Goal: Task Accomplishment & Management: Complete application form

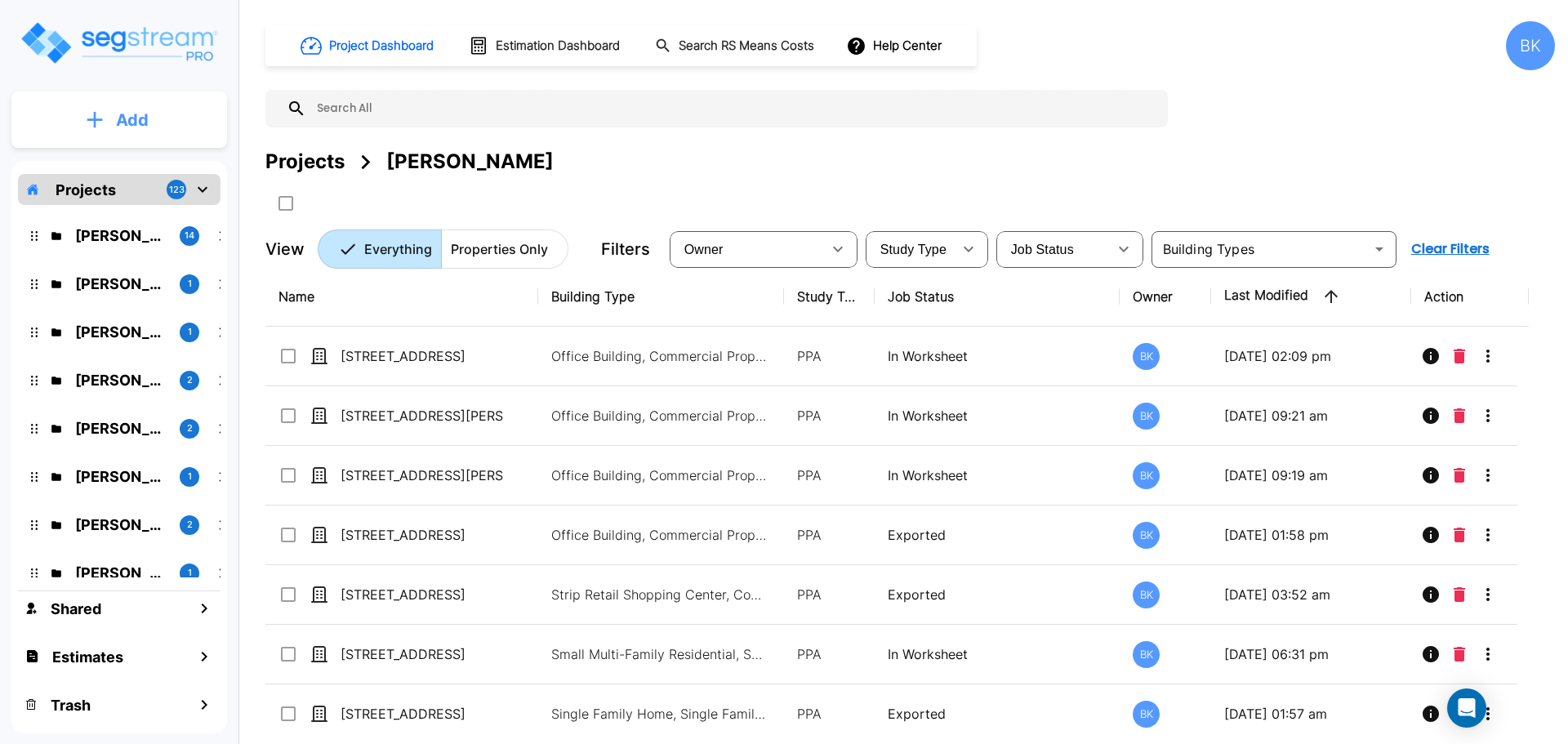
click at [126, 116] on p "Add" at bounding box center [133, 120] width 33 height 25
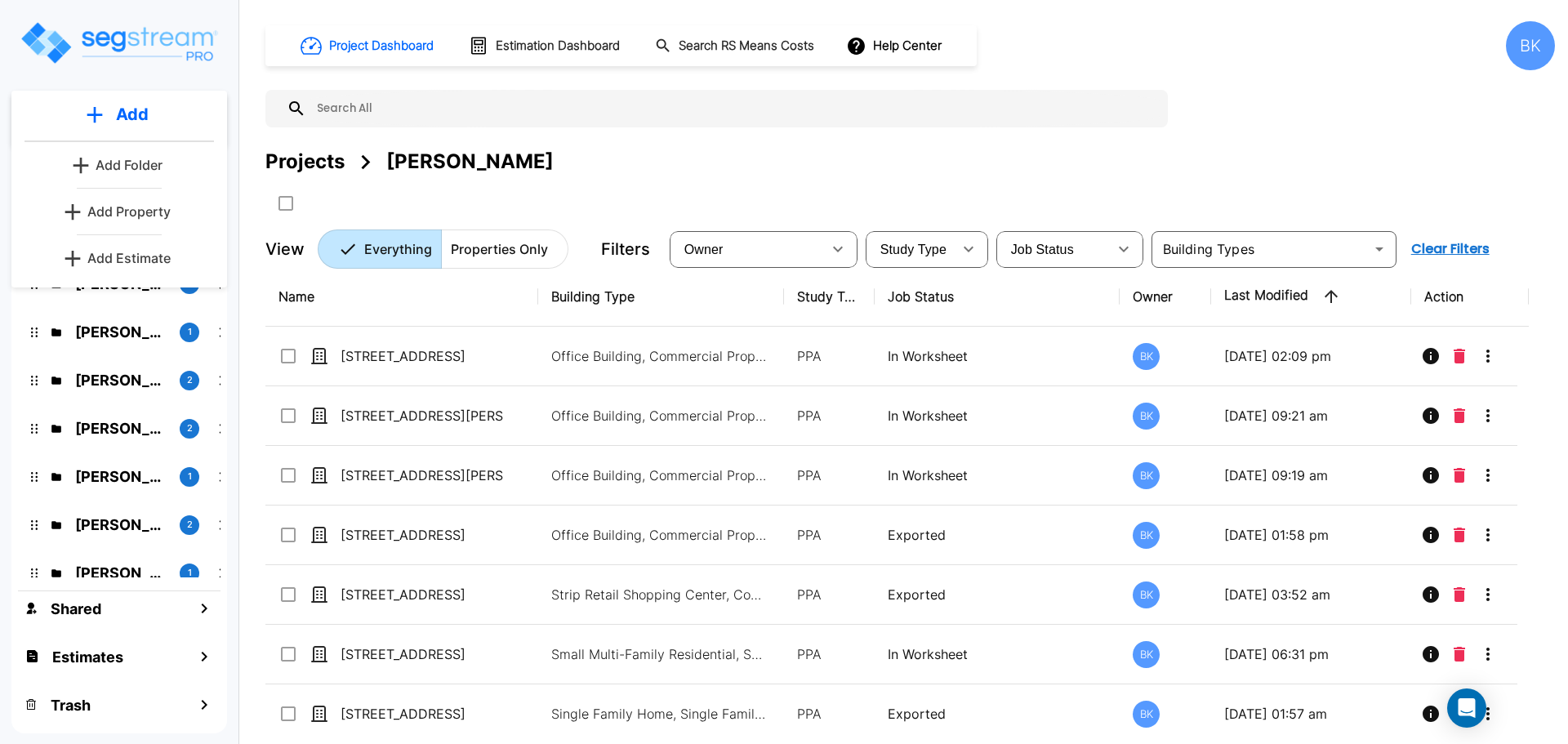
click at [138, 165] on p "Add Folder" at bounding box center [129, 165] width 67 height 20
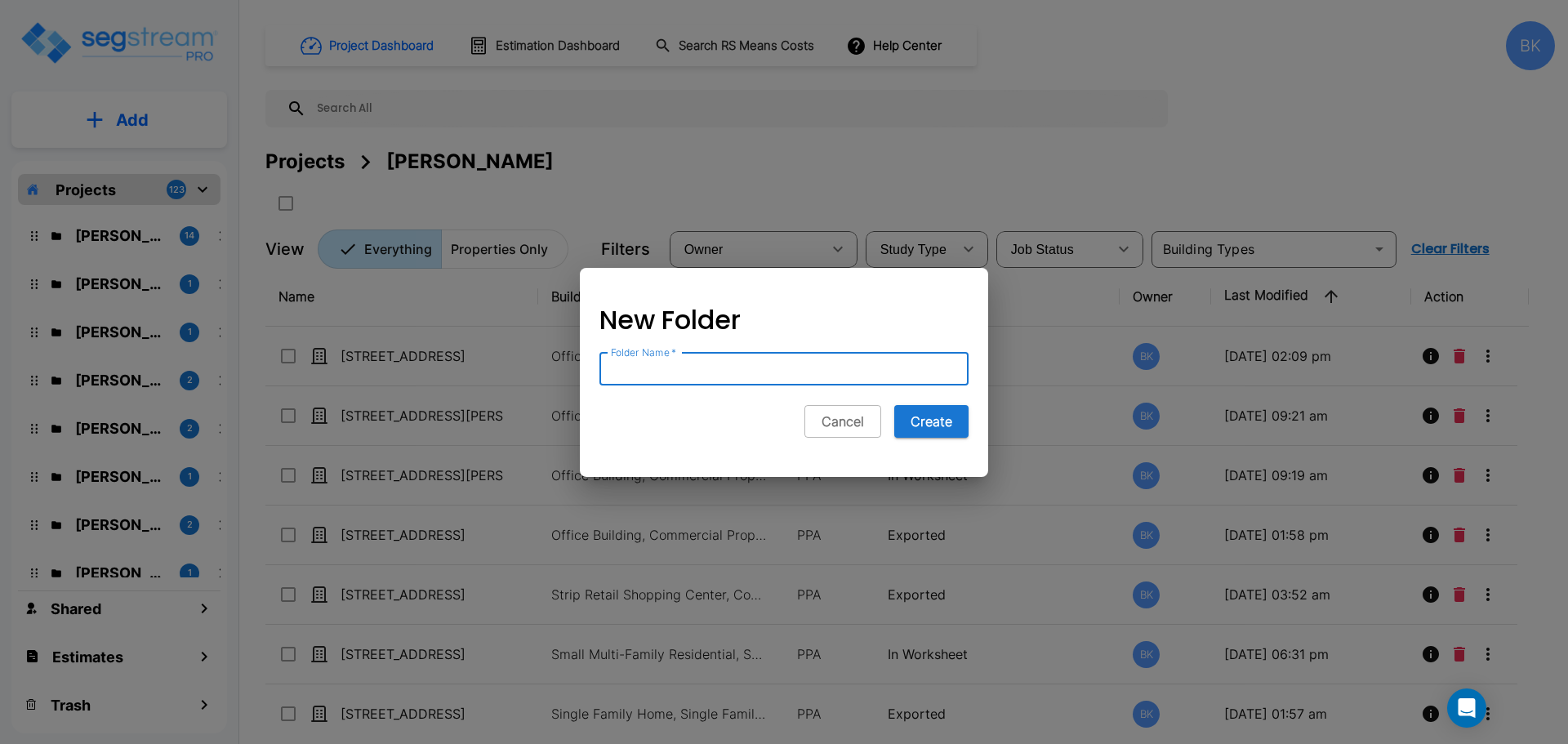
click at [744, 378] on input "Folder Name   *" at bounding box center [784, 369] width 369 height 33
type input "TEST for Assets"
click at [938, 432] on button "Create" at bounding box center [931, 422] width 74 height 33
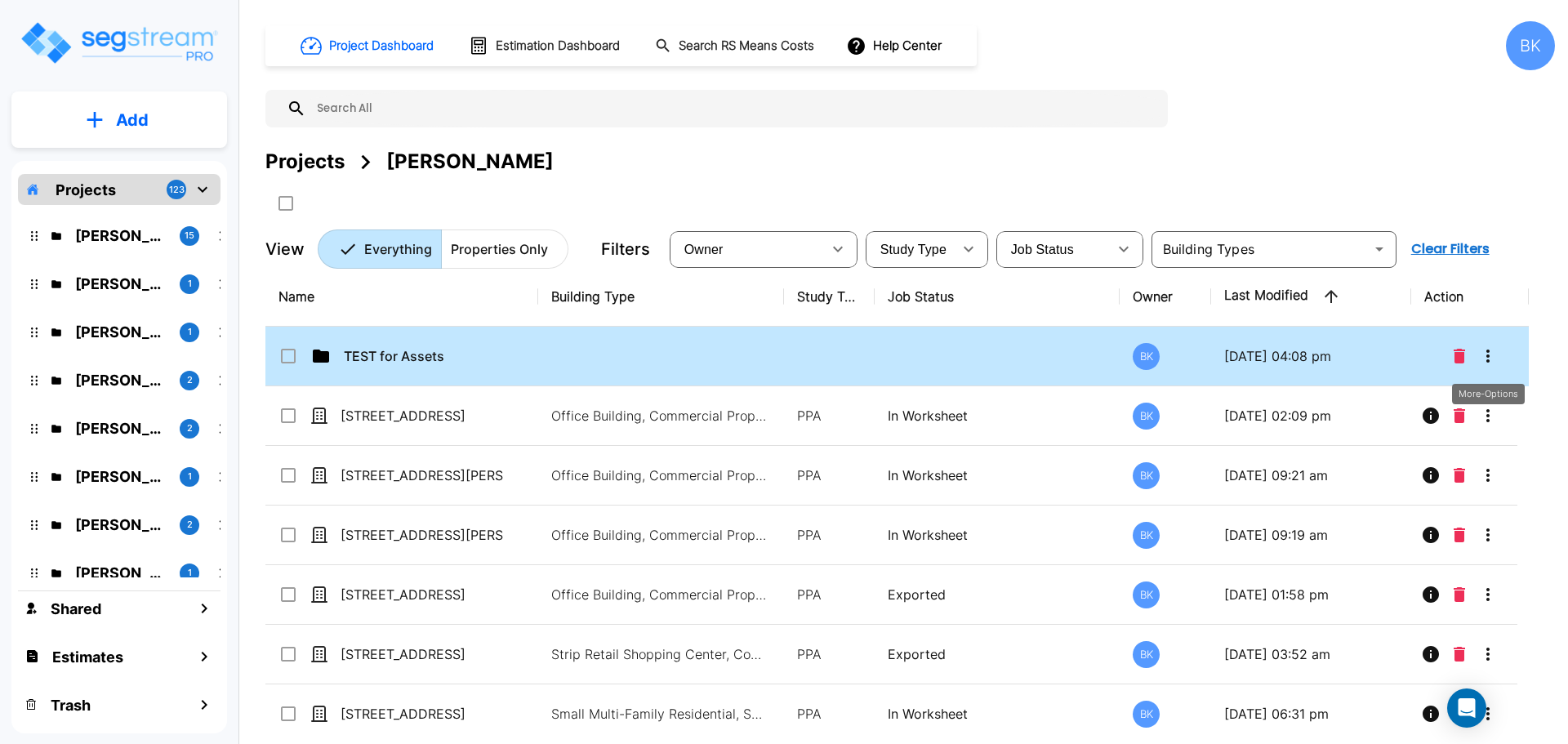
click at [1484, 362] on icon "More-Options" at bounding box center [1488, 356] width 20 height 20
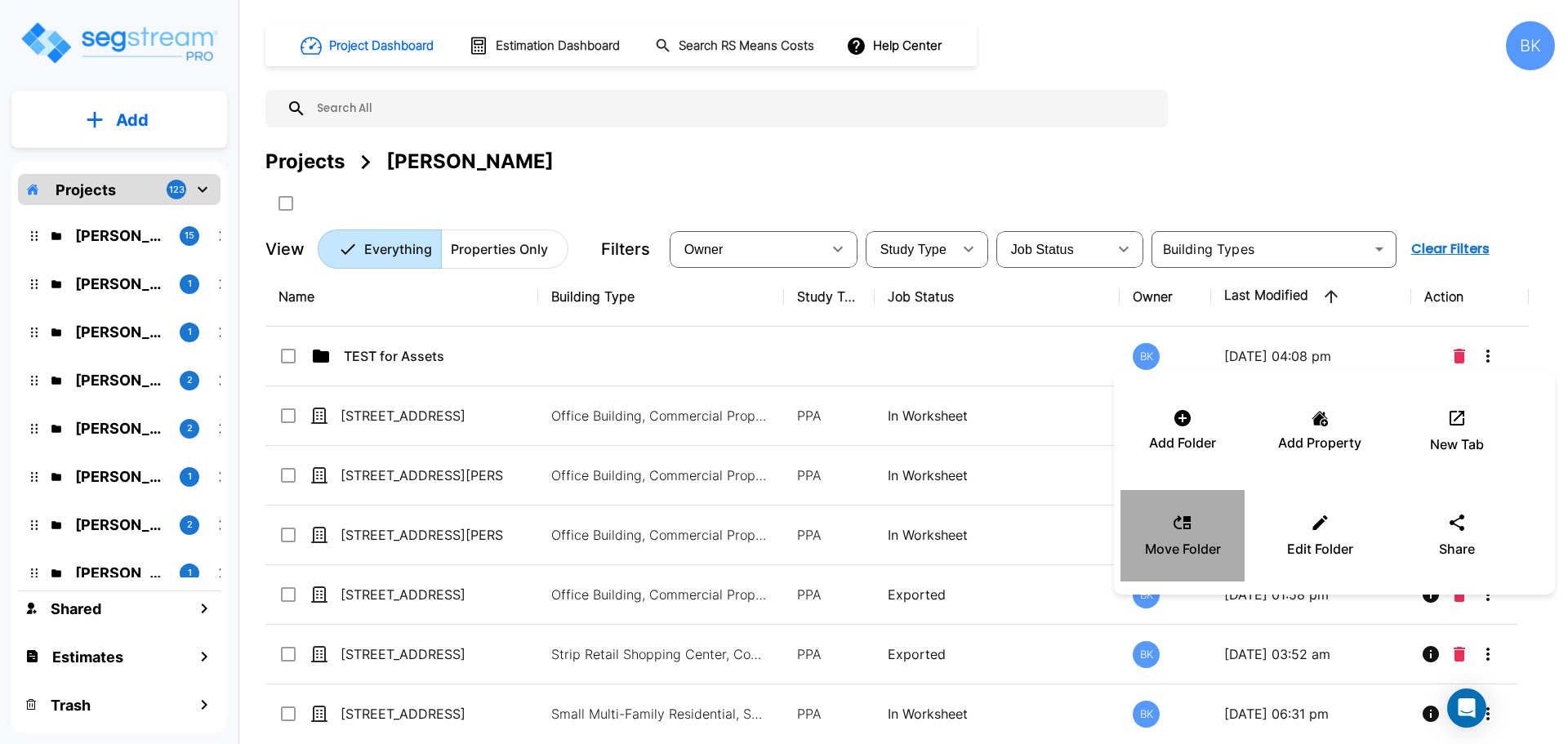
click at [1202, 514] on div "Move Folder" at bounding box center [1182, 536] width 98 height 82
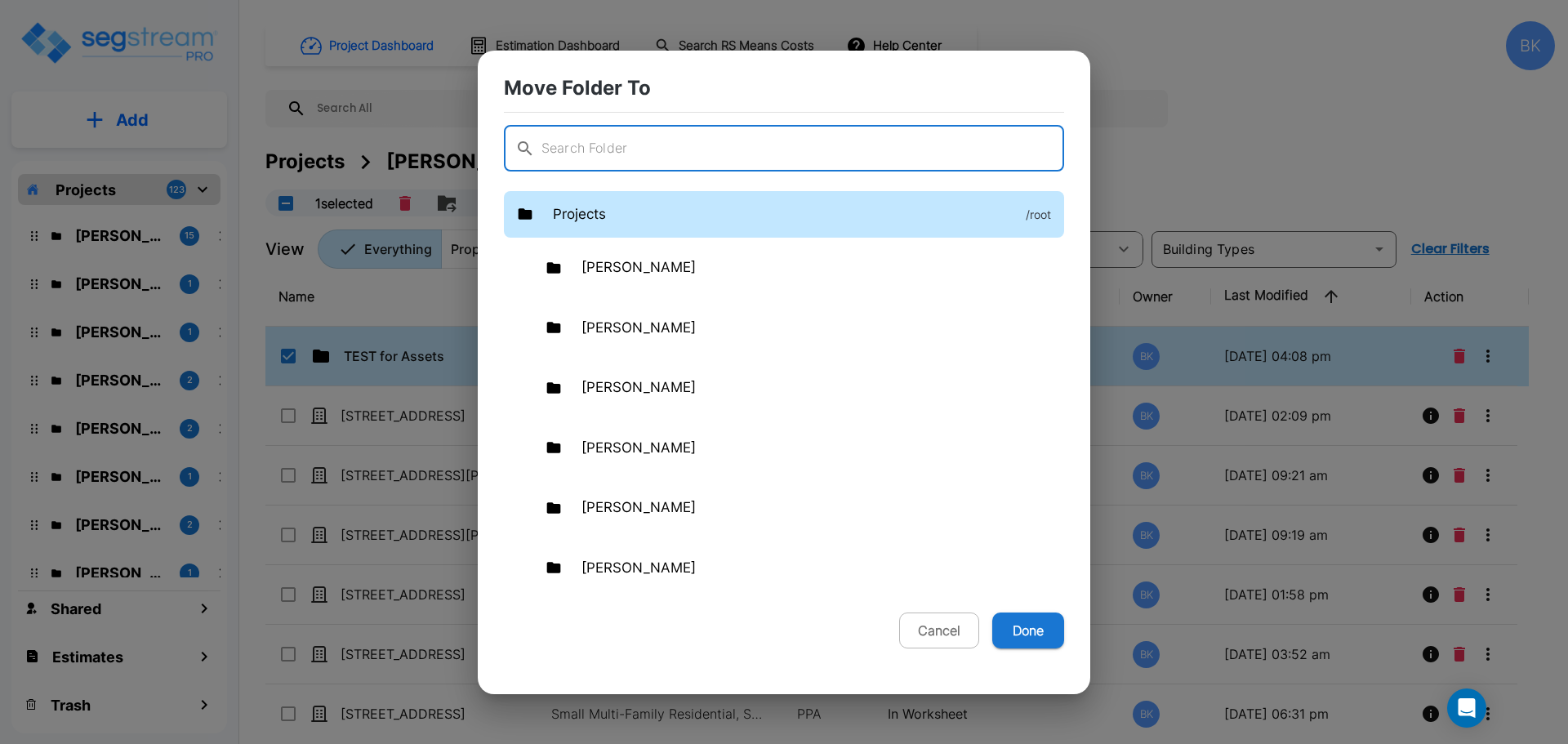
click at [587, 218] on p "Projects" at bounding box center [579, 215] width 53 height 21
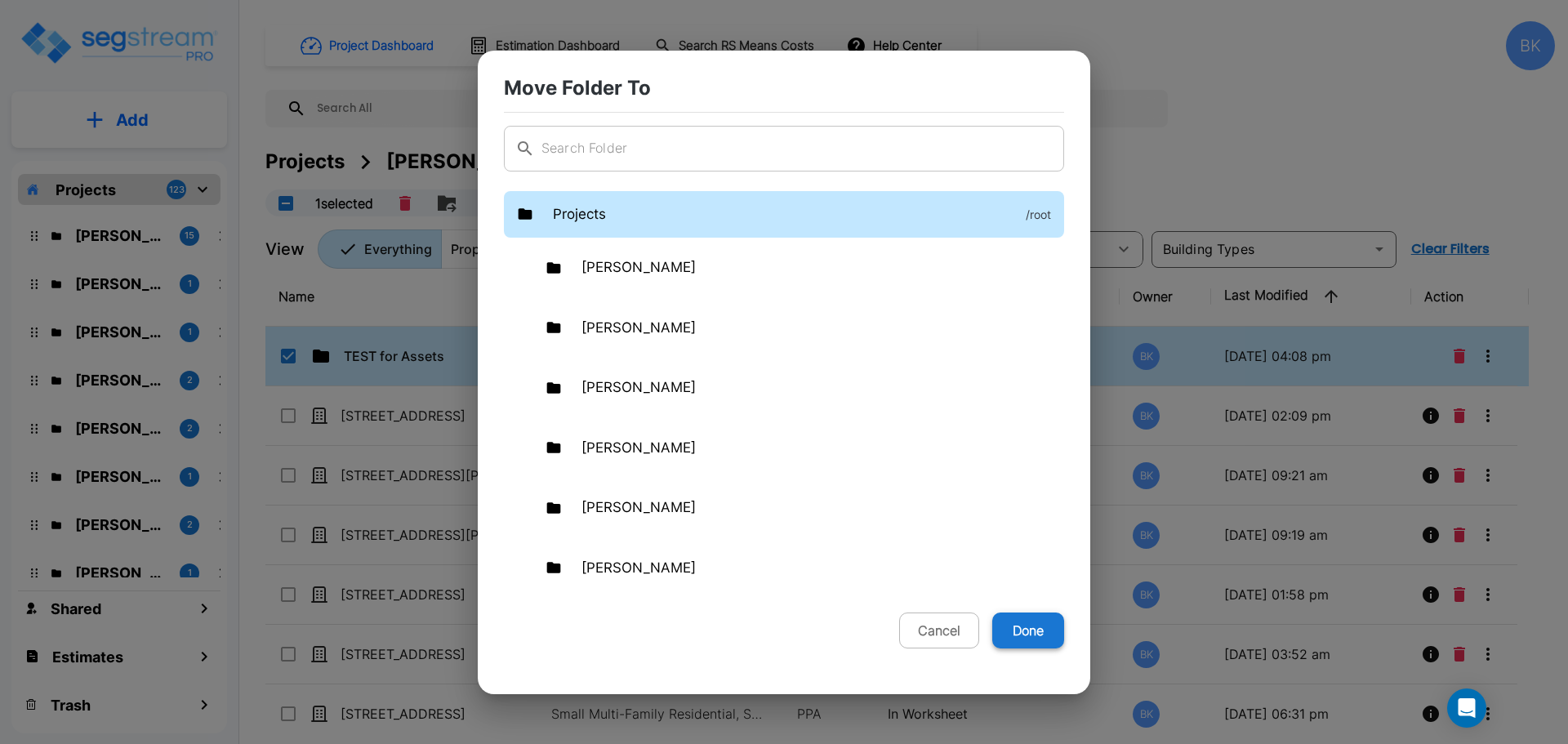
click at [1032, 625] on button "Done" at bounding box center [1027, 630] width 72 height 36
checkbox input "false"
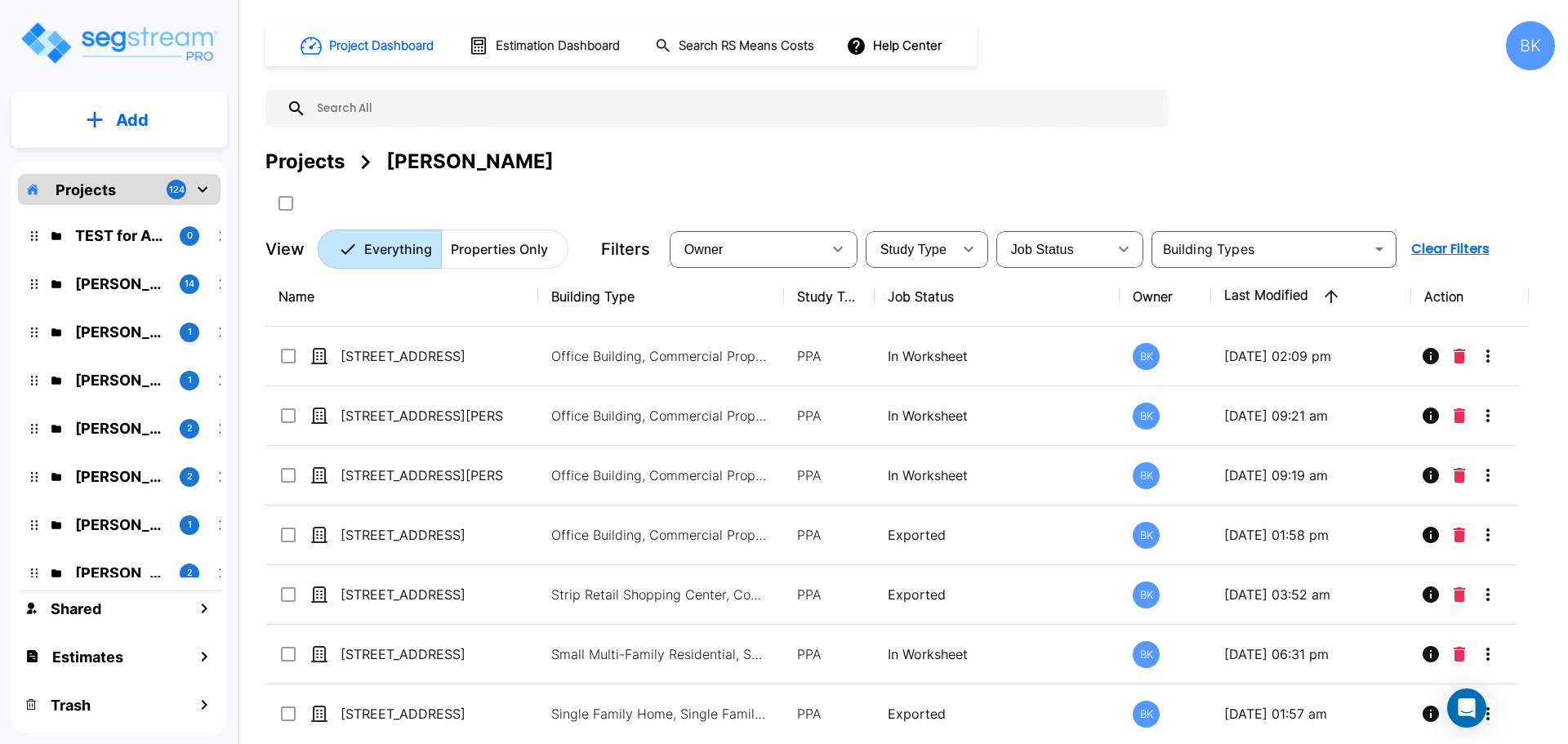
click at [115, 237] on p "TEST for Assets" at bounding box center [120, 236] width 91 height 22
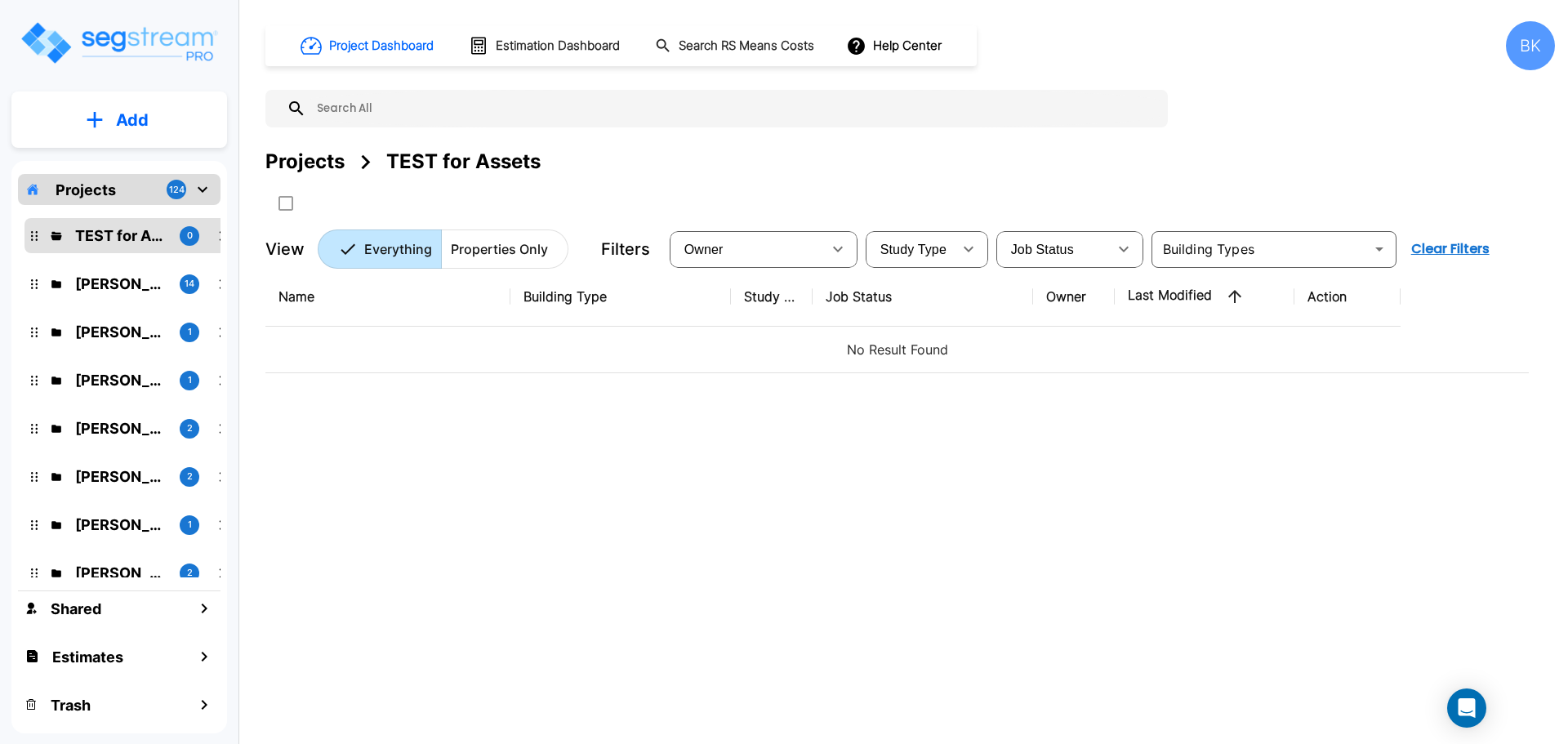
click at [138, 111] on p "Add" at bounding box center [133, 120] width 33 height 25
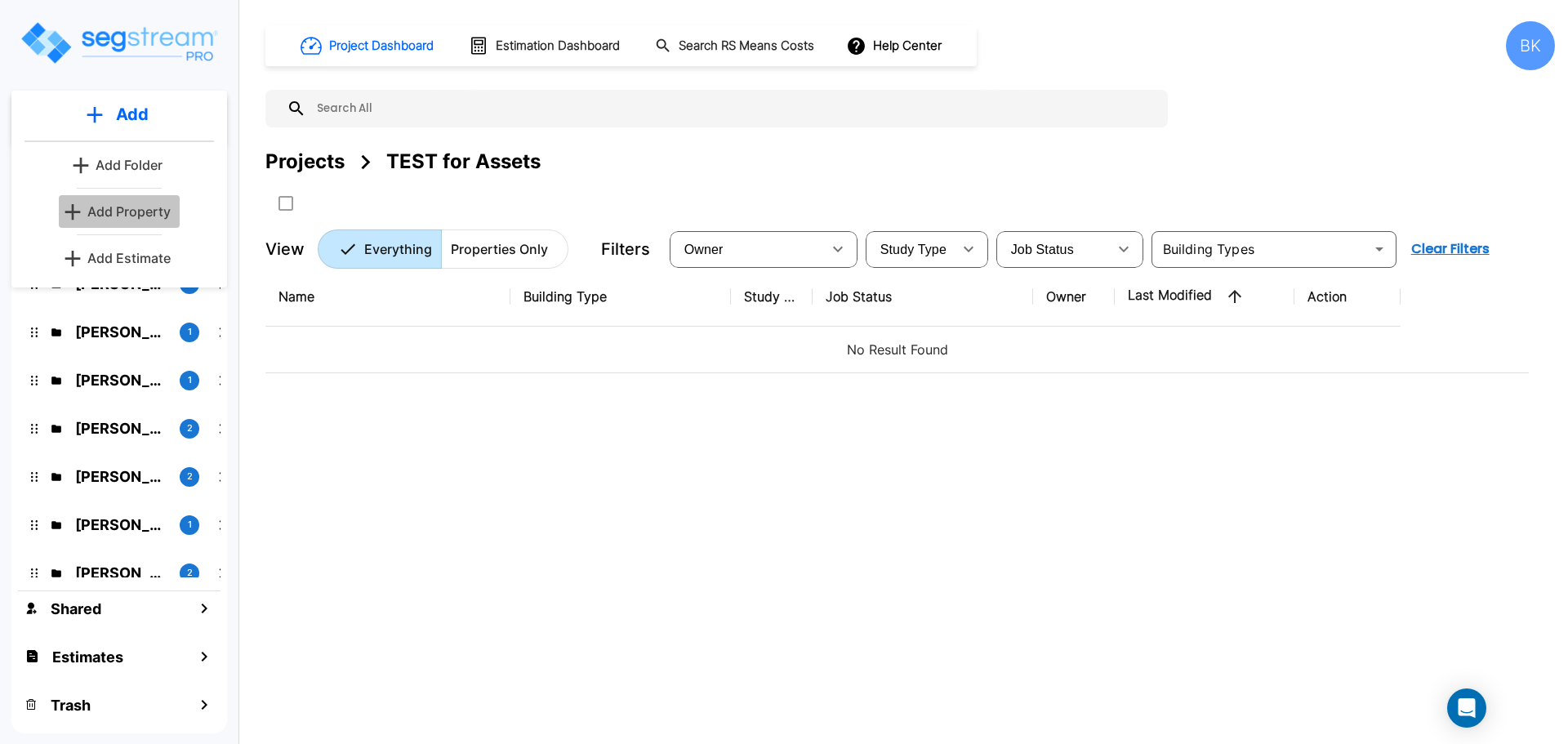
click at [140, 217] on p "Add Property" at bounding box center [129, 212] width 83 height 20
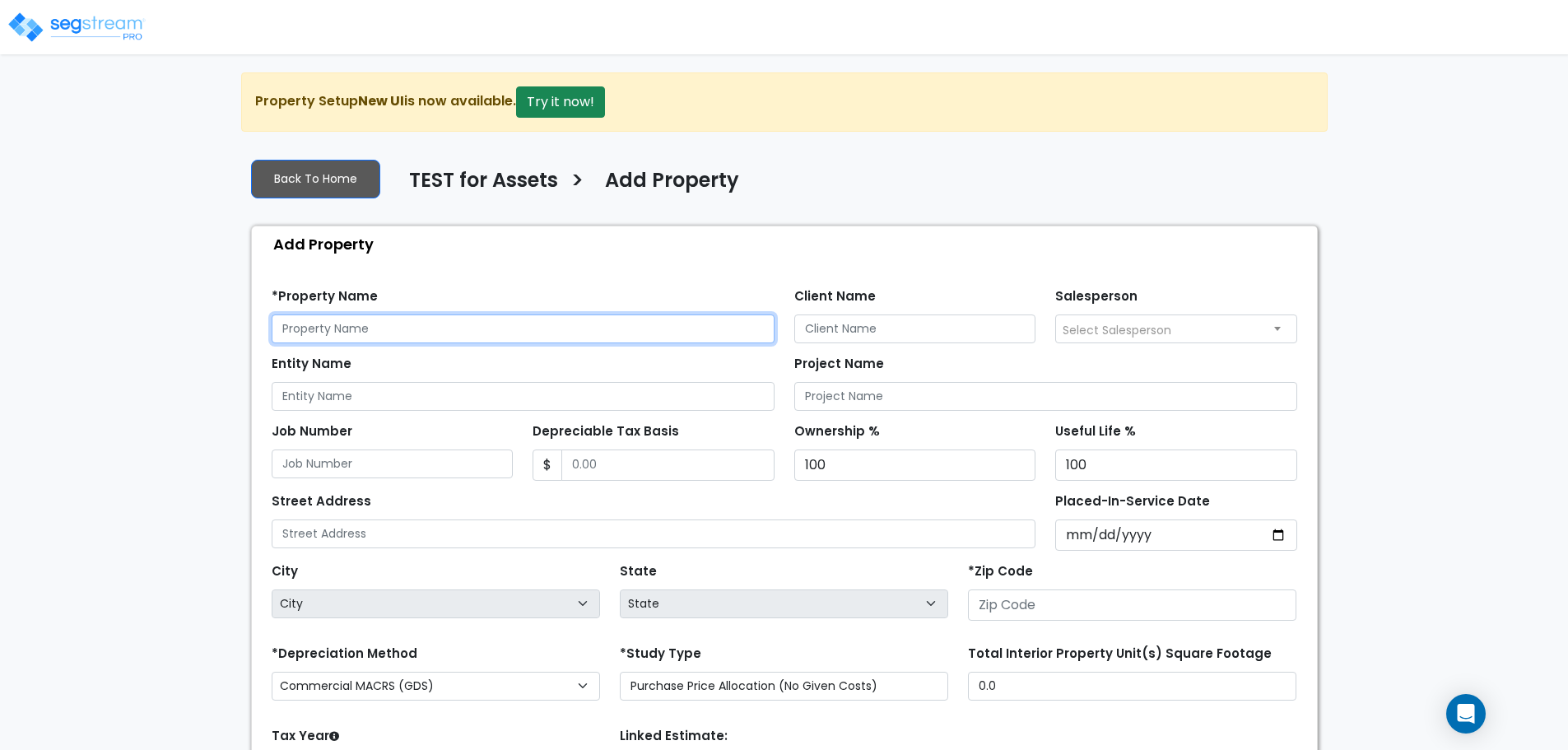
click at [381, 336] on input "text" at bounding box center [523, 329] width 503 height 29
type input "123 main"
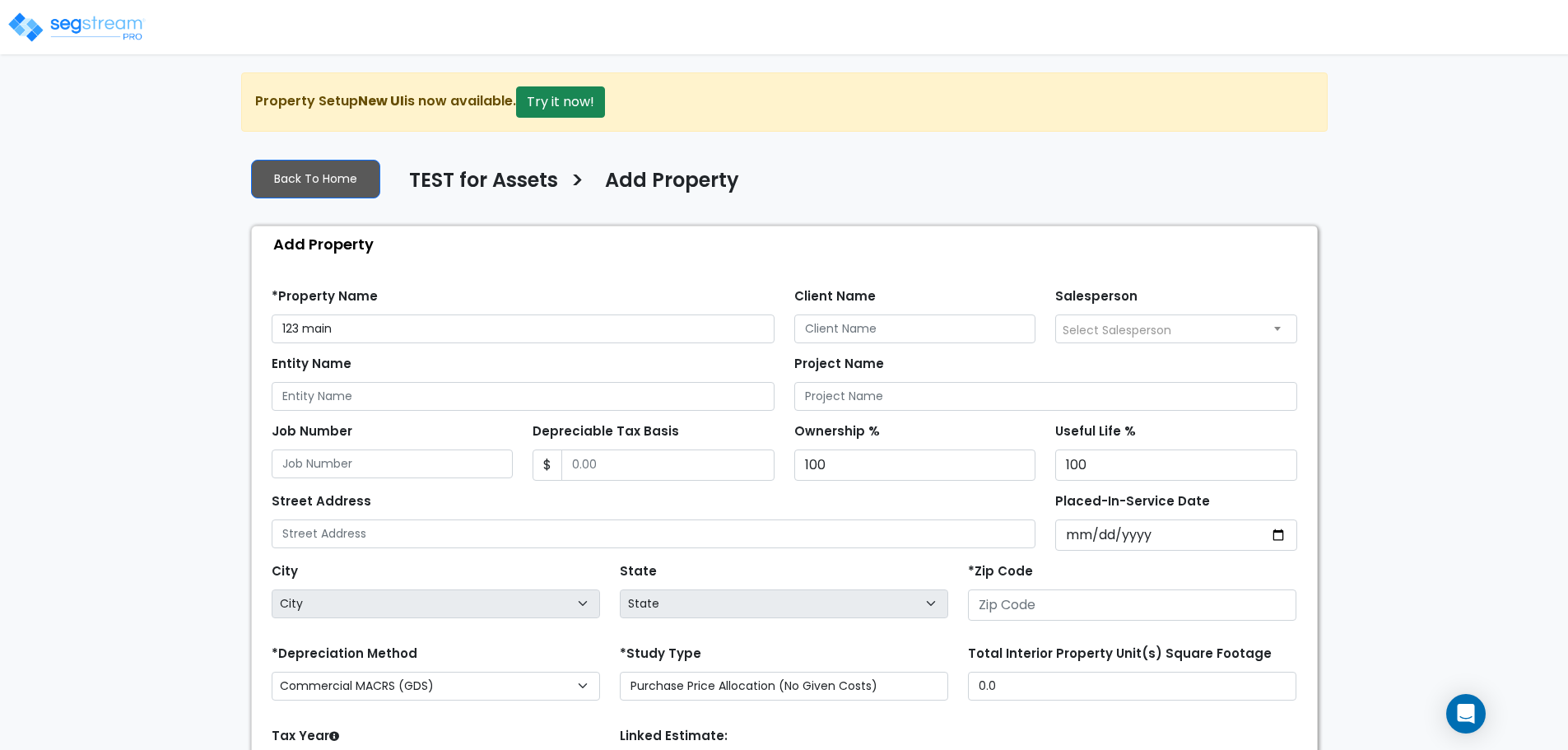
click at [438, 287] on div "*Property Name 123 main" at bounding box center [523, 313] width 503 height 59
drag, startPoint x: 270, startPoint y: 101, endPoint x: 406, endPoint y: 99, distance: 136.0
click at [406, 99] on div "Property Setup New UI is now available. Try it now!" at bounding box center [784, 101] width 1086 height 59
click at [351, 105] on div "Property Setup New UI is now available. Try it now!" at bounding box center [784, 101] width 1086 height 59
click at [585, 103] on button "Try it now!" at bounding box center [560, 102] width 89 height 32
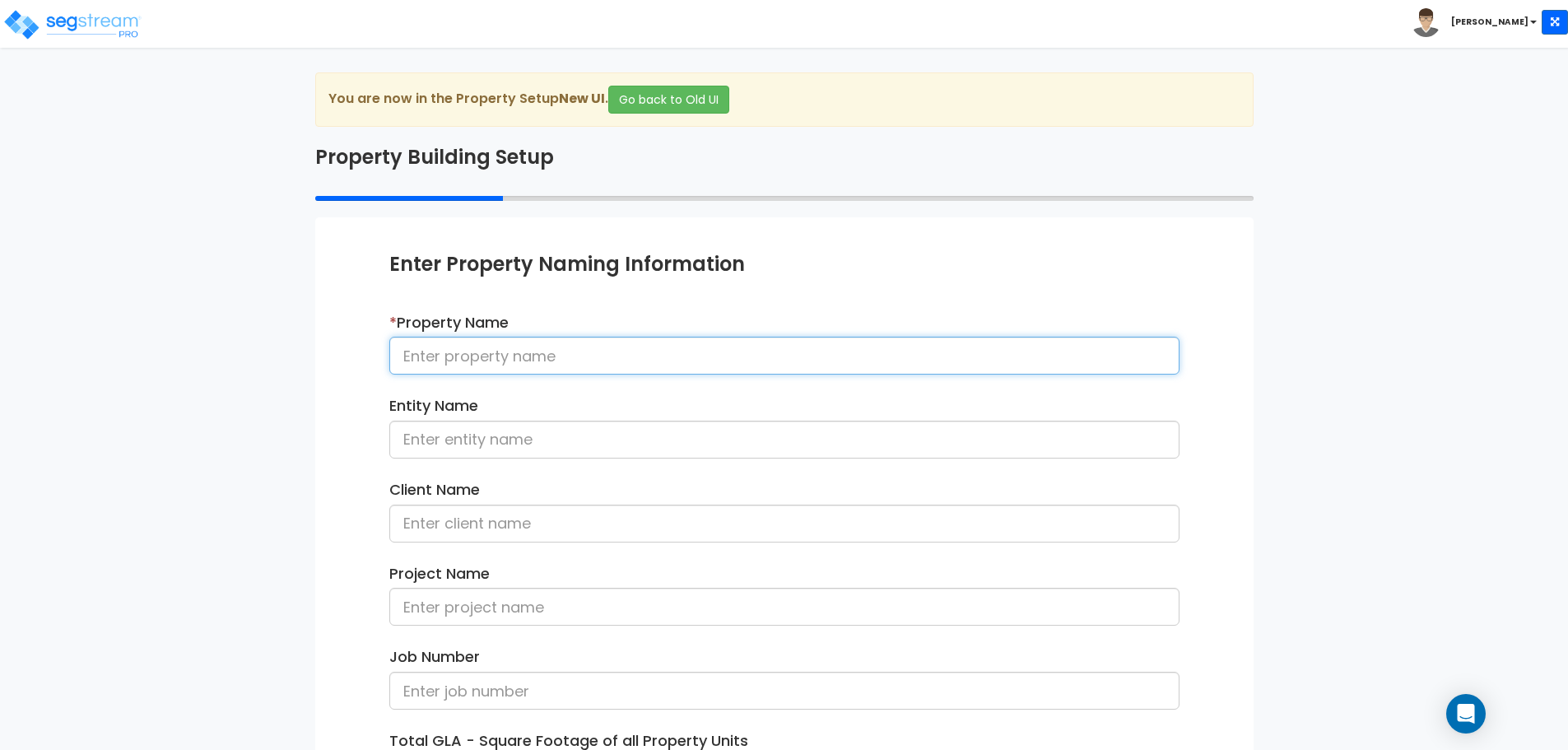
click at [519, 355] on input at bounding box center [784, 355] width 790 height 38
type input "123 main"
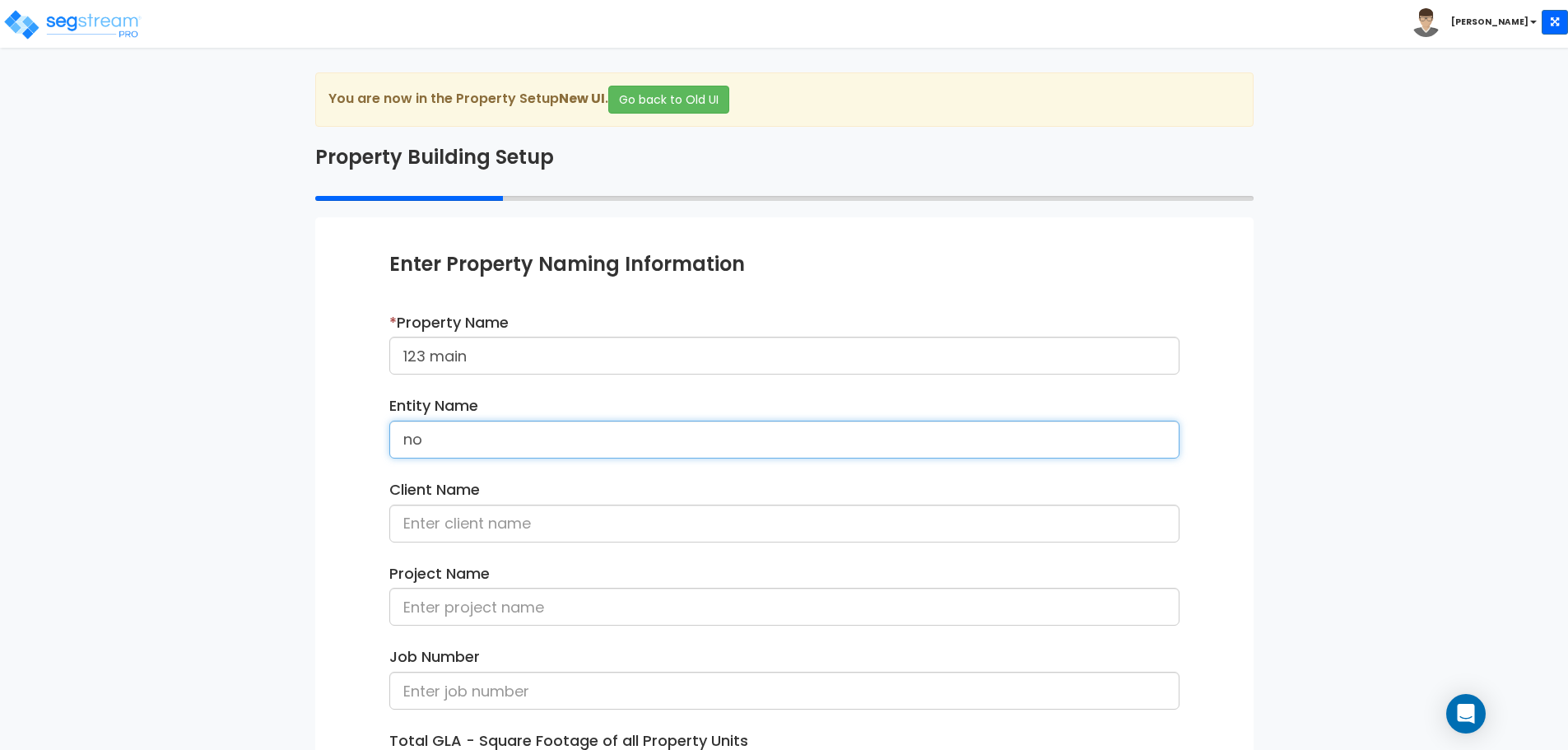
type input "no"
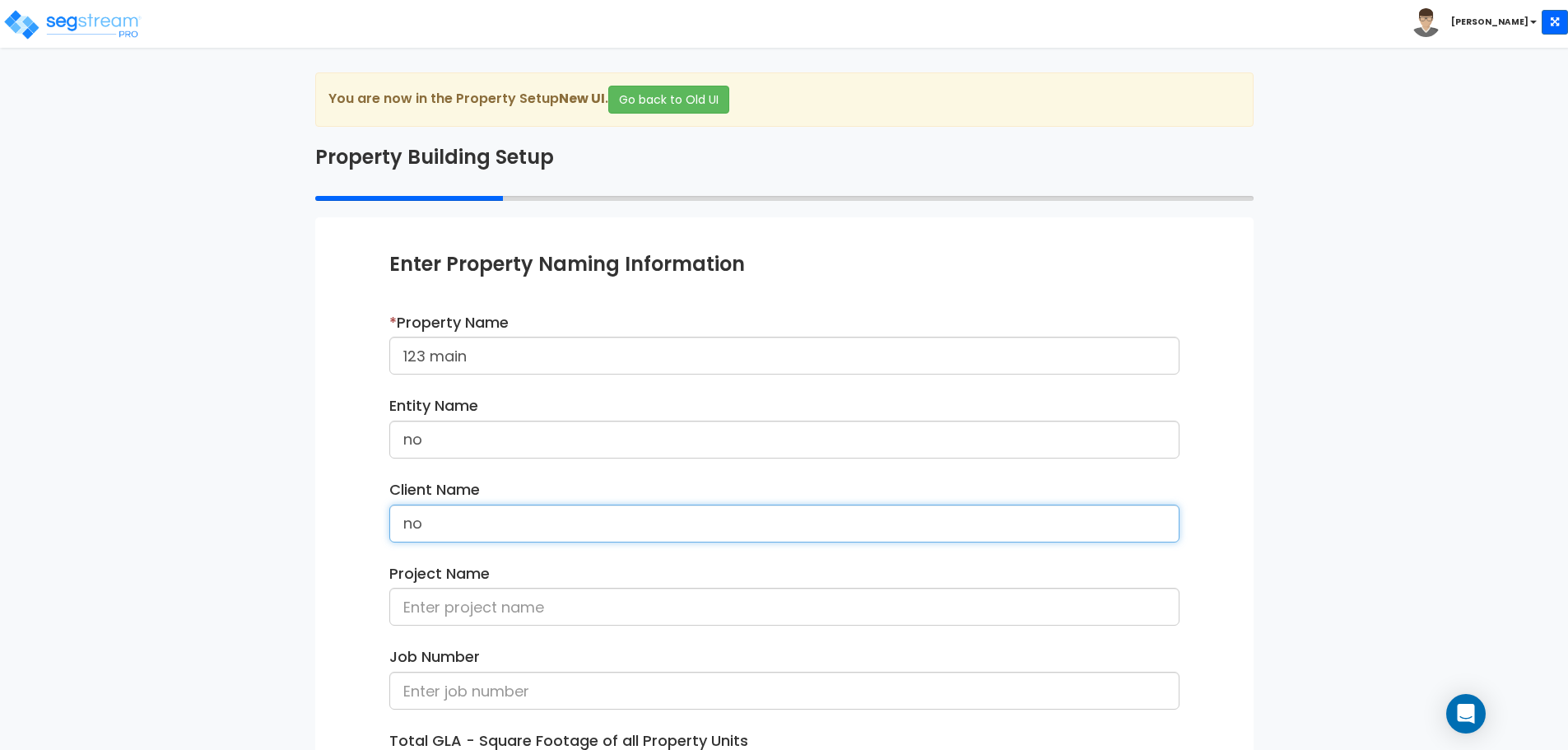
type input "no"
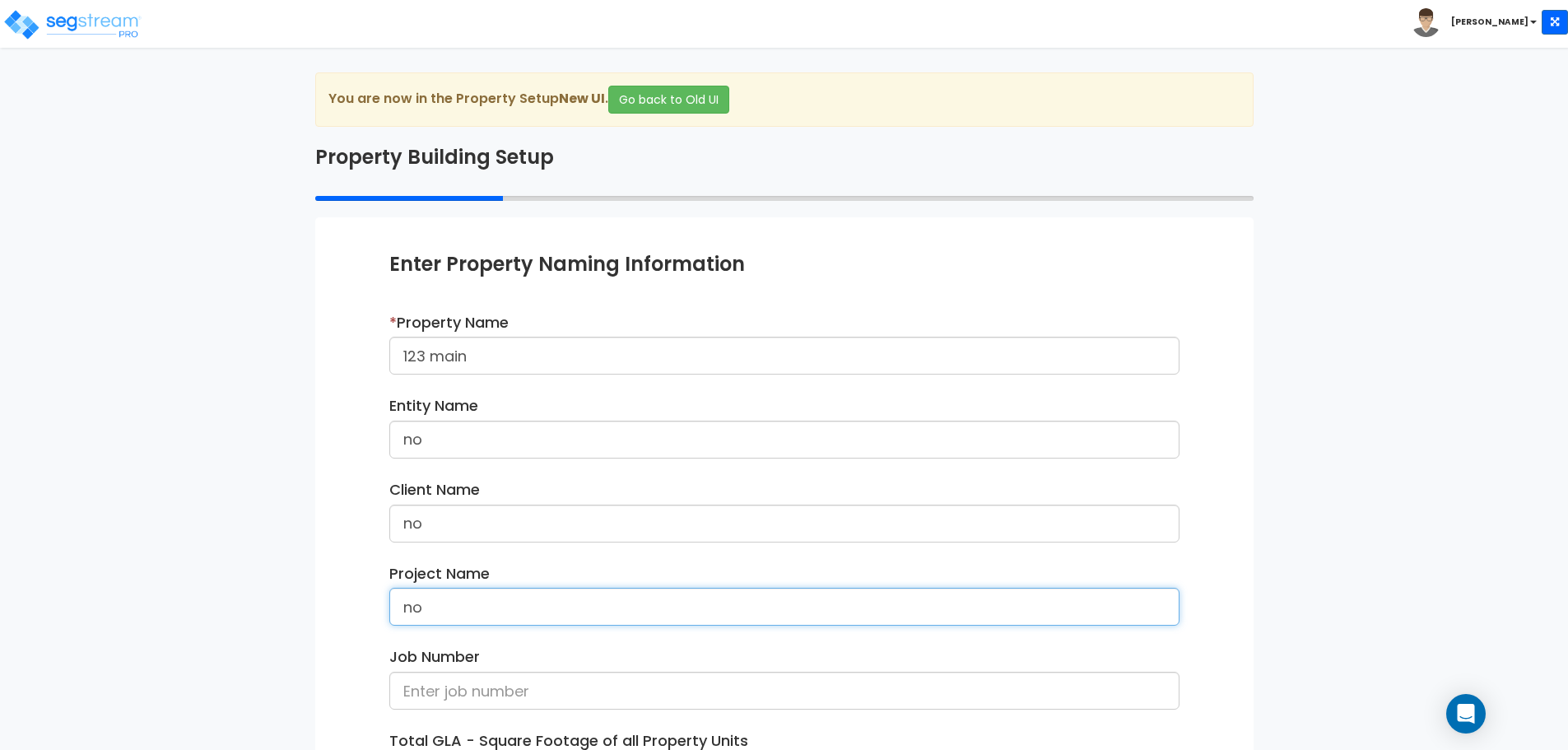
type input "no"
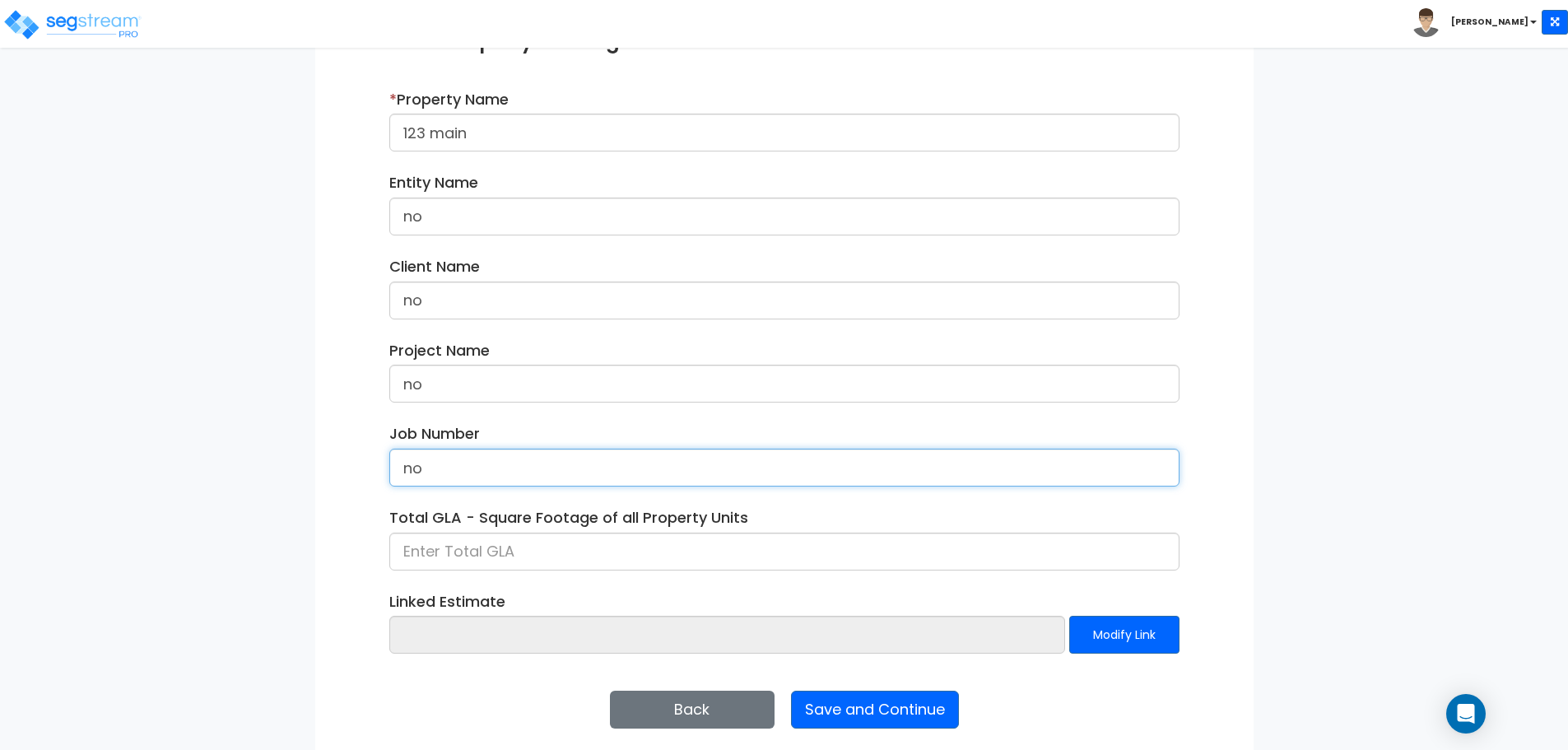
scroll to position [234, 0]
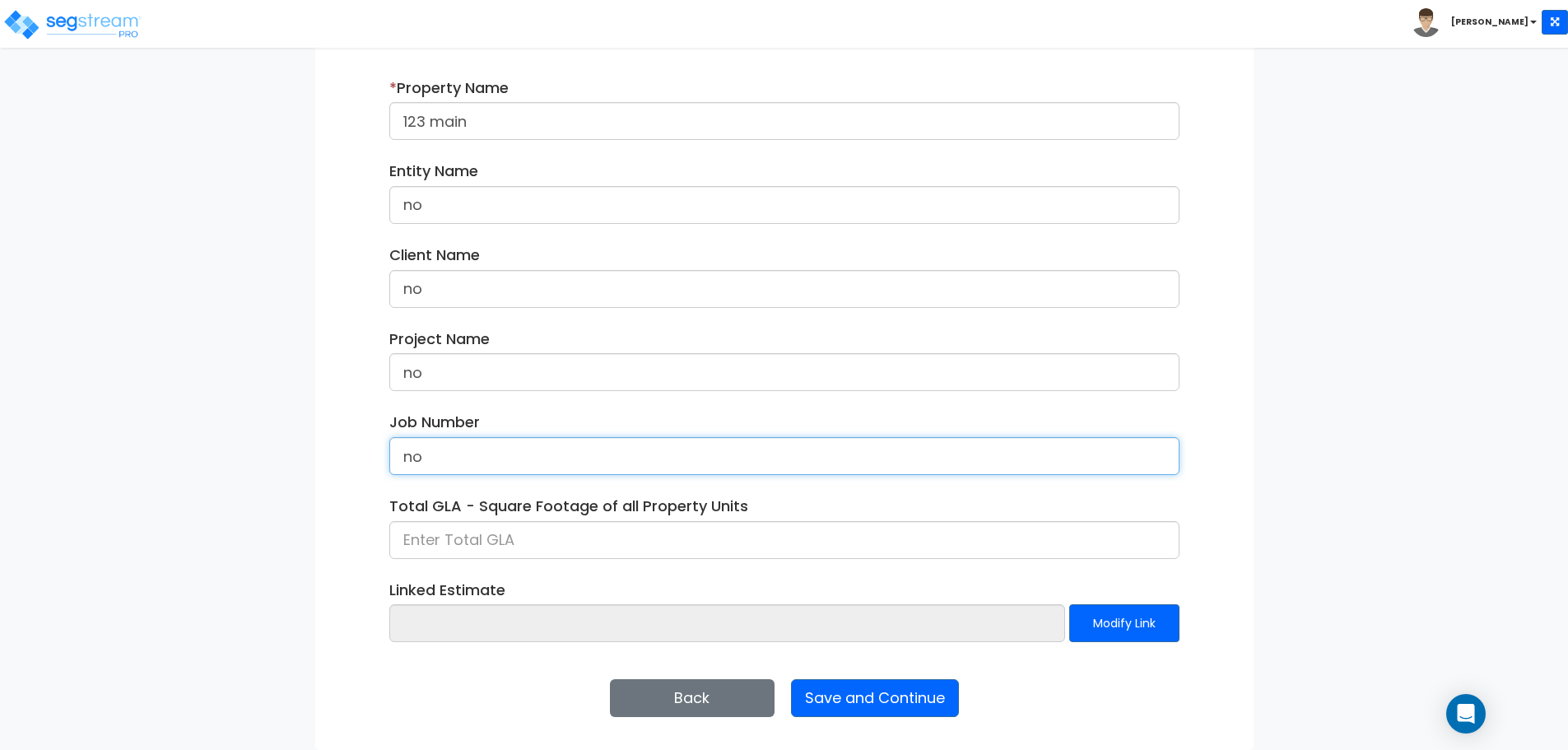
type input "no"
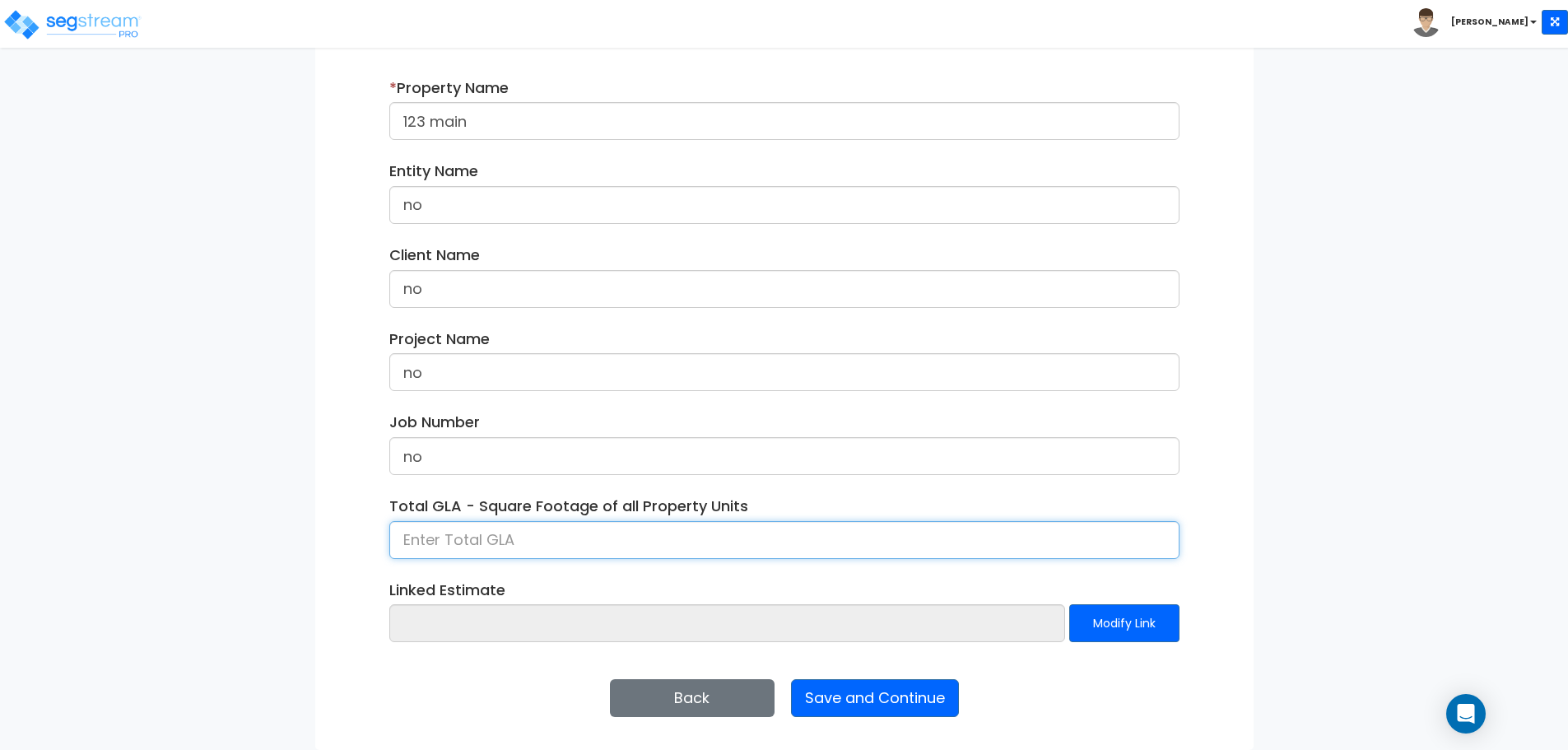
click at [501, 521] on input at bounding box center [784, 540] width 790 height 38
type input "1,000"
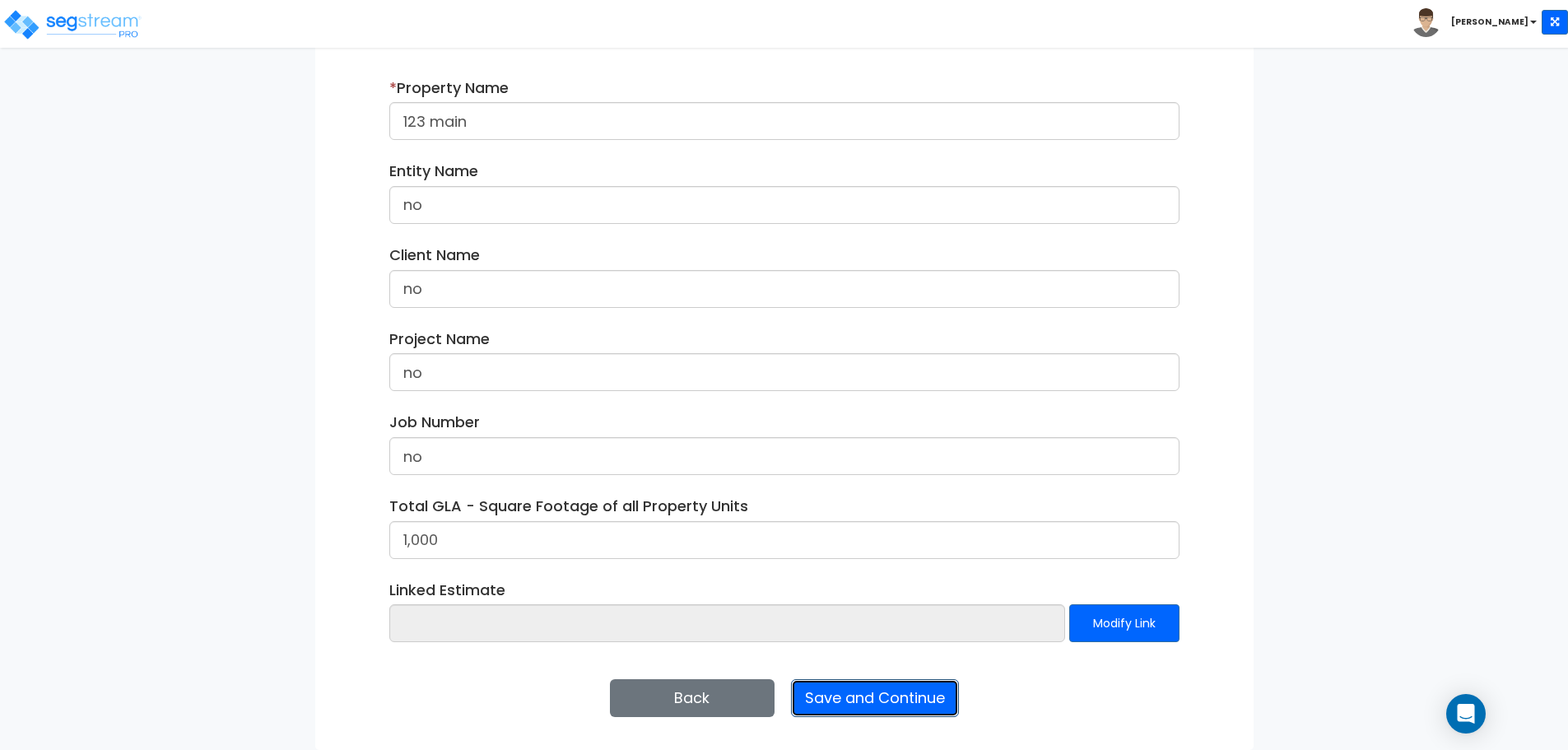
click at [858, 695] on button "Save and Continue" at bounding box center [875, 699] width 168 height 38
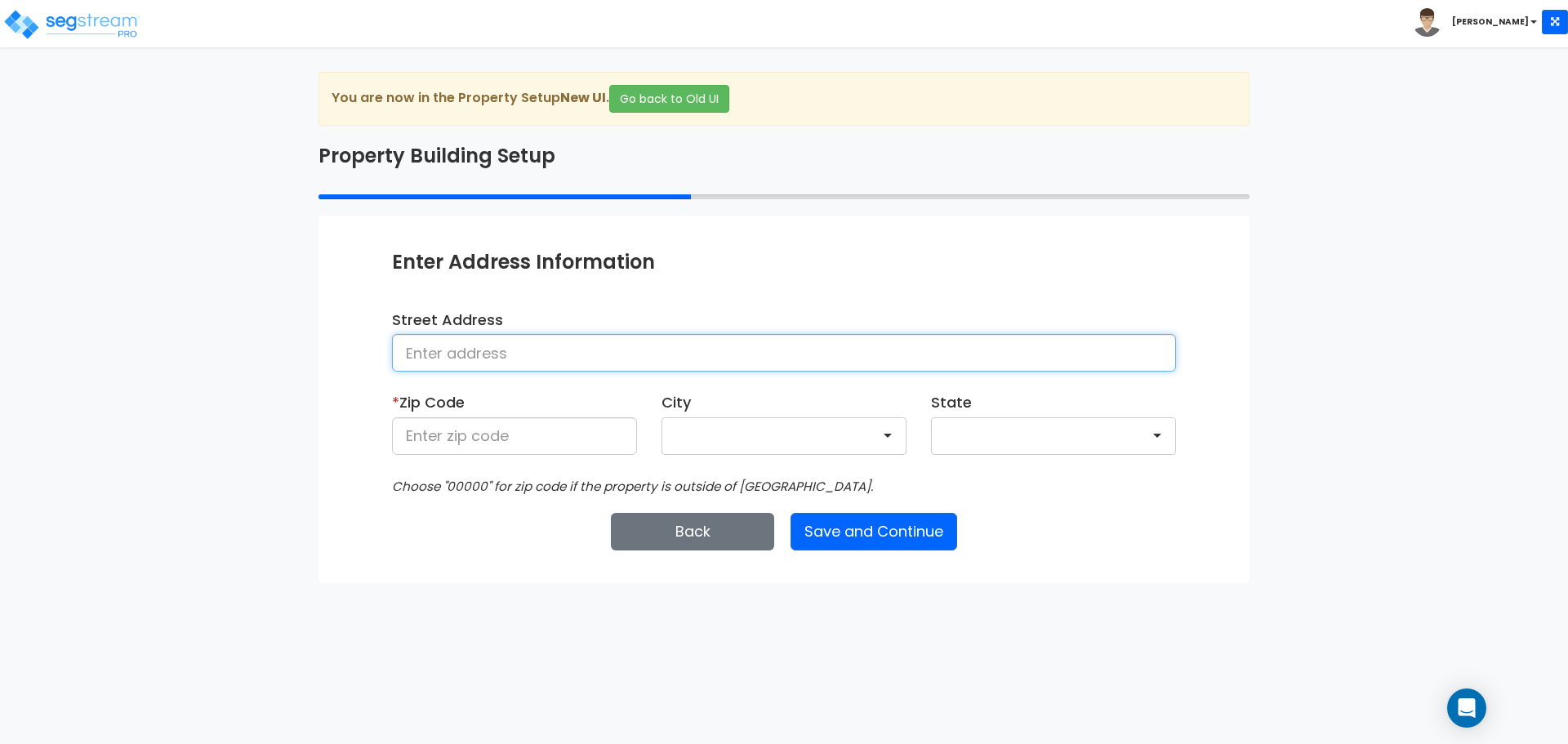
click at [513, 348] on input at bounding box center [784, 353] width 784 height 38
type input "123"
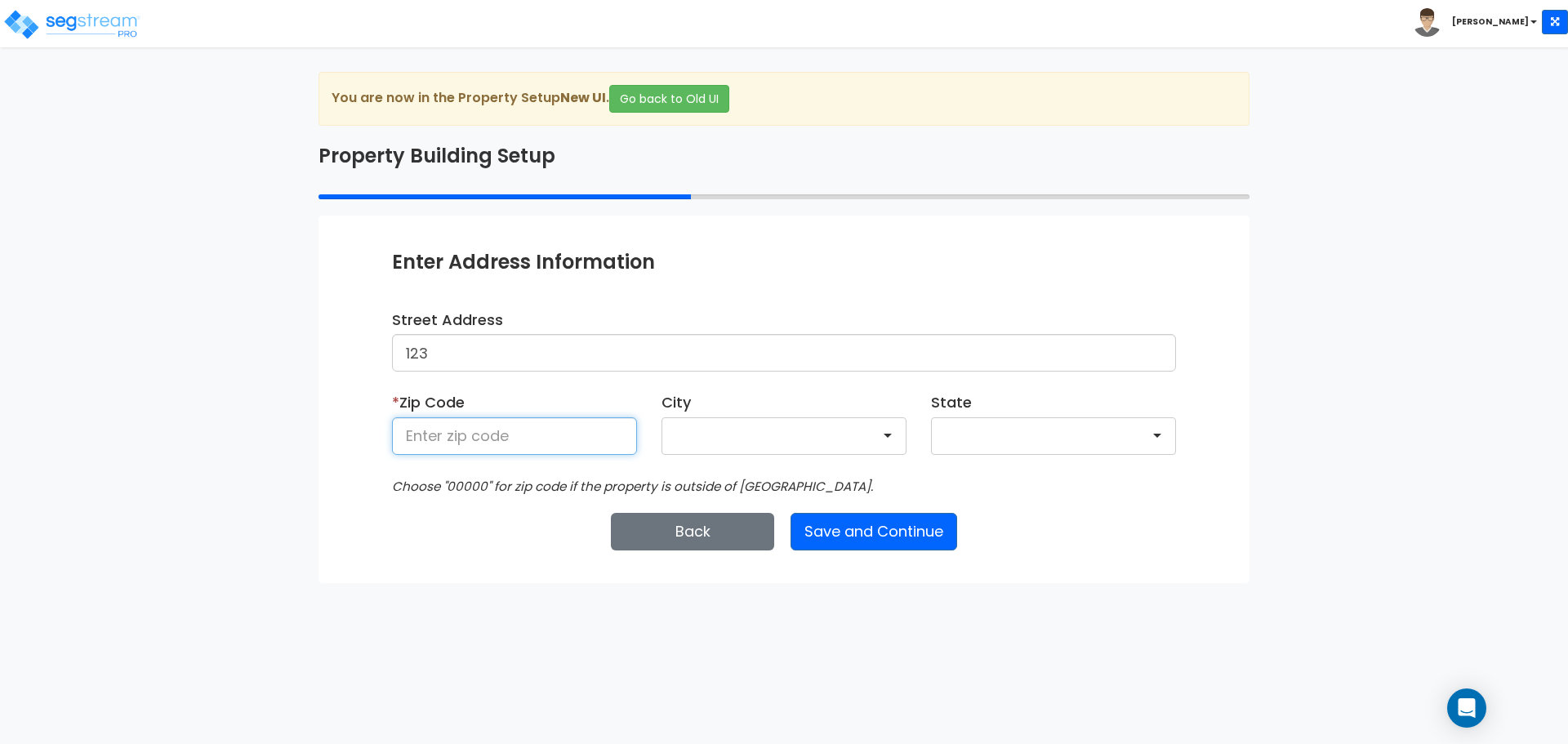
click at [503, 426] on input at bounding box center [514, 436] width 245 height 38
click at [541, 433] on input "123" at bounding box center [514, 436] width 245 height 38
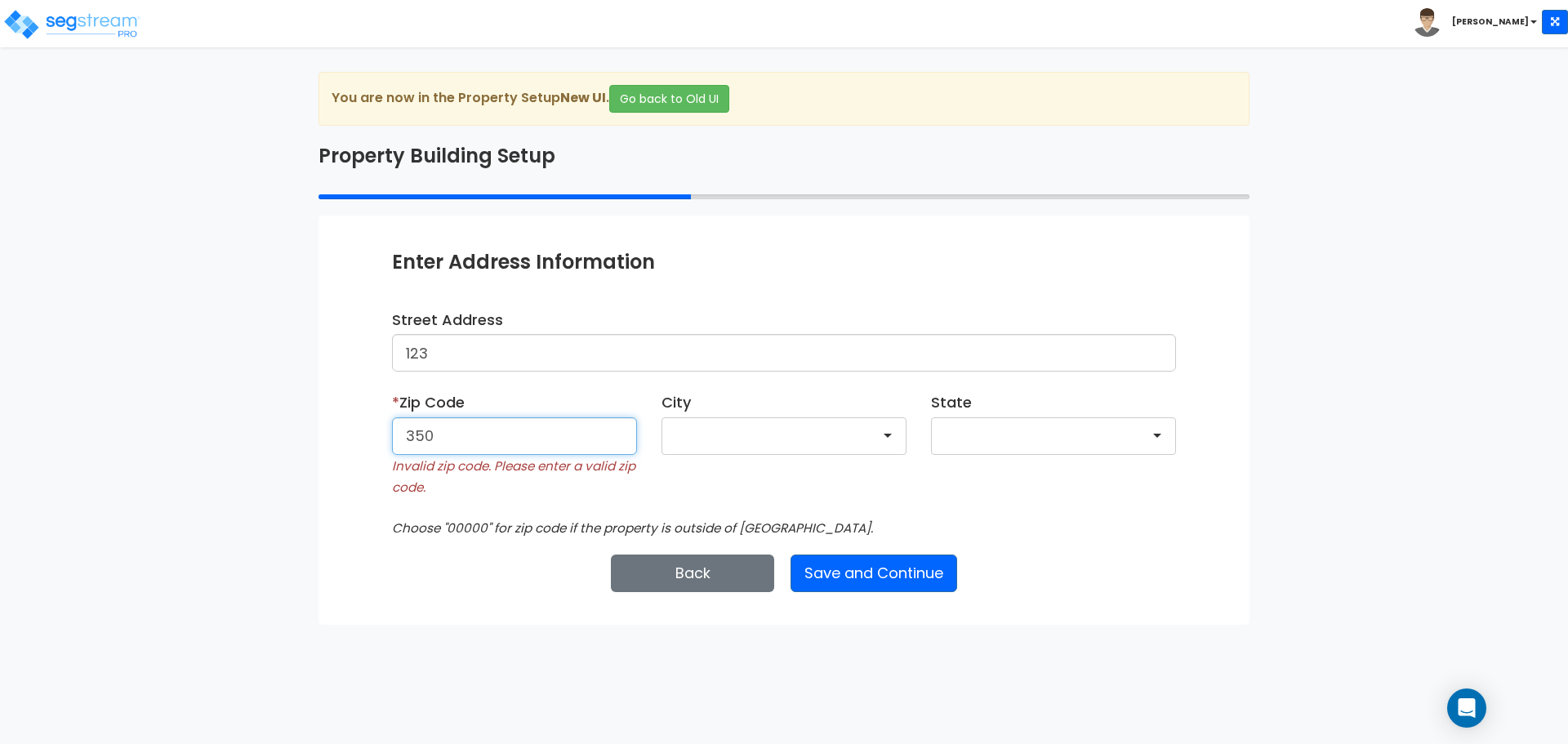
click at [550, 427] on input "350" at bounding box center [514, 436] width 245 height 38
paste input "0518"
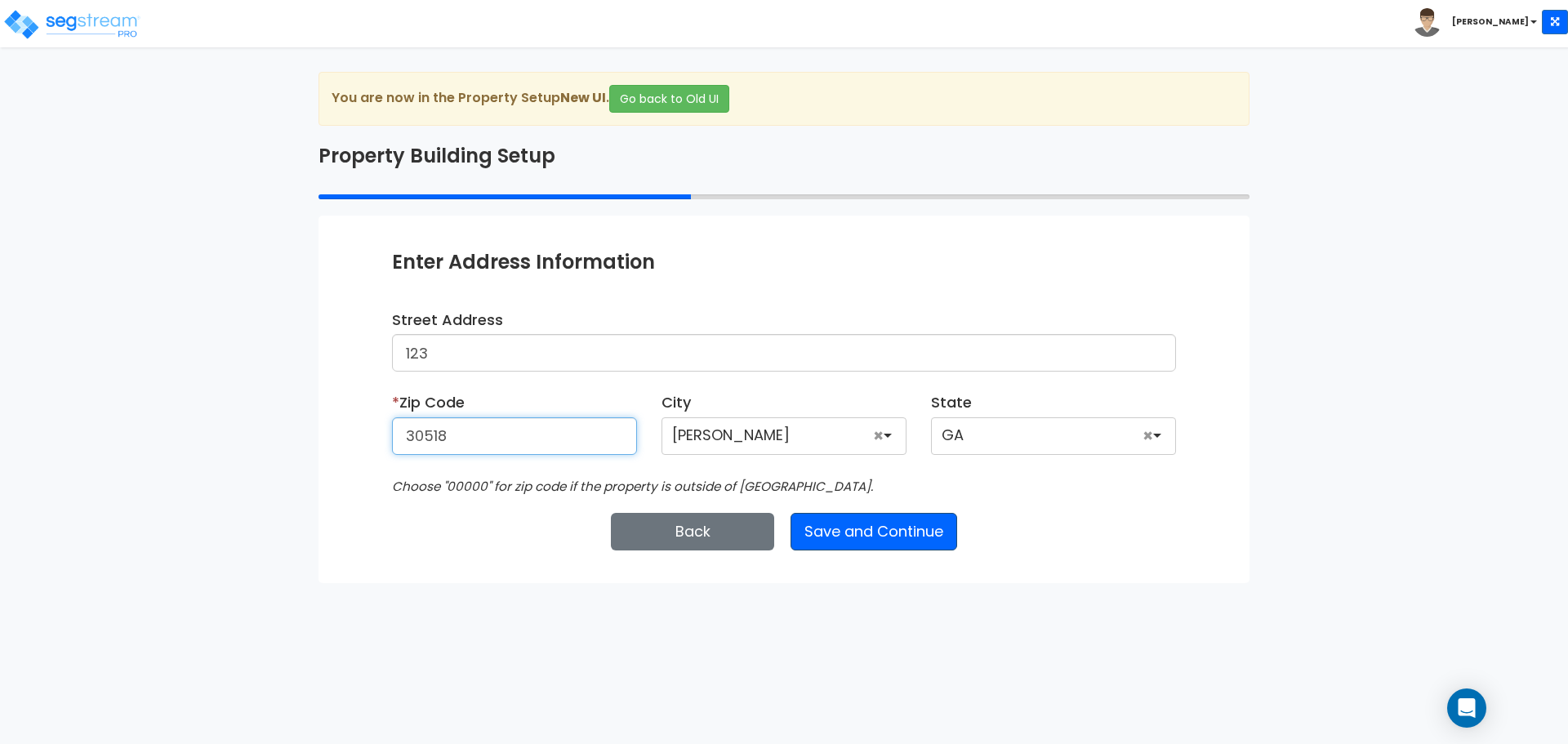
type input "30518"
click at [823, 526] on button "Save and Continue" at bounding box center [873, 531] width 166 height 38
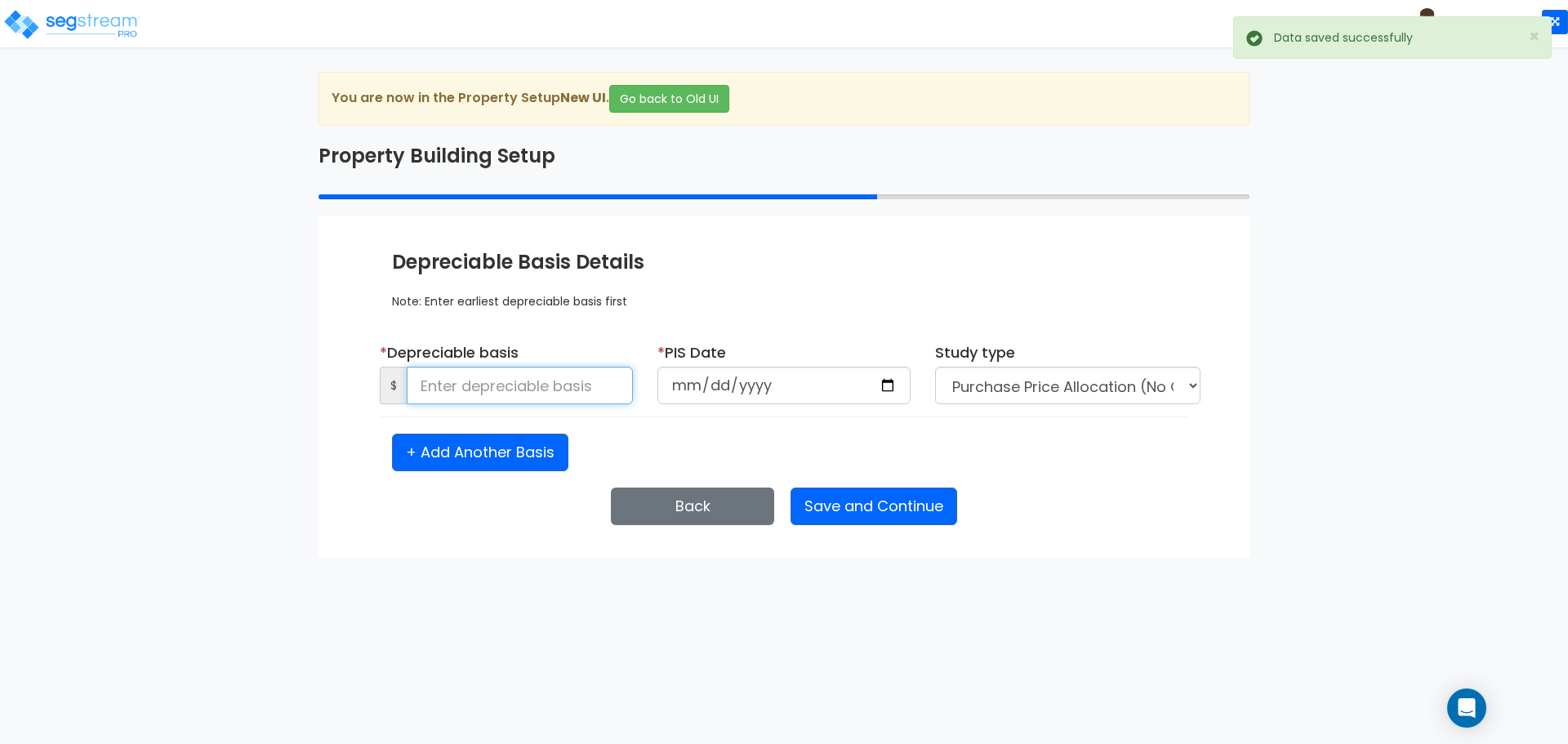
click at [564, 386] on input at bounding box center [520, 386] width 227 height 38
type input "2"
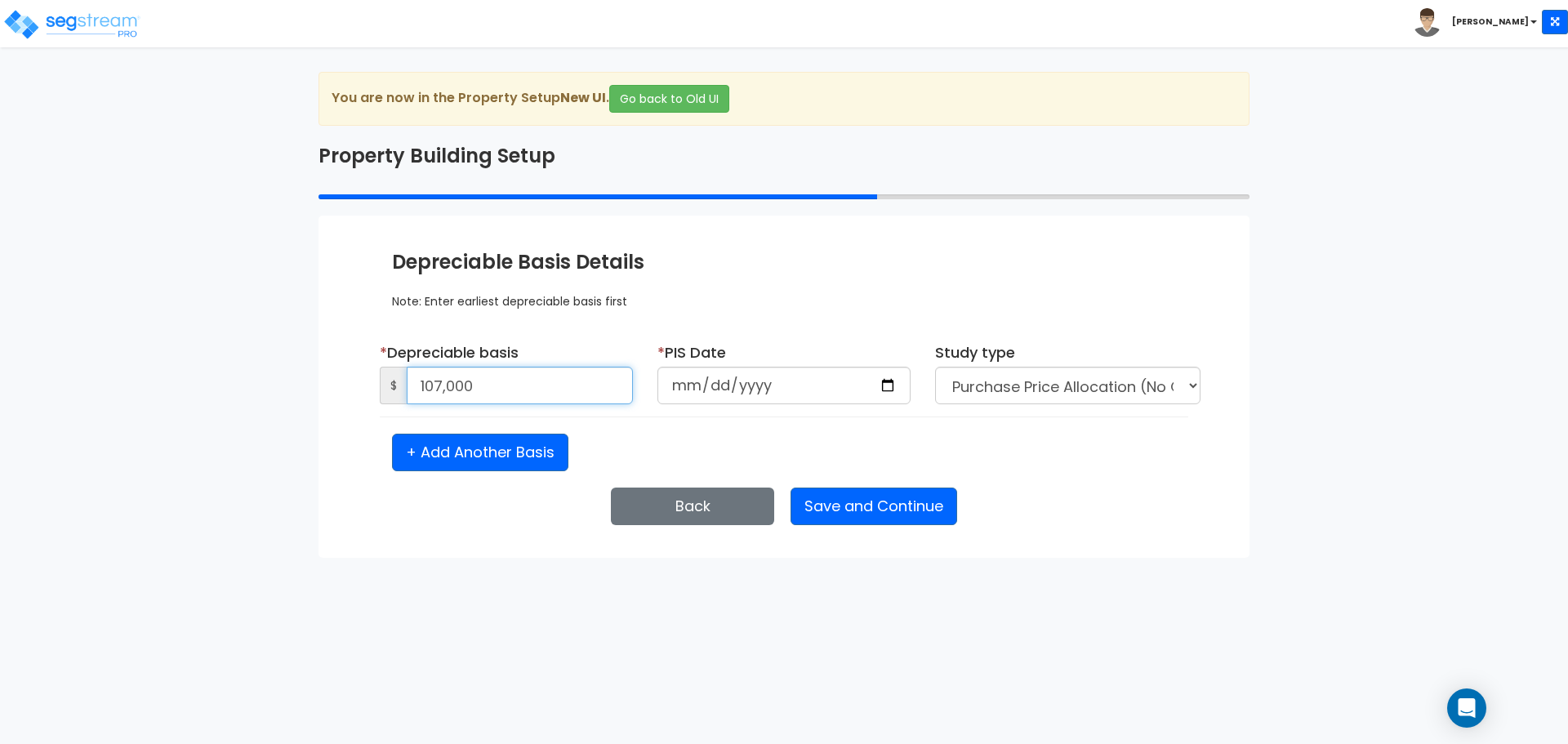
type input "107,000"
click at [887, 378] on input "date" at bounding box center [784, 386] width 253 height 38
type input "2023-06-06"
click at [1027, 400] on select "Purchase Price Allocation (No Given Costs) New Construction / Reno / TI's (Give…" at bounding box center [1068, 386] width 265 height 38
select select "2023"
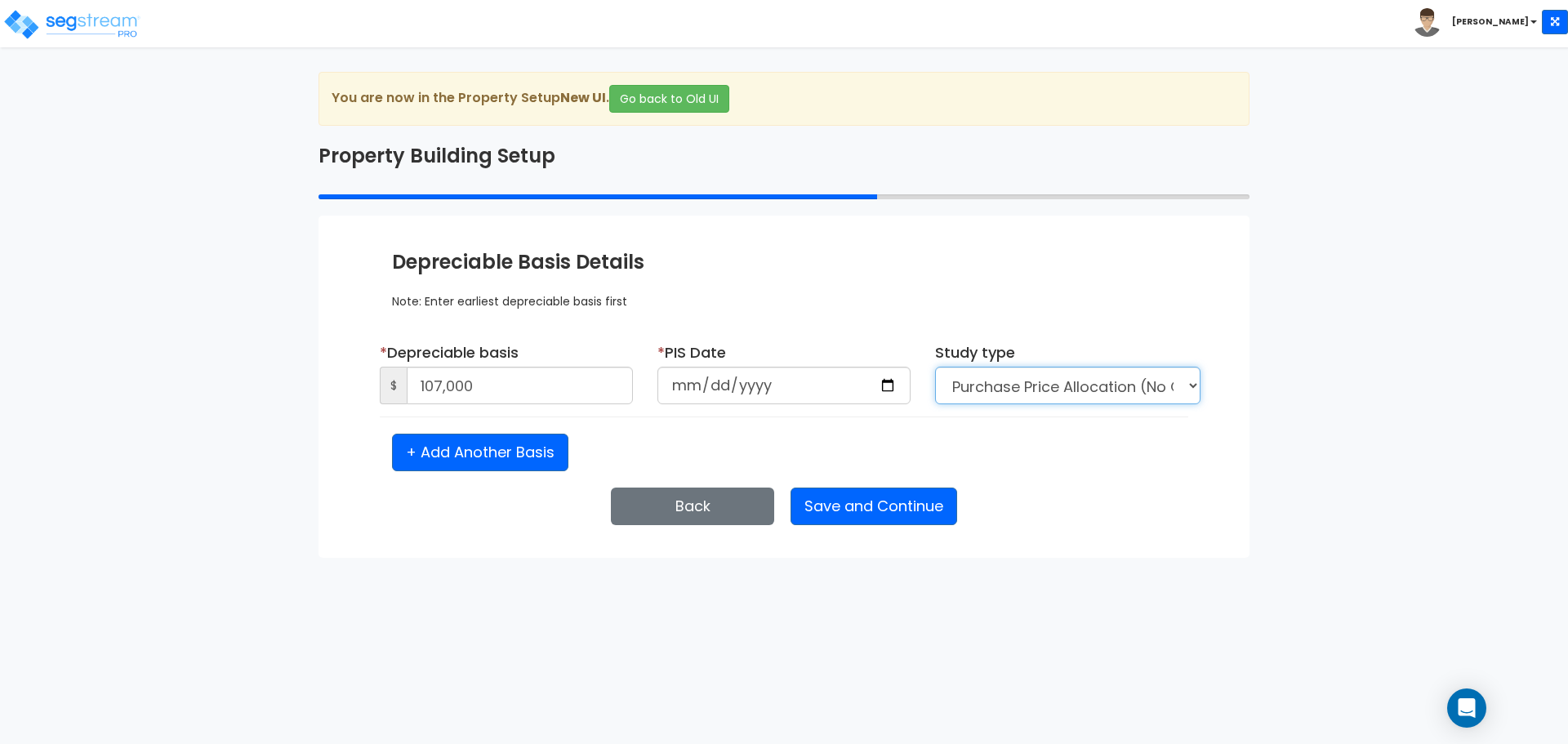
click at [935, 367] on select "Purchase Price Allocation (No Given Costs) New Construction / Reno / TI's (Give…" at bounding box center [1068, 386] width 265 height 38
click at [853, 509] on button "Save and Continue" at bounding box center [873, 507] width 166 height 38
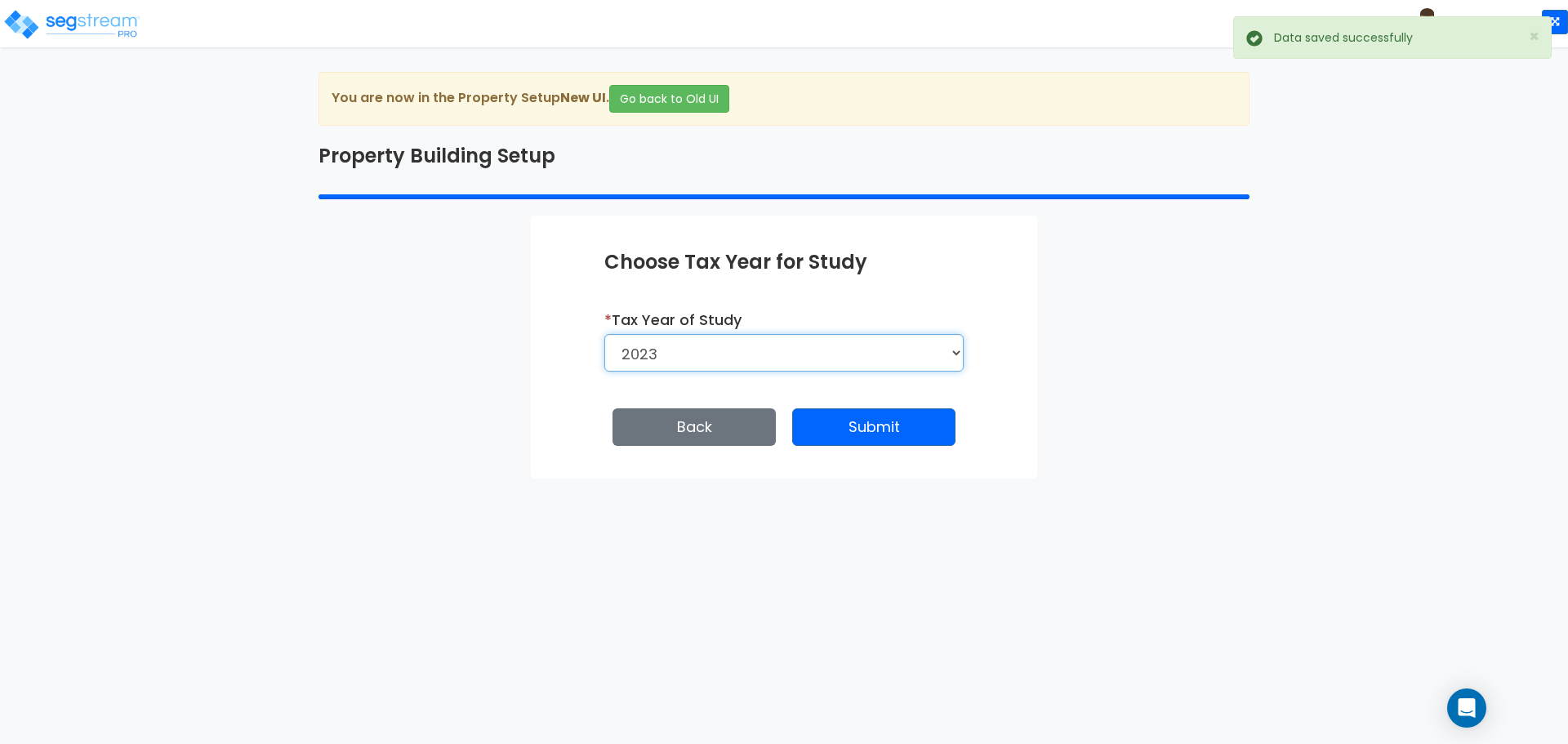
click at [799, 350] on select "2026 2025 2024 2023" at bounding box center [784, 353] width 359 height 38
click at [824, 427] on button "Submit" at bounding box center [873, 428] width 163 height 38
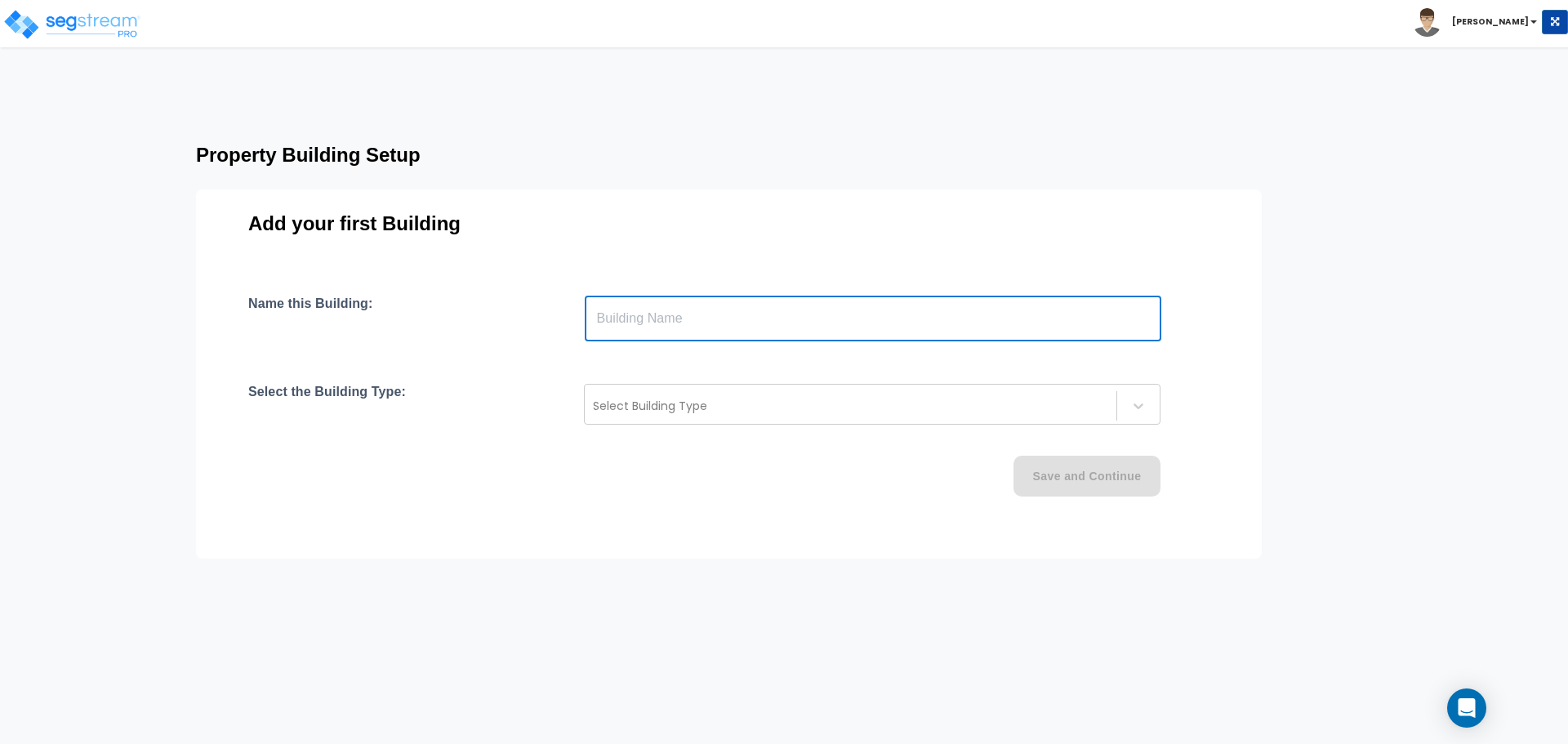
click at [696, 325] on input "text" at bounding box center [873, 318] width 577 height 45
type input "SFR"
click at [660, 406] on div at bounding box center [850, 406] width 515 height 20
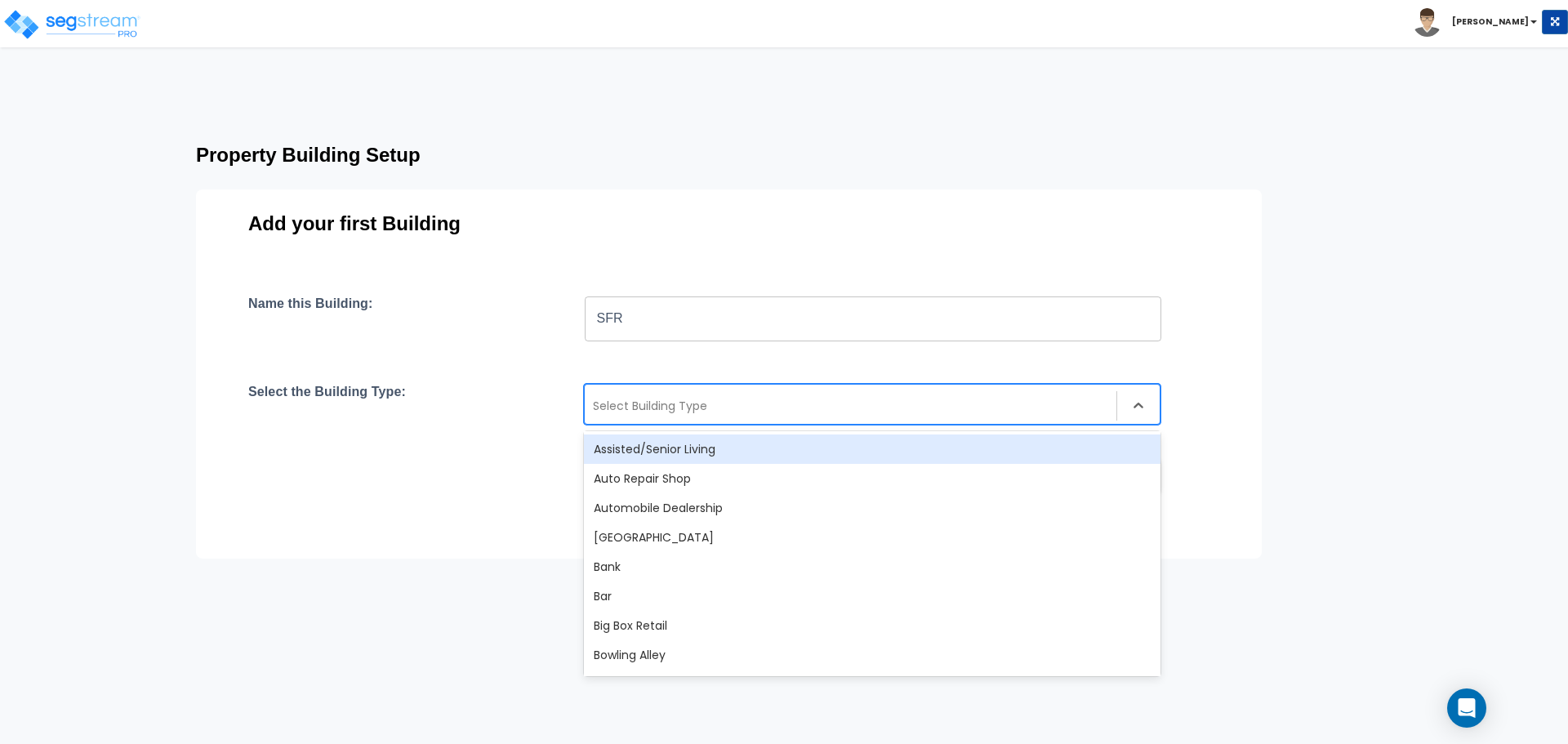
click at [480, 407] on div "Select the Building Type: 56 results available. Use Up and Down to choose optio…" at bounding box center [728, 405] width 961 height 41
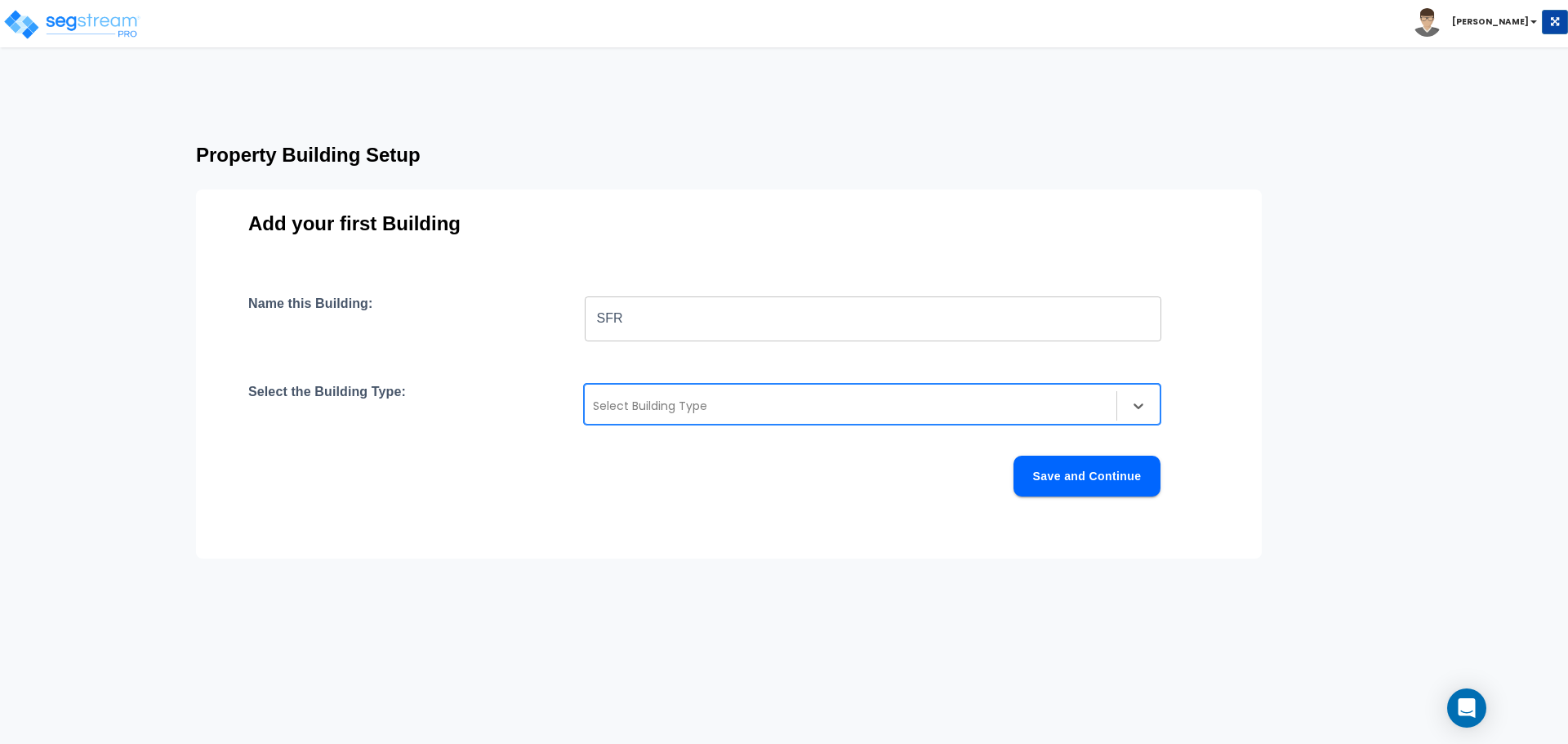
click at [627, 416] on div "Select Building Type" at bounding box center [850, 406] width 531 height 26
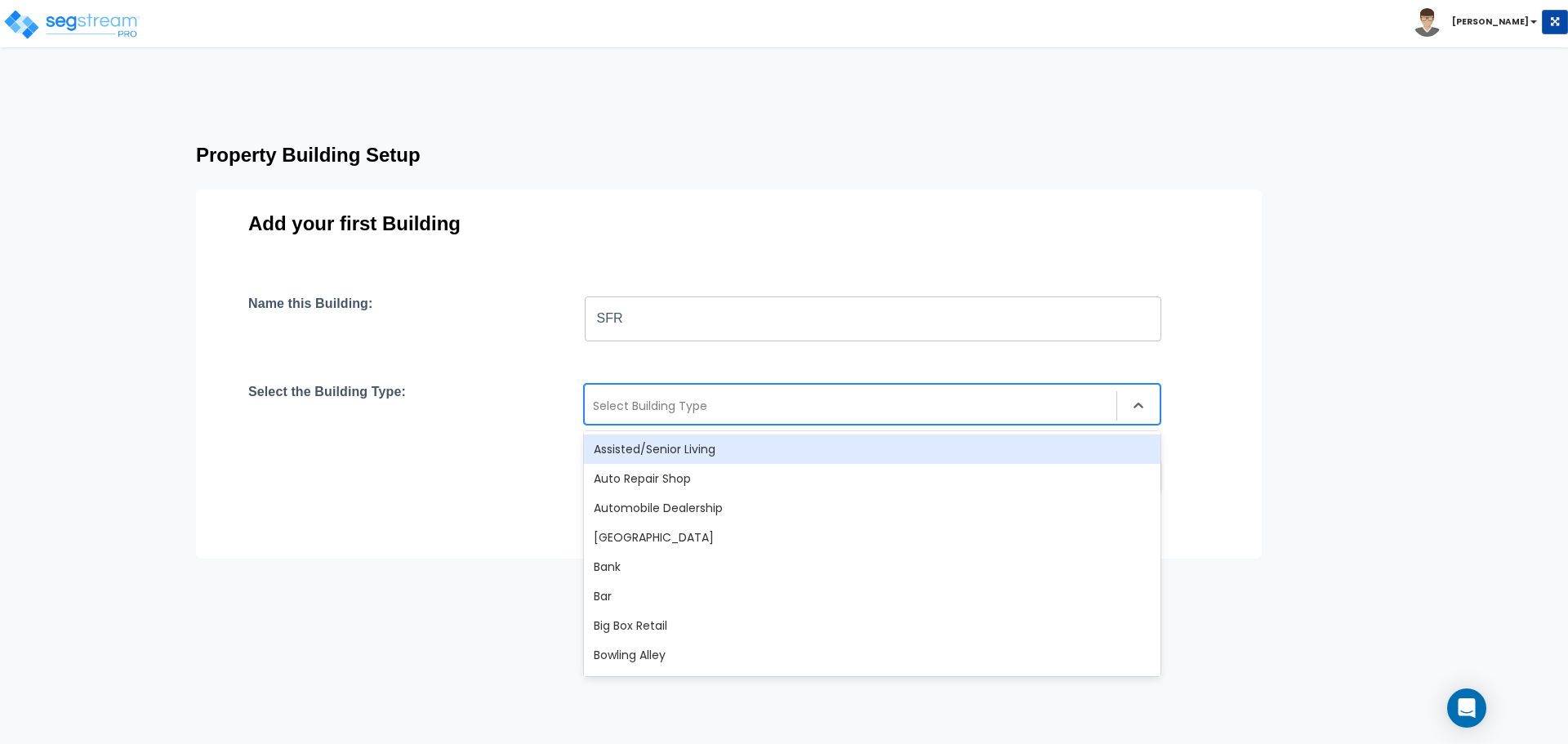
click at [589, 359] on div "Name this Building: SFR ​ Select the Building Type: 56 results available. Use U…" at bounding box center [728, 415] width 961 height 240
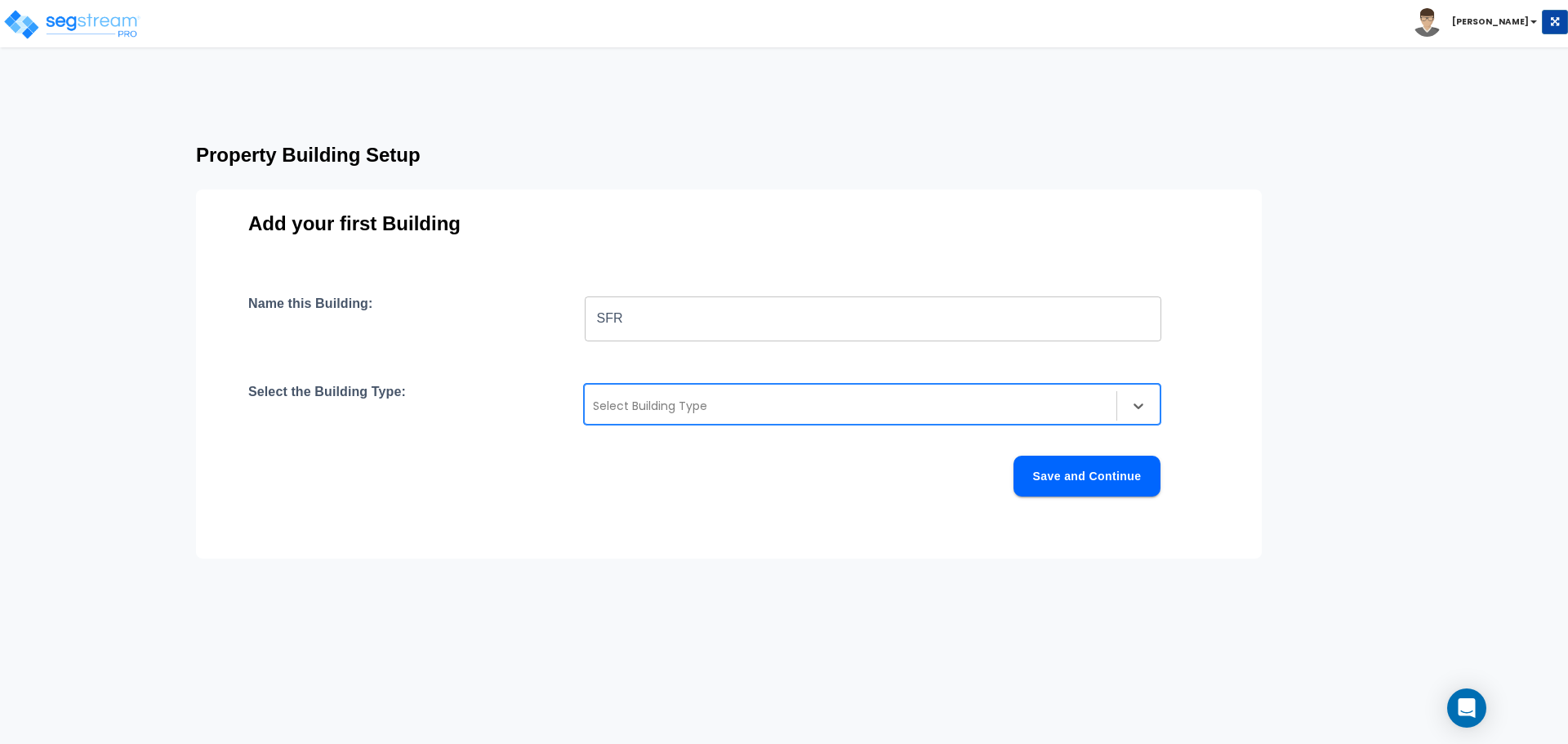
click at [650, 388] on div "Select Building Type" at bounding box center [873, 405] width 577 height 41
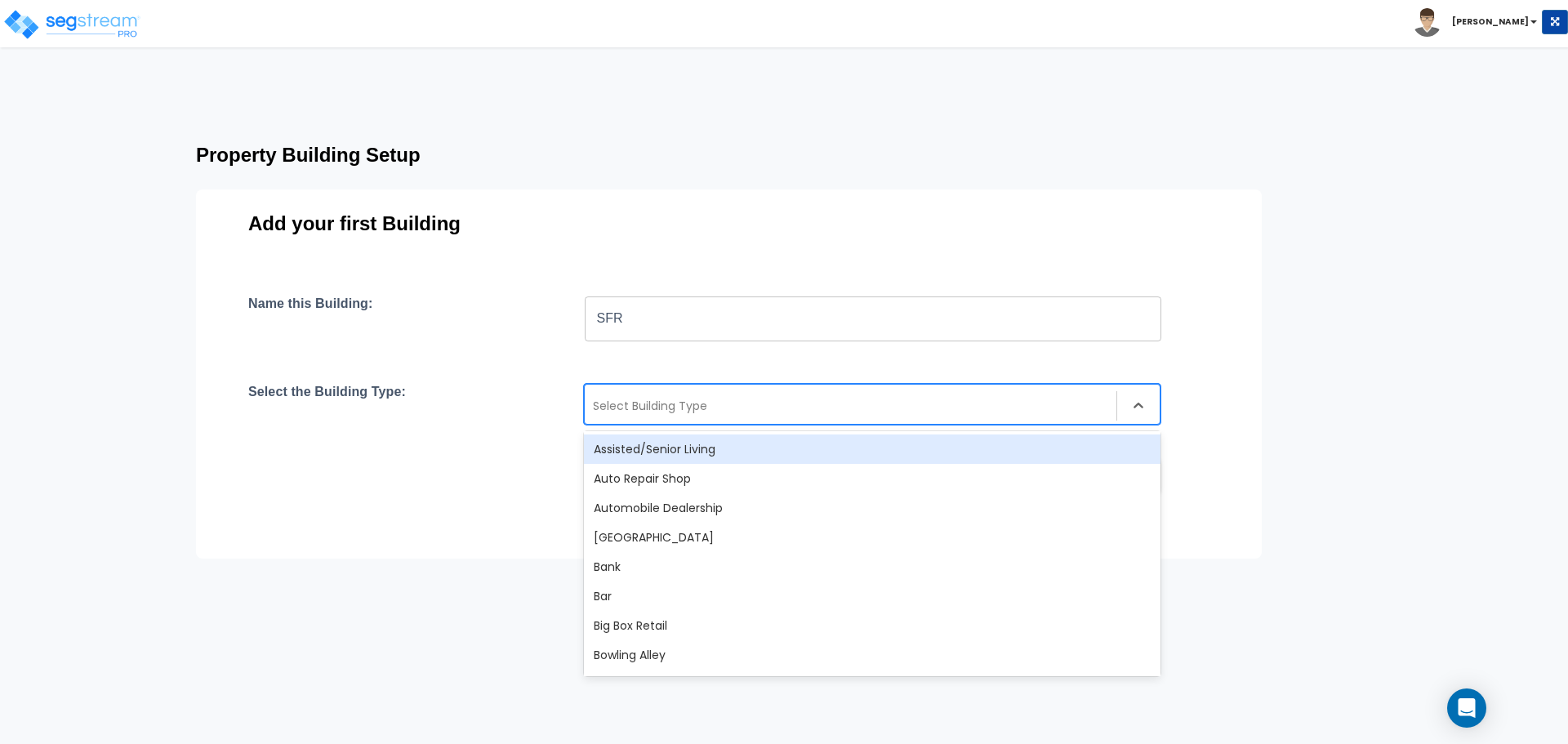
click at [650, 397] on div at bounding box center [850, 406] width 515 height 20
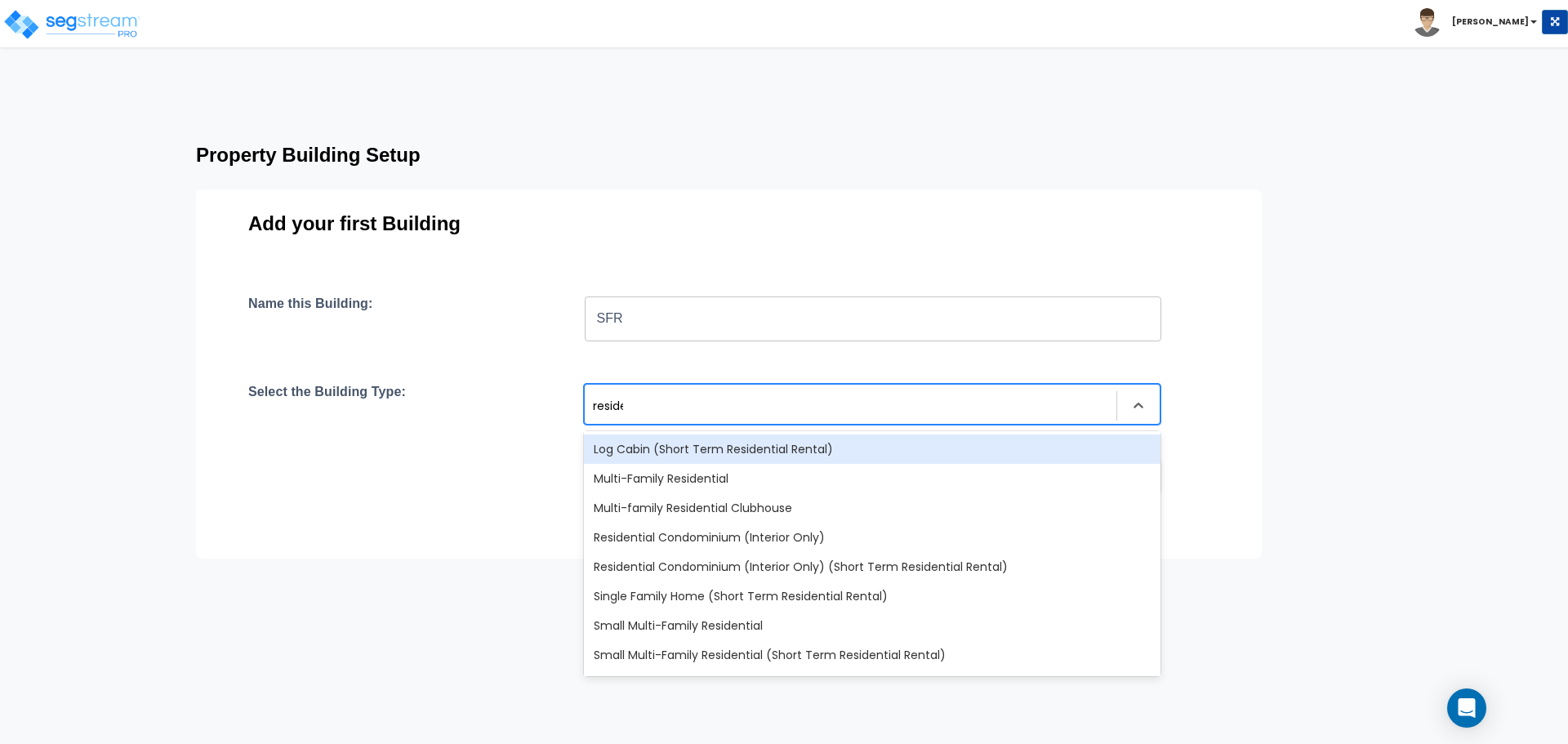
type input "residen"
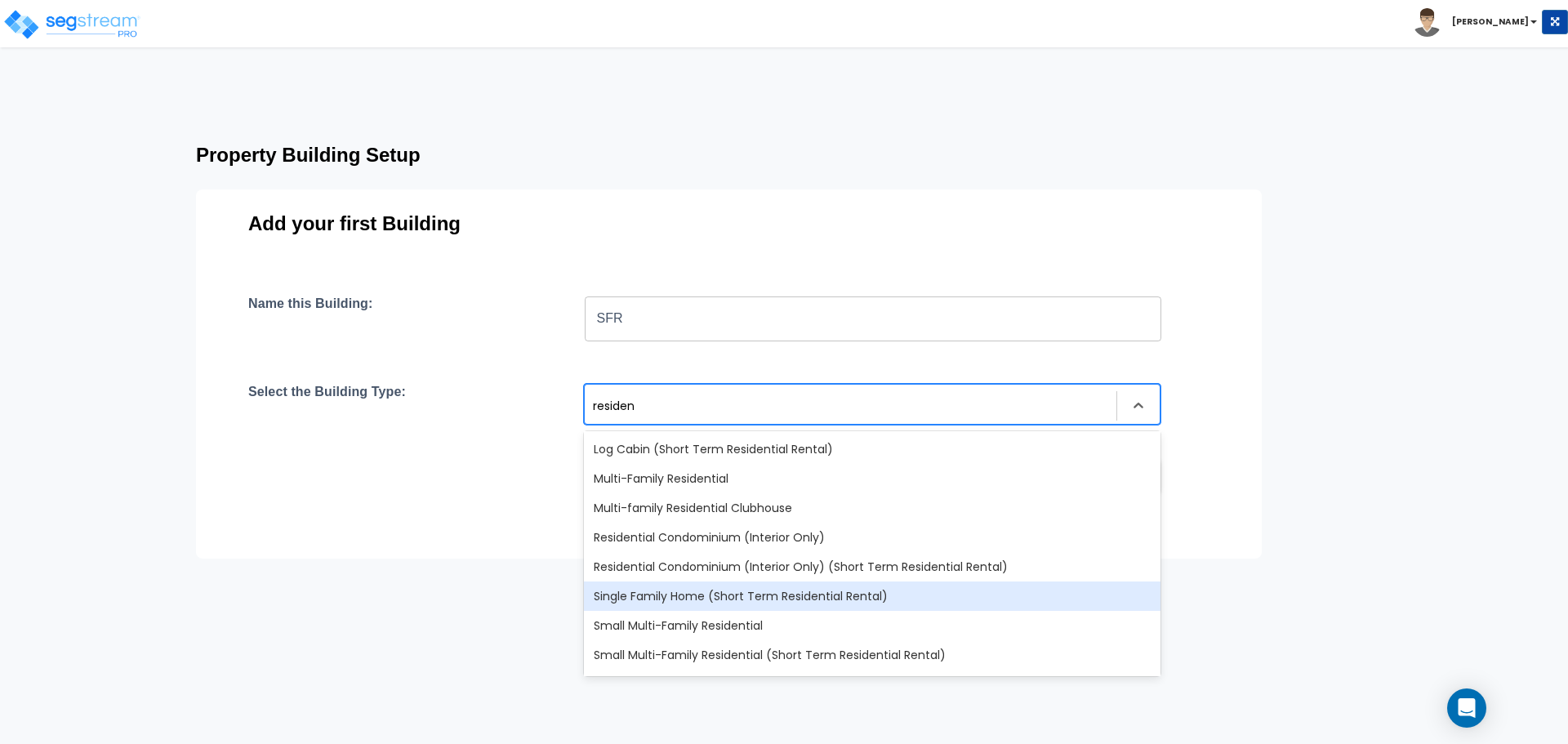
scroll to position [26, 0]
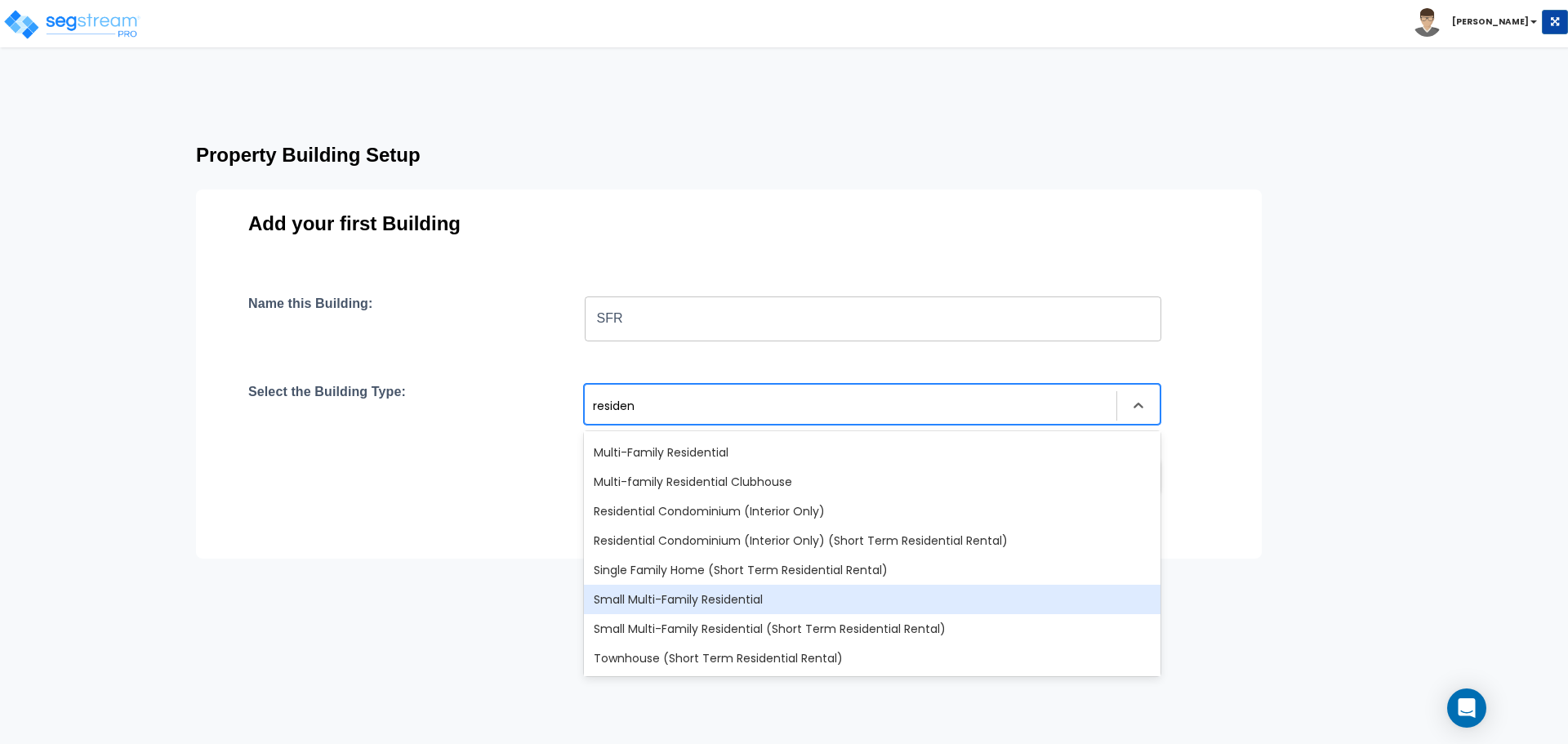
click at [713, 598] on div "Small Multi-Family Residential" at bounding box center [873, 600] width 577 height 30
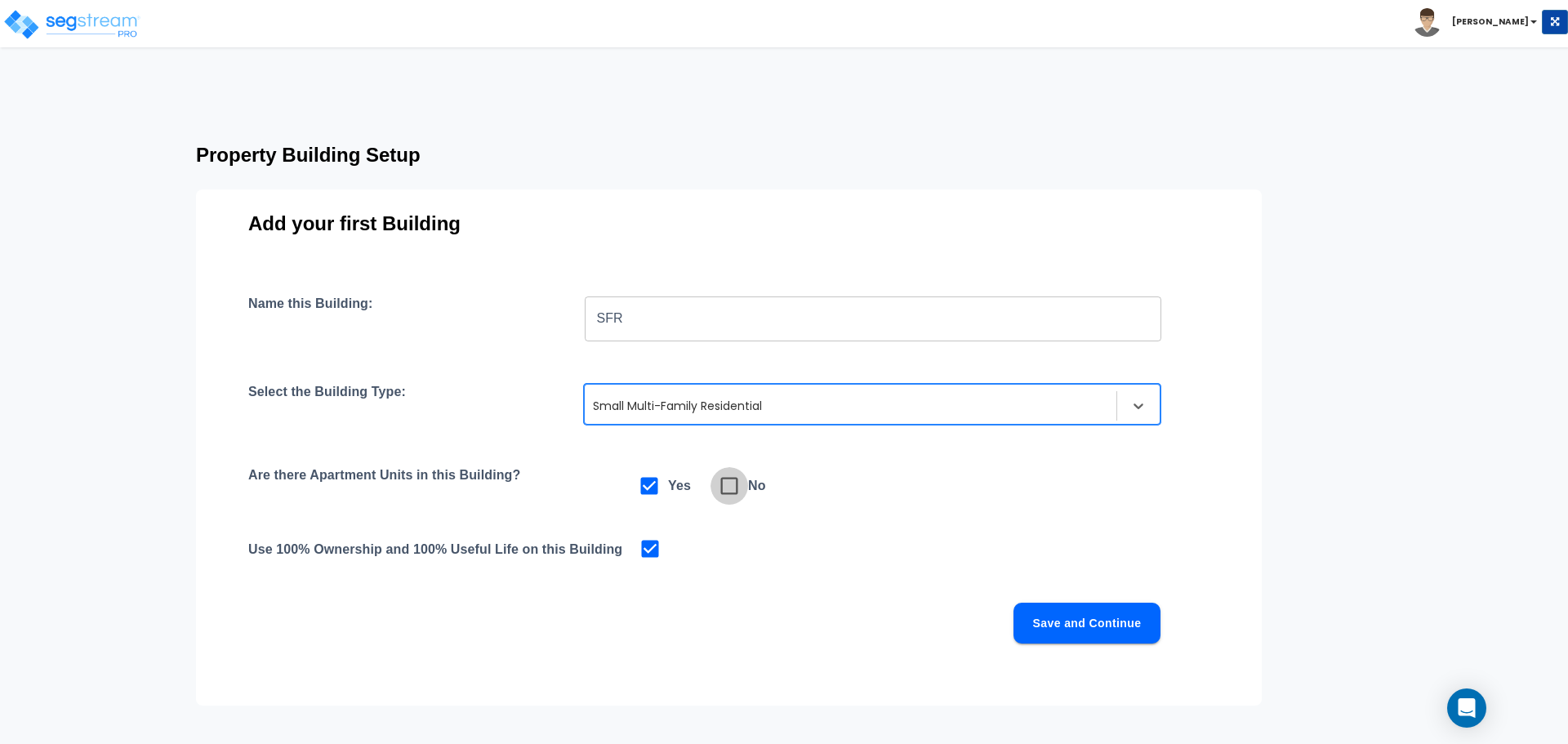
click at [733, 487] on icon at bounding box center [729, 486] width 23 height 23
checkbox input "false"
checkbox input "true"
click at [1118, 628] on button "Save and Continue" at bounding box center [1087, 623] width 147 height 41
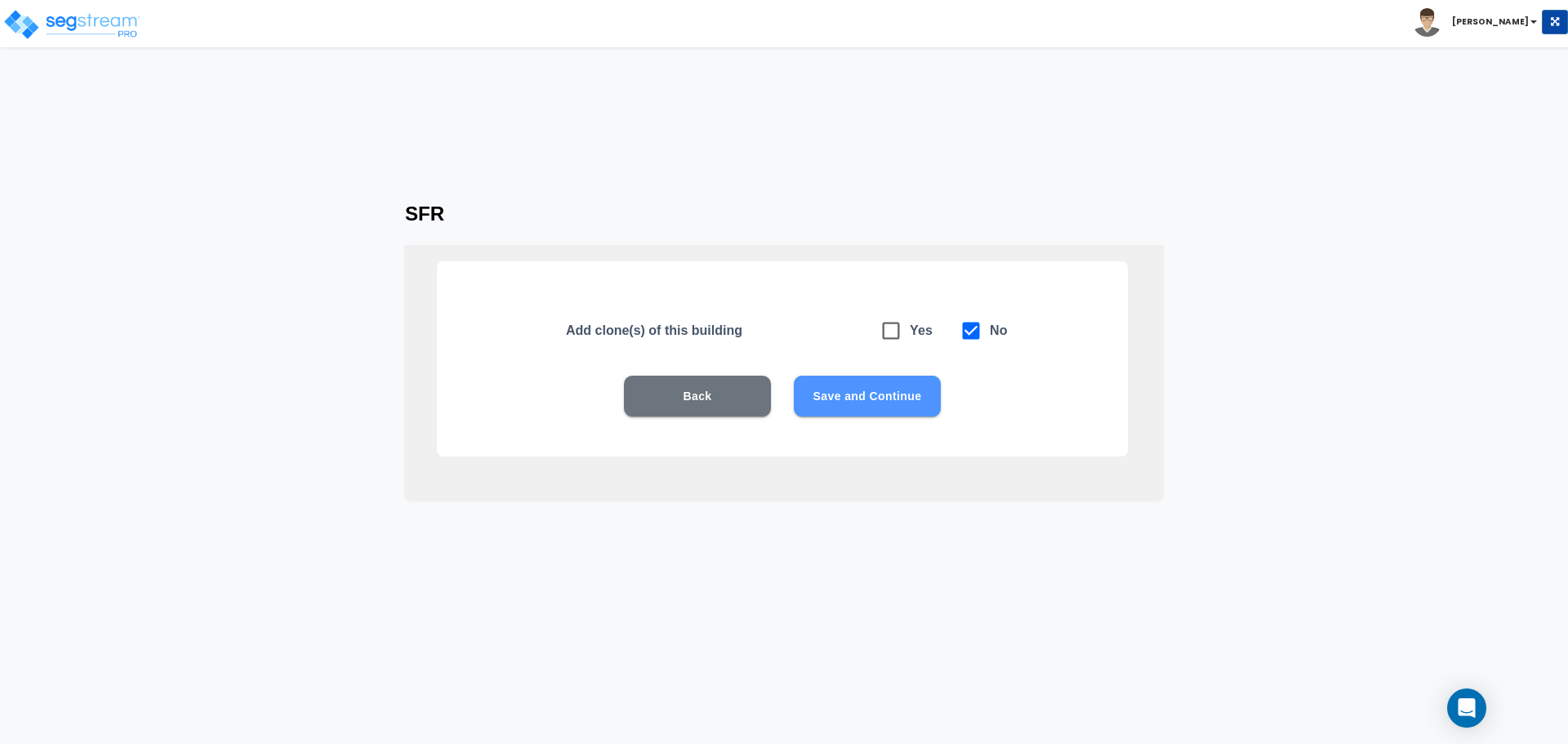
click at [857, 404] on button "Save and Continue" at bounding box center [867, 396] width 147 height 41
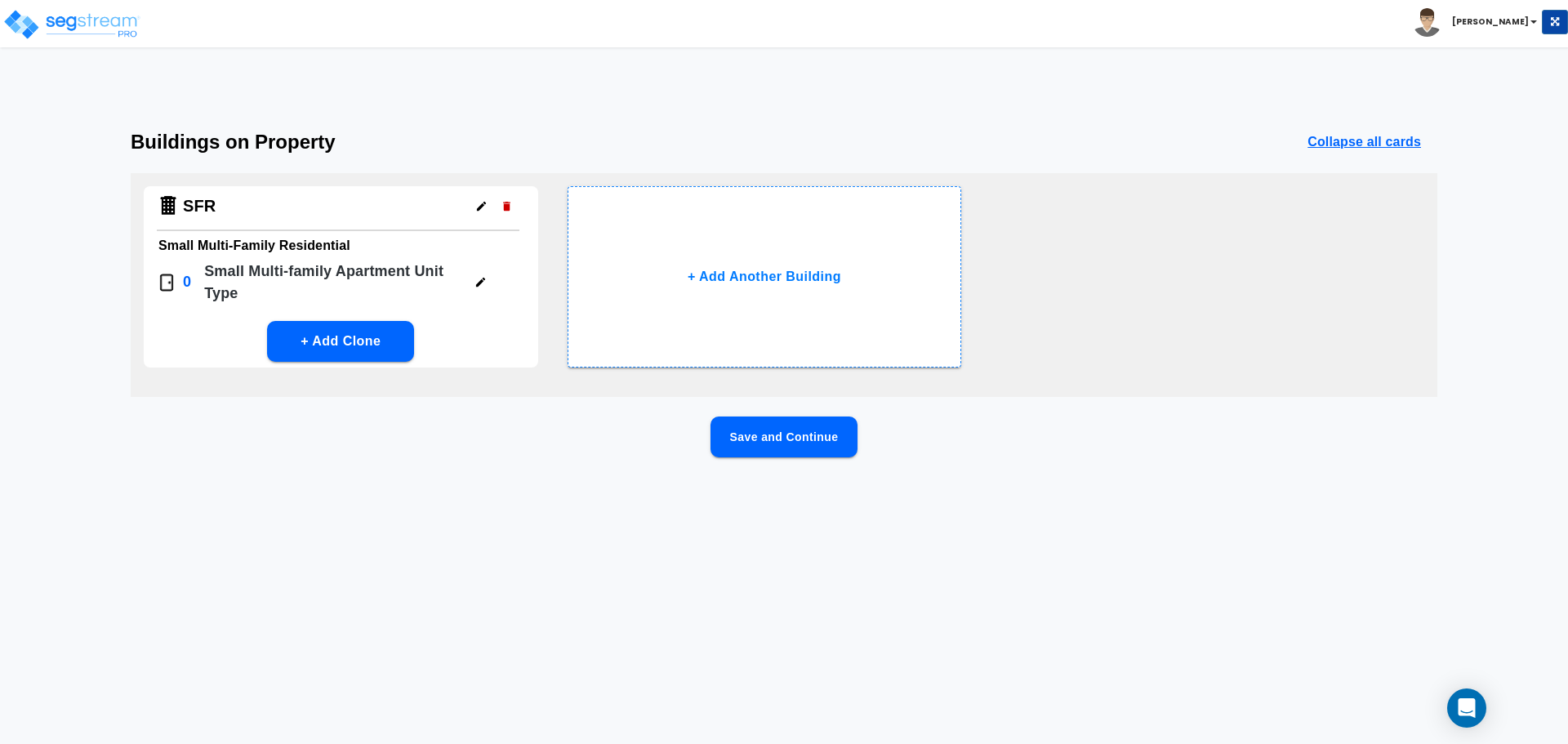
click at [774, 433] on button "Save and Continue" at bounding box center [784, 437] width 147 height 41
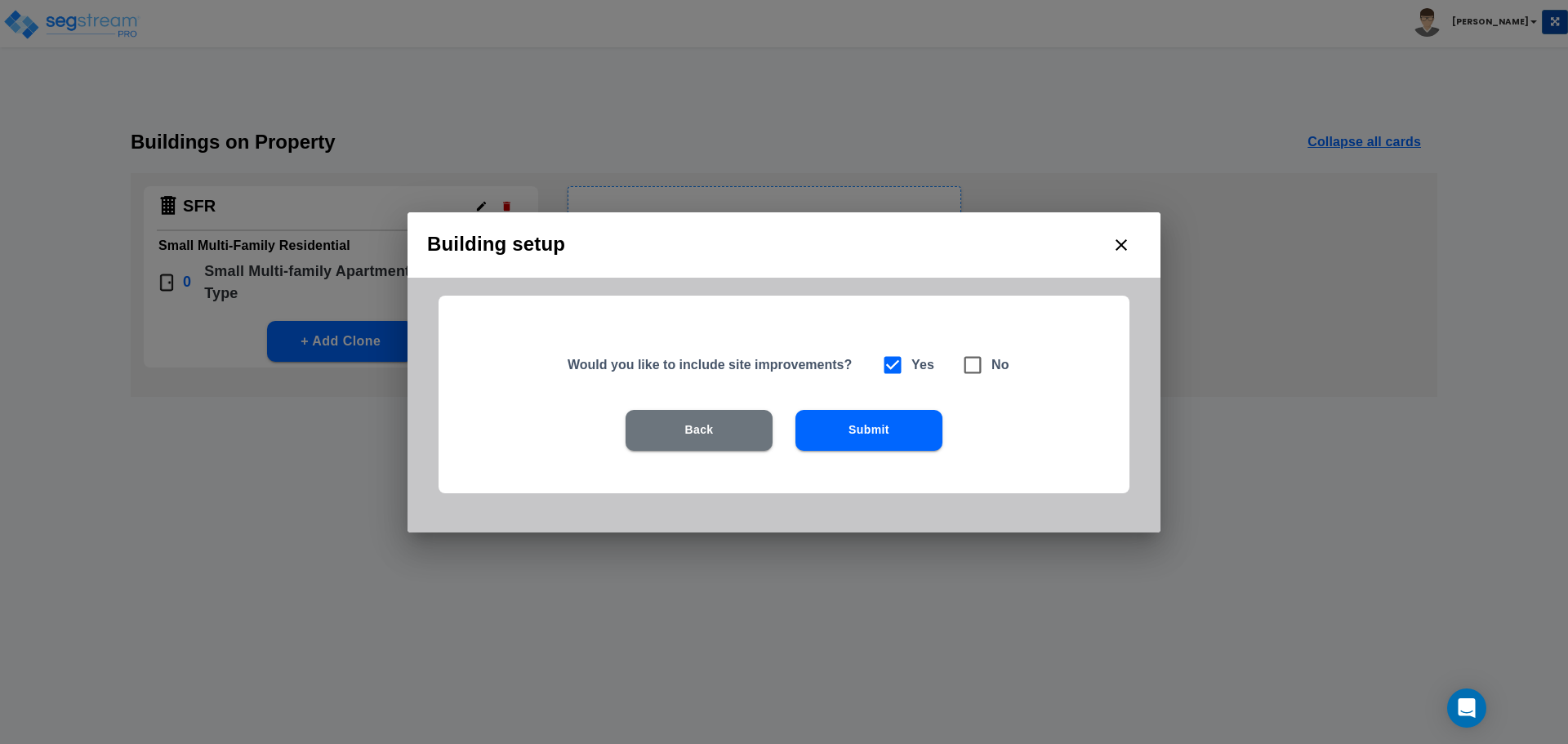
click at [860, 436] on button "Submit" at bounding box center [868, 430] width 147 height 41
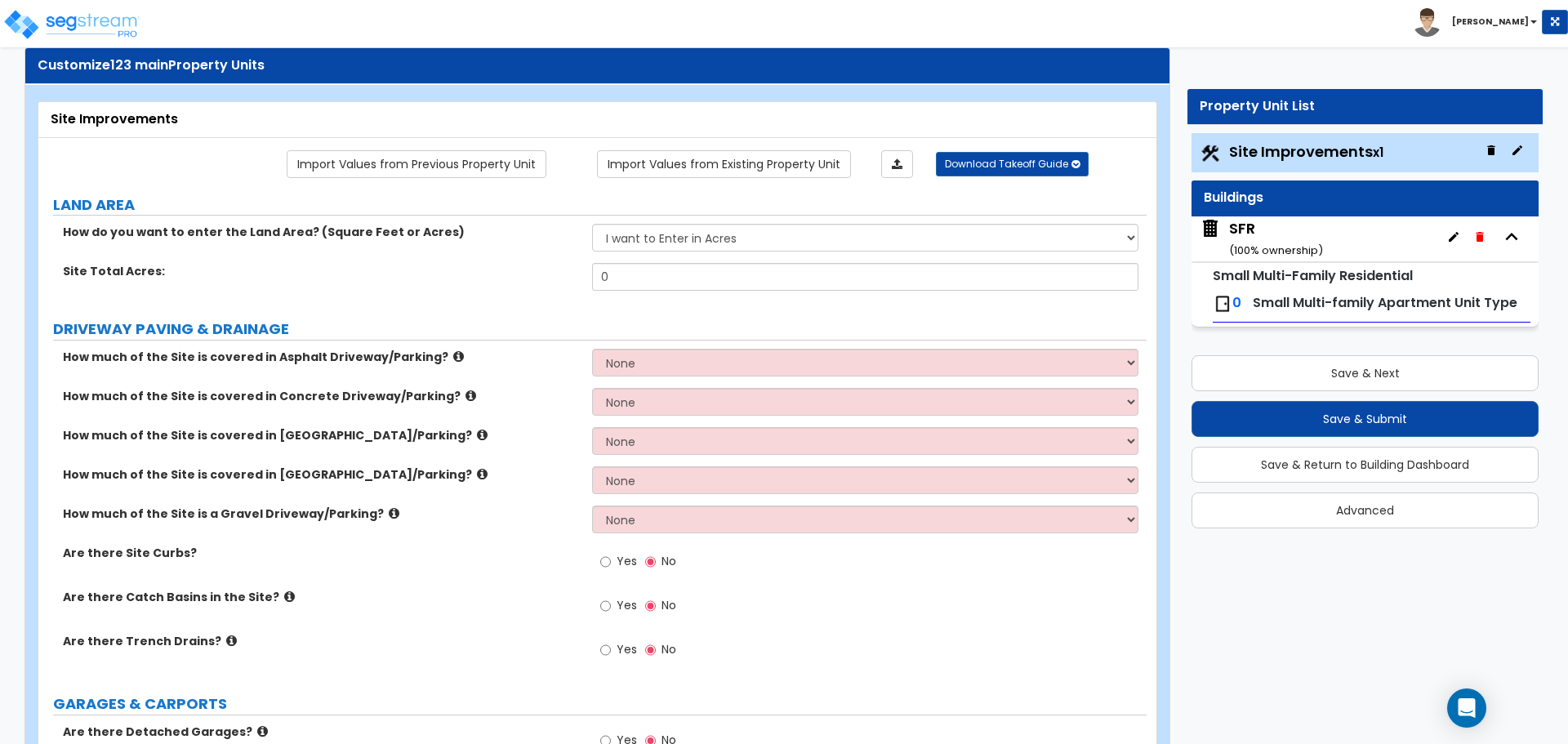
scroll to position [82, 0]
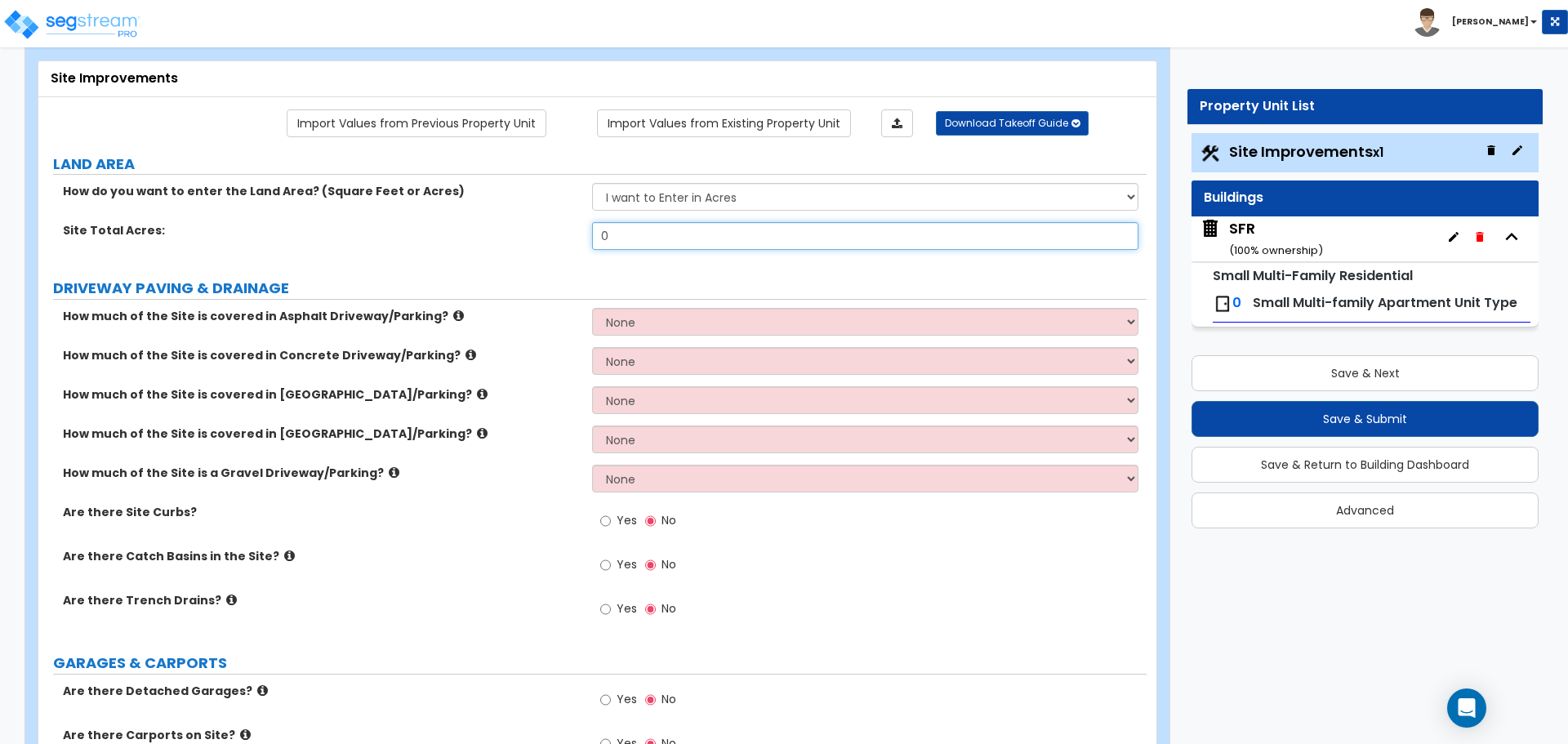
click at [630, 239] on input "0" at bounding box center [864, 236] width 545 height 28
type input "1"
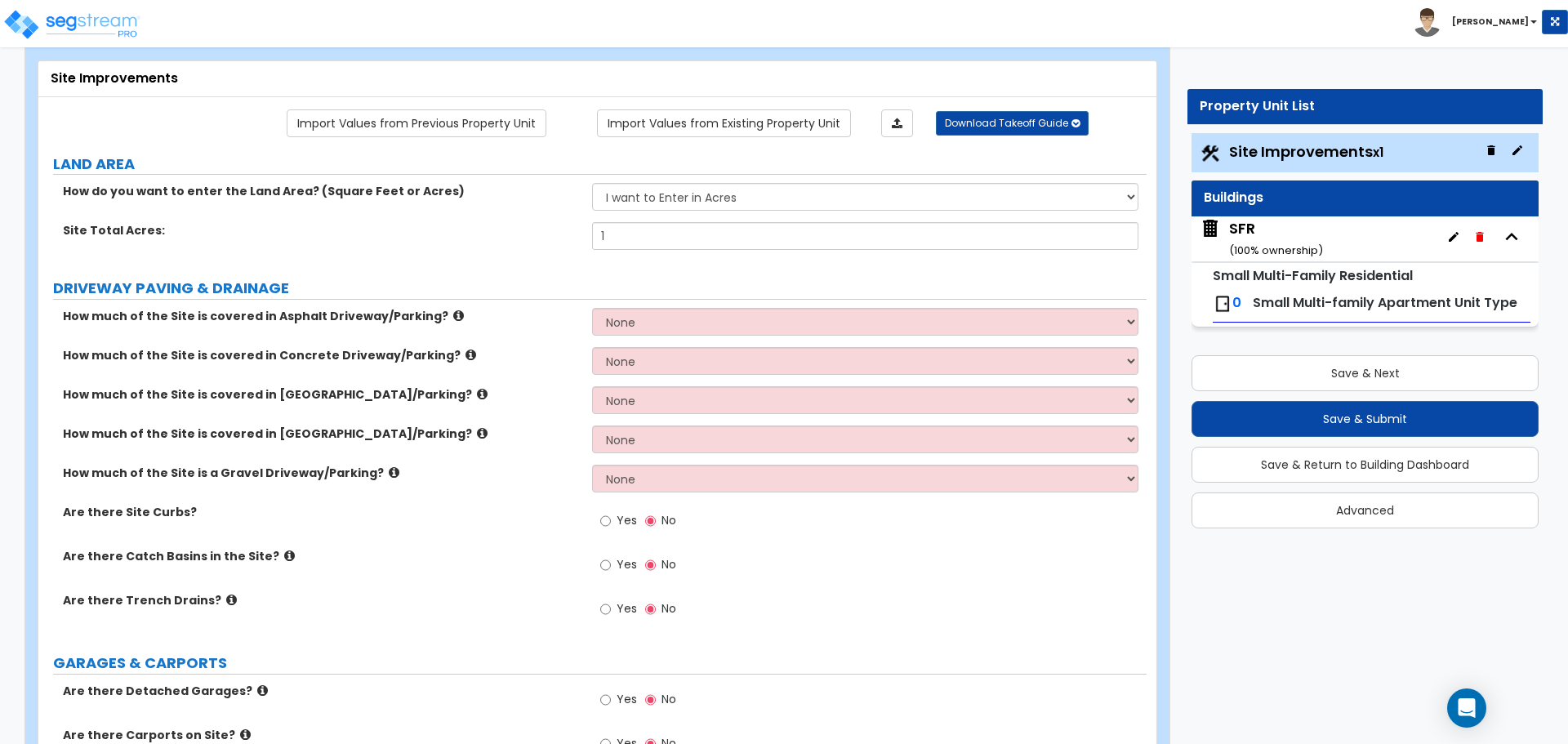
click at [625, 318] on select "None I want to Enter an Approximate Percentage I want to Enter the Square Foota…" at bounding box center [864, 322] width 545 height 28
select select "1"
click at [592, 308] on select "None I want to Enter an Approximate Percentage I want to Enter the Square Foota…" at bounding box center [864, 322] width 545 height 28
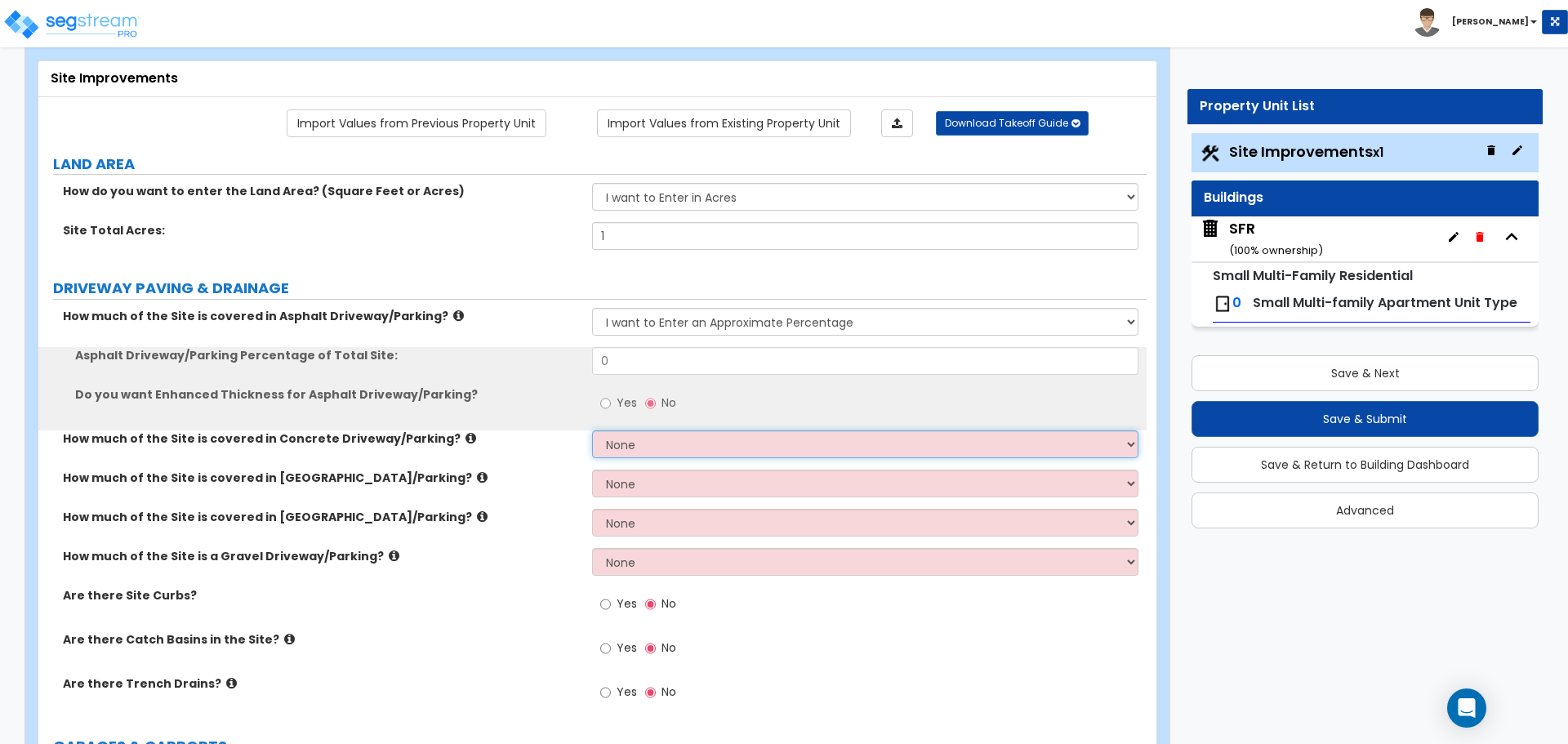
click at [652, 447] on select "None I want to Enter an Approximate Percentage I want to Enter the Square Foota…" at bounding box center [864, 444] width 545 height 28
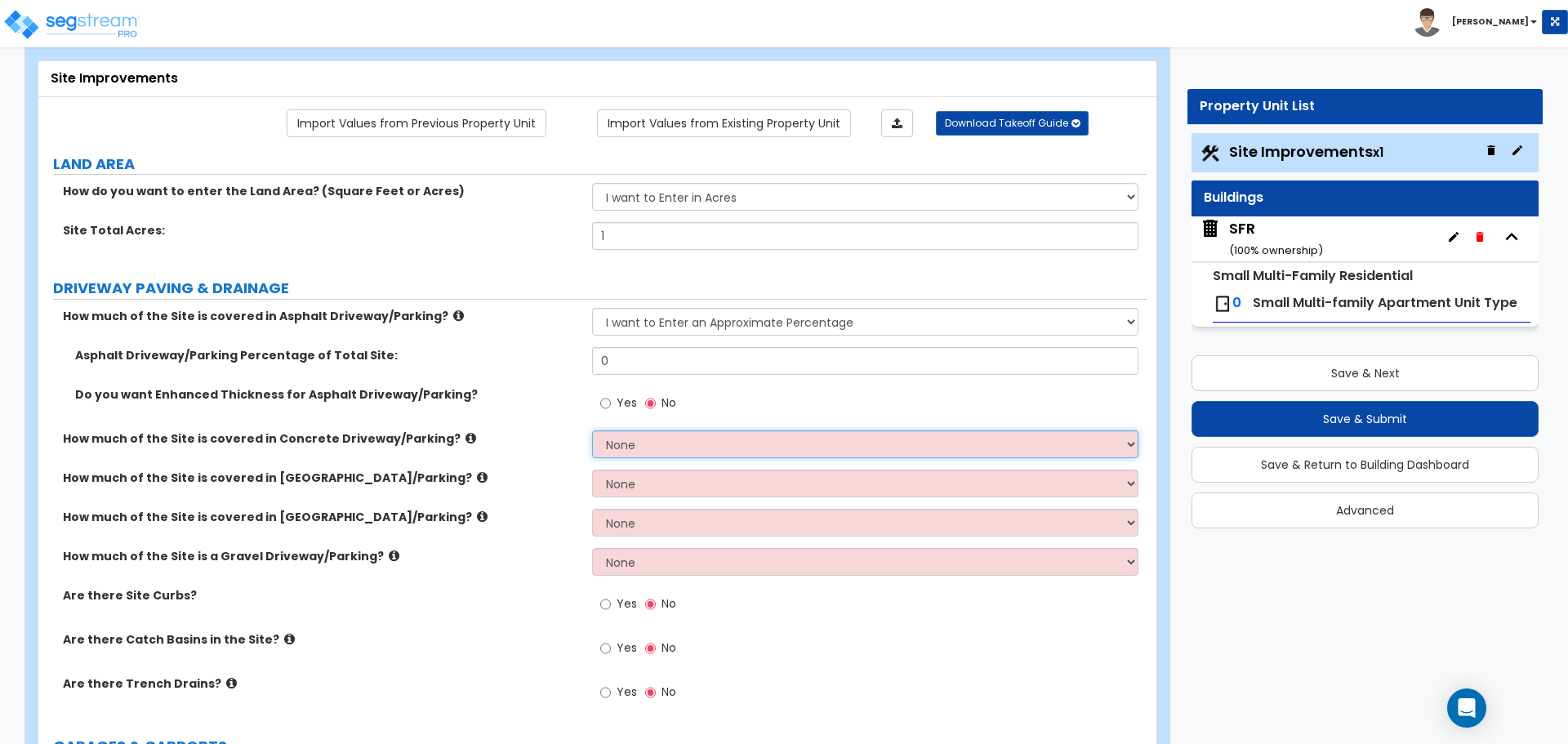
select select "1"
click at [592, 430] on select "None I want to Enter an Approximate Percentage I want to Enter the Square Foota…" at bounding box center [864, 444] width 545 height 28
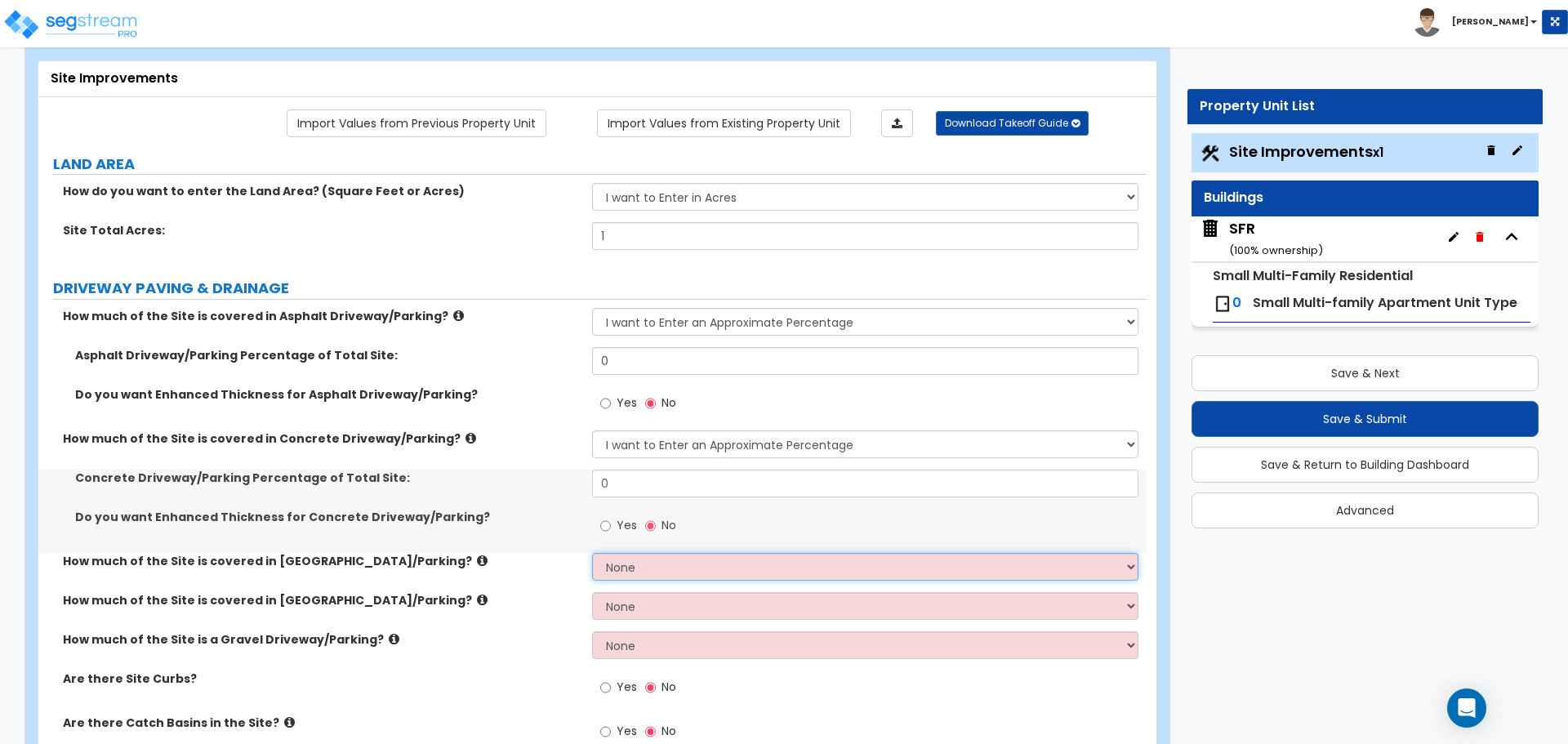
click at [645, 565] on select "None I want to Enter an Approximate Percentage I want to Enter the Square Foota…" at bounding box center [864, 567] width 545 height 28
select select "1"
click at [592, 553] on select "None I want to Enter an Approximate Percentage I want to Enter the Square Foota…" at bounding box center [864, 567] width 545 height 28
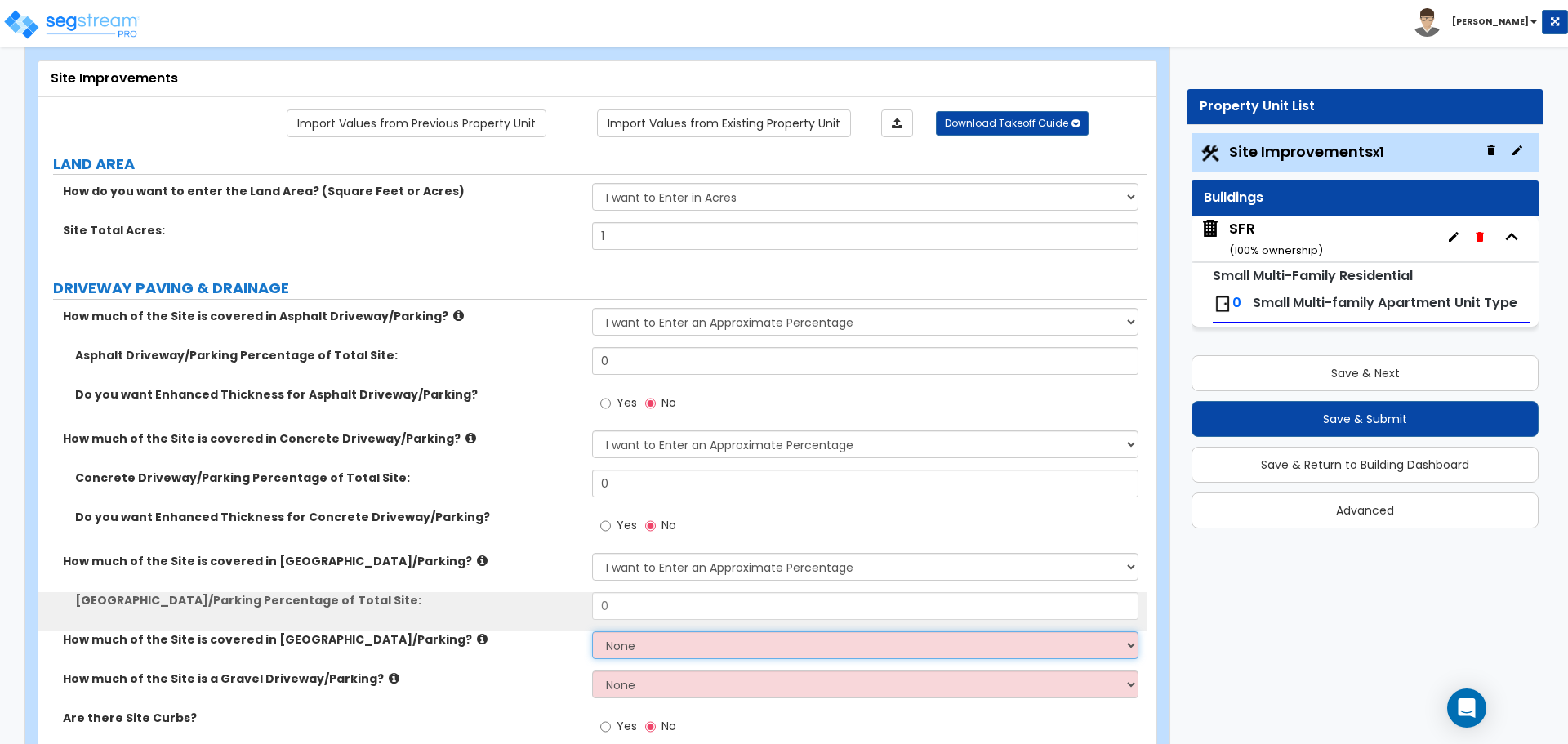
click at [646, 648] on select "None I want to Enter an Approximate Percentage I want to Enter the Square Foota…" at bounding box center [864, 645] width 545 height 28
select select "1"
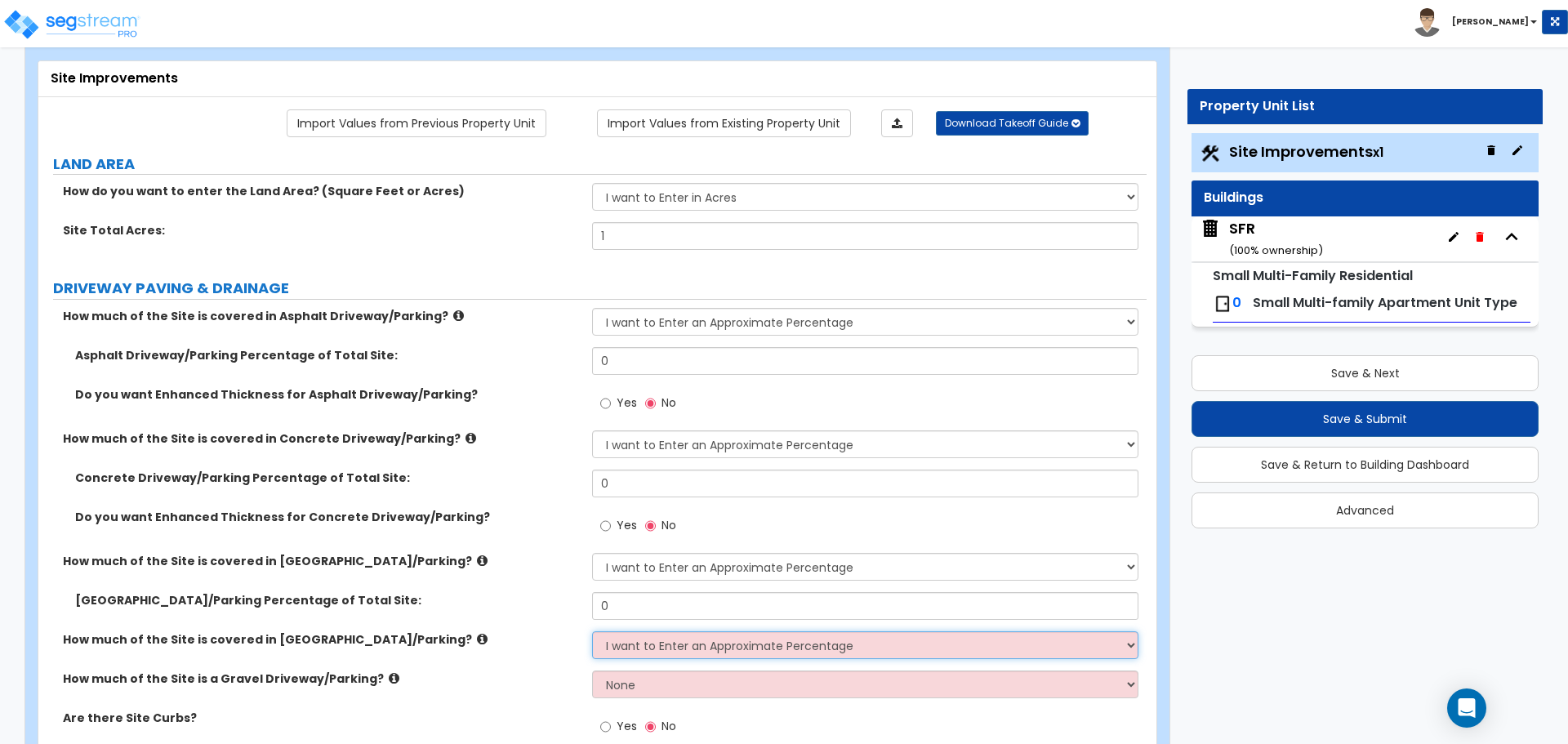
click at [592, 631] on select "None I want to Enter an Approximate Percentage I want to Enter the Square Foota…" at bounding box center [864, 645] width 545 height 28
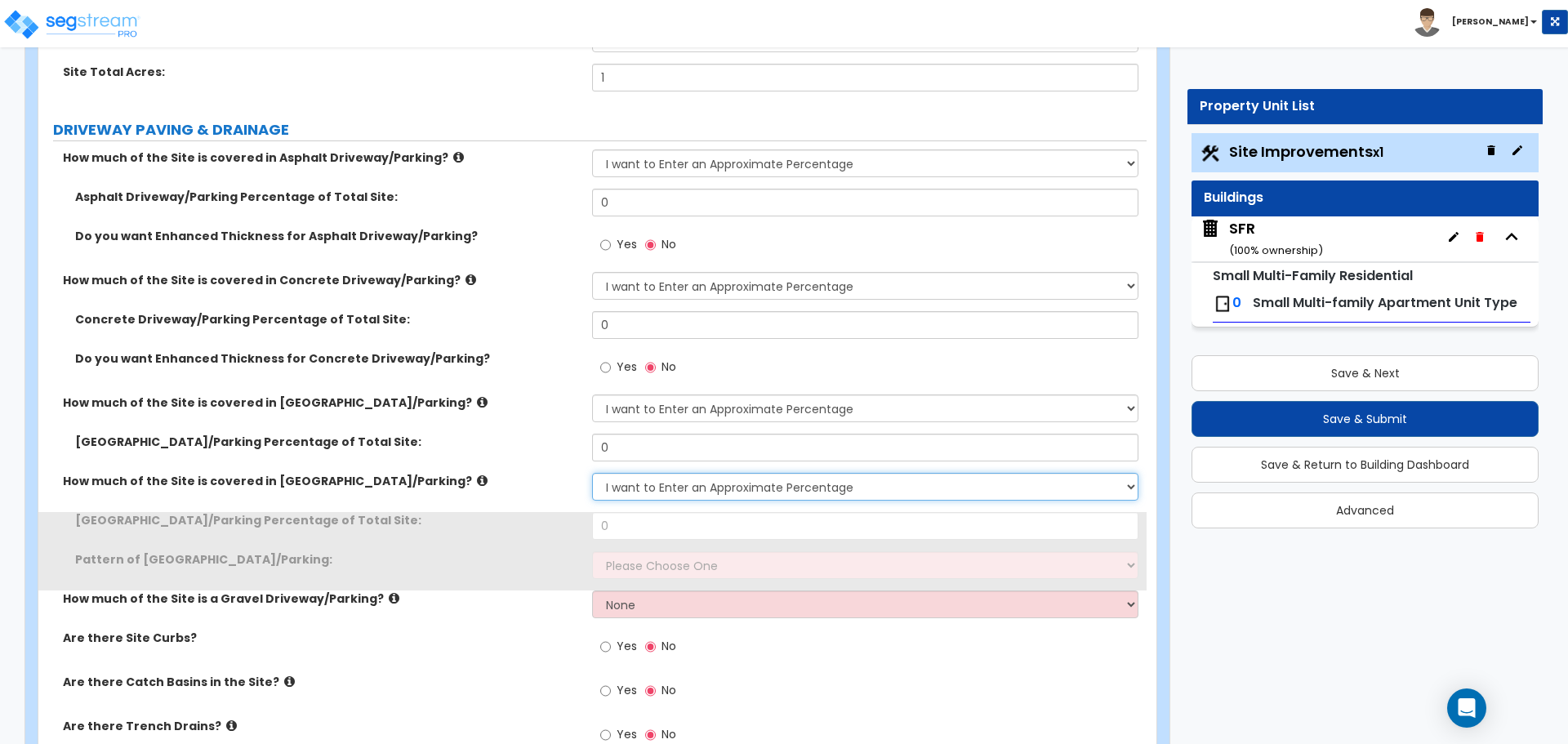
scroll to position [245, 0]
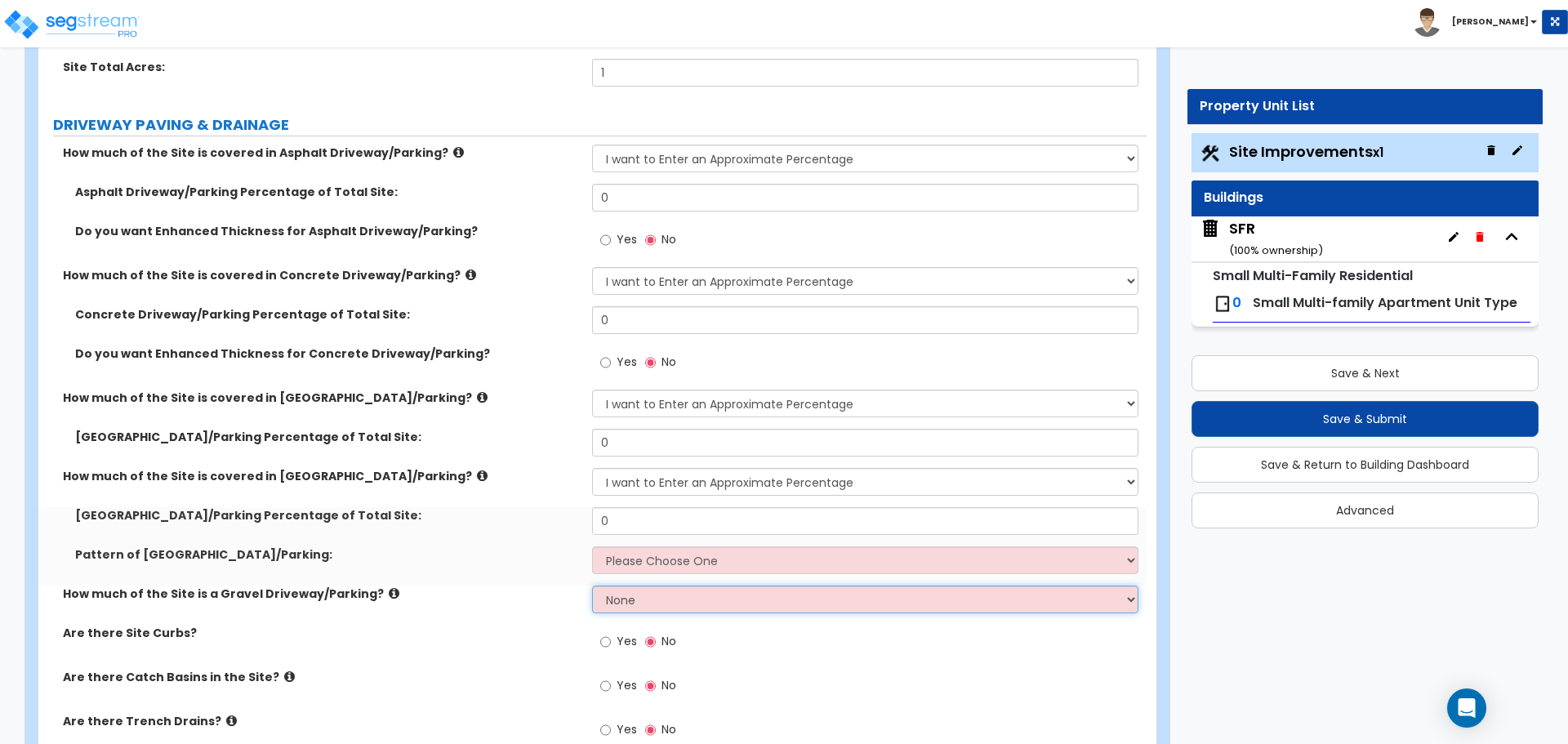
click at [667, 597] on select "None I want to Enter an Approximate Percentage I want to Enter the Square Foota…" at bounding box center [864, 600] width 545 height 28
select select "1"
click at [592, 586] on select "None I want to Enter an Approximate Percentage I want to Enter the Square Foota…" at bounding box center [864, 600] width 545 height 28
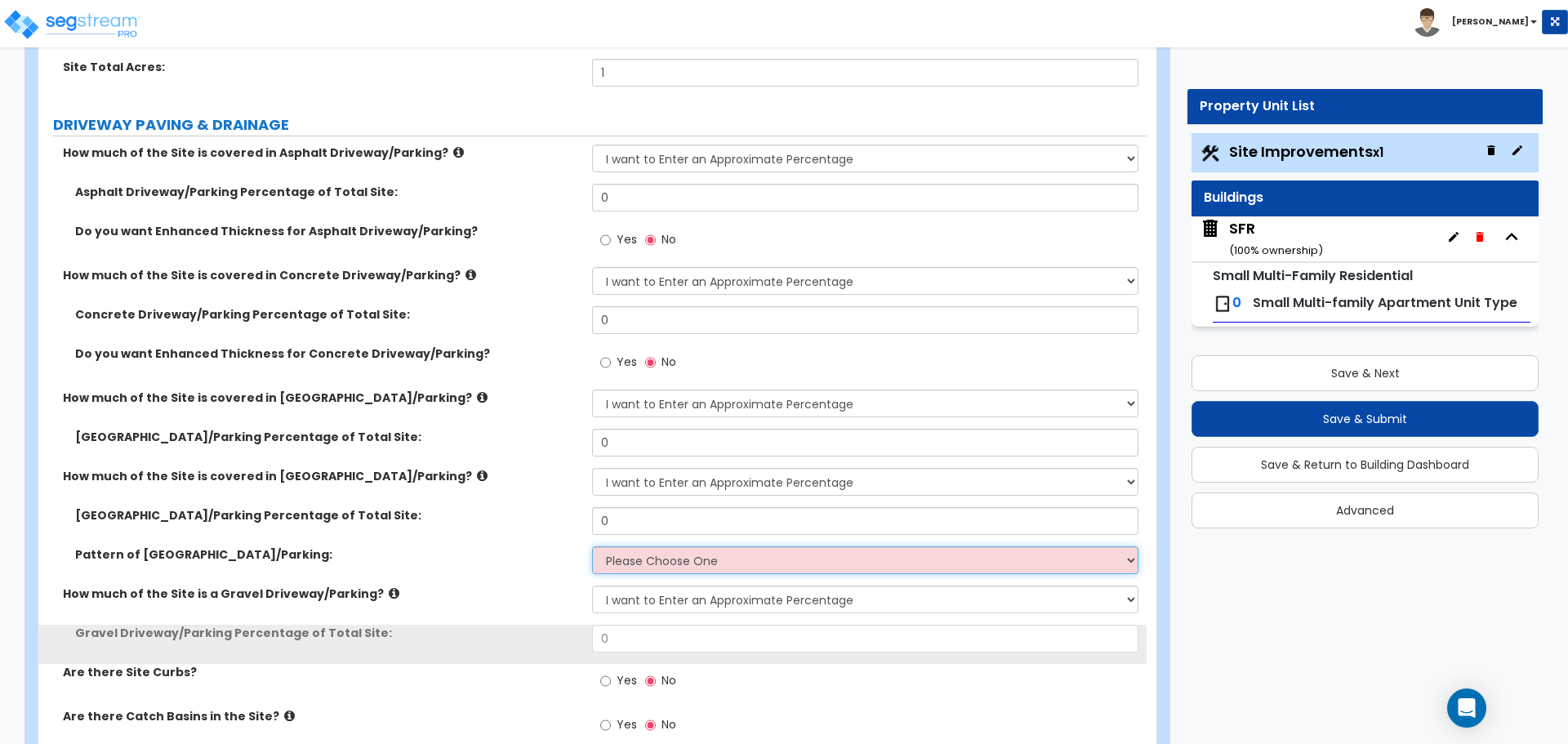
click at [667, 567] on select "Please Choose One Irregular Rectangular" at bounding box center [864, 560] width 545 height 28
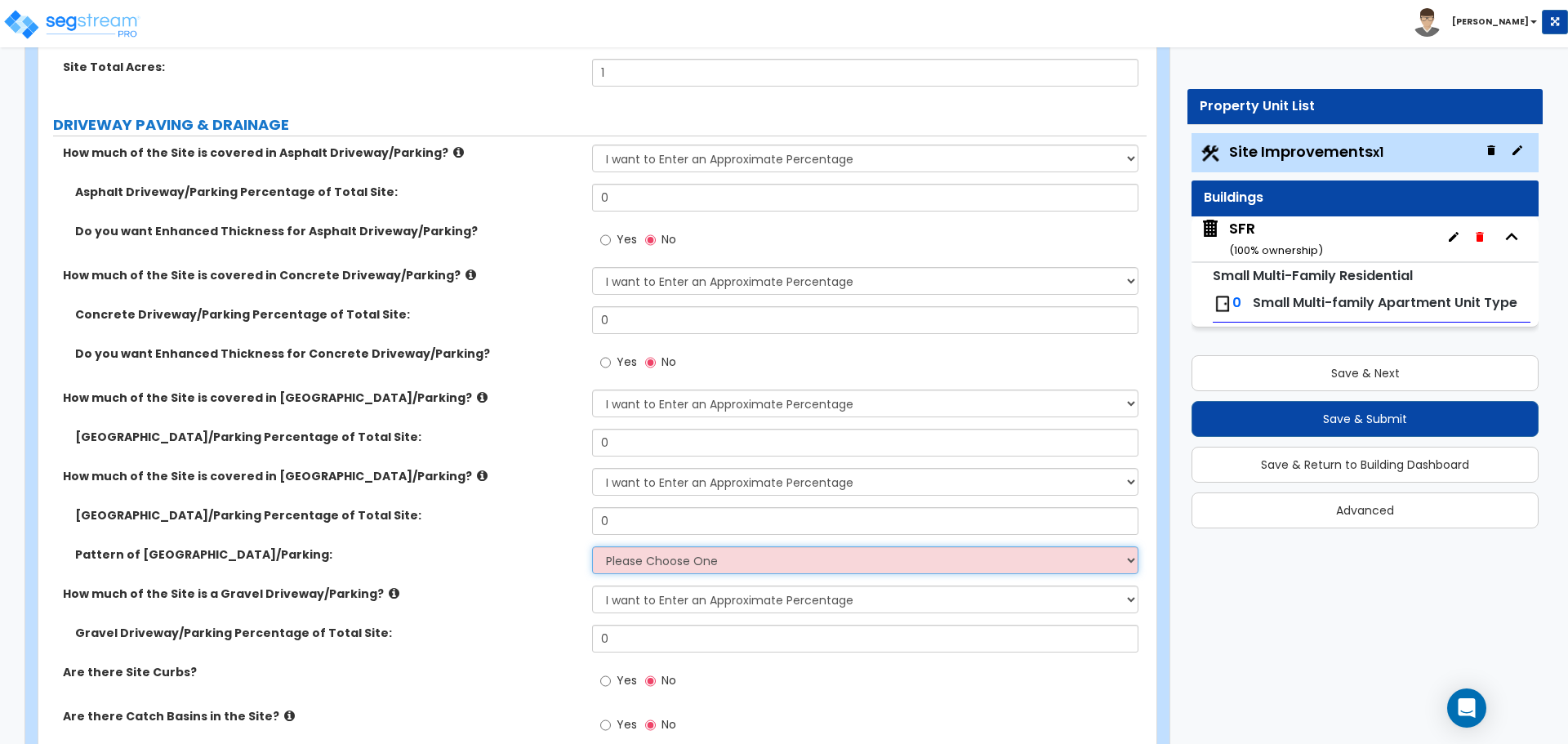
select select "1"
click at [592, 546] on select "Please Choose One Irregular Rectangular" at bounding box center [864, 560] width 545 height 28
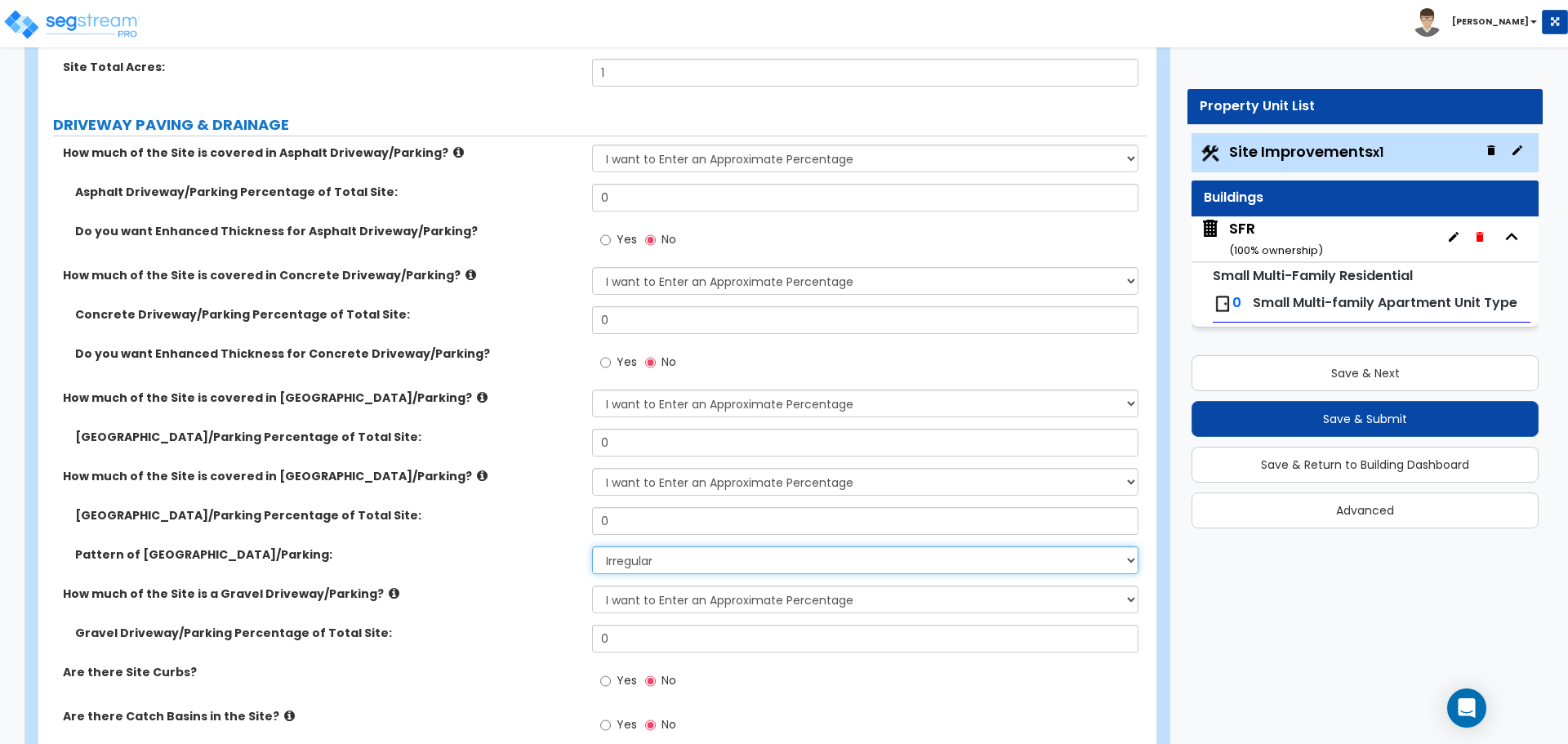
click at [655, 564] on select "Please Choose One Irregular Rectangular" at bounding box center [864, 560] width 545 height 28
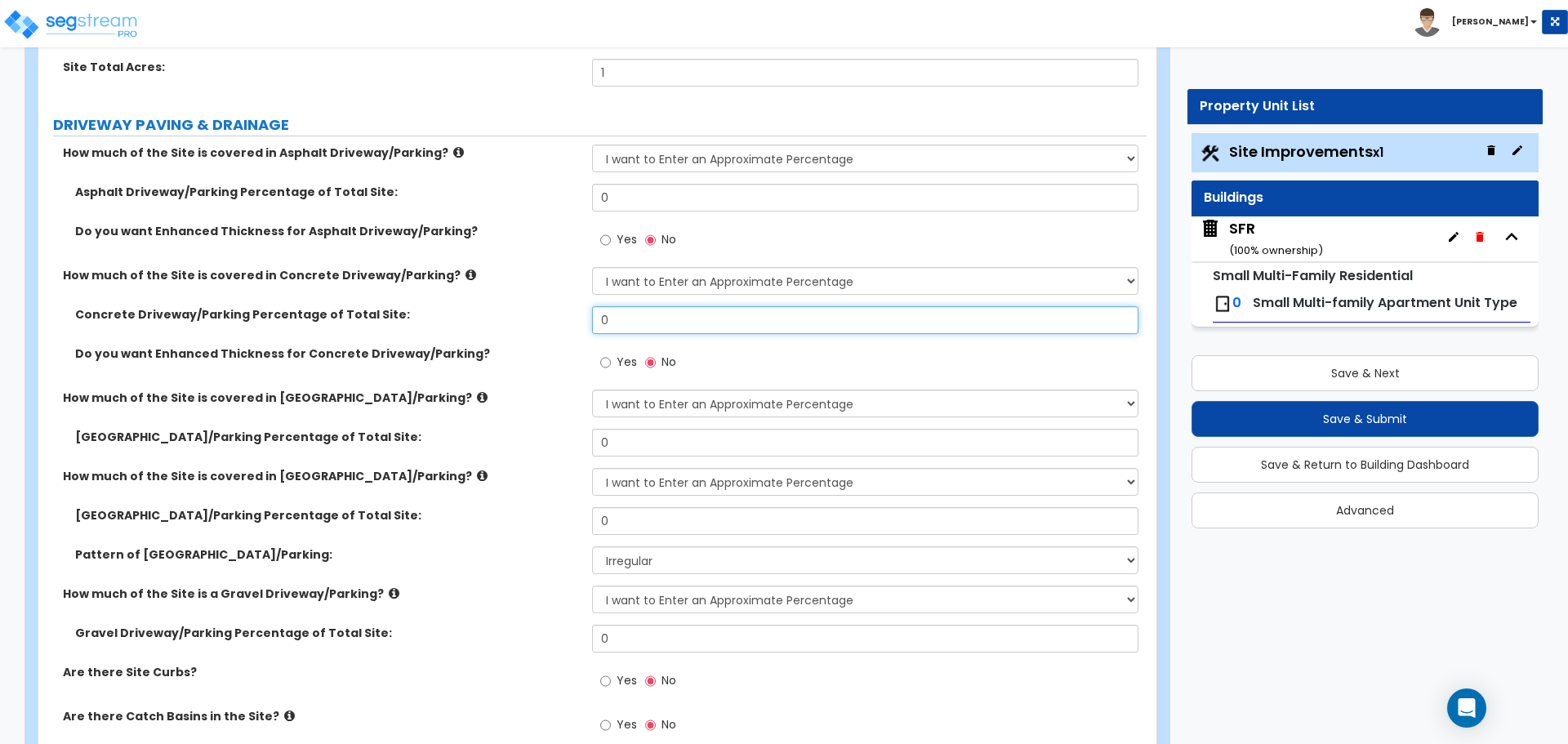
click at [630, 316] on input "0" at bounding box center [864, 321] width 545 height 28
type input "10"
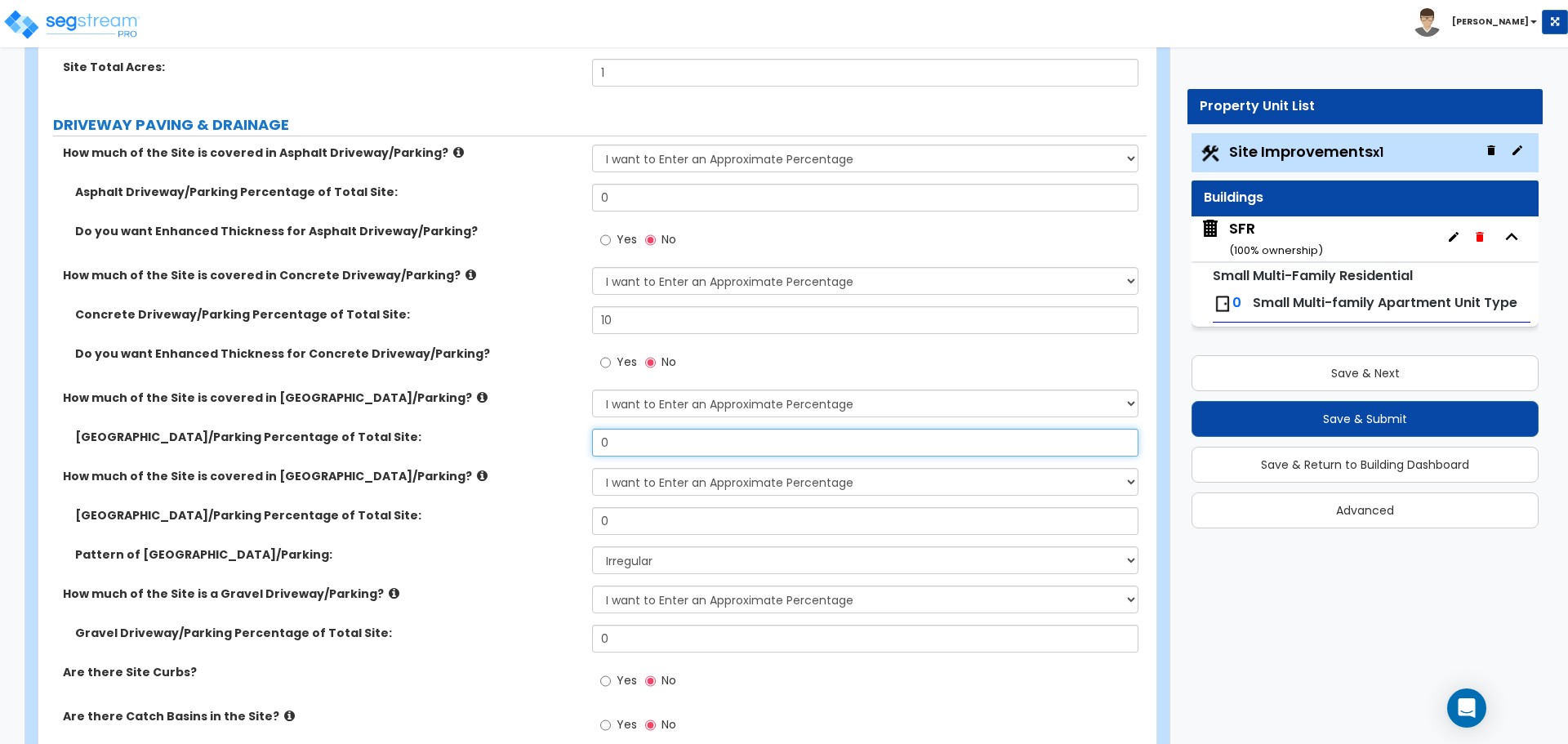
click at [674, 431] on input "0" at bounding box center [864, 442] width 545 height 28
type input "10"
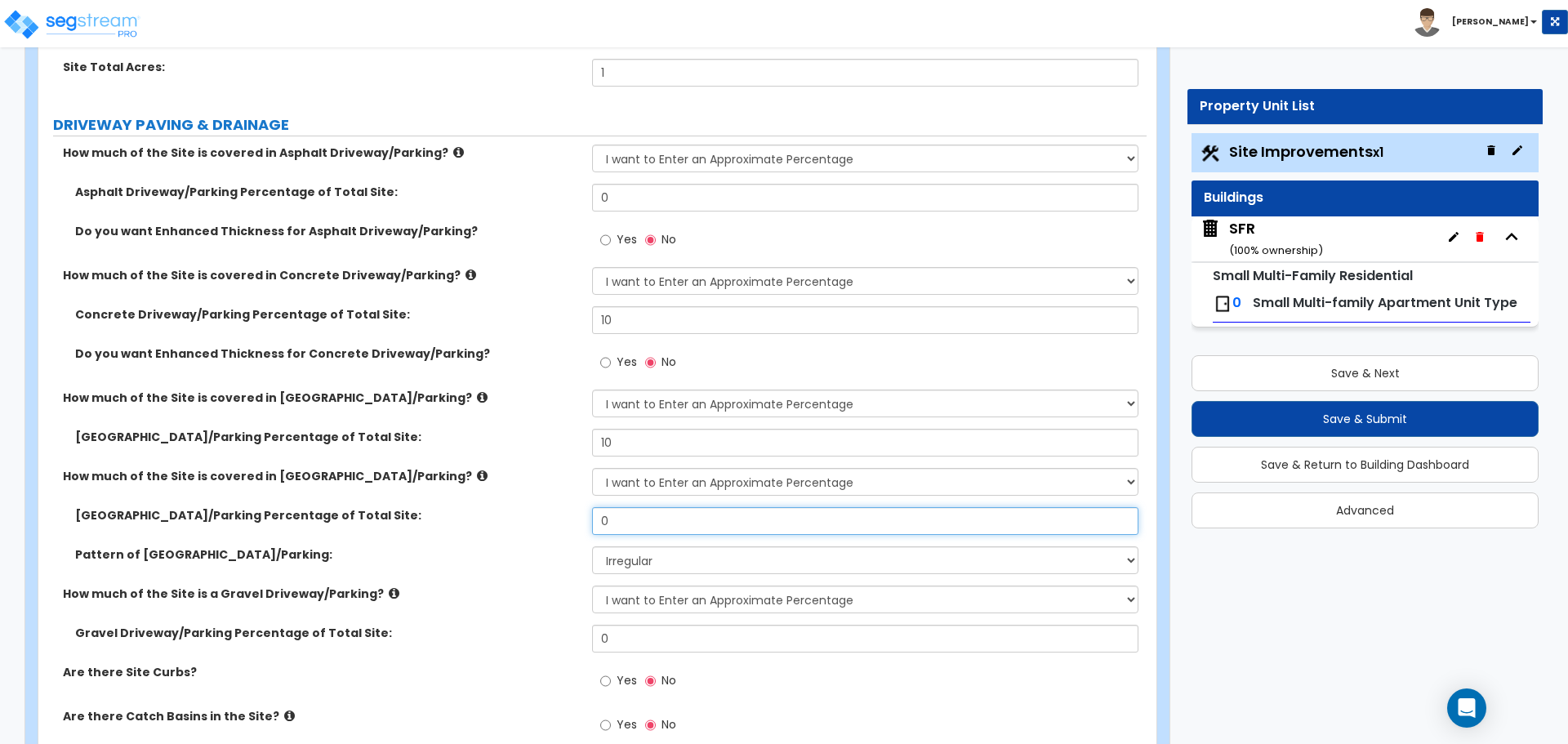
click at [650, 523] on input "0" at bounding box center [864, 521] width 545 height 28
type input "10"
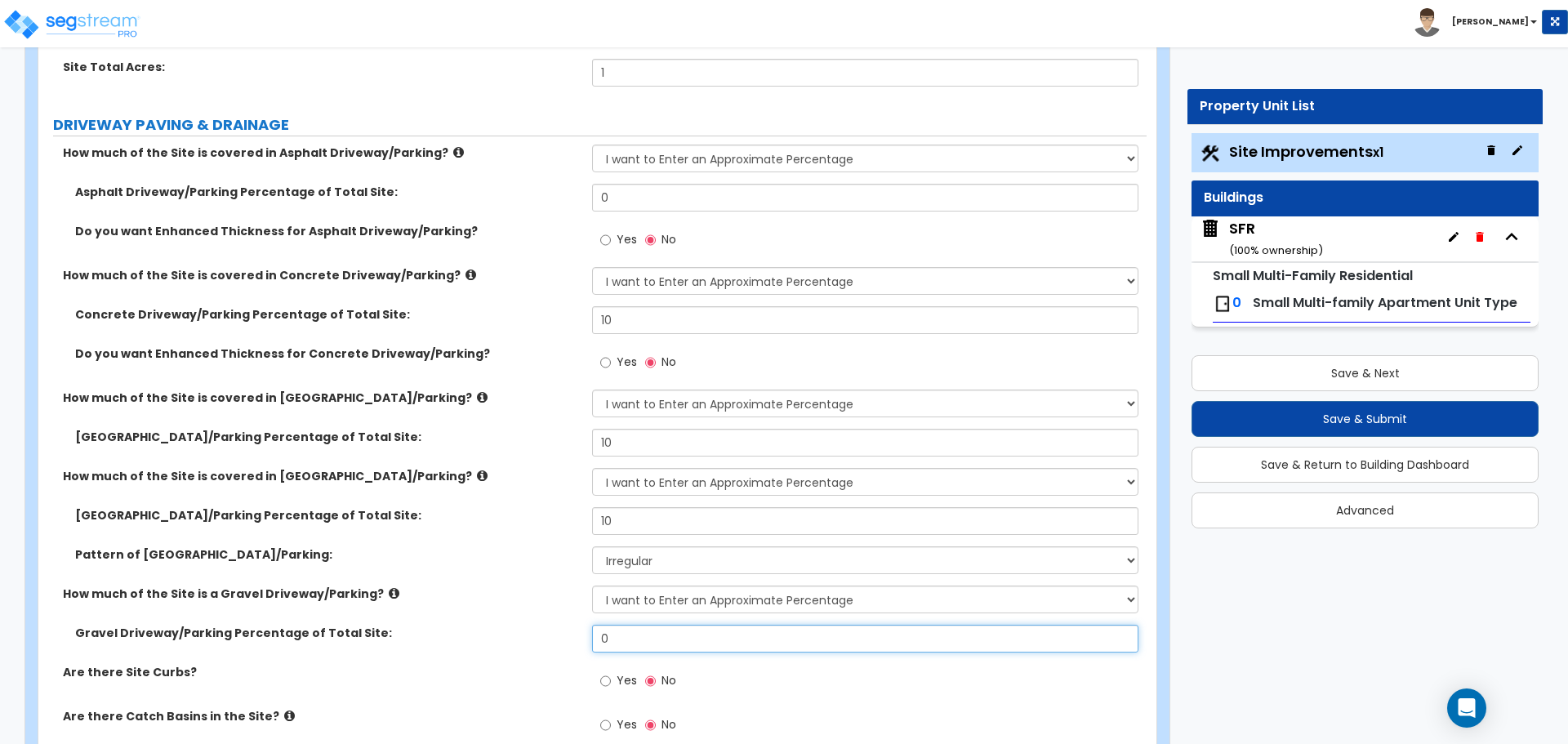
click at [672, 641] on input "0" at bounding box center [864, 639] width 545 height 28
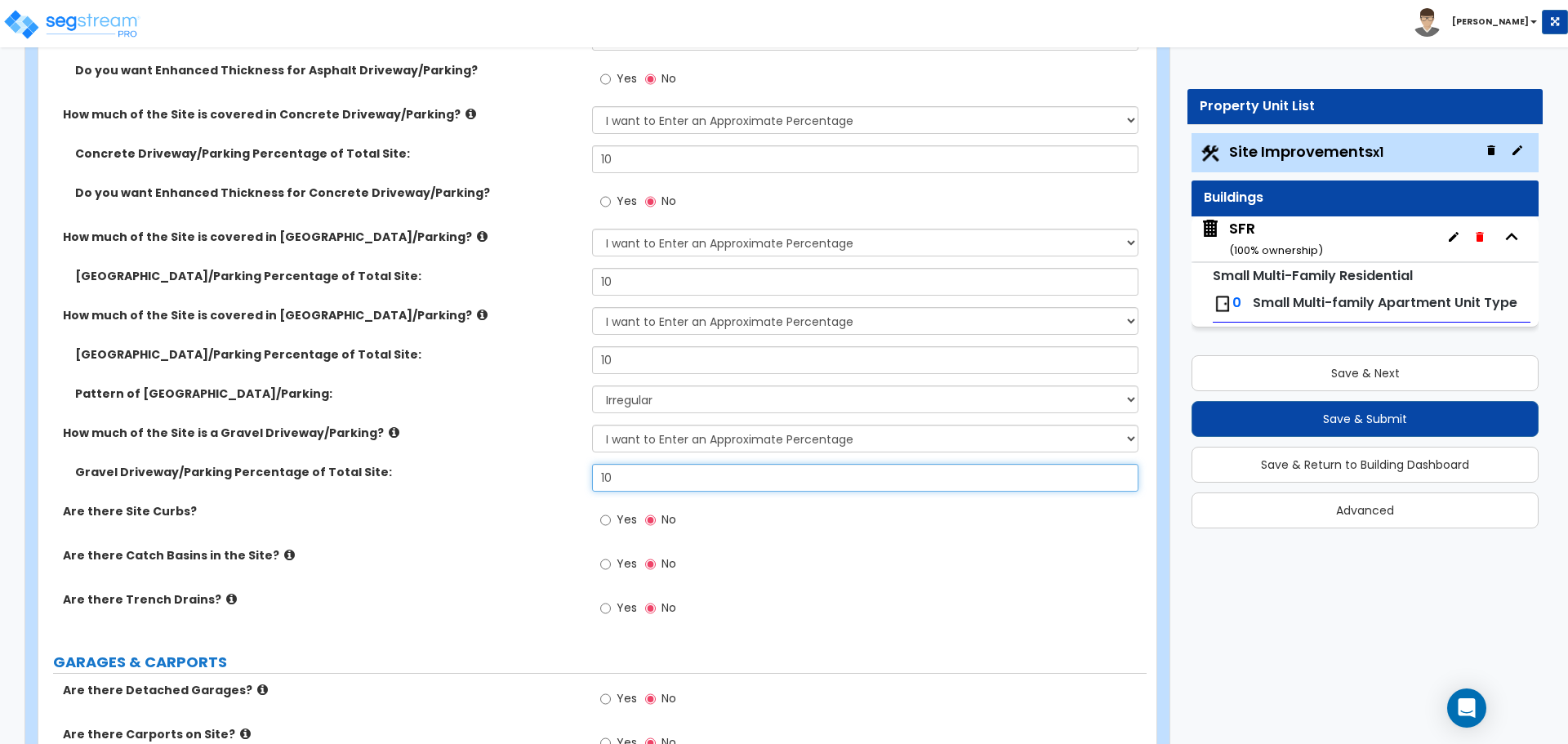
scroll to position [409, 0]
type input "10"
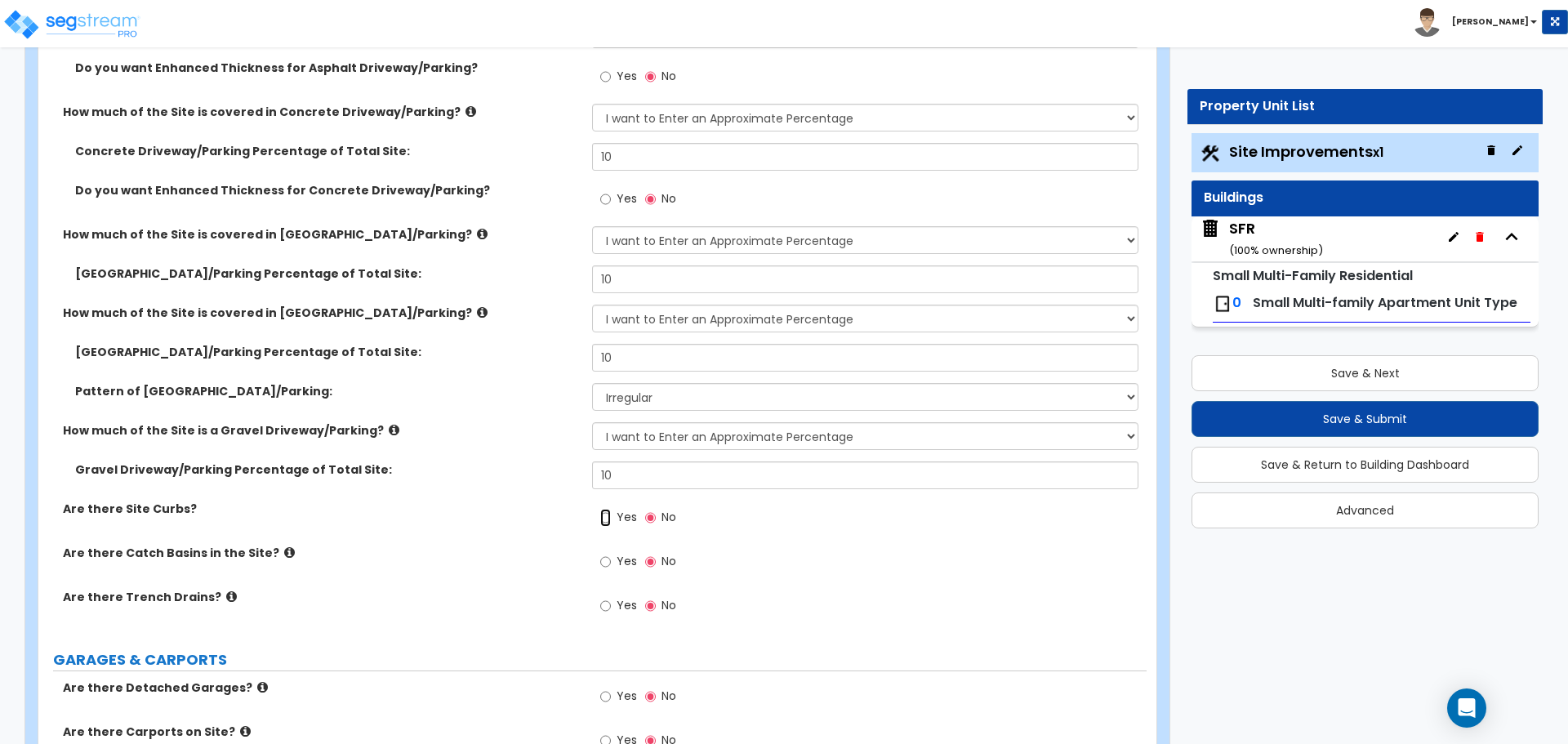
click at [603, 516] on input "Yes" at bounding box center [605, 517] width 11 height 18
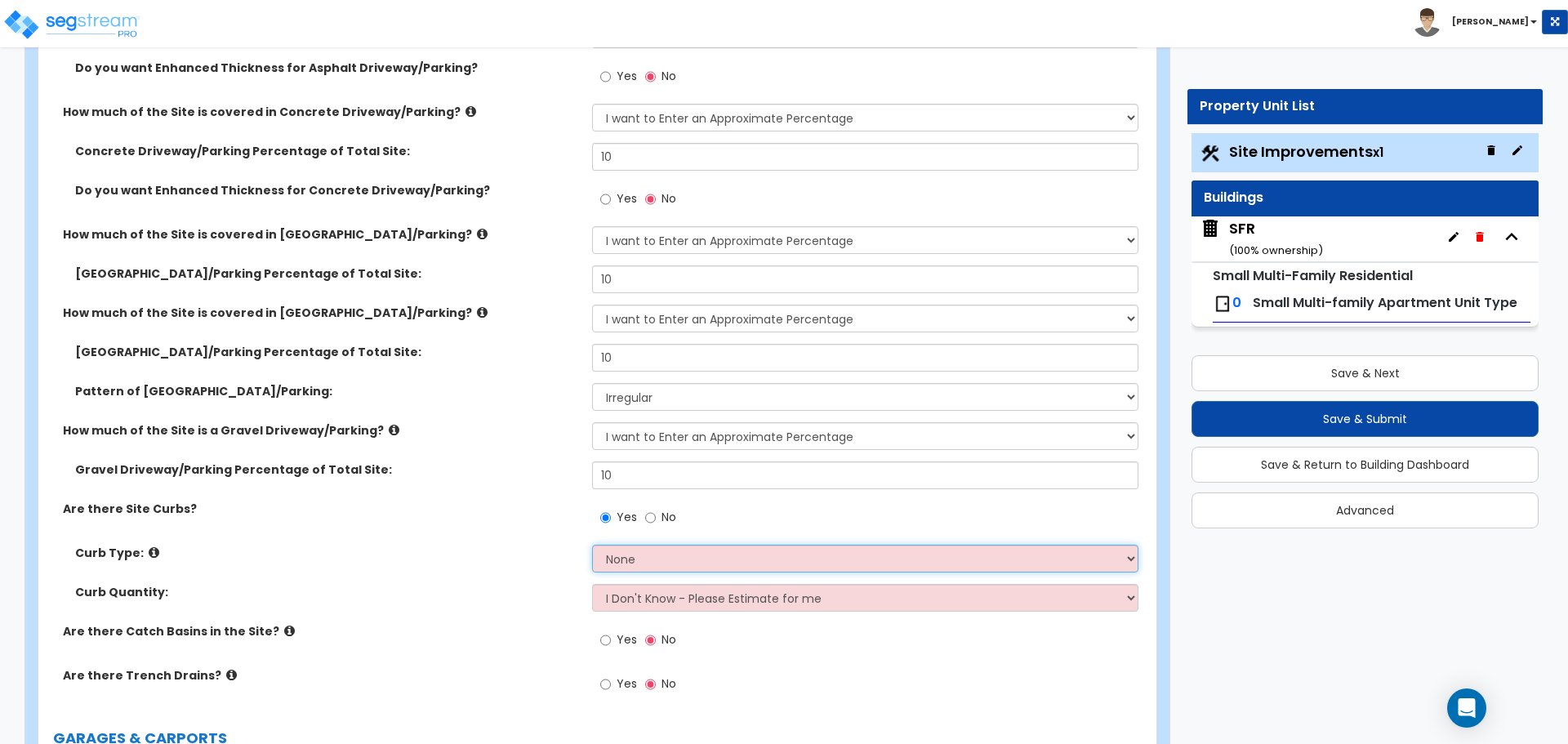
click at [643, 554] on select "None Curb (Only) Curb & Gutter Asphalt Berm" at bounding box center [864, 559] width 545 height 28
click at [640, 557] on select "None Curb (Only) Curb & Gutter Asphalt Berm" at bounding box center [864, 559] width 545 height 28
click at [662, 600] on select "I Don't Know - Please Estimate for me I want to Enter the LF" at bounding box center [864, 598] width 545 height 28
drag, startPoint x: 662, startPoint y: 600, endPoint x: 658, endPoint y: 587, distance: 13.6
click at [662, 600] on select "I Don't Know - Please Estimate for me I want to Enter the LF" at bounding box center [864, 598] width 545 height 28
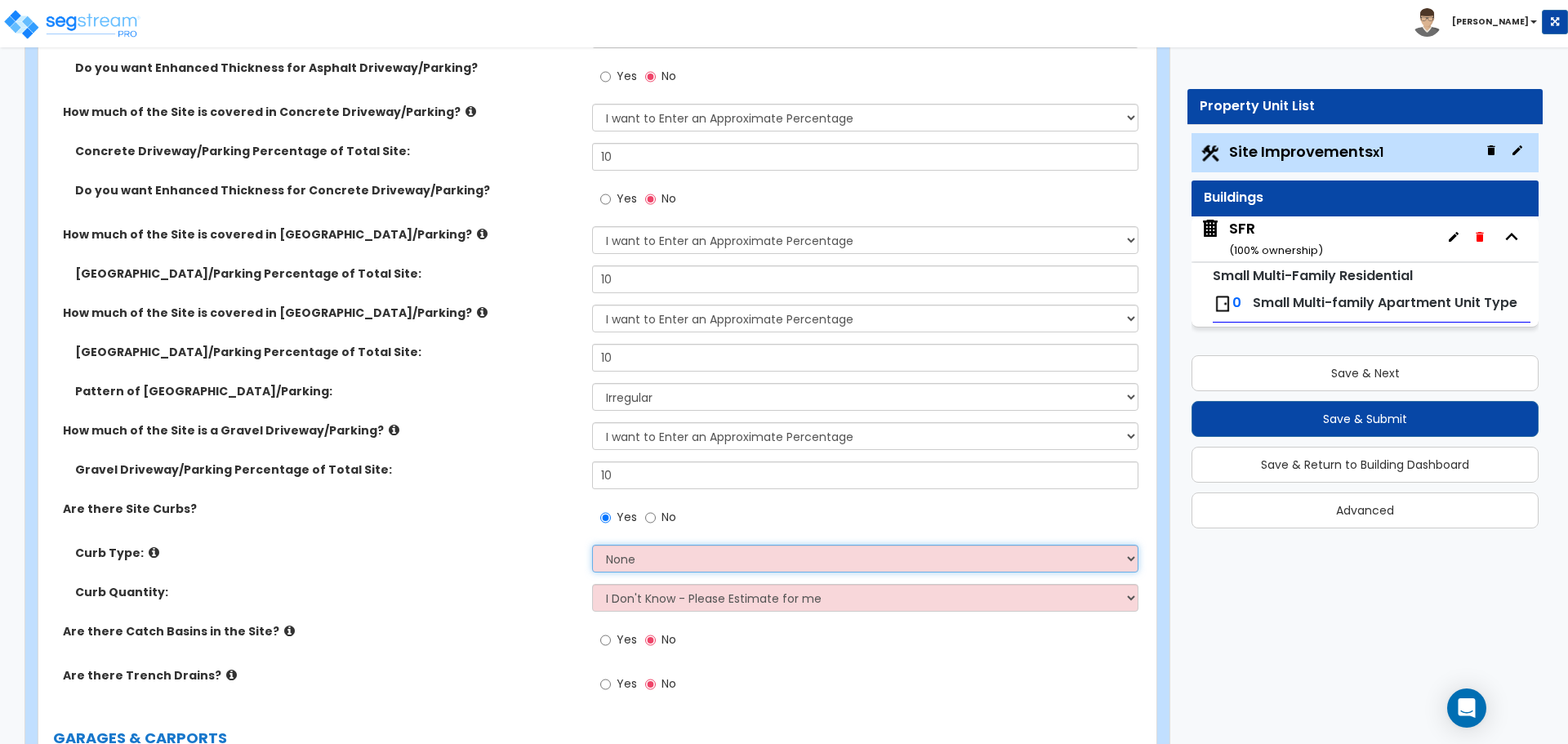
click at [639, 569] on select "None Curb (Only) Curb & Gutter Asphalt Berm" at bounding box center [864, 559] width 545 height 28
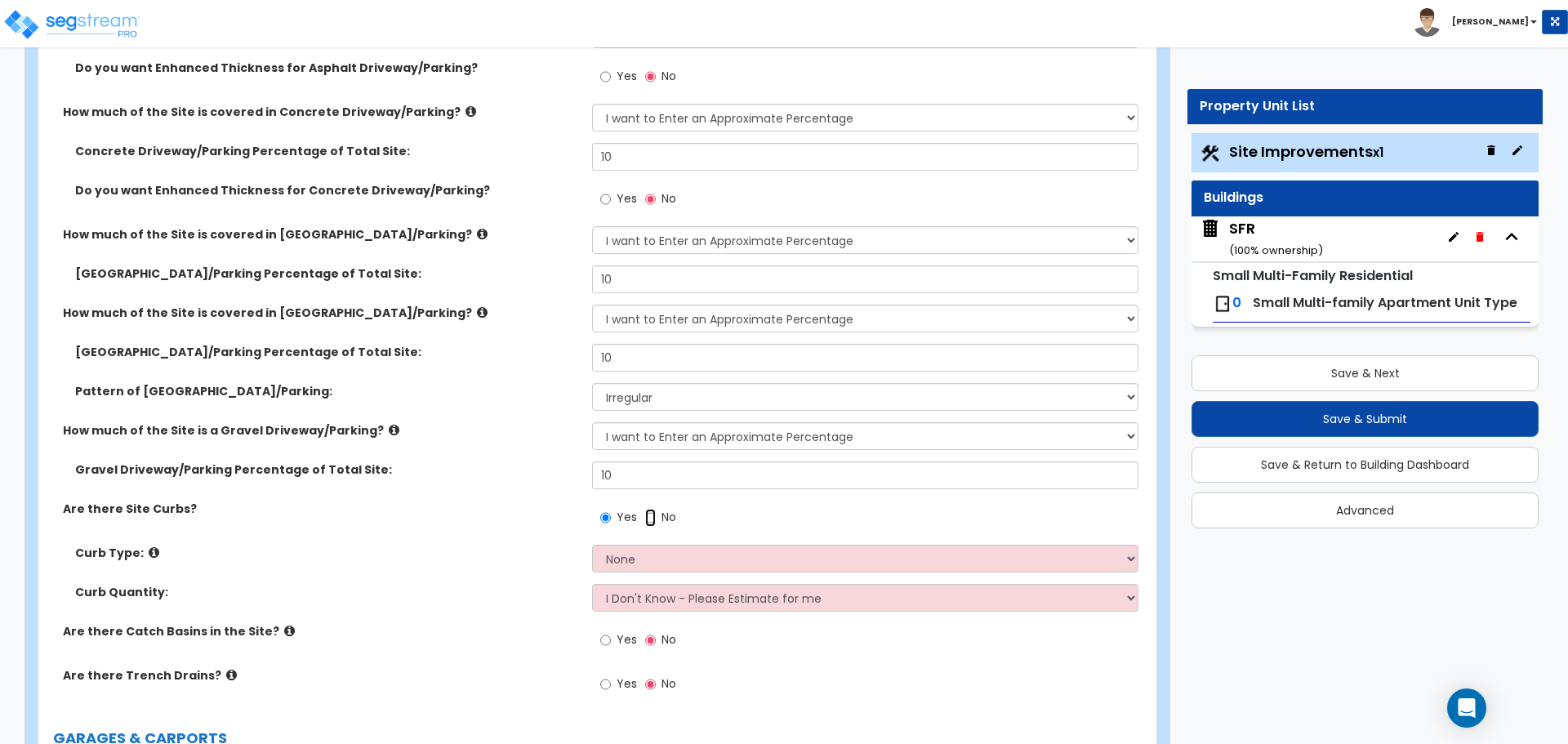
click at [650, 515] on input "No" at bounding box center [650, 517] width 11 height 18
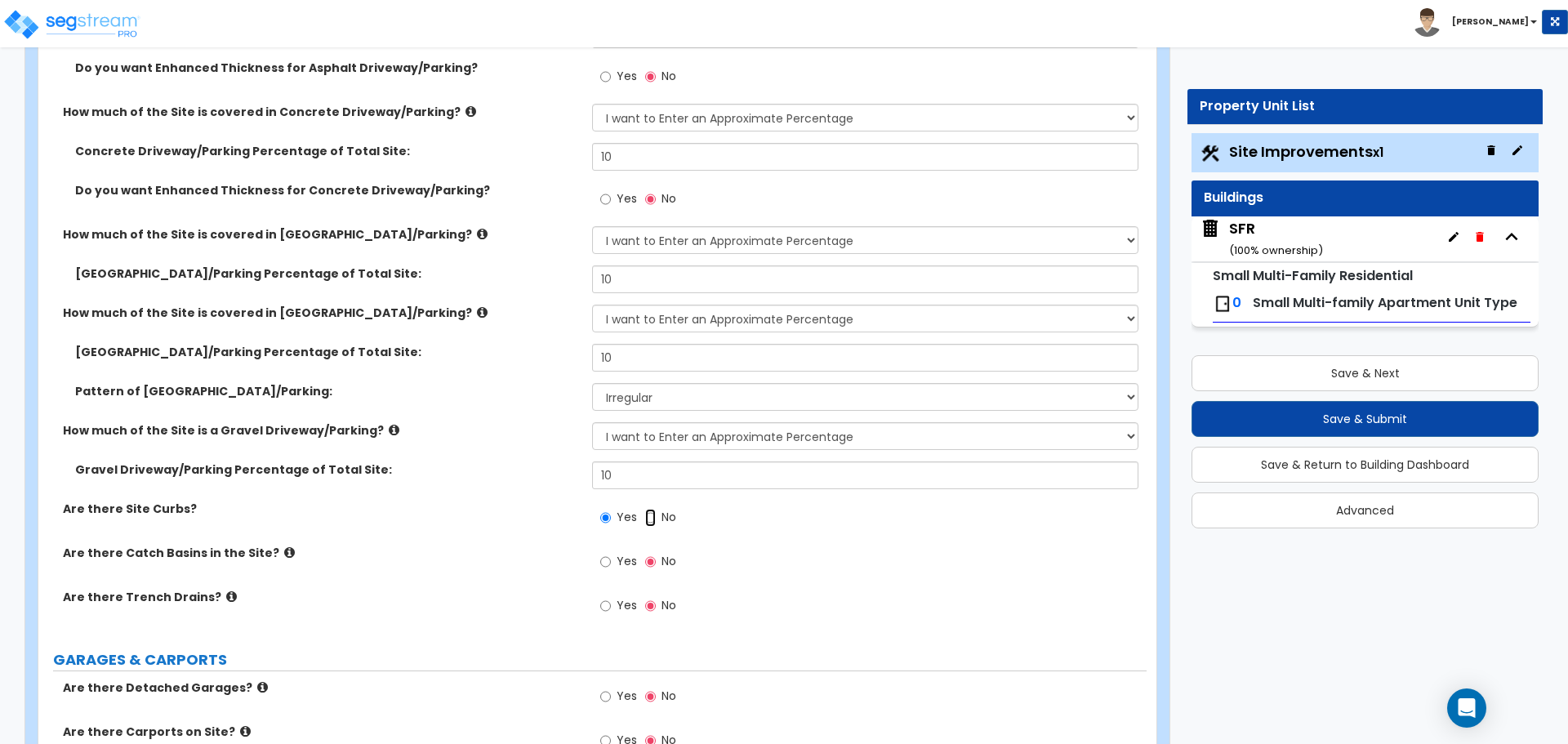
radio input "false"
radio input "true"
click at [610, 564] on input "Yes" at bounding box center [605, 562] width 11 height 18
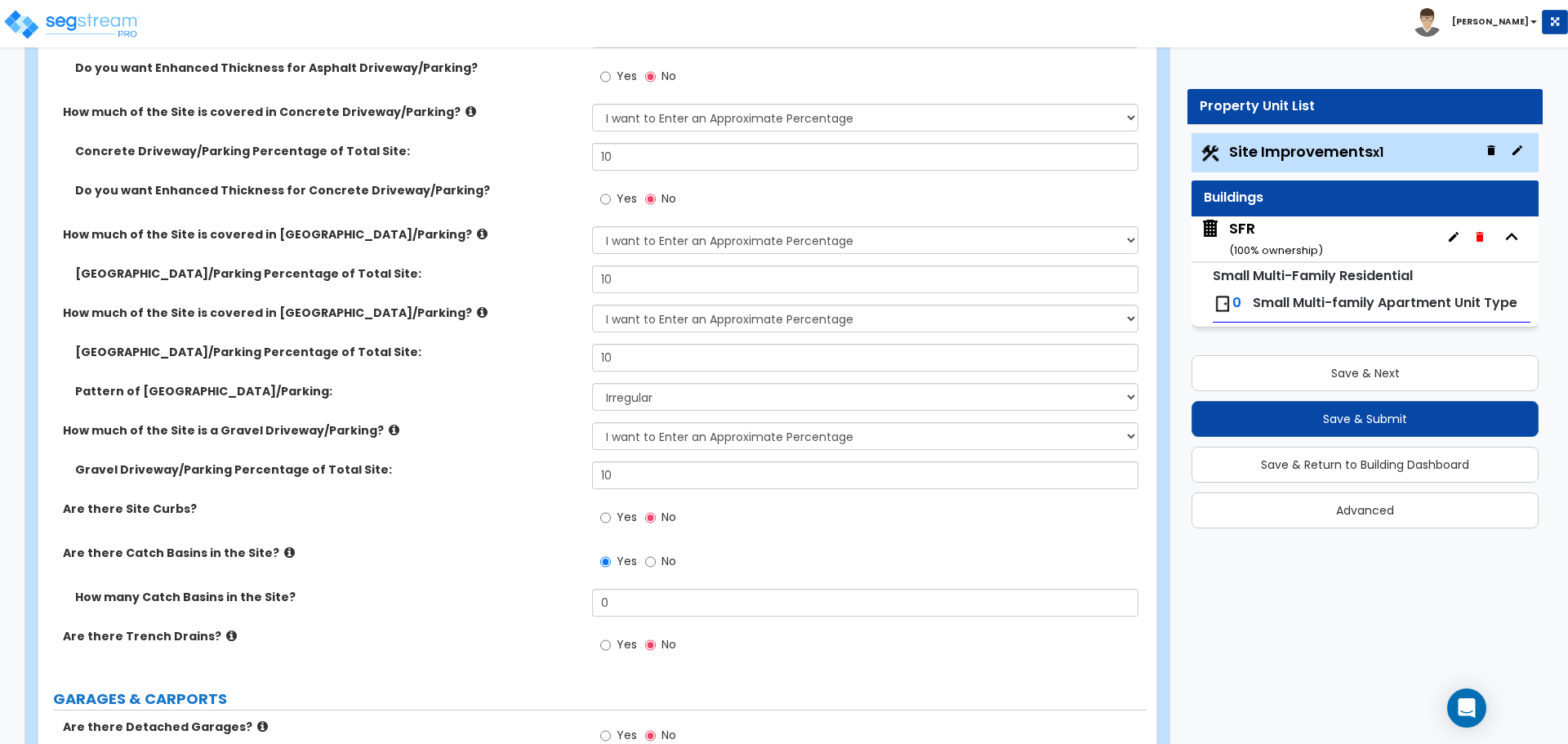
click at [658, 563] on label "No" at bounding box center [661, 564] width 31 height 28
click at [656, 563] on input "No" at bounding box center [650, 562] width 11 height 18
radio input "false"
radio input "true"
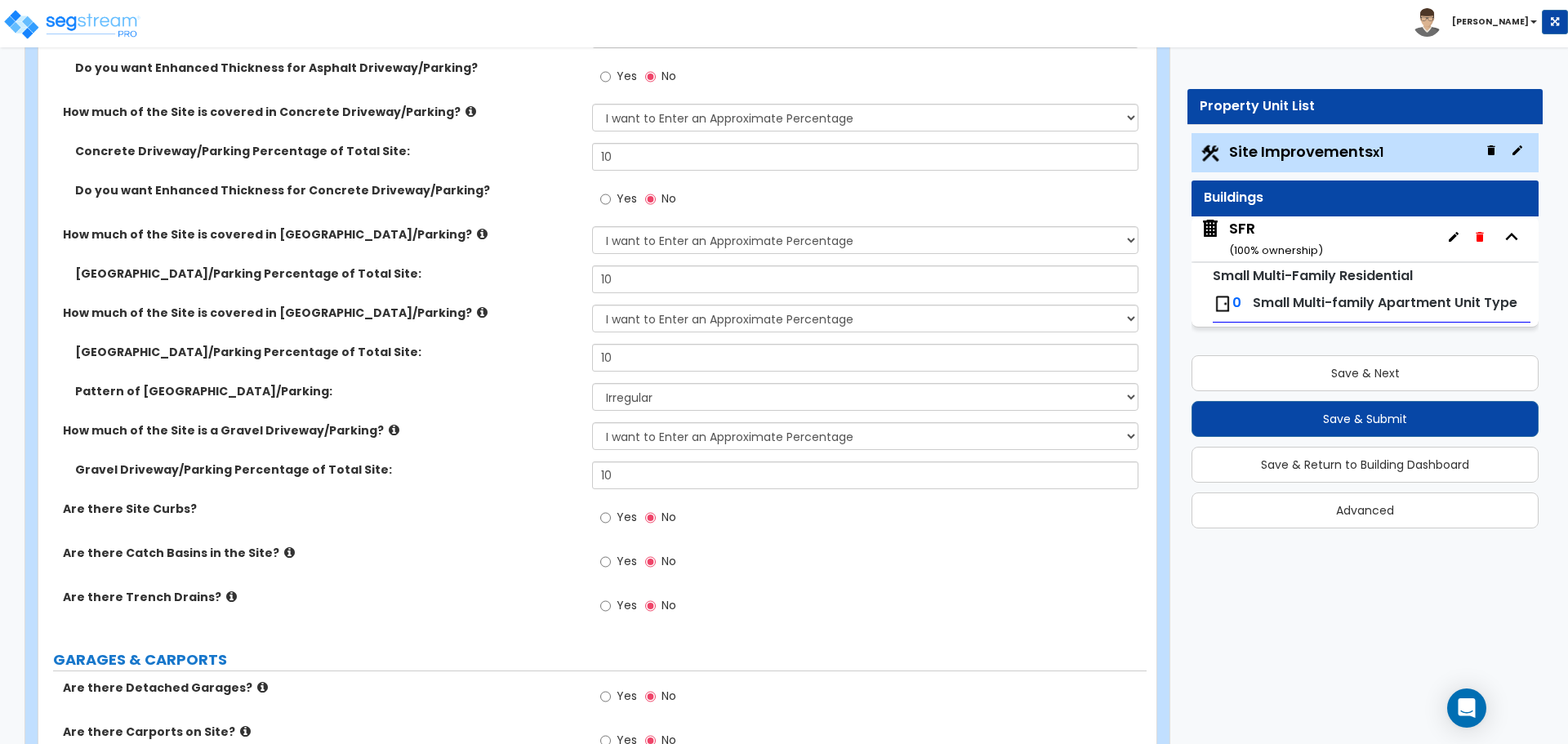
click at [615, 604] on label "Yes" at bounding box center [618, 607] width 37 height 28
click at [611, 604] on input "Yes" at bounding box center [605, 606] width 11 height 18
radio input "true"
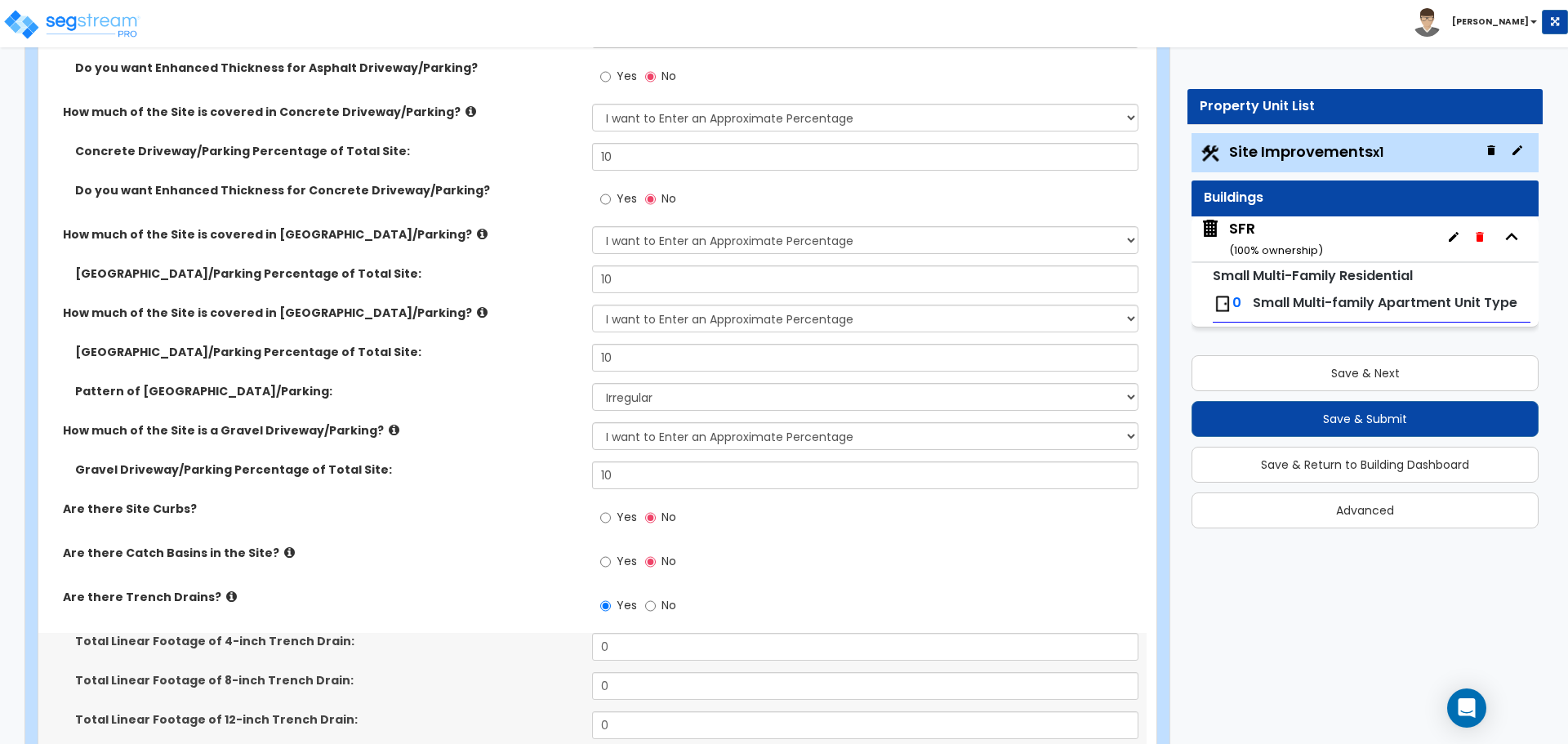
click at [227, 597] on icon at bounding box center [232, 596] width 11 height 12
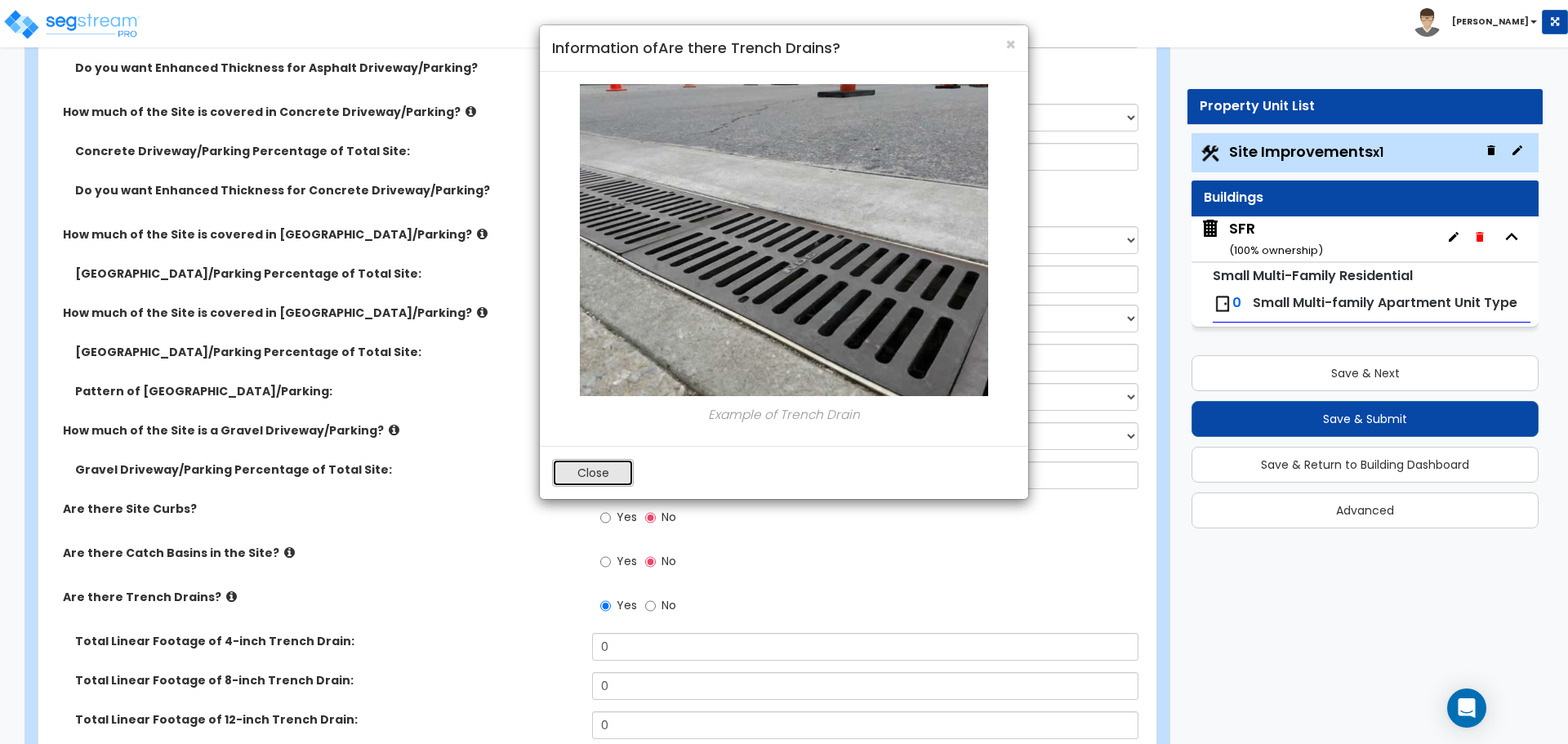
click at [597, 465] on button "Close" at bounding box center [592, 473] width 82 height 28
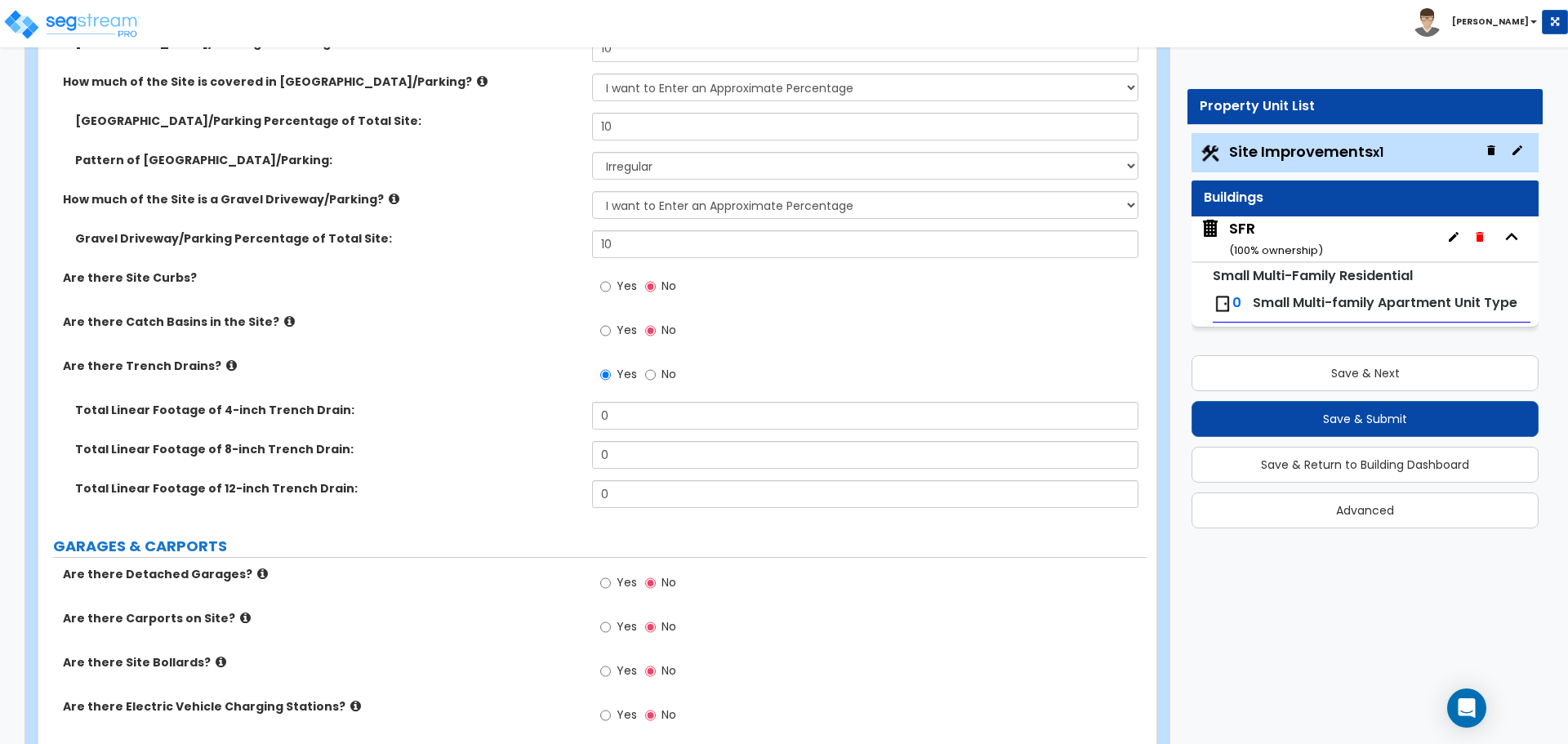
scroll to position [653, 0]
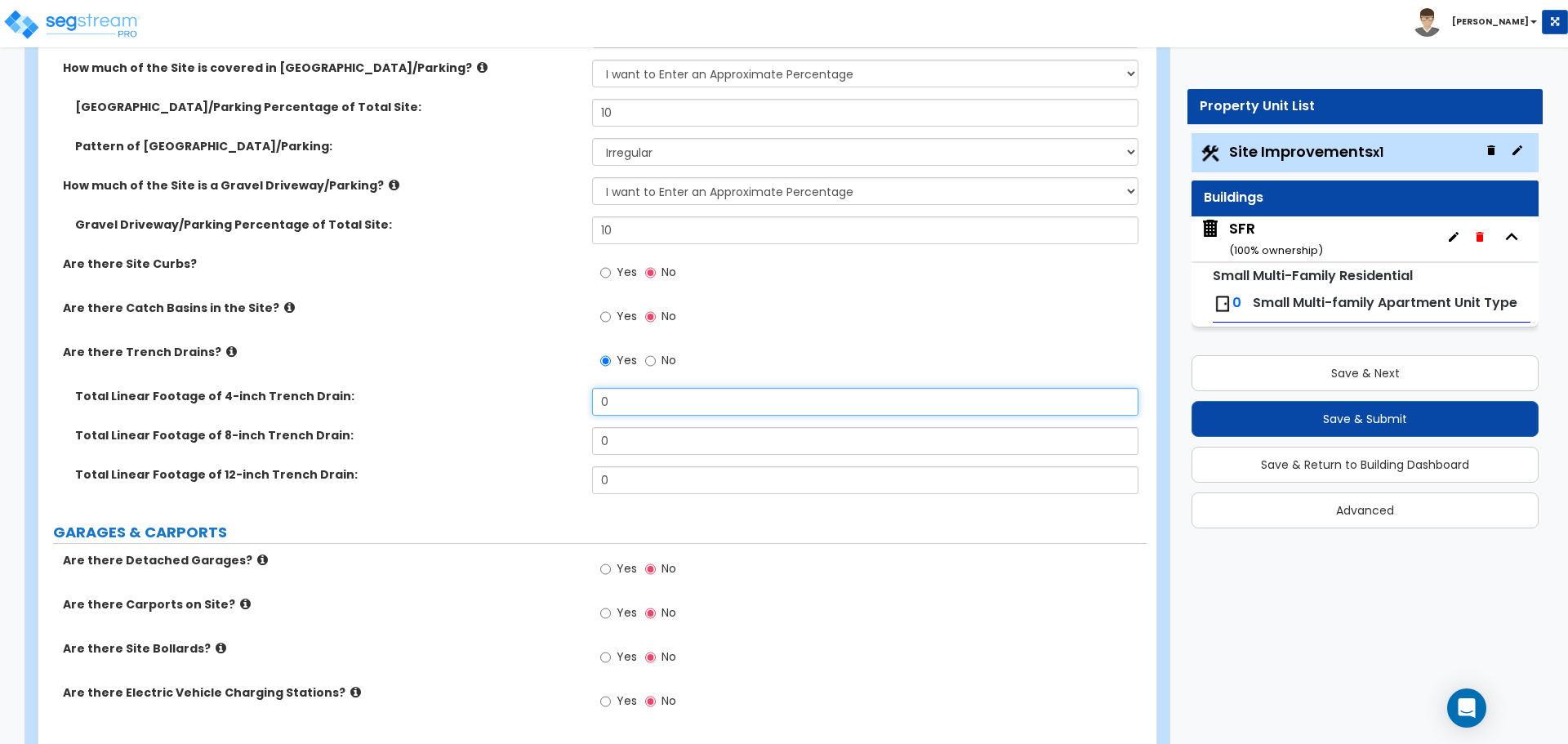
click at [615, 401] on input "0" at bounding box center [864, 402] width 545 height 28
type input "15"
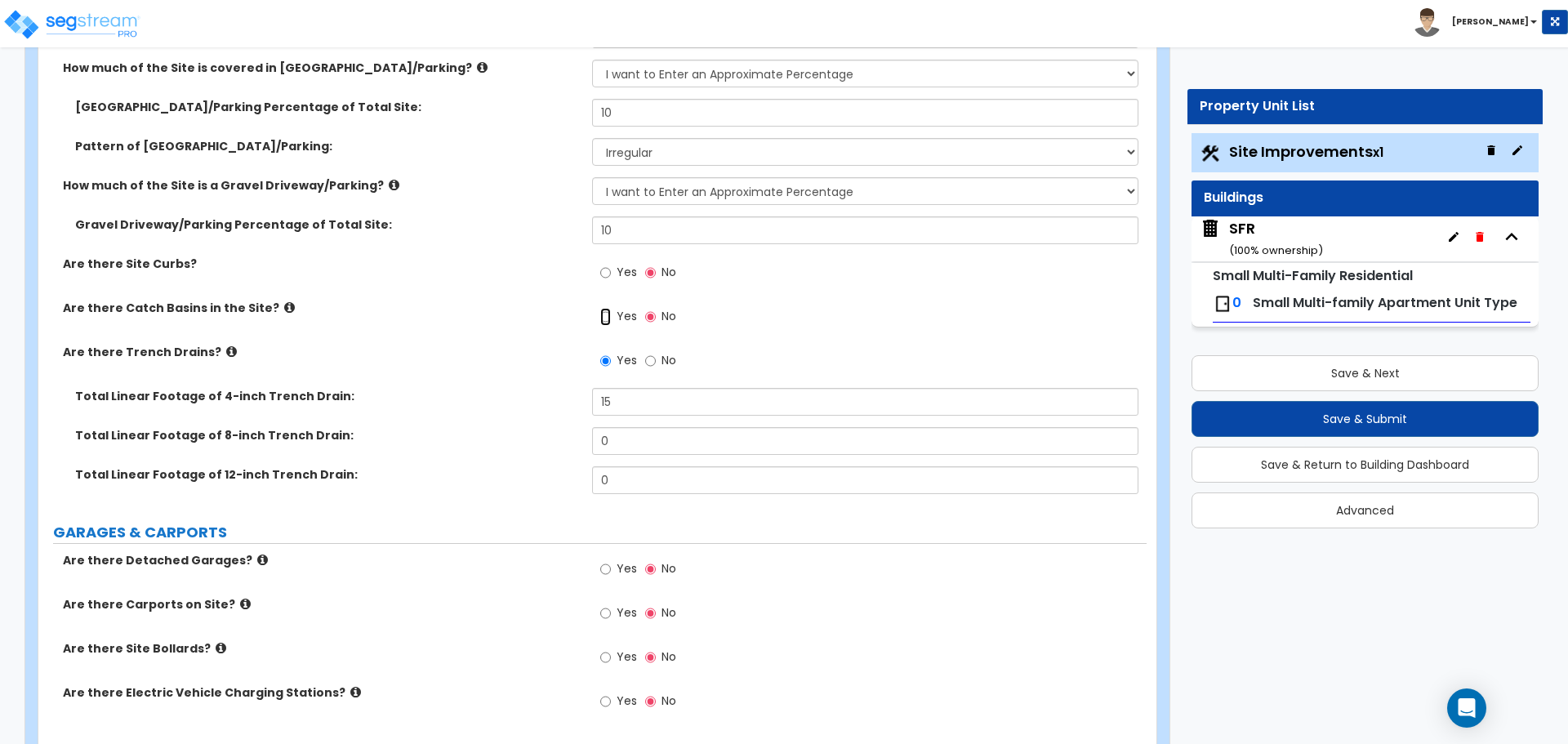
click at [604, 321] on input "Yes" at bounding box center [605, 317] width 11 height 18
radio input "true"
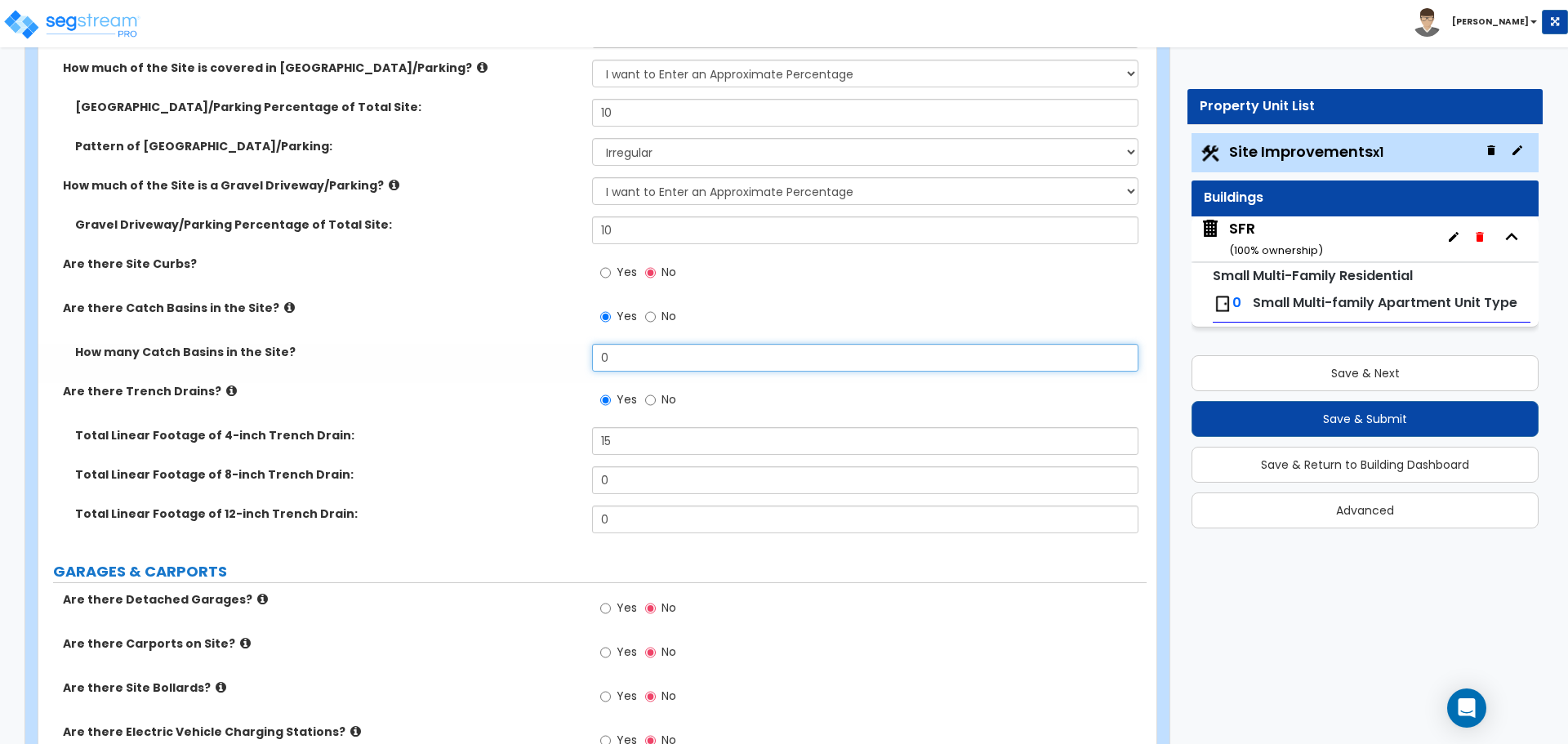
click at [624, 351] on input "0" at bounding box center [864, 358] width 545 height 28
type input "1"
click at [536, 334] on div "Are there Catch Basins in the Site? Yes No" at bounding box center [592, 322] width 1108 height 44
click at [611, 274] on input "Yes" at bounding box center [605, 273] width 11 height 18
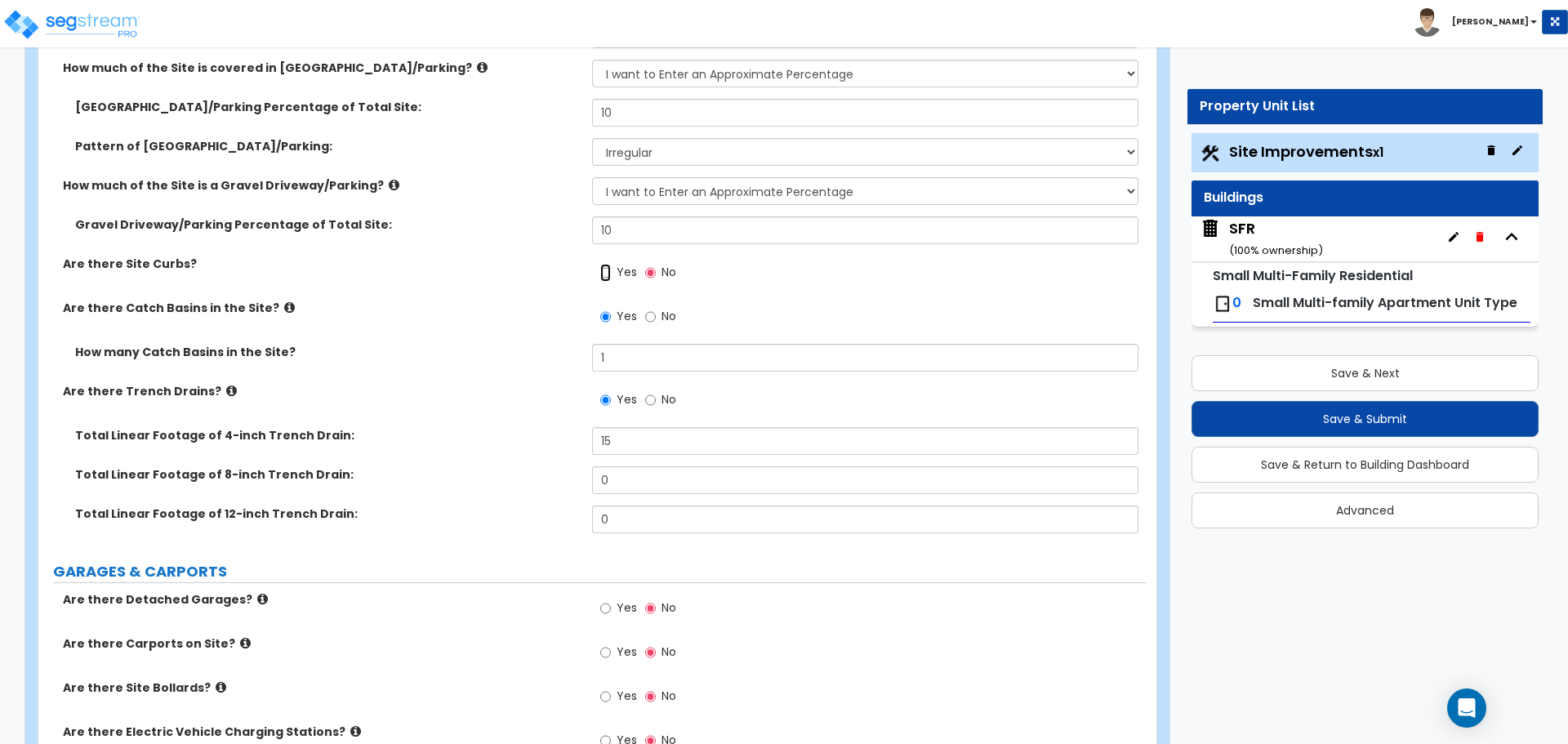
radio input "true"
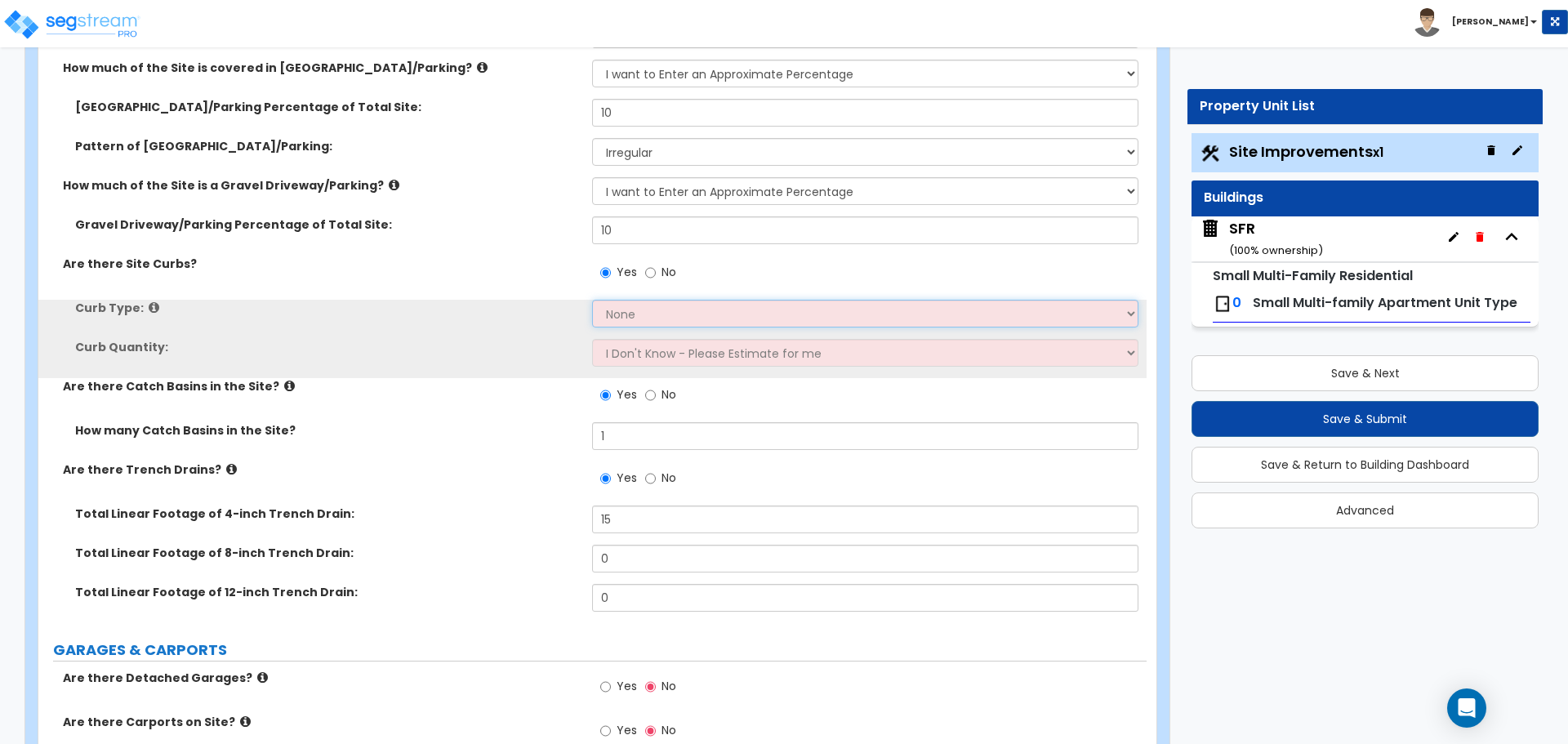
click at [621, 311] on select "None Curb (Only) Curb & Gutter Asphalt Berm" at bounding box center [864, 314] width 545 height 28
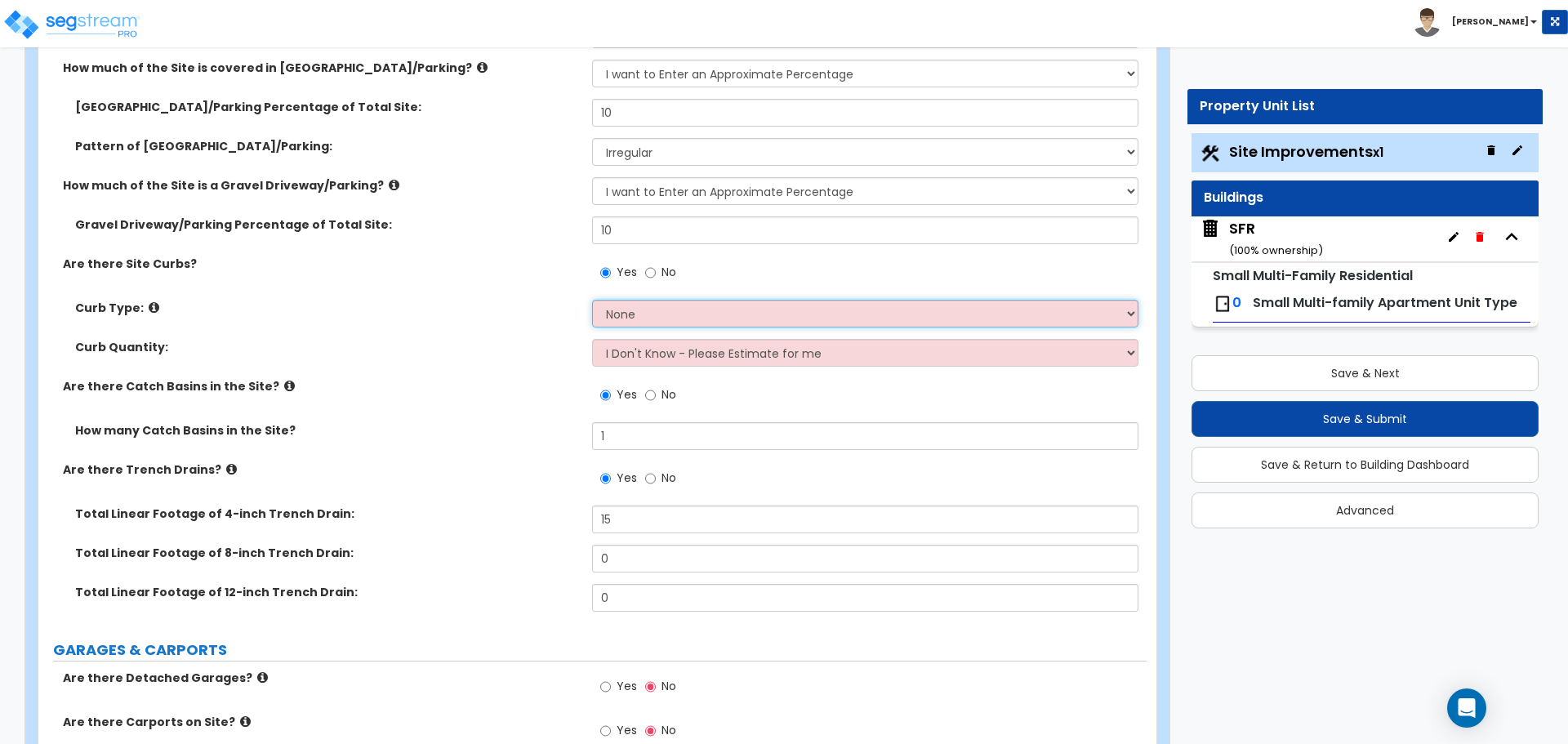
select select "3"
click at [592, 300] on select "None Curb (Only) Curb & Gutter Asphalt Berm" at bounding box center [864, 314] width 545 height 28
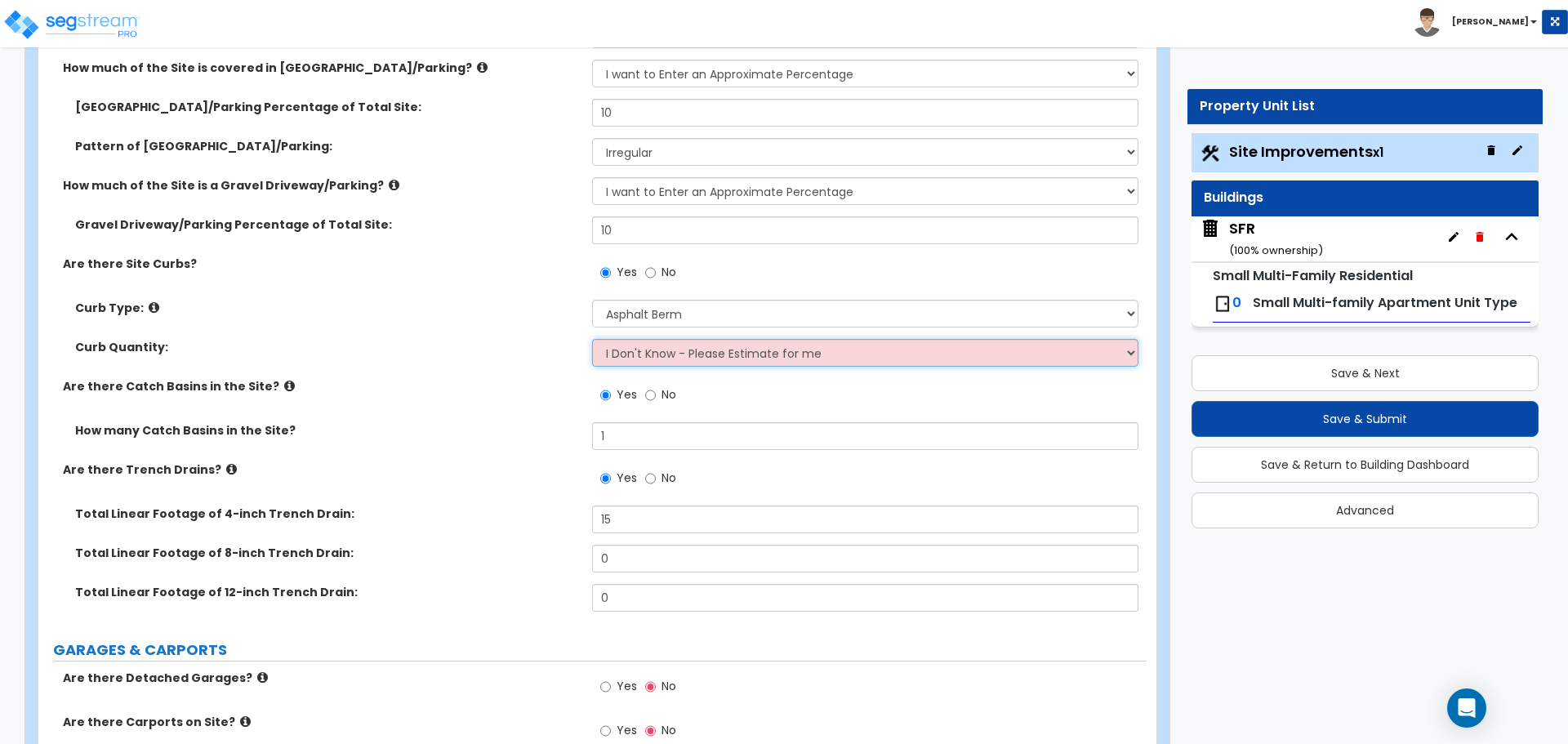
click at [639, 349] on select "I Don't Know - Please Estimate for me I want to Enter the LF" at bounding box center [864, 353] width 545 height 28
select select "1"
click at [592, 339] on select "I Don't Know - Please Estimate for me I want to Enter the LF" at bounding box center [864, 353] width 545 height 28
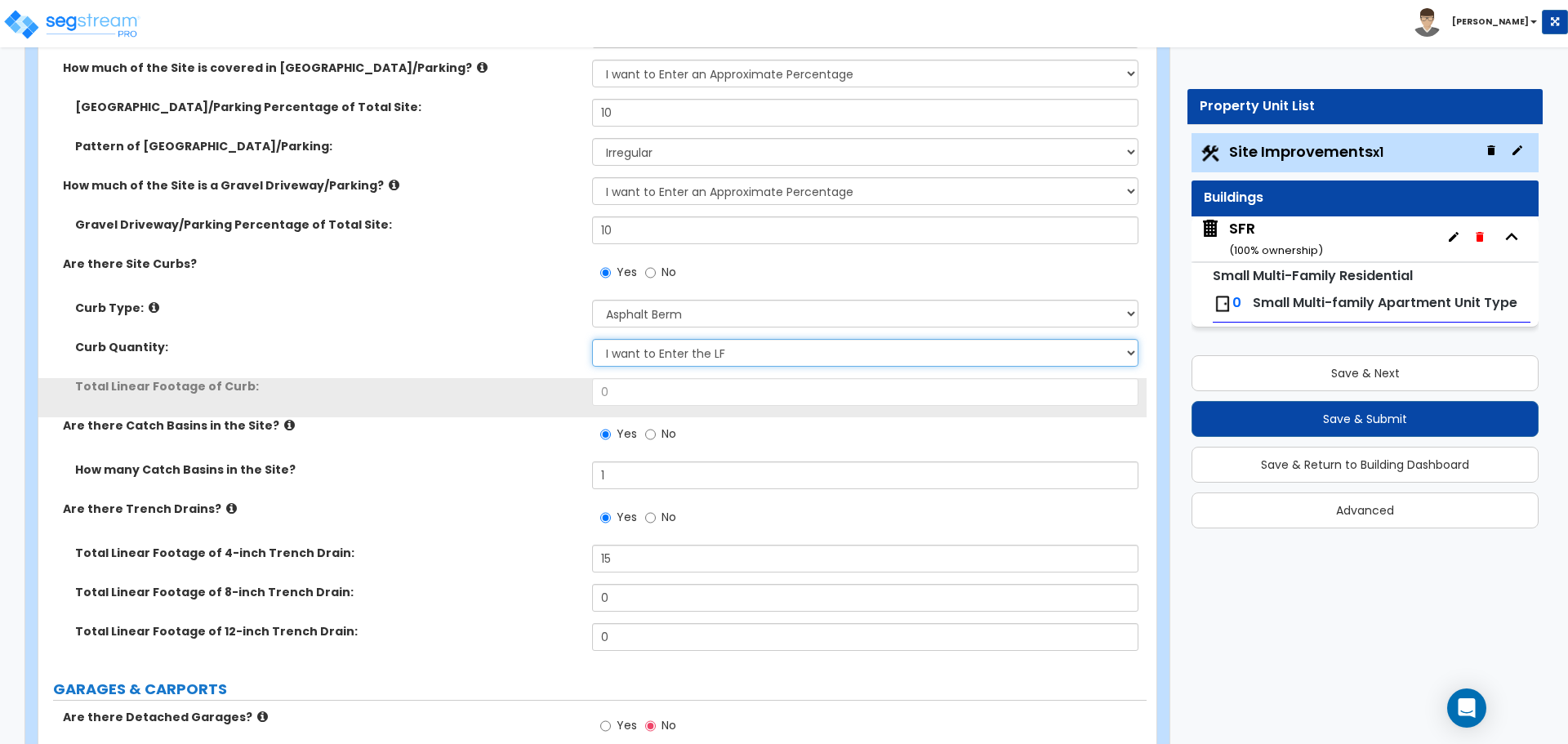
click at [651, 349] on select "I Don't Know - Please Estimate for me I want to Enter the LF" at bounding box center [864, 353] width 545 height 28
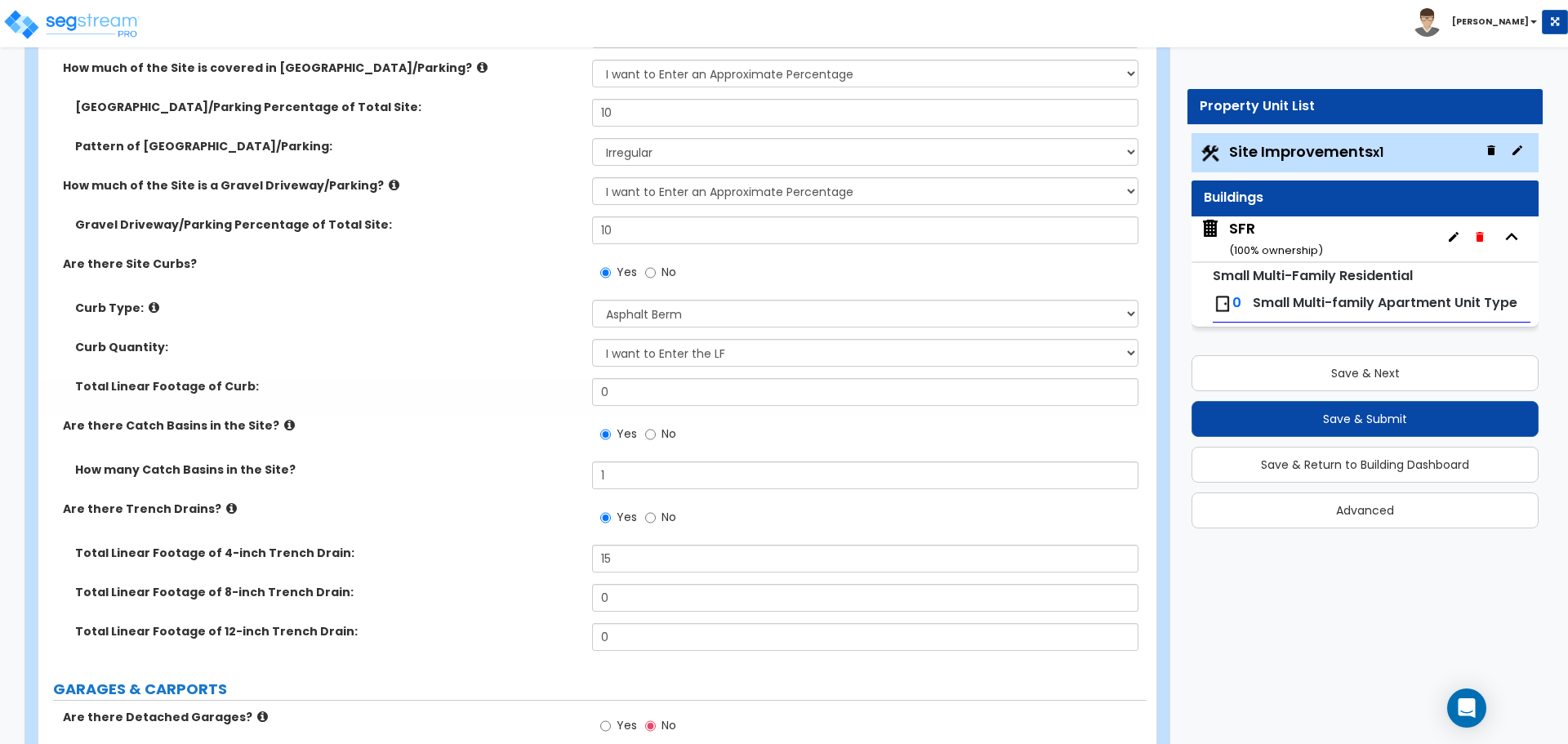
click at [538, 384] on label "Total Linear Footage of Curb:" at bounding box center [327, 386] width 504 height 16
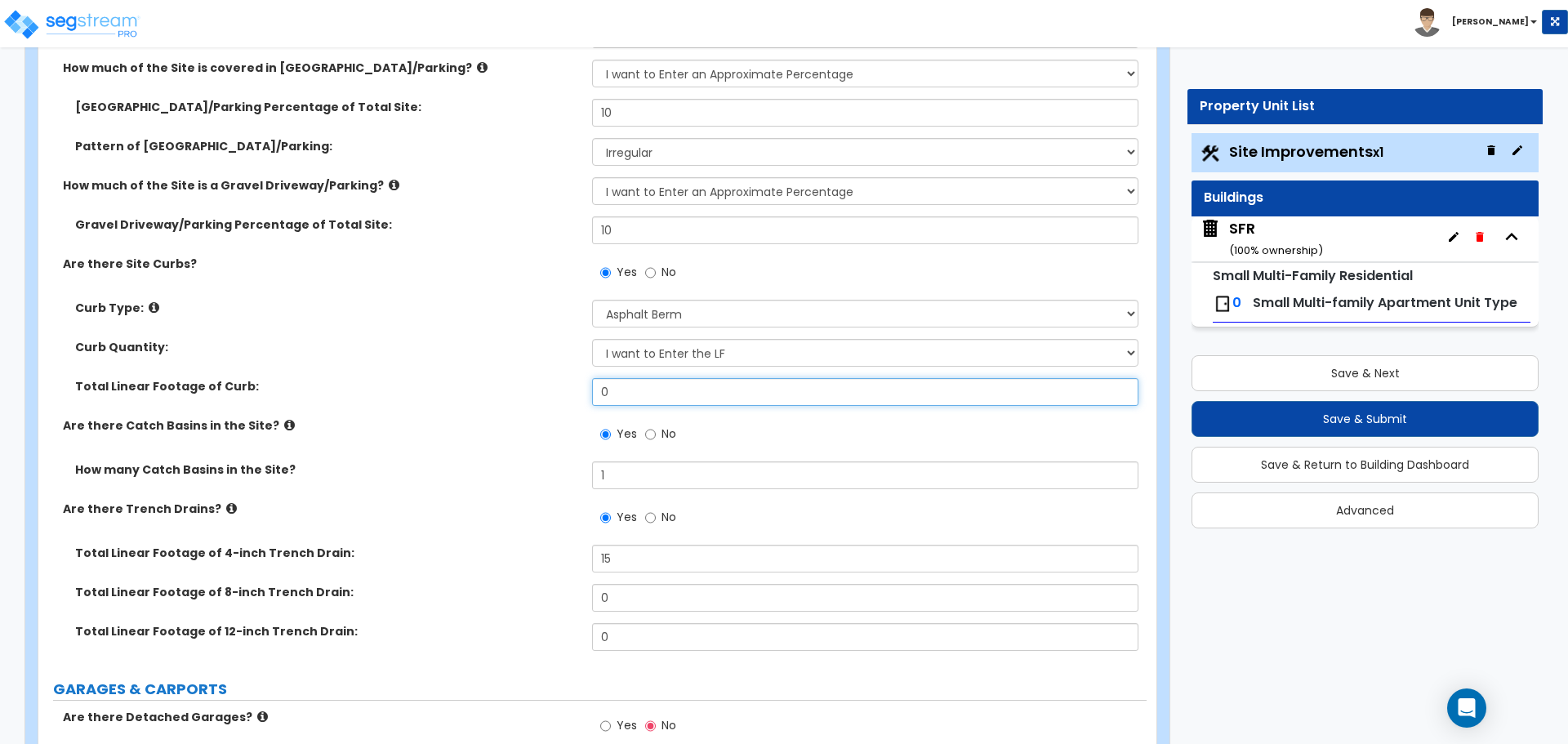
click at [627, 385] on input "0" at bounding box center [864, 392] width 545 height 28
click at [615, 381] on input "0" at bounding box center [864, 392] width 545 height 28
type input "20"
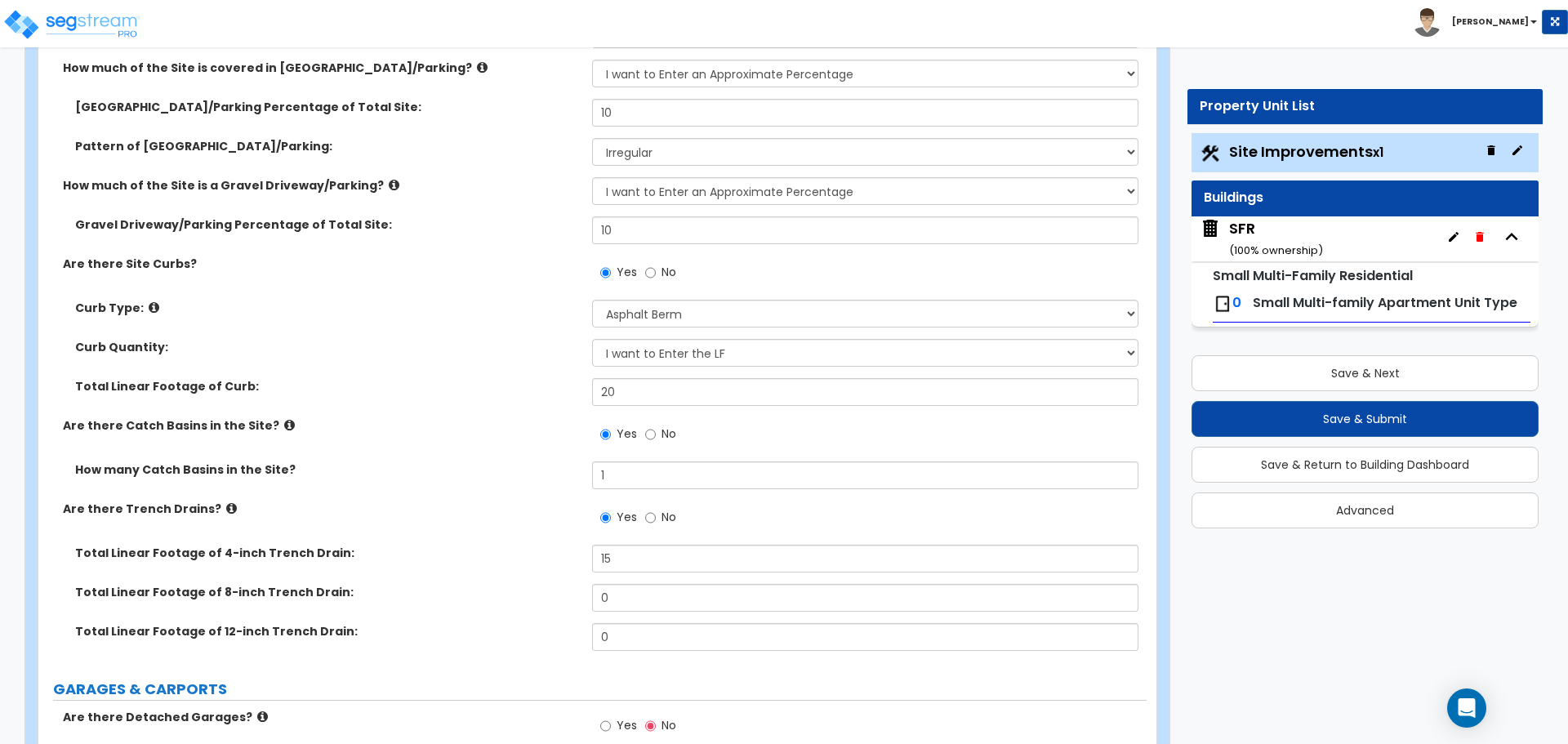
click at [457, 379] on label "Total Linear Footage of Curb:" at bounding box center [327, 386] width 504 height 16
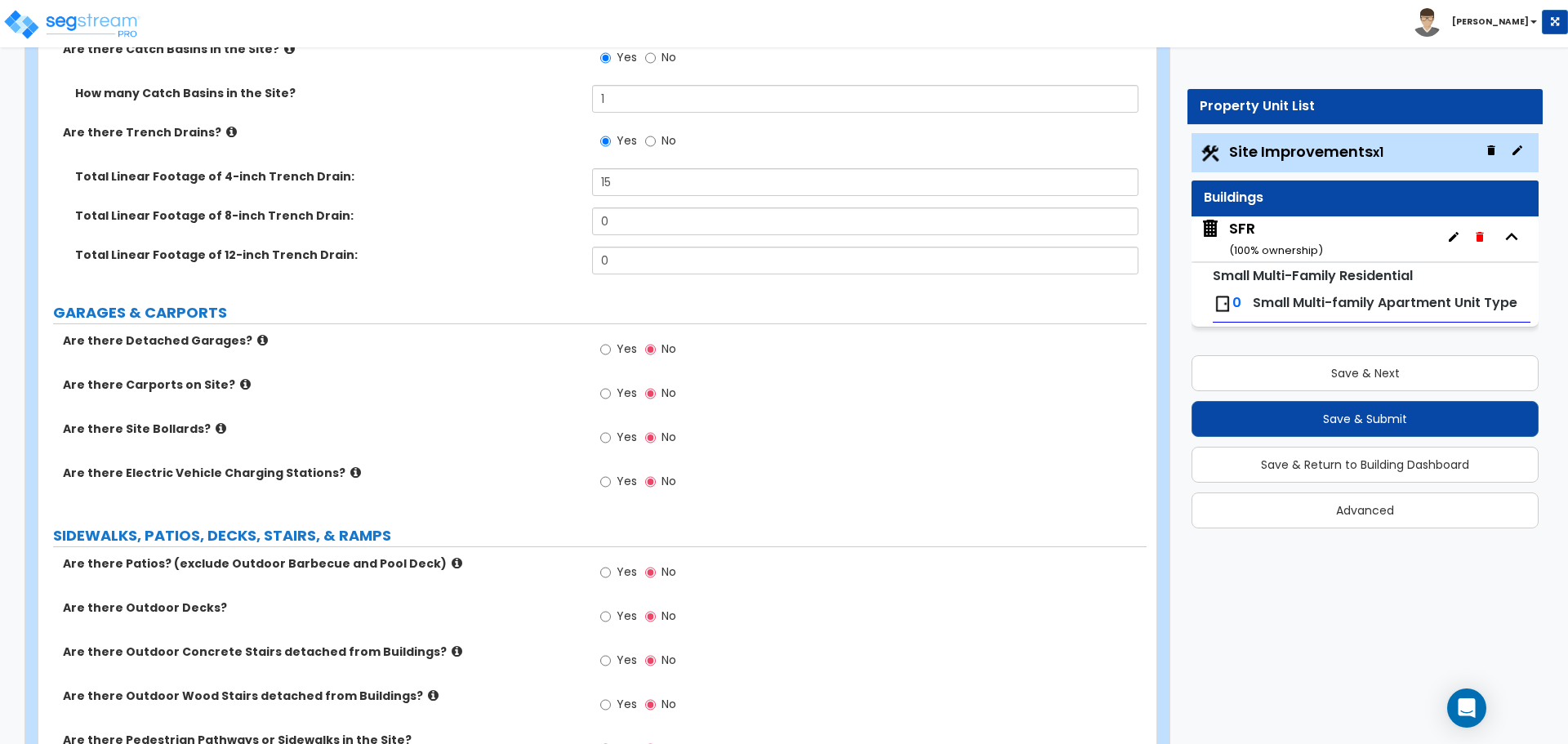
scroll to position [1061, 0]
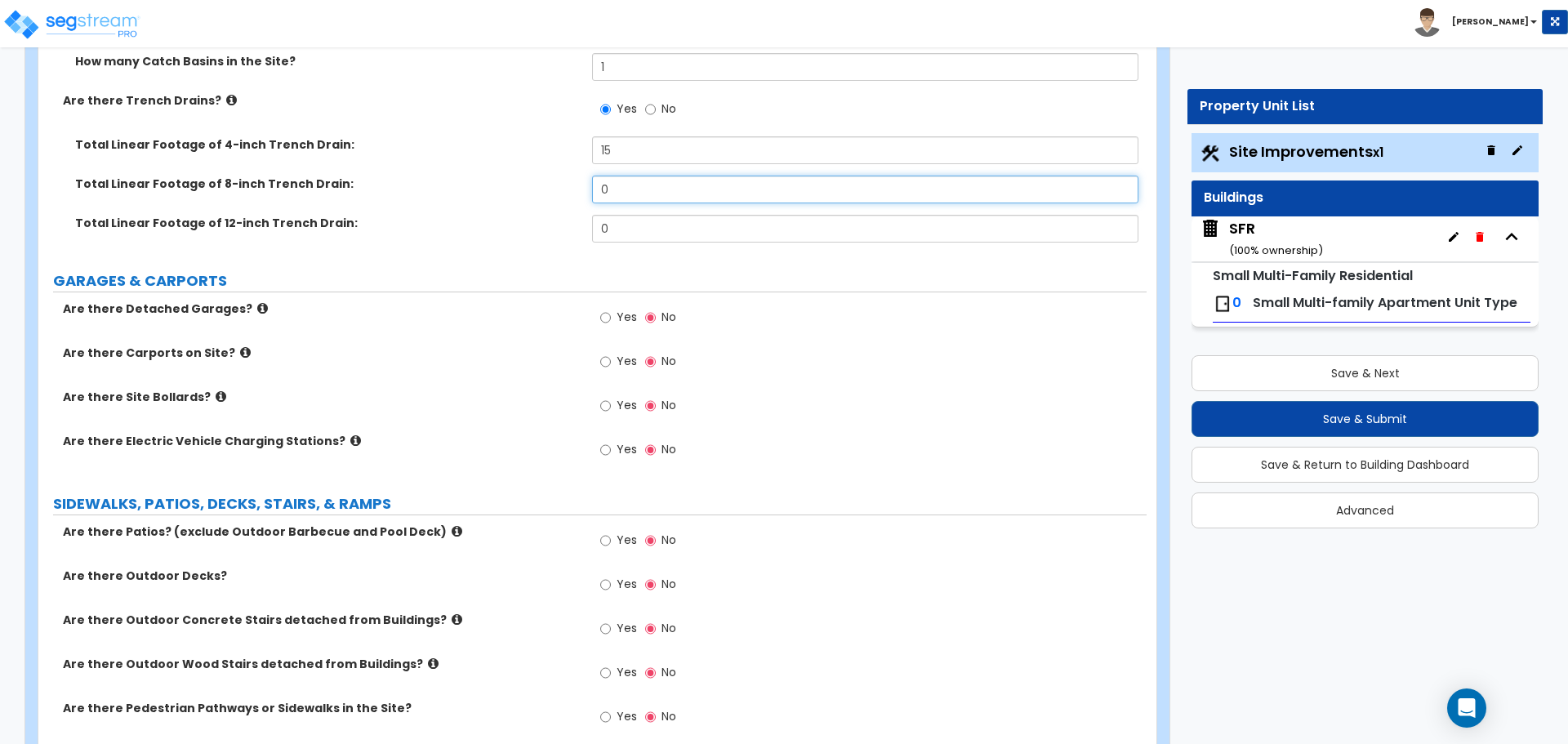
click at [620, 180] on input "0" at bounding box center [864, 190] width 545 height 28
type input "15"
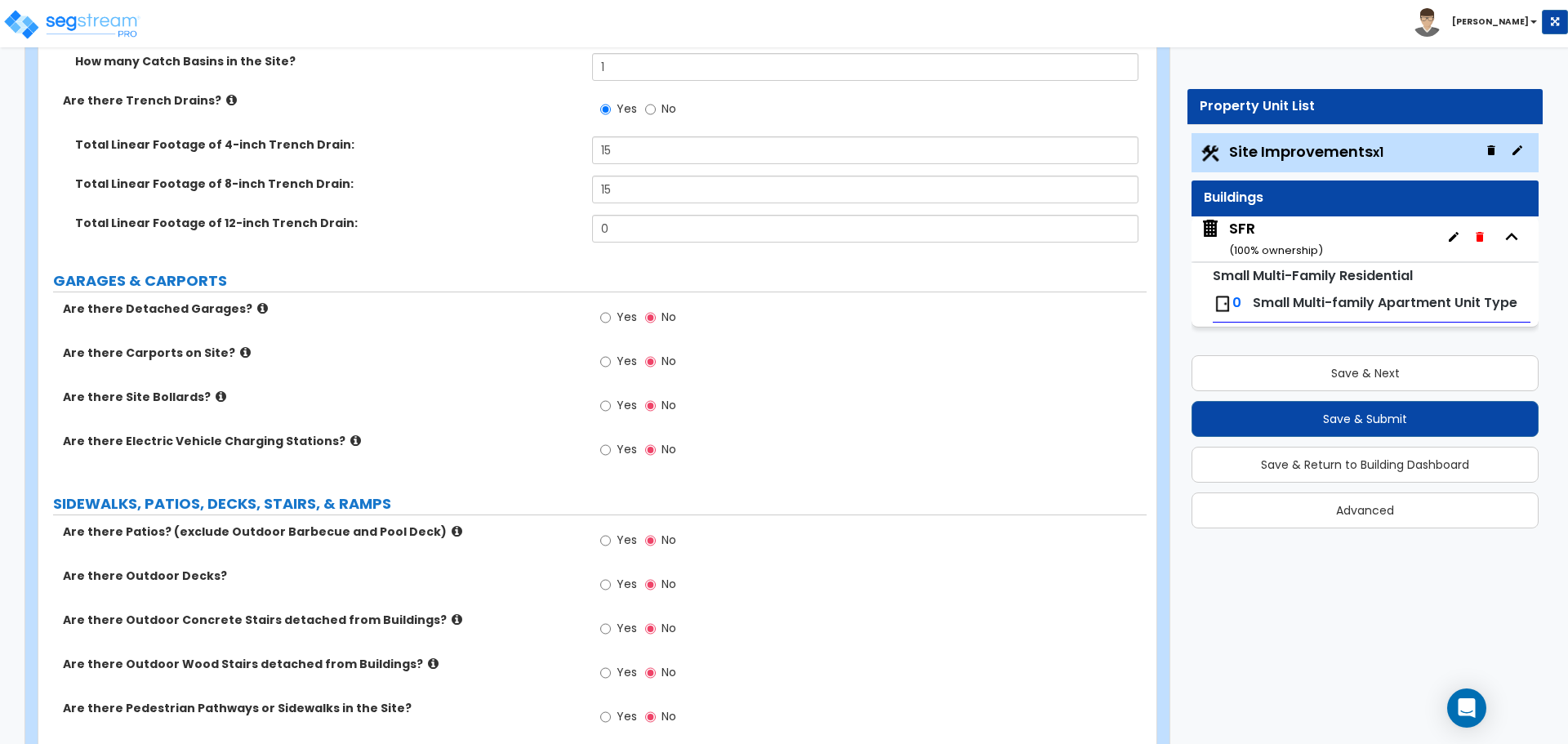
click at [529, 225] on label "Total Linear Footage of 12-inch Trench Drain:" at bounding box center [327, 223] width 504 height 16
click at [608, 321] on input "Yes" at bounding box center [605, 318] width 11 height 18
radio input "true"
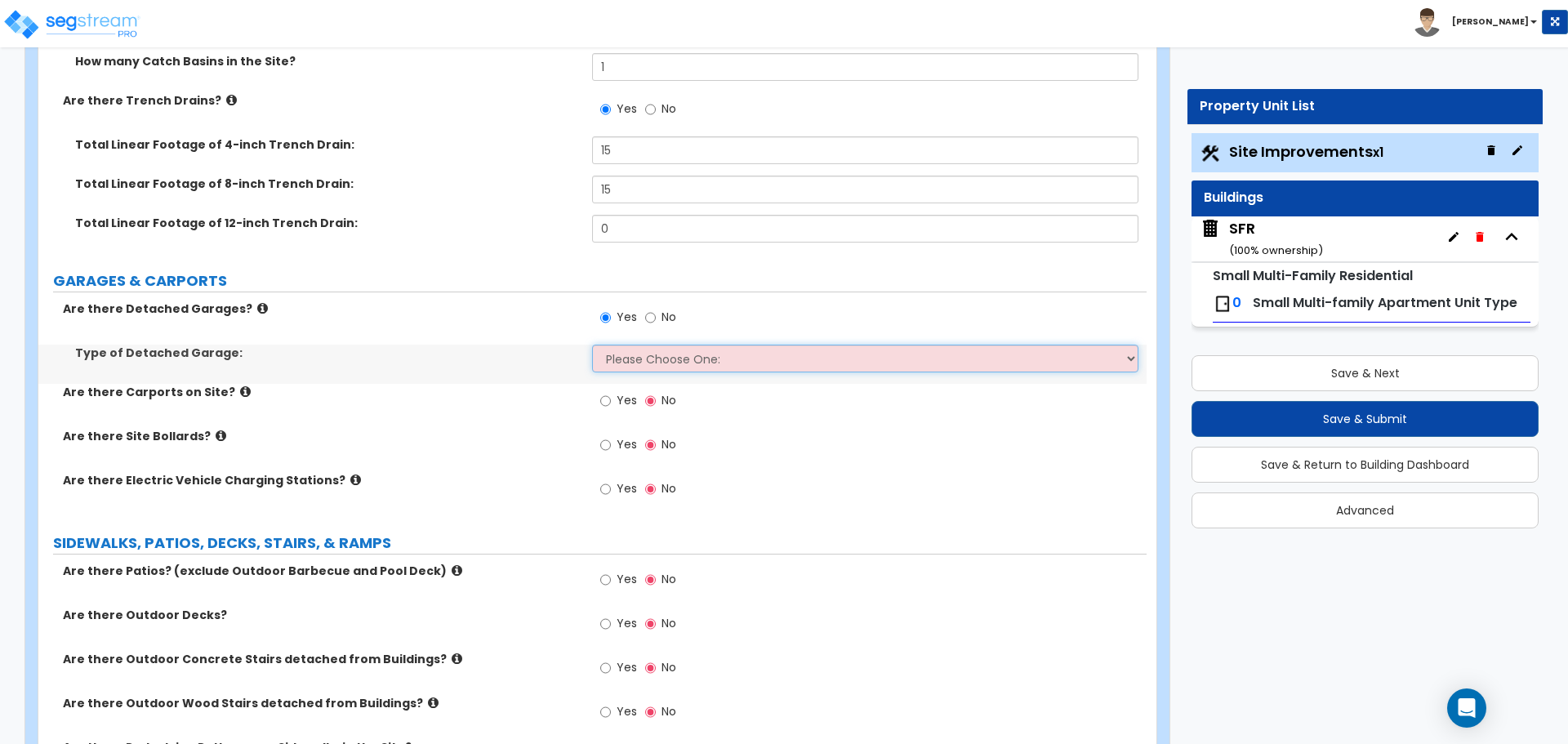
click at [618, 349] on select "Please Choose One: Built-Up Prefabricated" at bounding box center [864, 358] width 545 height 28
select select "1"
click at [592, 344] on select "Please Choose One: Built-Up Prefabricated" at bounding box center [864, 358] width 545 height 28
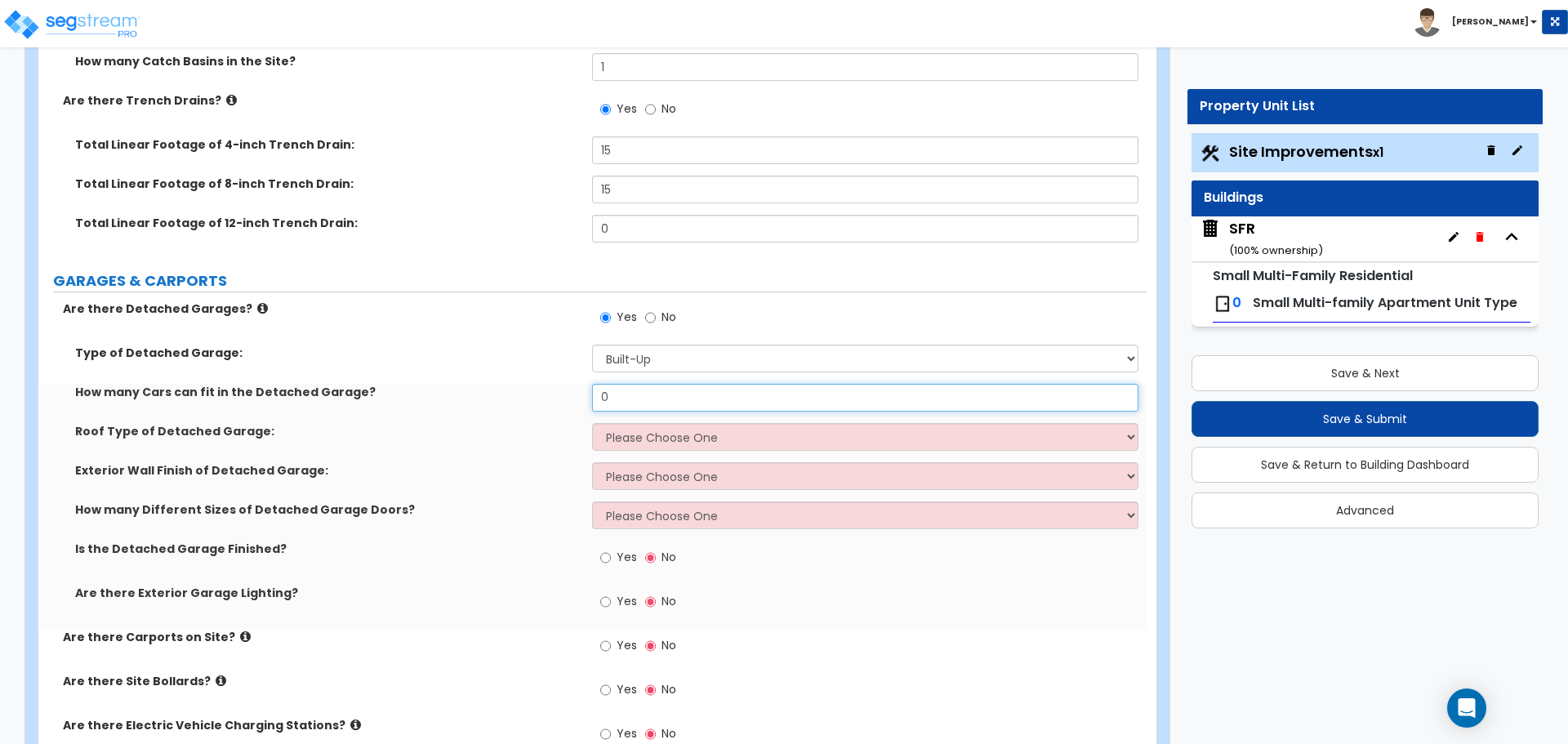
click at [625, 399] on input "0" at bounding box center [864, 398] width 545 height 28
type input "2"
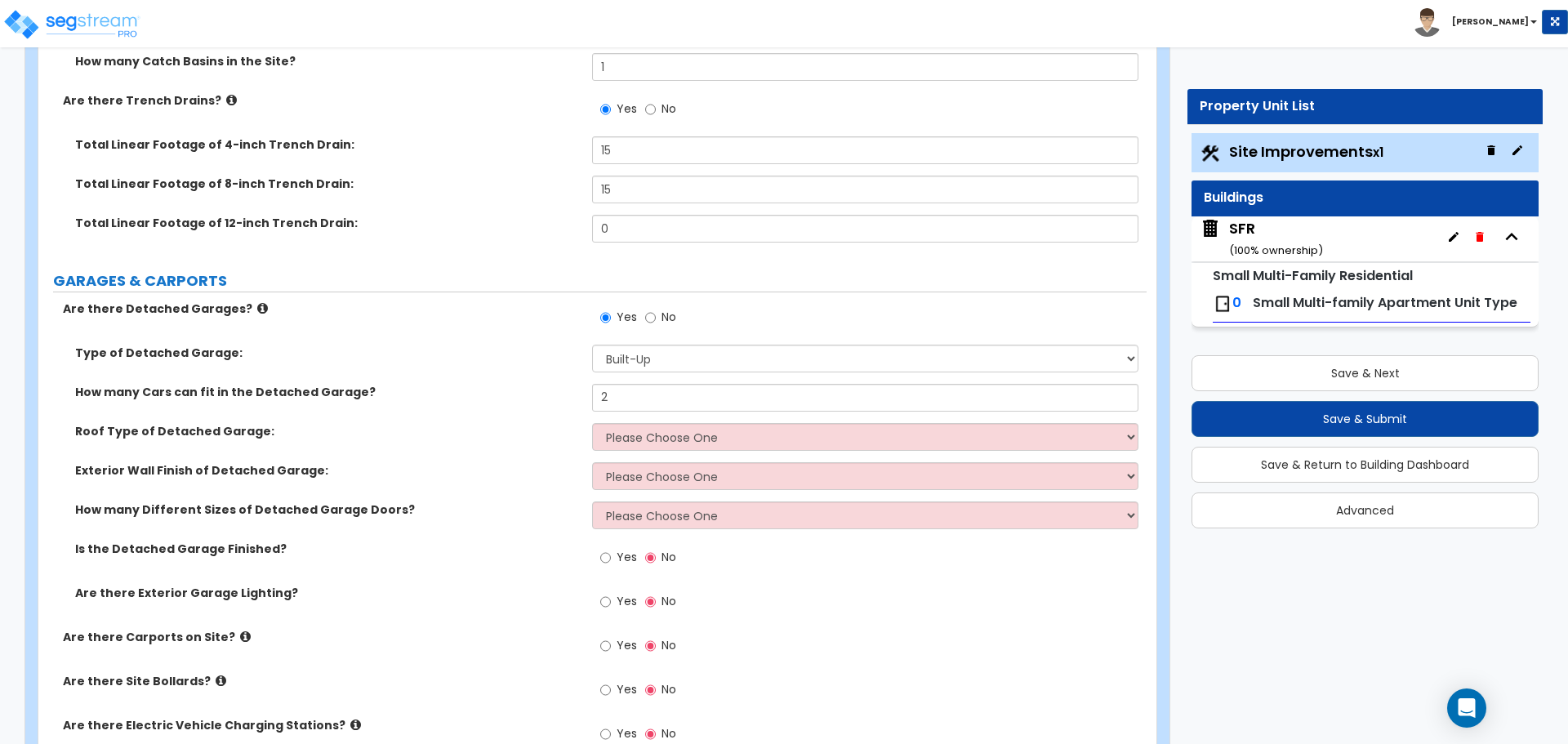
click at [653, 452] on div "Roof Type of Detached Garage: Please Choose One Gabled Roof Flat Roof" at bounding box center [592, 442] width 1108 height 40
click at [654, 443] on select "Please Choose One Gabled Roof Flat Roof" at bounding box center [864, 437] width 545 height 28
select select "1"
click at [592, 423] on select "Please Choose One Gabled Roof Flat Roof" at bounding box center [864, 437] width 545 height 28
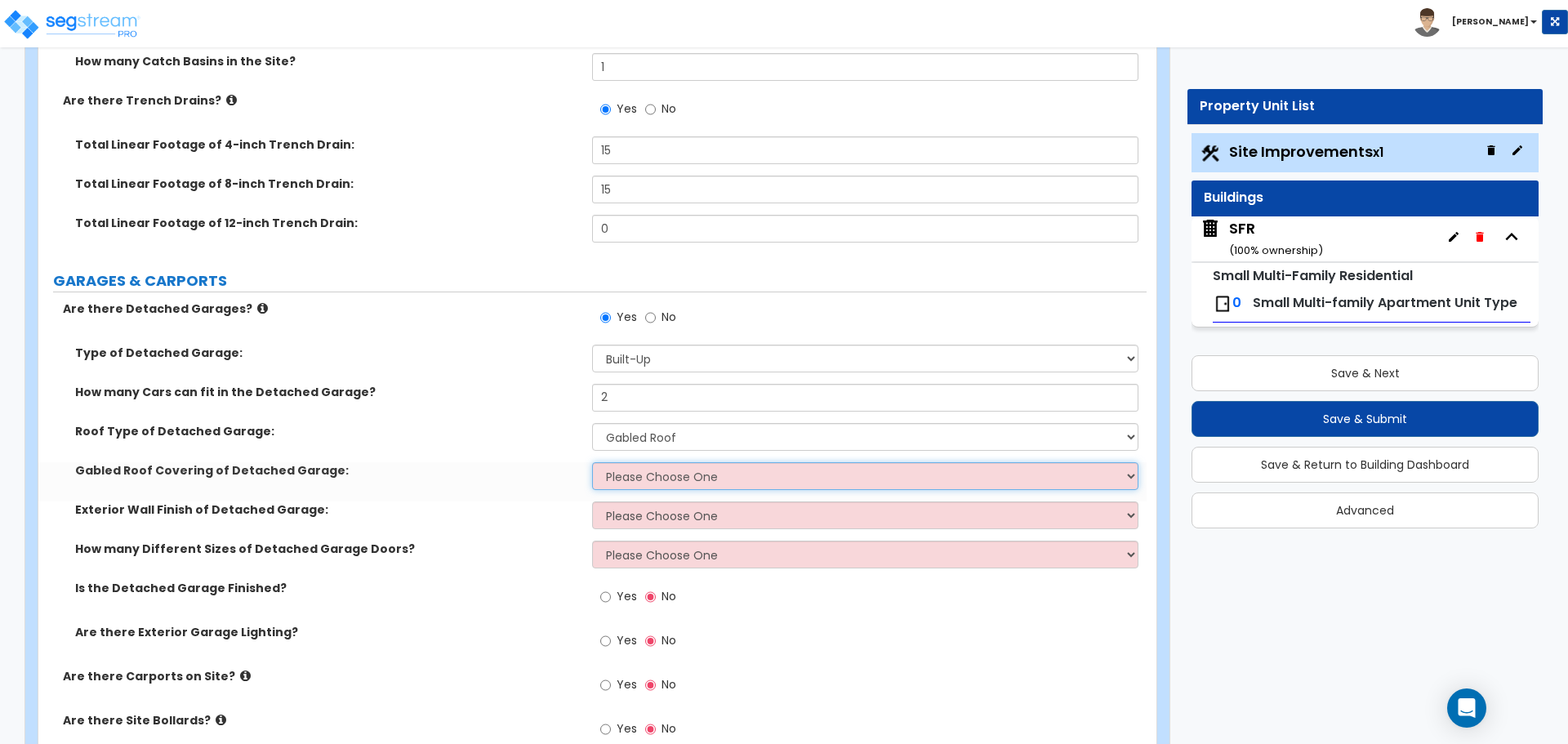
click at [643, 466] on select "Please Choose One Asphalt Shingle Clay Tile Wood Shingle Metal Shingle Standing…" at bounding box center [864, 476] width 545 height 28
click at [653, 436] on select "Please Choose One Gabled Roof Flat Roof" at bounding box center [864, 437] width 545 height 28
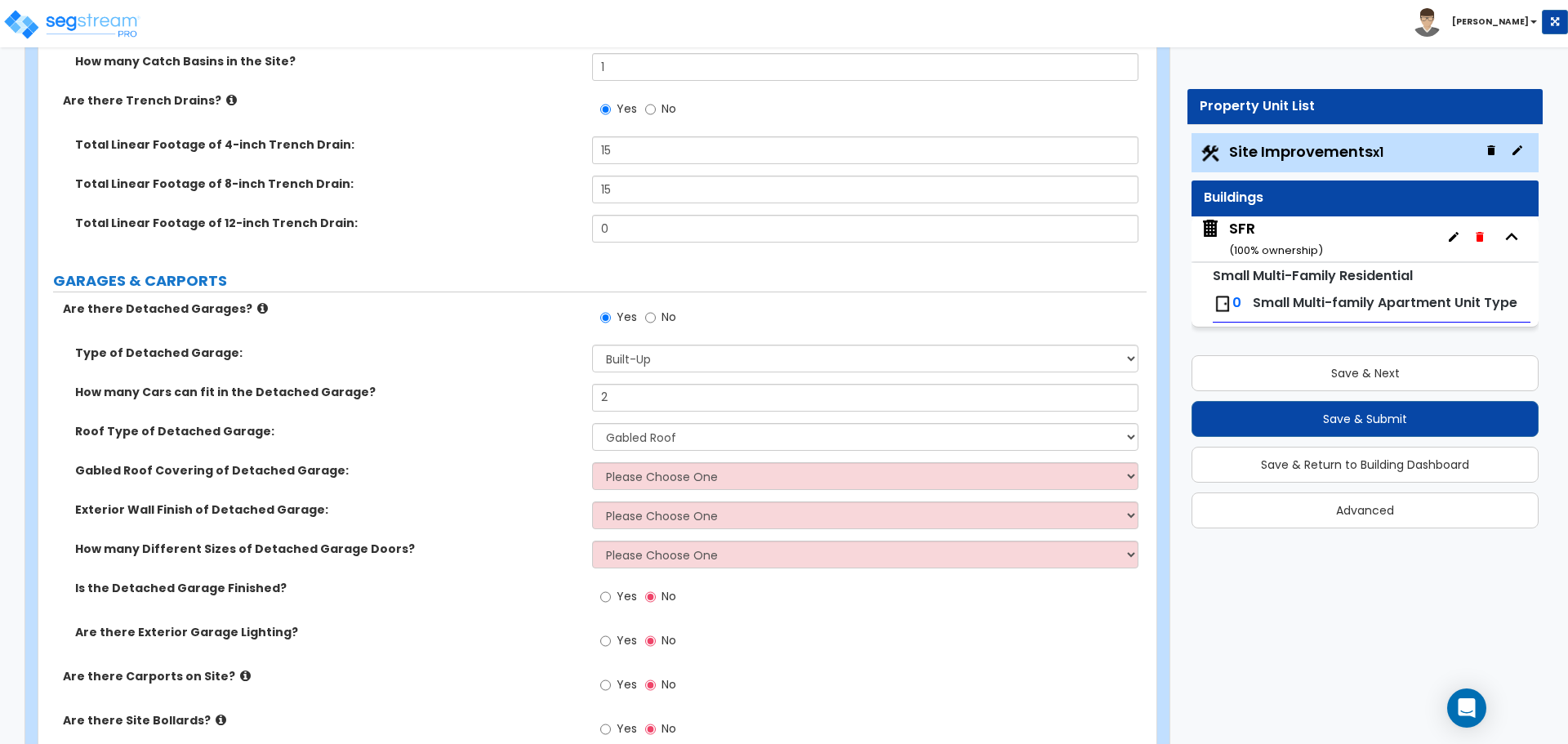
click at [555, 430] on label "Roof Type of Detached Garage:" at bounding box center [327, 431] width 504 height 16
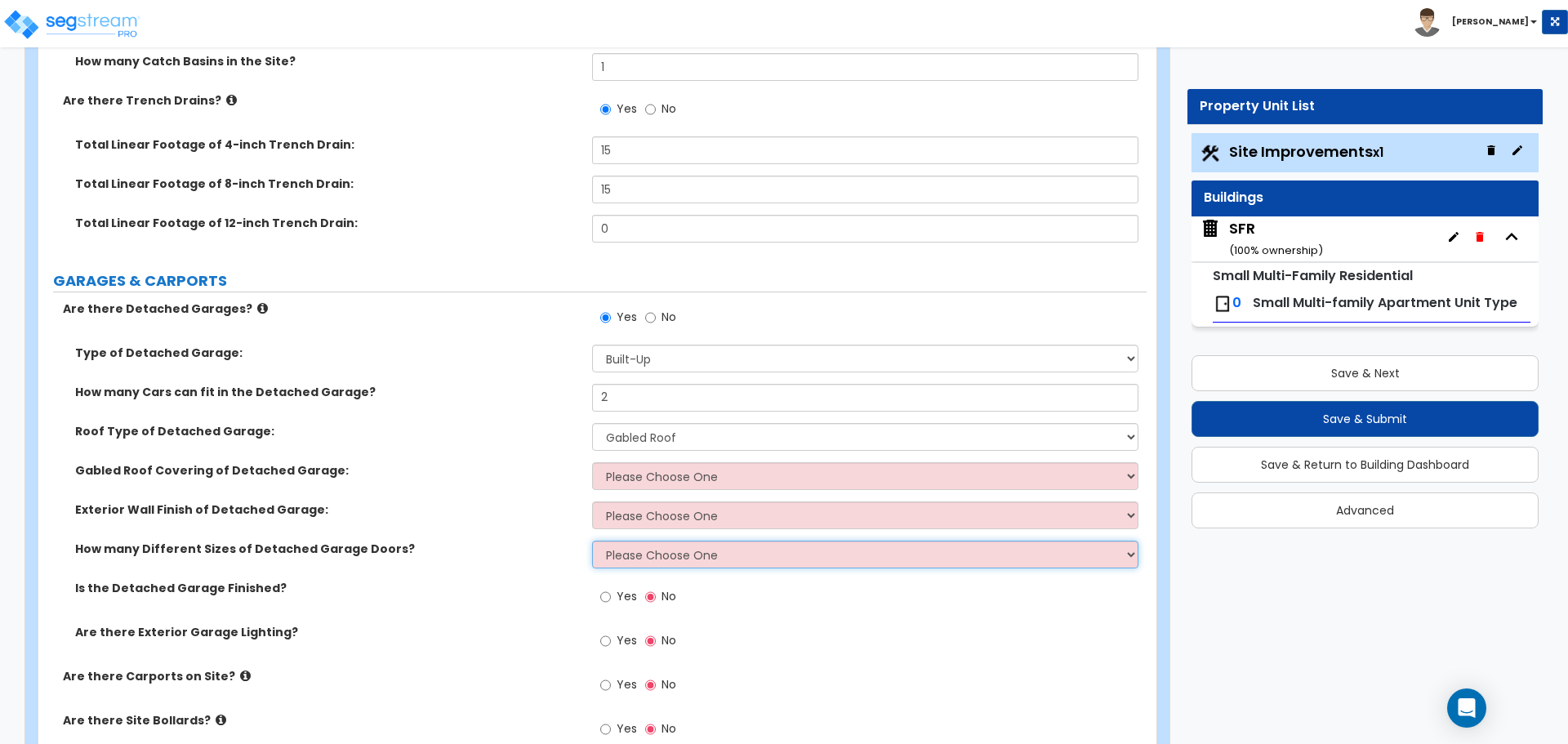
click at [634, 560] on select "Please Choose One 1 2 3" at bounding box center [864, 554] width 545 height 28
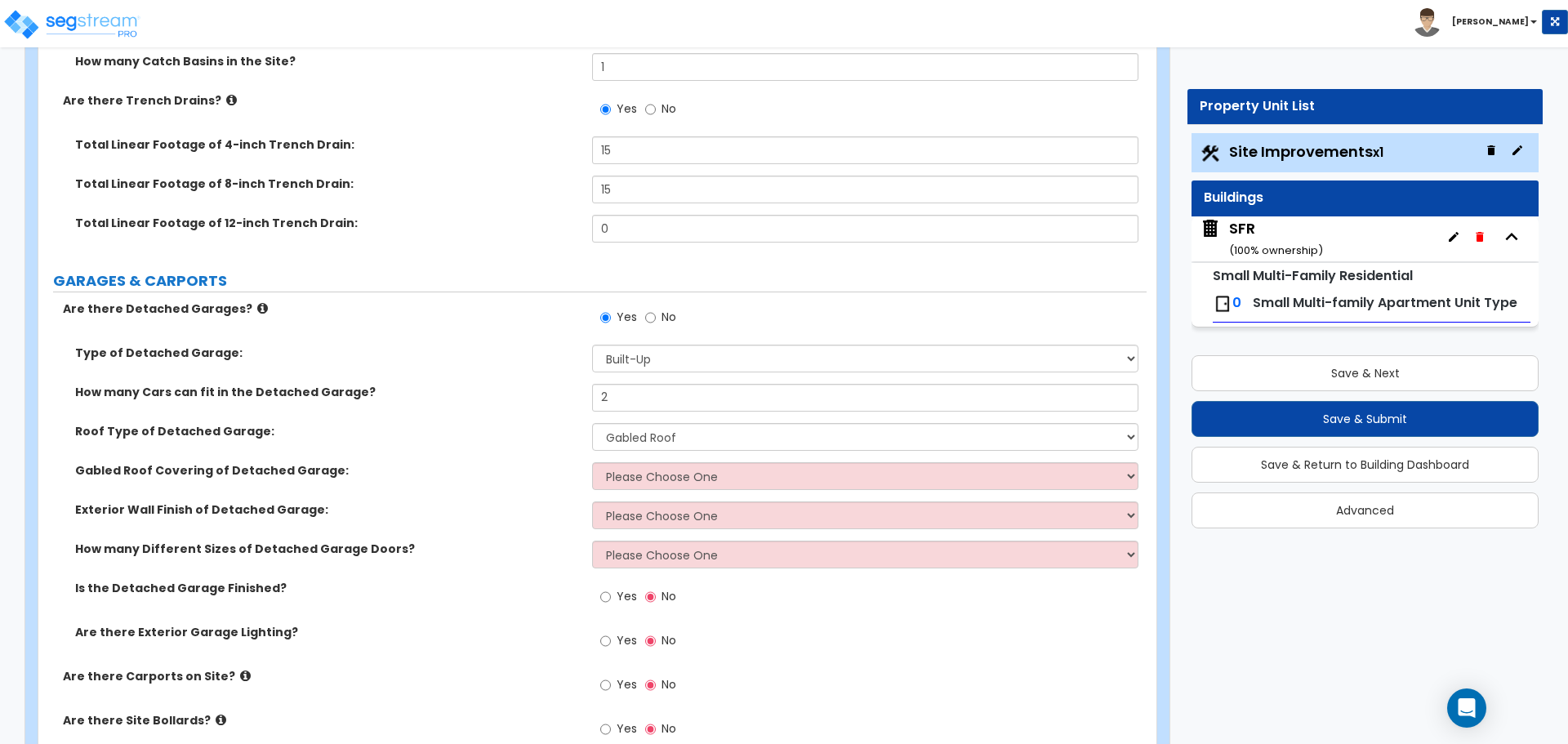
click at [643, 319] on div "Yes No" at bounding box center [638, 320] width 92 height 38
click at [649, 318] on input "No" at bounding box center [650, 318] width 11 height 18
radio input "false"
radio input "true"
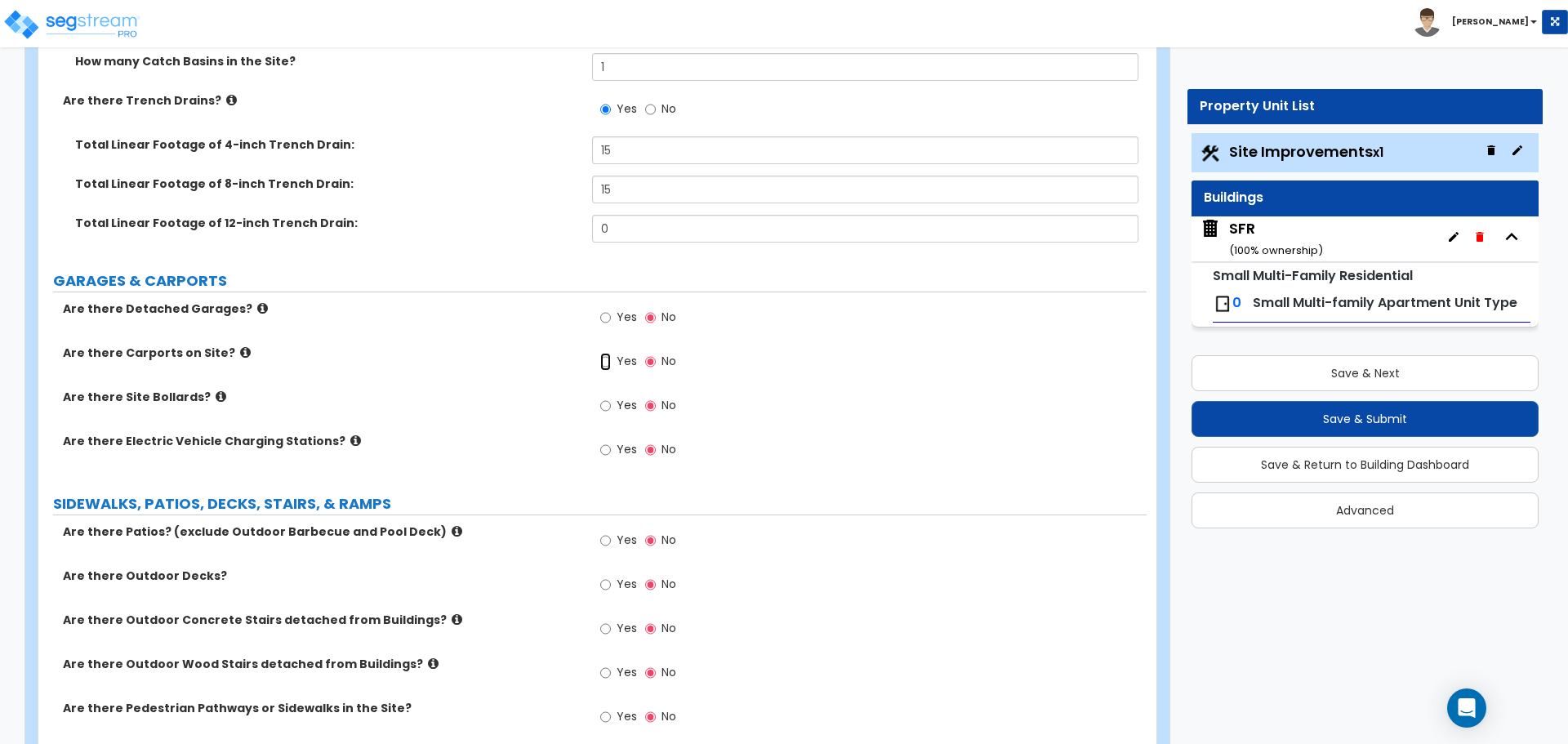
click at [607, 363] on input "Yes" at bounding box center [605, 362] width 11 height 18
radio input "true"
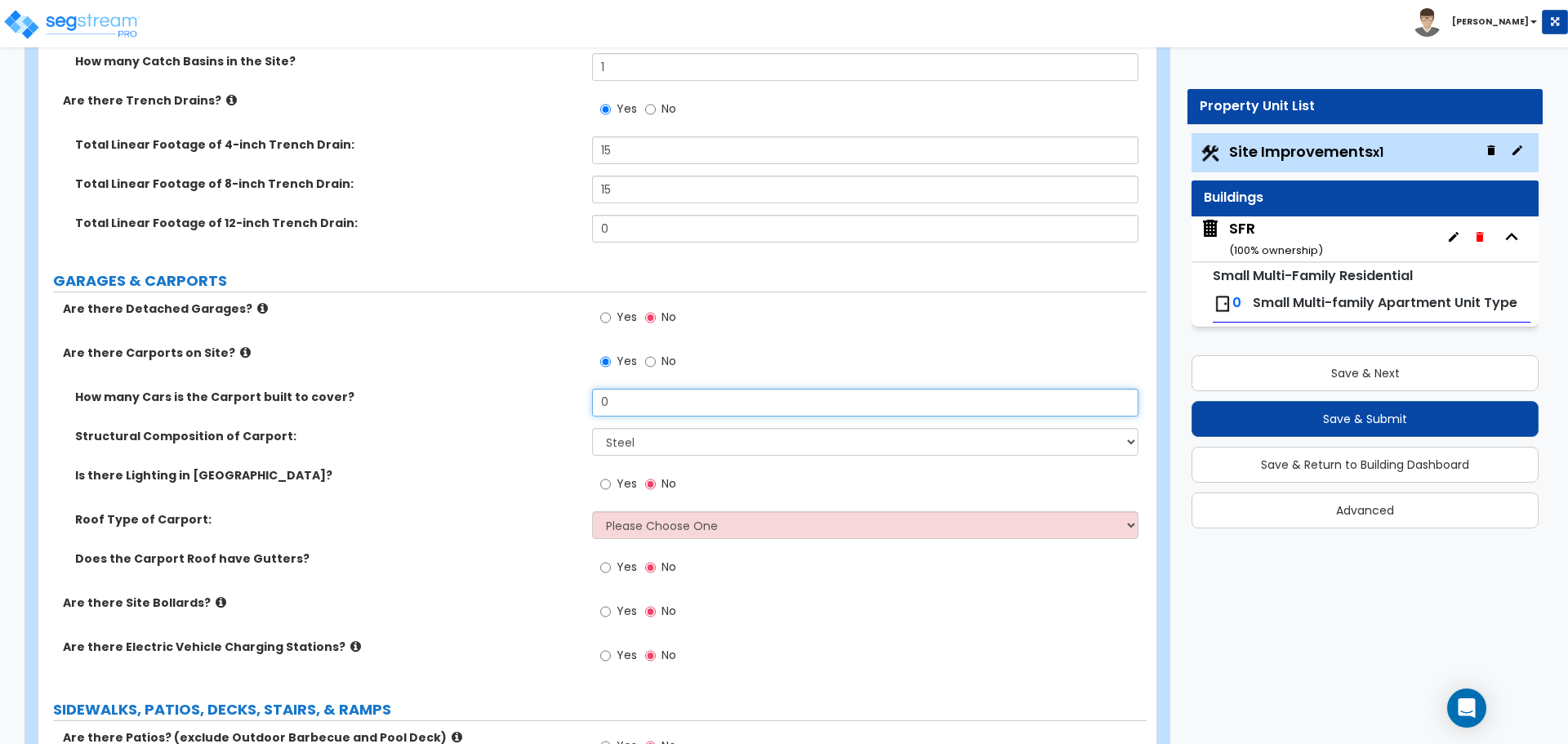
click at [620, 404] on input "0" at bounding box center [864, 403] width 545 height 28
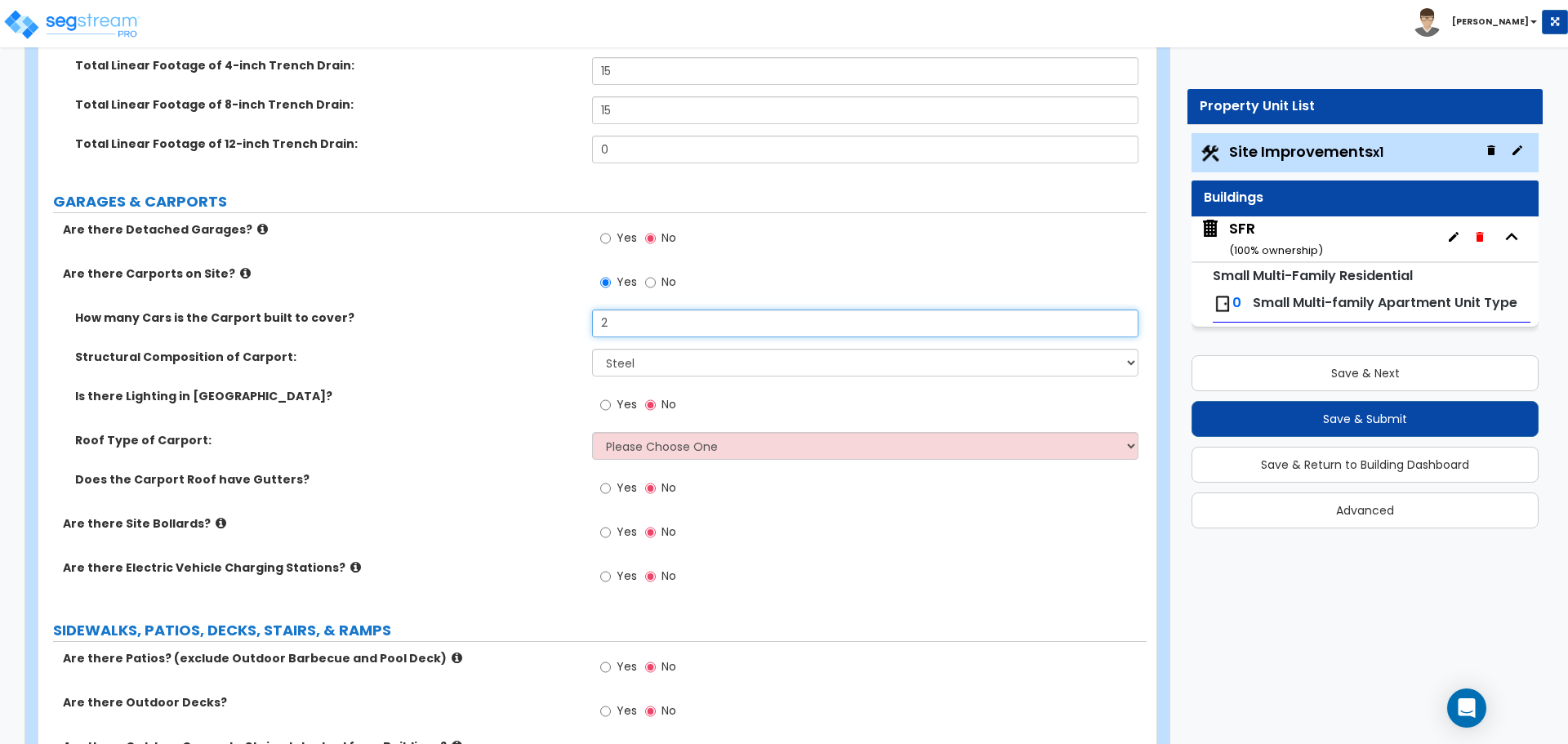
scroll to position [1143, 0]
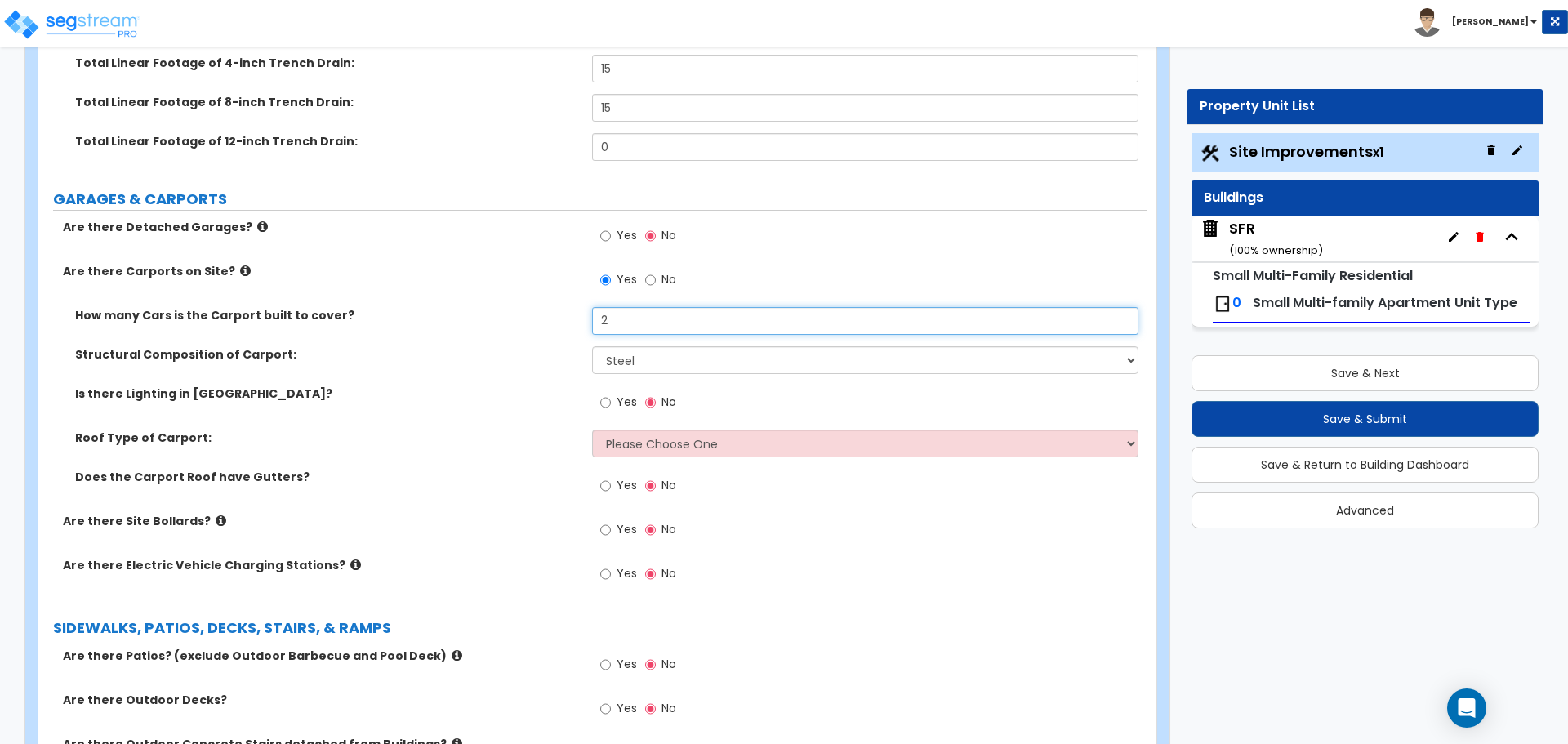
type input "2"
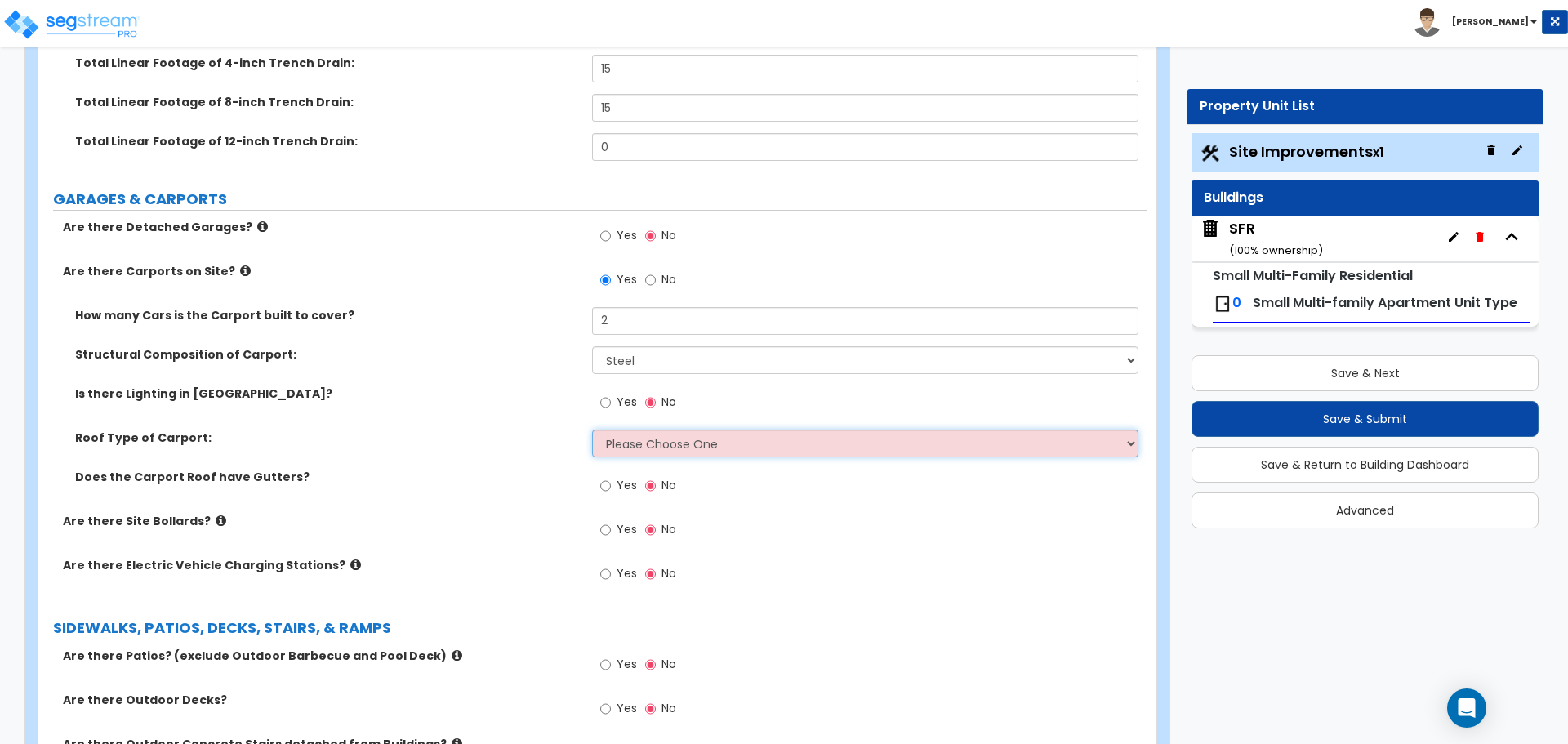
click at [627, 454] on select "Please Choose One Gabled Roof Flat Roof" at bounding box center [864, 443] width 545 height 28
select select "1"
click at [592, 429] on select "Please Choose One Gabled Roof Flat Roof" at bounding box center [864, 443] width 545 height 28
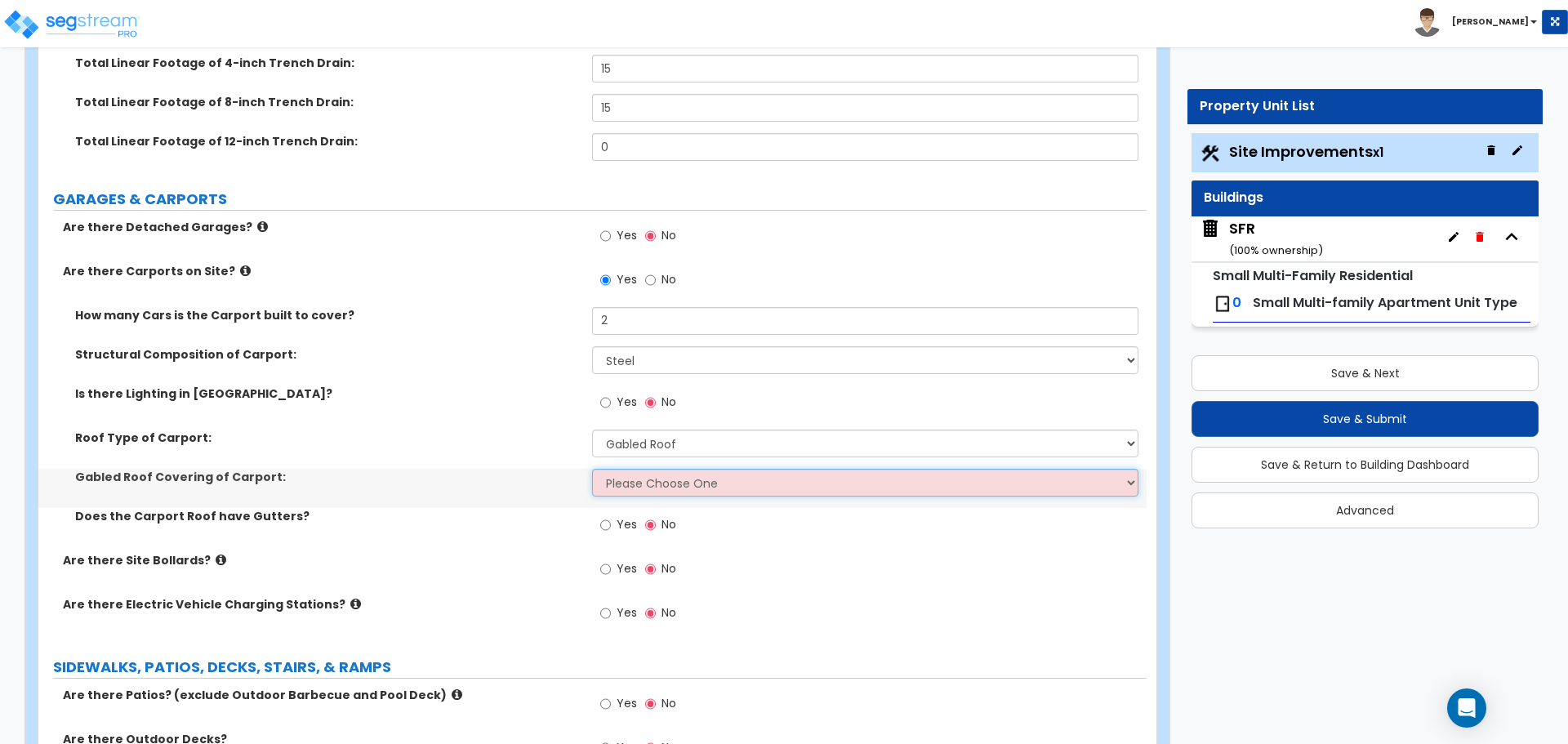
click at [620, 482] on select "Please Choose One Asphalt Shingle Clay Tile Wood Shingle Metal Shingle Standing…" at bounding box center [864, 483] width 545 height 28
click at [592, 469] on select "Please Choose One Asphalt Shingle Clay Tile Wood Shingle Metal Shingle Standing…" at bounding box center [864, 483] width 545 height 28
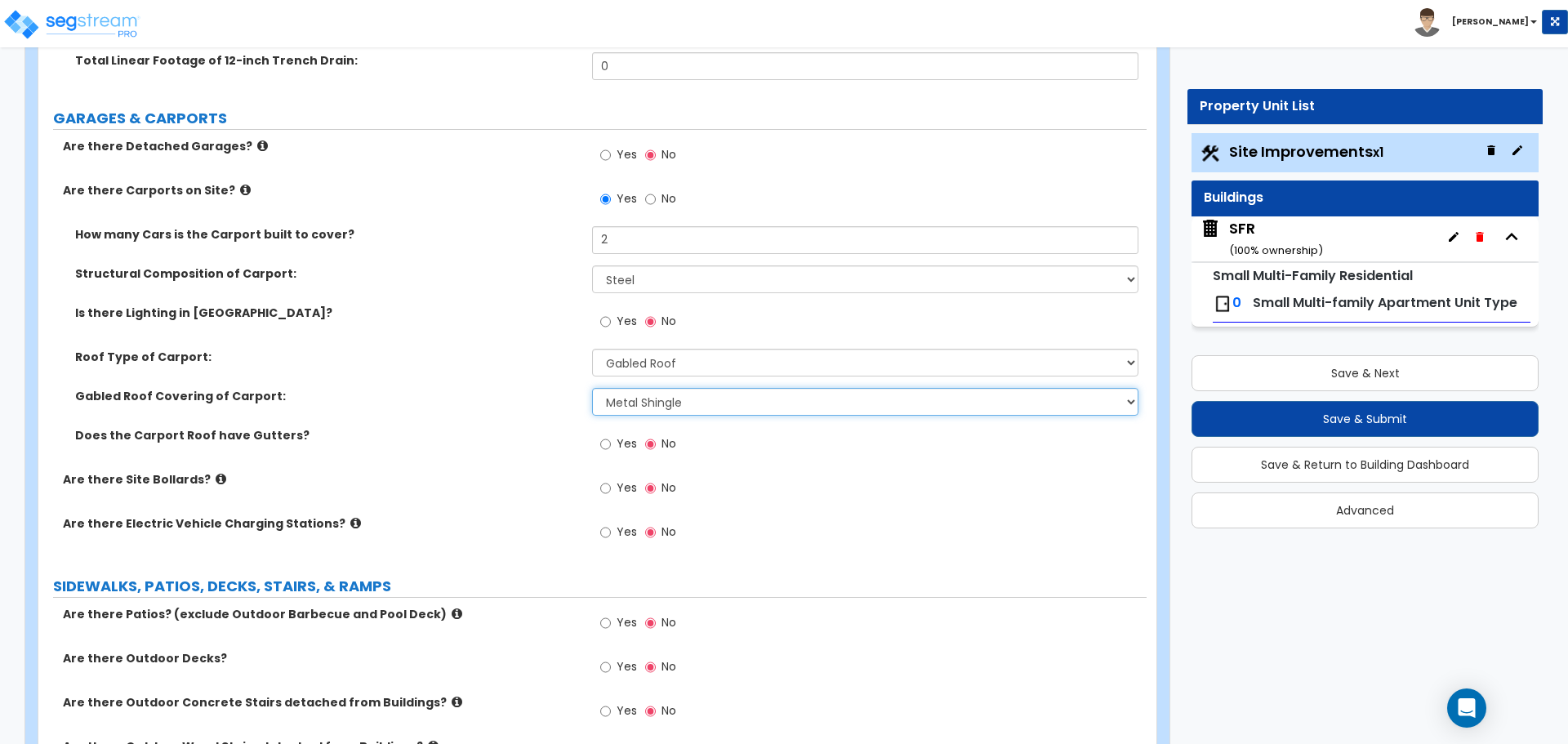
scroll to position [1225, 0]
click at [673, 413] on select "Please Choose One Asphalt Shingle Clay Tile Wood Shingle Metal Shingle Standing…" at bounding box center [864, 401] width 545 height 28
select select "5"
click at [592, 387] on select "Please Choose One Asphalt Shingle Clay Tile Wood Shingle Metal Shingle Standing…" at bounding box center [864, 401] width 545 height 28
click at [216, 475] on icon at bounding box center [221, 478] width 11 height 12
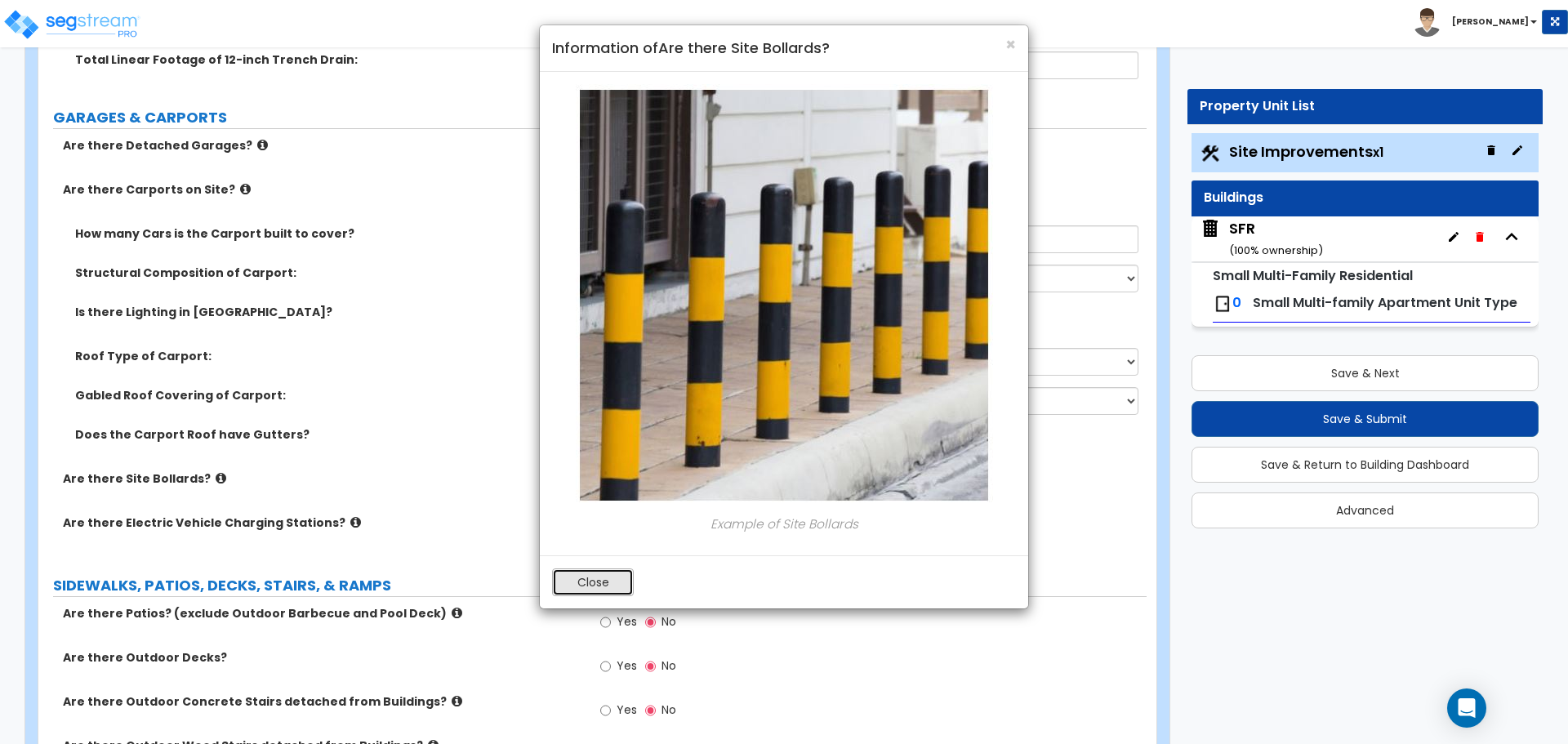
click at [607, 583] on button "Close" at bounding box center [592, 583] width 82 height 28
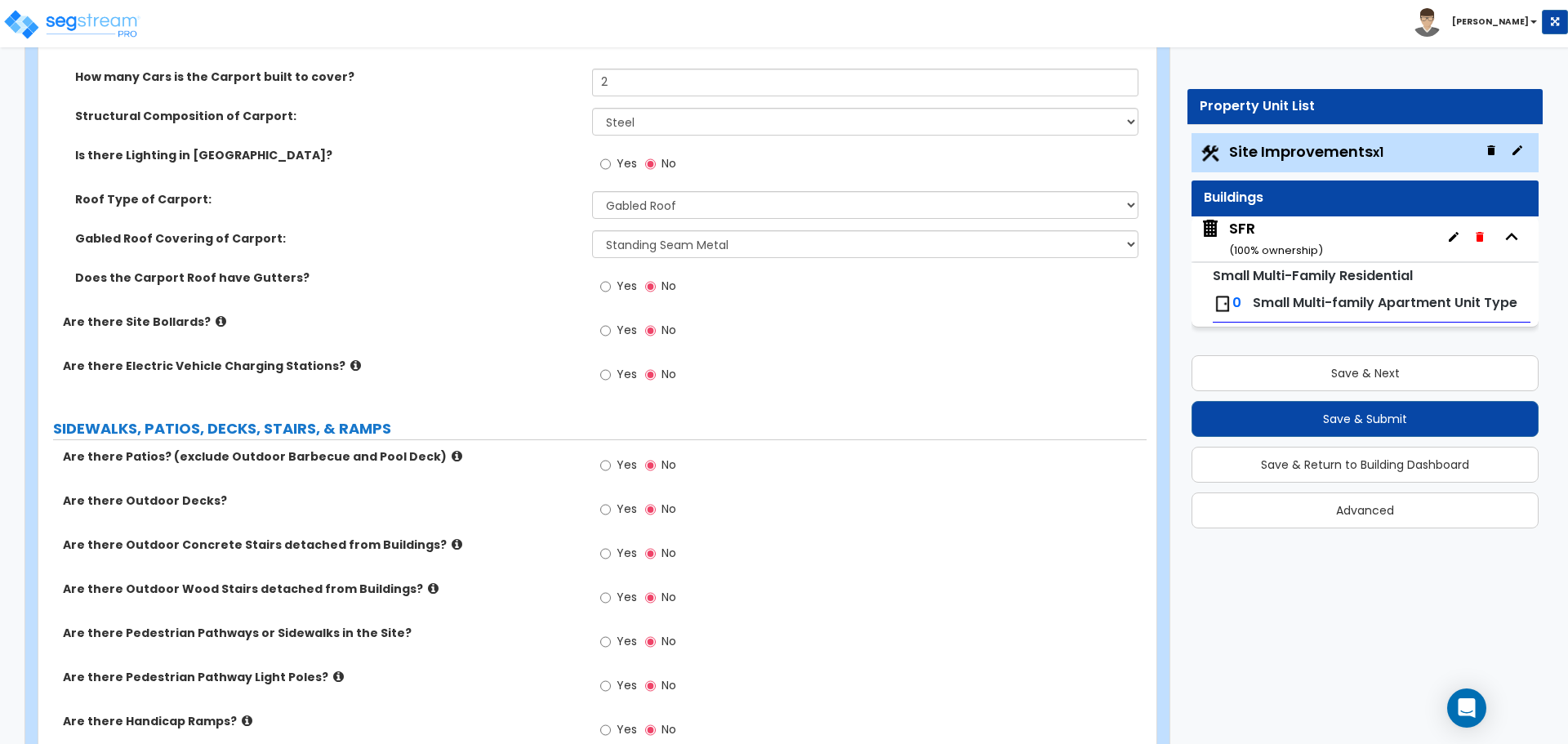
scroll to position [1388, 0]
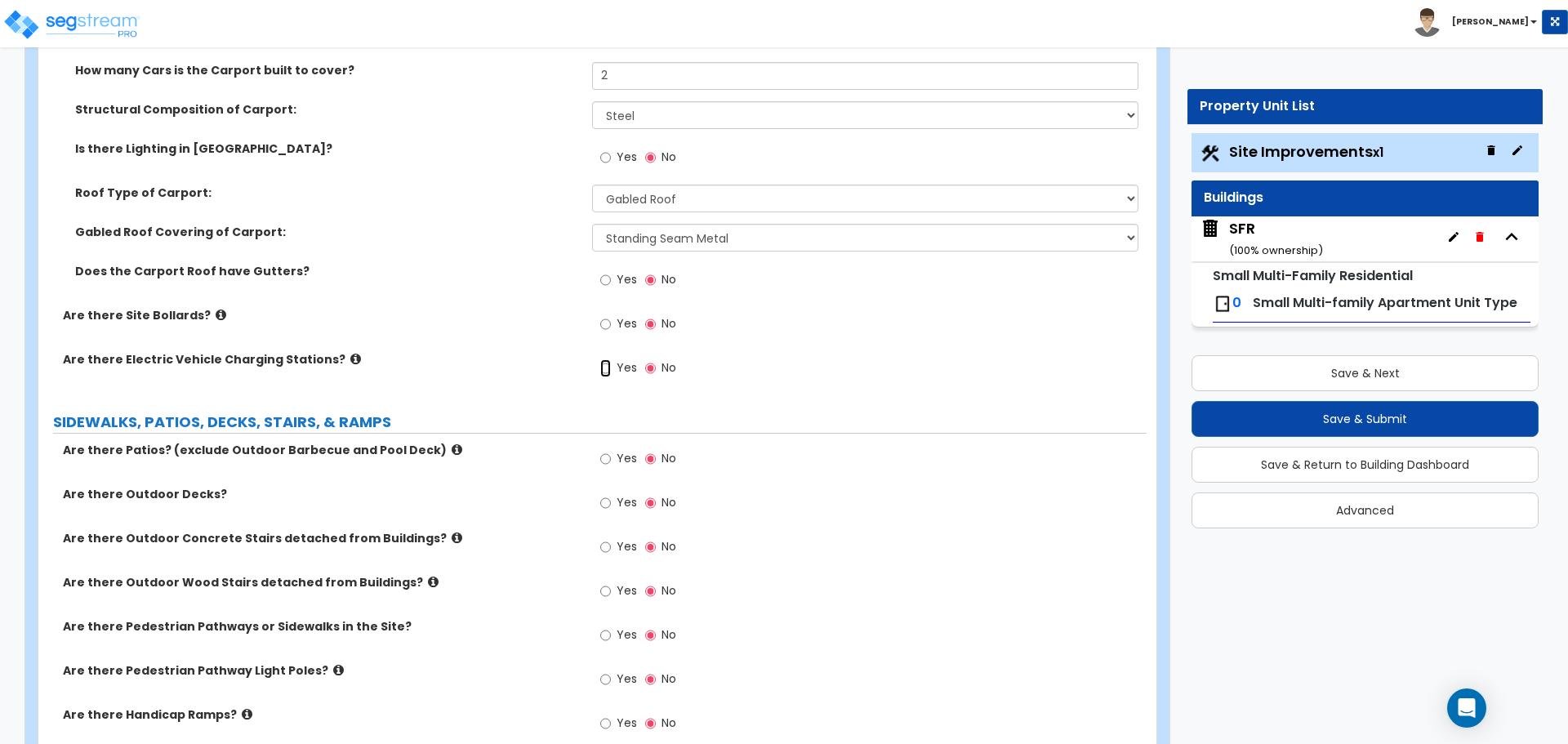
click at [607, 372] on input "Yes" at bounding box center [605, 368] width 11 height 18
radio input "true"
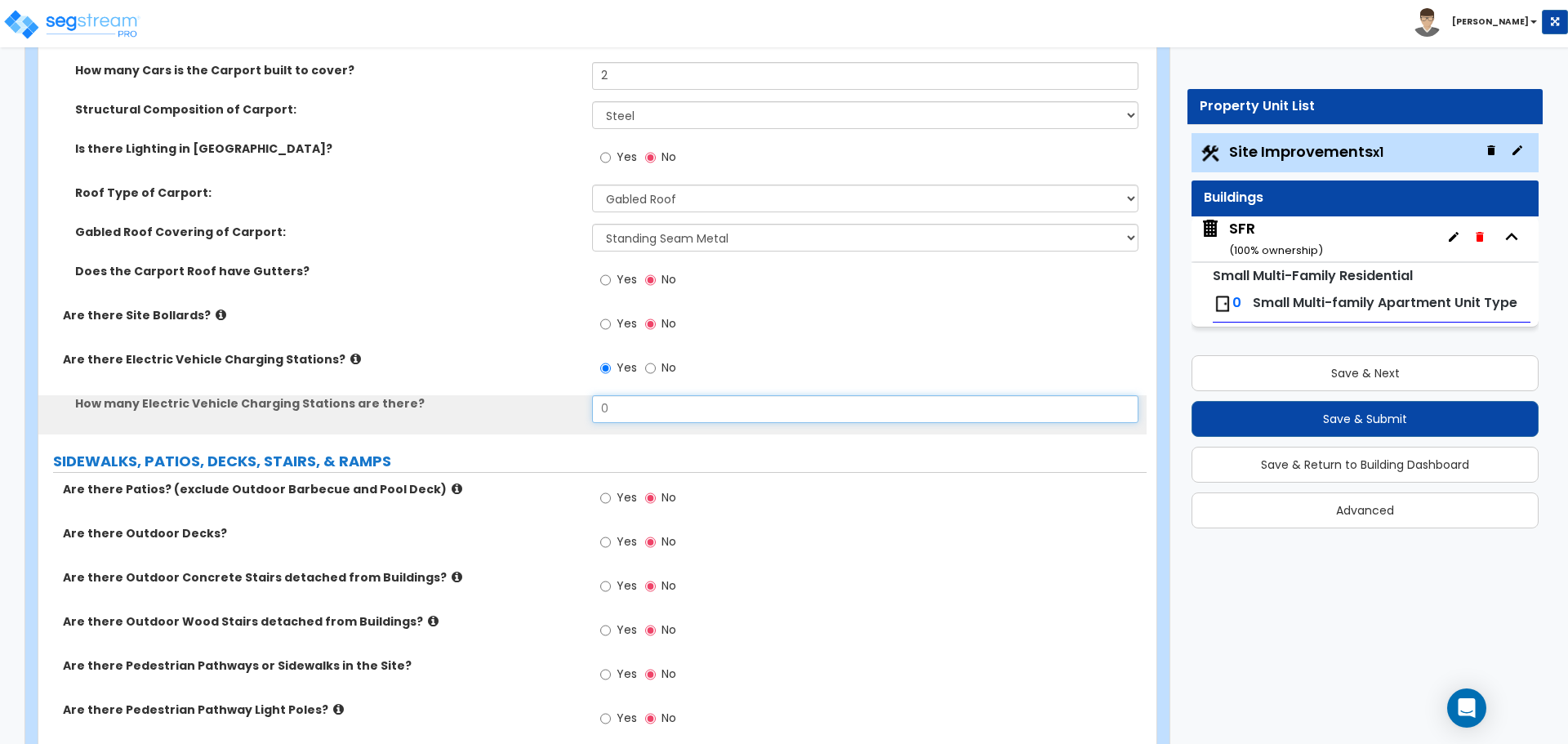
click at [611, 408] on input "0" at bounding box center [864, 409] width 545 height 28
type input "1"
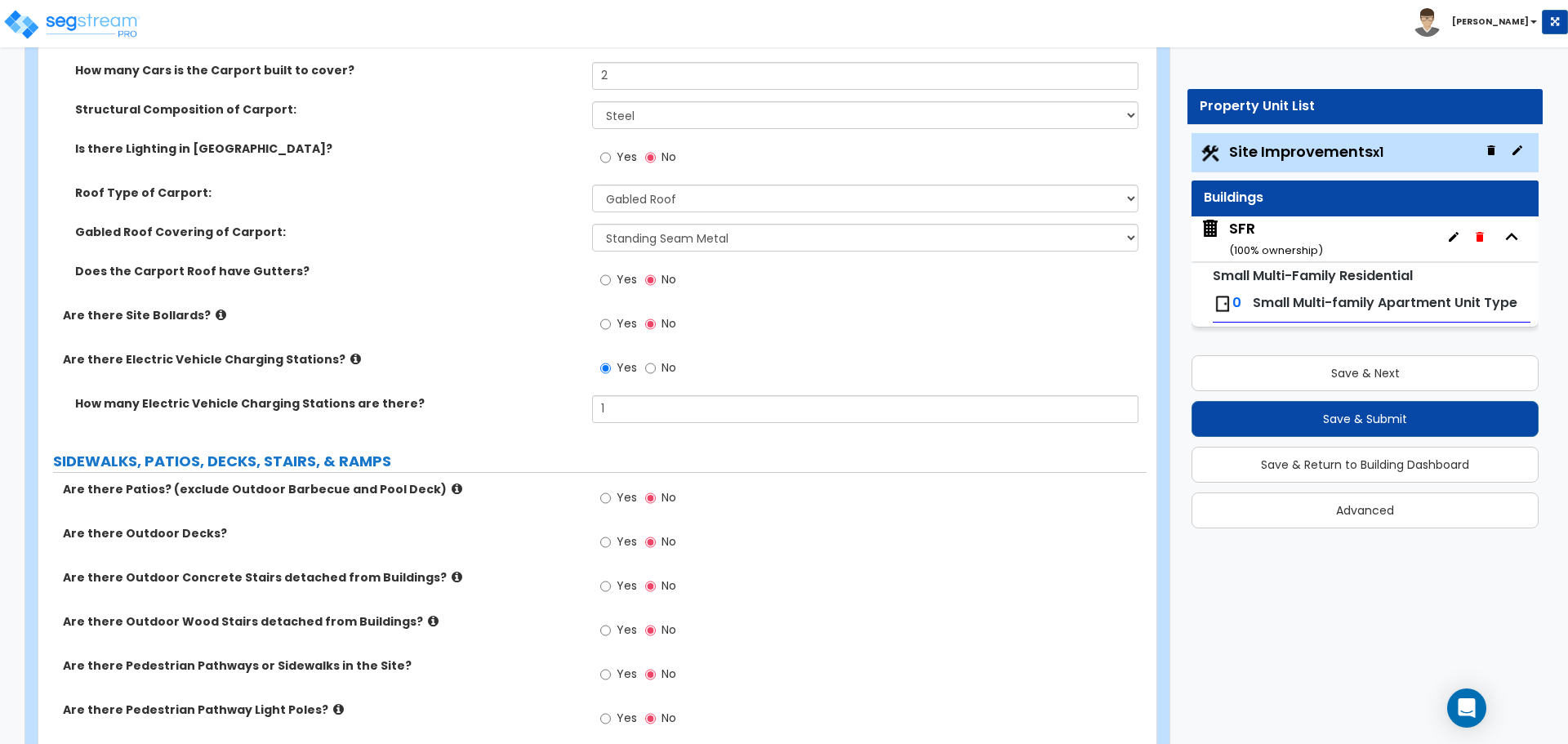
click at [538, 365] on label "Are there Electric Vehicle Charging Stations?" at bounding box center [321, 359] width 517 height 16
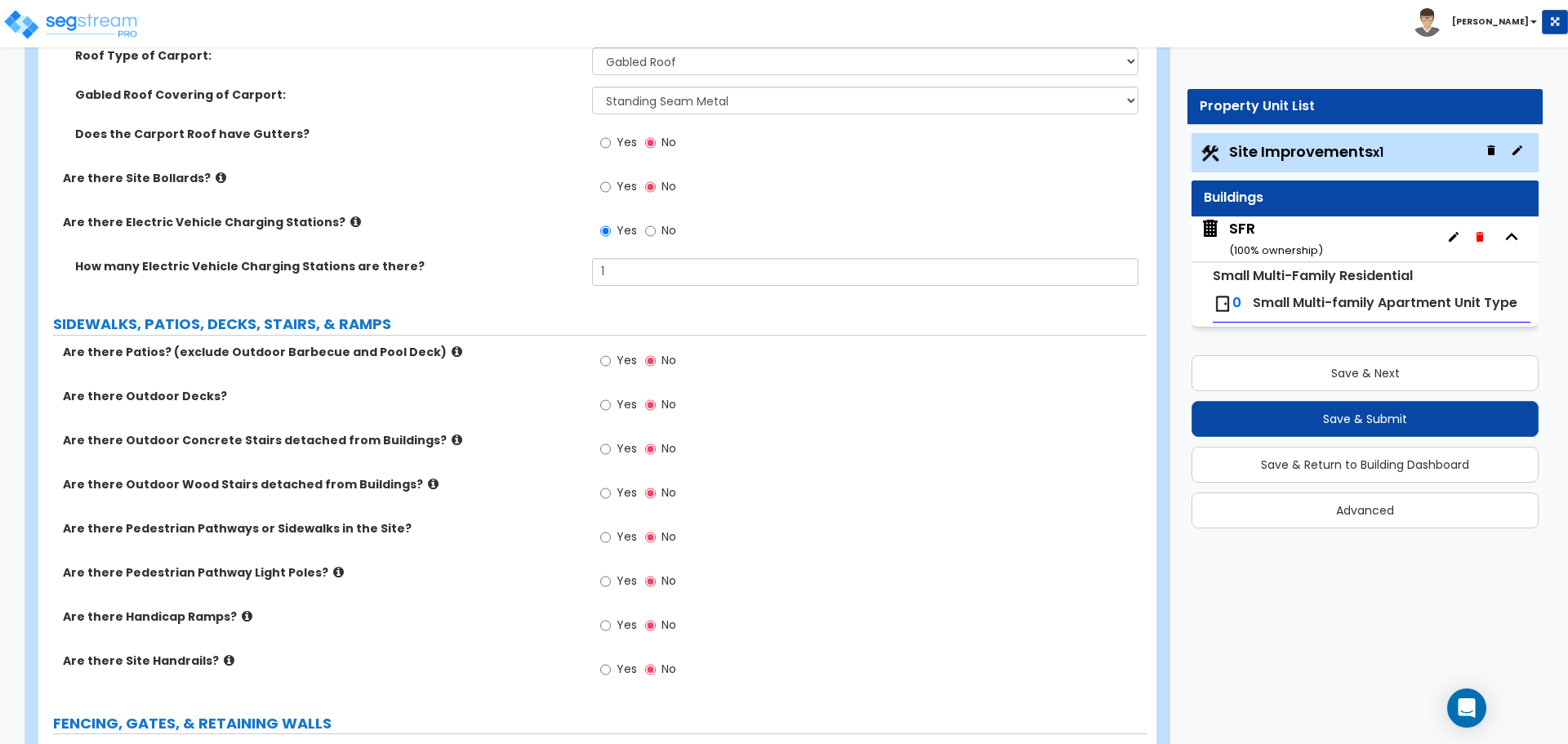
scroll to position [1551, 0]
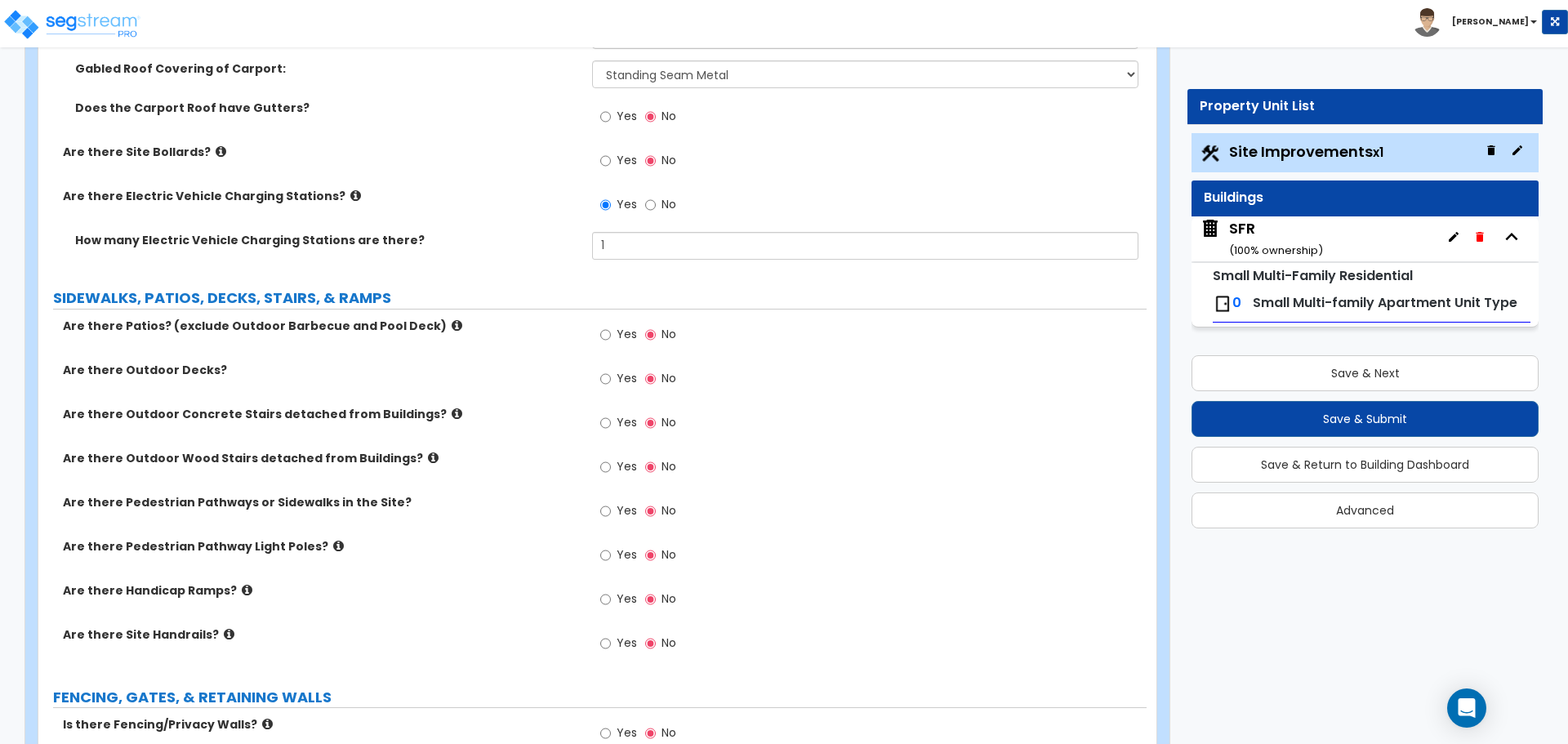
click at [452, 324] on icon at bounding box center [456, 325] width 11 height 12
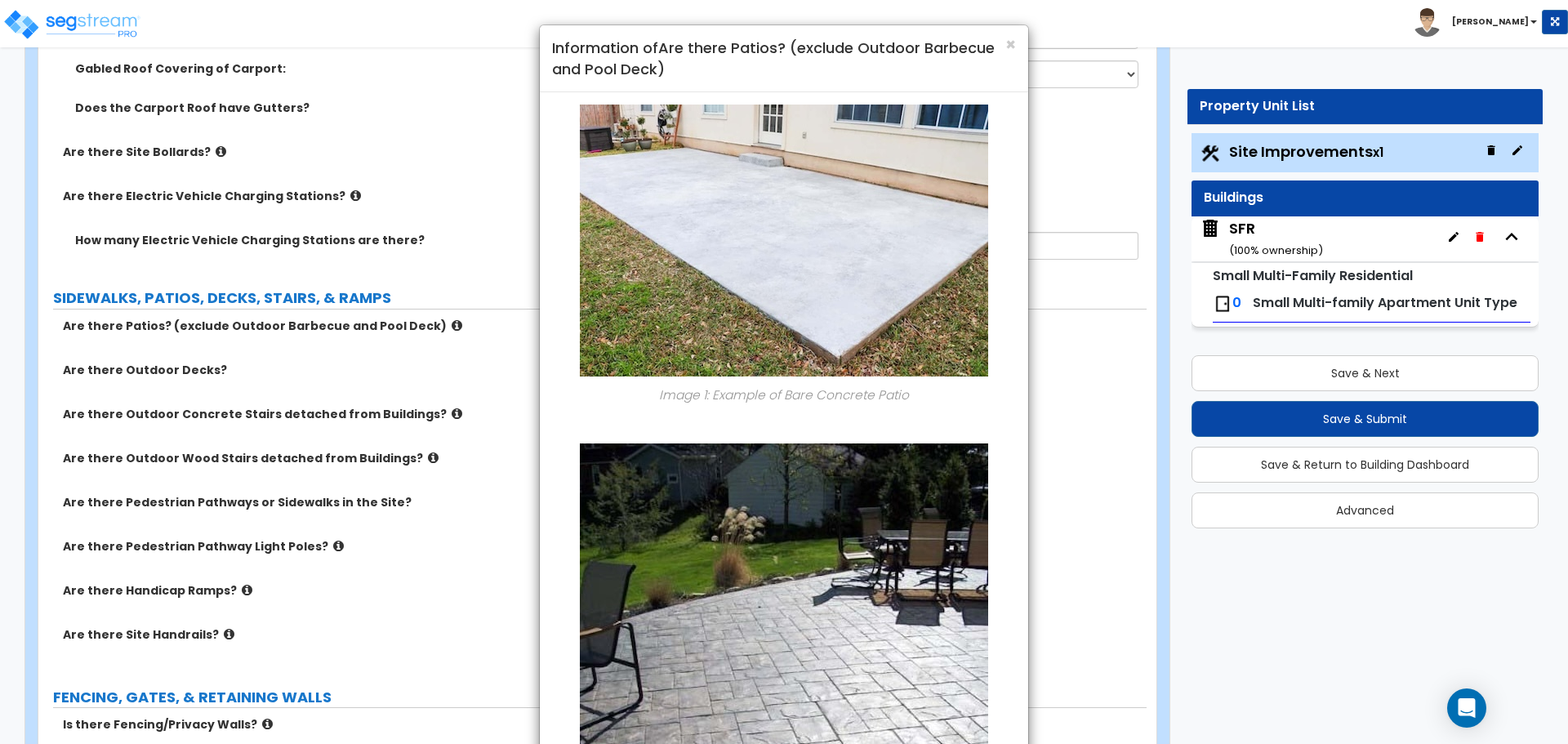
click at [426, 324] on div "× Information of Are there Patios? (exclude Outdoor Barbecue and Pool Deck) Ima…" at bounding box center [784, 372] width 1568 height 744
click at [1007, 44] on span "×" at bounding box center [1010, 44] width 11 height 24
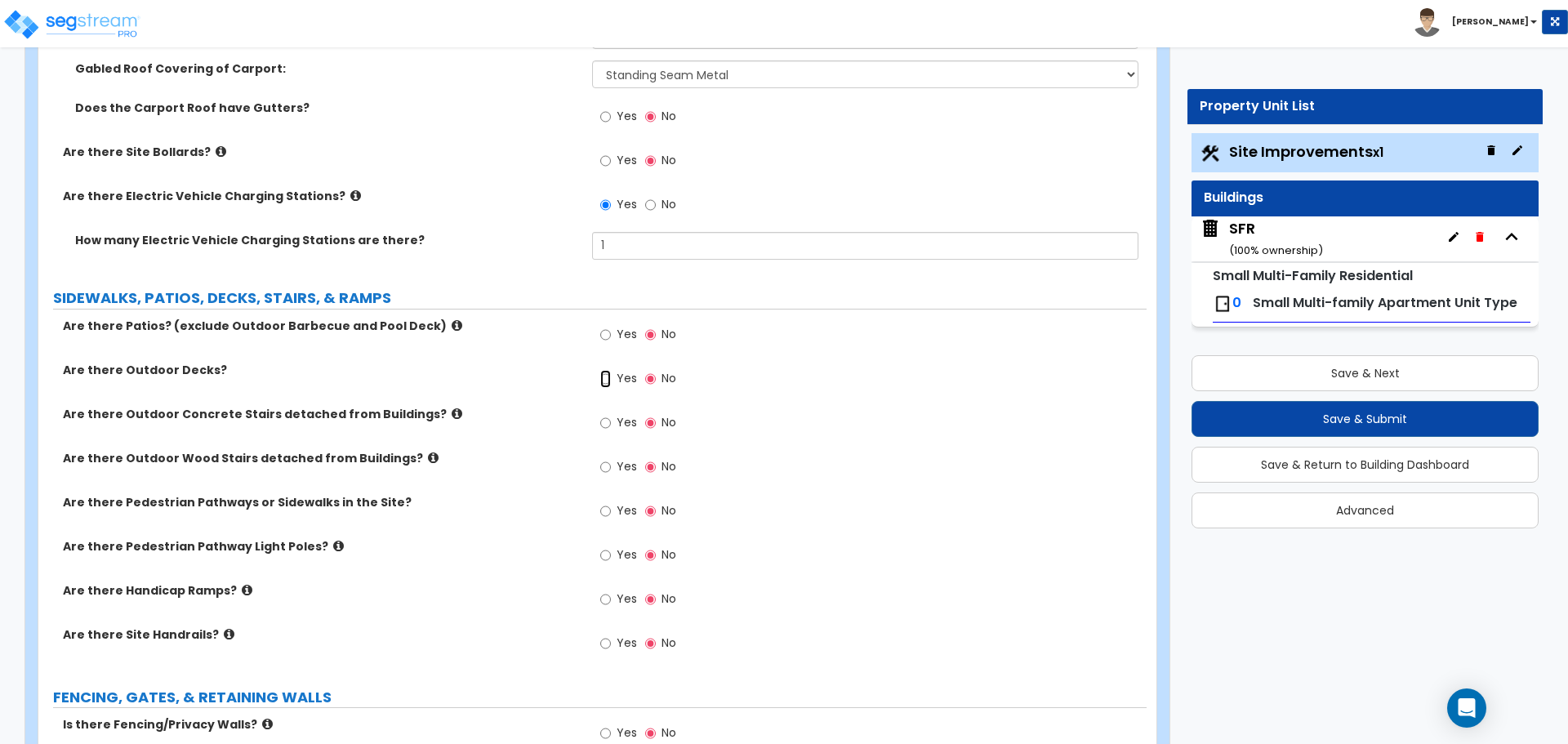
click at [606, 381] on input "Yes" at bounding box center [605, 379] width 11 height 18
radio input "true"
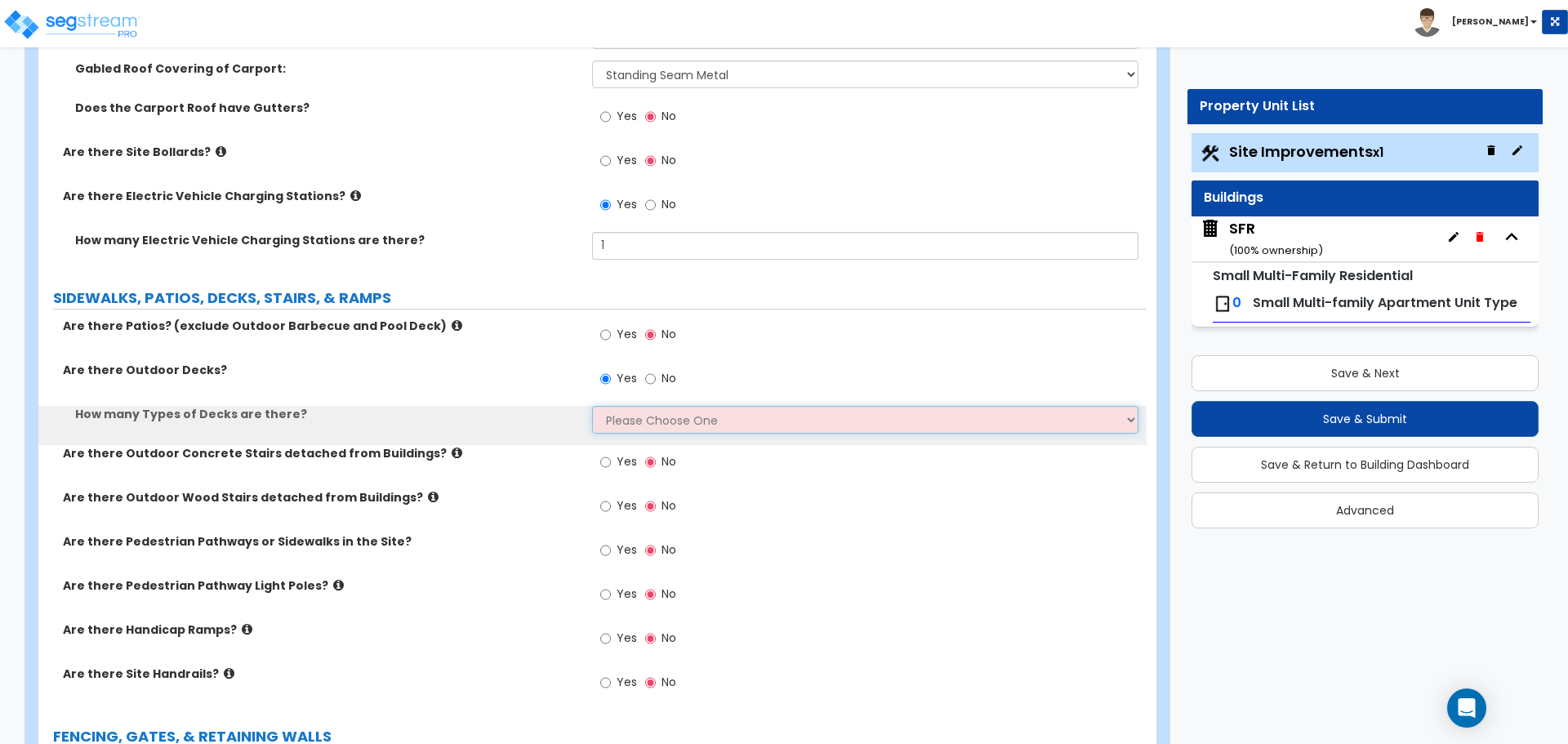
click at [632, 409] on select "Please Choose One 1 2 3 4" at bounding box center [864, 420] width 545 height 28
select select "1"
click at [592, 406] on select "Please Choose One 1 2 3 4" at bounding box center [864, 420] width 545 height 28
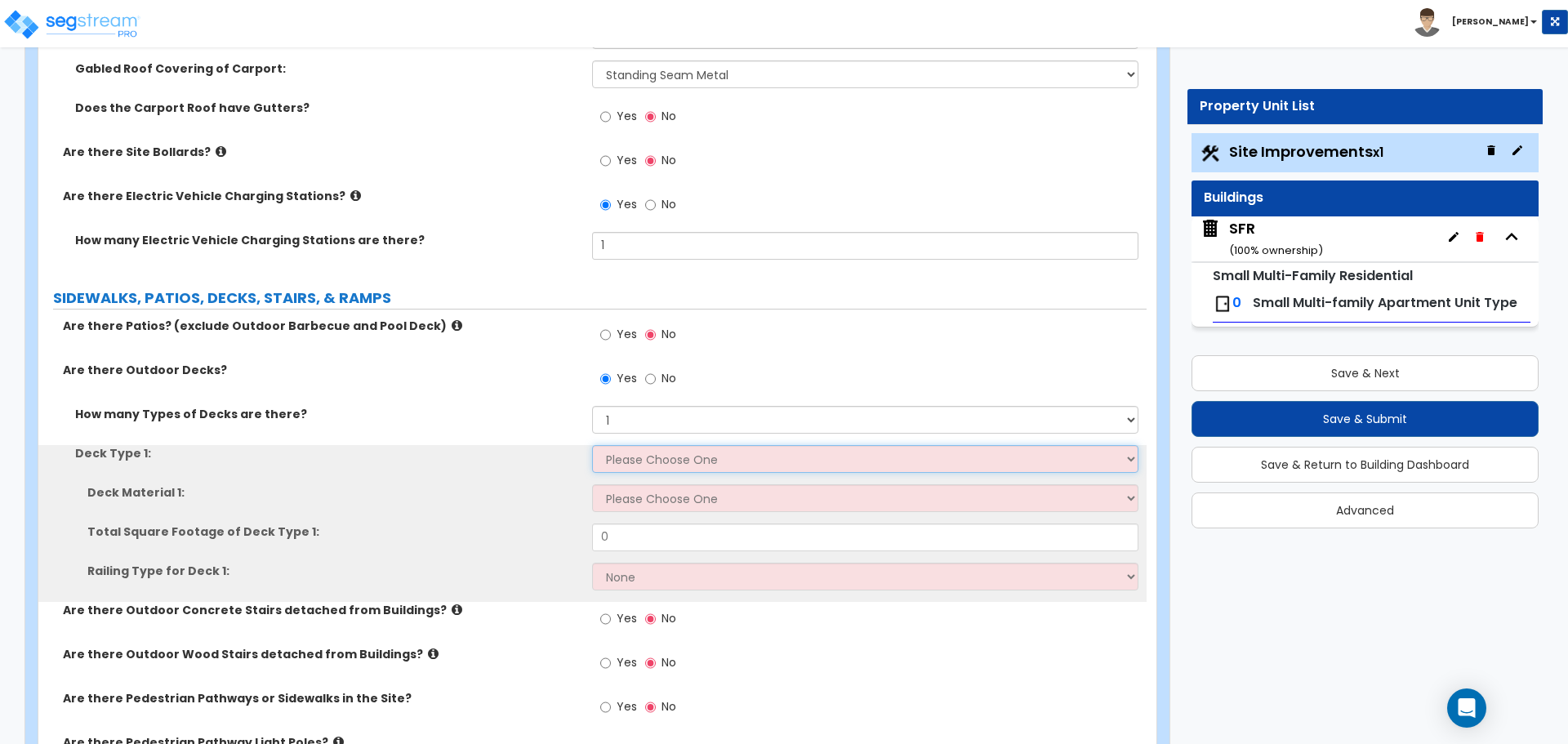
click at [630, 456] on select "Please Choose One Attached to Structure Detached from Structure" at bounding box center [864, 459] width 545 height 28
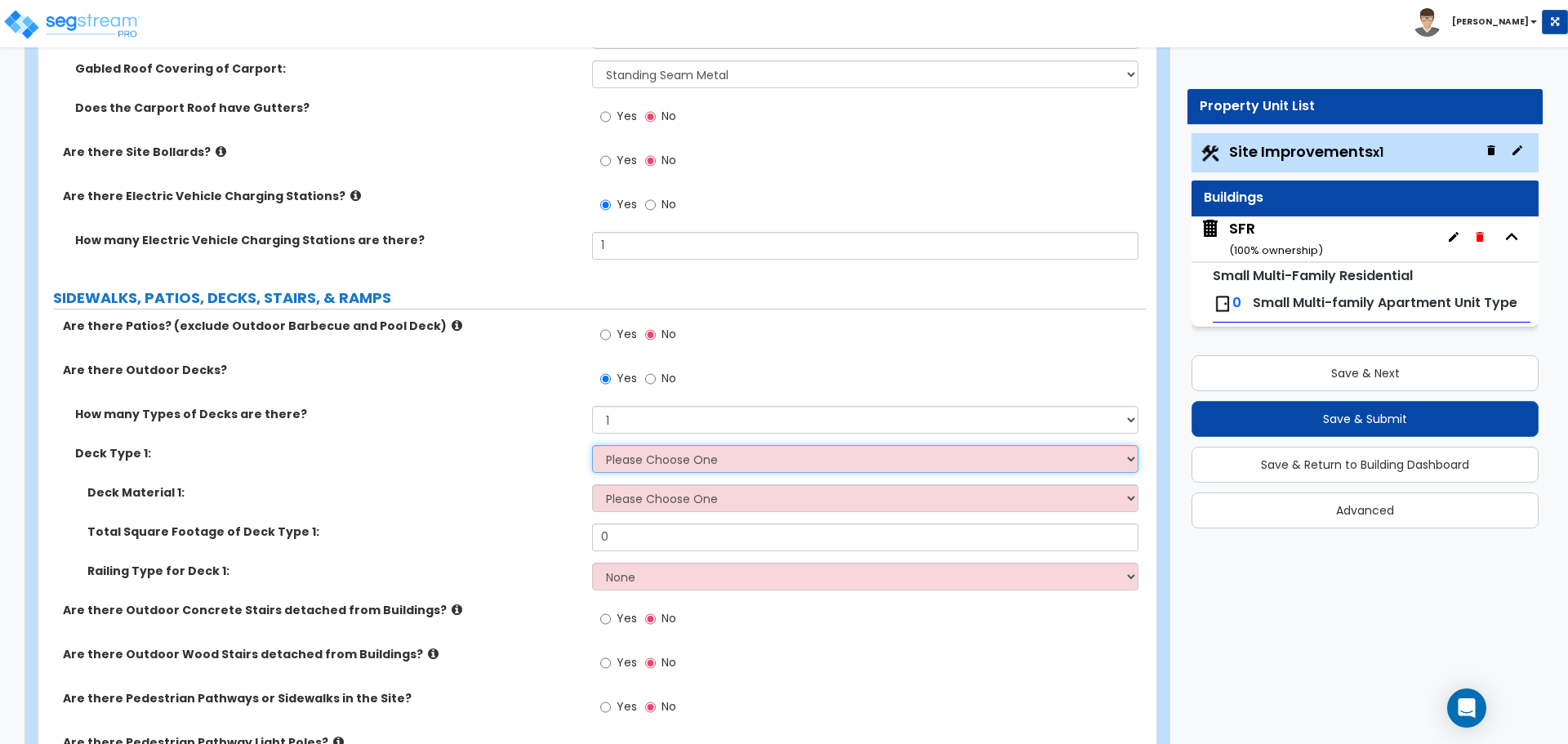
select select "1"
click at [592, 445] on select "Please Choose One Attached to Structure Detached from Structure" at bounding box center [864, 459] width 545 height 28
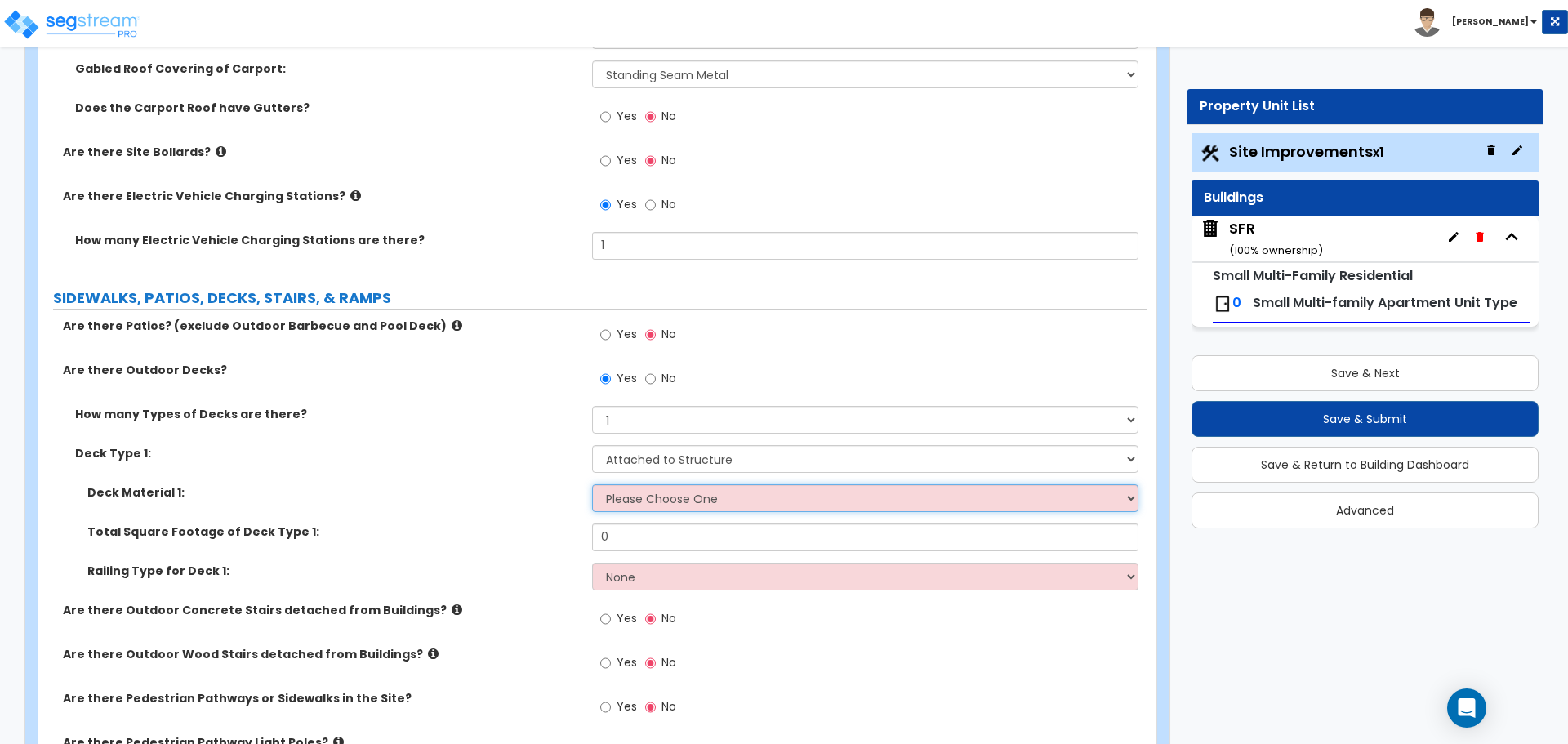
click at [644, 500] on select "Please Choose One Wood Plastic/PVC" at bounding box center [864, 498] width 545 height 28
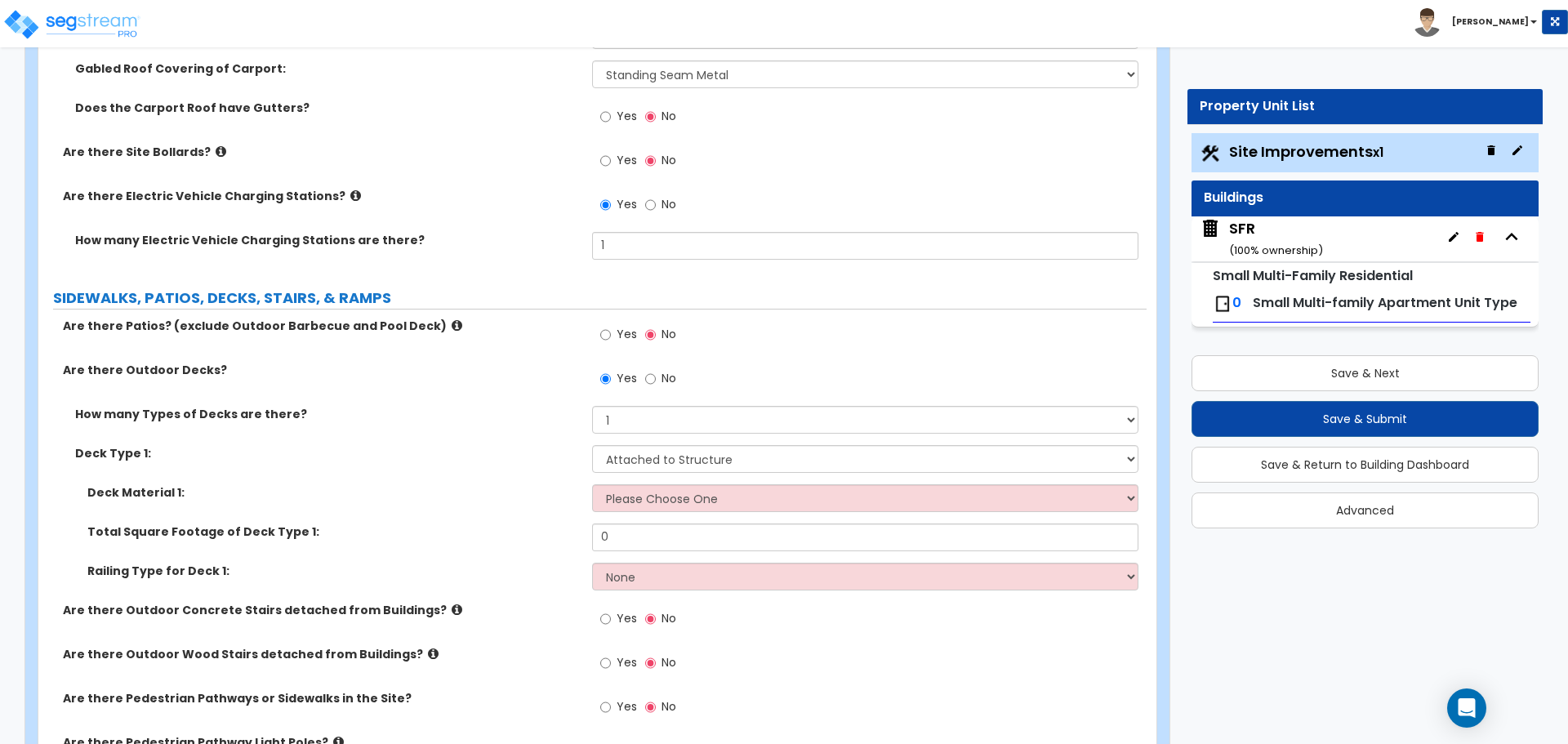
click at [555, 471] on div "Deck Type 1: Please Choose One Attached to Structure Detached from Structure" at bounding box center [592, 465] width 1108 height 40
click at [609, 330] on input "Yes" at bounding box center [605, 335] width 11 height 18
radio input "true"
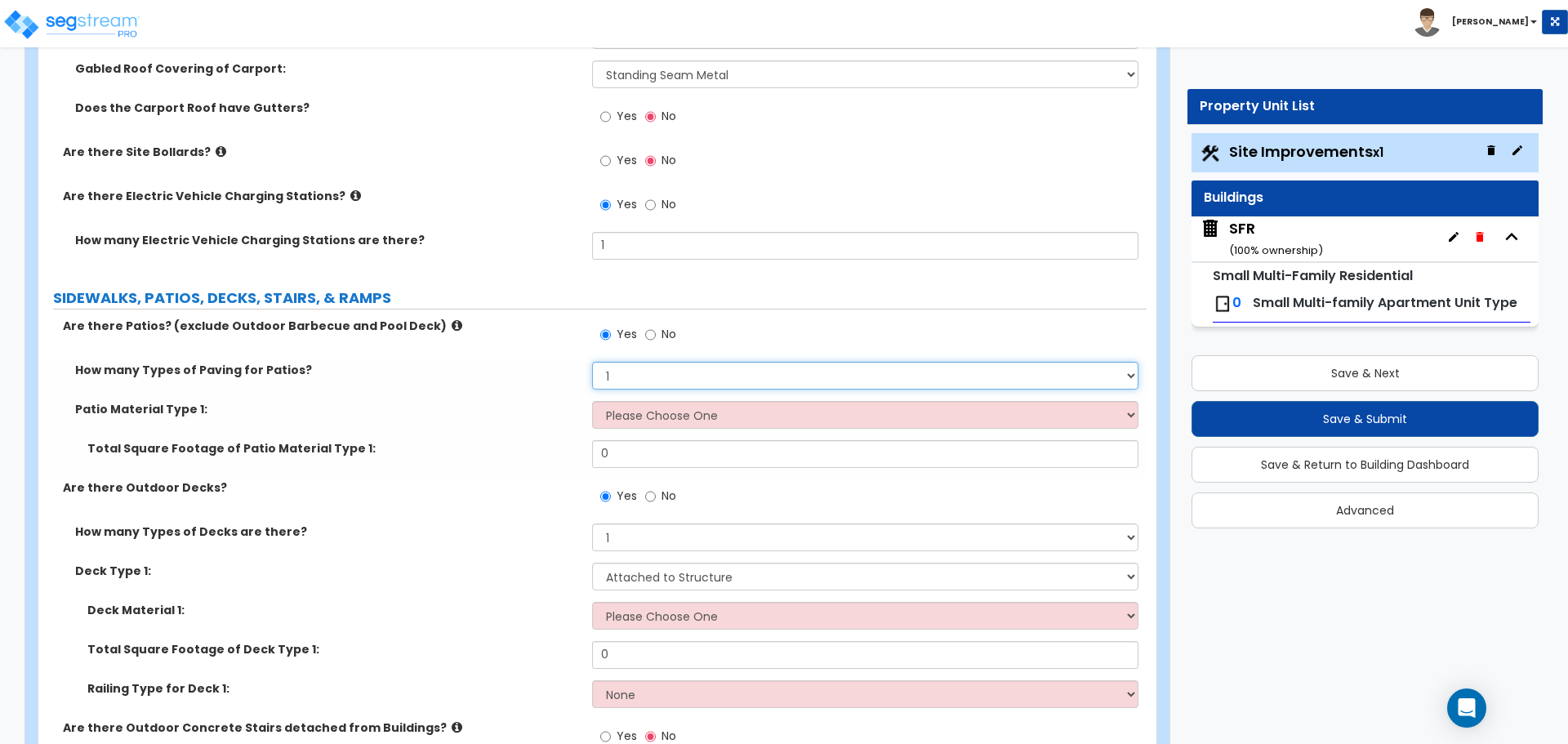
click at [618, 377] on select "1 2 3 4" at bounding box center [864, 376] width 545 height 28
click at [625, 386] on select "1 2 3 4" at bounding box center [864, 376] width 545 height 28
click at [634, 373] on select "1 2 3 4" at bounding box center [864, 376] width 545 height 28
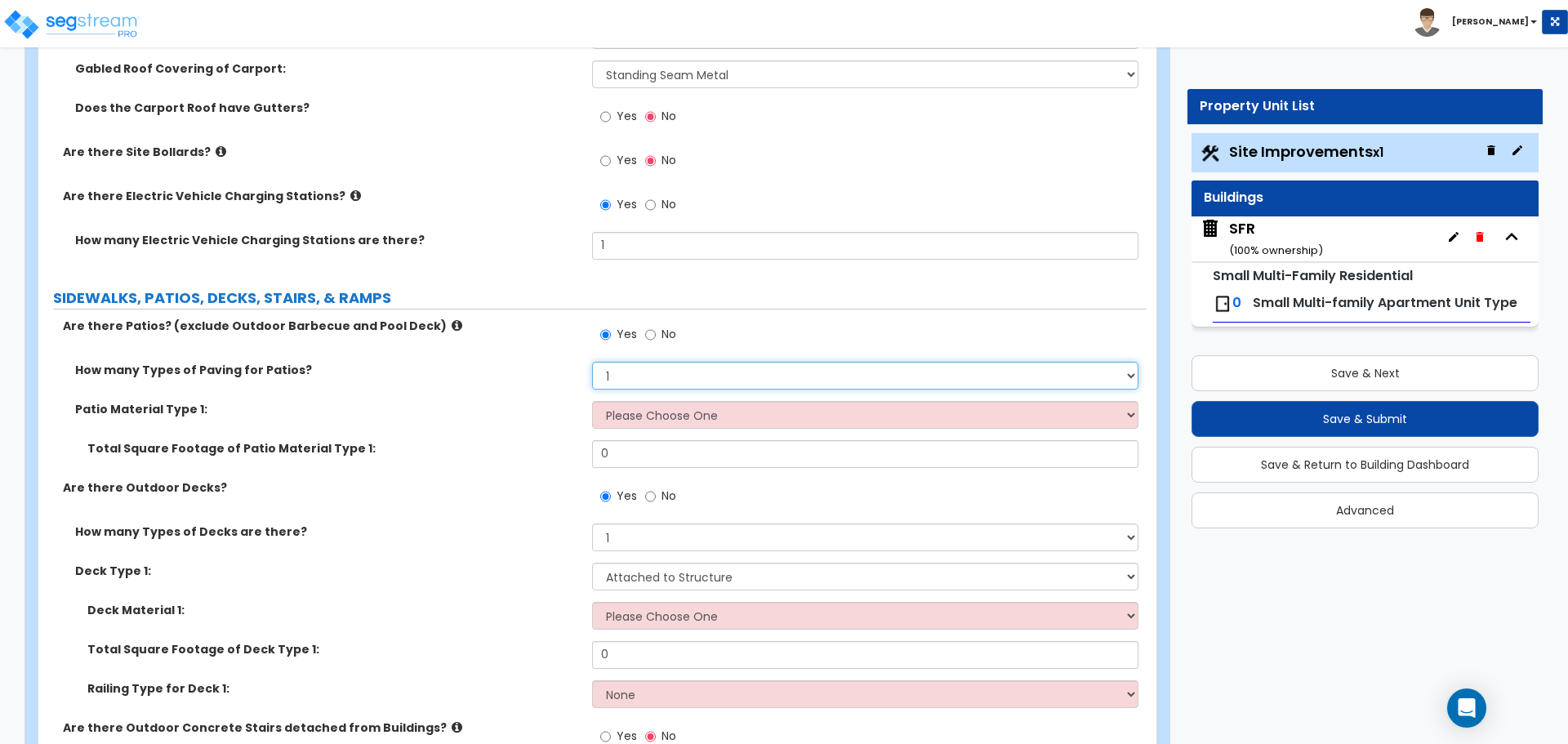
select select "2"
click at [592, 362] on select "1 2 3 4" at bounding box center [864, 376] width 545 height 28
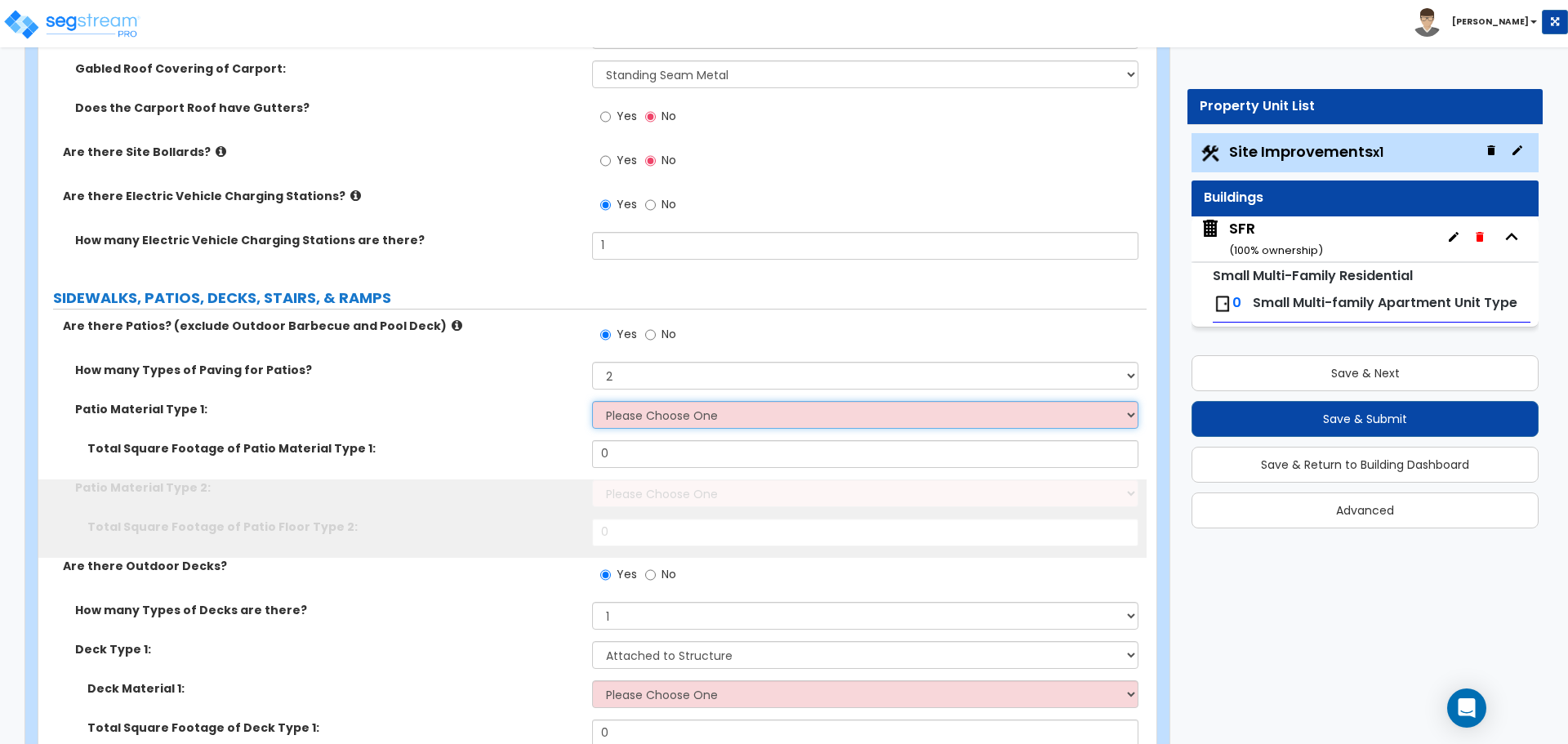
click at [639, 416] on select "Please Choose One Bare Concrete Stamped Concrete Brick Pavers Stone Pavers Tile…" at bounding box center [864, 415] width 545 height 28
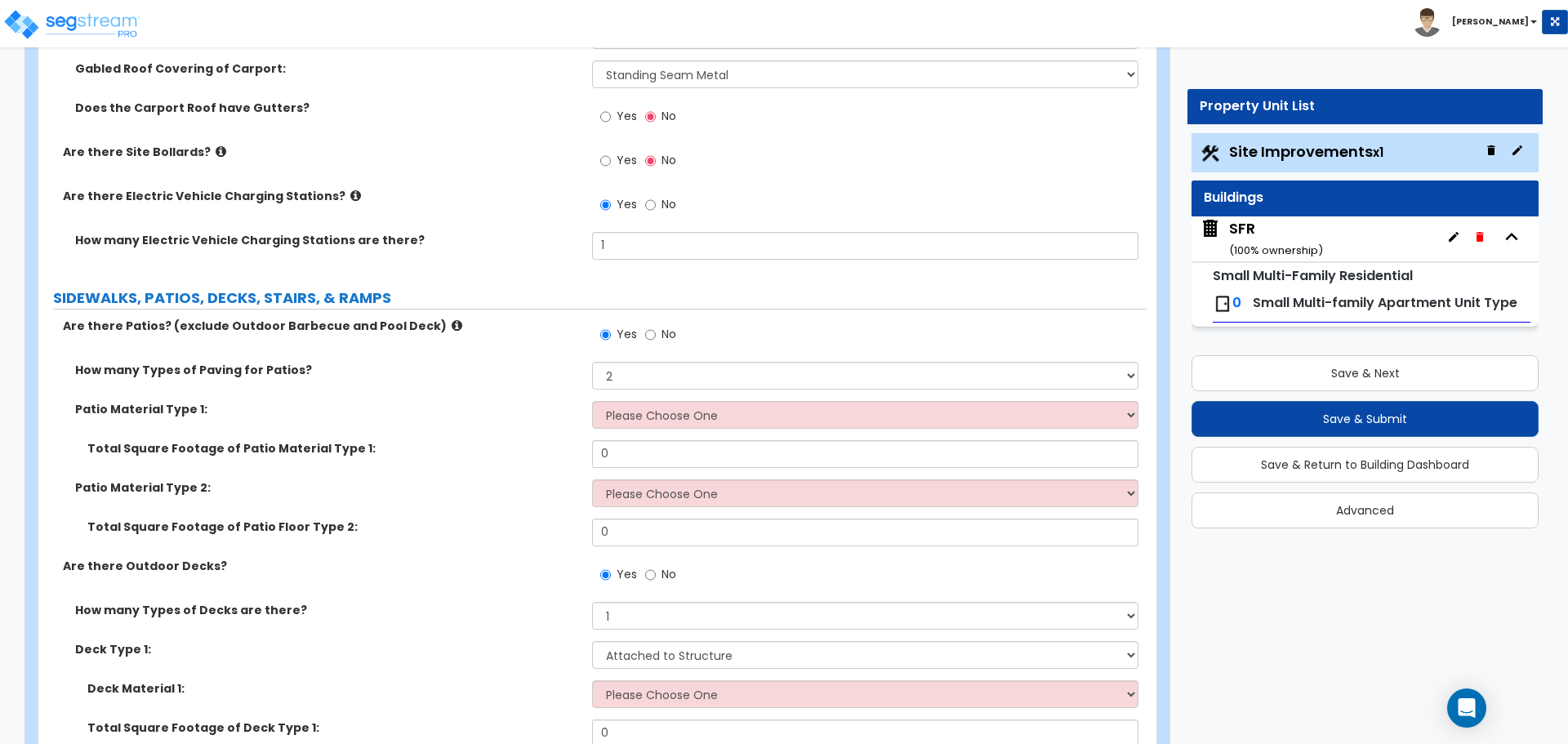
click at [526, 415] on label "Patio Material Type 1:" at bounding box center [327, 409] width 504 height 16
click at [644, 335] on div "Yes No" at bounding box center [638, 337] width 92 height 38
click at [650, 335] on input "No" at bounding box center [650, 335] width 11 height 18
radio input "false"
radio input "true"
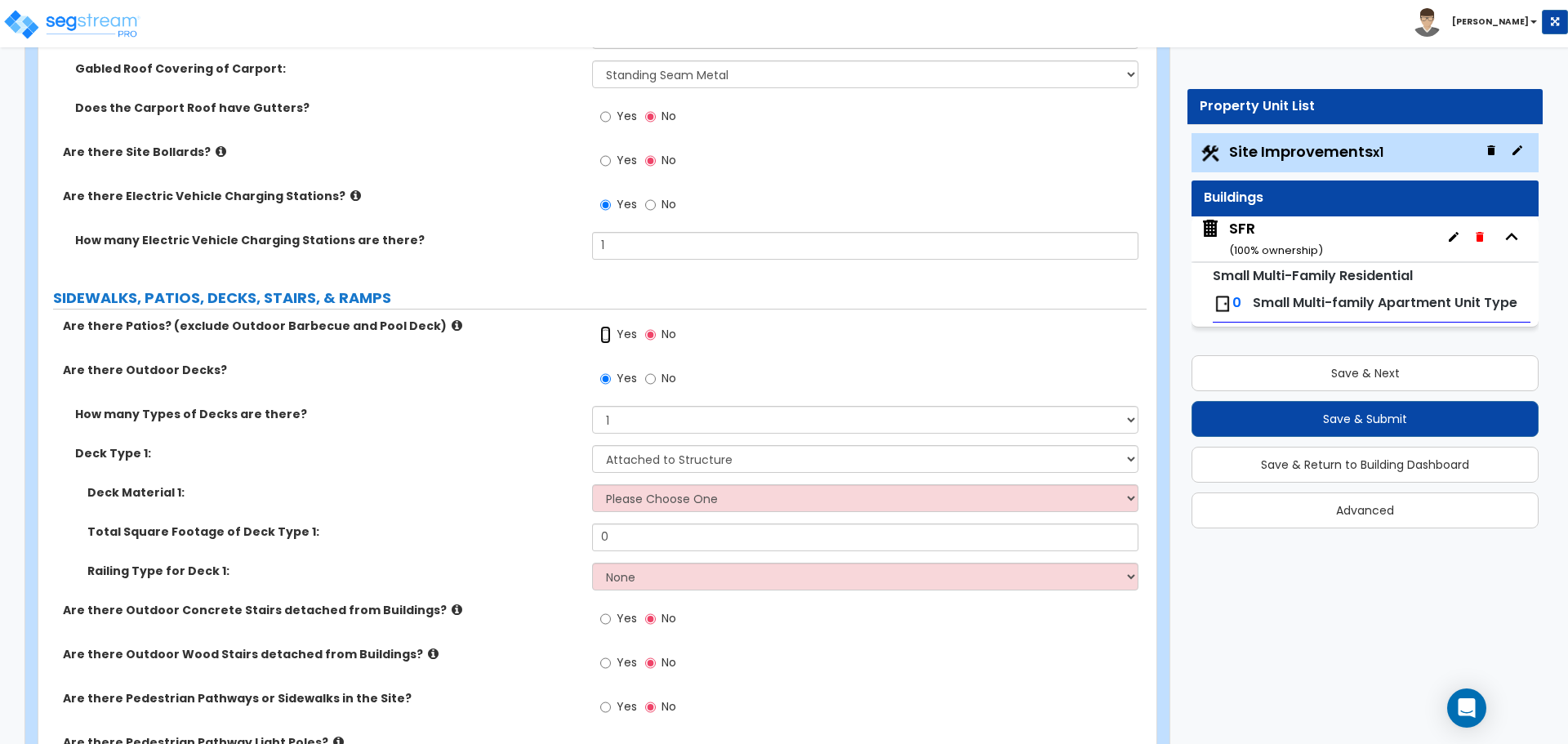
click at [608, 333] on input "Yes" at bounding box center [605, 335] width 11 height 18
radio input "true"
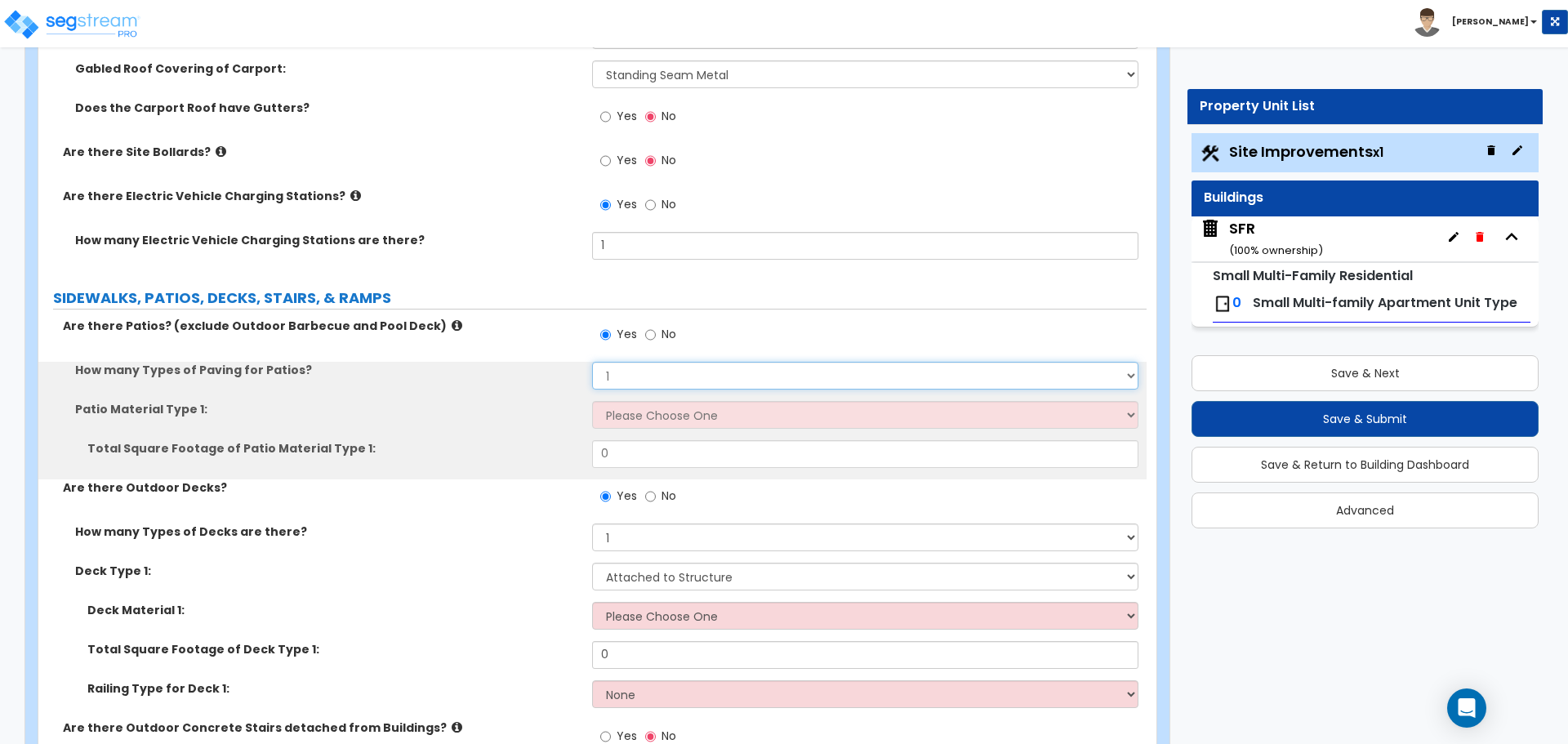
click at [623, 376] on select "1 2 3 4" at bounding box center [864, 376] width 545 height 28
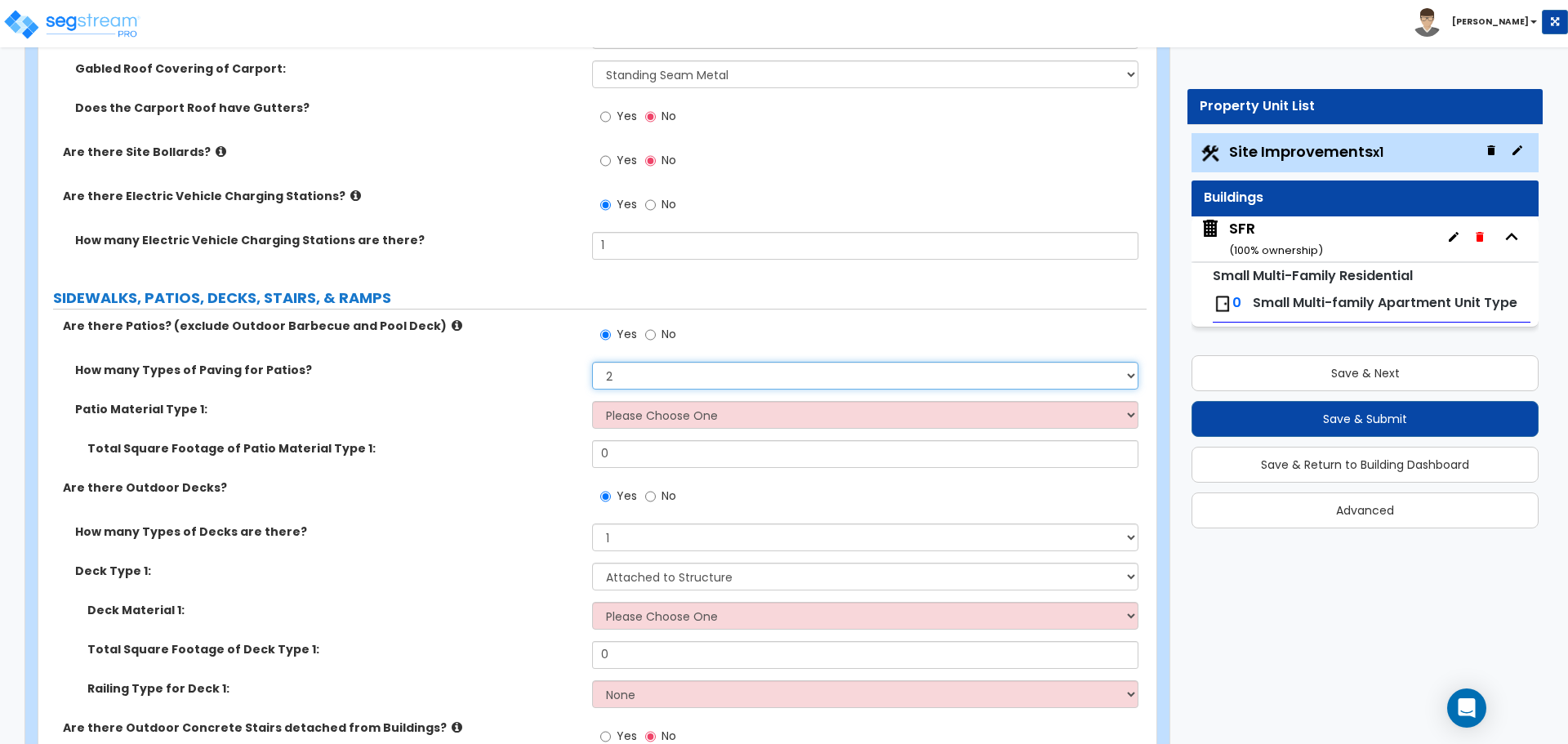
click at [592, 362] on select "1 2 3 4" at bounding box center [864, 376] width 545 height 28
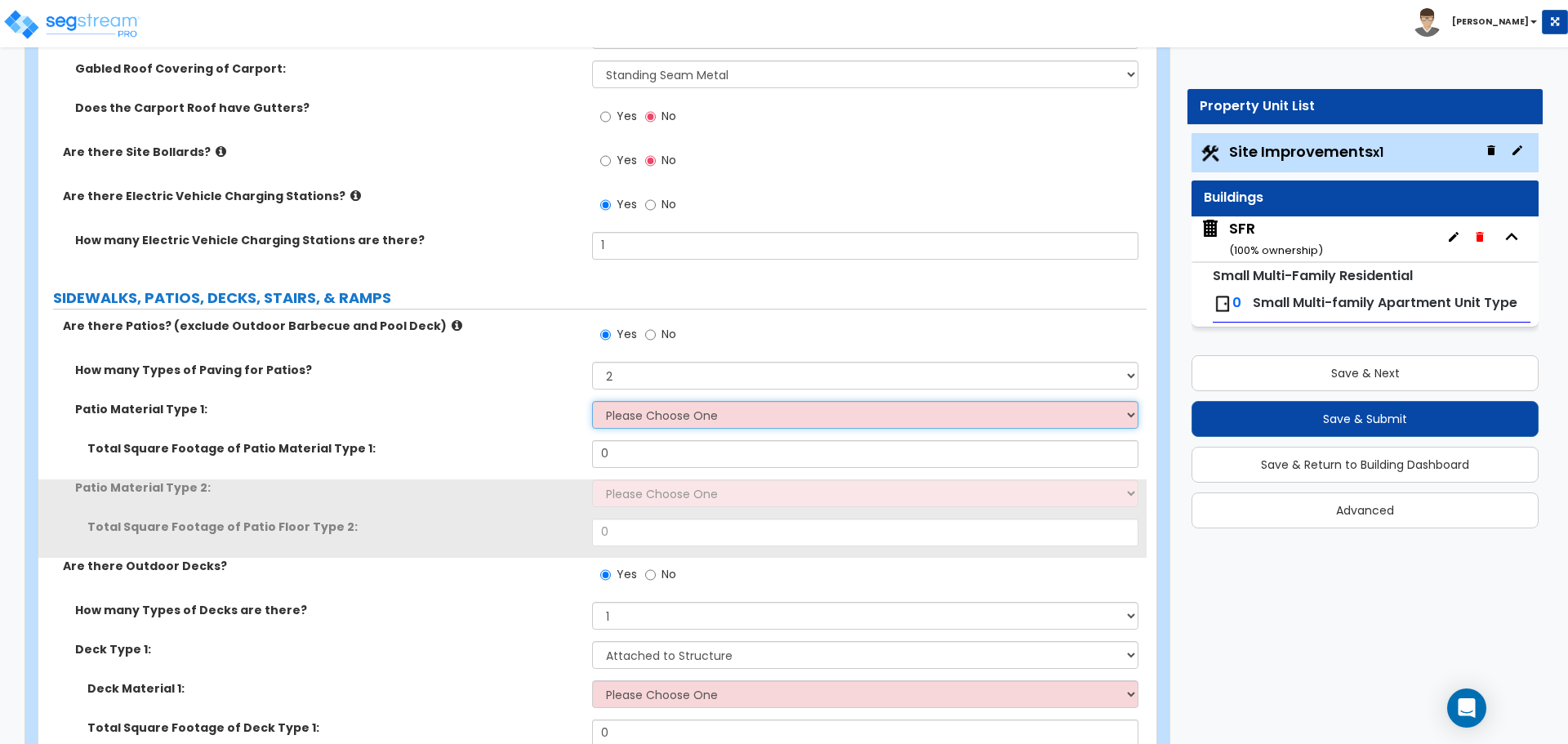
click at [620, 405] on select "Please Choose One Bare Concrete Stamped Concrete Brick Pavers Stone Pavers Tile…" at bounding box center [864, 415] width 545 height 28
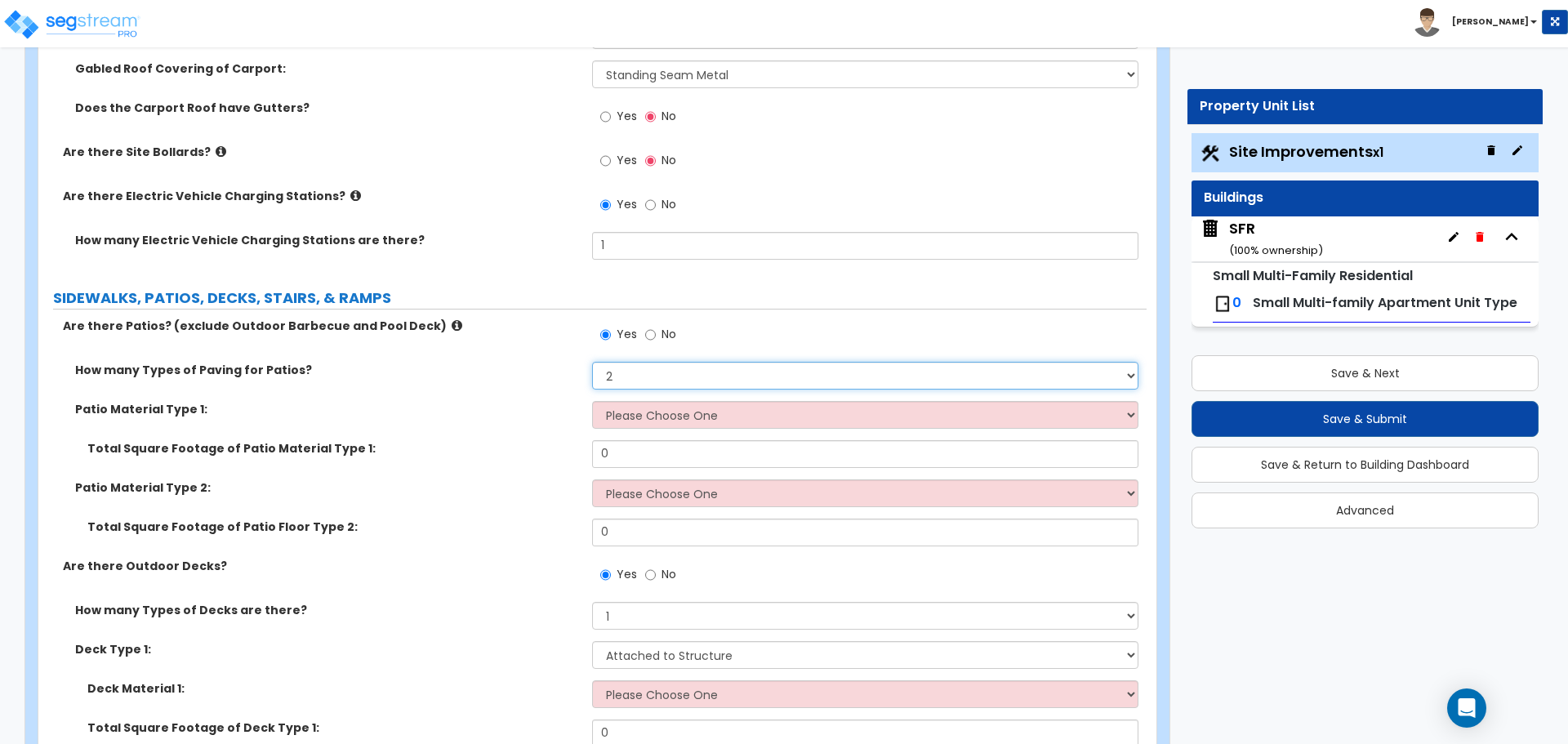
click at [613, 369] on select "1 2 3 4" at bounding box center [864, 376] width 545 height 28
select select "1"
click at [592, 362] on select "1 2 3 4" at bounding box center [864, 376] width 545 height 28
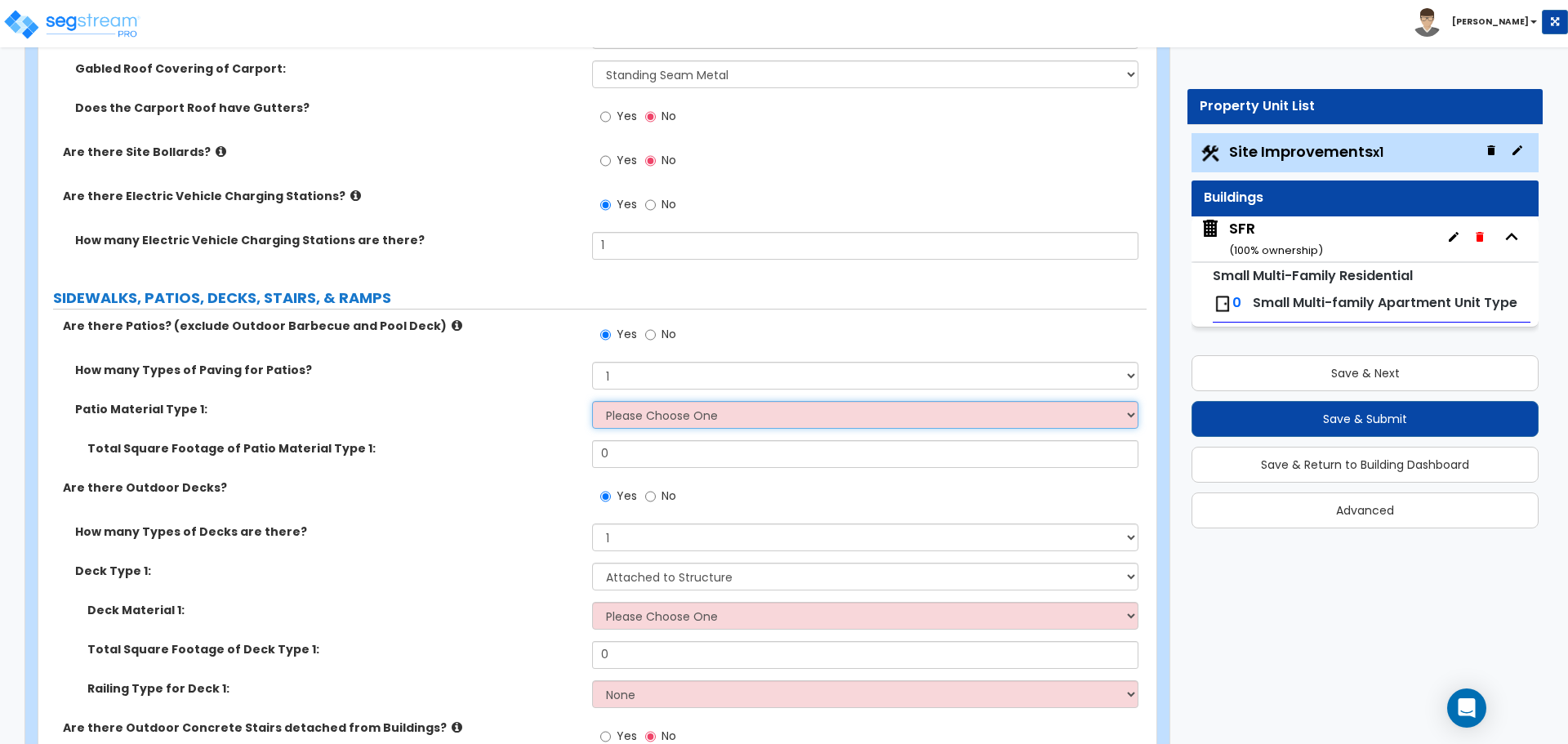
click at [634, 412] on select "Please Choose One Bare Concrete Stamped Concrete Brick Pavers Stone Pavers Tile…" at bounding box center [864, 415] width 545 height 28
click at [592, 401] on select "Please Choose One Bare Concrete Stamped Concrete Brick Pavers Stone Pavers Tile…" at bounding box center [864, 415] width 545 height 28
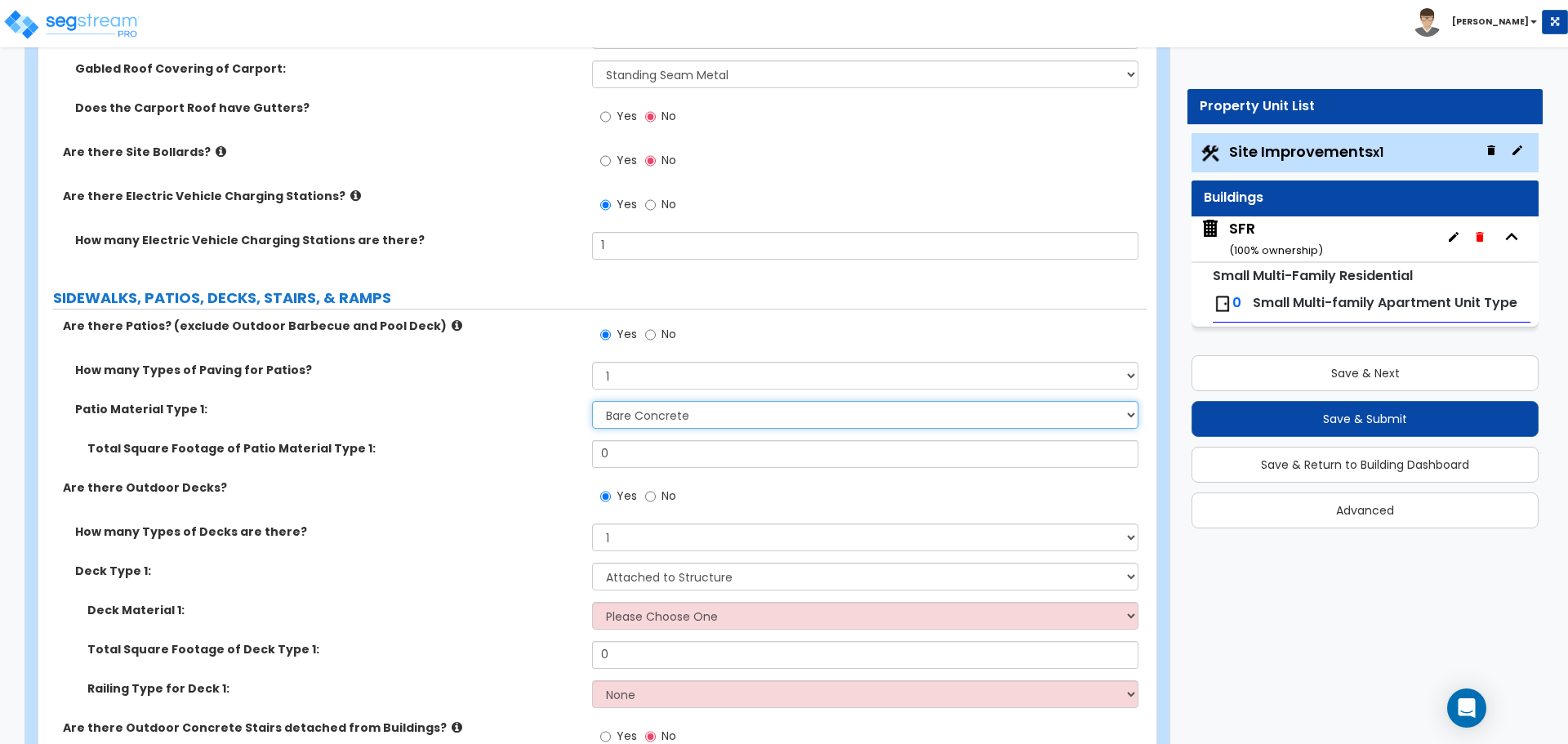
click at [635, 419] on select "Please Choose One Bare Concrete Stamped Concrete Brick Pavers Stone Pavers Tile…" at bounding box center [864, 415] width 545 height 28
click at [592, 401] on select "Please Choose One Bare Concrete Stamped Concrete Brick Pavers Stone Pavers Tile…" at bounding box center [864, 415] width 545 height 28
click at [631, 417] on select "Please Choose One Bare Concrete Stamped Concrete Brick Pavers Stone Pavers Tile…" at bounding box center [864, 415] width 545 height 28
select select "1"
click at [592, 401] on select "Please Choose One Bare Concrete Stamped Concrete Brick Pavers Stone Pavers Tile…" at bounding box center [864, 415] width 545 height 28
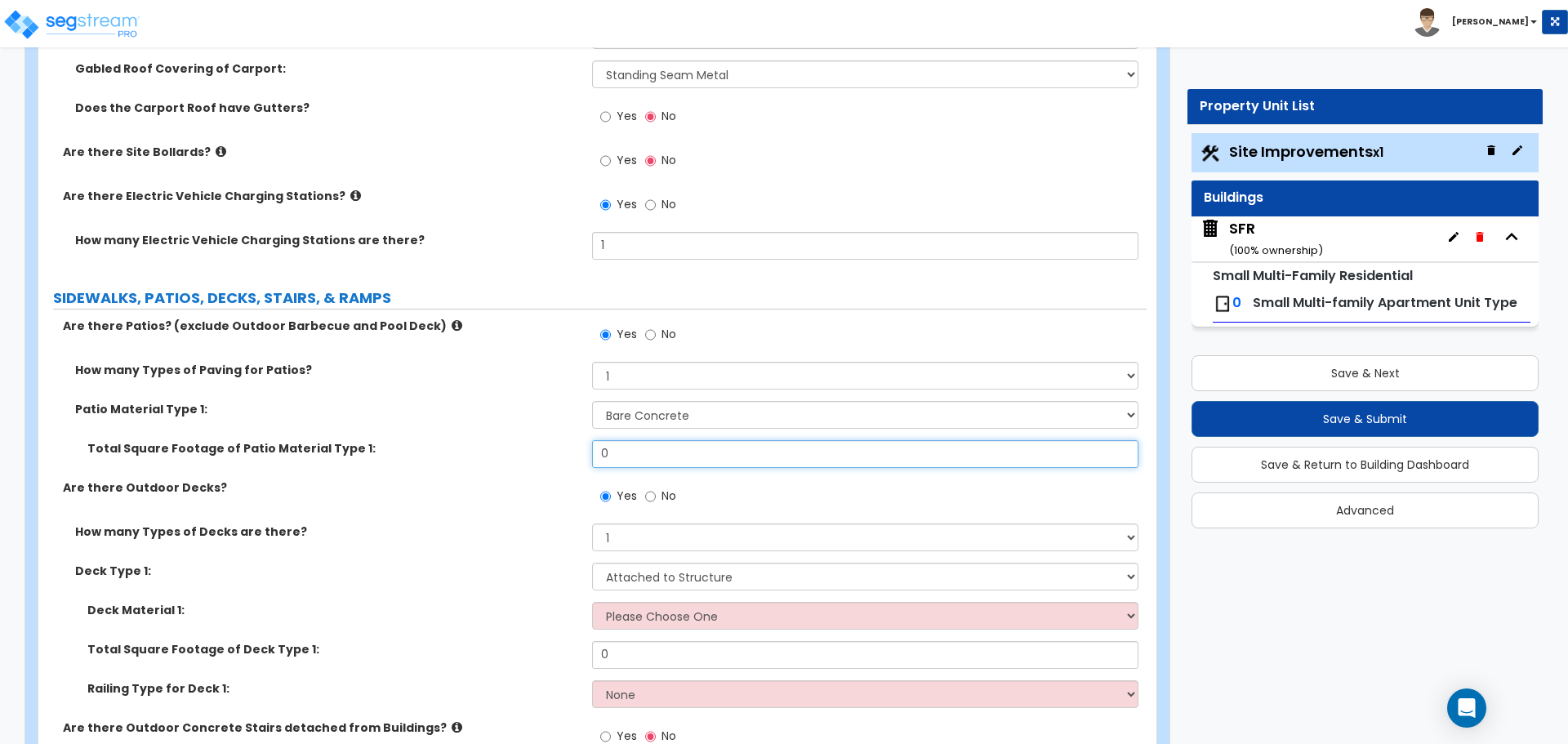
click at [627, 455] on input "0" at bounding box center [864, 454] width 545 height 28
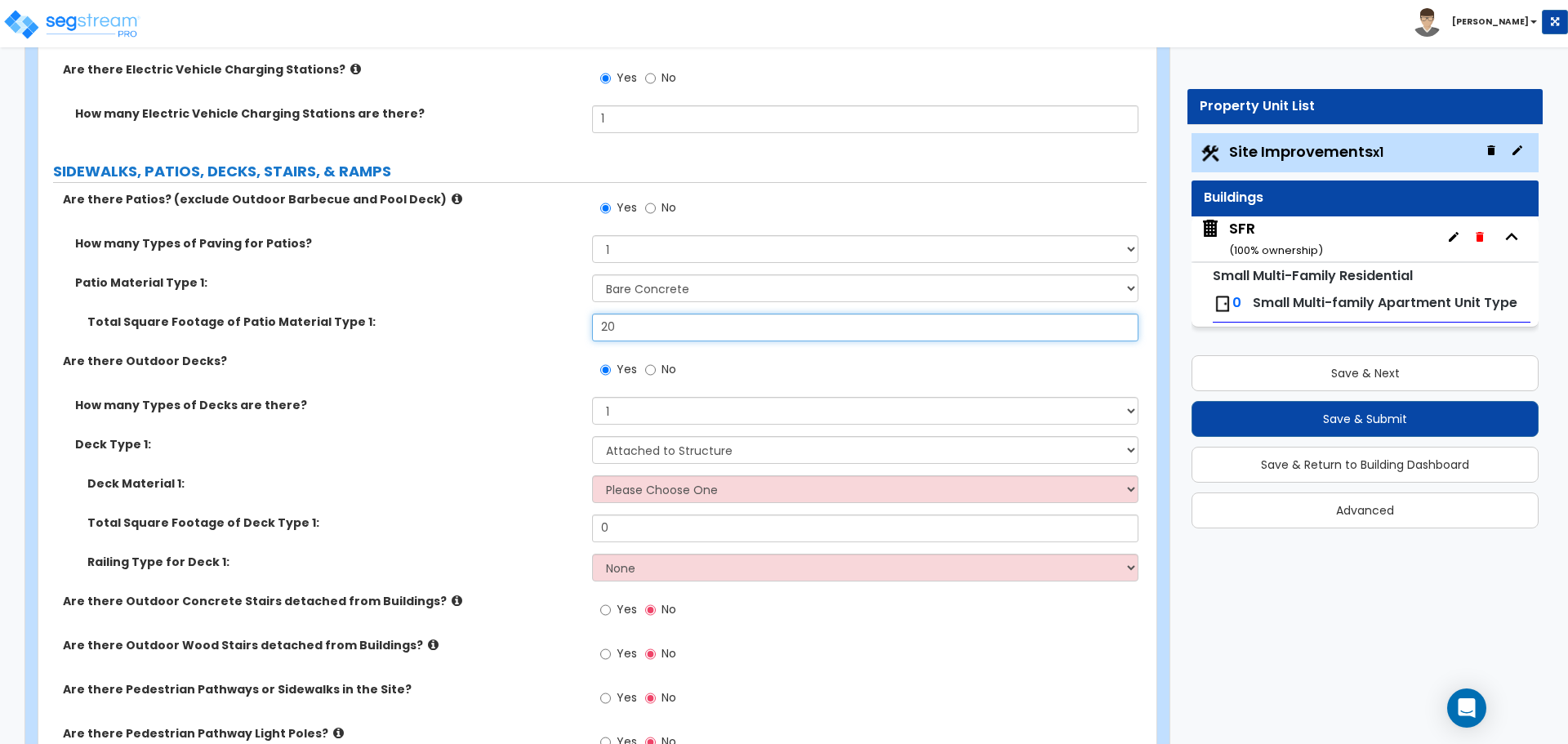
scroll to position [1715, 0]
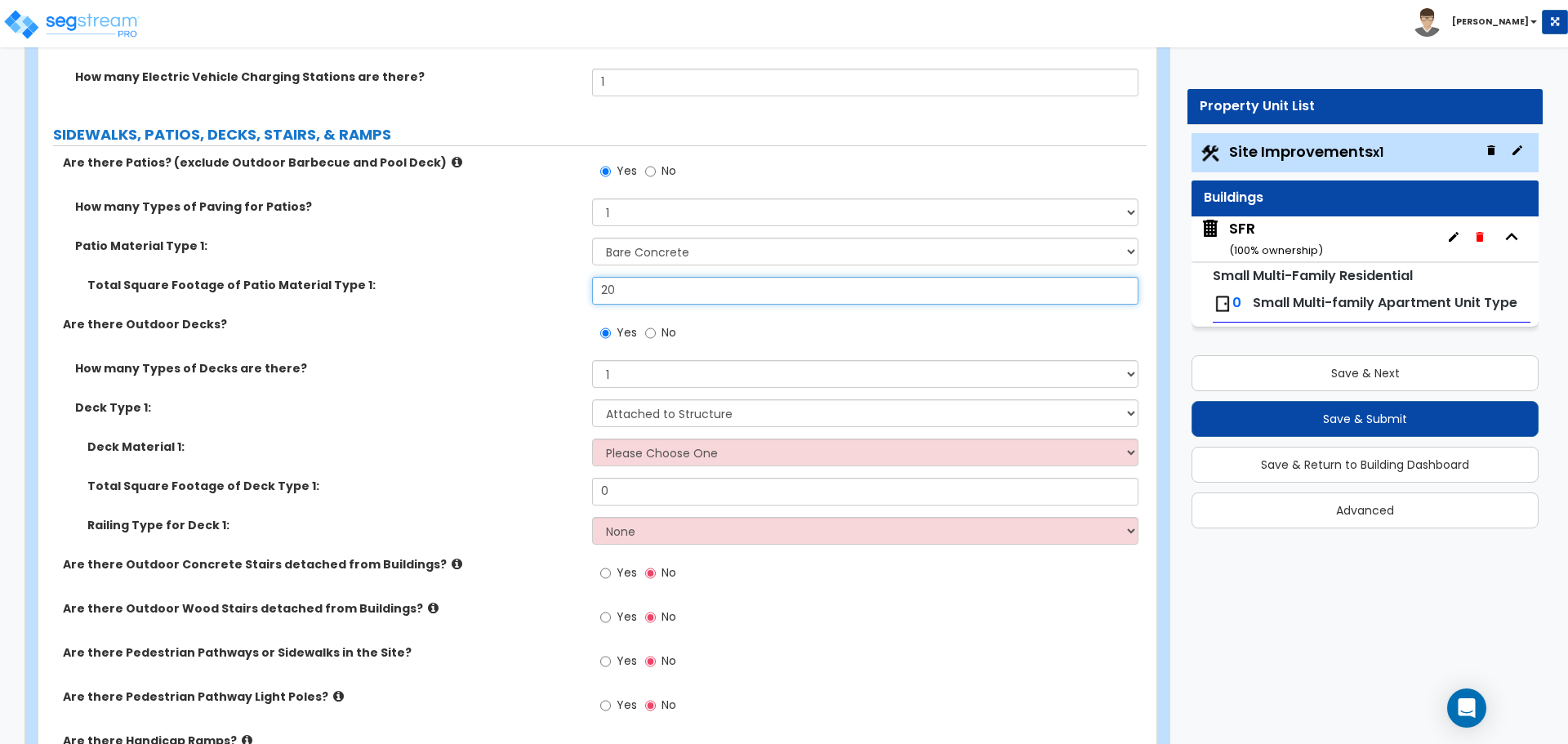
type input "20"
click at [642, 460] on select "Please Choose One Wood Plastic/PVC" at bounding box center [864, 452] width 545 height 28
select select "1"
click at [592, 438] on select "Please Choose One Wood Plastic/PVC" at bounding box center [864, 452] width 545 height 28
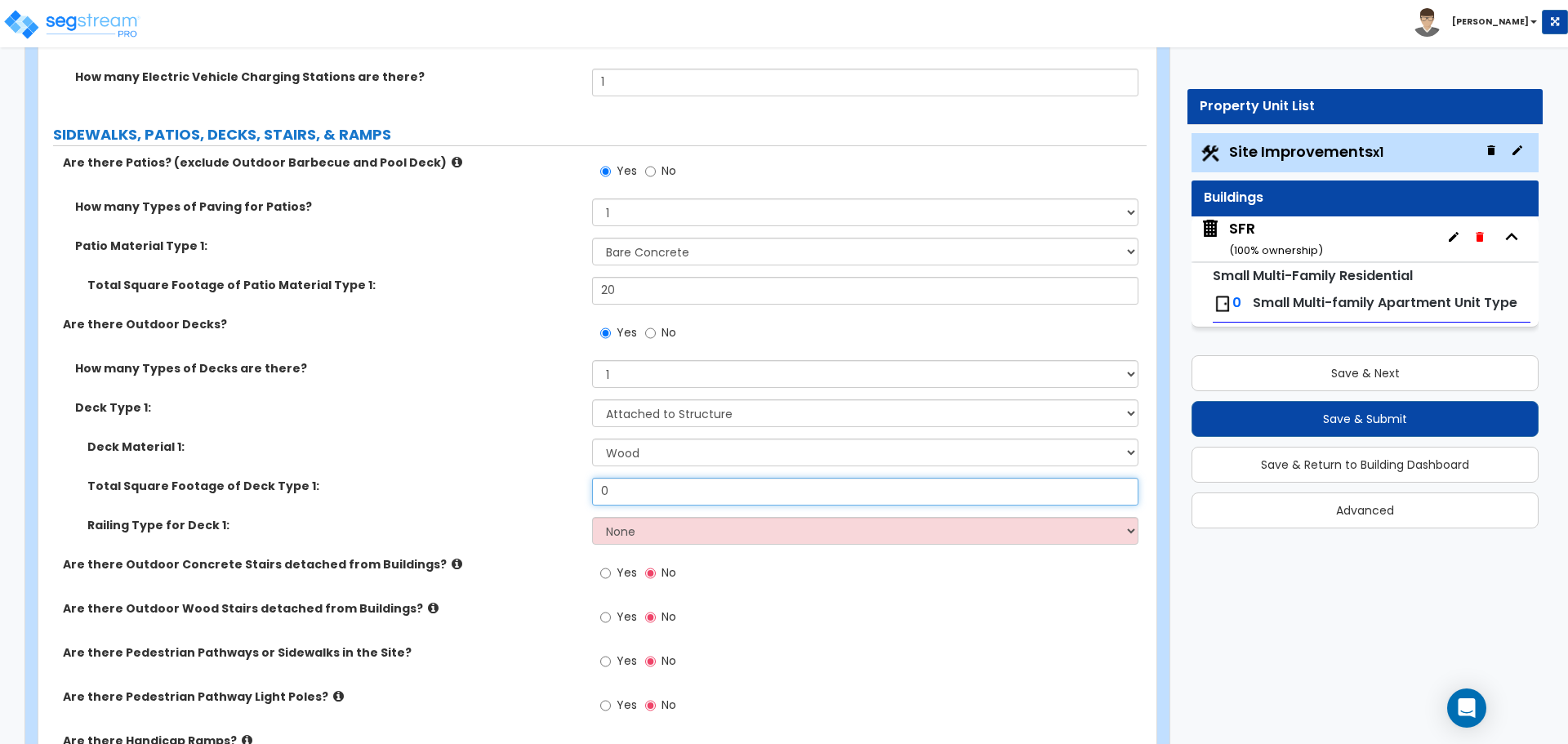
click at [644, 494] on input "0" at bounding box center [864, 492] width 545 height 28
type input "120"
click at [634, 521] on select "None Wood Plastic" at bounding box center [864, 531] width 545 height 28
select select "1"
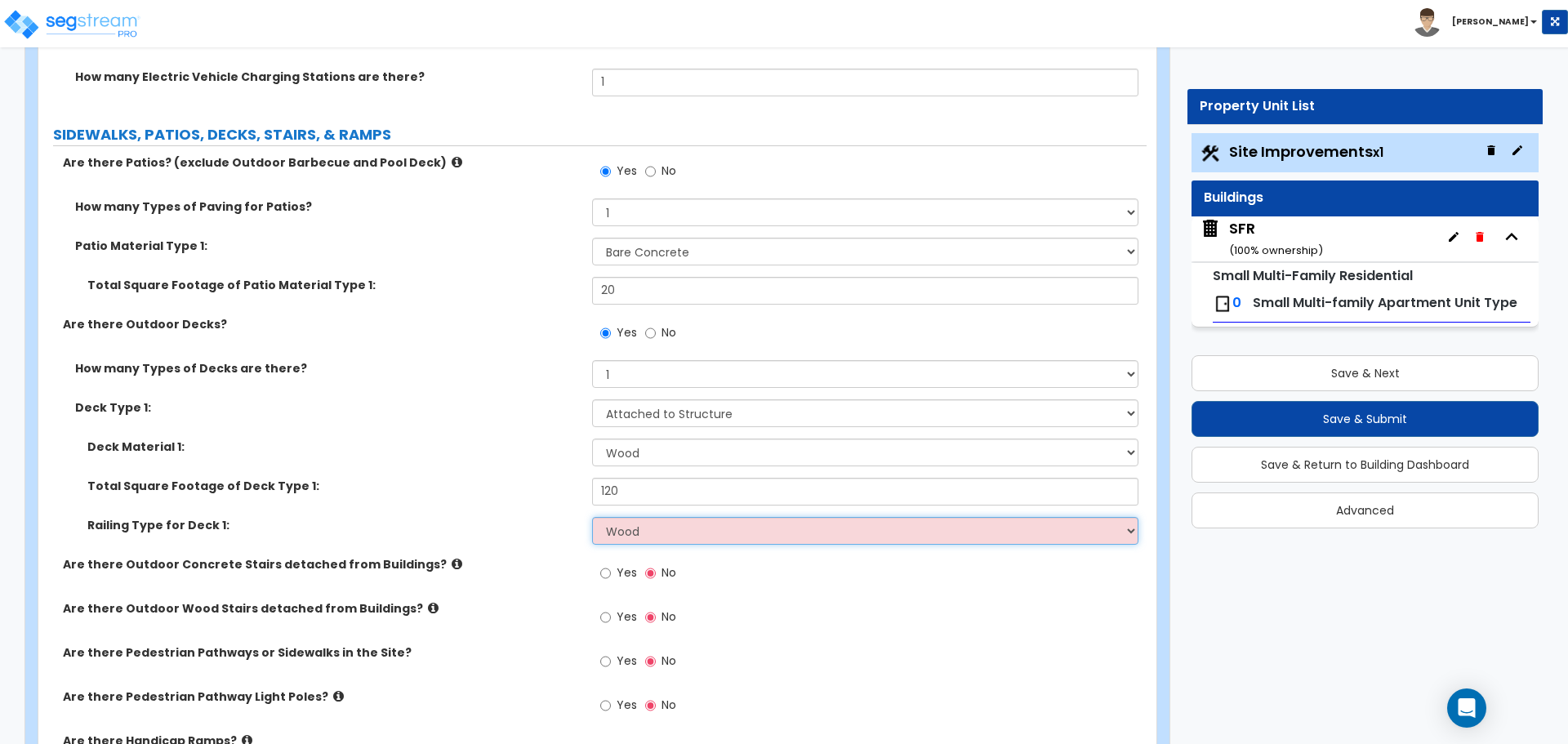
click at [592, 517] on select "None Wood Plastic" at bounding box center [864, 531] width 545 height 28
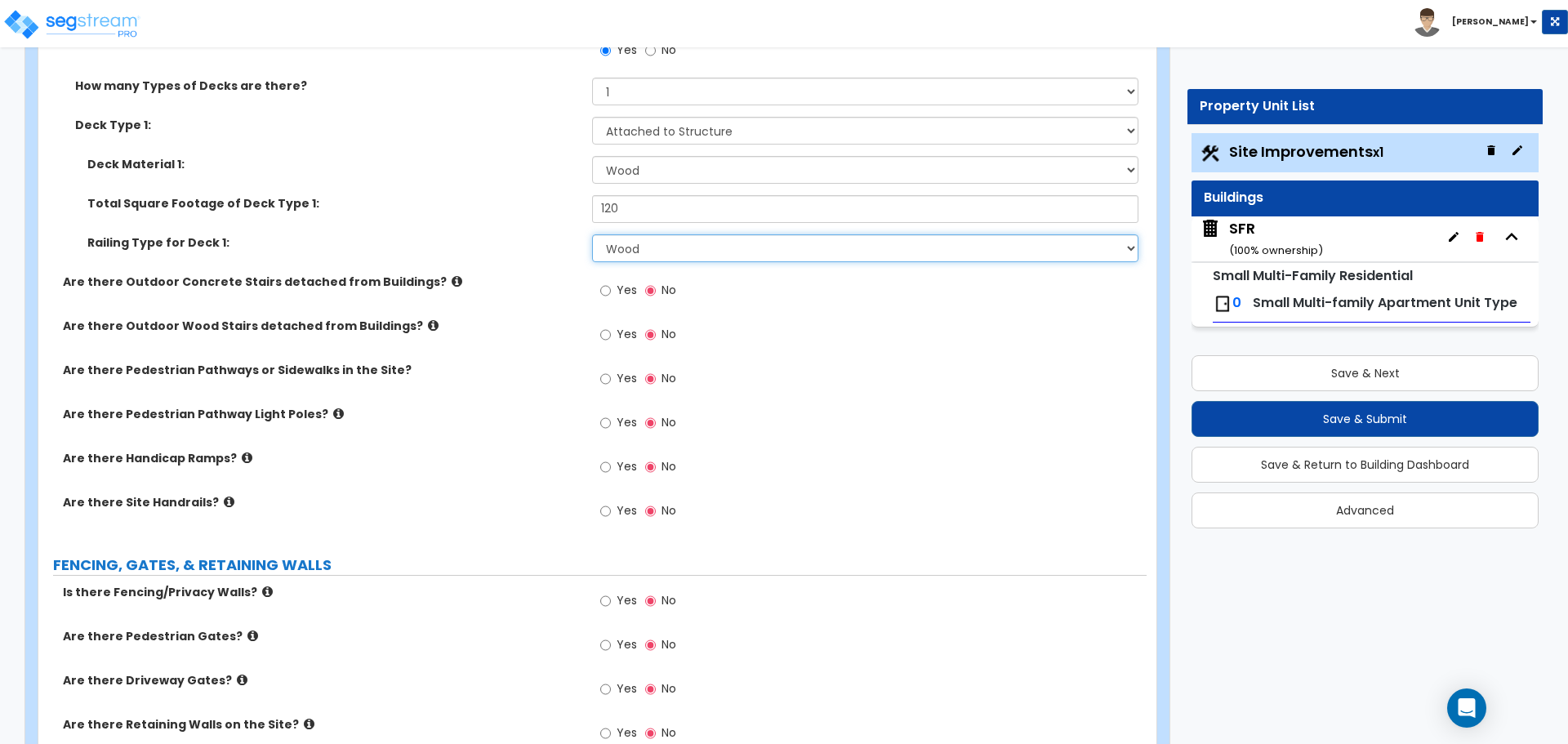
scroll to position [2042, 0]
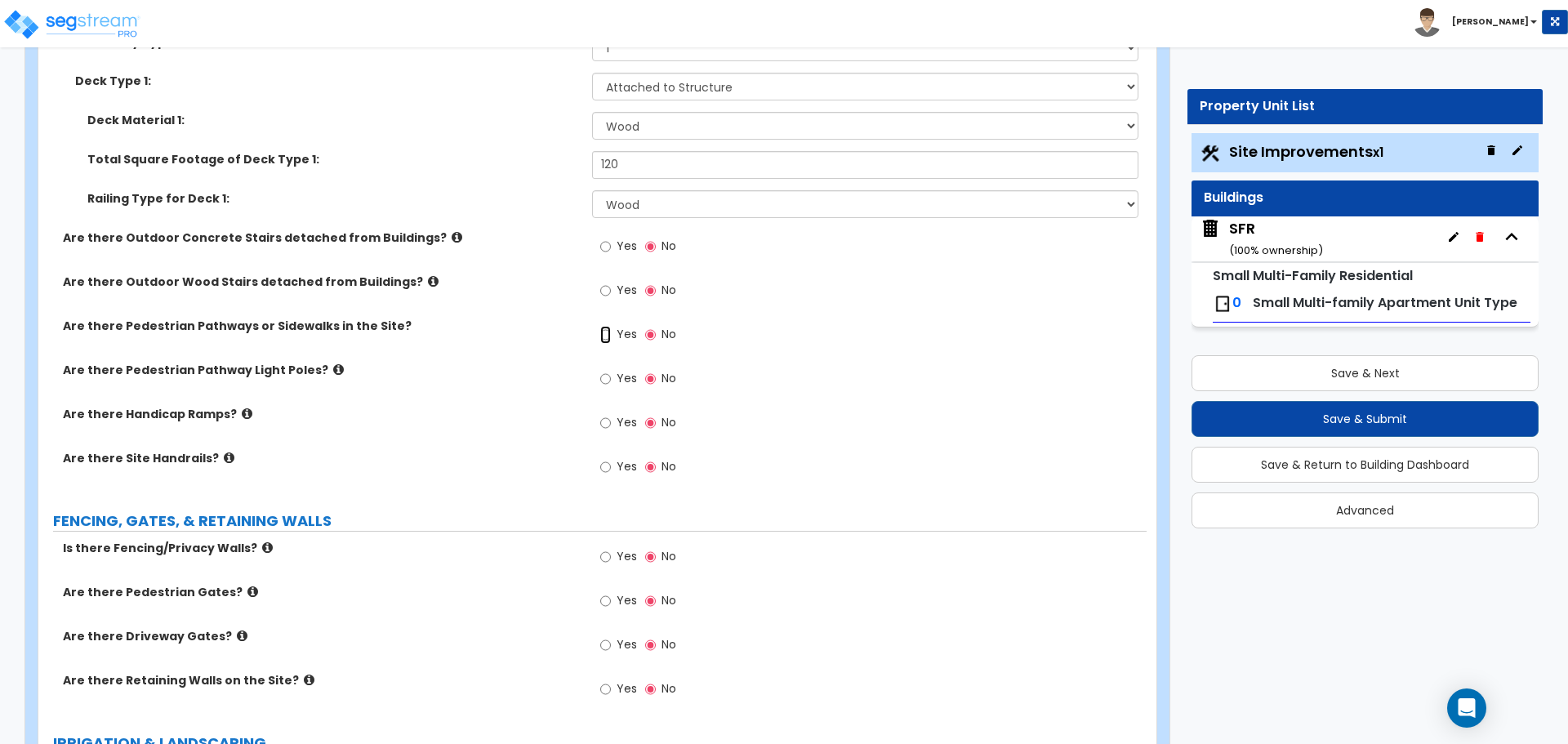
click at [606, 335] on input "Yes" at bounding box center [605, 335] width 11 height 18
radio input "true"
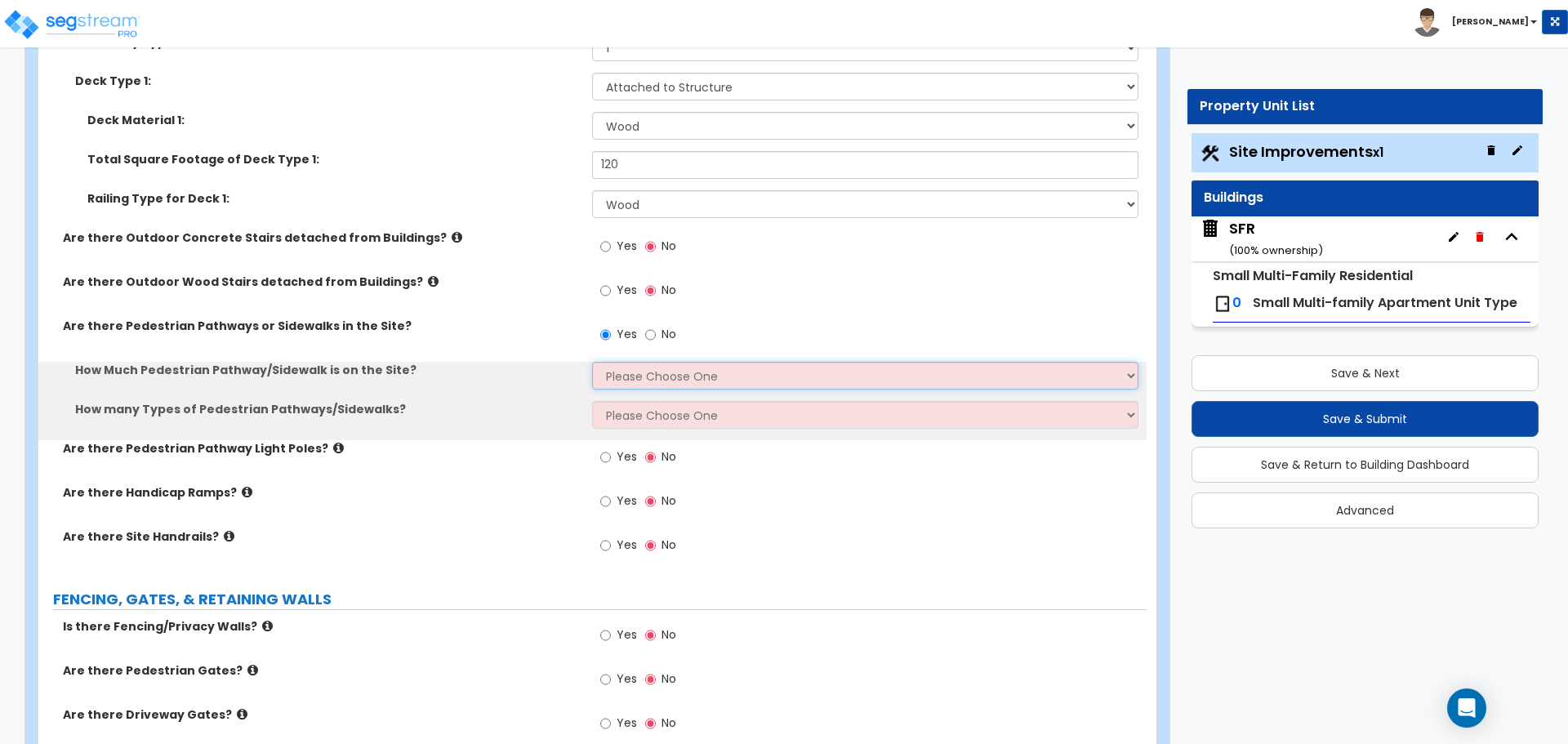
click at [635, 373] on select "Please Choose One I Don't Know, Please Estimate For Me Enter Linear Footage" at bounding box center [864, 376] width 545 height 28
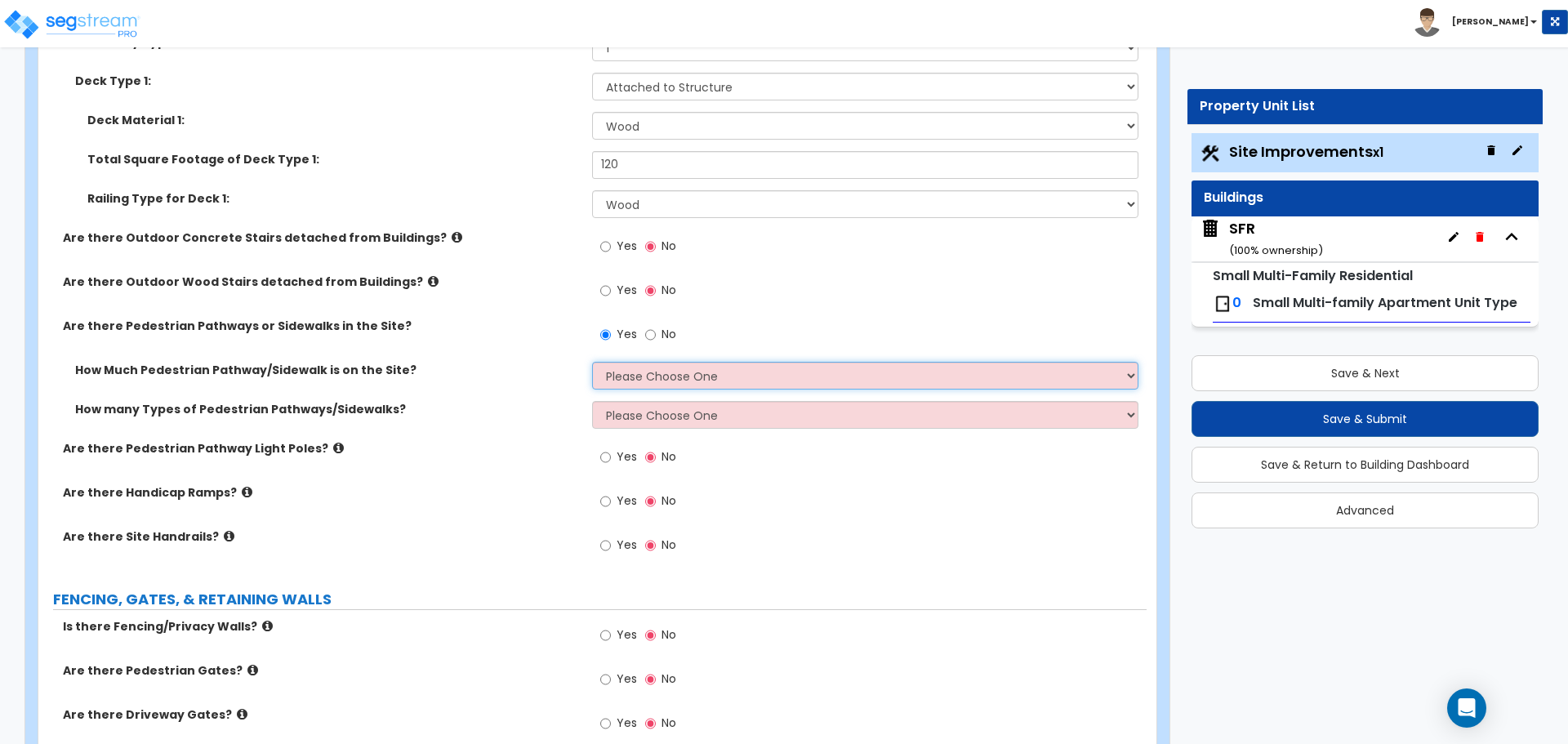
select select "2"
click at [592, 362] on select "Please Choose One I Don't Know, Please Estimate For Me Enter Linear Footage" at bounding box center [864, 376] width 545 height 28
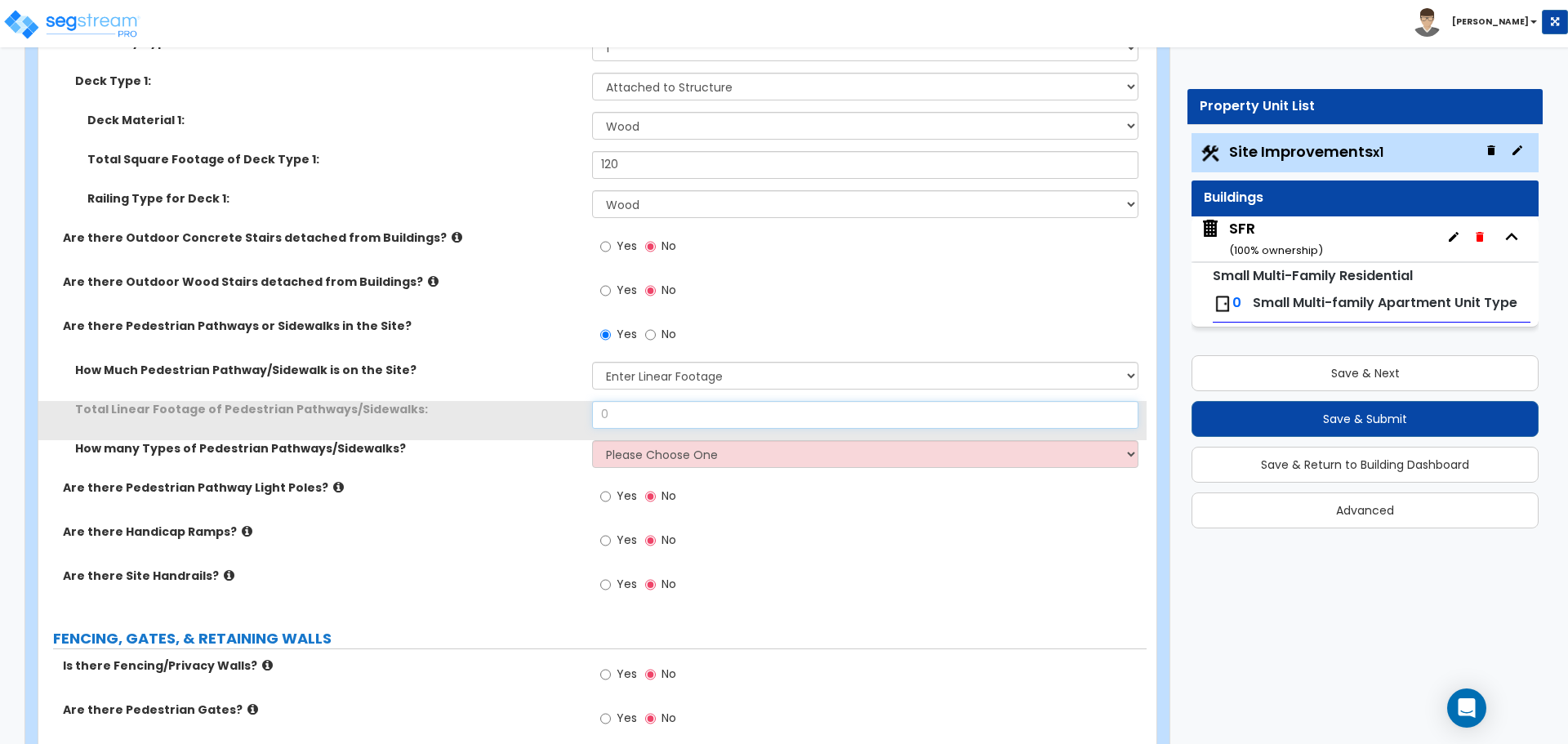
click at [639, 416] on input "0" at bounding box center [864, 415] width 545 height 28
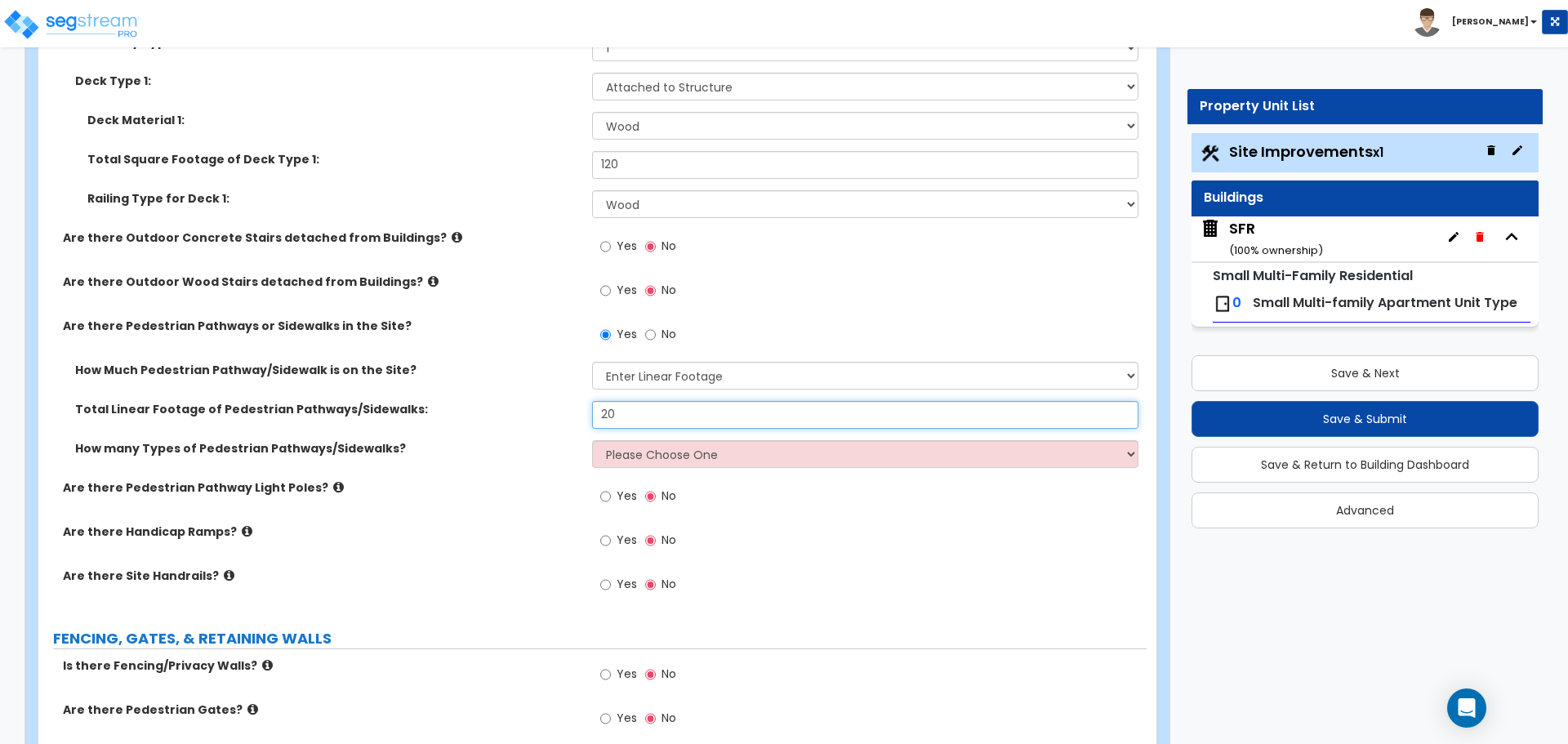
type input "20"
click at [642, 461] on select "Please Choose One 1 2 3" at bounding box center [864, 454] width 545 height 28
select select "1"
click at [592, 440] on select "Please Choose One 1 2 3" at bounding box center [864, 454] width 545 height 28
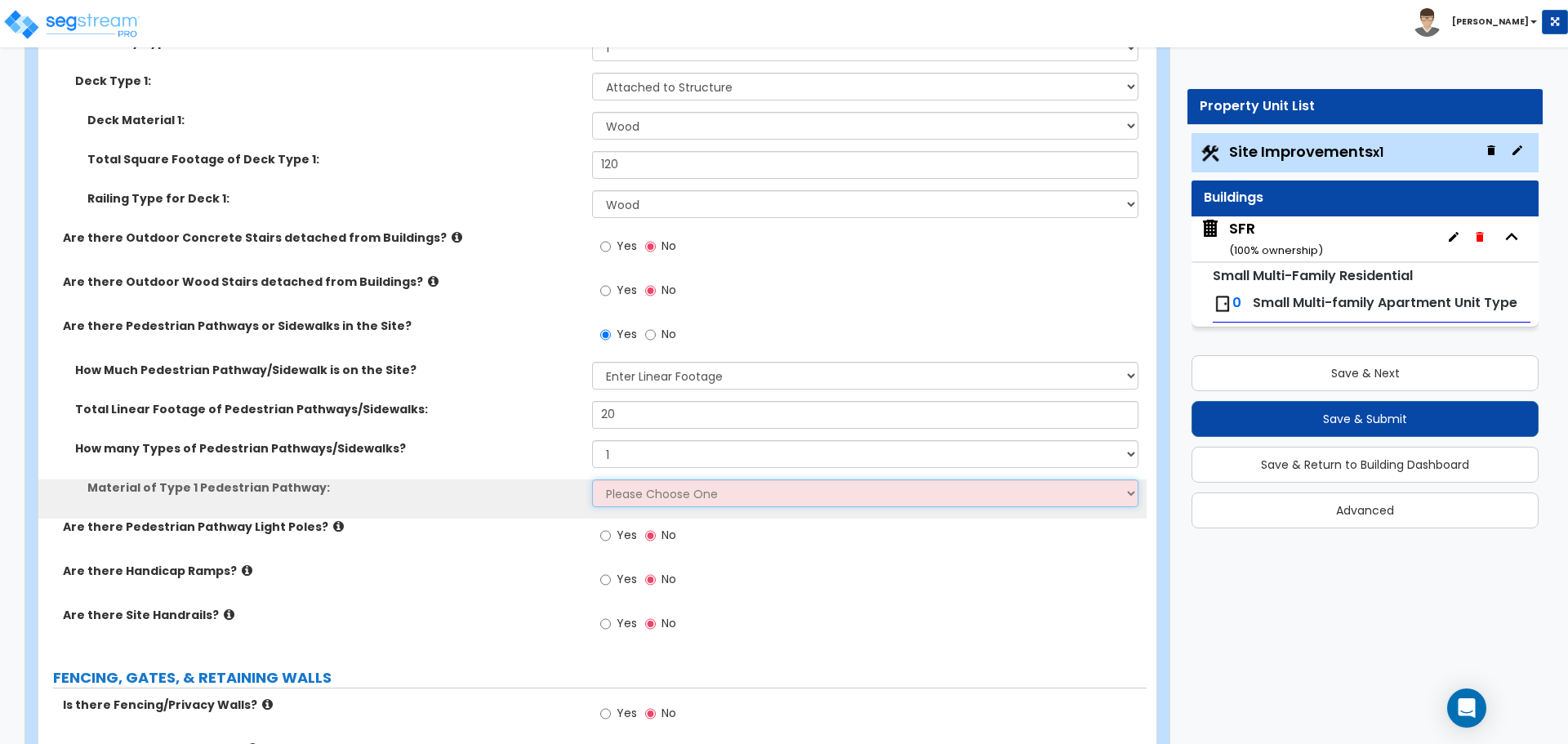
click at [625, 494] on select "Please Choose One Bare Concrete Stamped Concrete Brick Pavers Stone Pavers Wood…" at bounding box center [864, 494] width 545 height 28
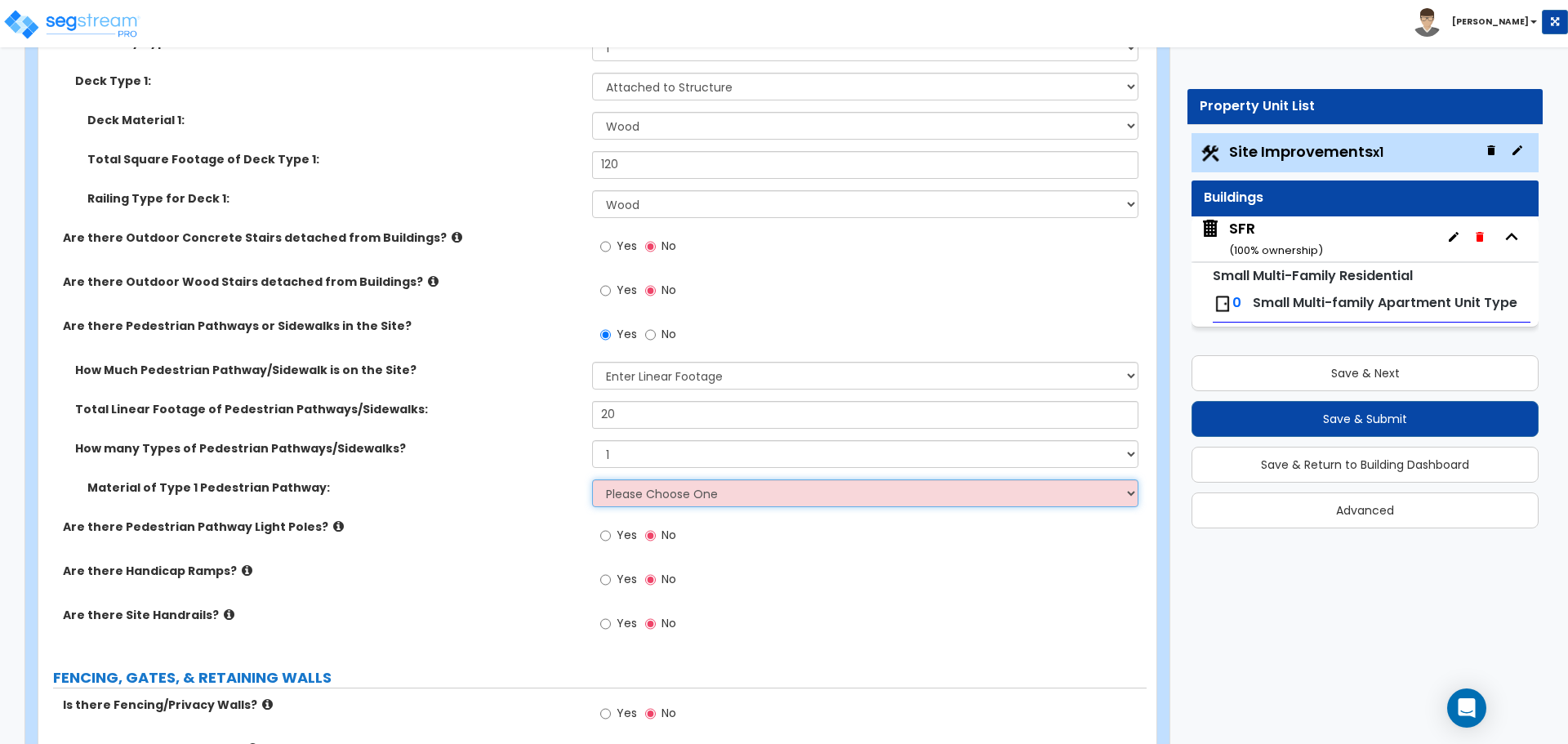
select select "1"
click at [592, 480] on select "Please Choose One Bare Concrete Stamped Concrete Brick Pavers Stone Pavers Wood…" at bounding box center [864, 494] width 545 height 28
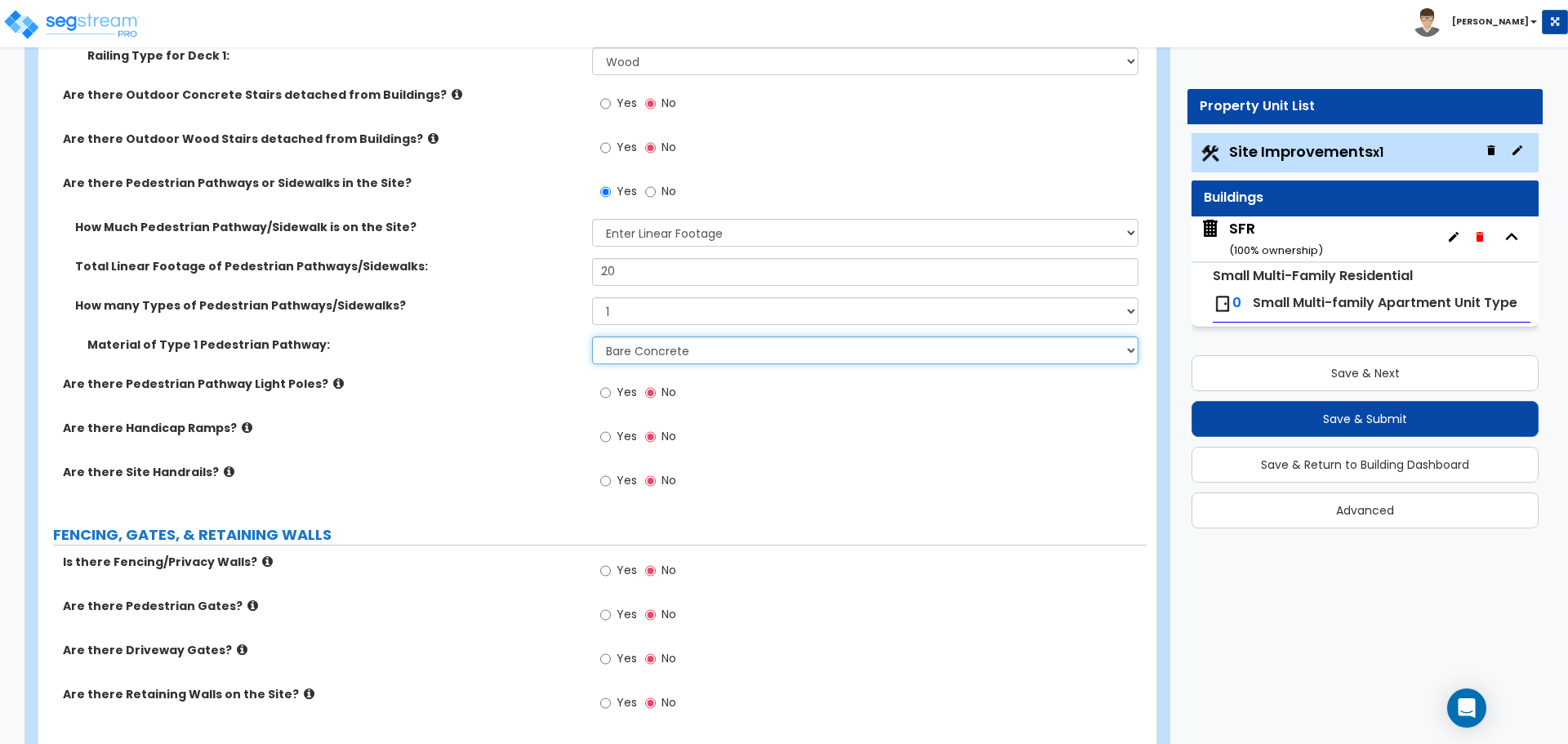
scroll to position [2205, 0]
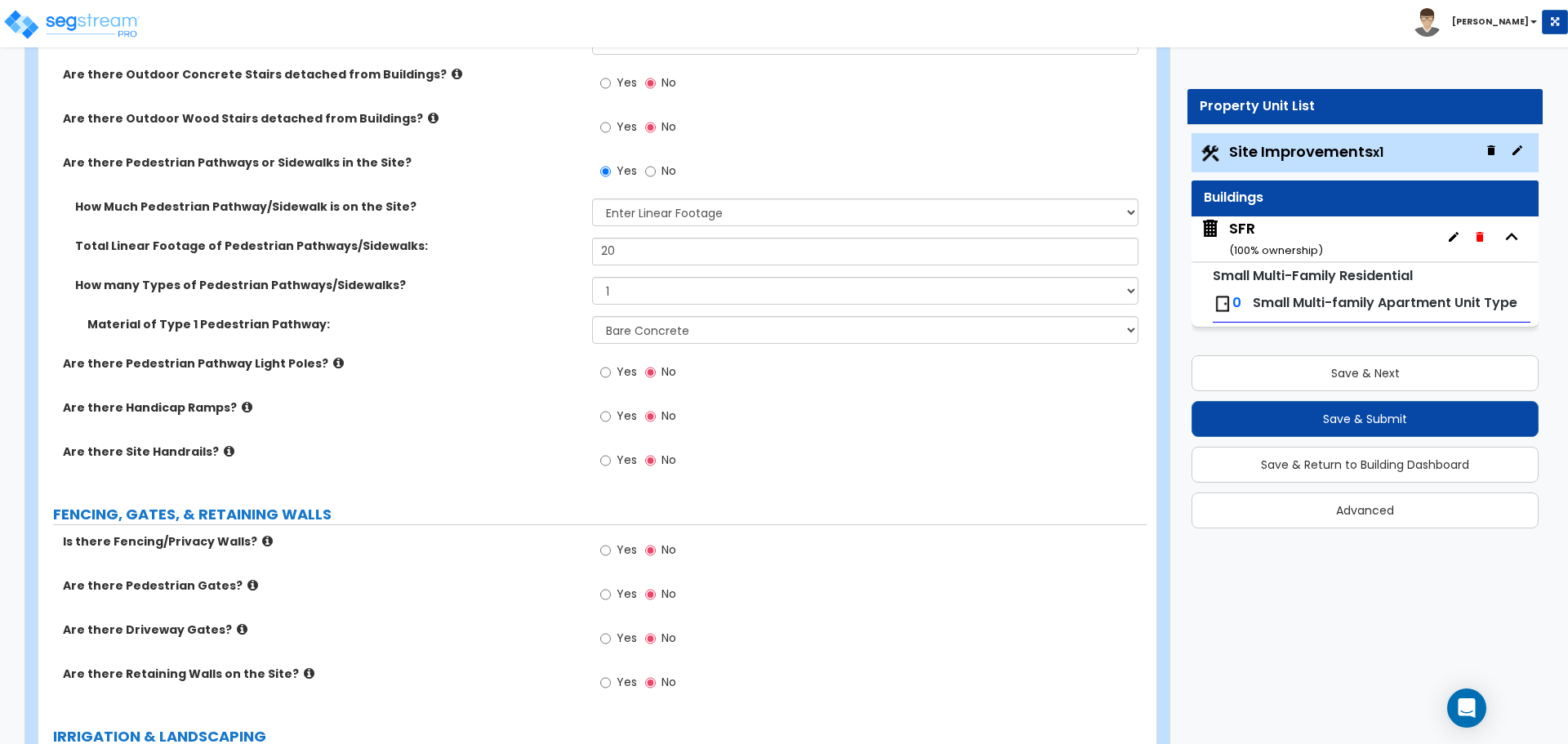
click at [308, 363] on label "Are there Pedestrian Pathway Light Poles?" at bounding box center [321, 363] width 517 height 16
click at [333, 363] on icon at bounding box center [338, 363] width 11 height 12
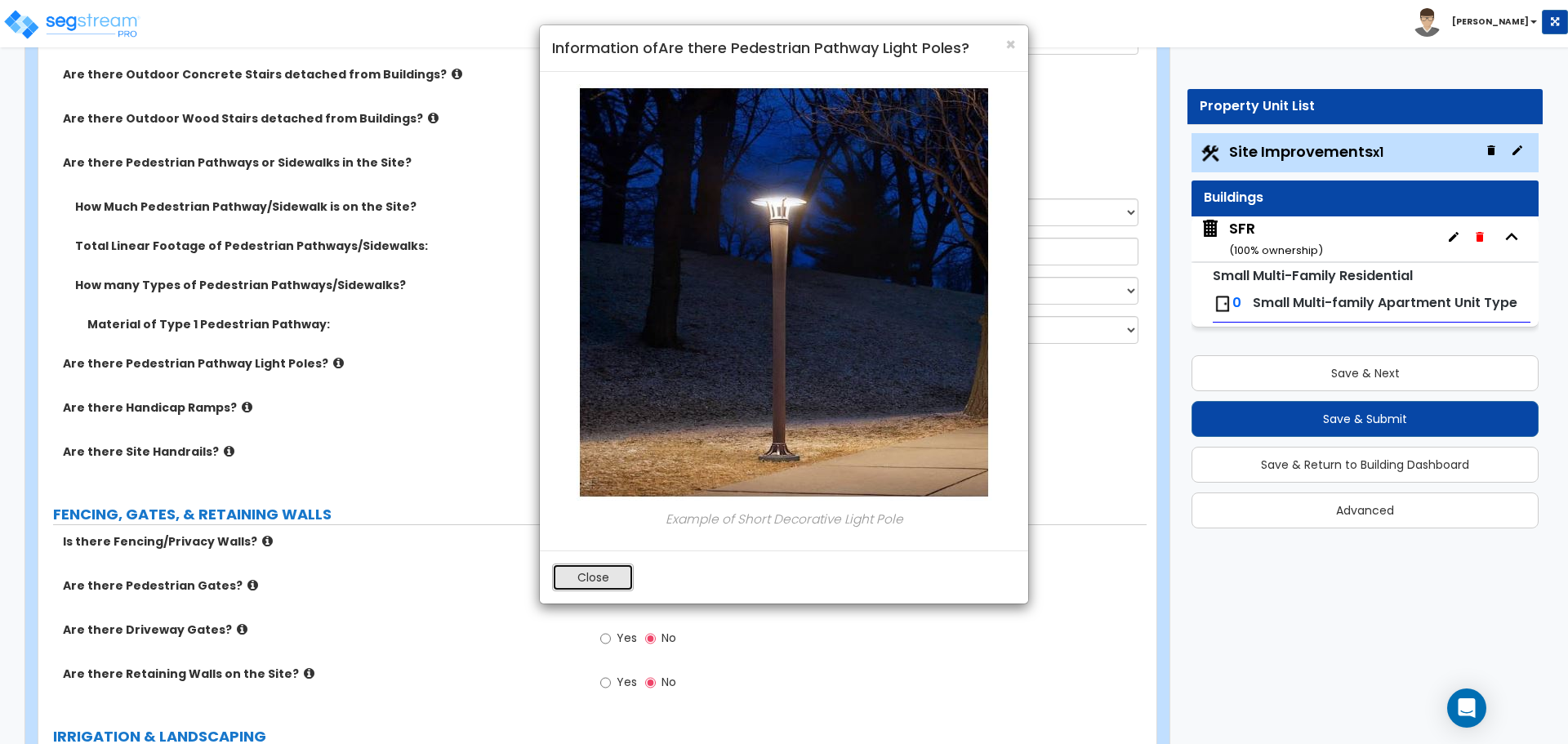
click at [592, 575] on button "Close" at bounding box center [592, 578] width 82 height 28
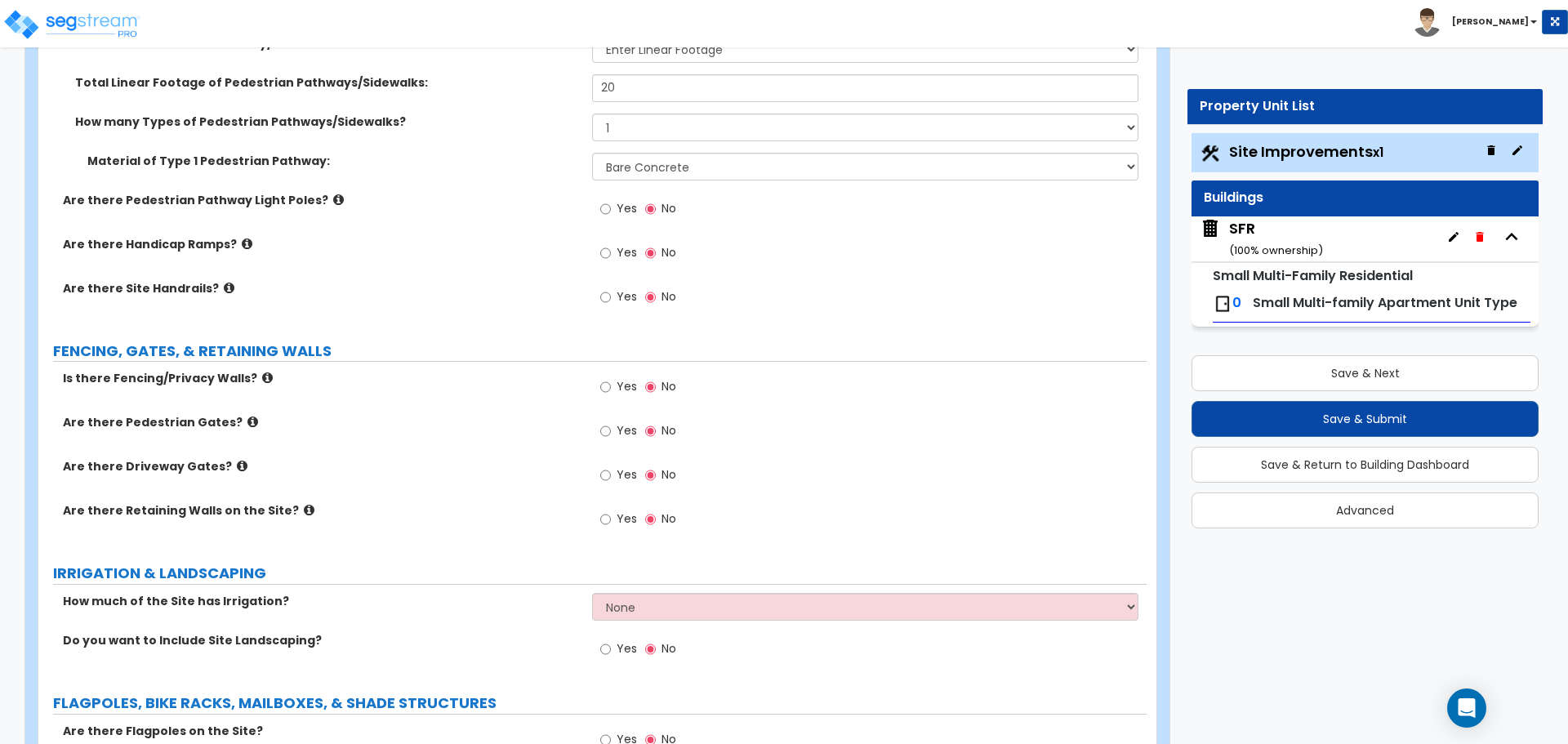
scroll to position [2450, 0]
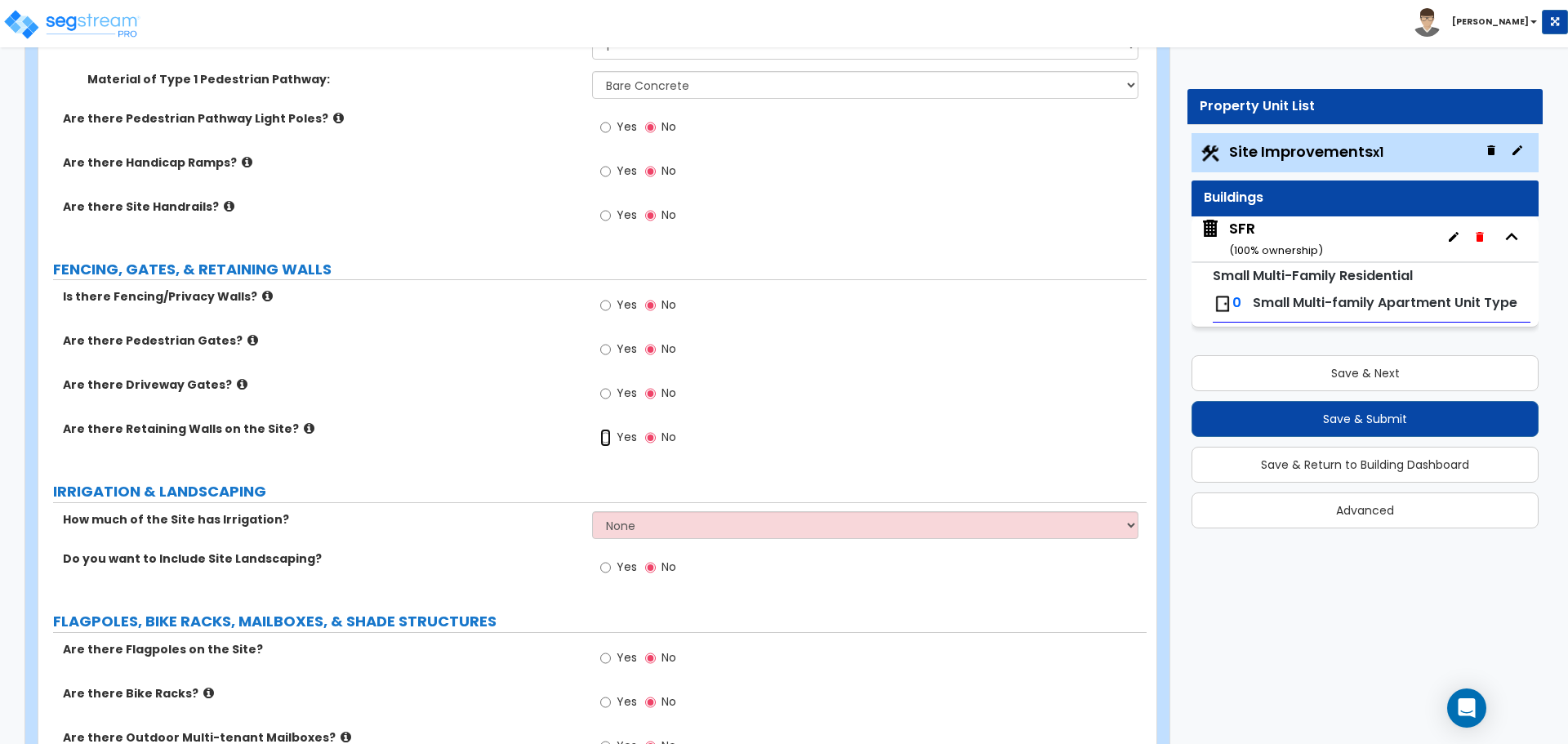
click at [608, 437] on input "Yes" at bounding box center [605, 438] width 11 height 18
radio input "true"
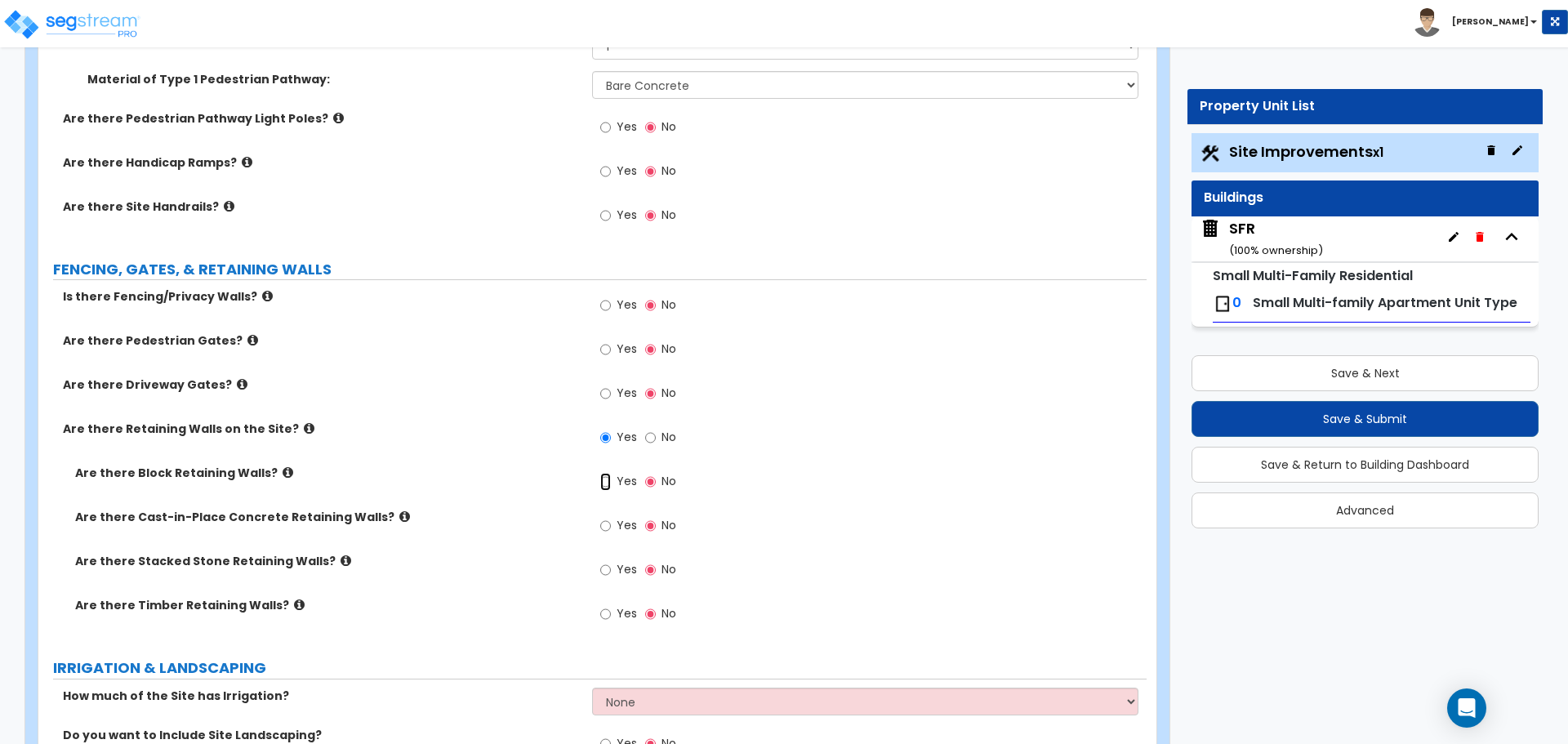
click at [601, 481] on input "Yes" at bounding box center [605, 482] width 11 height 18
radio input "true"
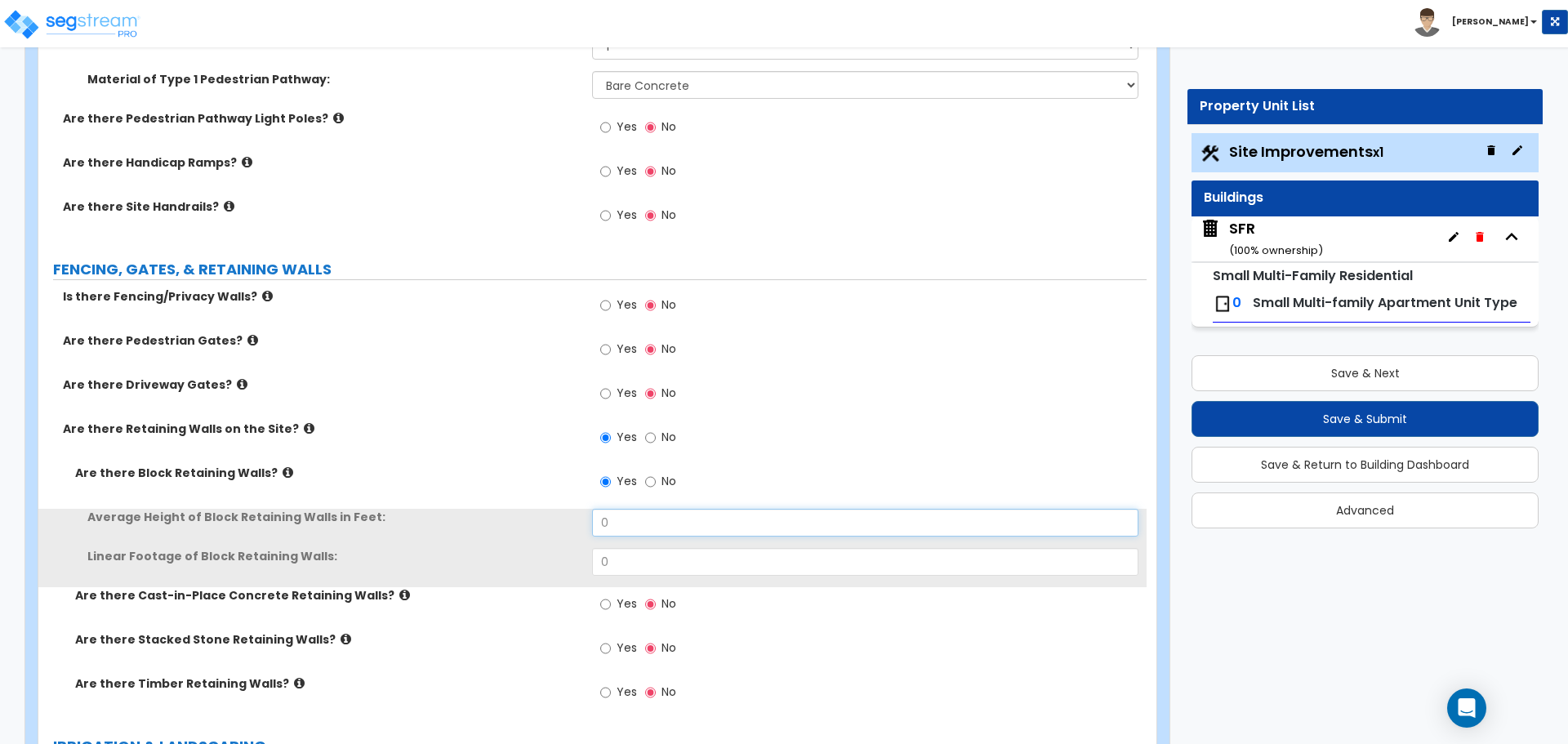
click at [633, 534] on input "0" at bounding box center [864, 522] width 545 height 28
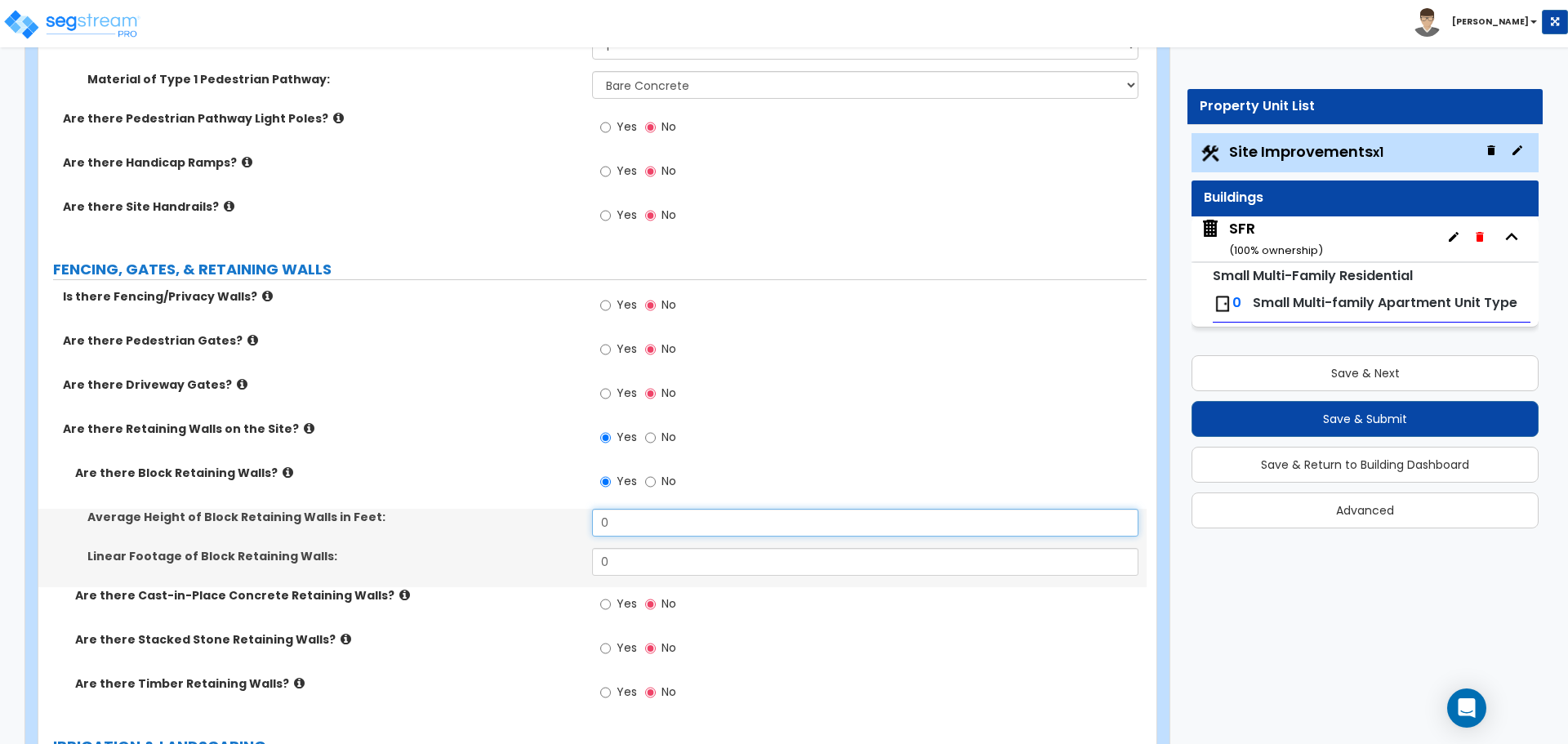
click at [634, 534] on input "0" at bounding box center [864, 522] width 545 height 28
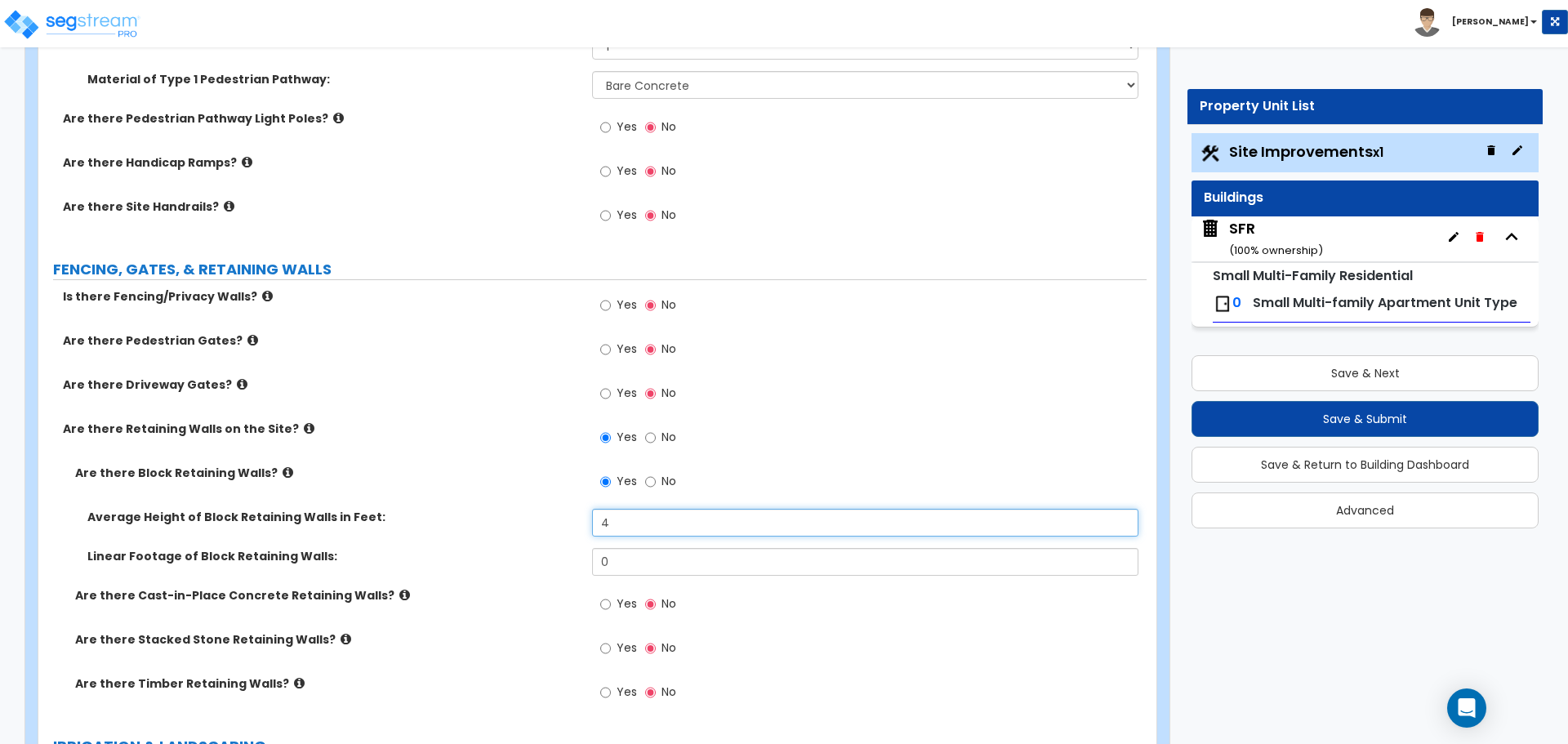
type input "4"
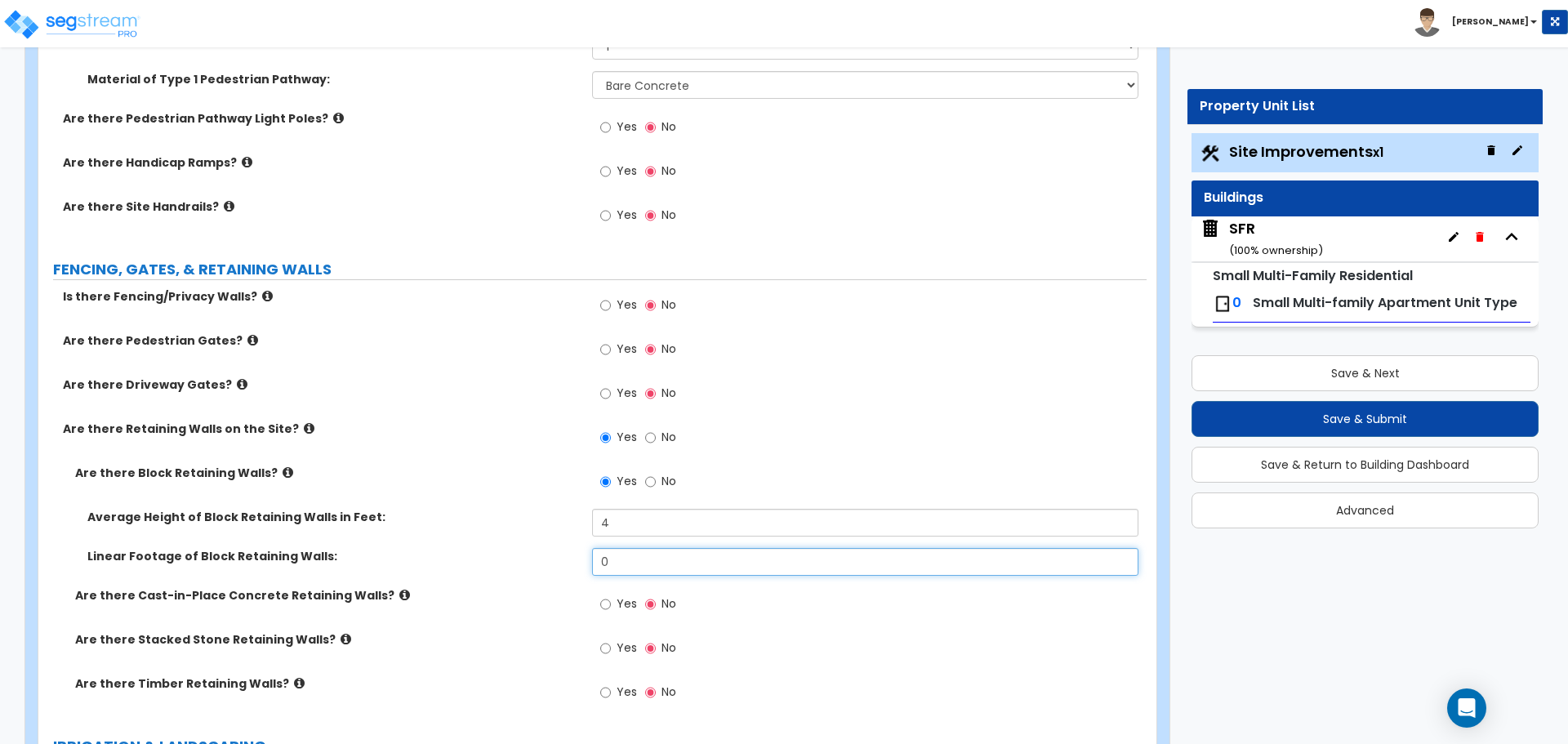
click at [652, 562] on input "0" at bounding box center [864, 562] width 545 height 28
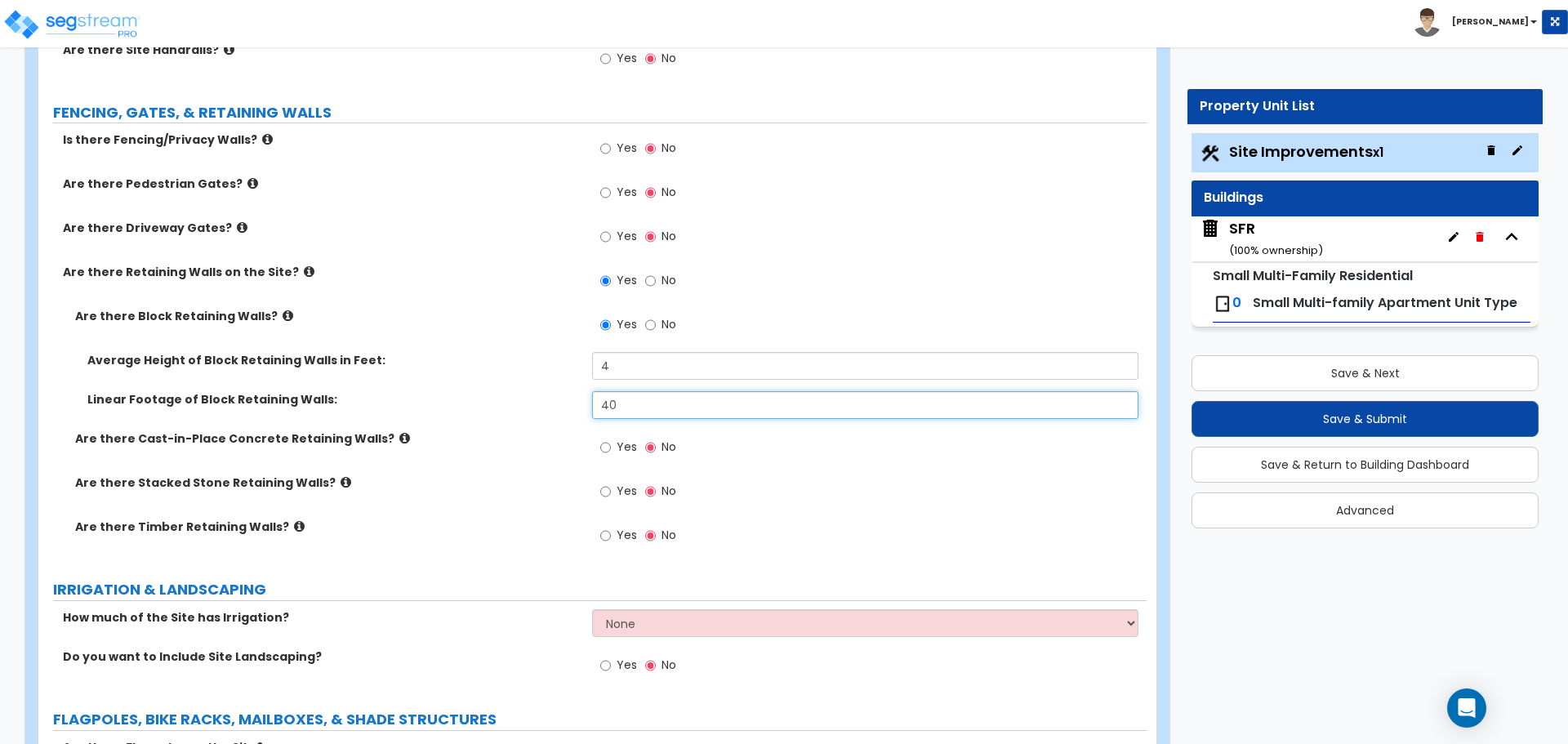
scroll to position [2613, 0]
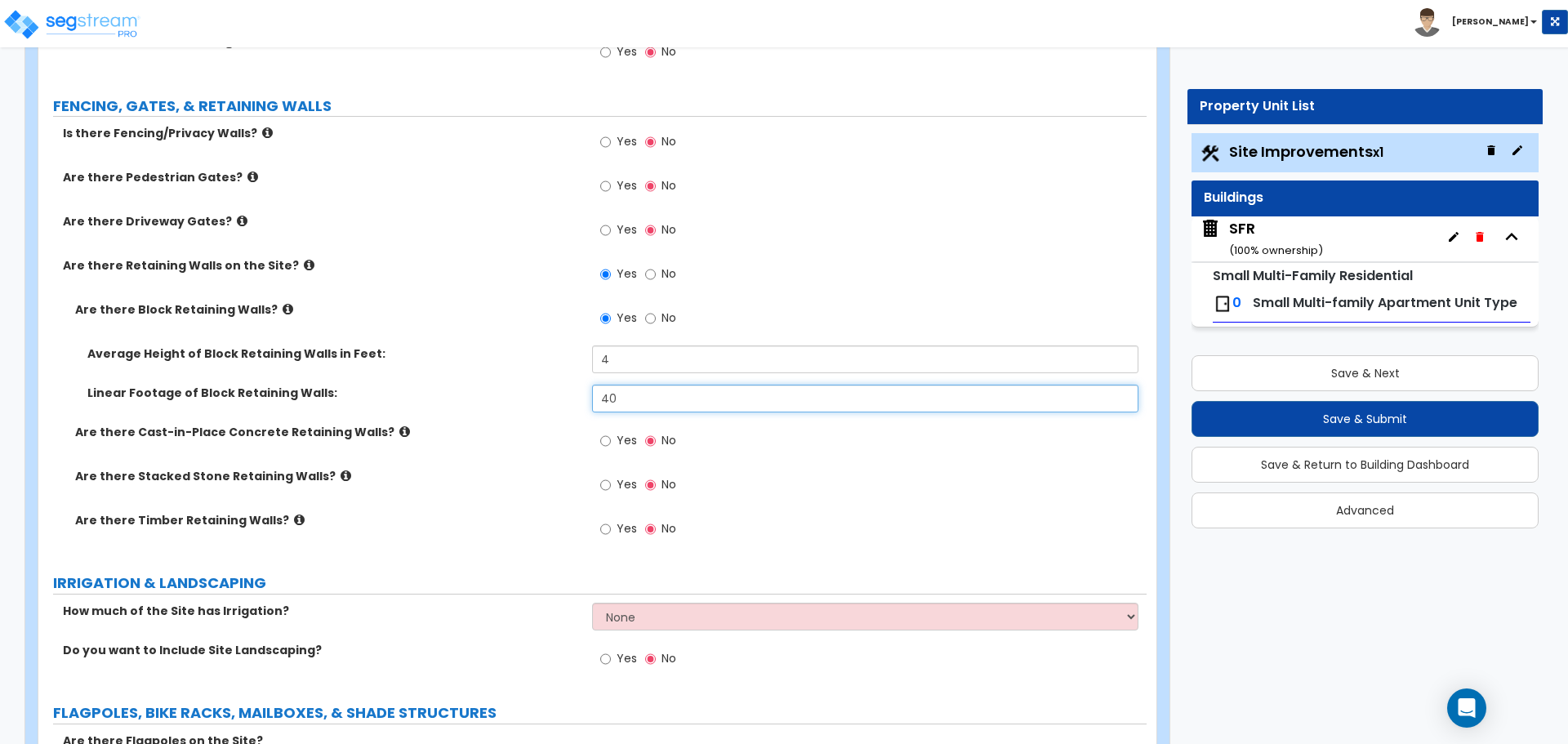
type input "40"
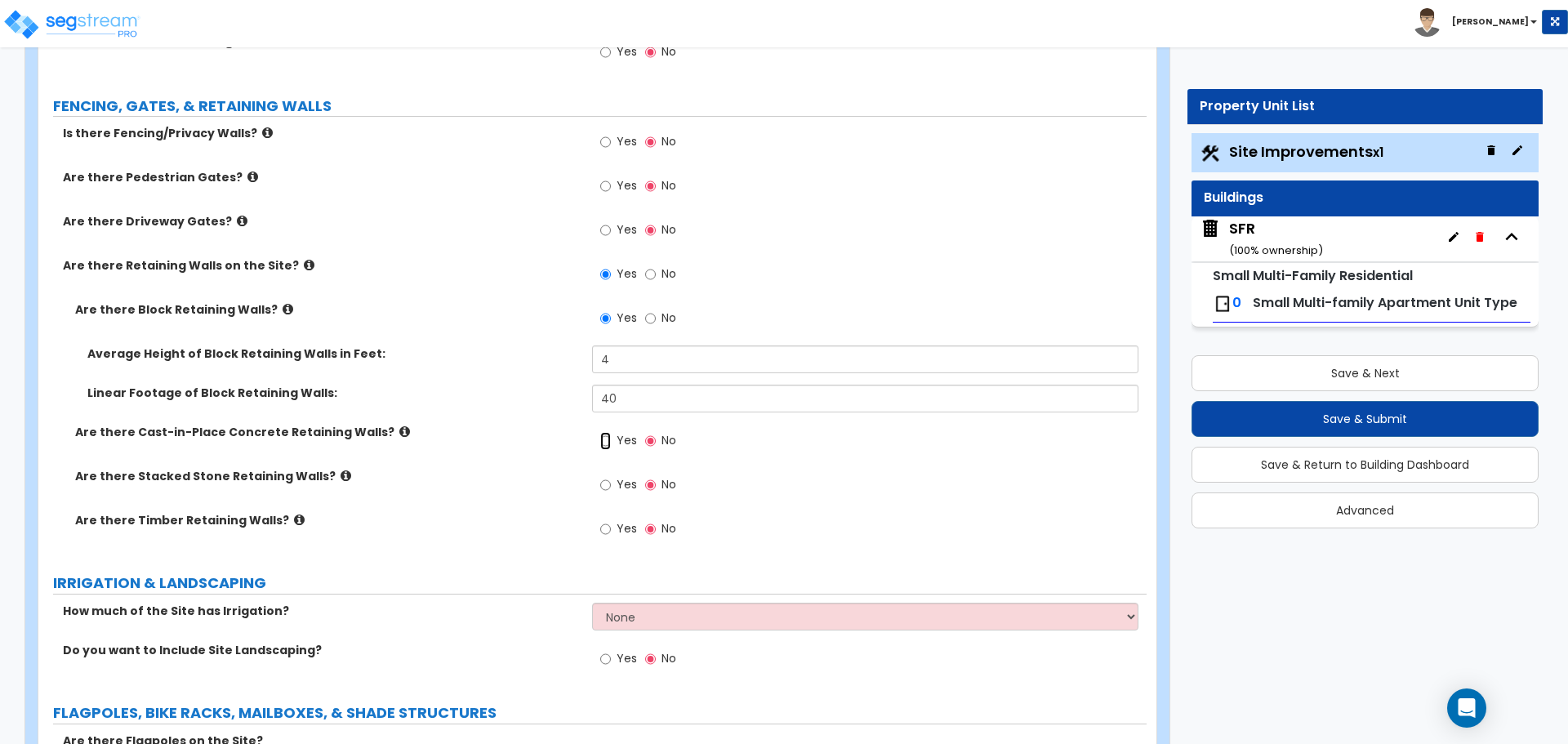
click at [607, 442] on input "Yes" at bounding box center [605, 441] width 11 height 18
radio input "true"
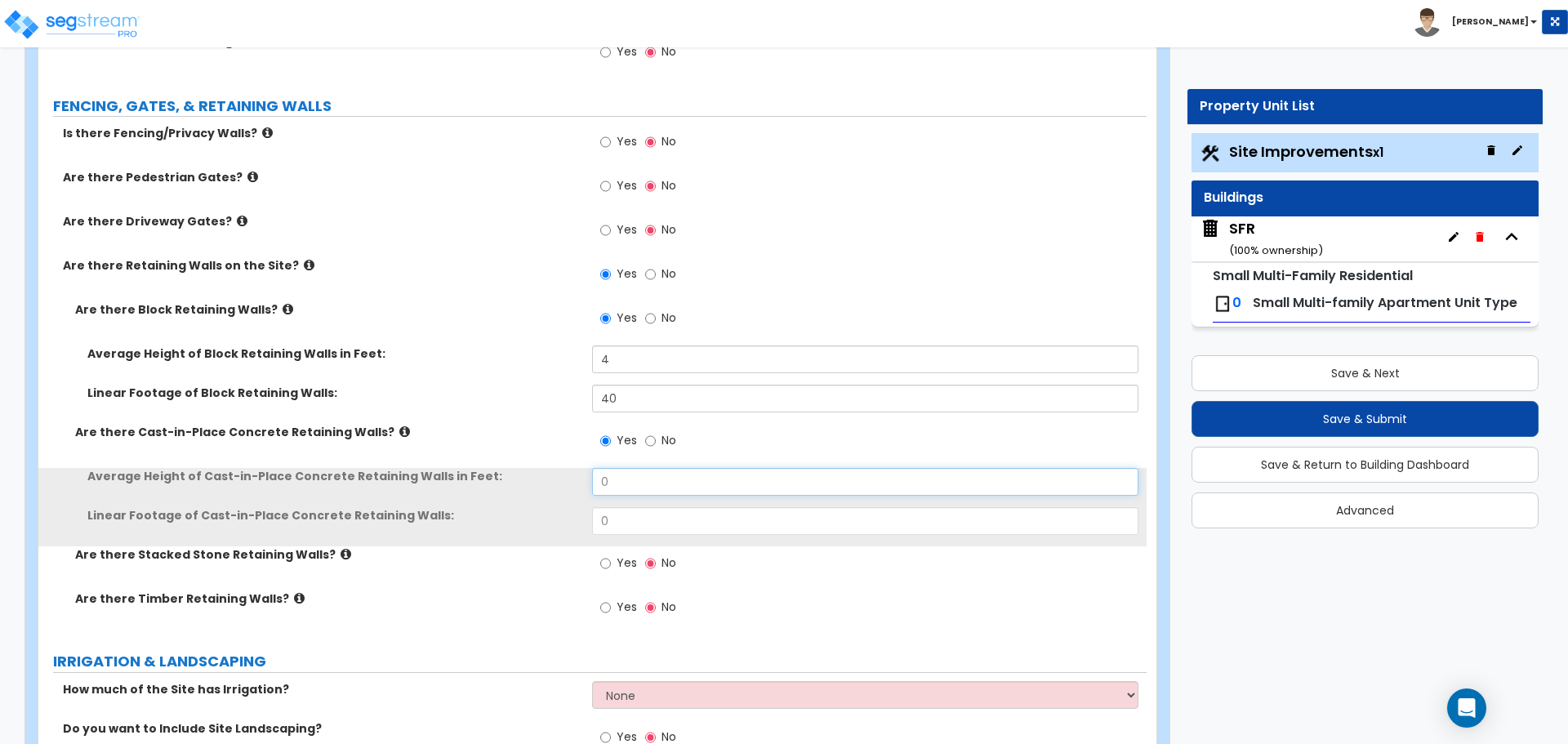
click at [614, 480] on input "0" at bounding box center [864, 482] width 545 height 28
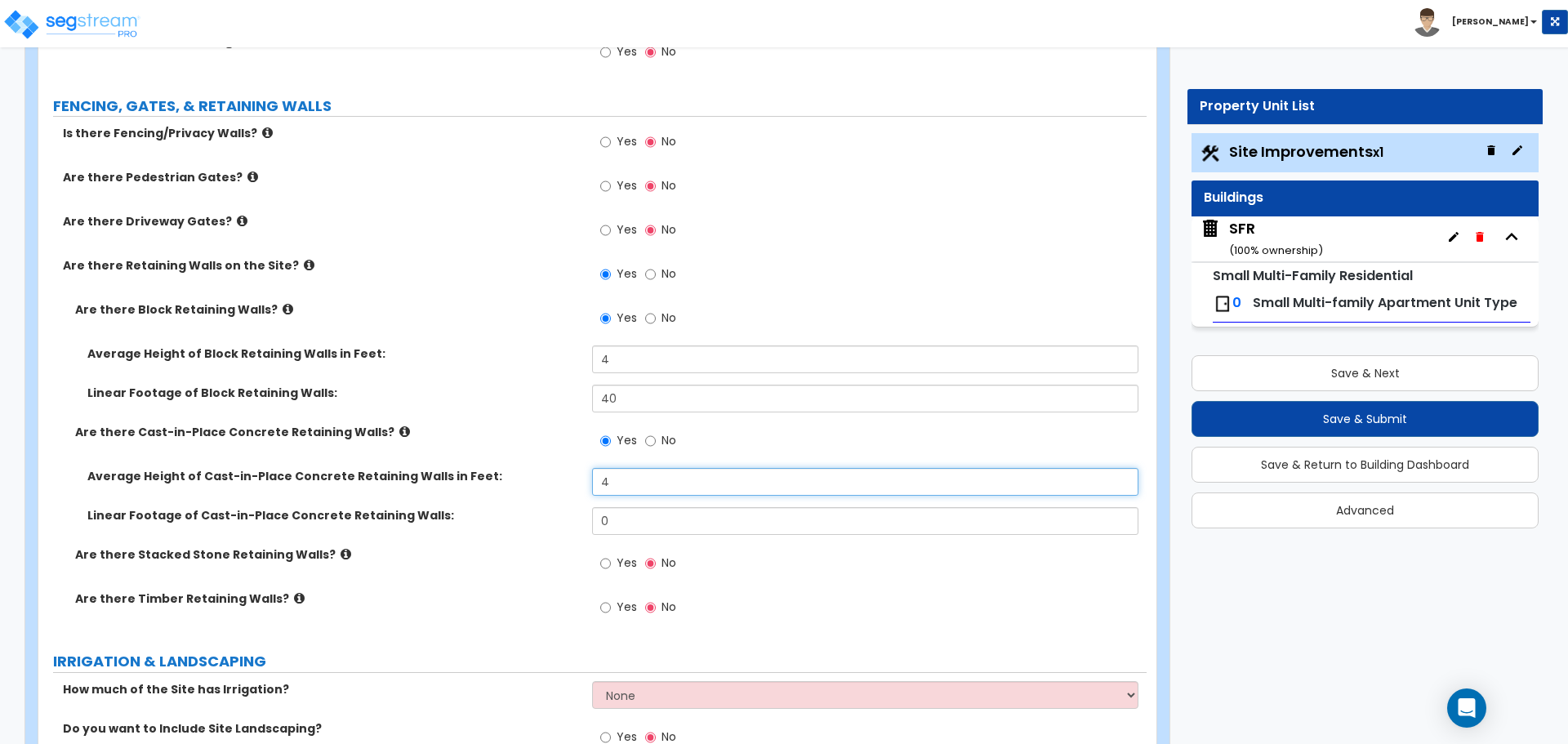
type input "4"
click at [622, 516] on input "0" at bounding box center [864, 521] width 545 height 28
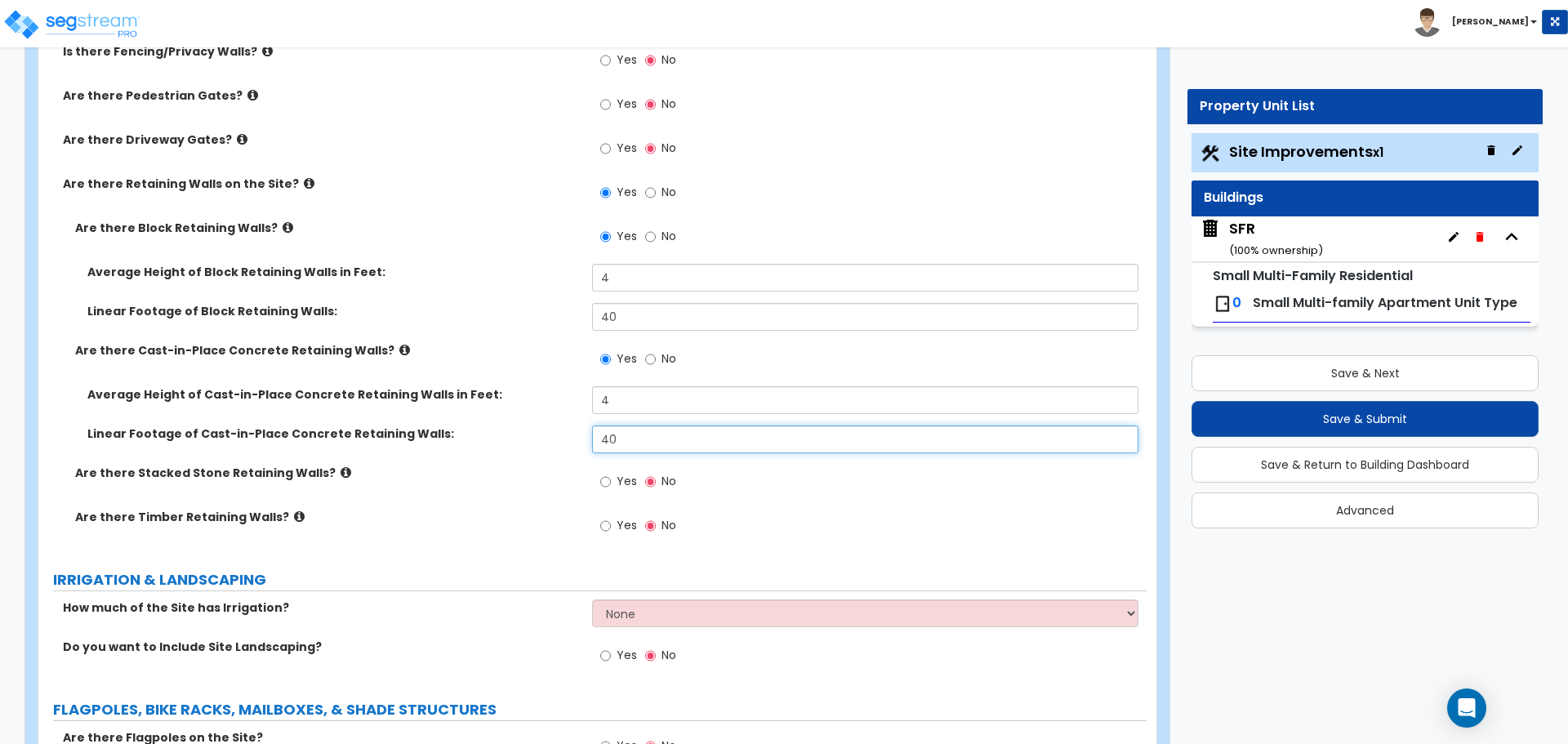
type input "40"
click at [607, 488] on input "Yes" at bounding box center [605, 482] width 11 height 18
radio input "true"
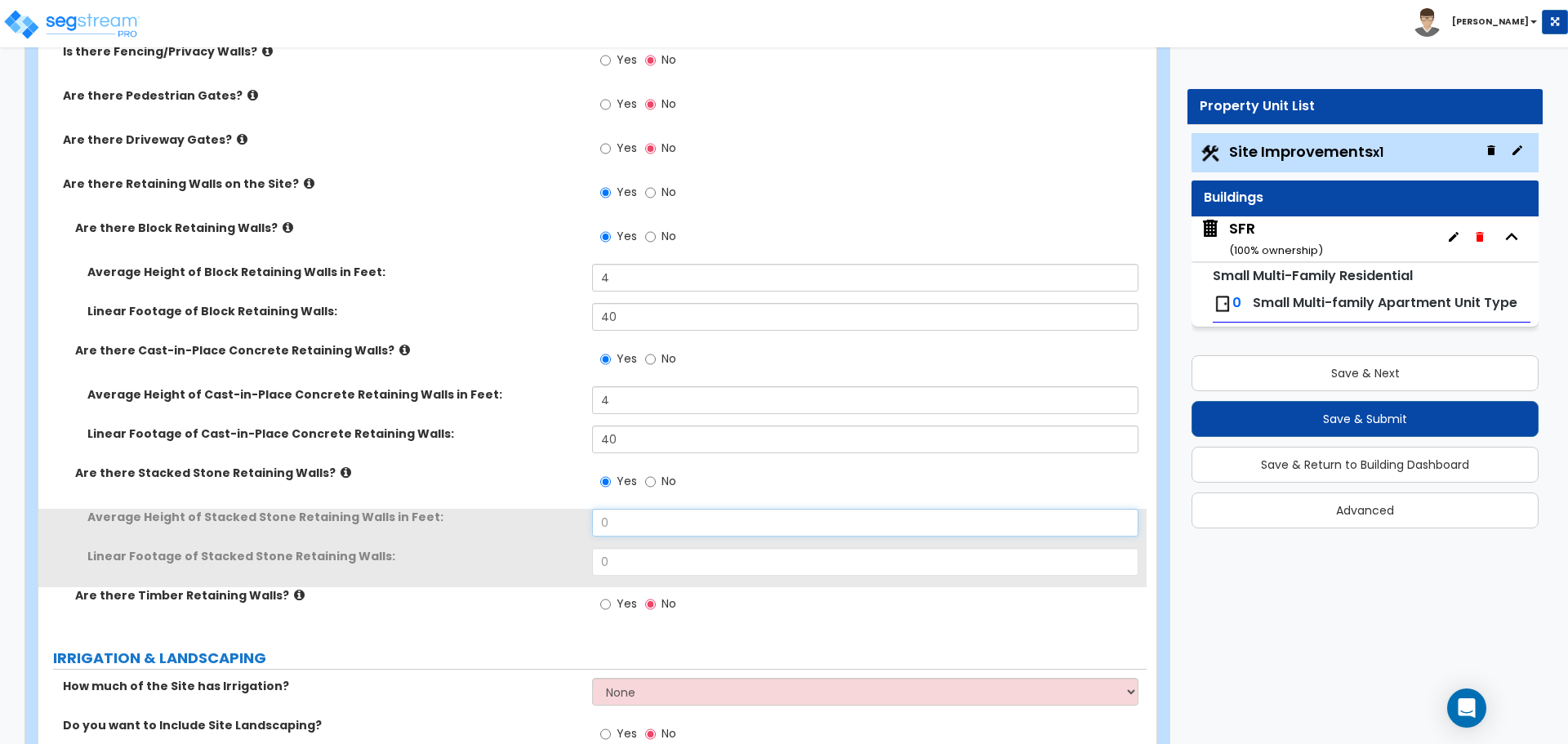
click at [627, 521] on input "0" at bounding box center [864, 522] width 545 height 28
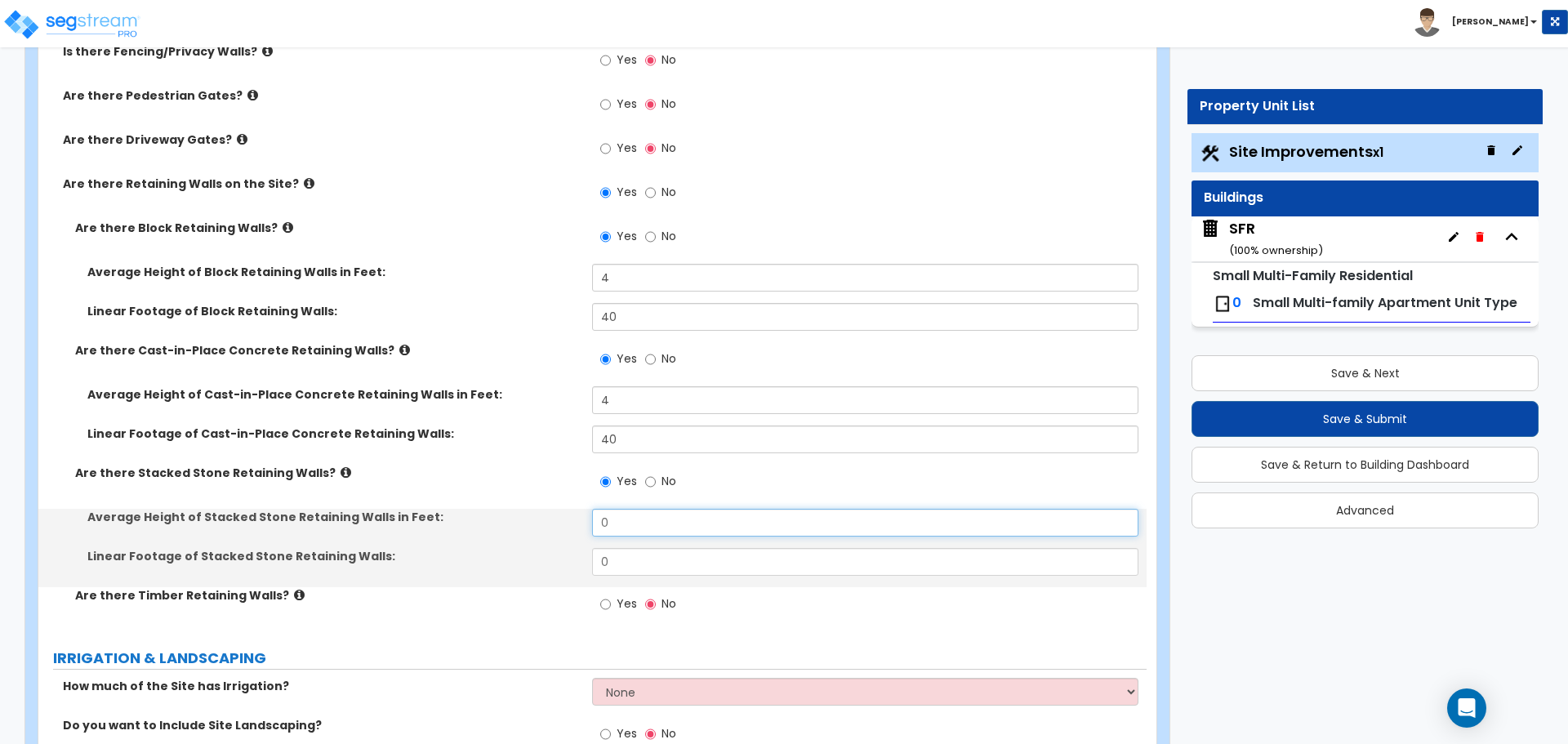
click at [627, 521] on input "0" at bounding box center [864, 522] width 545 height 28
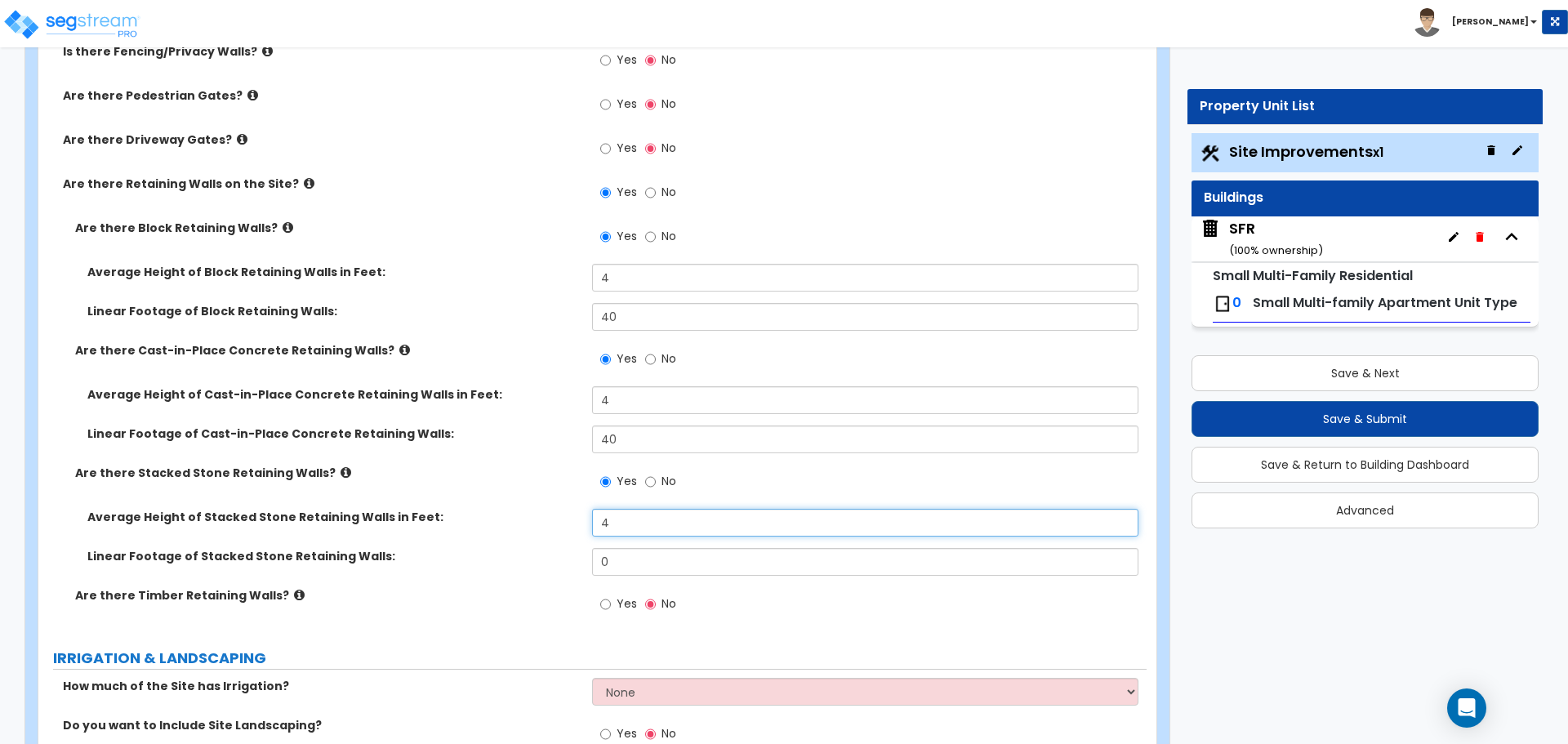
type input "4"
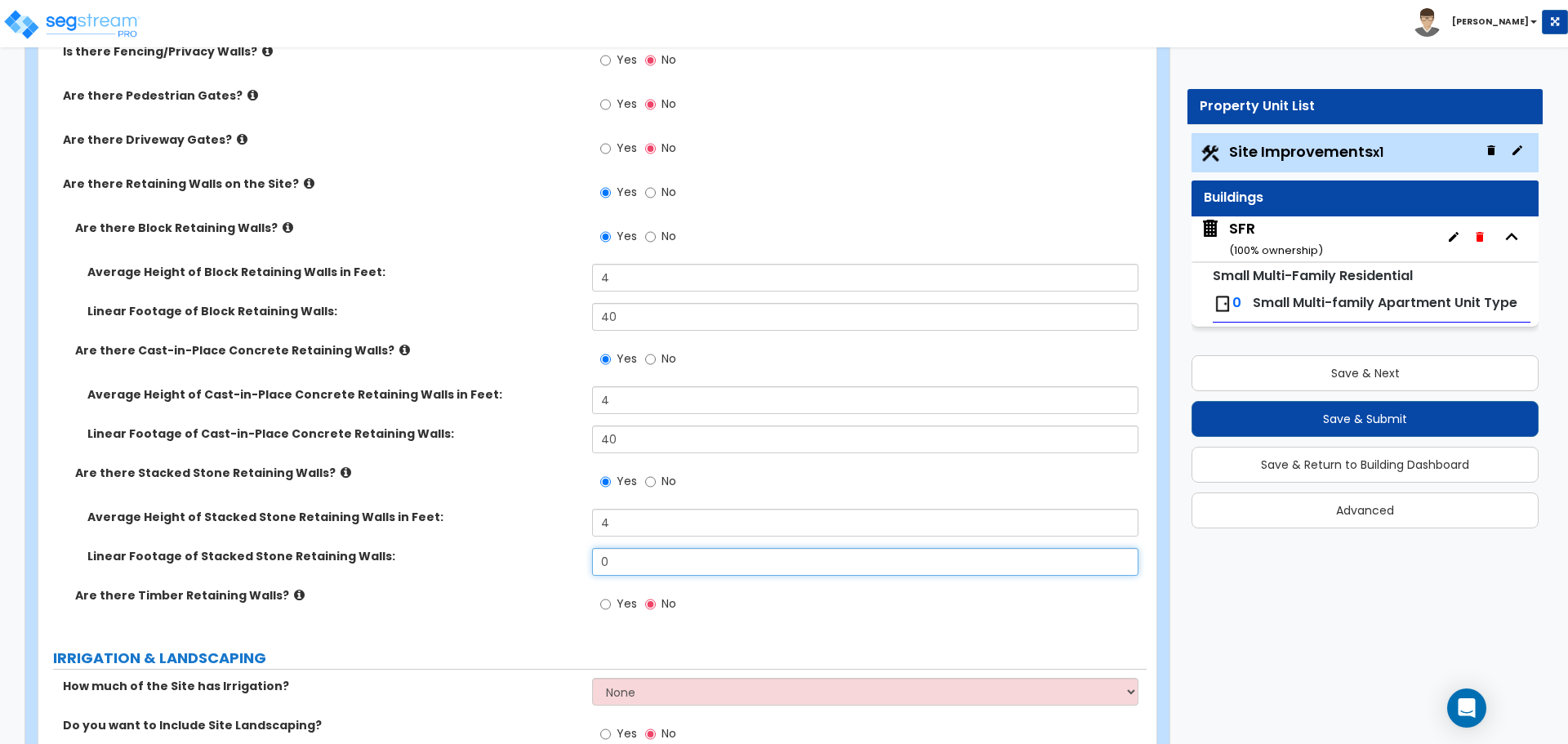
click at [637, 565] on input "0" at bounding box center [864, 562] width 545 height 28
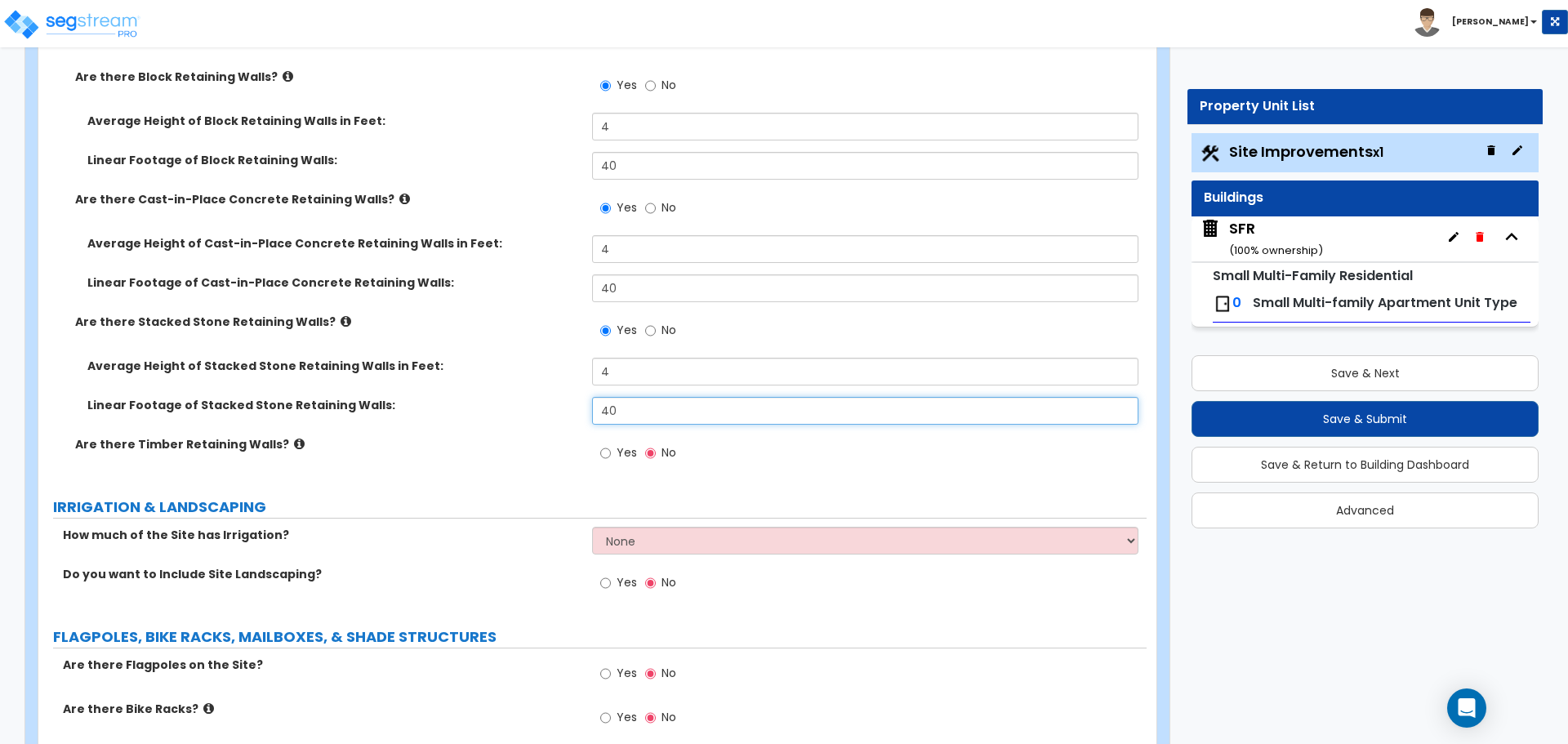
scroll to position [2858, 0]
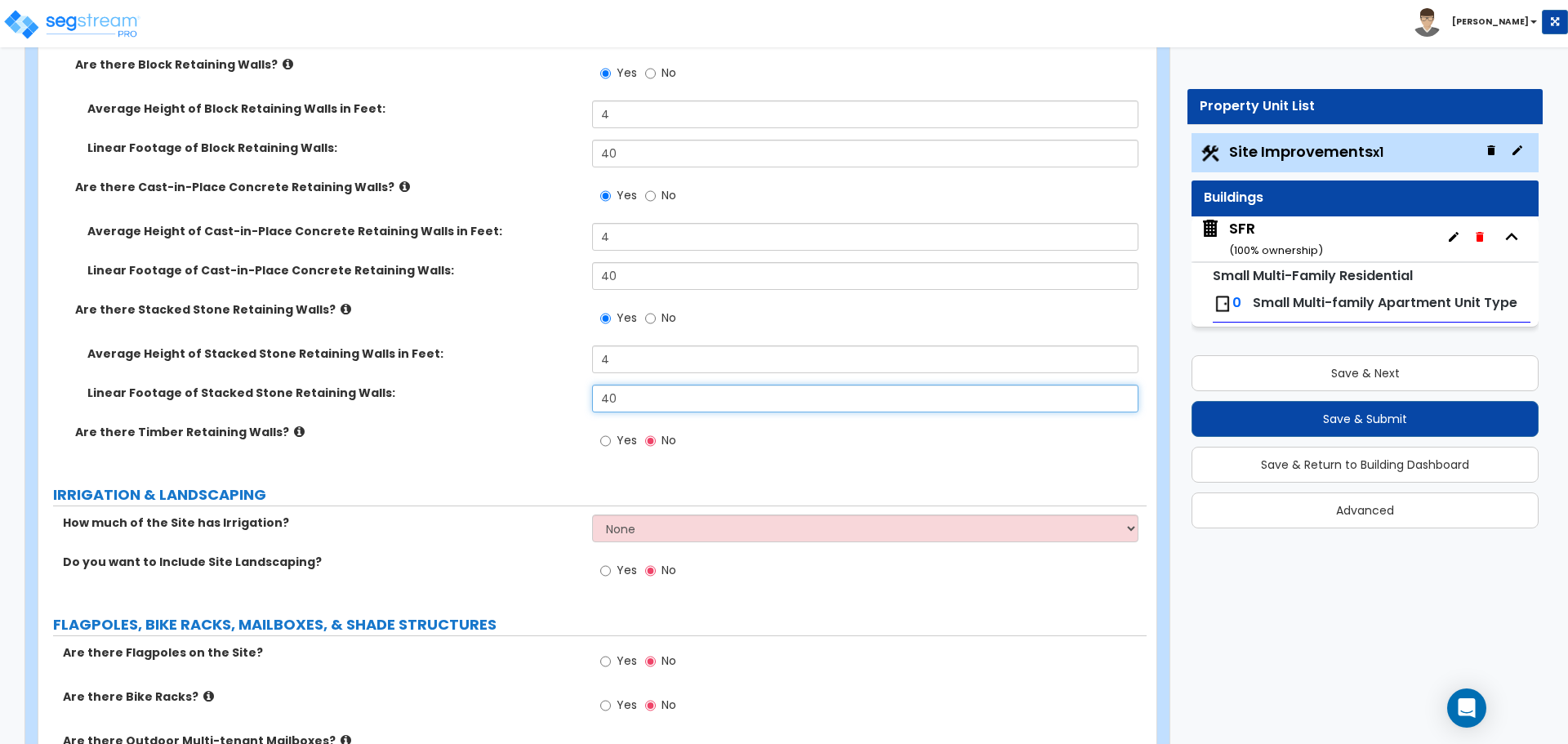
type input "40"
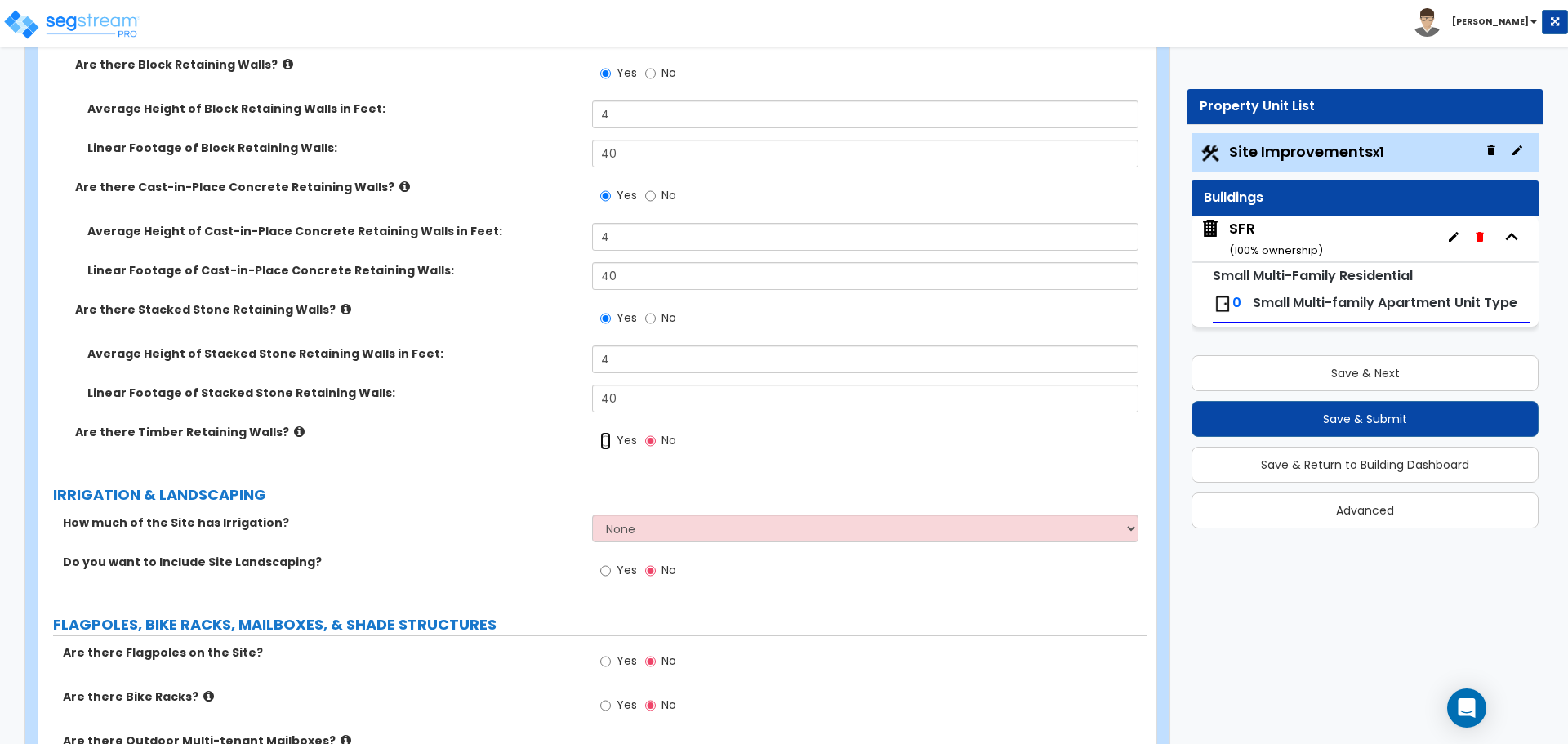
click at [607, 444] on input "Yes" at bounding box center [605, 441] width 11 height 18
radio input "true"
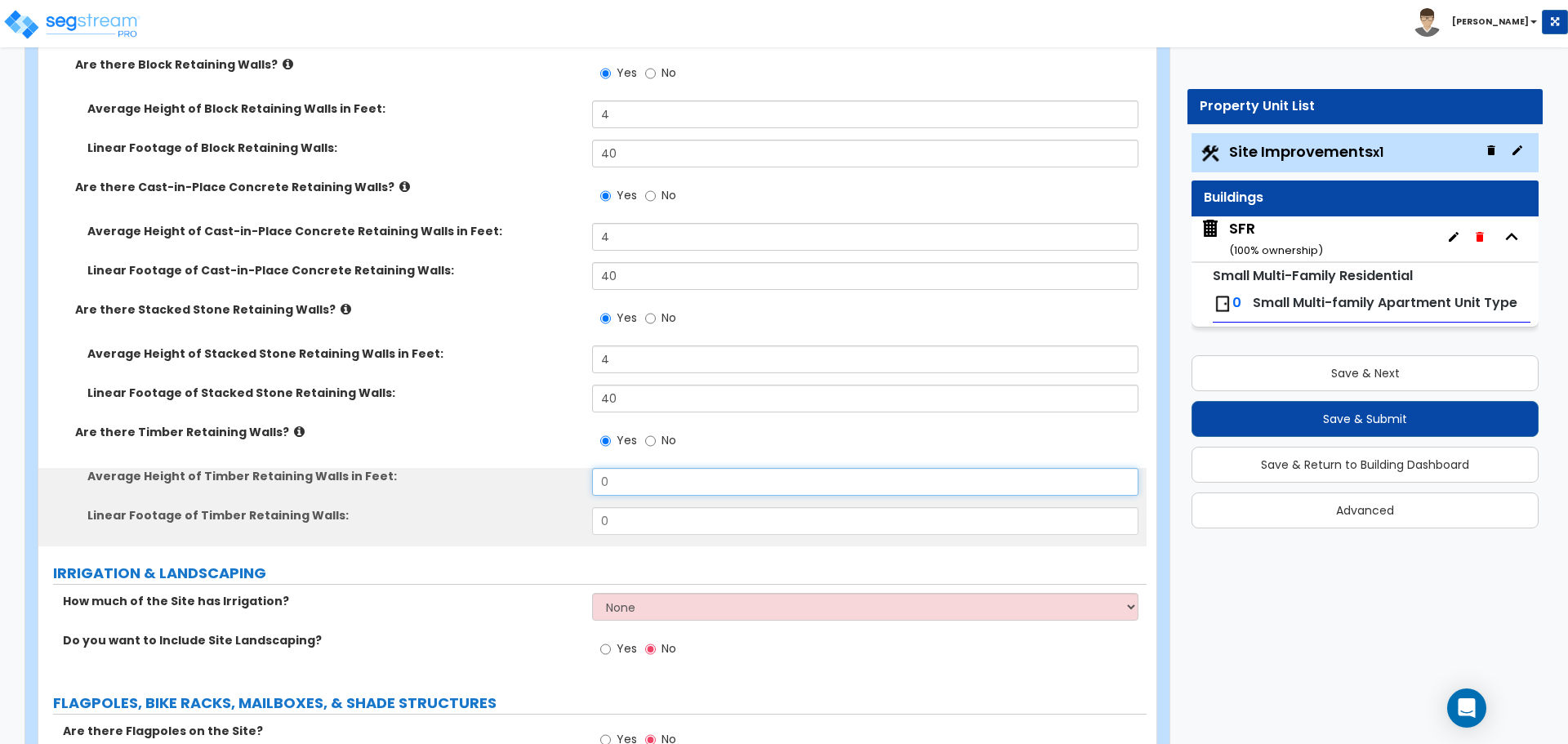
click at [626, 480] on input "0" at bounding box center [864, 482] width 545 height 28
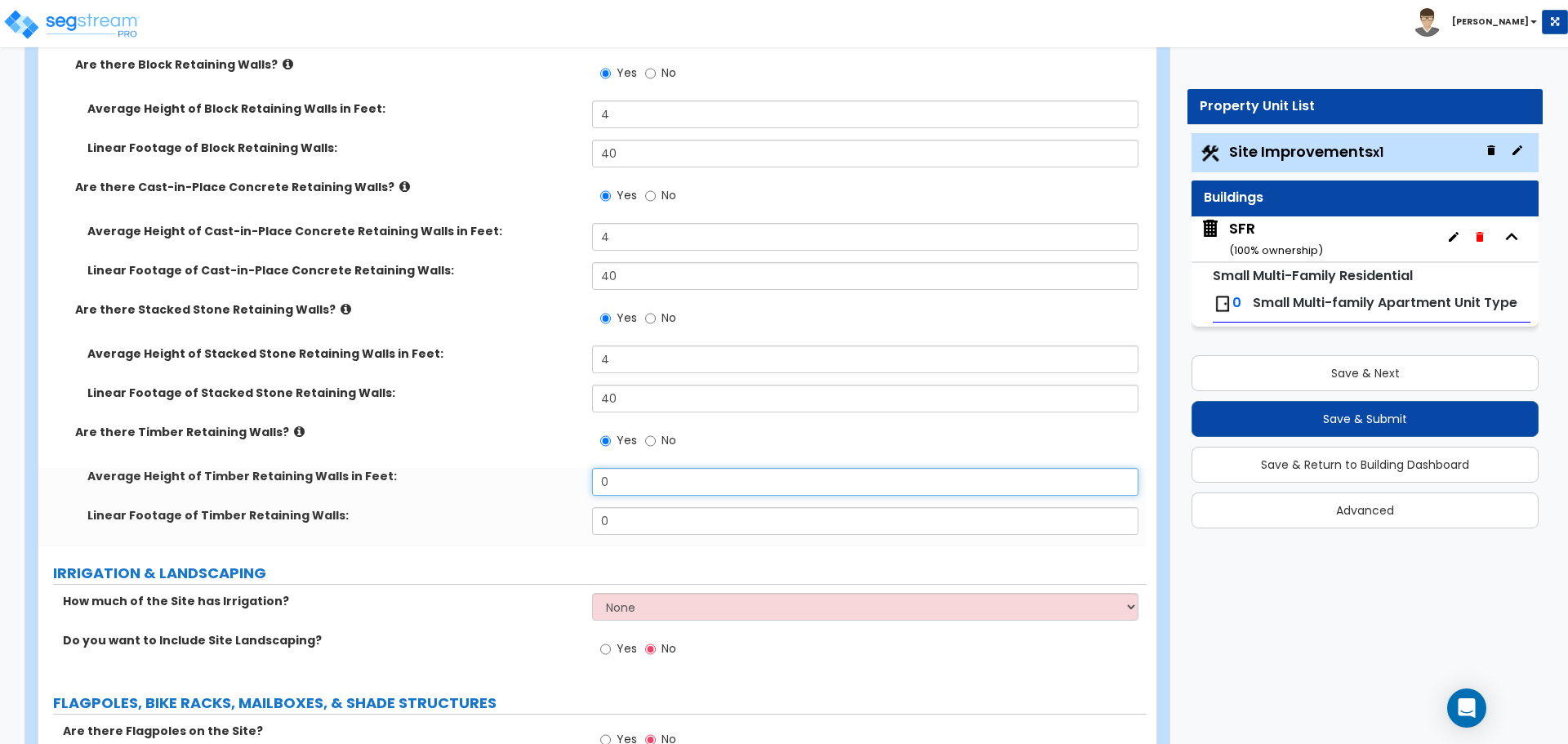
click at [626, 480] on input "0" at bounding box center [864, 482] width 545 height 28
type input "4"
click at [627, 516] on input "0" at bounding box center [864, 521] width 545 height 28
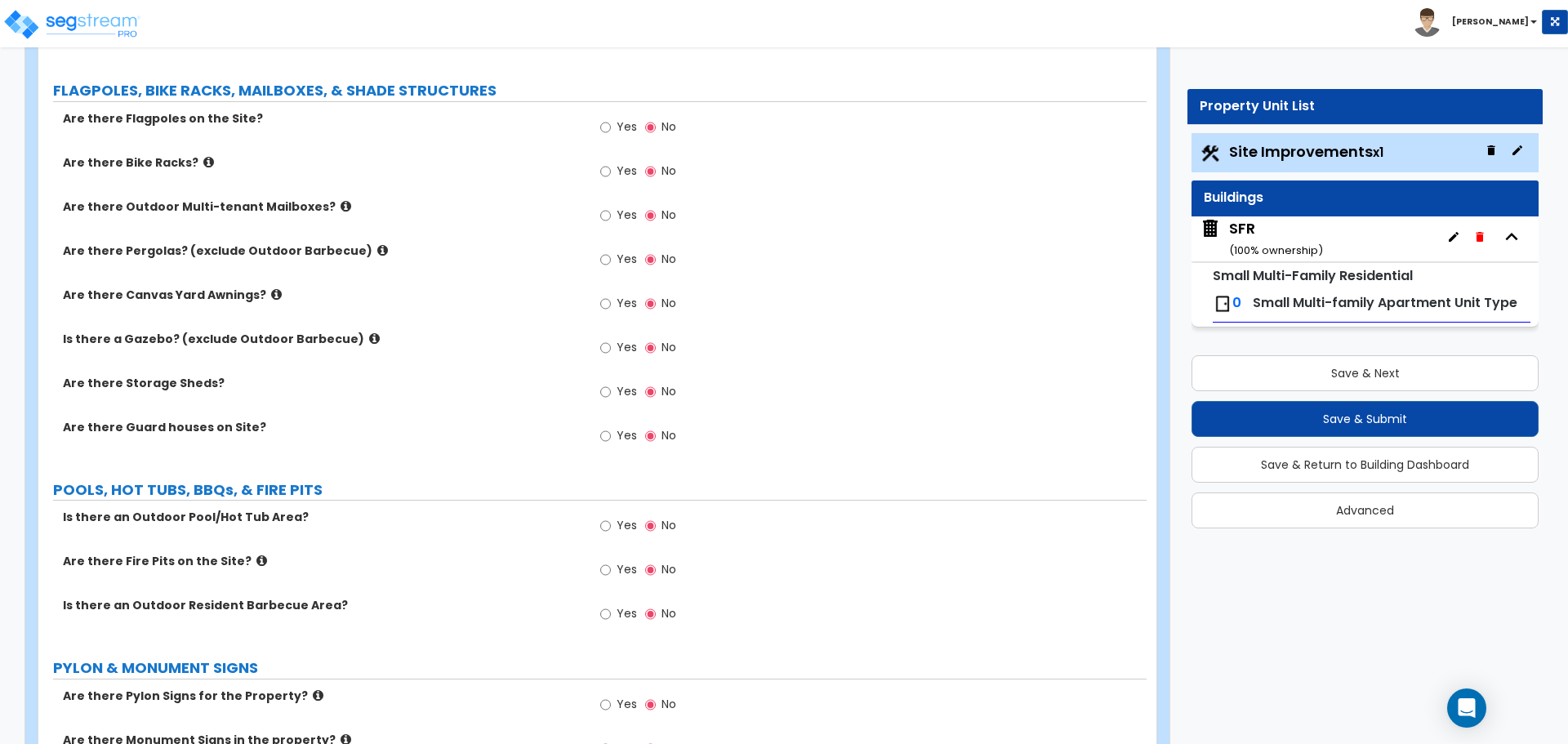
scroll to position [3511, 0]
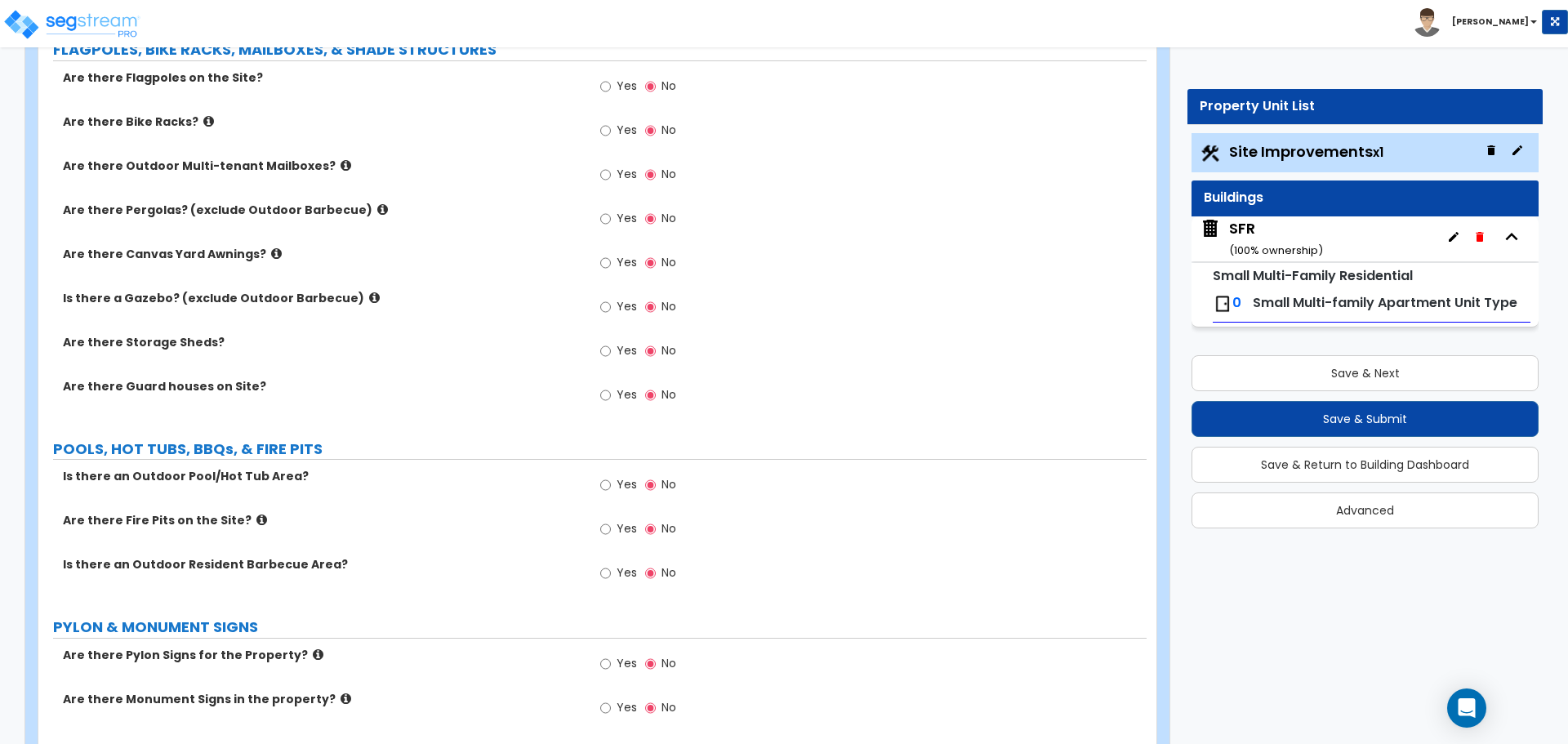
type input "40"
click at [611, 306] on label "Yes" at bounding box center [618, 309] width 37 height 28
click at [611, 306] on input "Yes" at bounding box center [605, 307] width 11 height 18
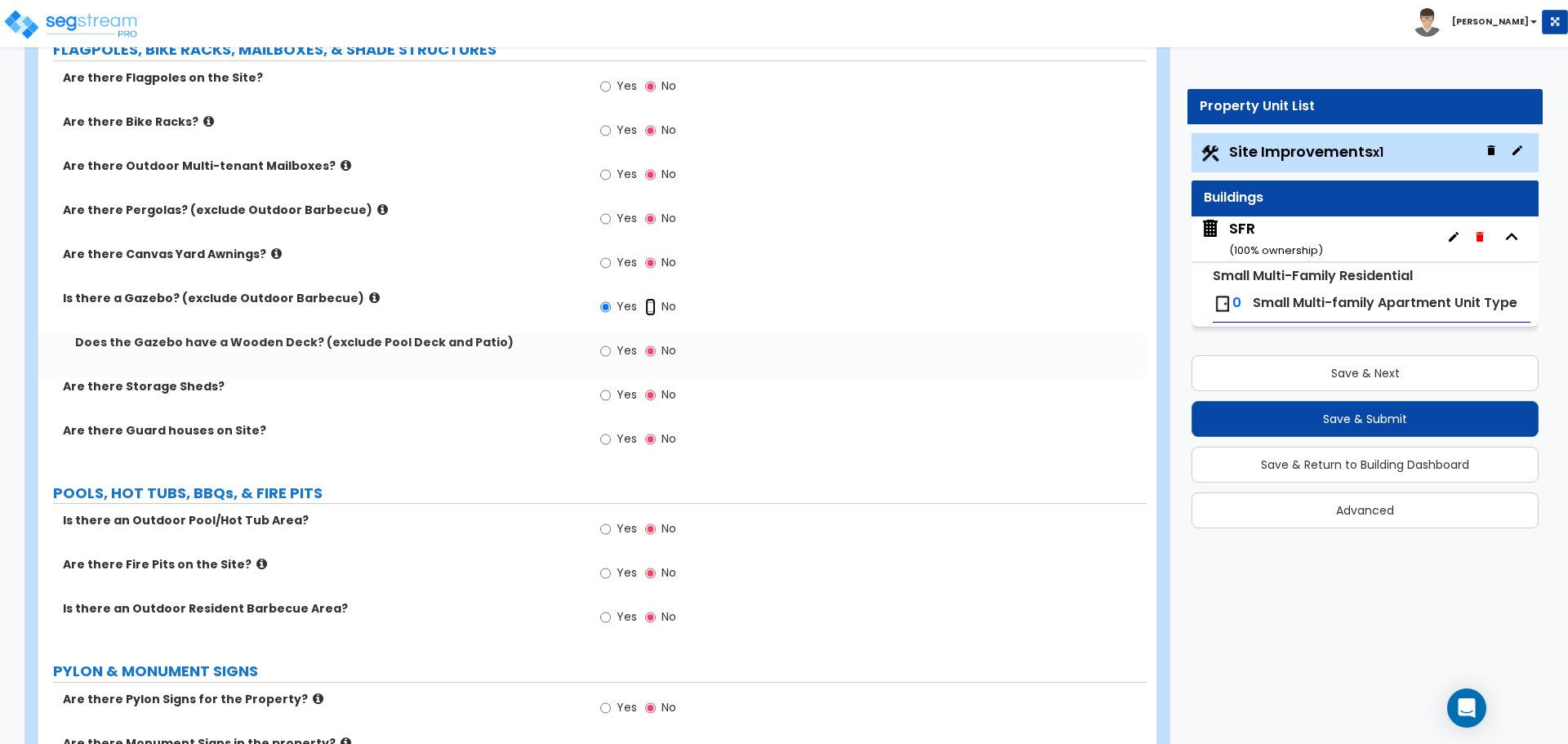
click at [652, 309] on input "No" at bounding box center [650, 307] width 11 height 18
radio input "false"
radio input "true"
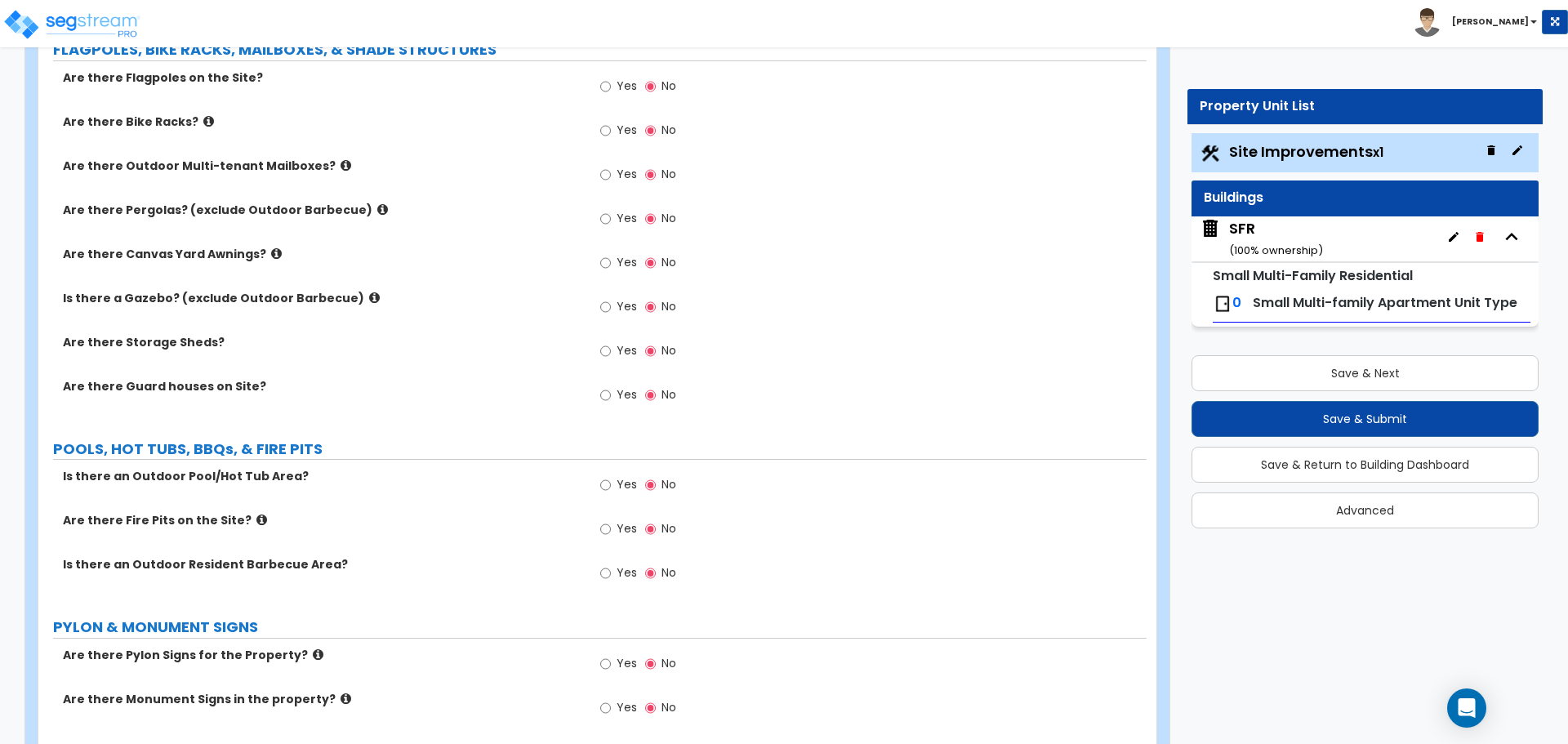
click at [369, 299] on icon at bounding box center [374, 297] width 11 height 12
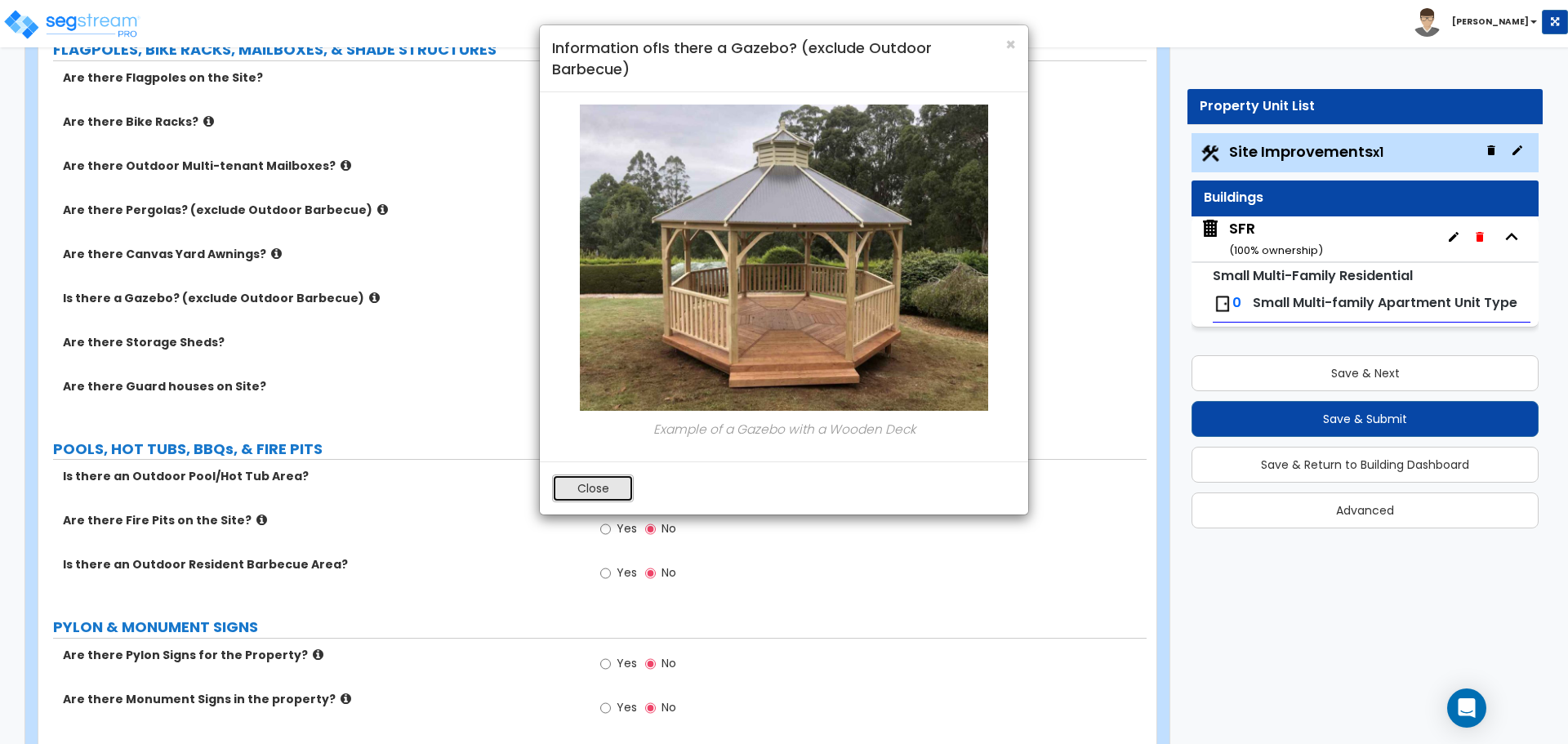
click at [606, 480] on button "Close" at bounding box center [592, 489] width 82 height 28
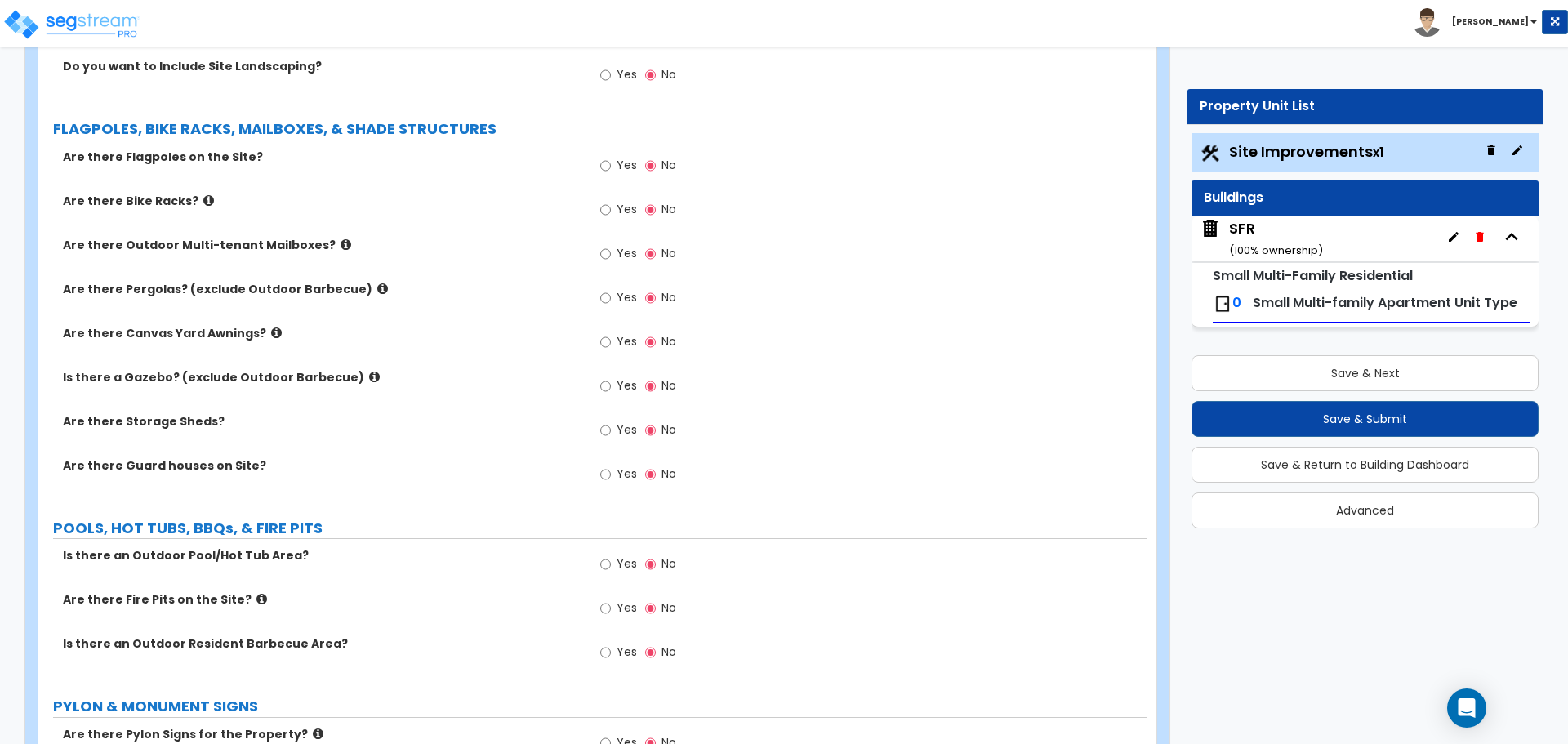
scroll to position [3429, 0]
click at [204, 202] on icon at bounding box center [208, 203] width 11 height 12
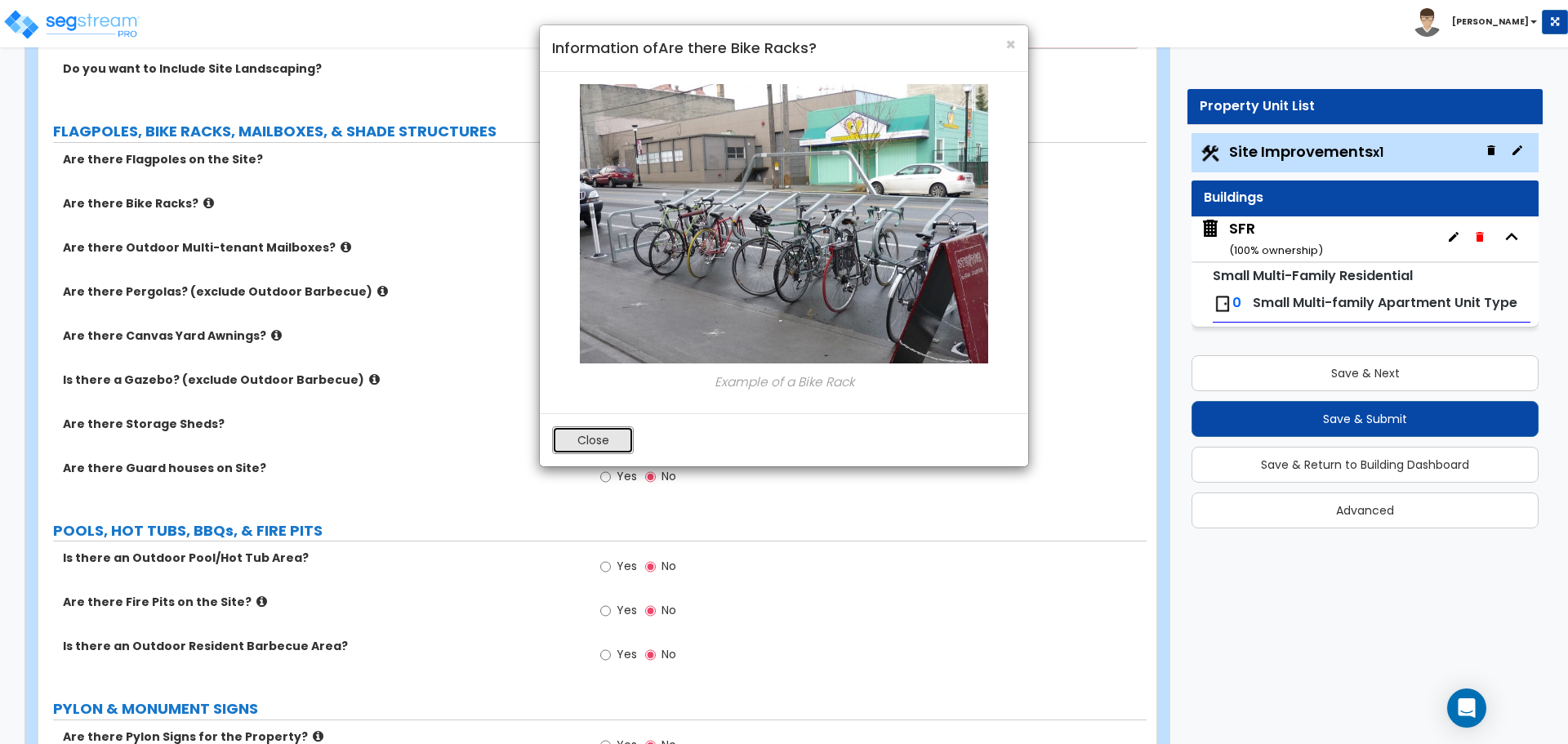
click at [597, 449] on button "Close" at bounding box center [592, 440] width 82 height 28
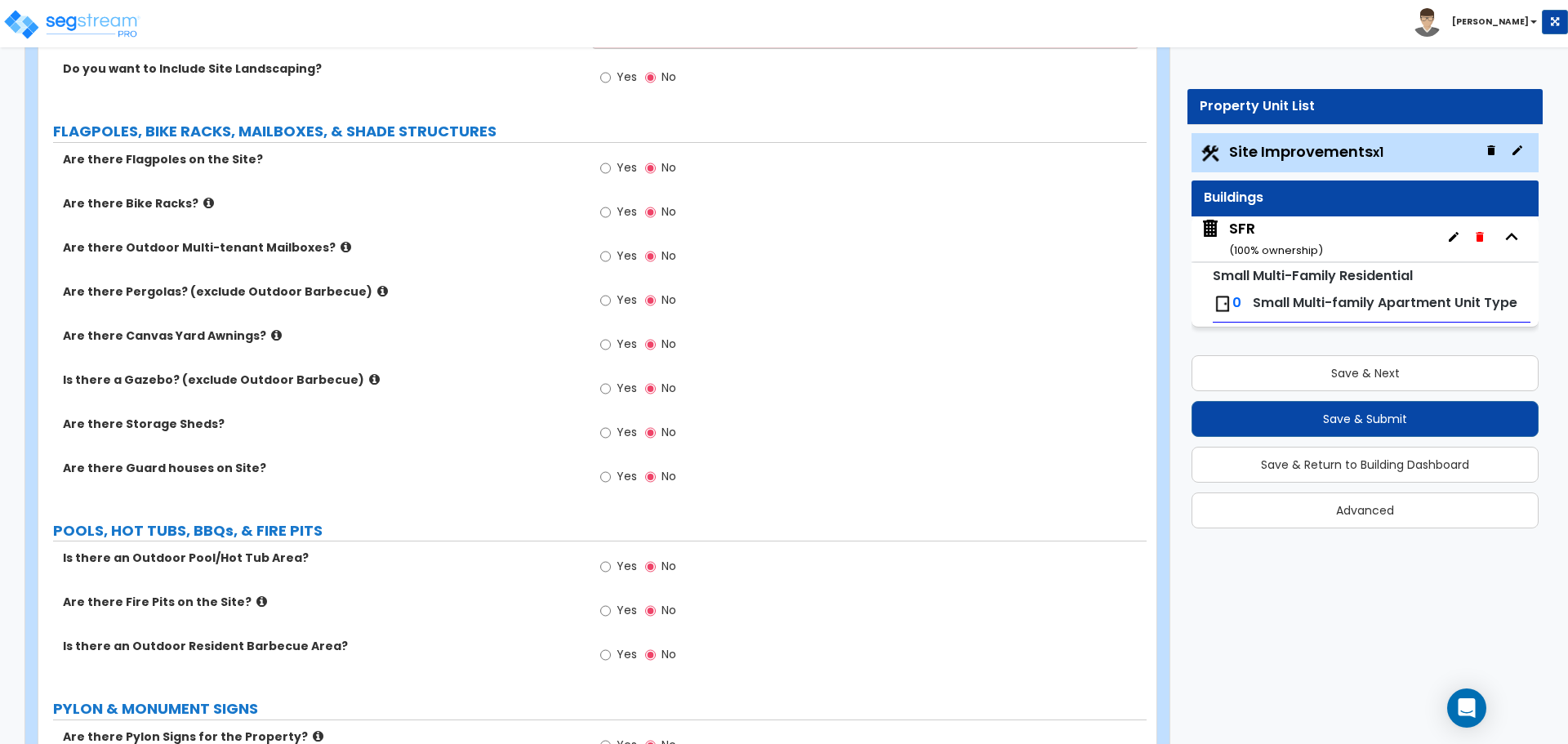
click at [377, 293] on icon at bounding box center [382, 291] width 11 height 12
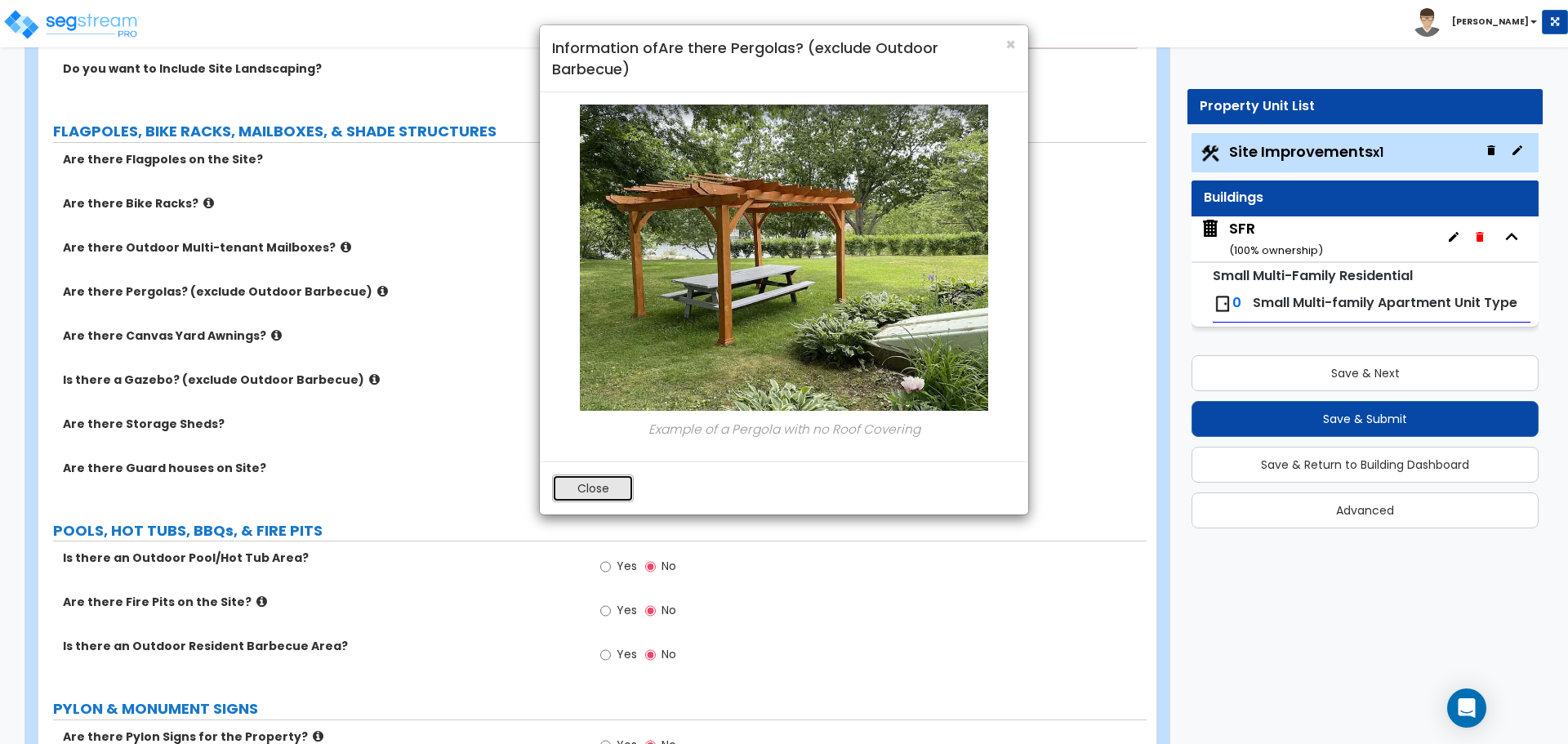
click at [581, 483] on button "Close" at bounding box center [592, 489] width 82 height 28
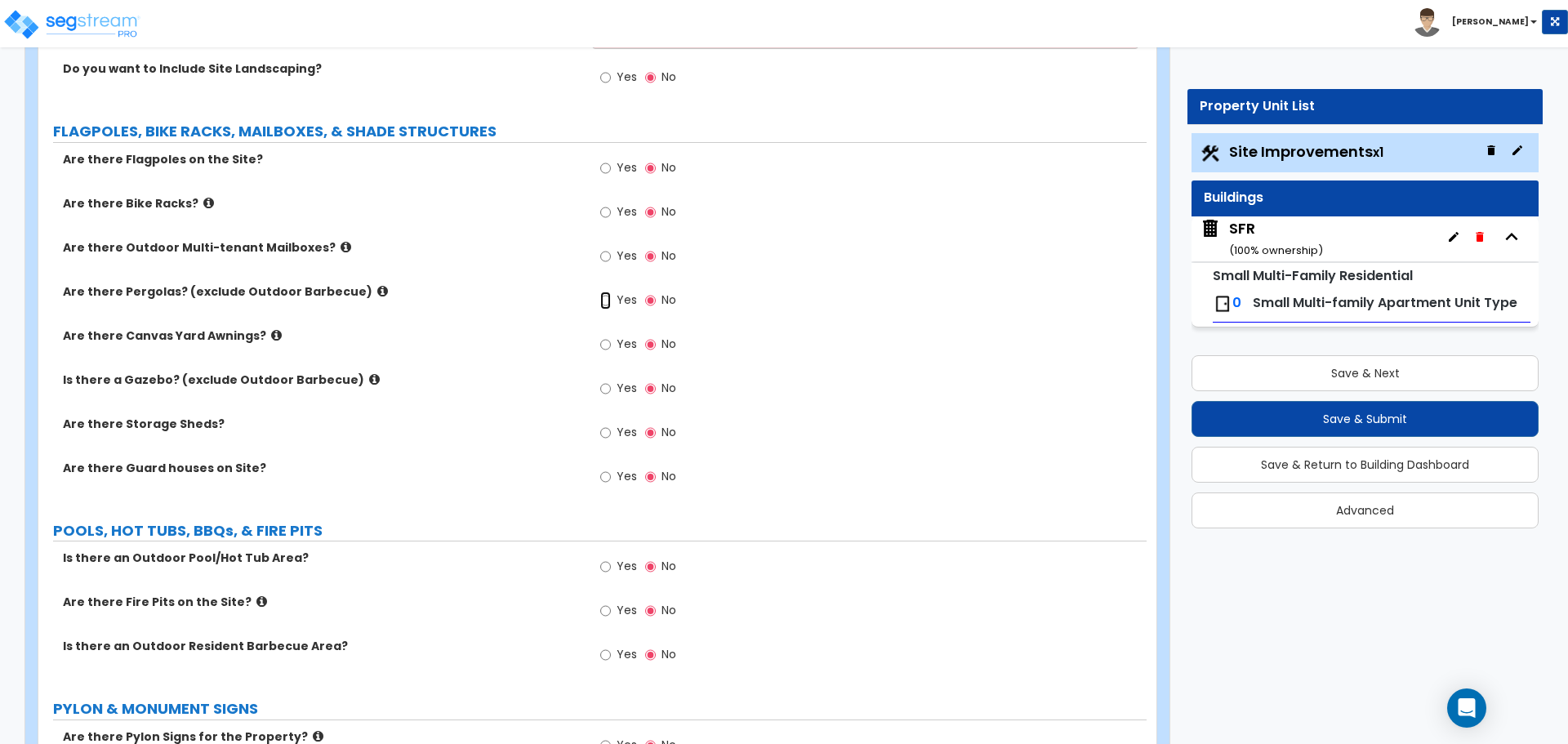
click at [605, 302] on input "Yes" at bounding box center [605, 301] width 11 height 18
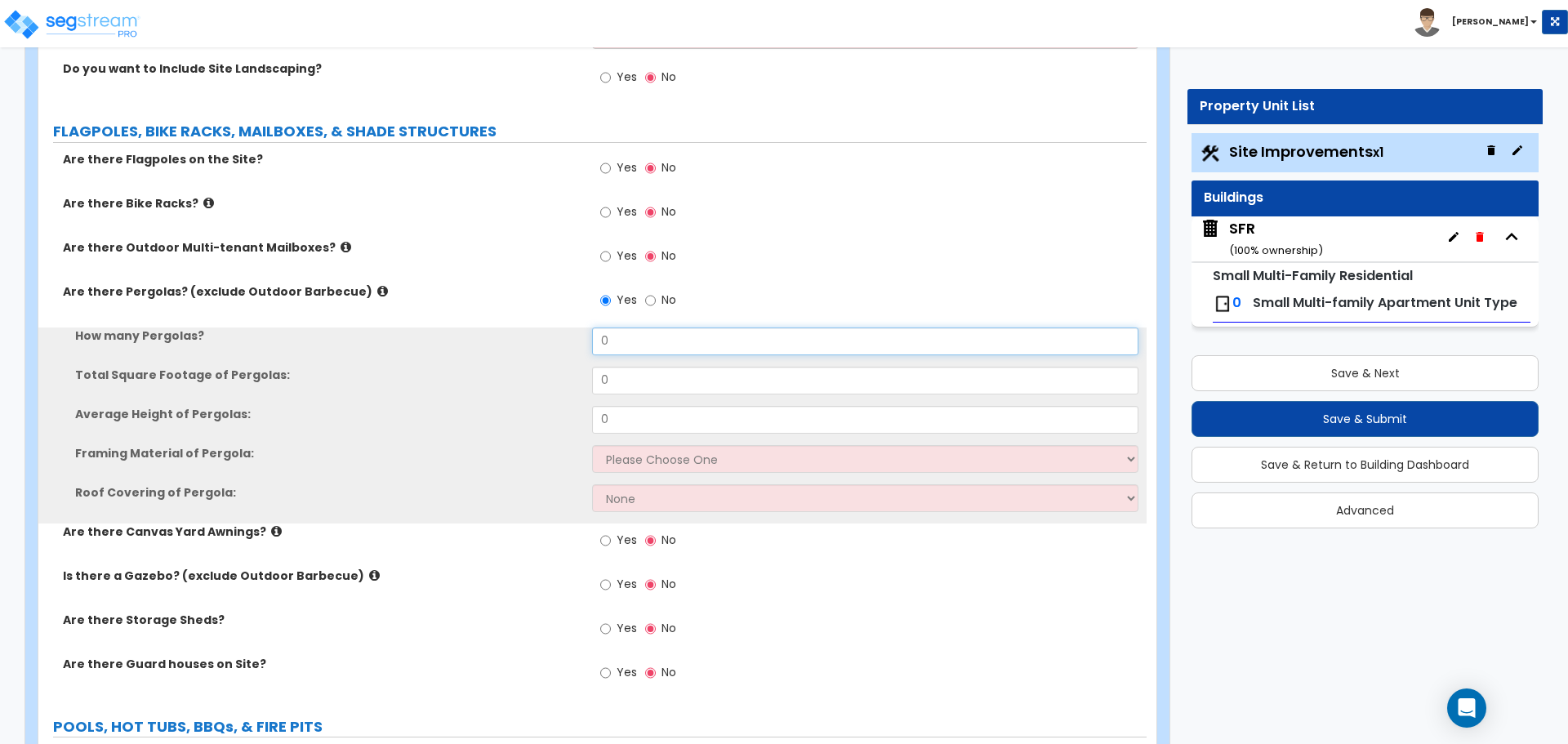
click at [636, 338] on input "0" at bounding box center [864, 341] width 545 height 28
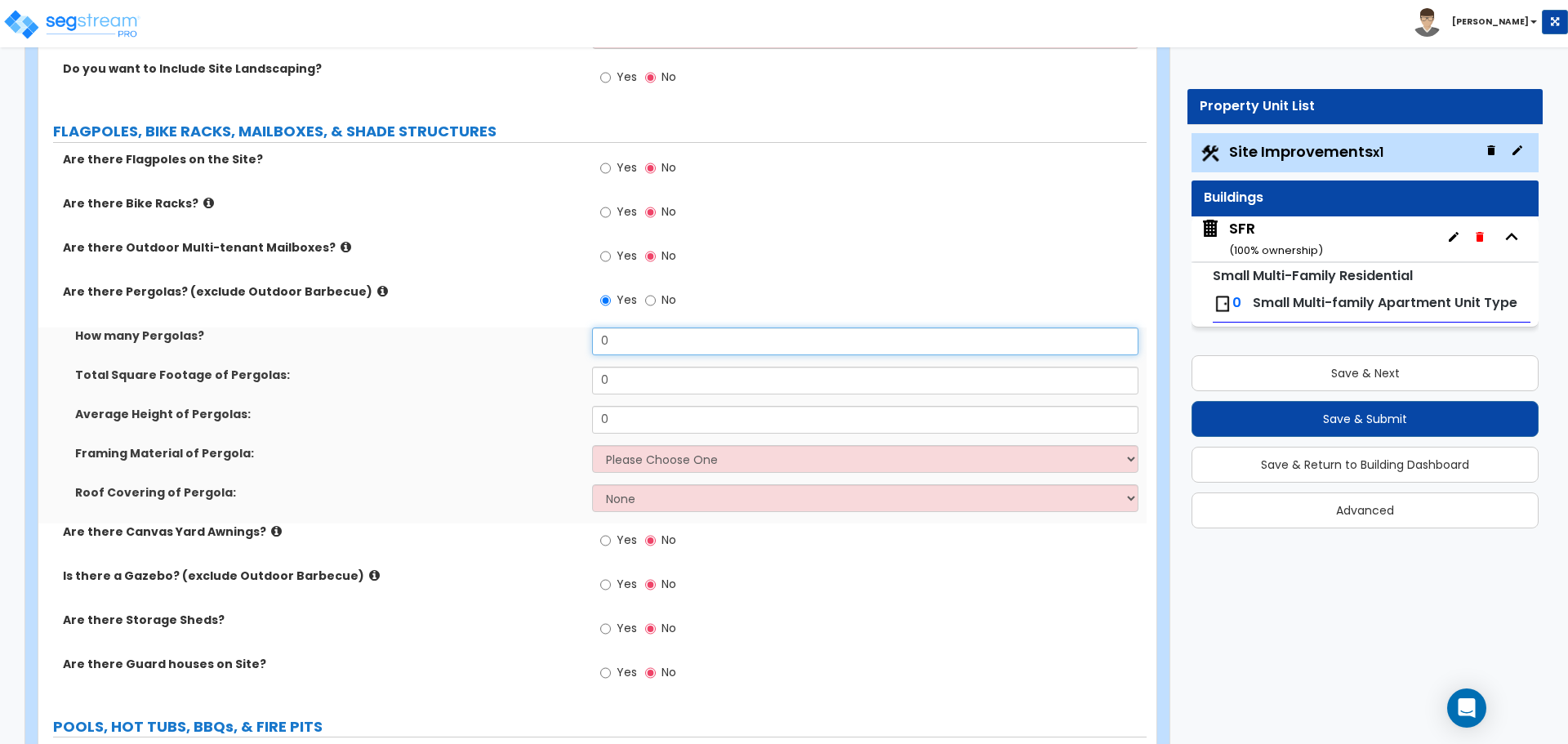
click at [636, 338] on input "0" at bounding box center [864, 341] width 545 height 28
click at [651, 302] on input "No" at bounding box center [650, 301] width 11 height 18
radio input "false"
radio input "true"
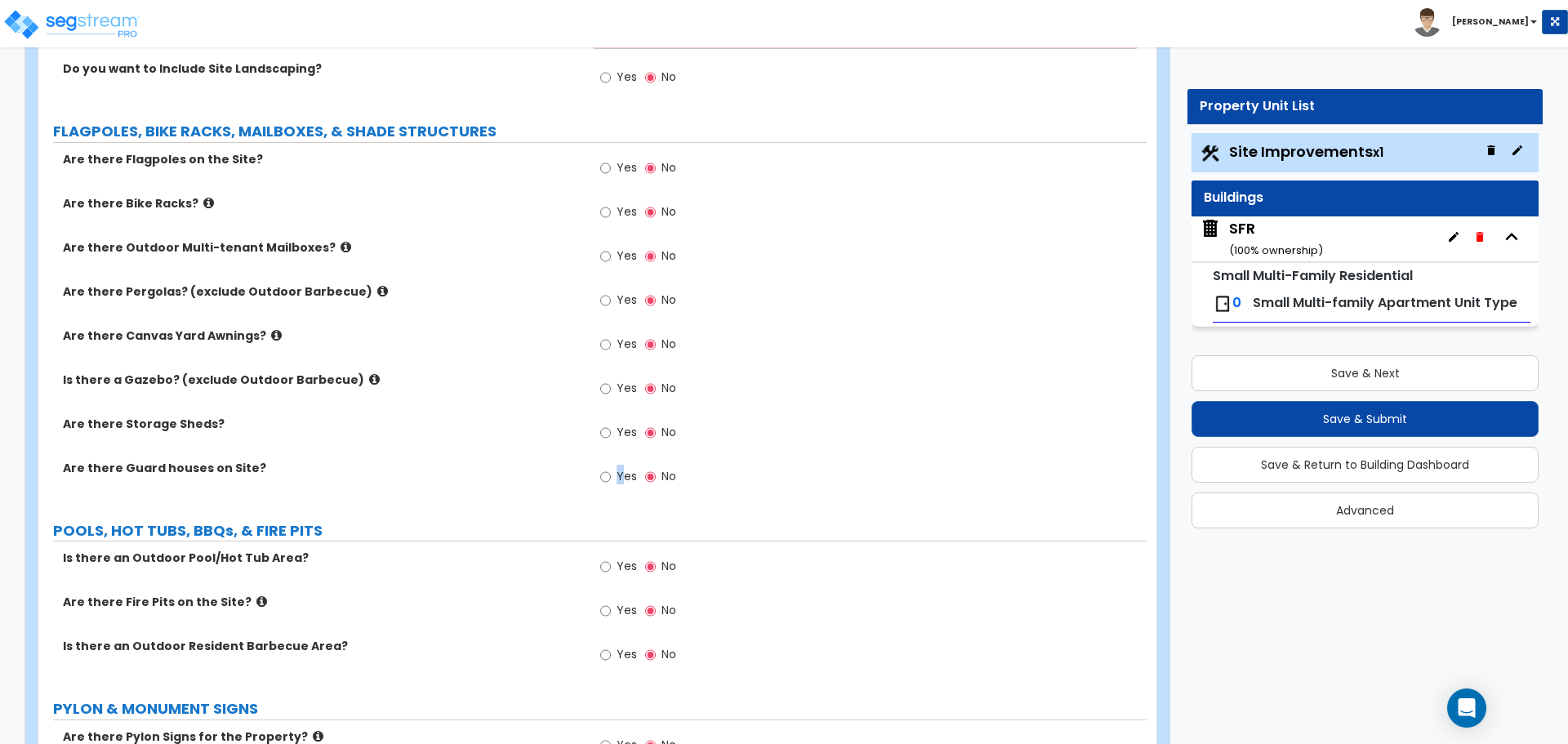
click at [613, 480] on label "Yes" at bounding box center [618, 479] width 37 height 28
click at [611, 480] on input "Yes" at bounding box center [605, 477] width 11 height 18
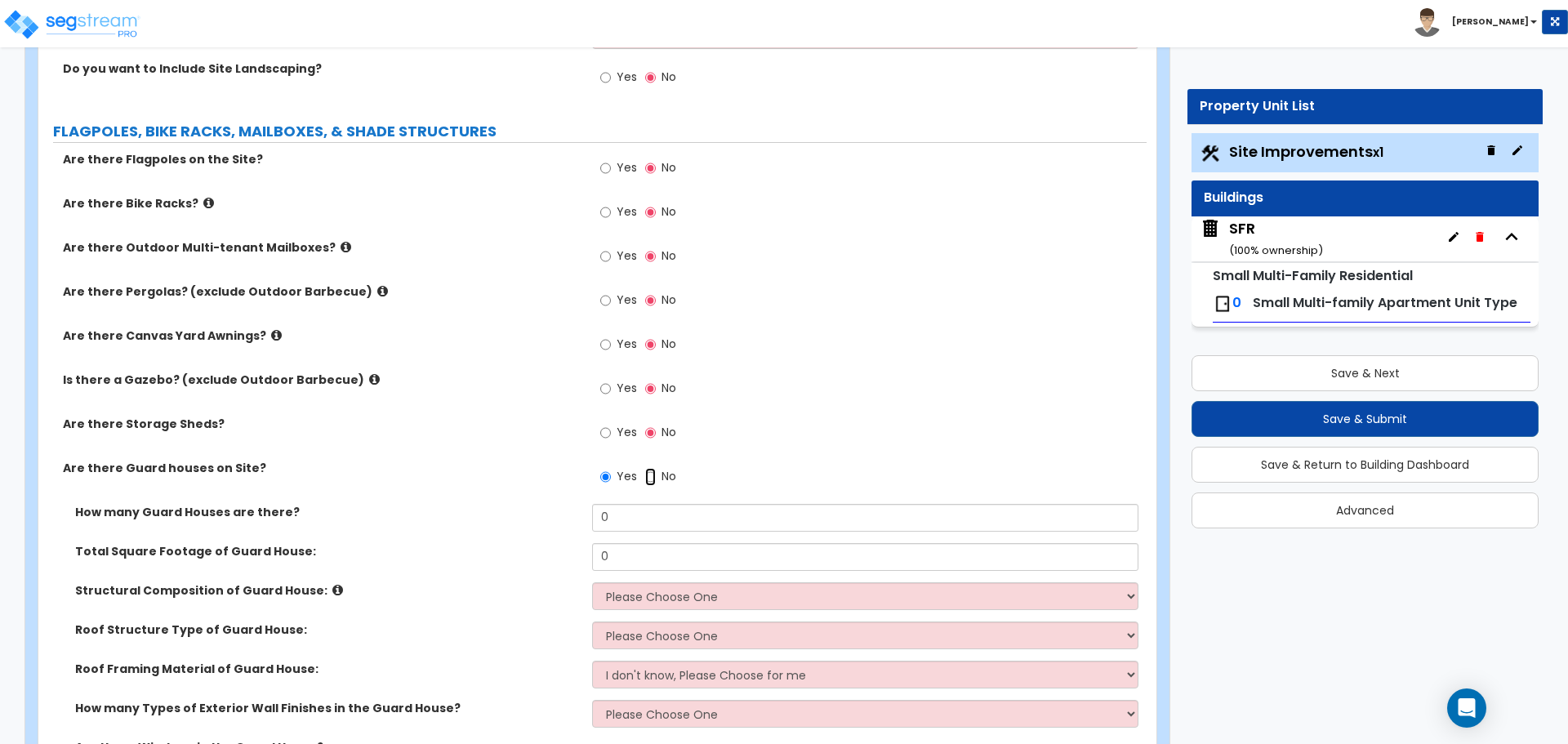
click at [652, 477] on input "No" at bounding box center [650, 477] width 11 height 18
radio input "false"
radio input "true"
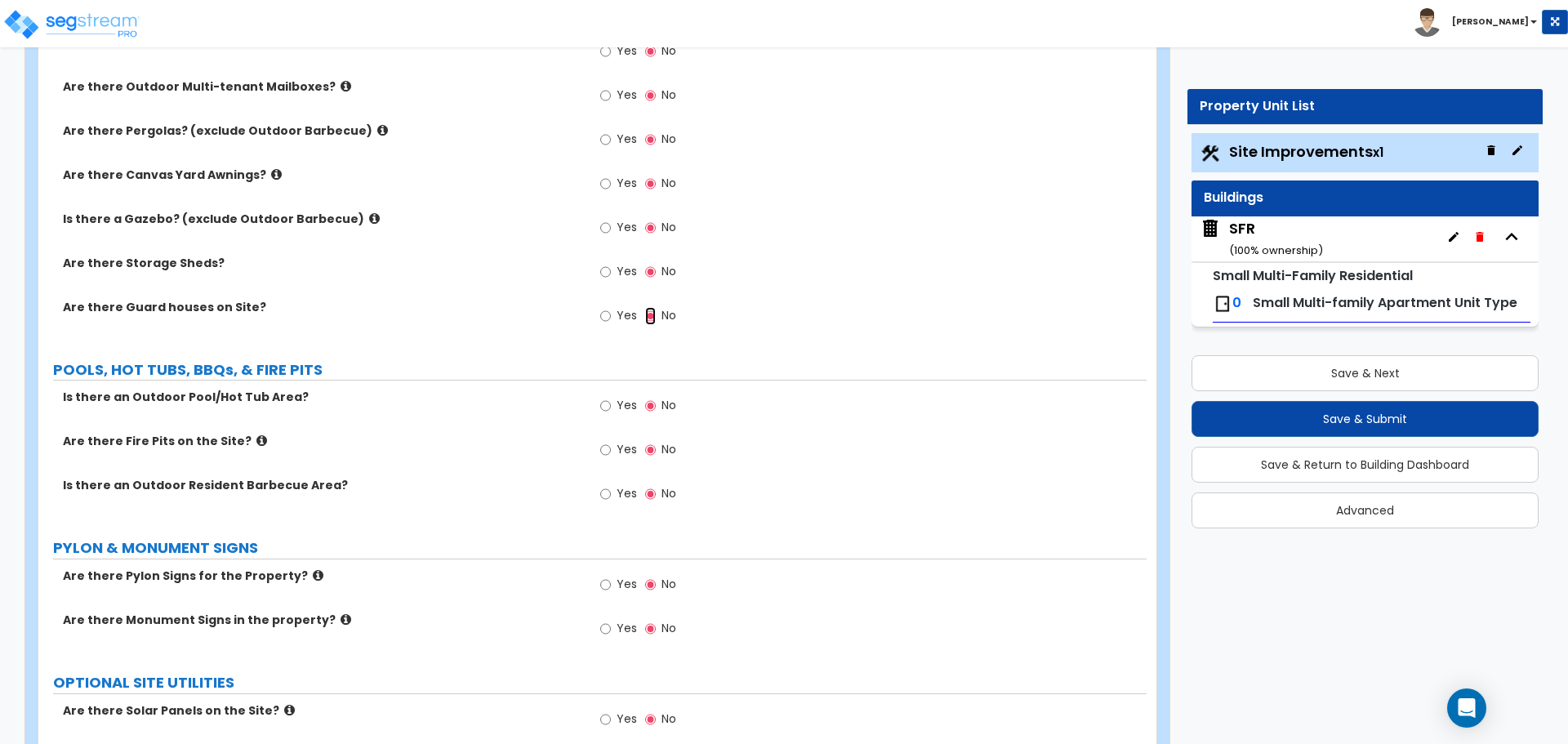
scroll to position [3592, 0]
click at [608, 401] on input "Yes" at bounding box center [605, 404] width 11 height 18
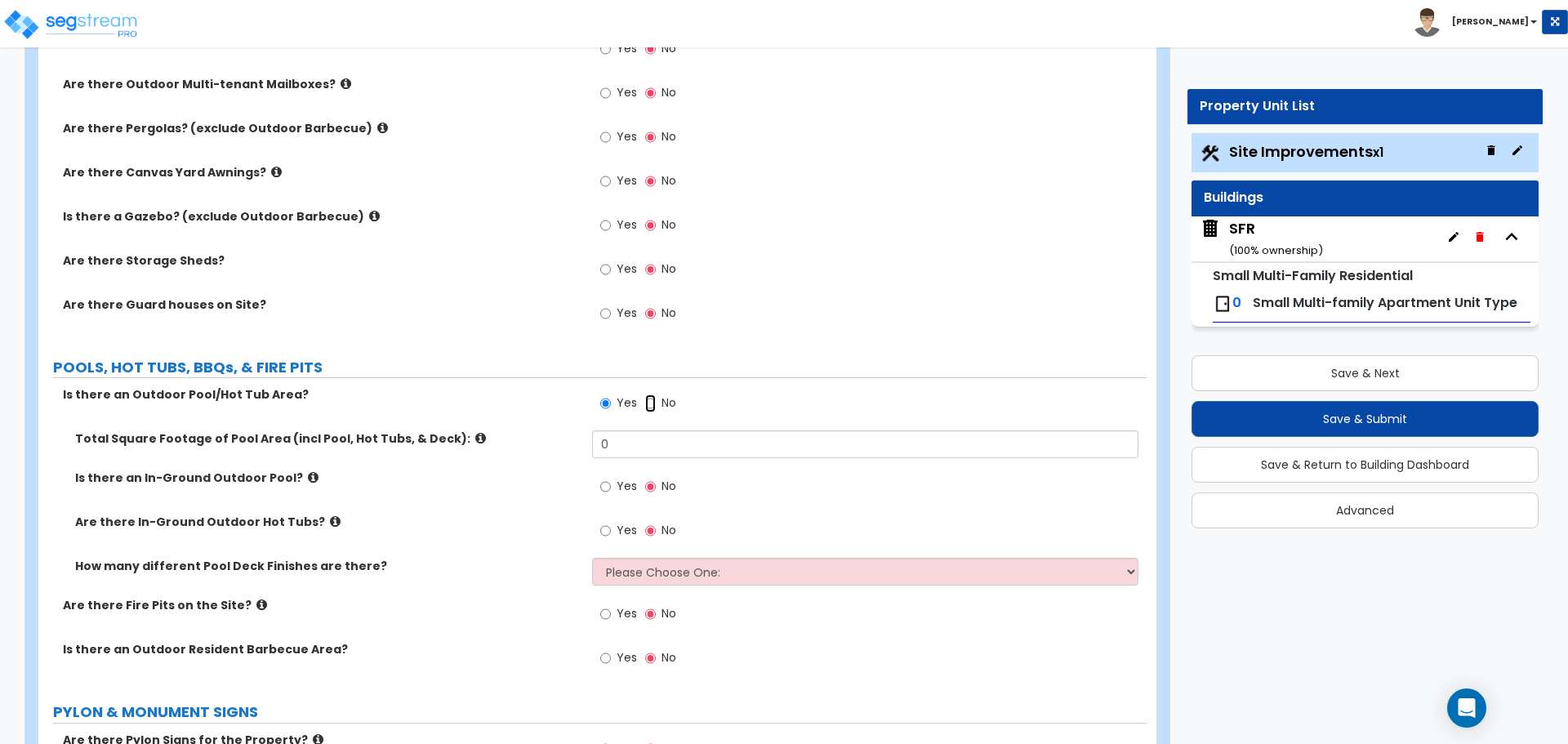
click at [647, 404] on input "No" at bounding box center [650, 404] width 11 height 18
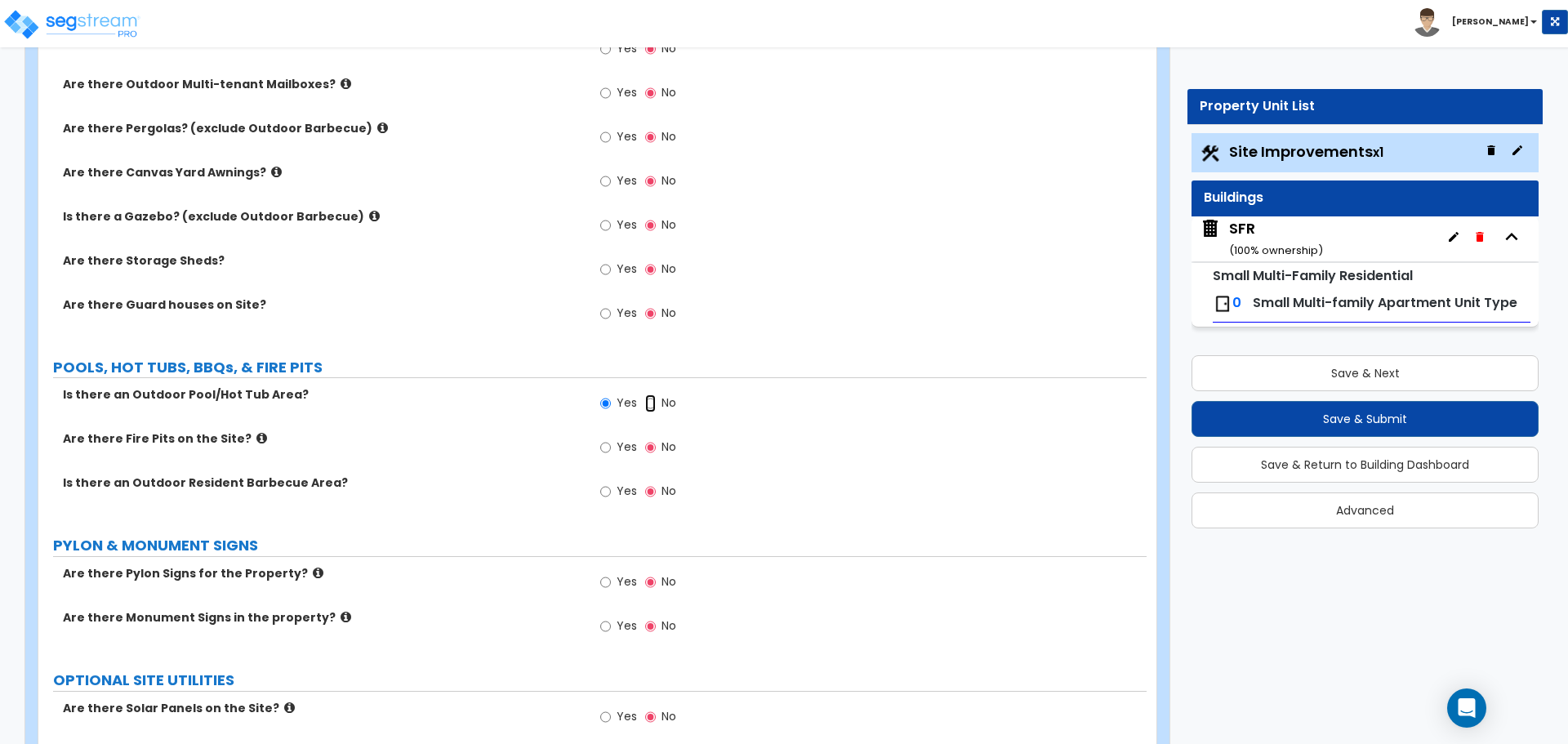
radio input "false"
radio input "true"
click at [609, 452] on input "Yes" at bounding box center [605, 447] width 11 height 18
radio input "true"
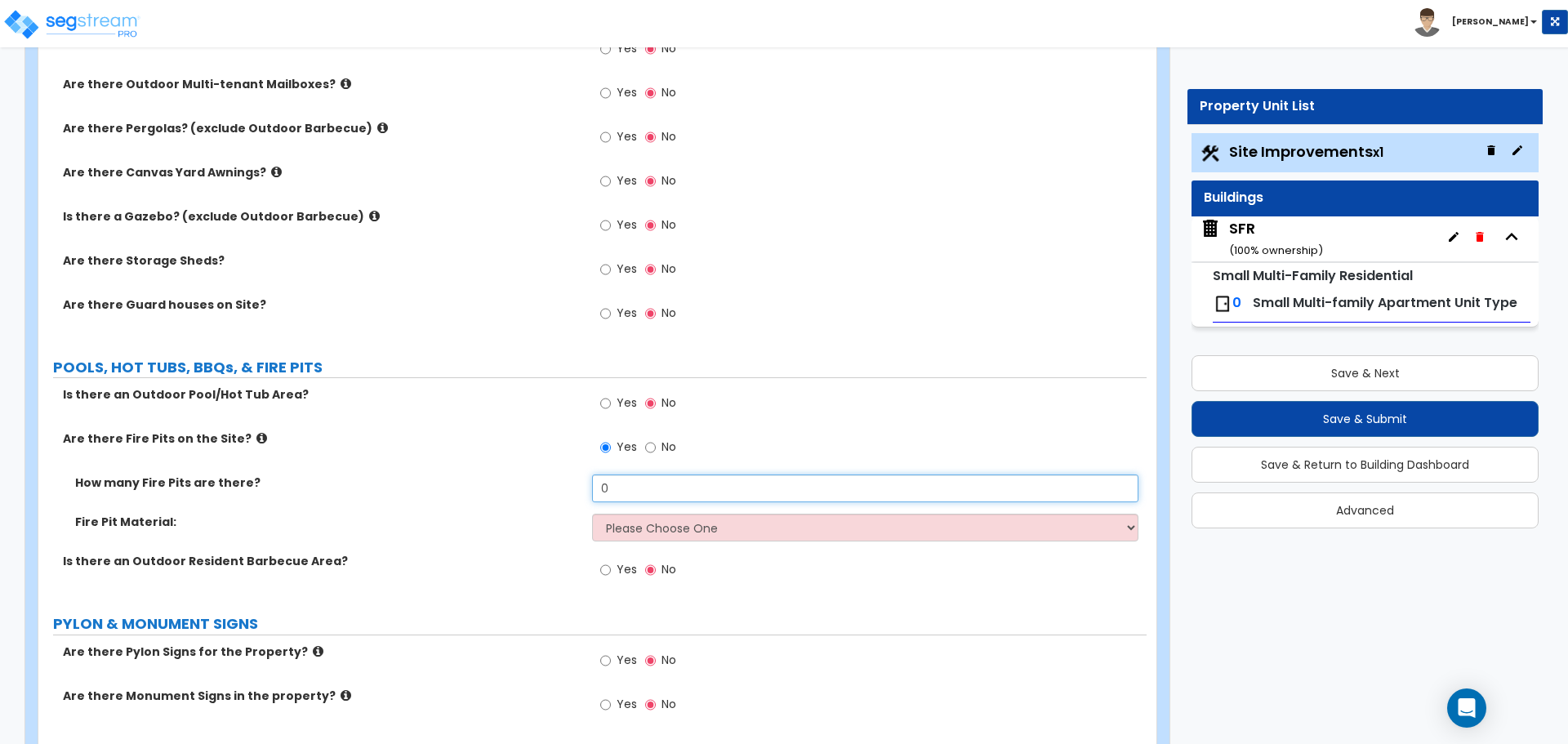
click at [730, 494] on input "0" at bounding box center [864, 489] width 545 height 28
type input "1"
click at [649, 512] on div "How many Fire Pits are there? 1" at bounding box center [592, 494] width 1108 height 40
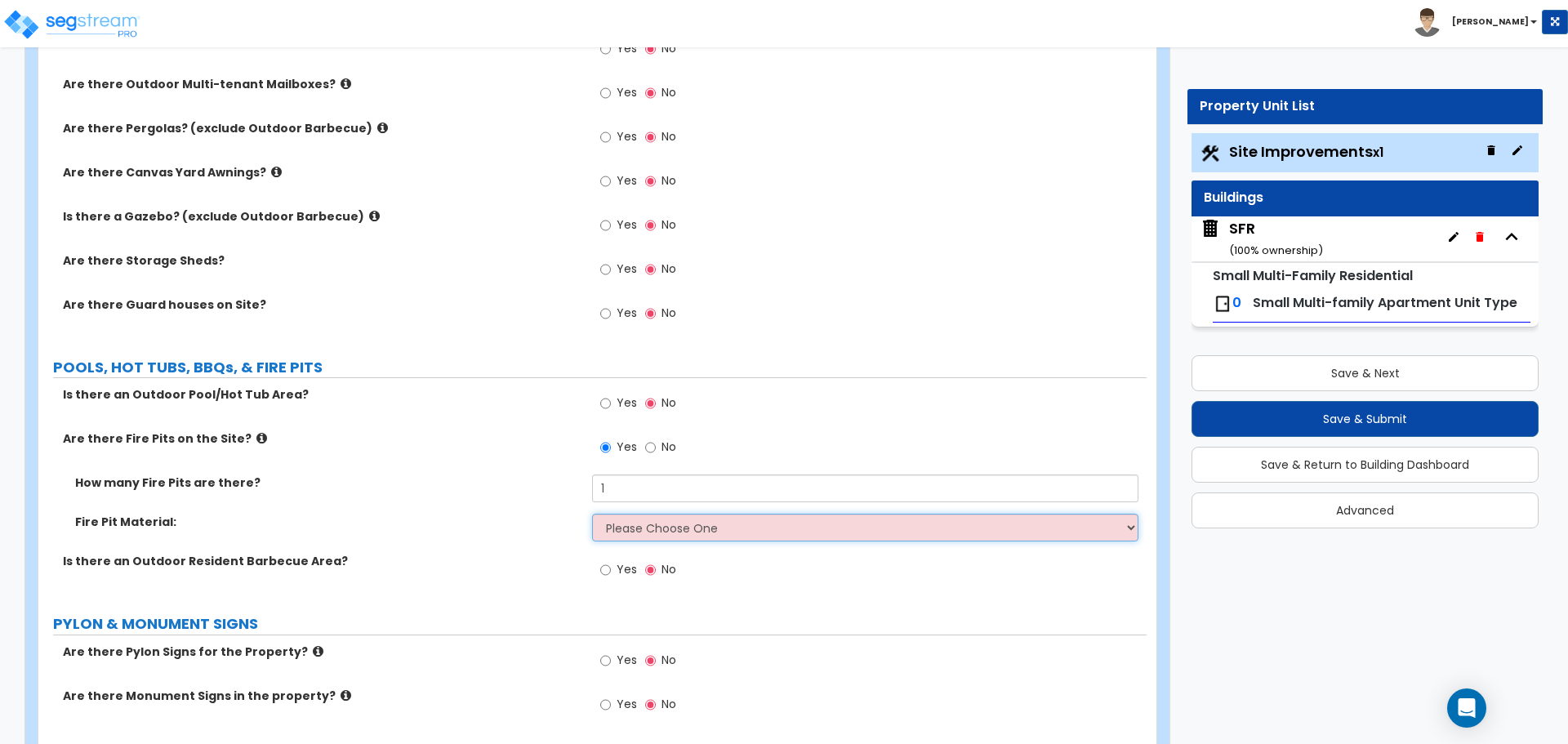
click at [648, 515] on select "Please Choose One Concrete Block Brick Stone" at bounding box center [864, 527] width 545 height 28
click at [592, 513] on select "Please Choose One Concrete Block Brick Stone" at bounding box center [864, 527] width 545 height 28
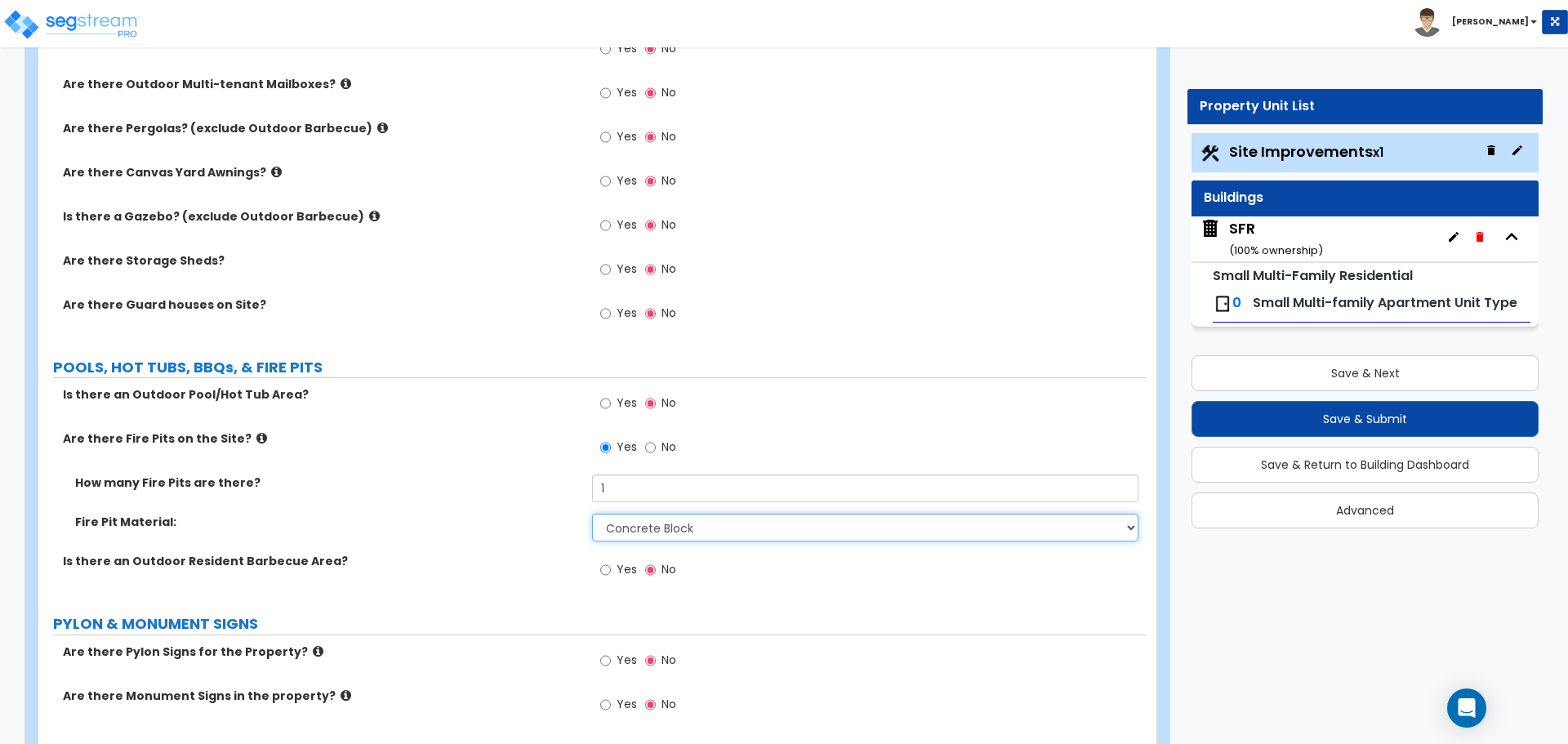
click at [630, 529] on select "Please Choose One Concrete Block Brick Stone" at bounding box center [864, 527] width 545 height 28
select select "2"
click at [592, 513] on select "Please Choose One Concrete Block Brick Stone" at bounding box center [864, 527] width 545 height 28
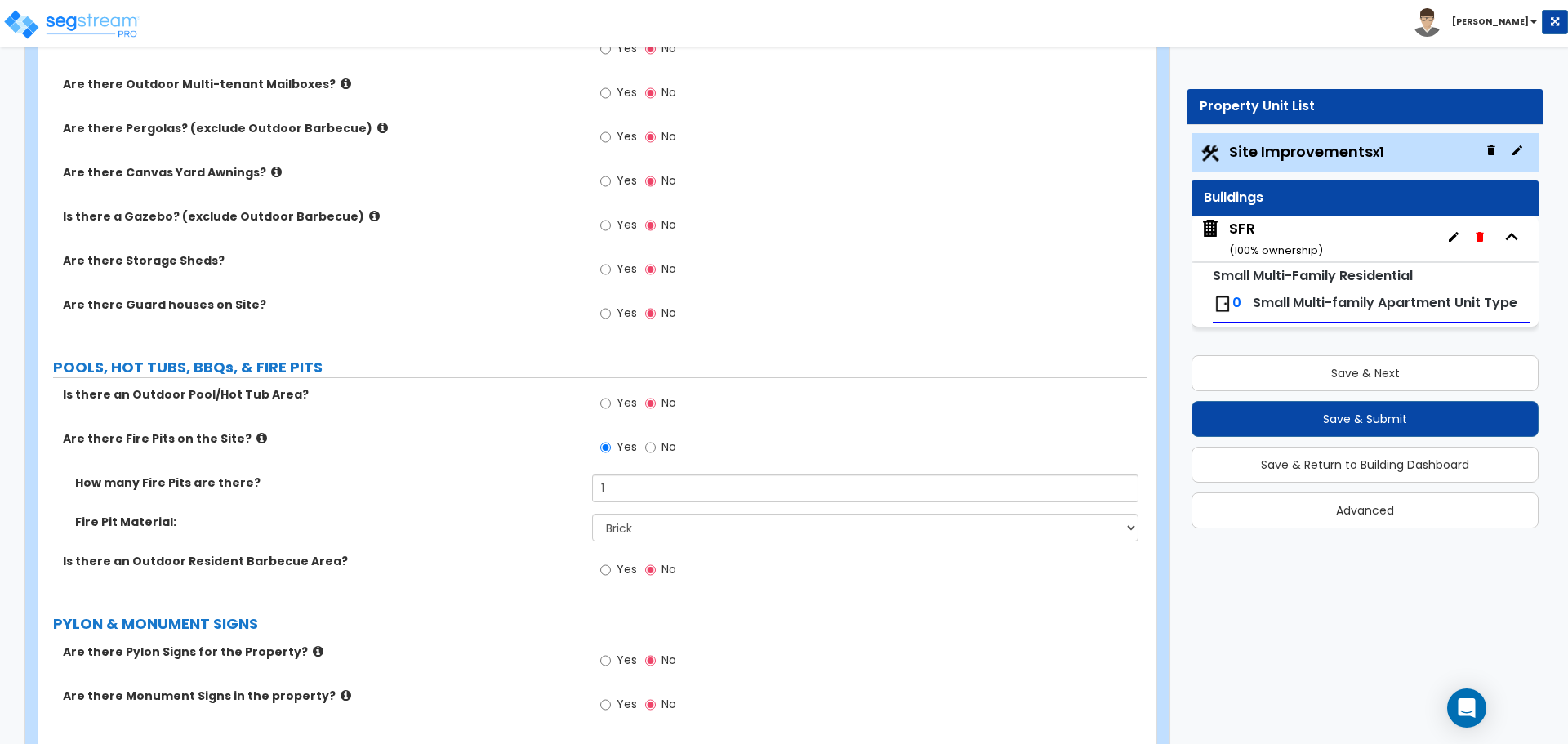
click at [611, 574] on label "Yes" at bounding box center [618, 572] width 37 height 28
click at [611, 574] on input "Yes" at bounding box center [605, 570] width 11 height 18
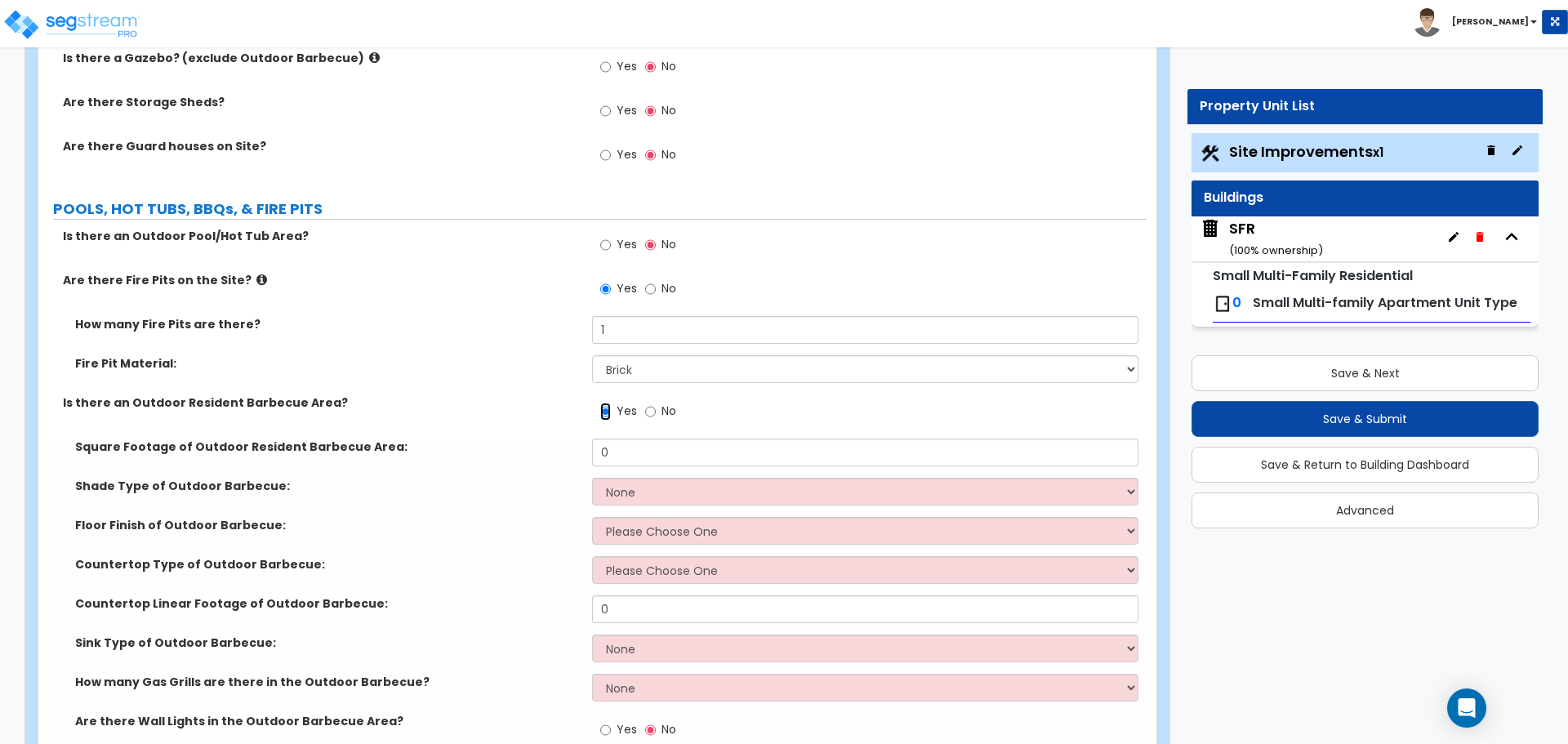
scroll to position [3756, 0]
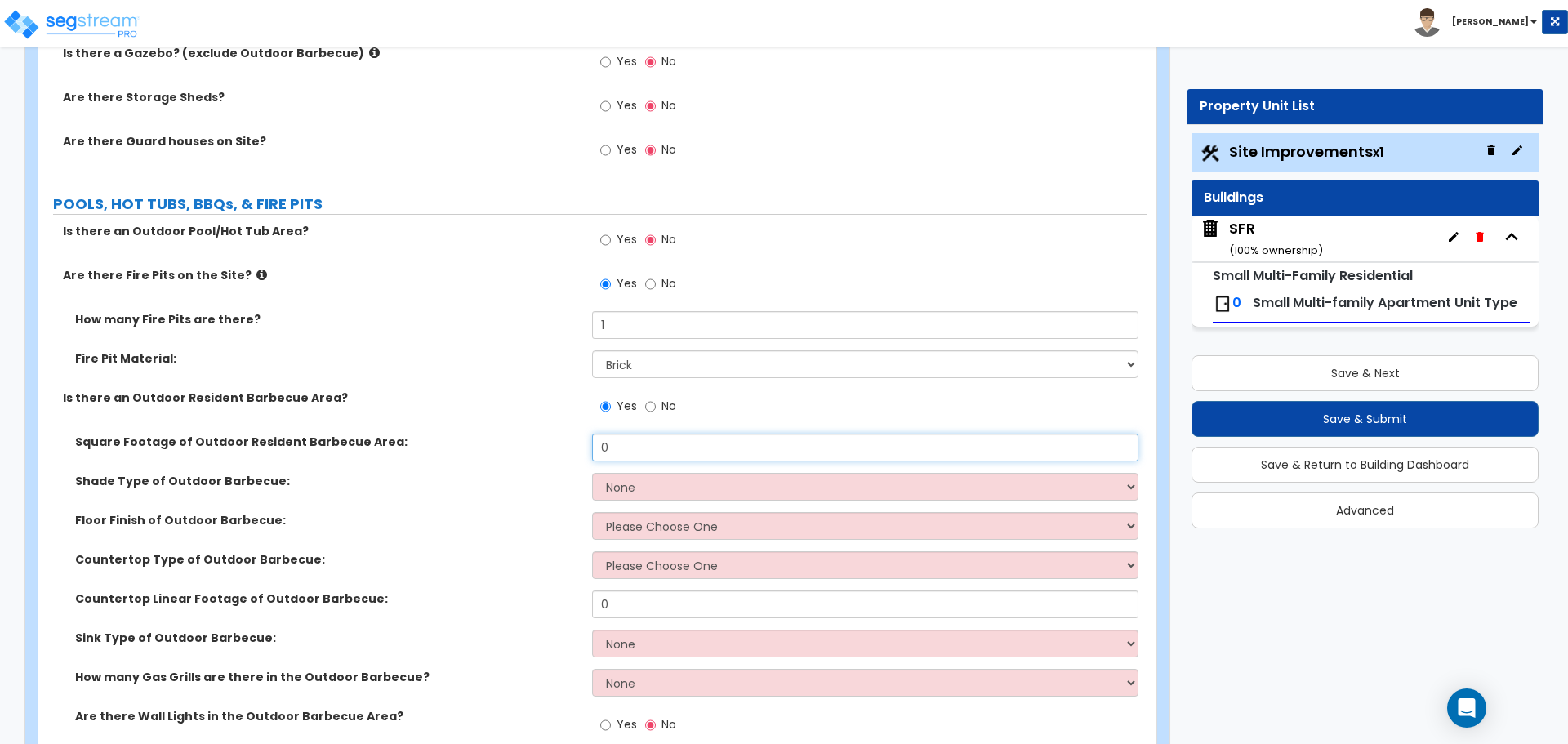
click at [640, 439] on input "0" at bounding box center [864, 447] width 545 height 28
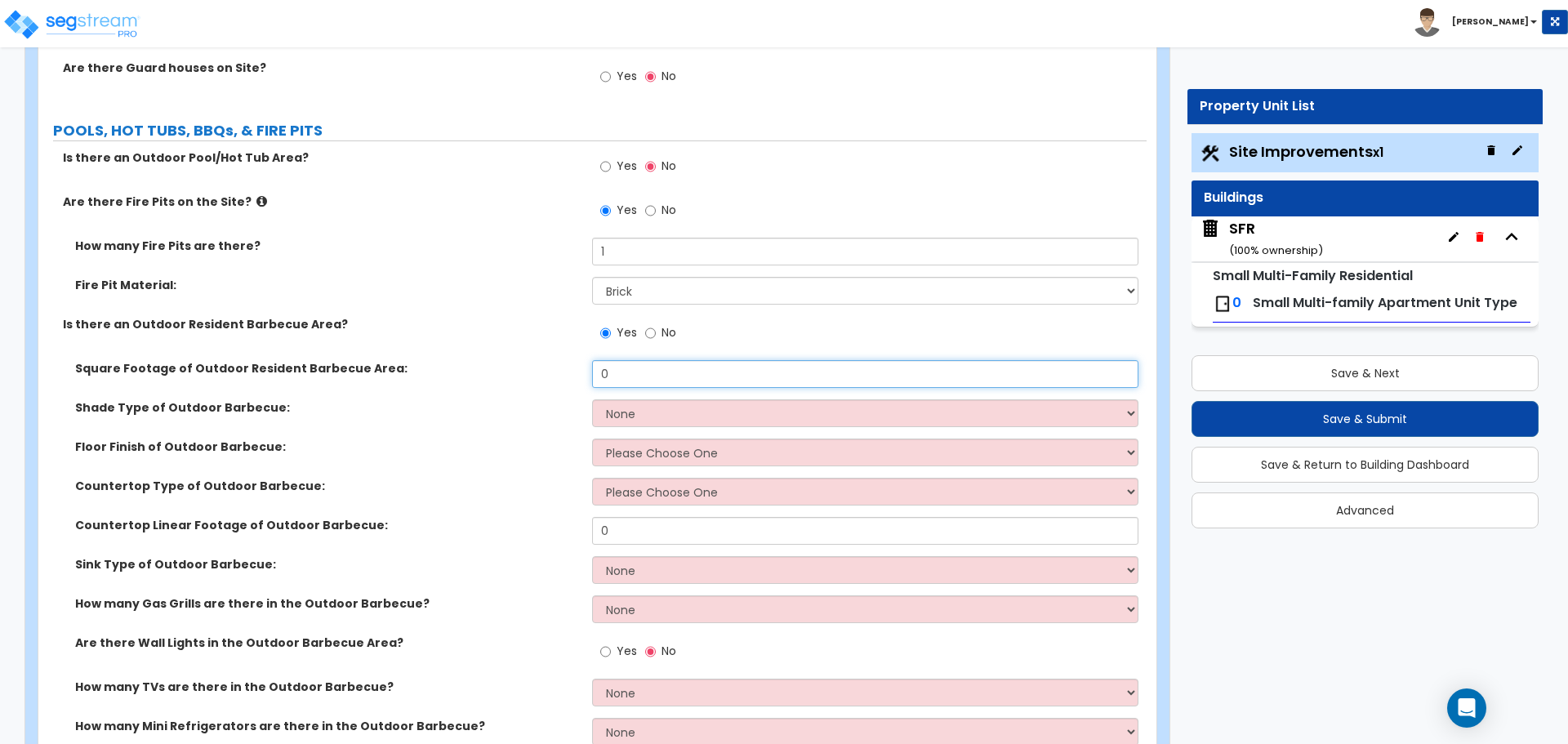
scroll to position [3838, 0]
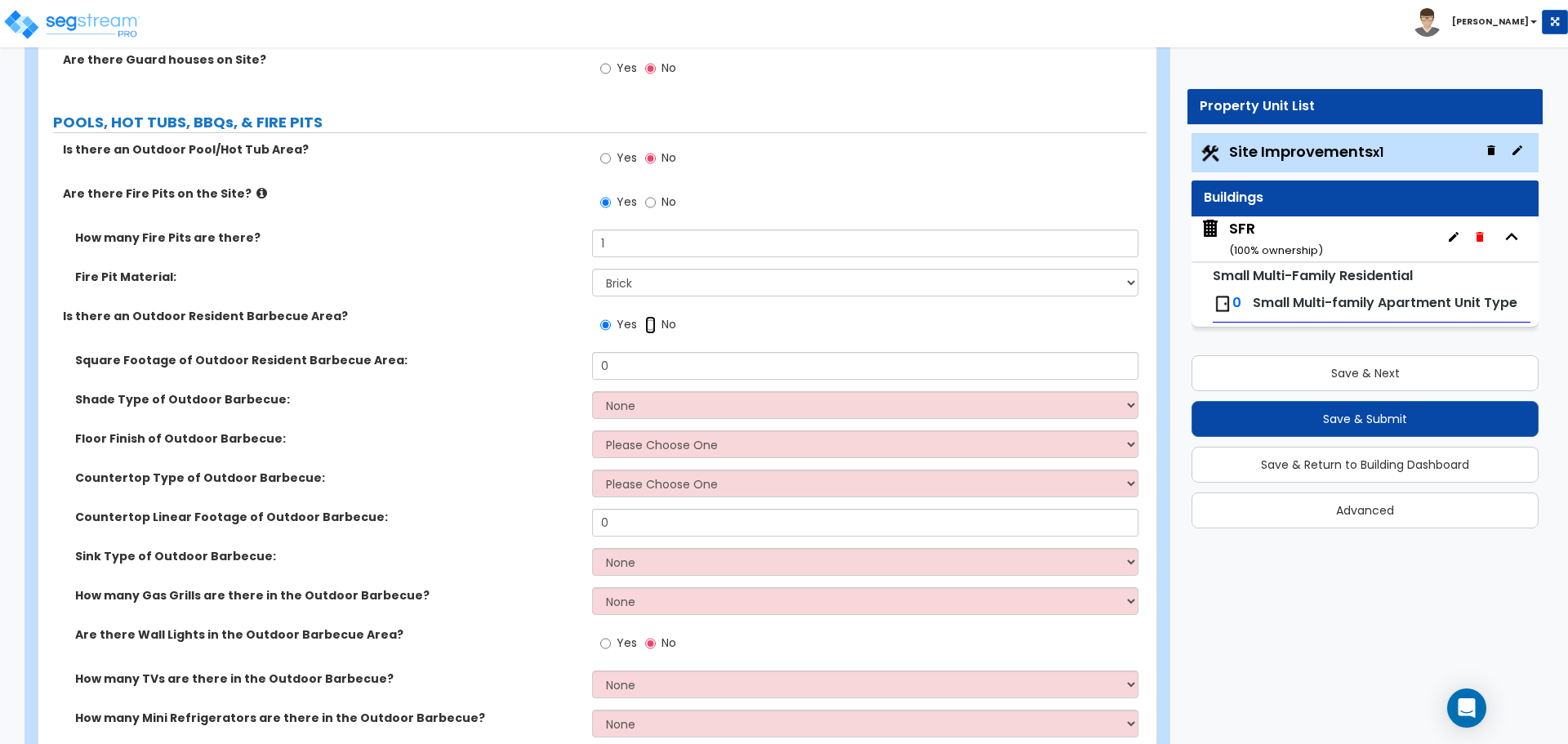
click at [653, 323] on input "No" at bounding box center [650, 325] width 11 height 18
radio input "false"
radio input "true"
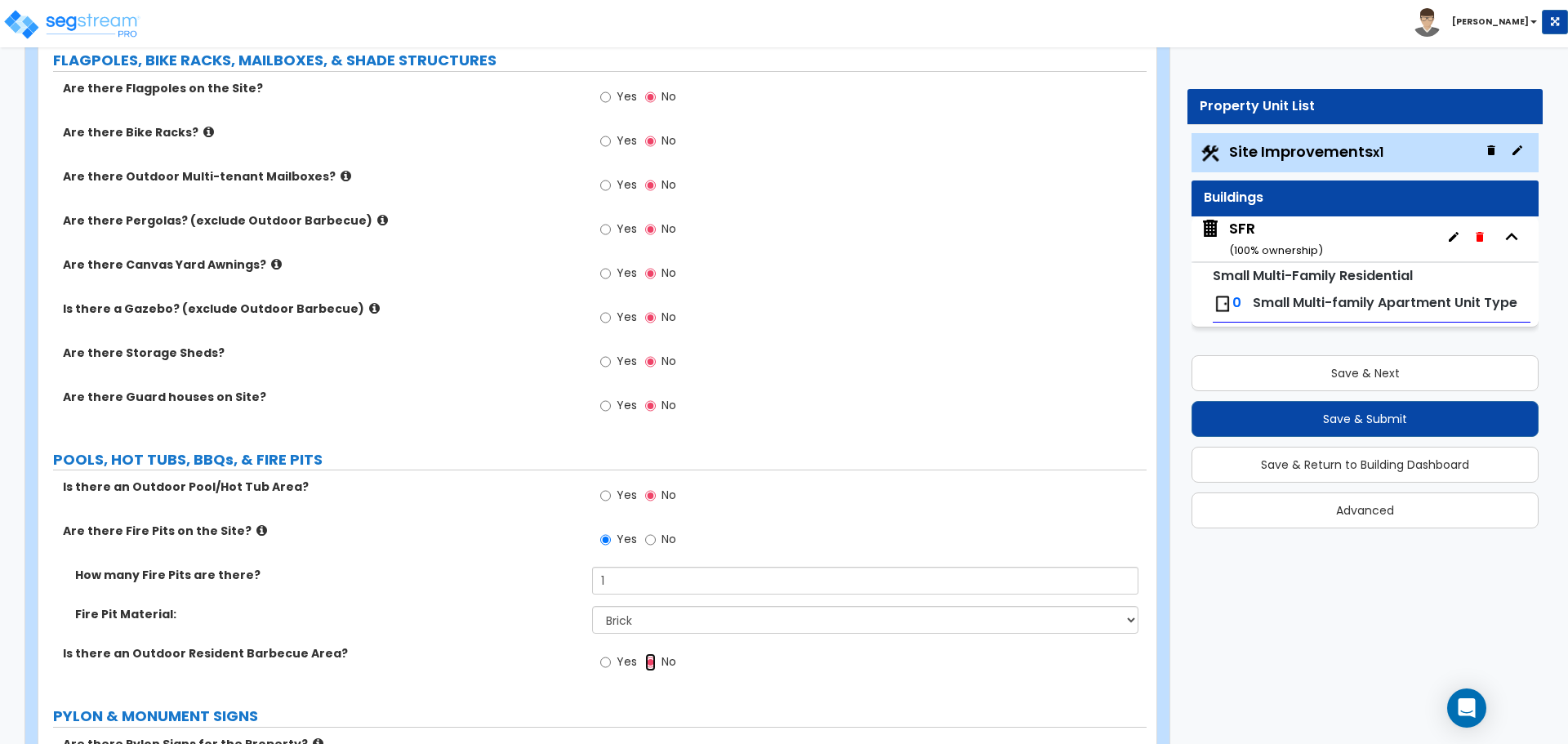
scroll to position [3429, 0]
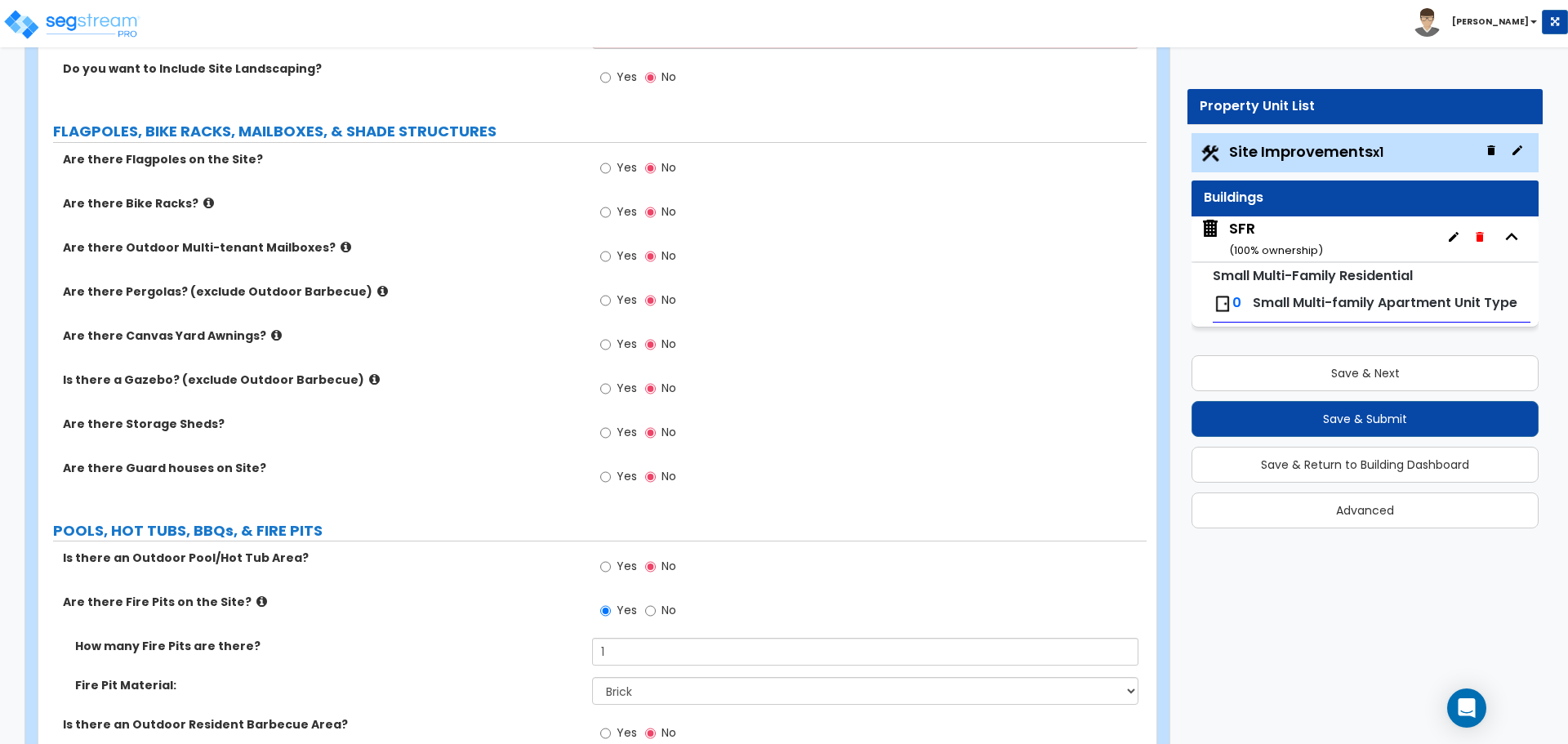
click at [614, 341] on label "Yes" at bounding box center [618, 346] width 37 height 28
click at [611, 341] on input "Yes" at bounding box center [605, 344] width 11 height 18
radio input "true"
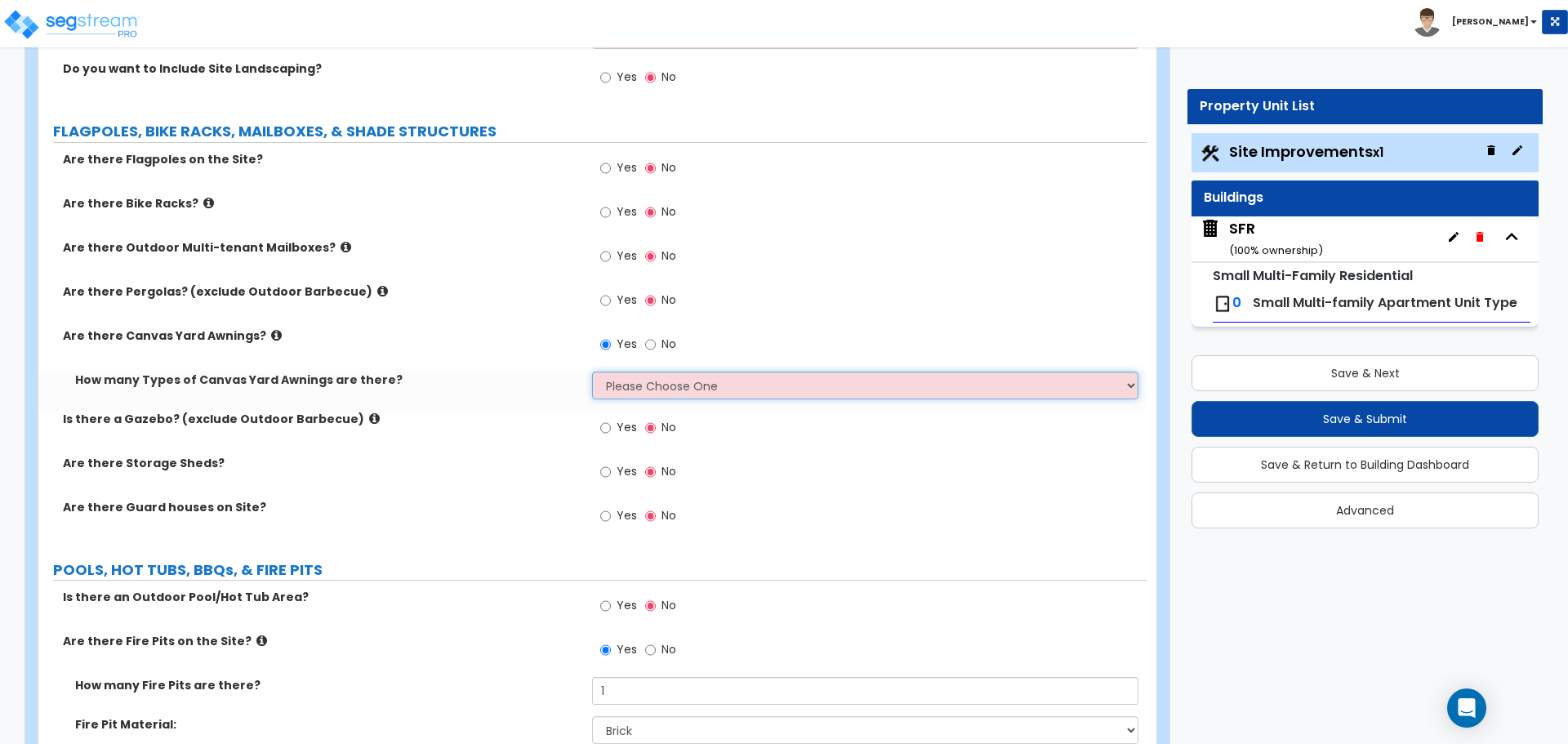
click at [647, 381] on select "Please Choose One 1 2" at bounding box center [864, 386] width 545 height 28
select select "1"
click at [592, 372] on select "Please Choose One 1 2" at bounding box center [864, 386] width 545 height 28
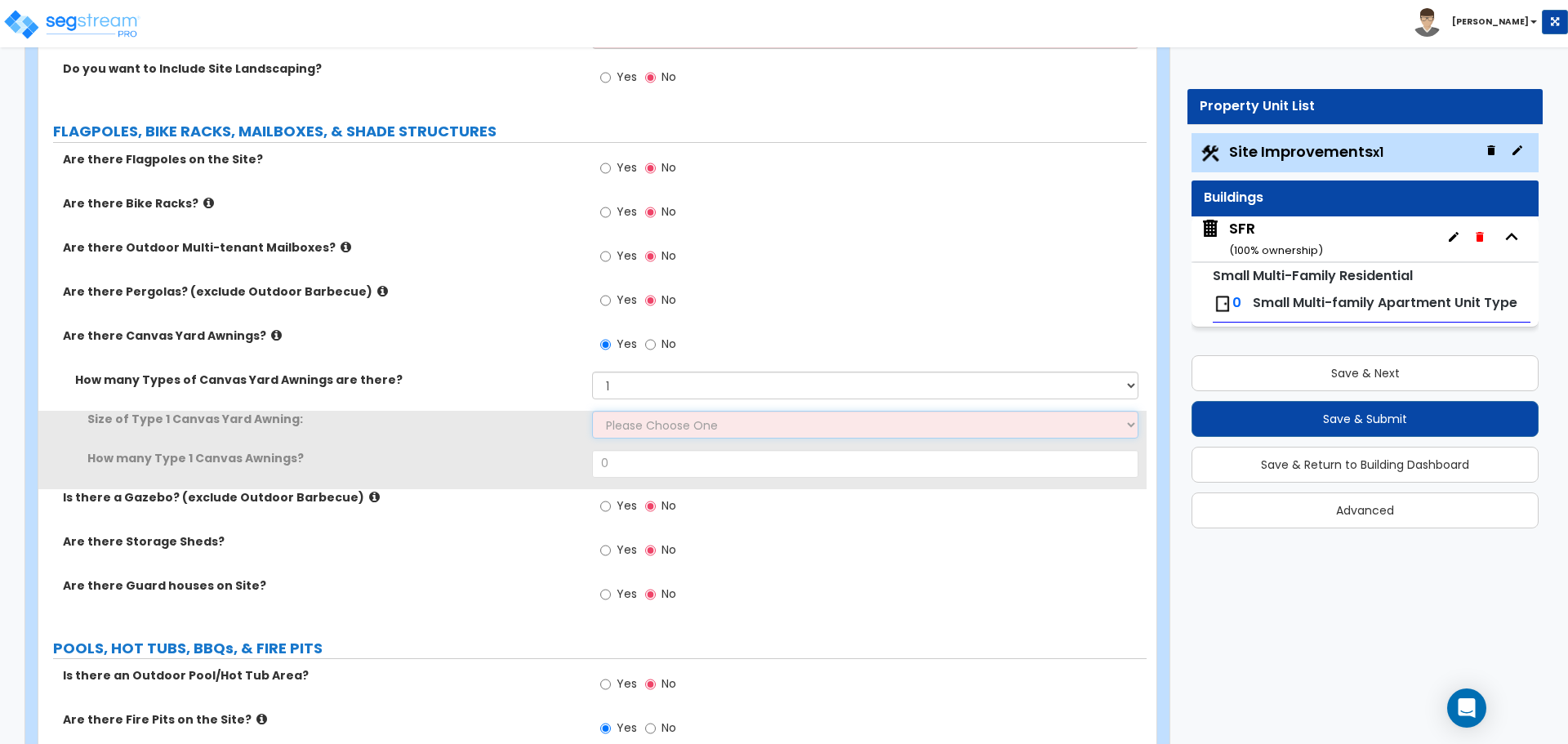
click at [638, 428] on select "Please Choose One 12' x 12' 16' x 14'" at bounding box center [864, 424] width 545 height 28
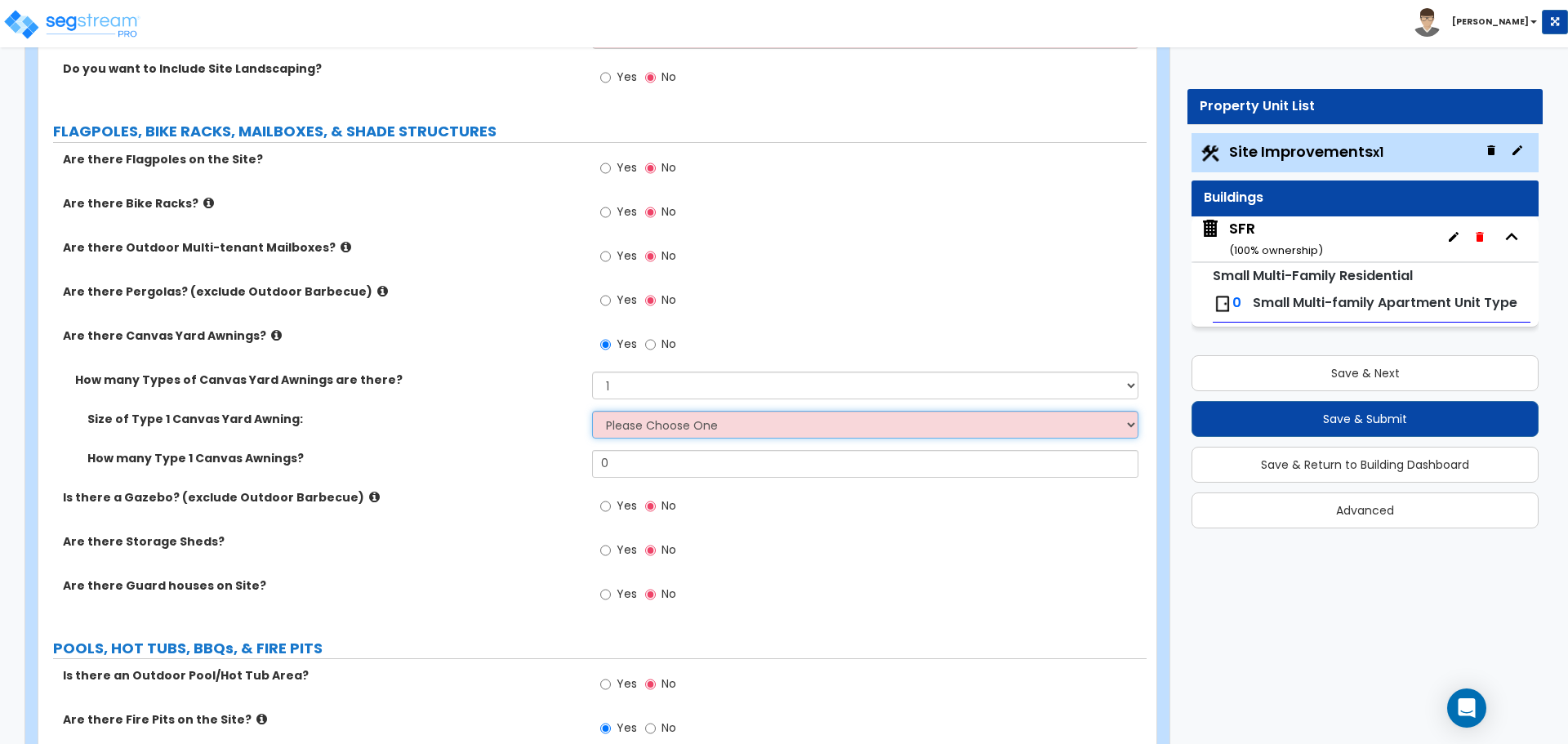
select select "1"
click at [592, 410] on select "Please Choose One 12' x 12' 16' x 14'" at bounding box center [864, 424] width 545 height 28
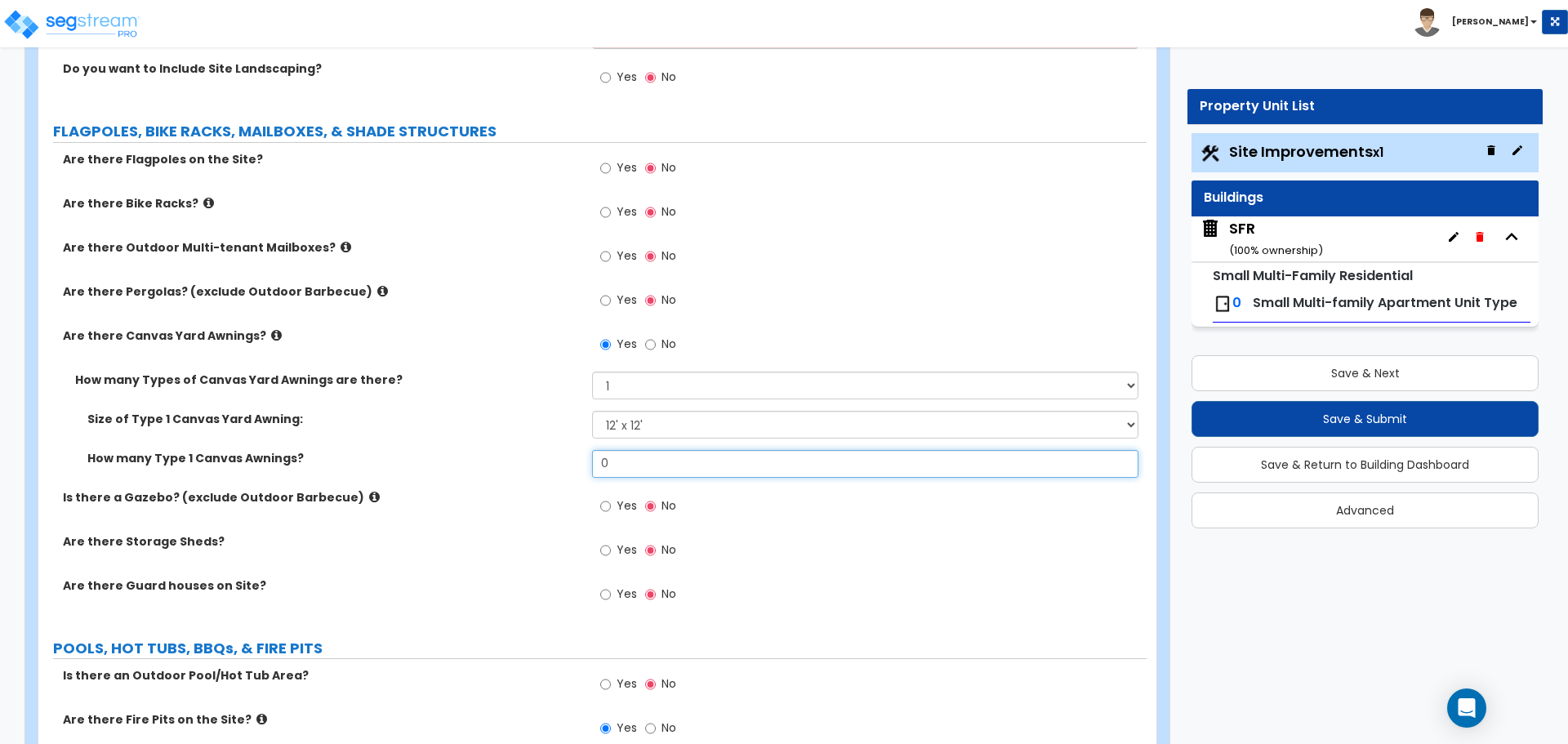
click at [634, 469] on input "0" at bounding box center [864, 464] width 545 height 28
type input "1"
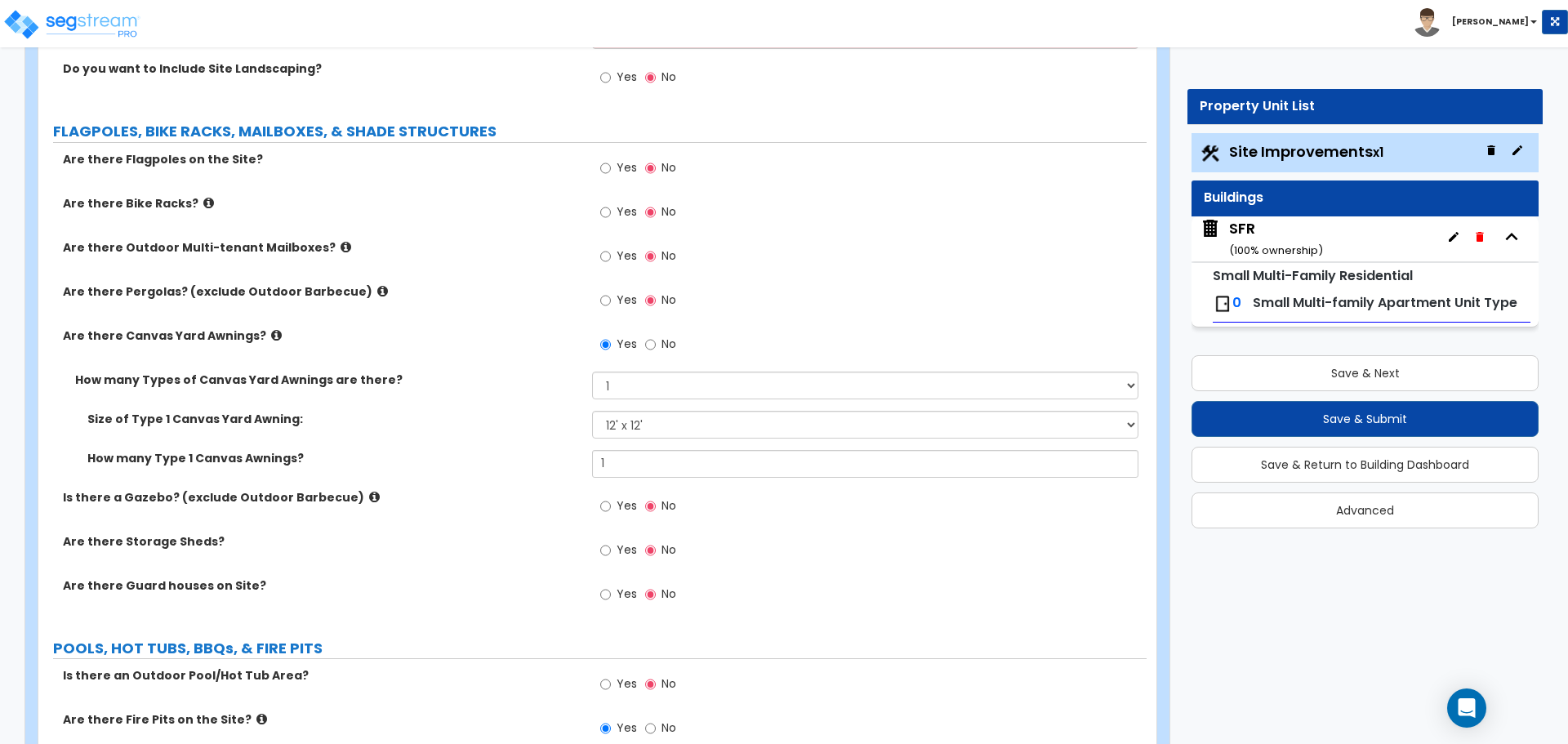
click at [569, 388] on div "How many Types of Canvas Yard Awnings are there? Please Choose One 1 2" at bounding box center [592, 391] width 1108 height 40
click at [601, 302] on input "Yes" at bounding box center [605, 301] width 11 height 18
radio input "true"
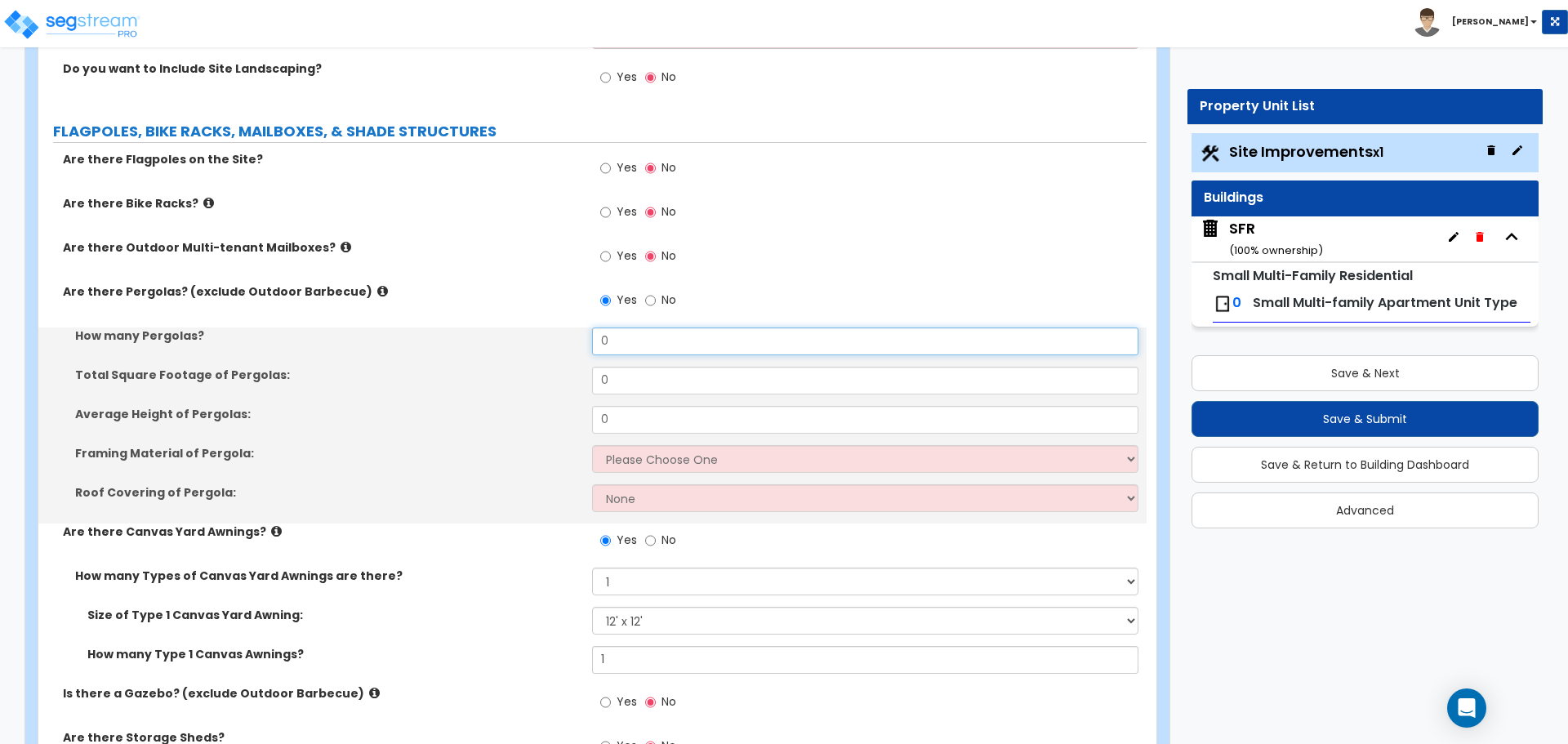
click at [614, 335] on input "0" at bounding box center [864, 341] width 545 height 28
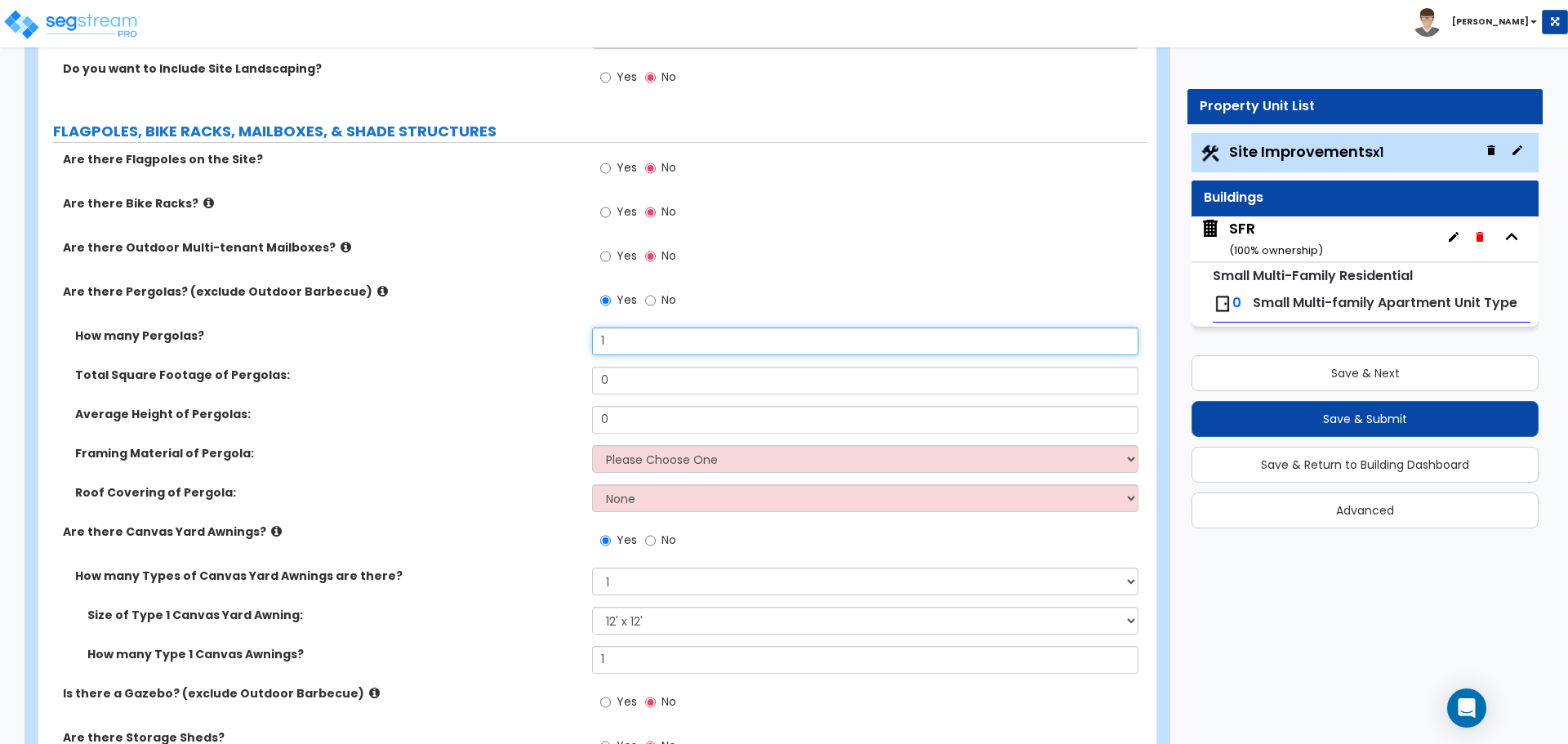
type input "1"
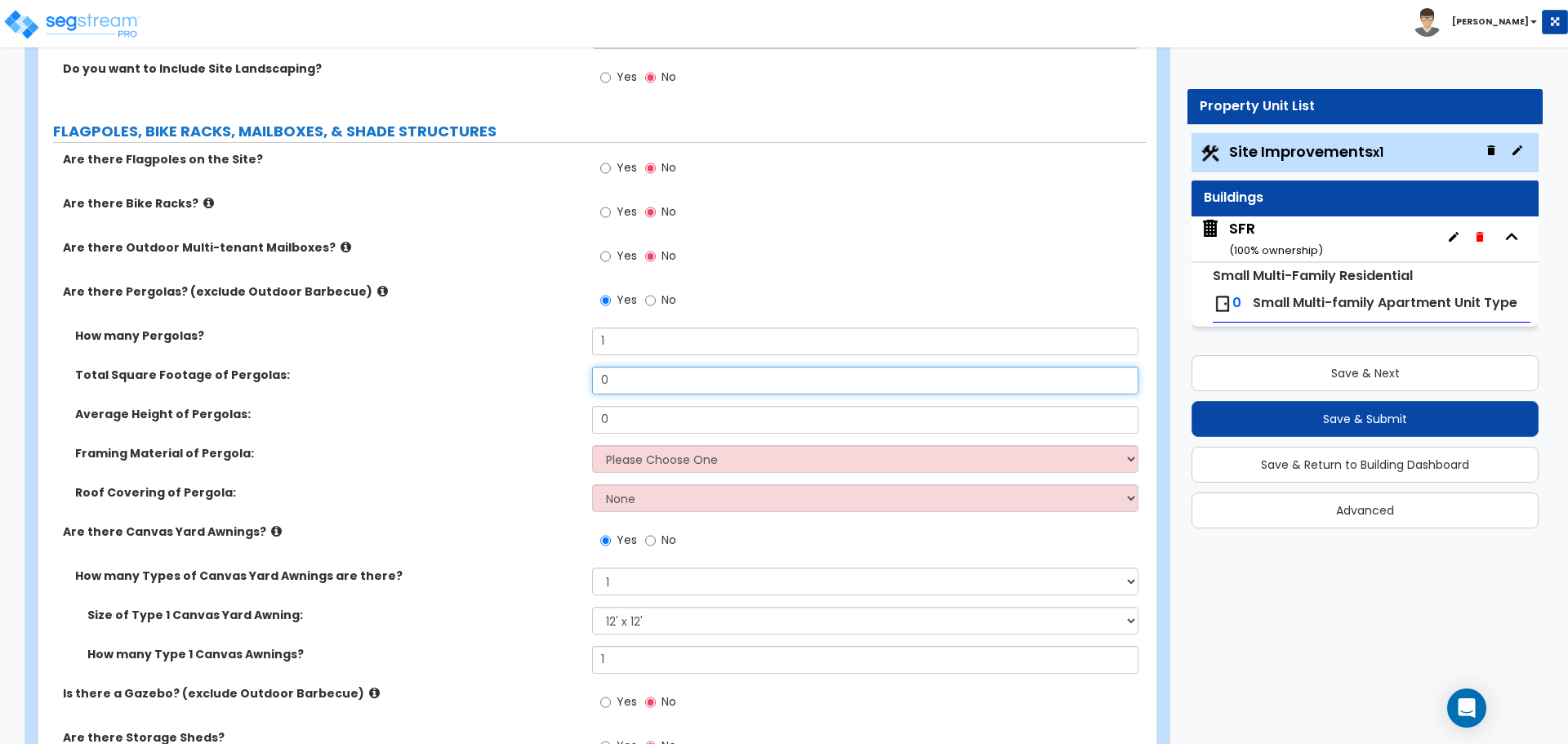
click at [641, 392] on input "0" at bounding box center [864, 381] width 545 height 28
click at [645, 382] on input "0" at bounding box center [864, 381] width 545 height 28
type input "120"
click at [674, 414] on input "0" at bounding box center [864, 420] width 545 height 28
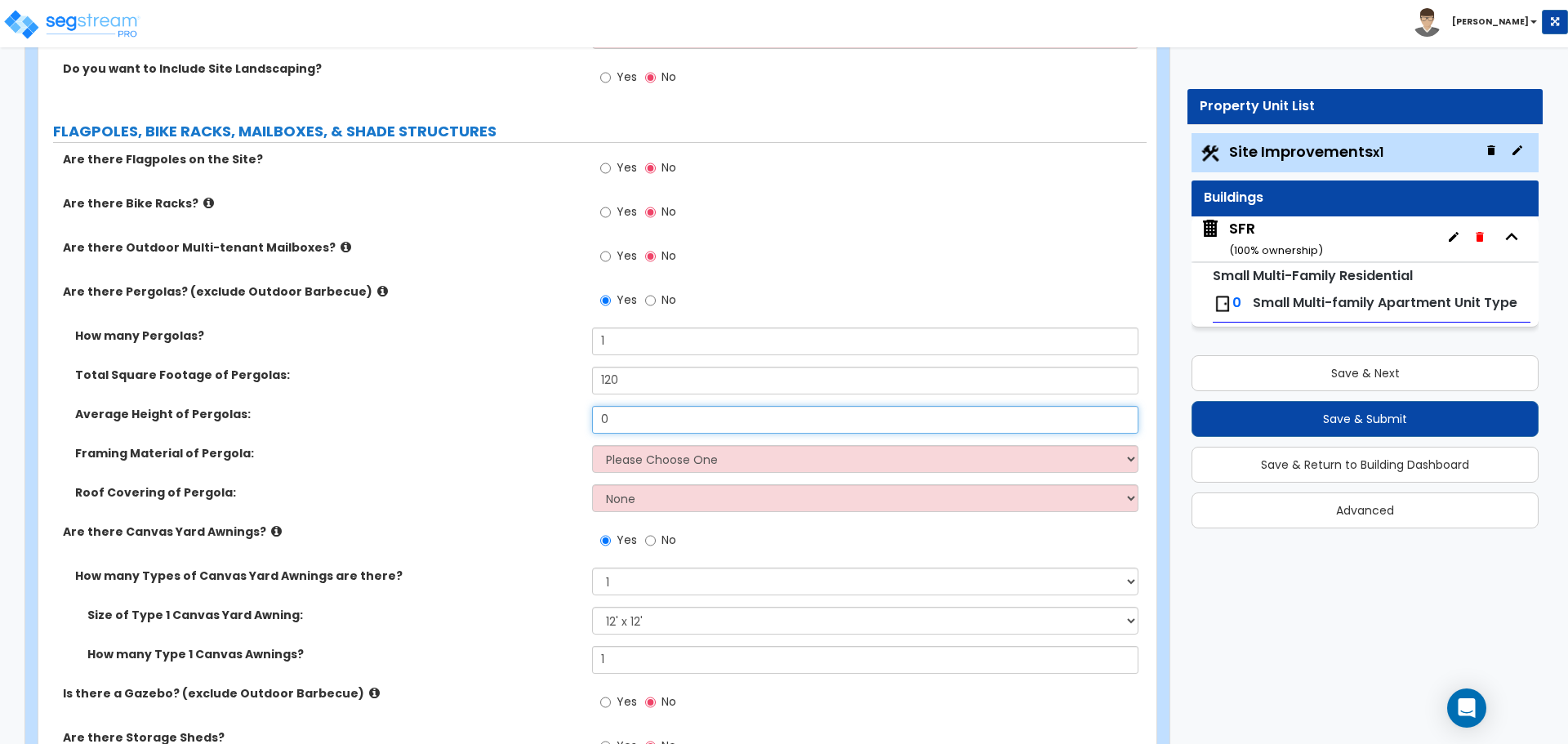
click at [674, 414] on input "0" at bounding box center [864, 420] width 545 height 28
type input "6"
type input "8"
click at [658, 452] on select "Please Choose One Wood Metal" at bounding box center [864, 459] width 545 height 28
select select "2"
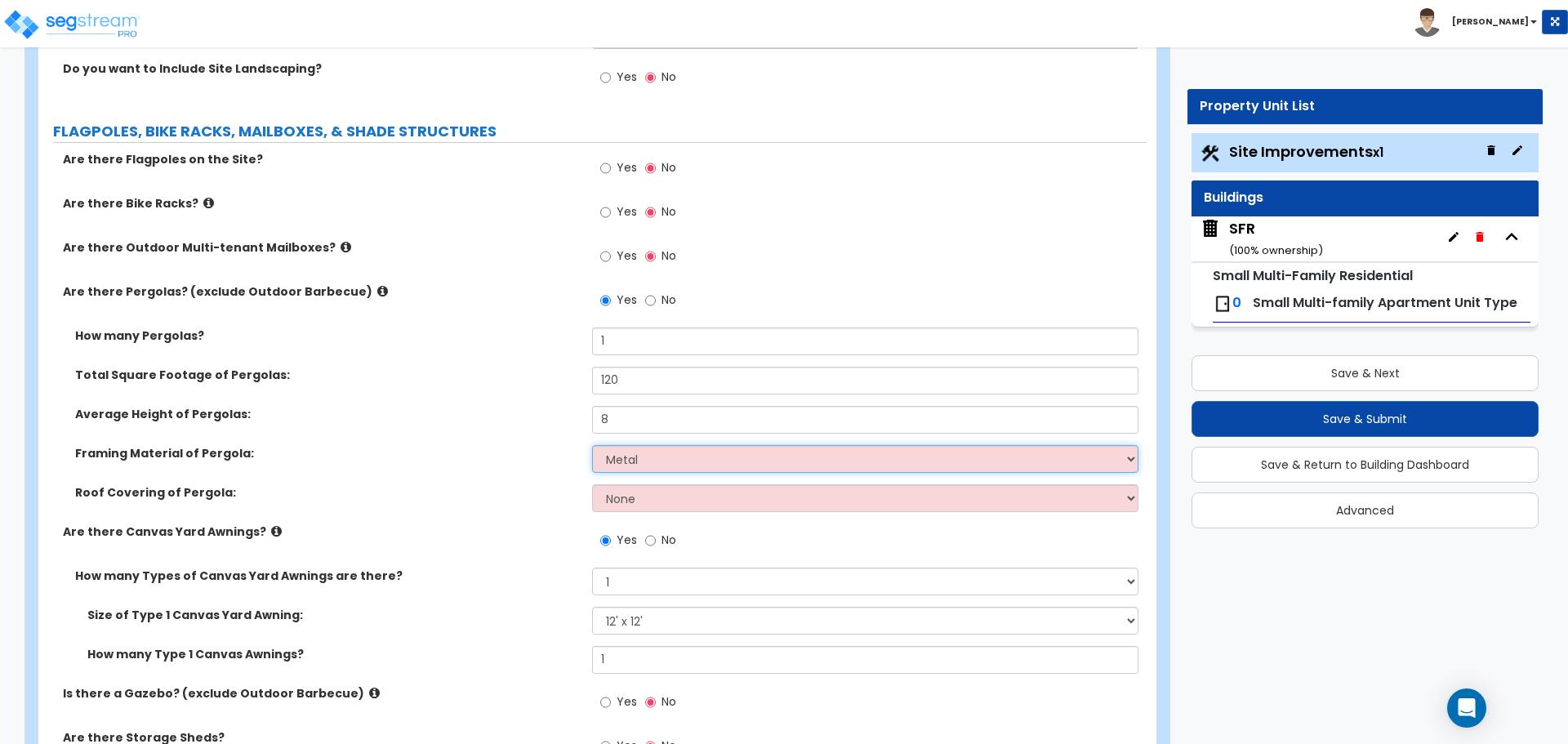
click at [592, 445] on select "Please Choose One Wood Metal" at bounding box center [864, 459] width 545 height 28
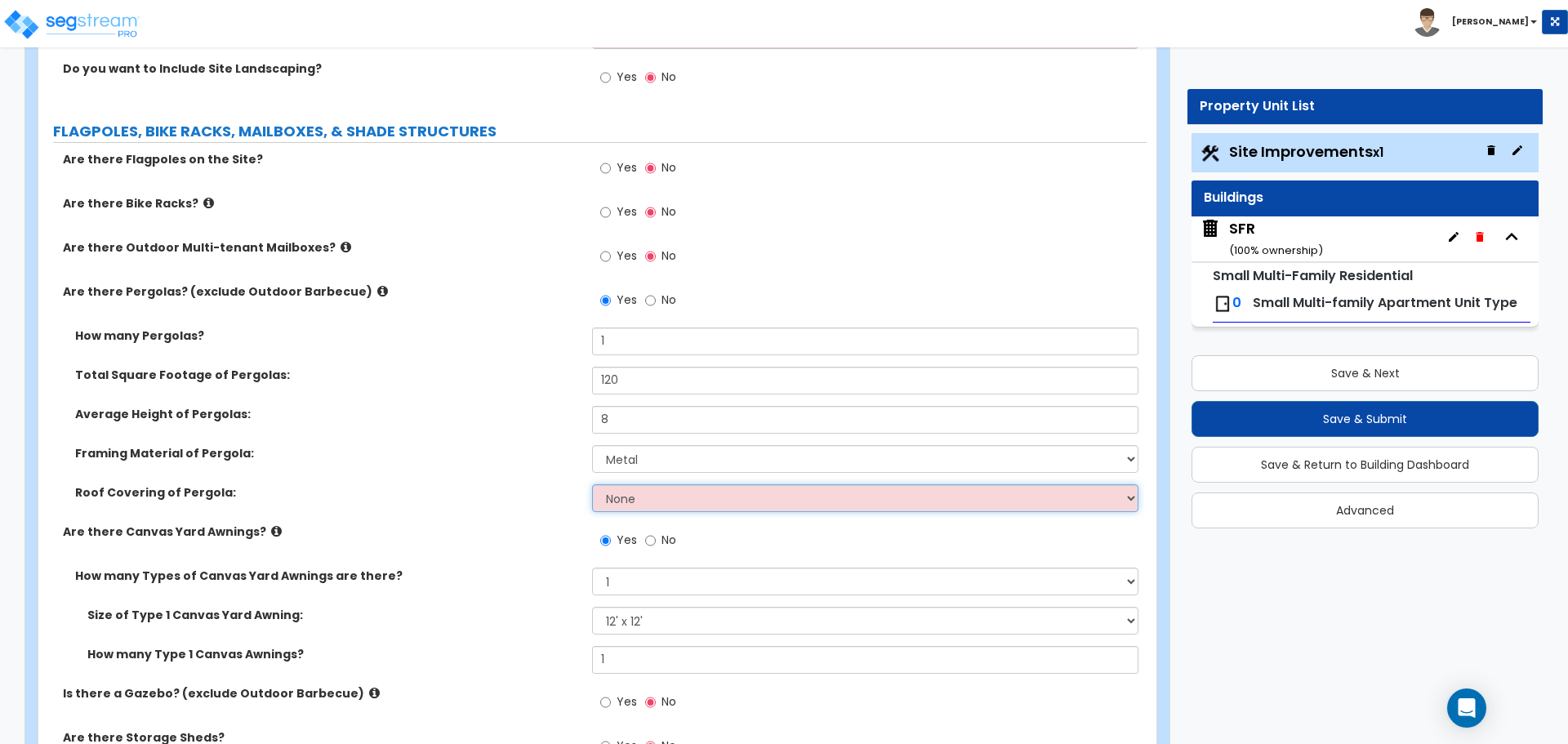
click at [646, 504] on select "None Plastic Fiberglass Metal" at bounding box center [864, 498] width 545 height 28
select select "2"
click at [592, 484] on select "None Plastic Fiberglass Metal" at bounding box center [864, 498] width 545 height 28
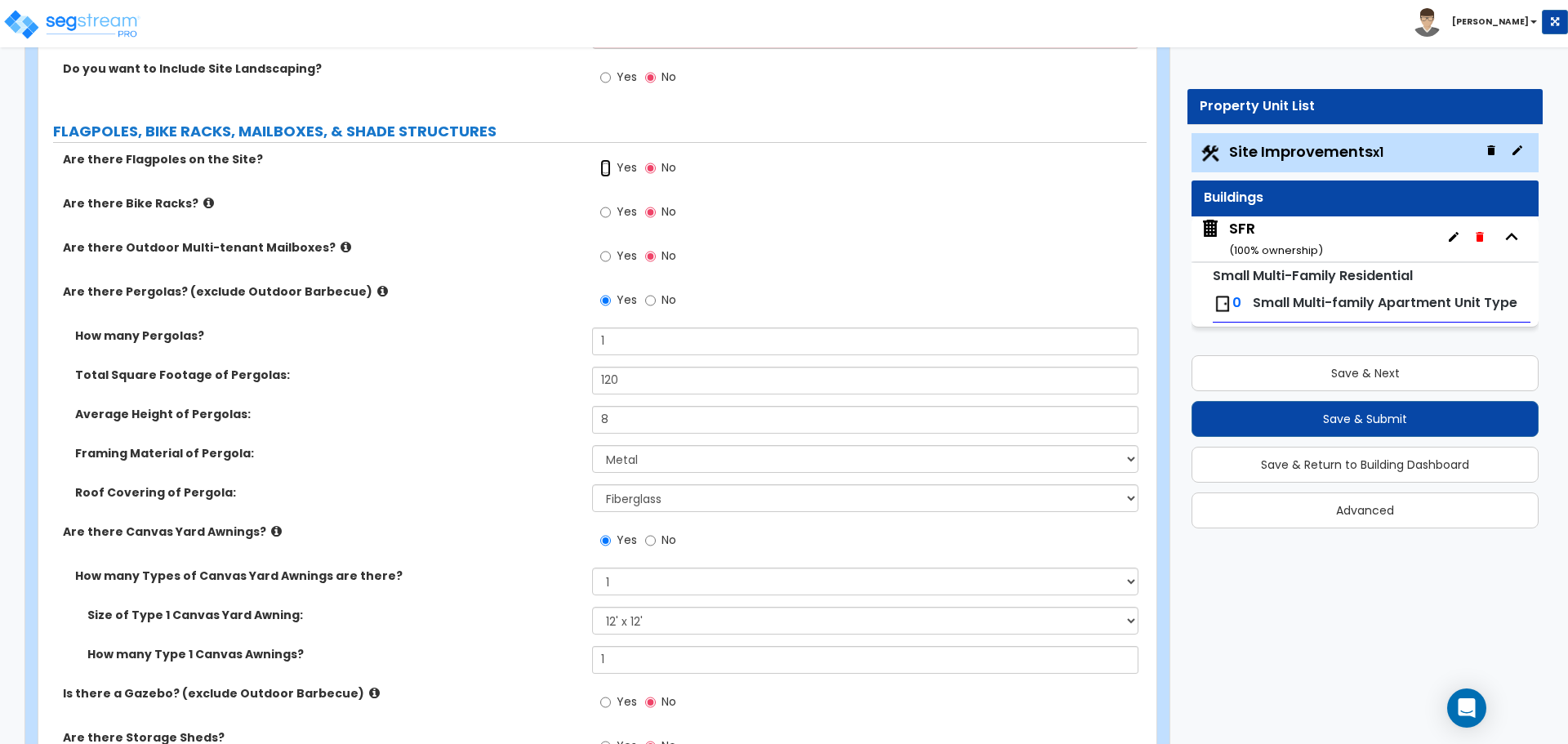
click at [606, 171] on input "Yes" at bounding box center [605, 168] width 11 height 18
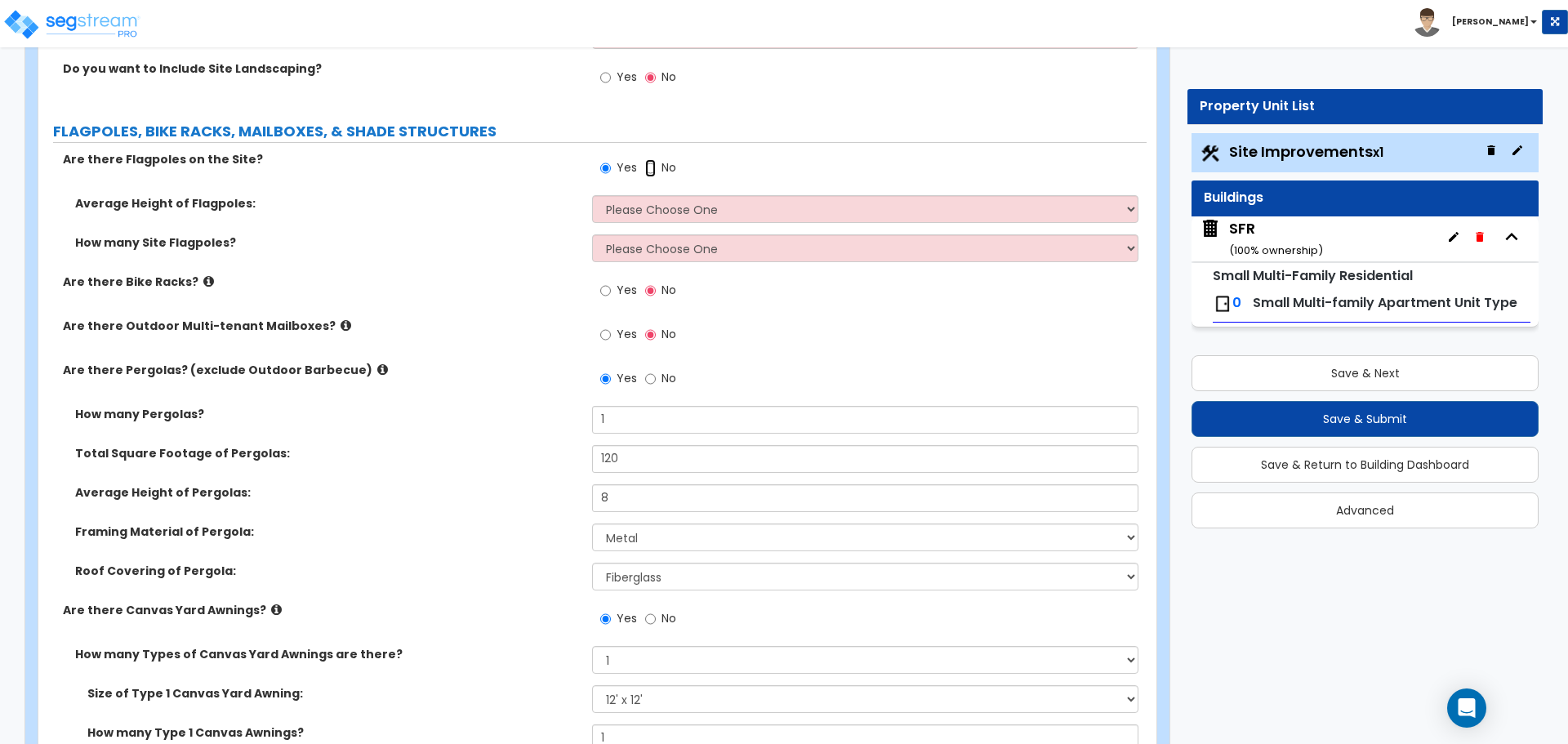
click at [651, 172] on input "No" at bounding box center [650, 168] width 11 height 18
radio input "false"
radio input "true"
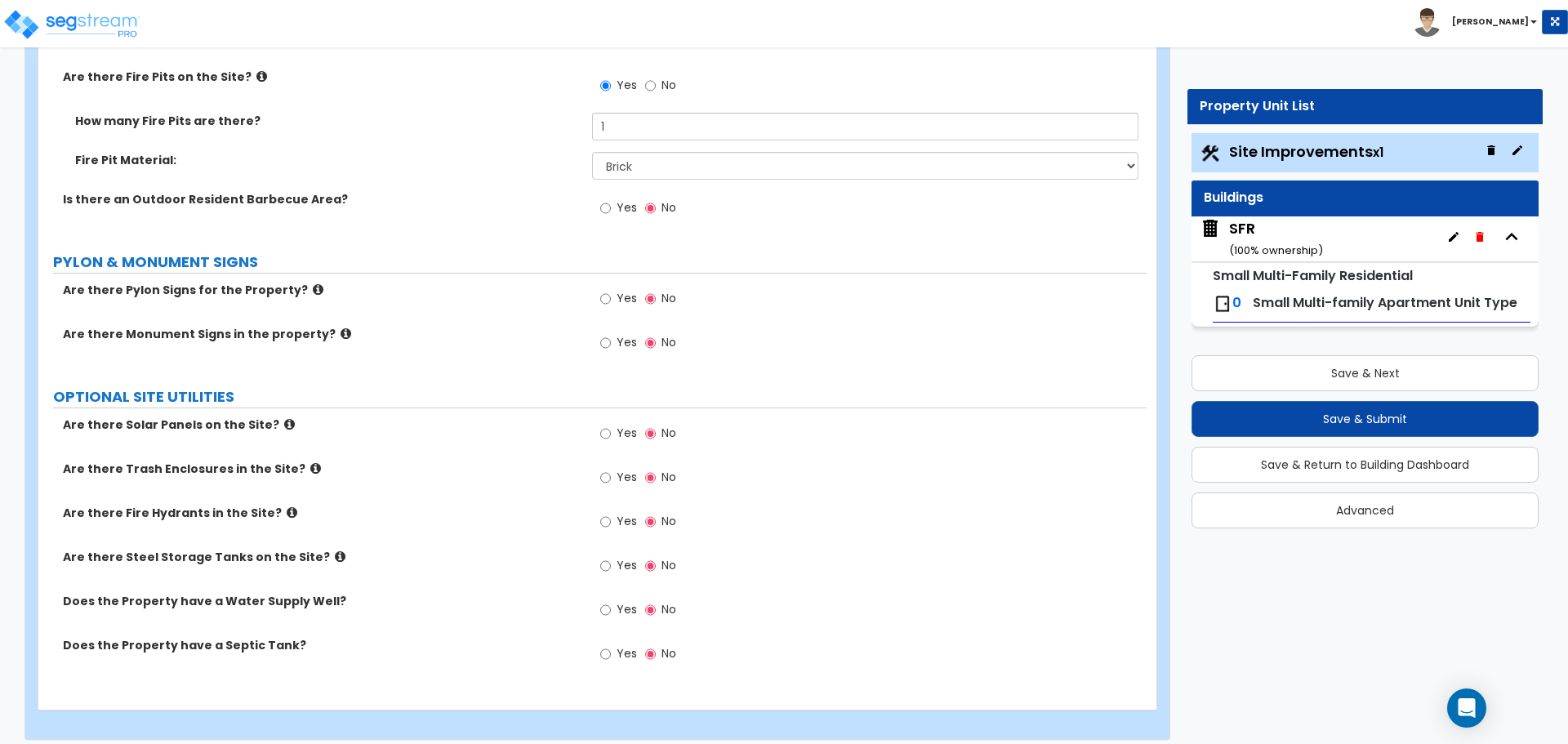
scroll to position [4280, 0]
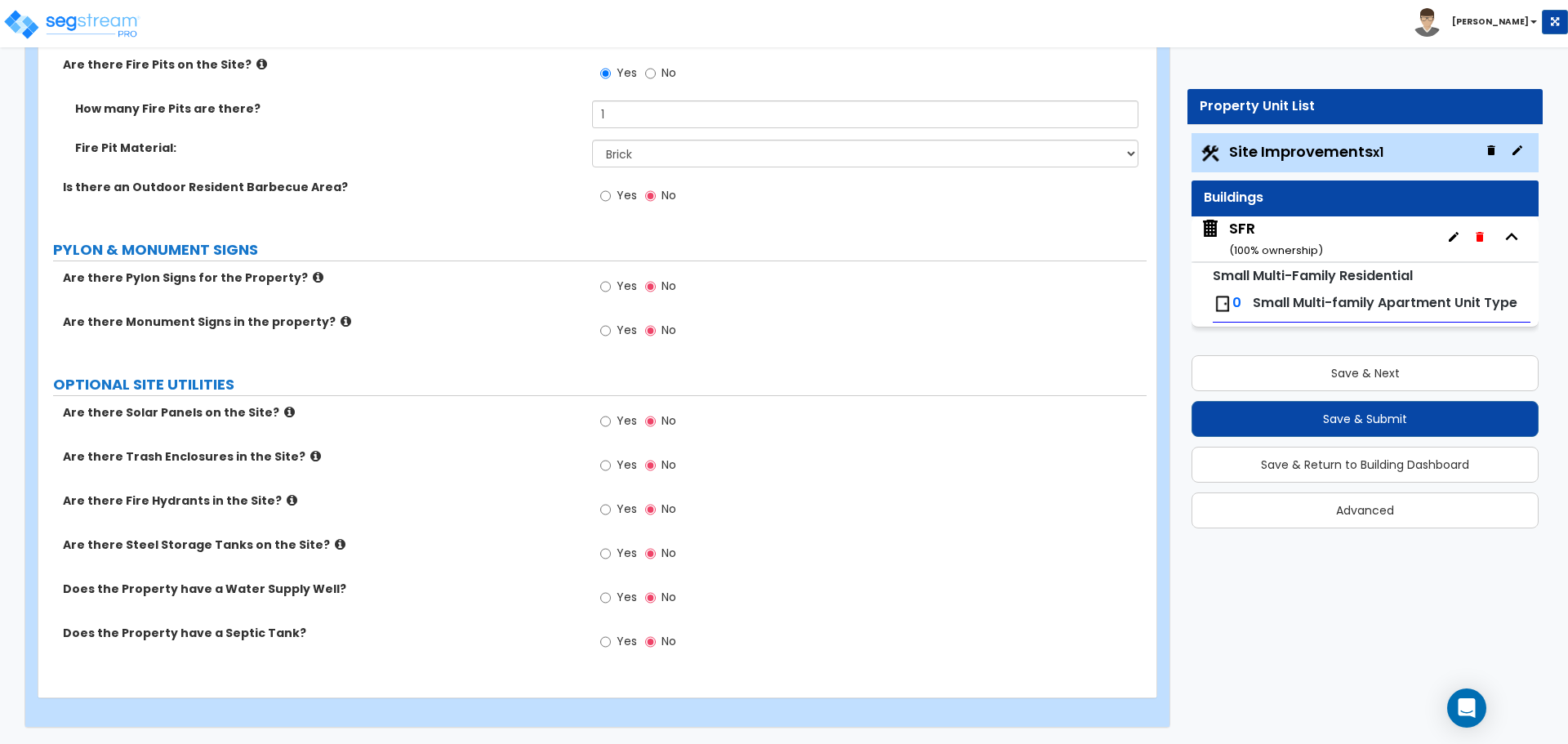
click at [313, 279] on icon at bounding box center [318, 277] width 11 height 12
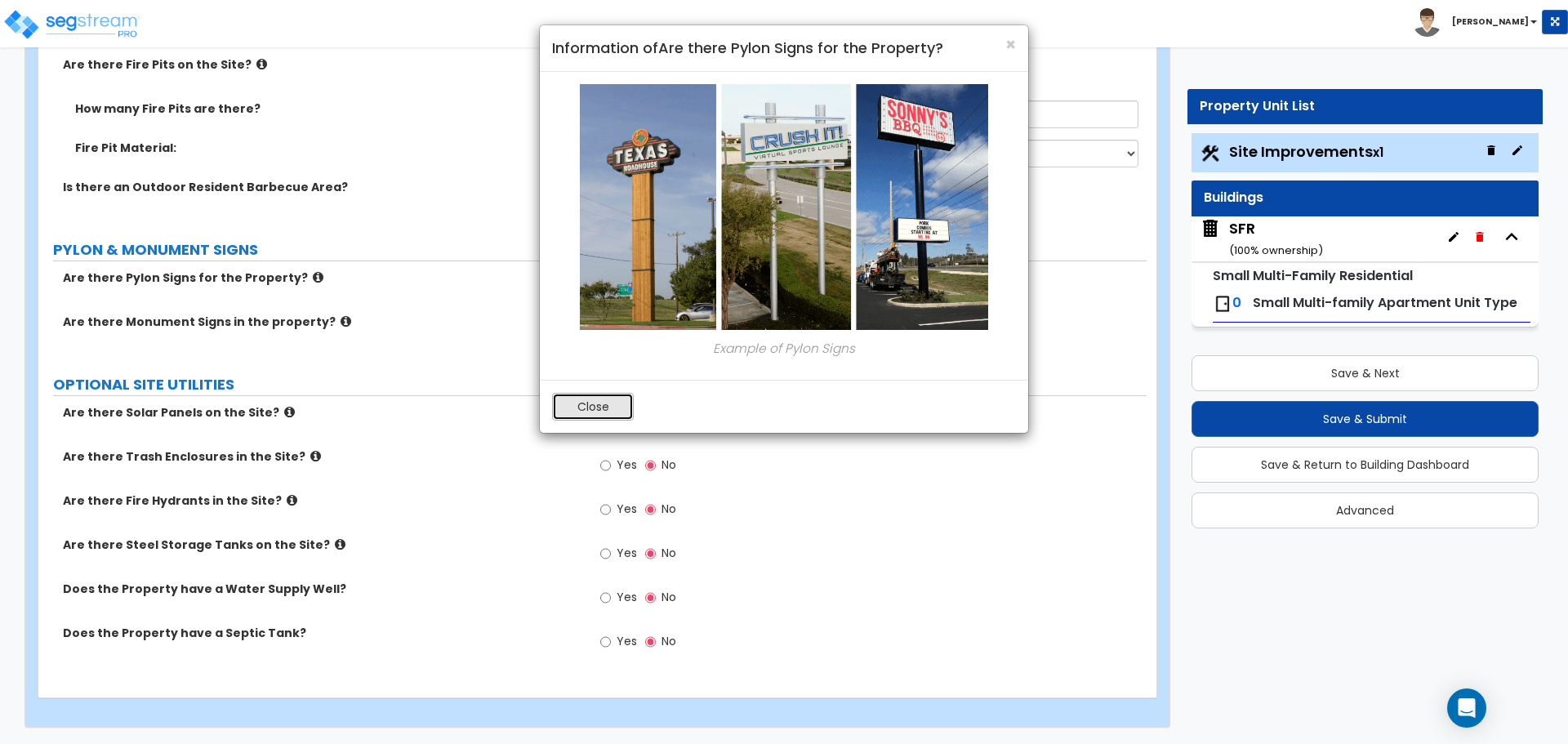
click at [601, 408] on button "Close" at bounding box center [592, 407] width 82 height 28
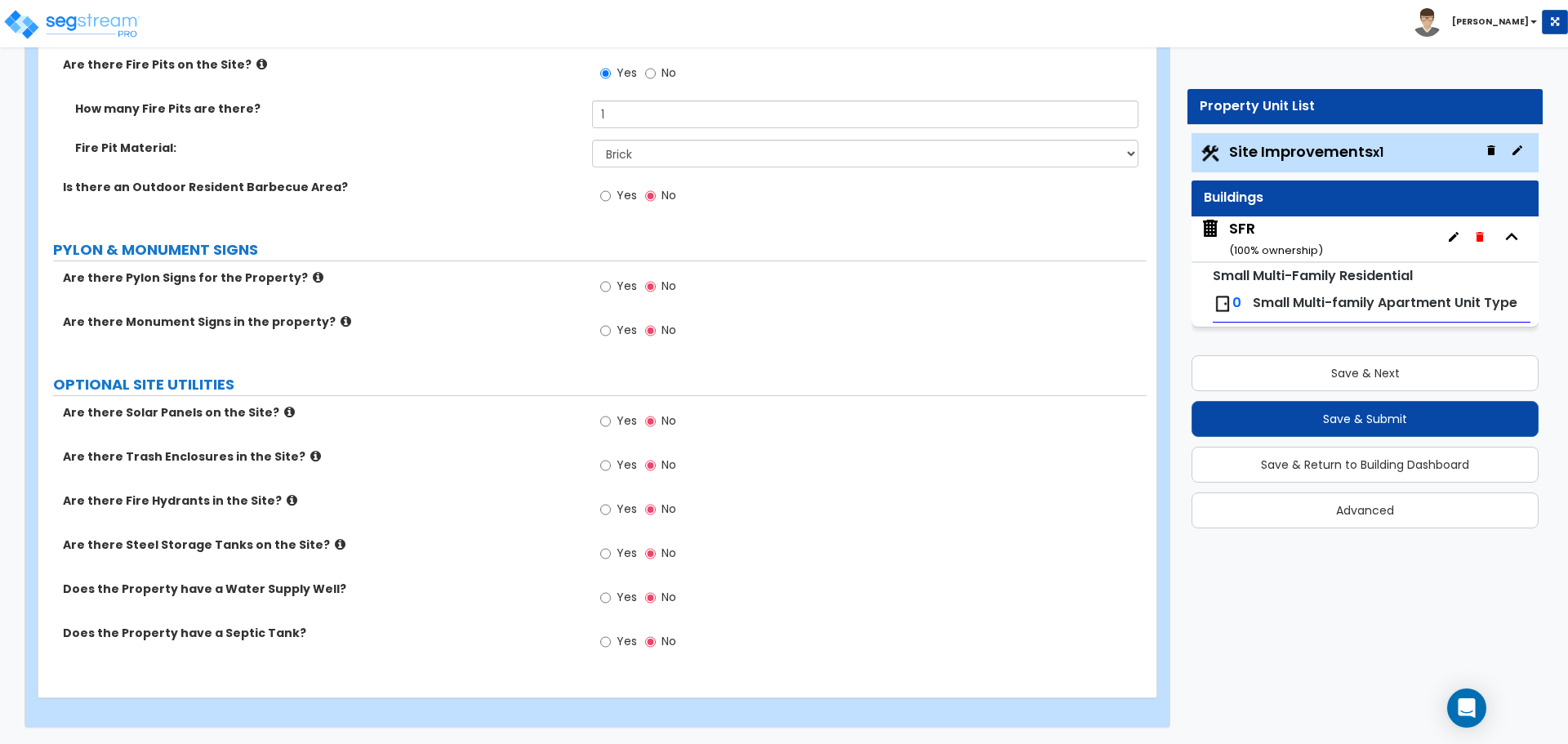
click at [599, 597] on div "Yes No" at bounding box center [638, 600] width 92 height 38
click at [610, 601] on input "Yes" at bounding box center [605, 598] width 11 height 18
radio input "true"
click at [606, 642] on input "Yes" at bounding box center [605, 642] width 11 height 18
radio input "true"
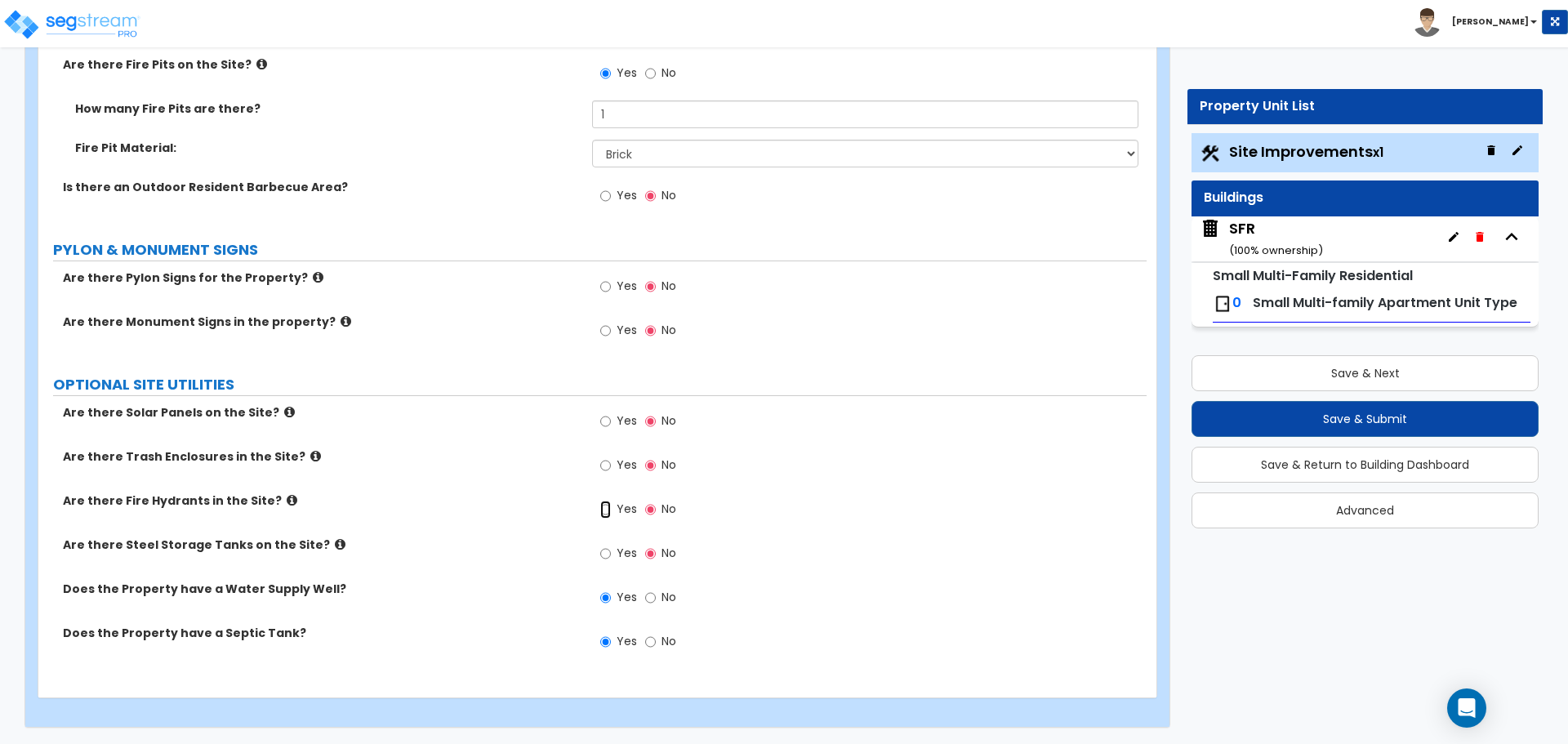
click at [605, 504] on input "Yes" at bounding box center [605, 509] width 11 height 18
radio input "true"
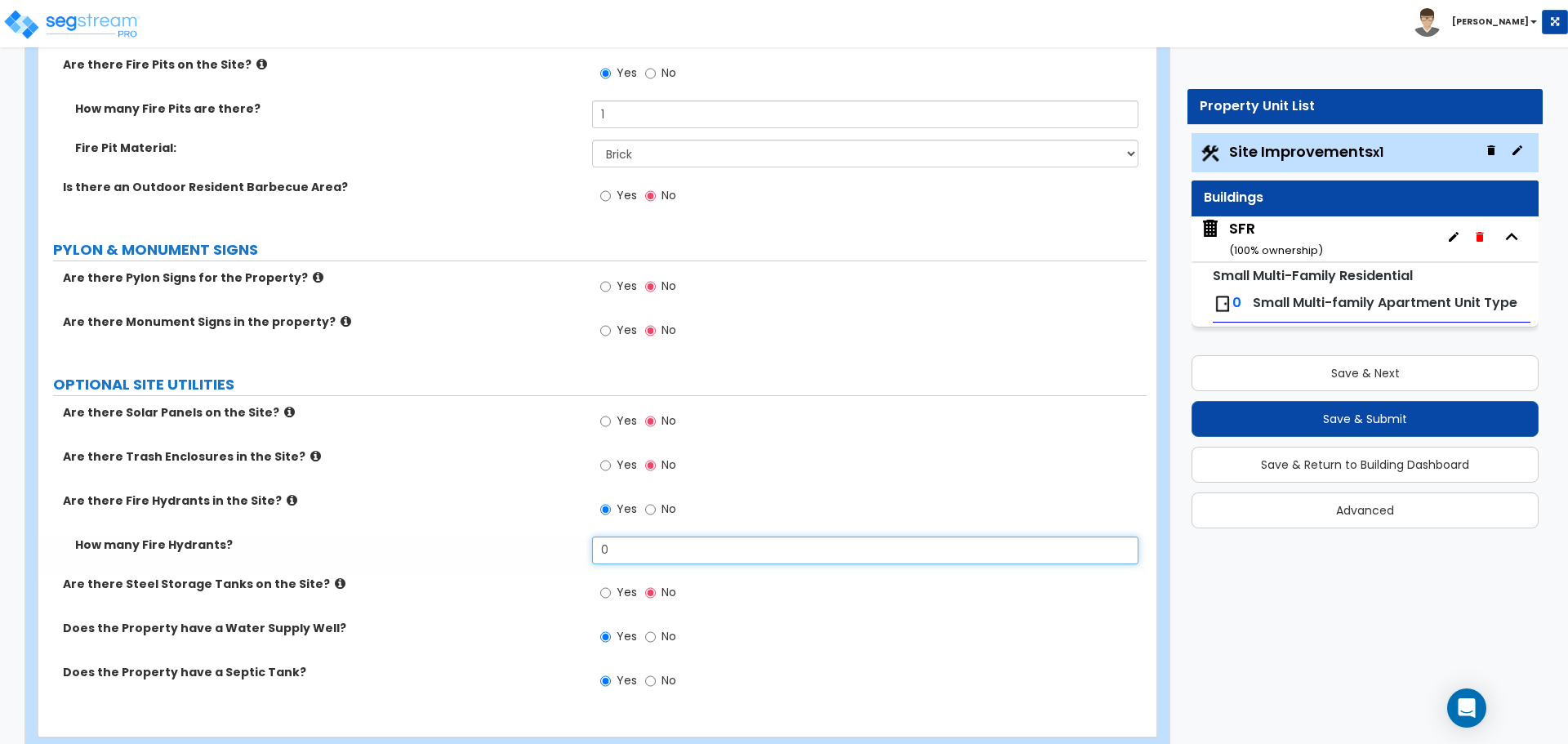
click at [631, 554] on input "0" at bounding box center [864, 550] width 545 height 28
type input "1"
click at [846, 488] on div "Yes No" at bounding box center [868, 470] width 554 height 44
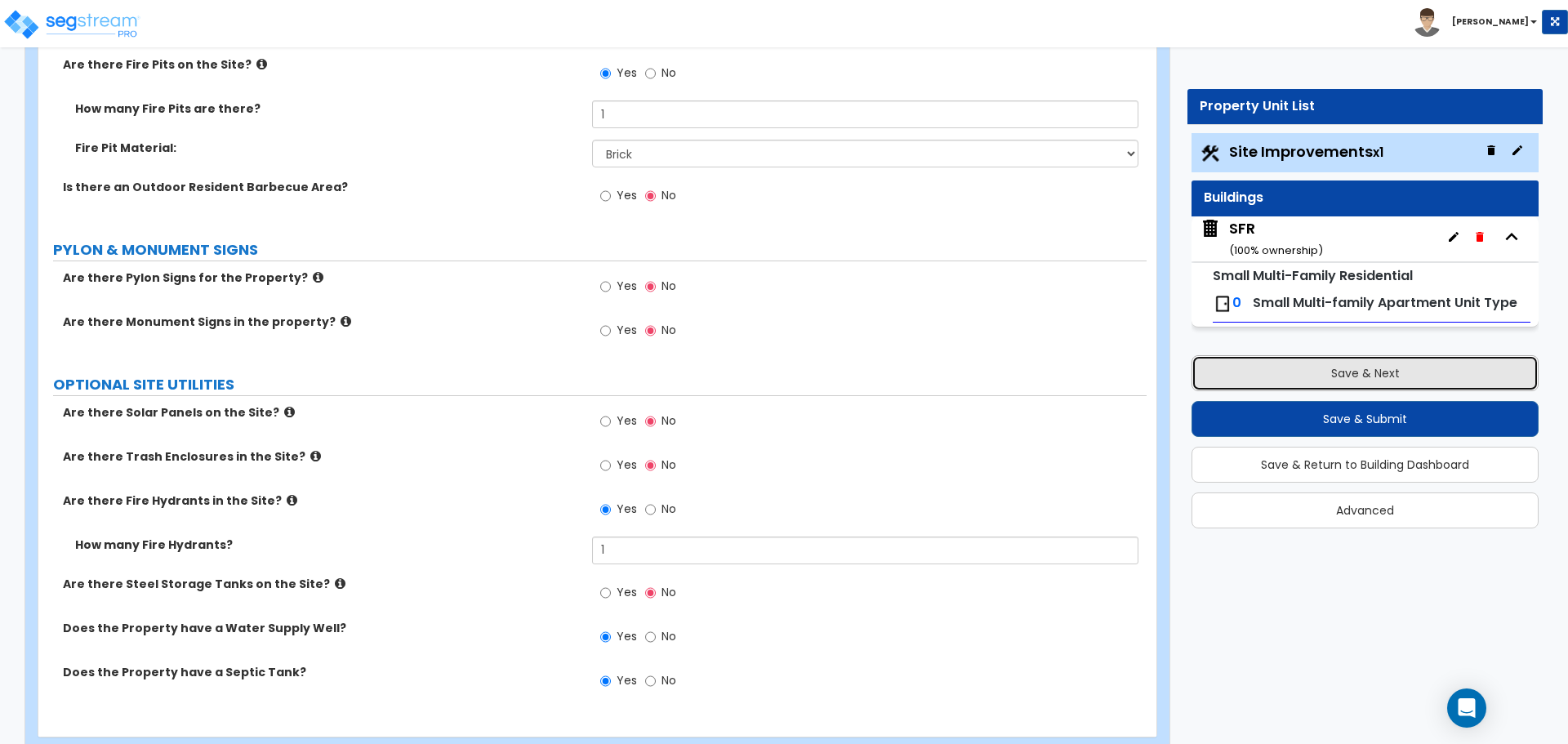
click at [1385, 372] on button "Save & Next" at bounding box center [1364, 373] width 347 height 36
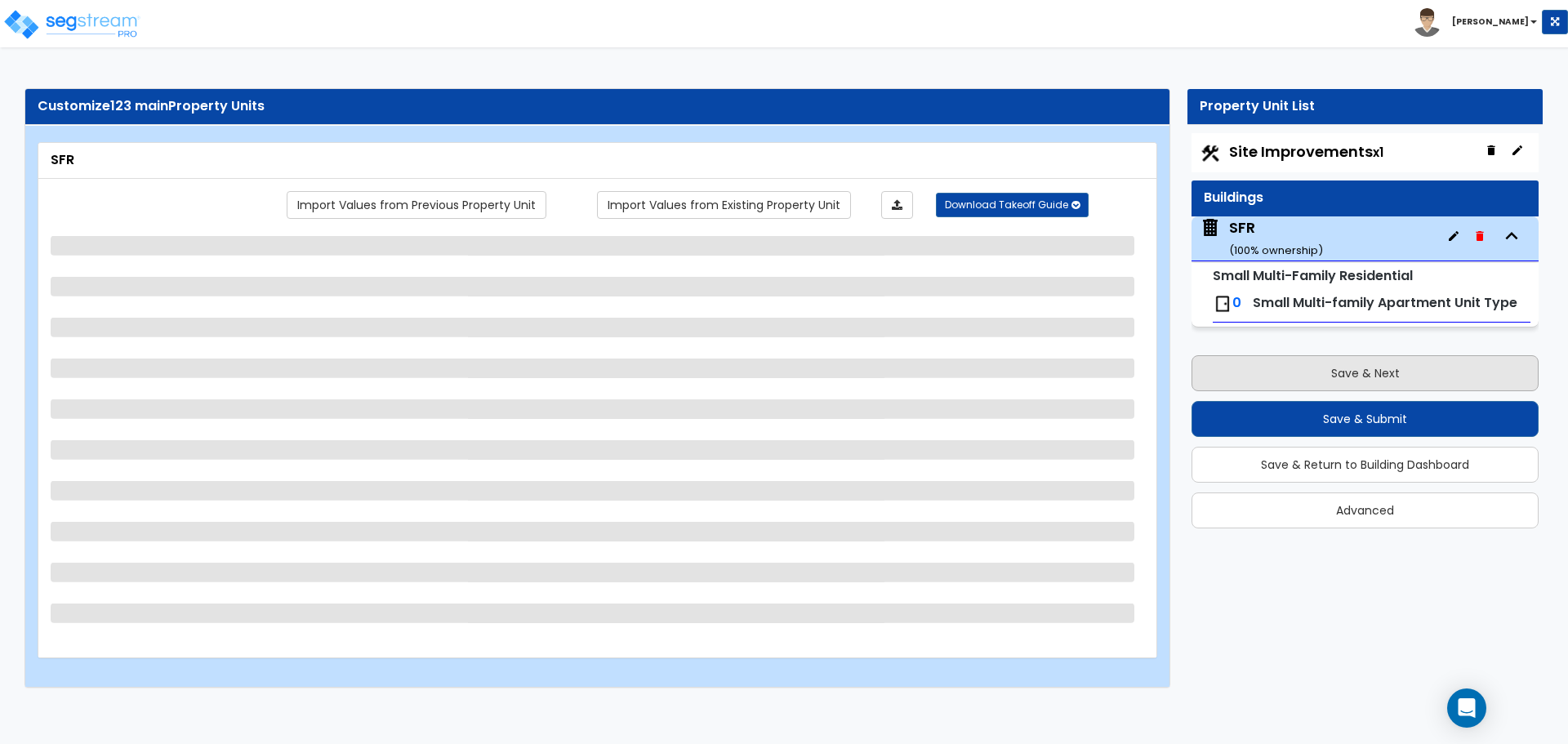
scroll to position [0, 0]
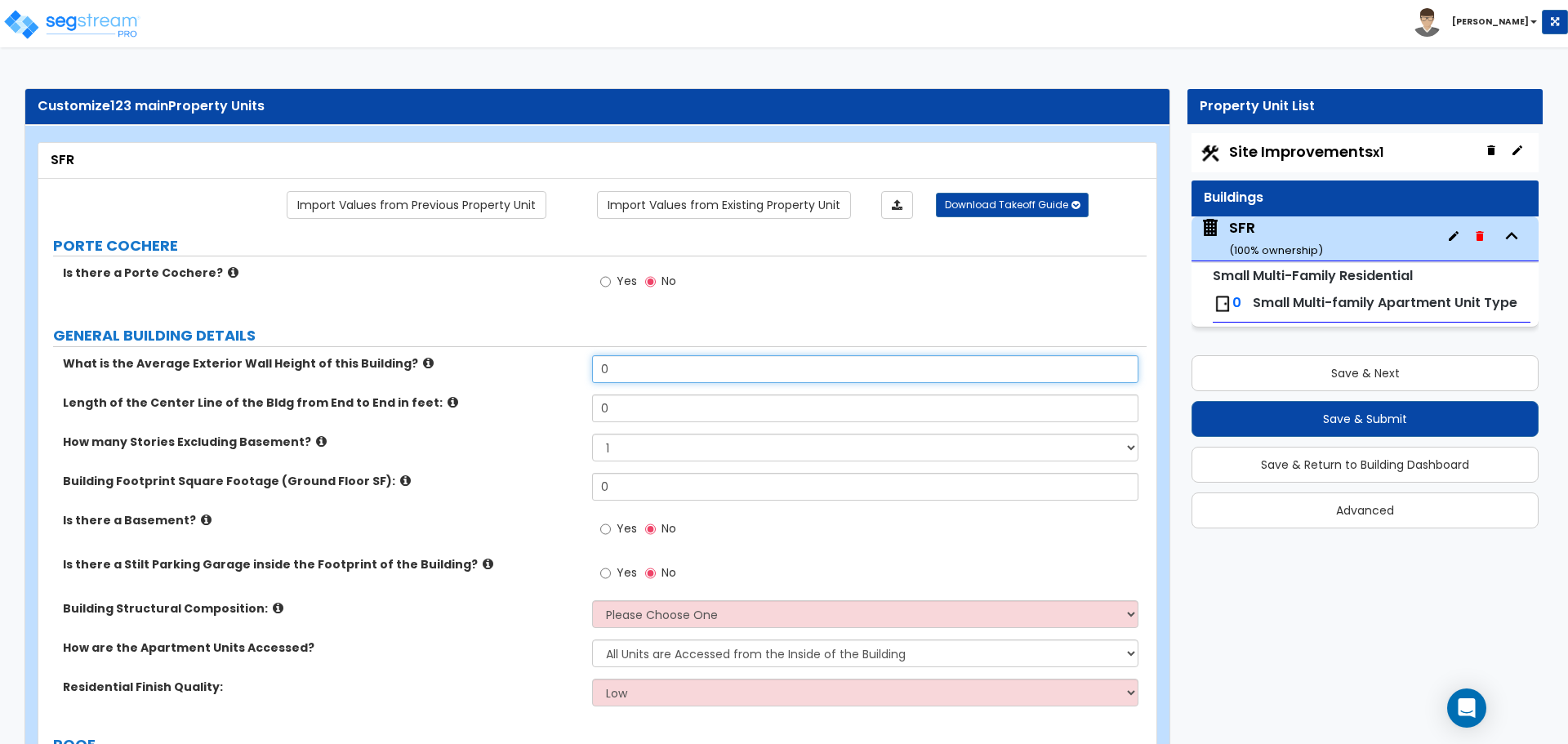
click at [648, 372] on input "0" at bounding box center [864, 369] width 545 height 28
type input "8"
click at [640, 403] on input "0" at bounding box center [864, 409] width 545 height 28
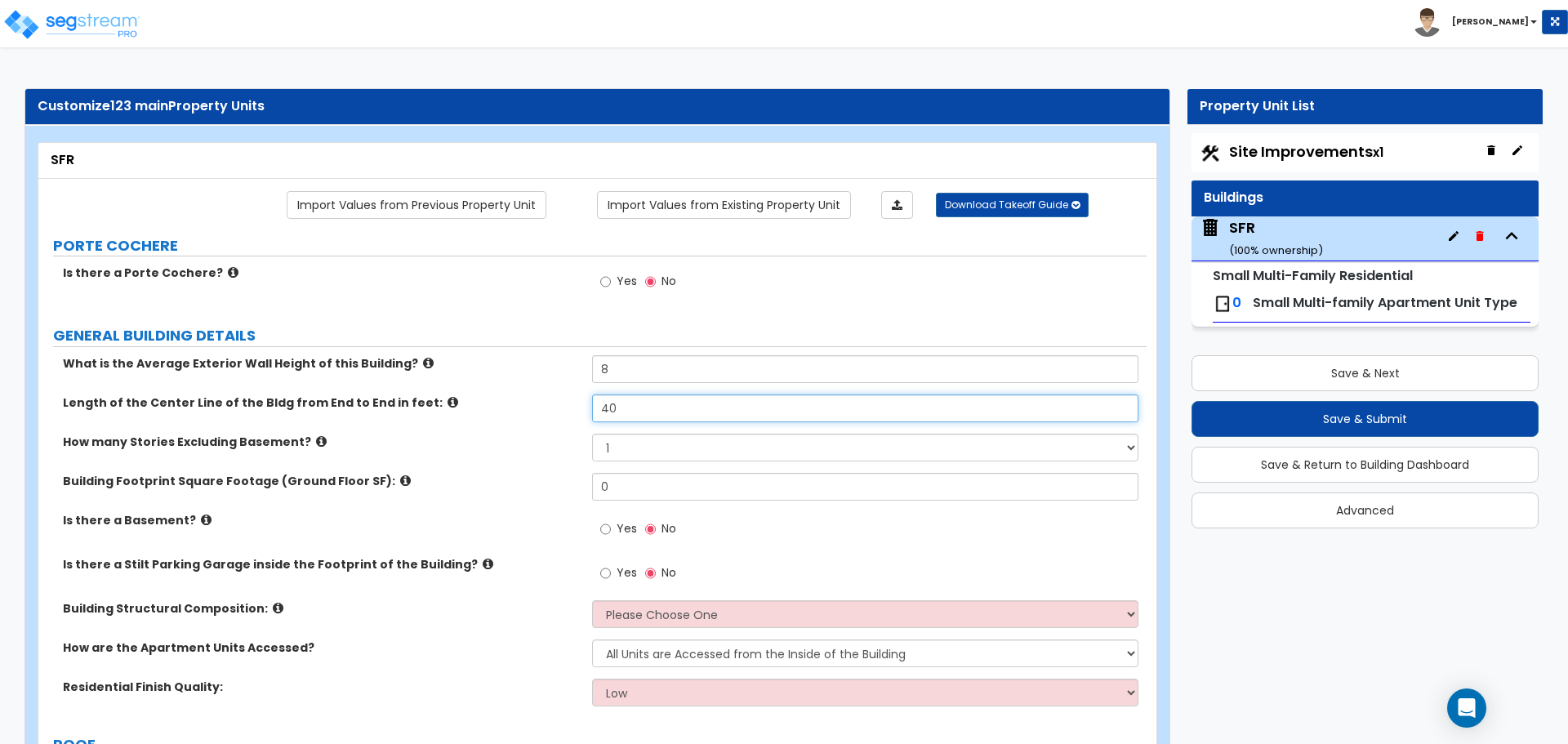
type input "40"
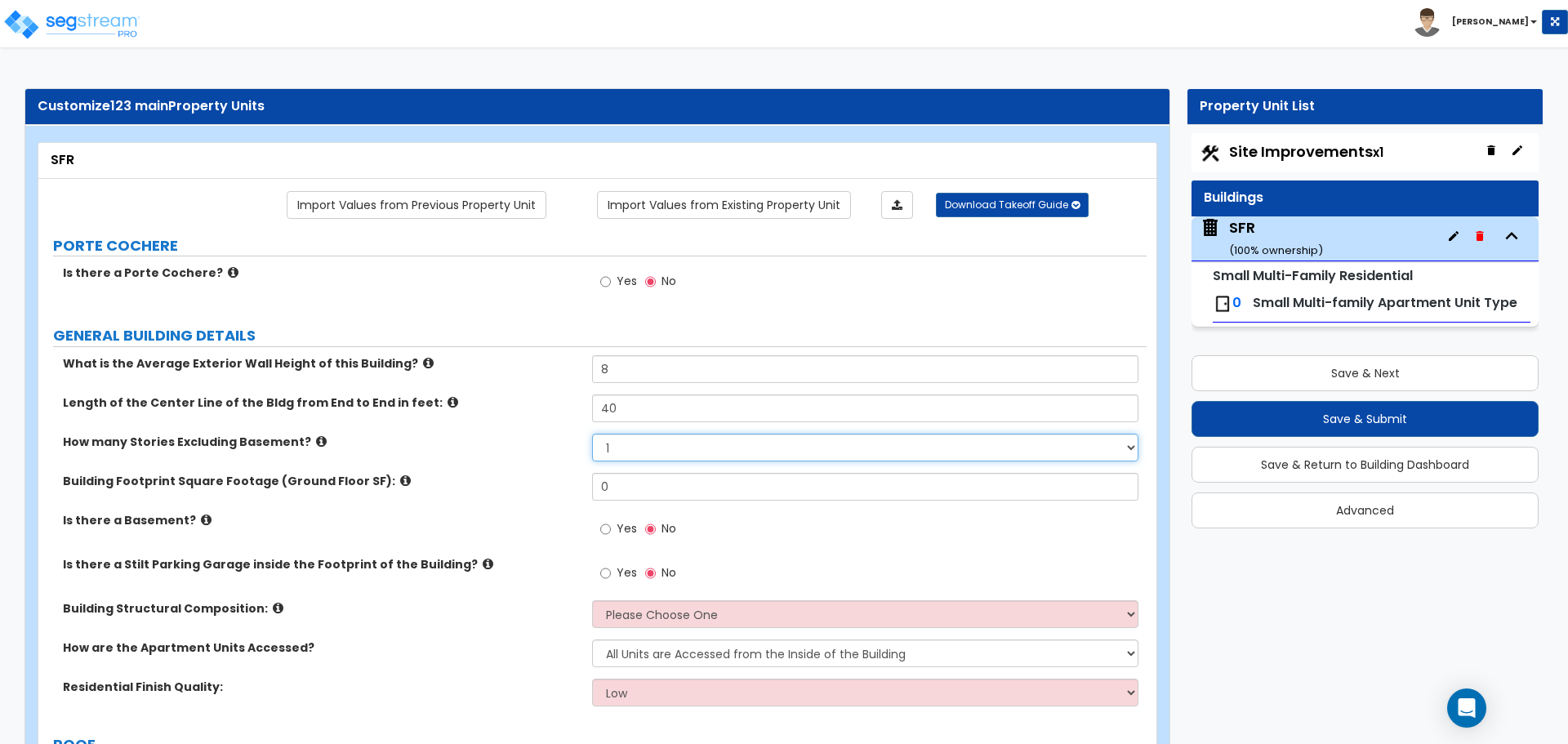
click at [630, 438] on select "1 2 3 4 5" at bounding box center [864, 447] width 545 height 28
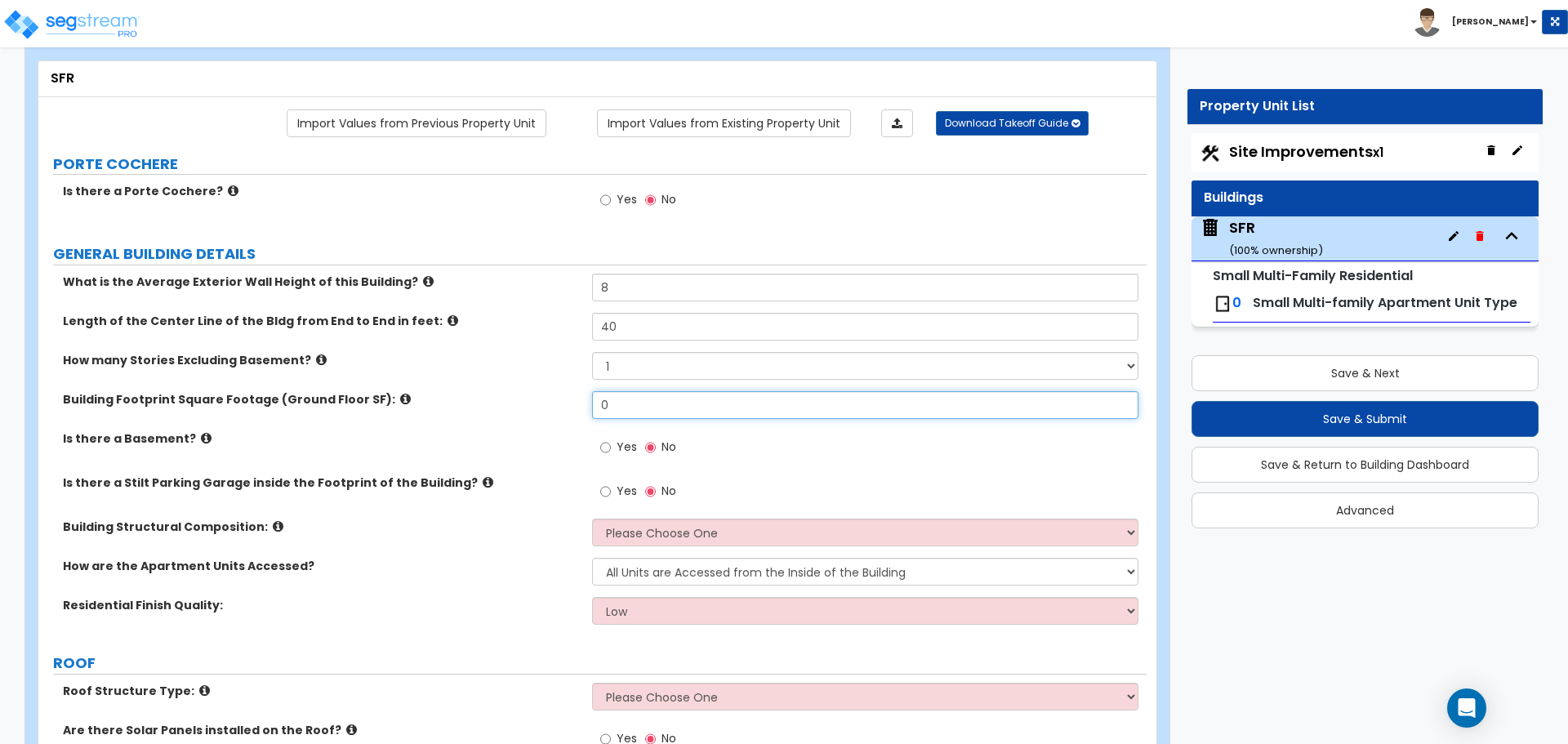
click at [620, 414] on input "0" at bounding box center [864, 405] width 545 height 28
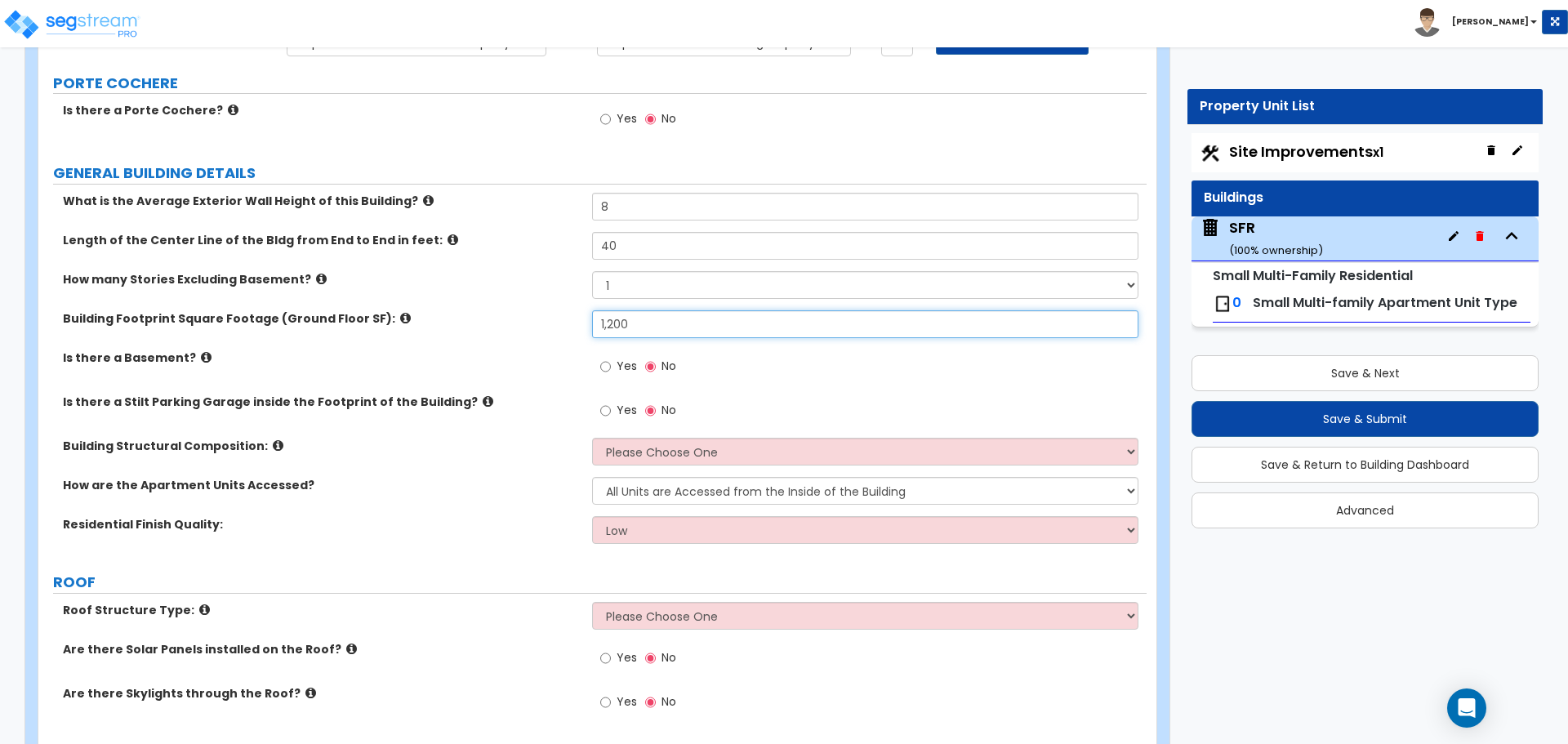
scroll to position [163, 0]
type input "1,200"
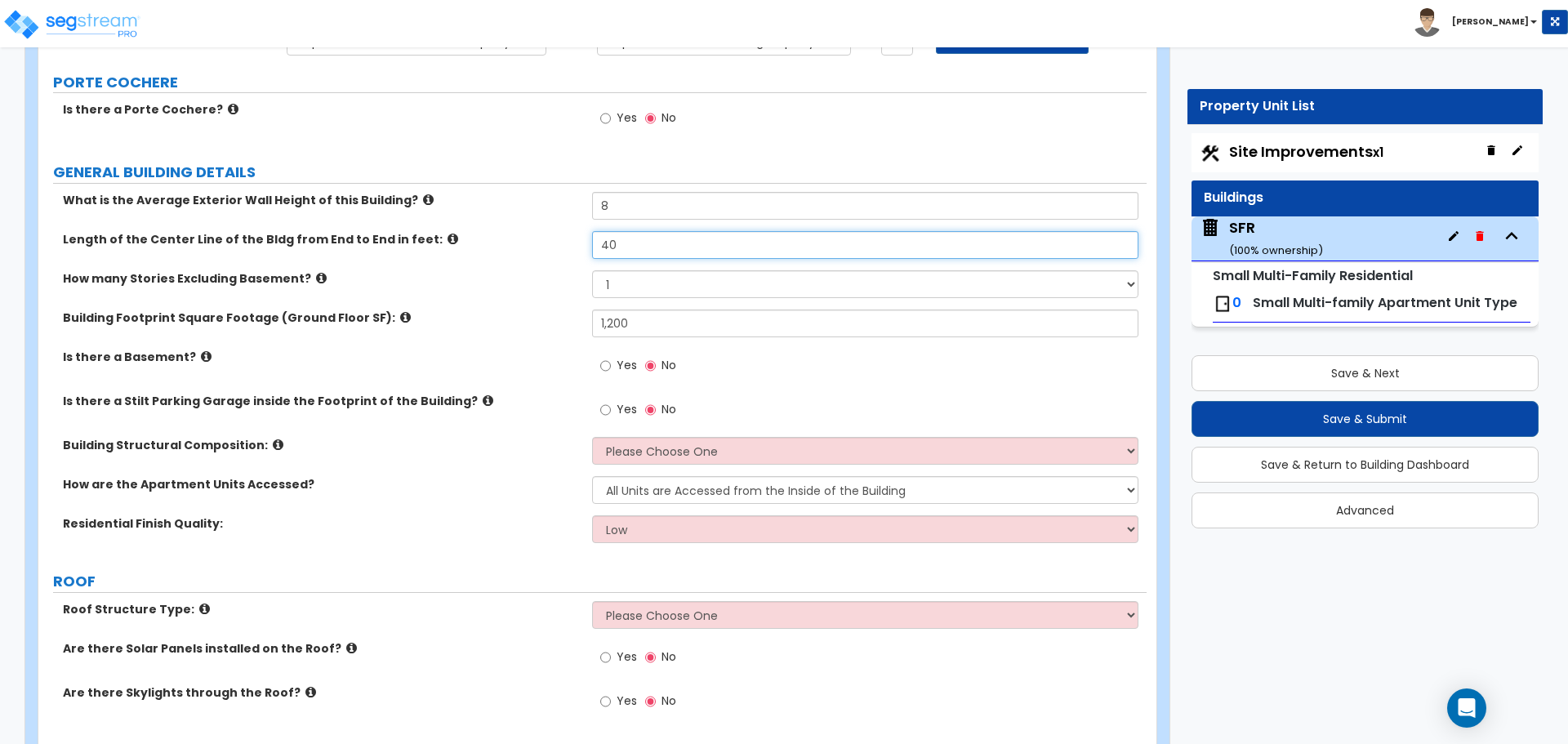
click at [634, 238] on input "40" at bounding box center [864, 245] width 545 height 28
click at [541, 240] on label "Length of the Center Line of the Bldg from End to End in feet:" at bounding box center [321, 239] width 517 height 16
click at [638, 249] on input "60" at bounding box center [864, 245] width 545 height 28
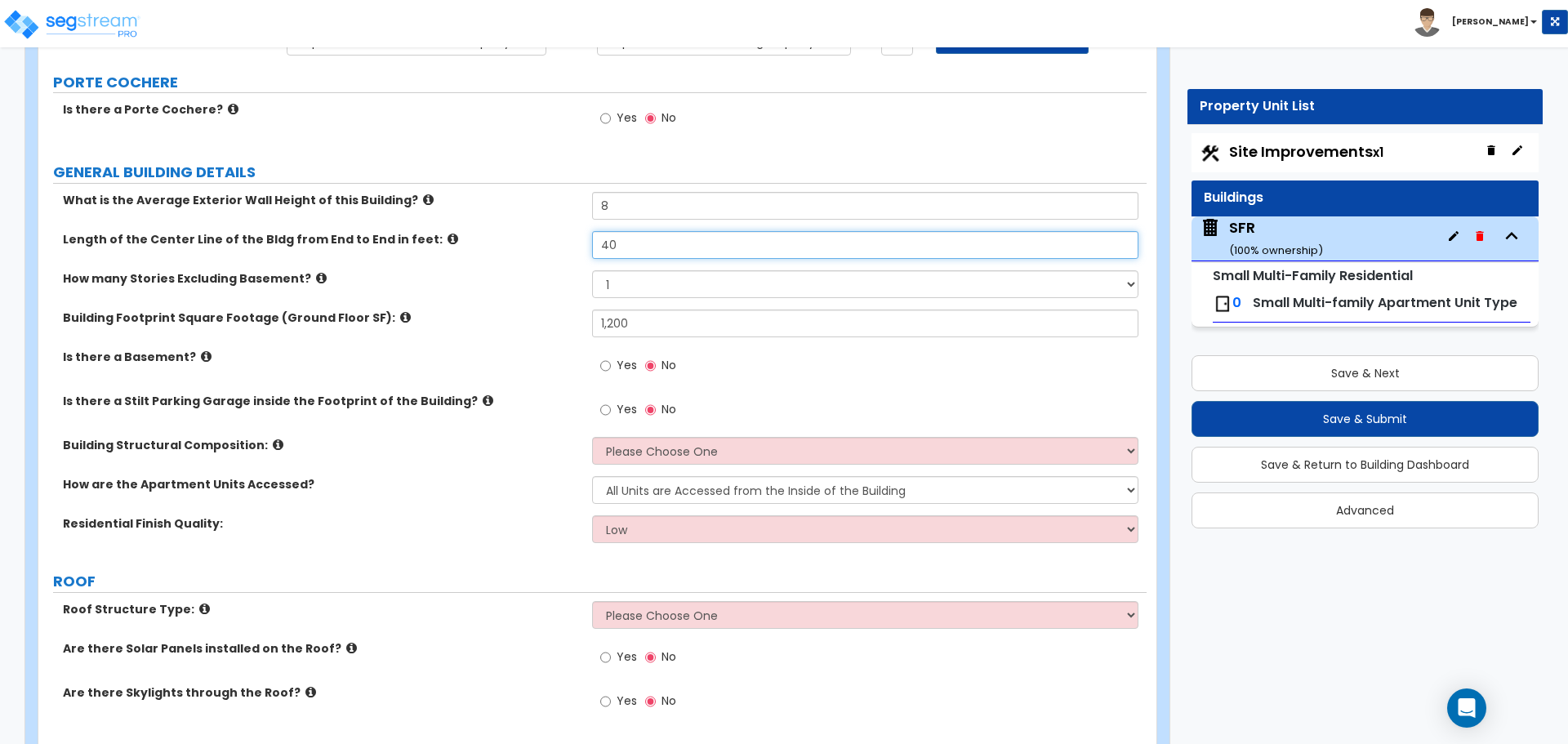
type input "40"
click at [483, 406] on icon at bounding box center [488, 400] width 11 height 12
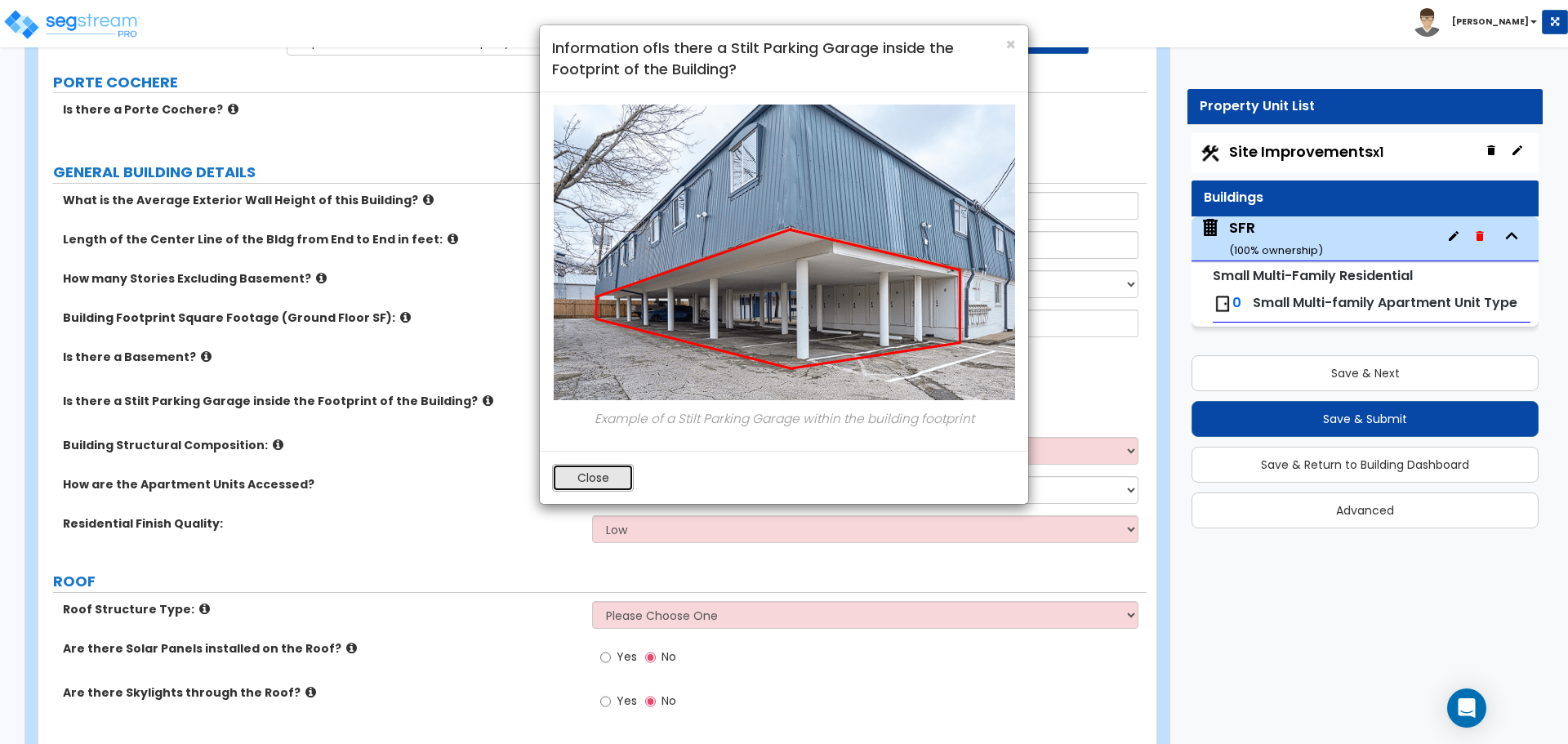
click at [599, 486] on button "Close" at bounding box center [592, 478] width 82 height 28
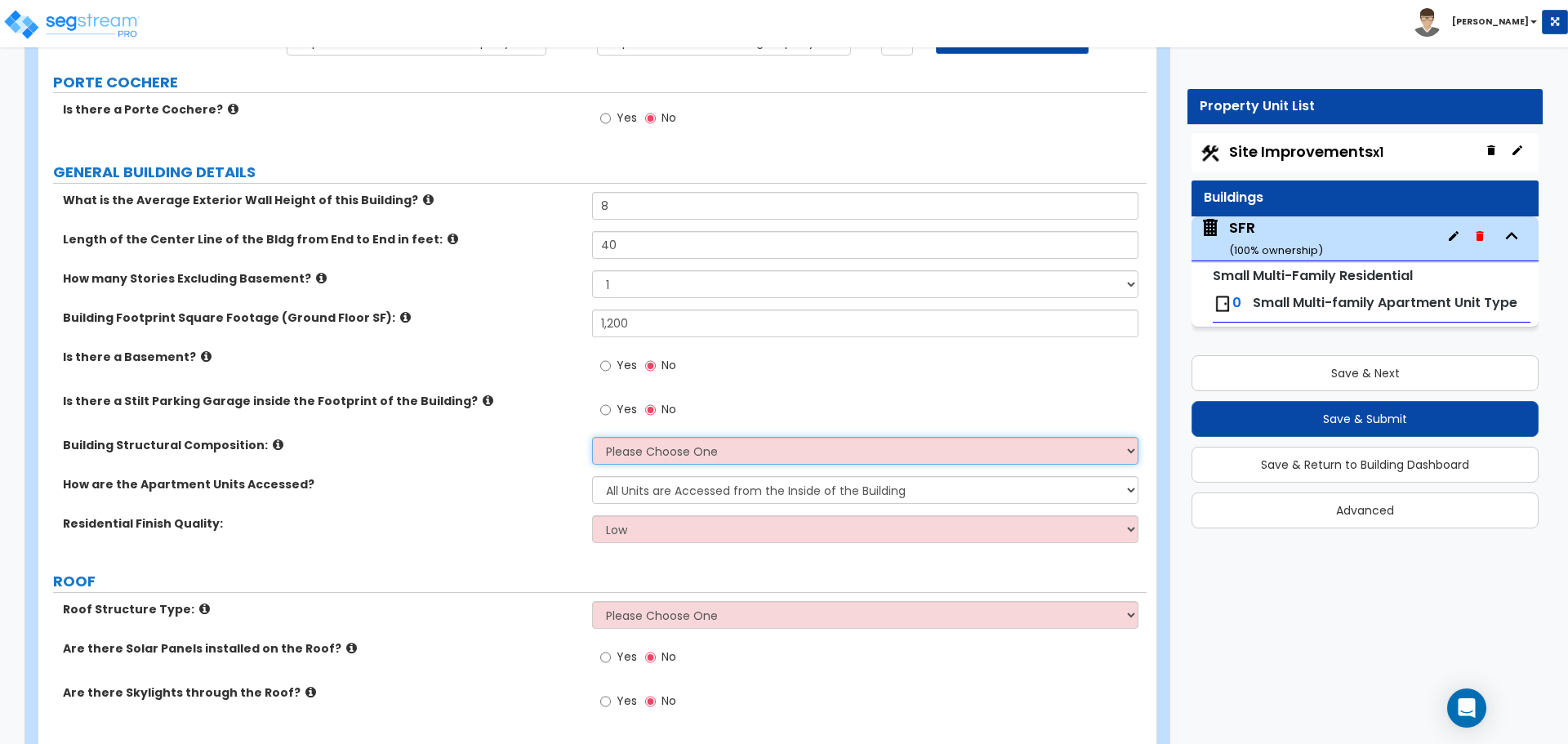
click at [643, 443] on select "Please Choose One Reinforced Concrete Structural Steel Brick Masonry CMU Masonr…" at bounding box center [864, 451] width 545 height 28
select select "7"
click at [592, 437] on select "Please Choose One Reinforced Concrete Structural Steel Brick Masonry CMU Masonr…" at bounding box center [864, 451] width 545 height 28
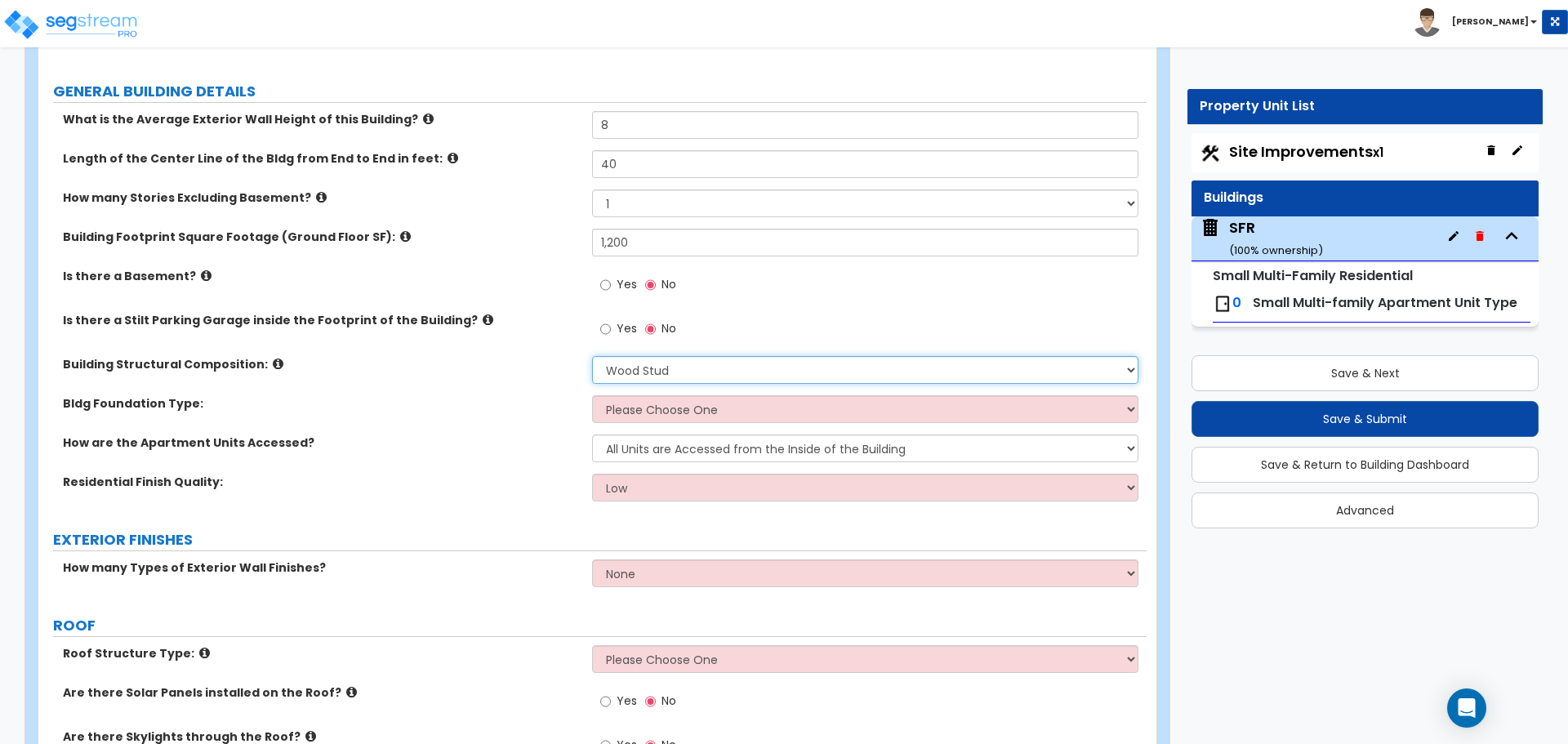
scroll to position [245, 0]
click at [650, 409] on select "Please Choose One Spread Ftg, Col, & Beam FDN Slab on Grade" at bounding box center [864, 409] width 545 height 28
select select "1"
click at [592, 395] on select "Please Choose One Spread Ftg, Col, & Beam FDN Slab on Grade" at bounding box center [864, 409] width 545 height 28
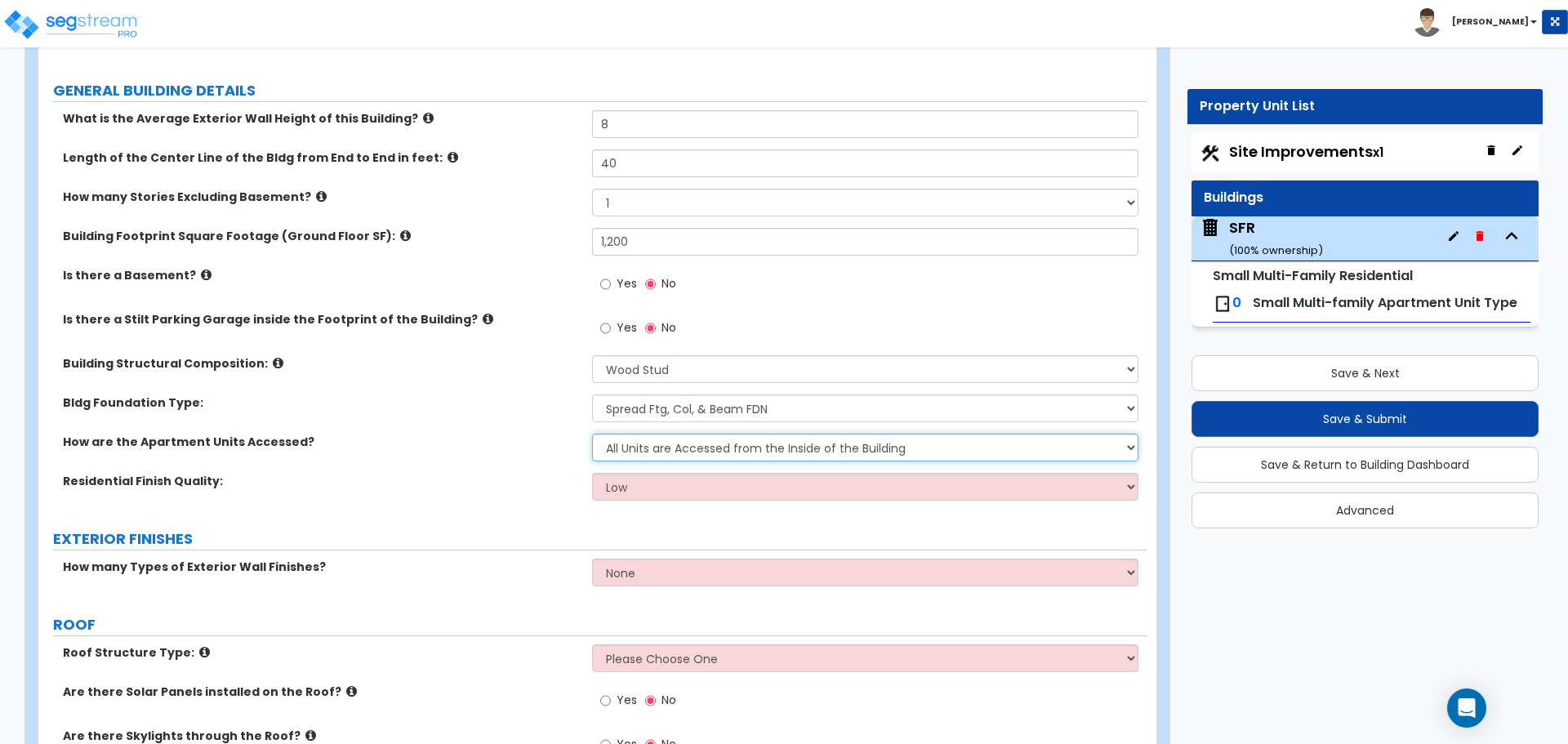
click at [644, 450] on select "All Units are Accessed from the Inside of the Building All Units are Accessed f…" at bounding box center [864, 447] width 545 height 28
click at [644, 484] on select "Low Average High" at bounding box center [864, 487] width 545 height 28
select select "2"
click at [592, 473] on select "Low Average High" at bounding box center [864, 487] width 545 height 28
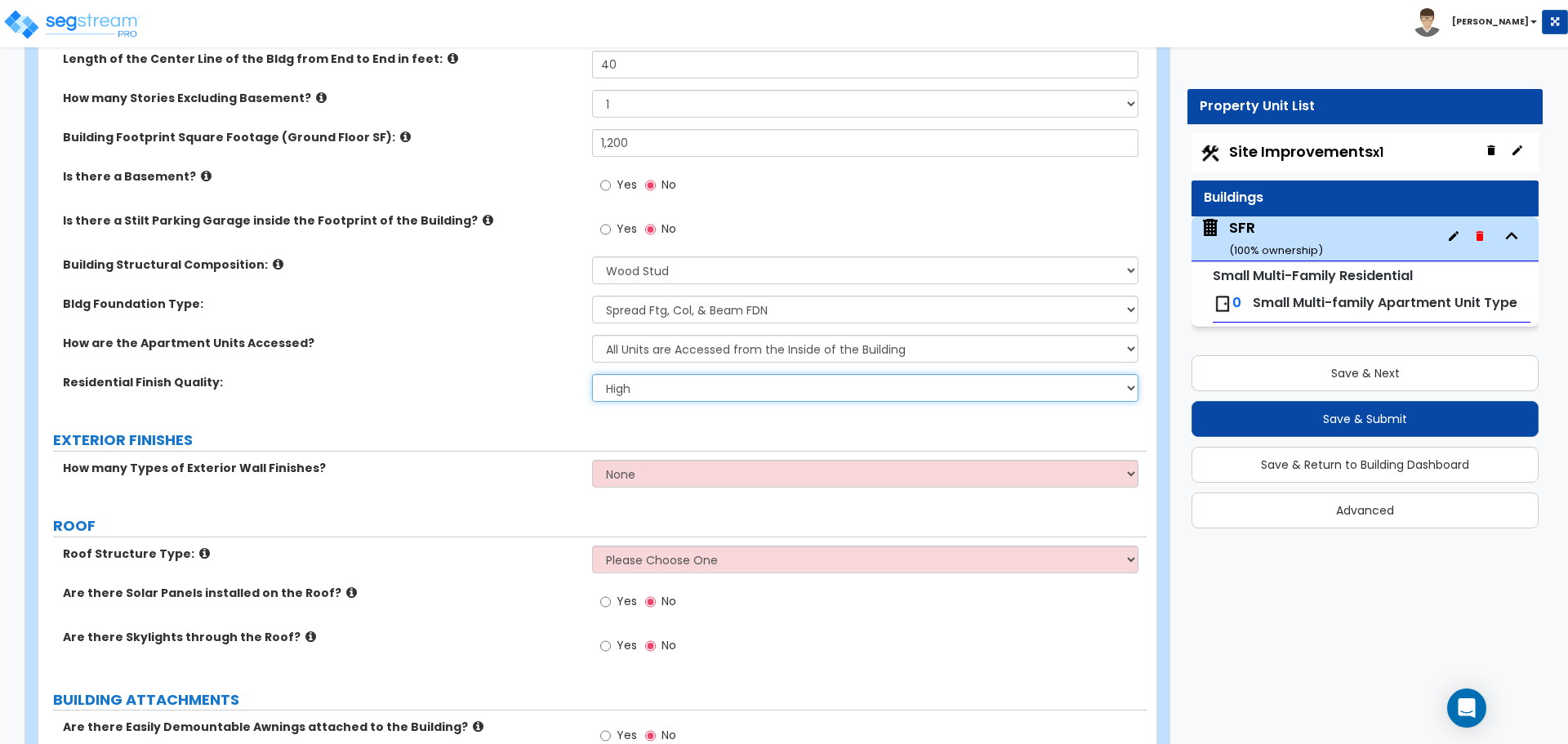
scroll to position [409, 0]
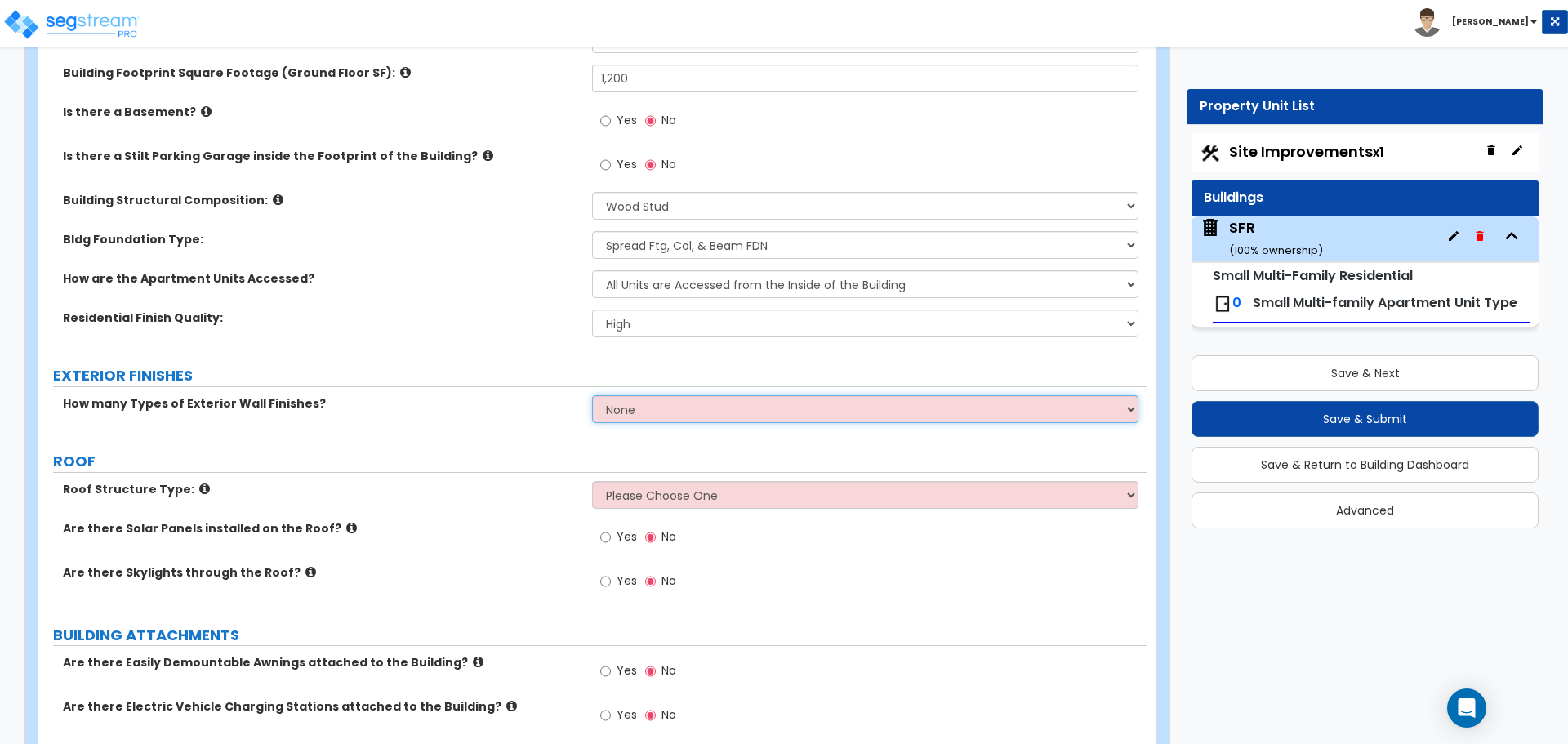
click at [644, 411] on select "None 1 2 3" at bounding box center [864, 409] width 545 height 28
select select "1"
click at [592, 395] on select "None 1 2 3" at bounding box center [864, 409] width 545 height 28
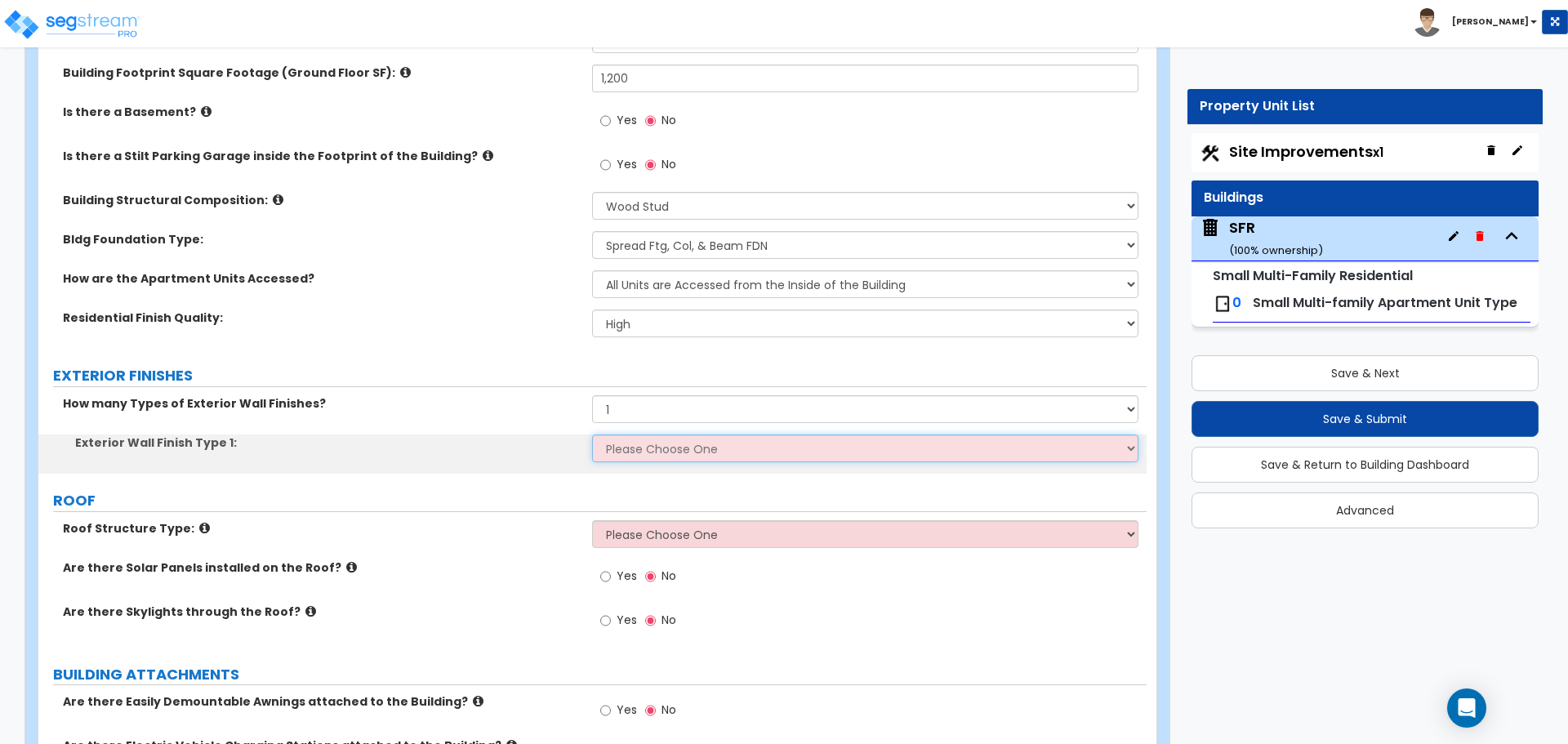
click at [641, 447] on select "Please Choose One No Finish/Shared Wall No Wall Brick Veneer Stone Veneer Wood …" at bounding box center [864, 448] width 545 height 28
select select "5"
click at [592, 434] on select "Please Choose One No Finish/Shared Wall No Wall Brick Veneer Stone Veneer Wood …" at bounding box center [864, 448] width 545 height 28
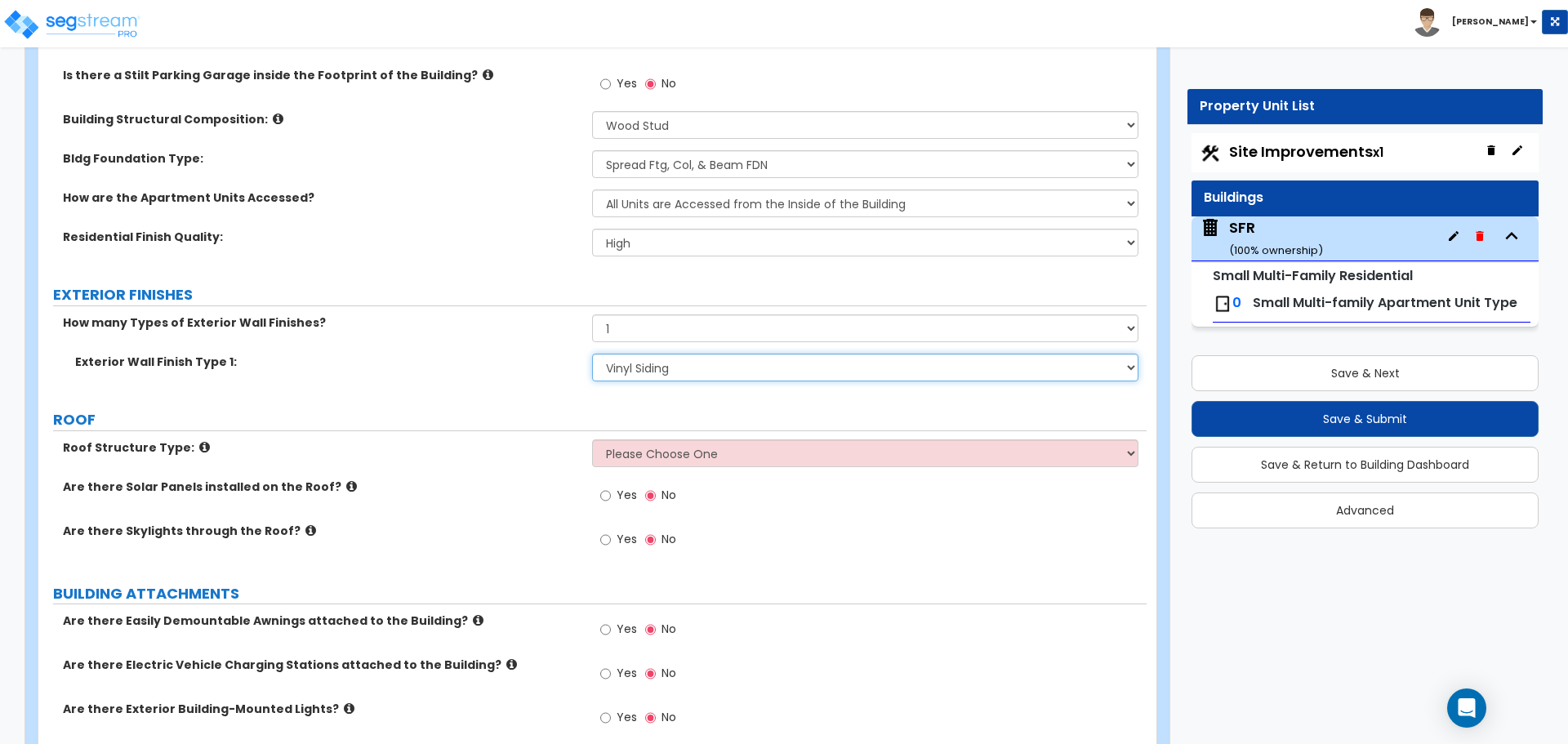
scroll to position [490, 0]
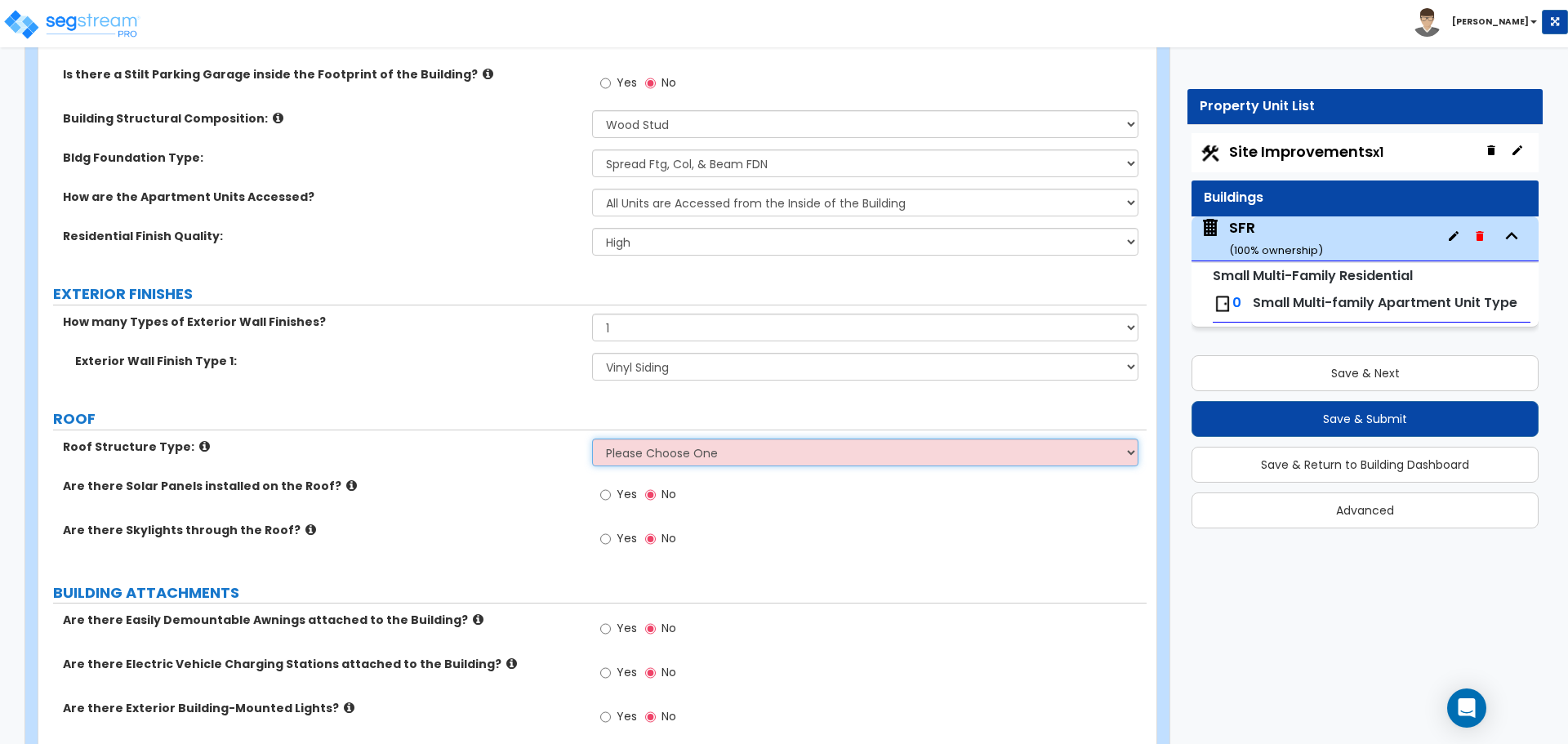
click at [615, 446] on select "Please Choose One Gabled Roof Flat Roof Hybrid Gable & Flat Roof" at bounding box center [864, 452] width 545 height 28
click at [631, 461] on select "Please Choose One Gabled Roof Flat Roof Hybrid Gable & Flat Roof" at bounding box center [864, 452] width 545 height 28
click at [592, 438] on select "Please Choose One Gabled Roof Flat Roof Hybrid Gable & Flat Roof" at bounding box center [864, 452] width 545 height 28
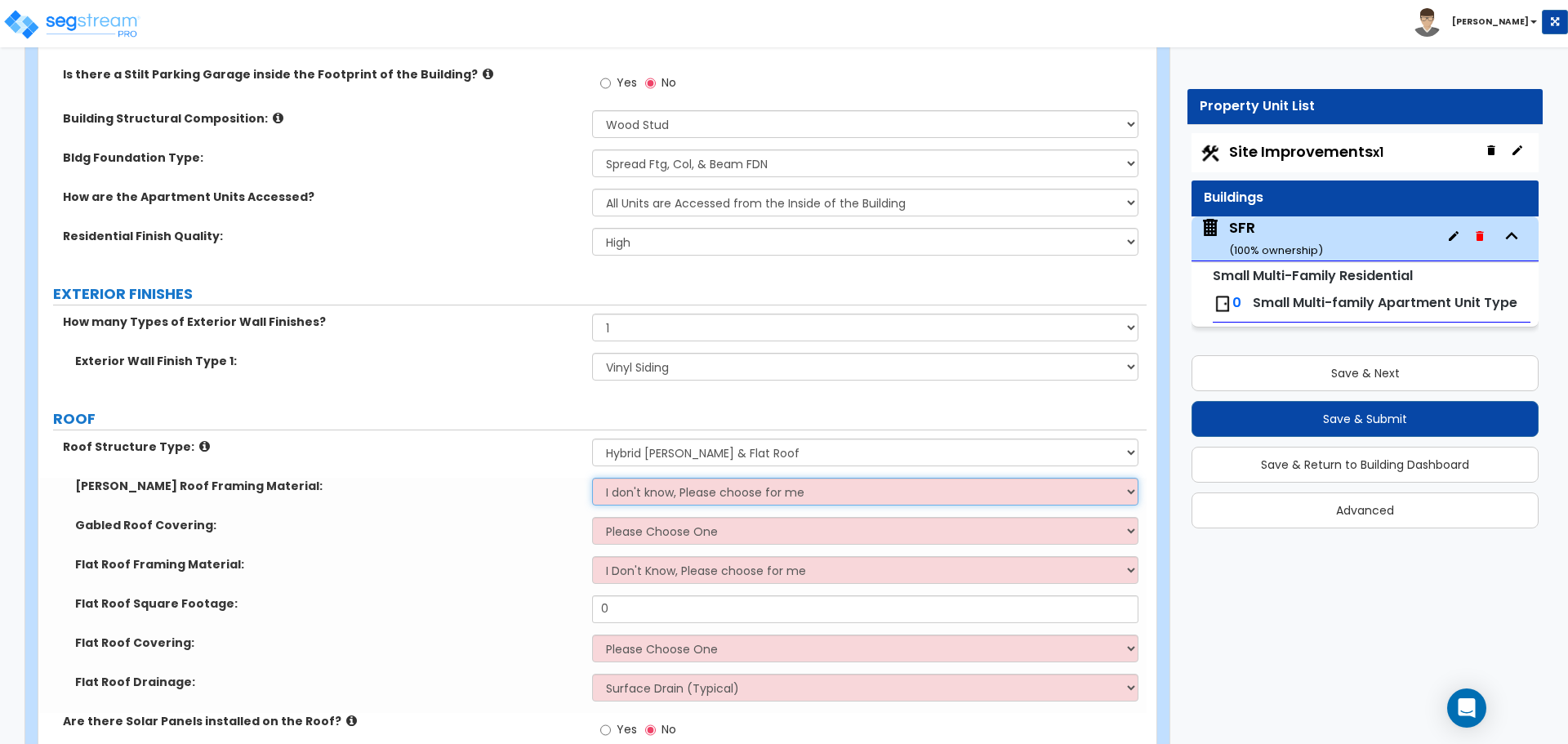
click at [649, 489] on select "I don't know, Please choose for me Metal Wood" at bounding box center [864, 492] width 545 height 28
click at [648, 497] on select "I don't know, Please choose for me Metal Wood" at bounding box center [864, 492] width 545 height 28
click at [669, 456] on select "Please Choose One Gabled Roof Flat Roof Hybrid Gable & Flat Roof" at bounding box center [864, 452] width 545 height 28
click at [592, 438] on select "Please Choose One Gabled Roof Flat Roof Hybrid Gable & Flat Roof" at bounding box center [864, 452] width 545 height 28
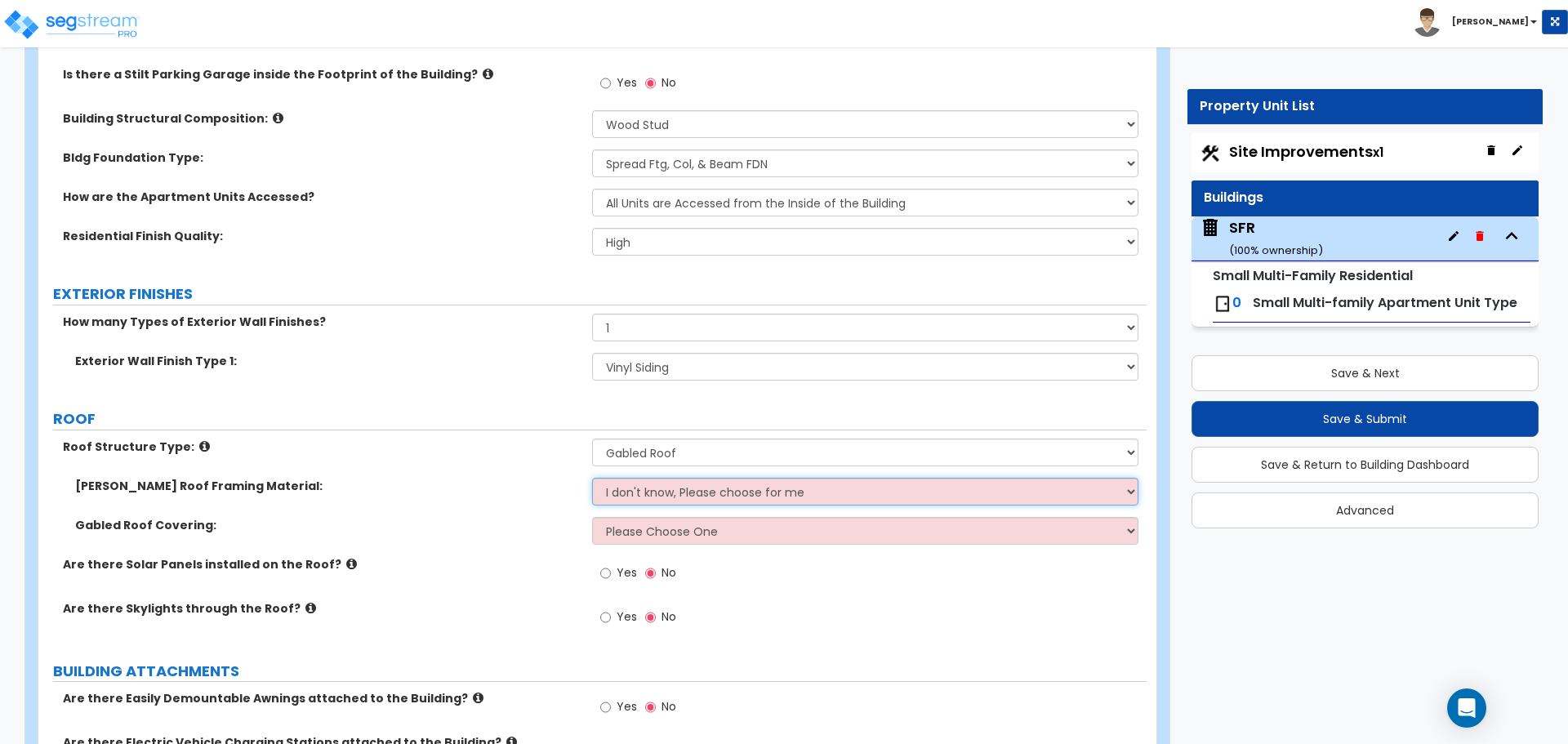
click at [658, 484] on select "I don't know, Please choose for me Metal Wood" at bounding box center [864, 492] width 545 height 28
click at [665, 455] on select "Please Choose One Gabled Roof Flat Roof Hybrid Gable & Flat Roof" at bounding box center [864, 452] width 545 height 28
click at [592, 438] on select "Please Choose One Gabled Roof Flat Roof Hybrid Gable & Flat Roof" at bounding box center [864, 452] width 545 height 28
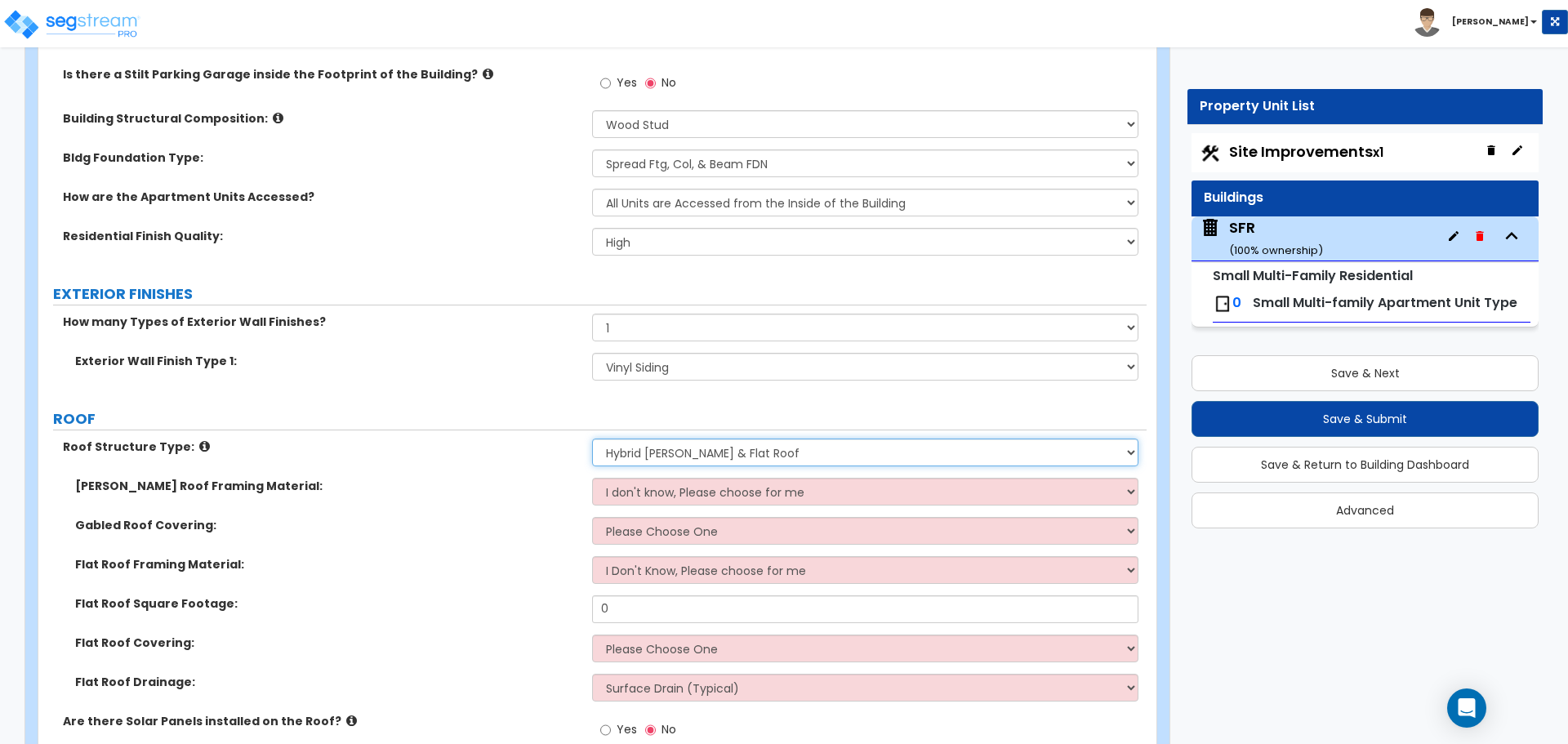
click at [661, 460] on select "Please Choose One Gabled Roof Flat Roof Hybrid Gable & Flat Roof" at bounding box center [864, 452] width 545 height 28
select select "1"
click at [592, 438] on select "Please Choose One Gabled Roof Flat Roof Hybrid Gable & Flat Roof" at bounding box center [864, 452] width 545 height 28
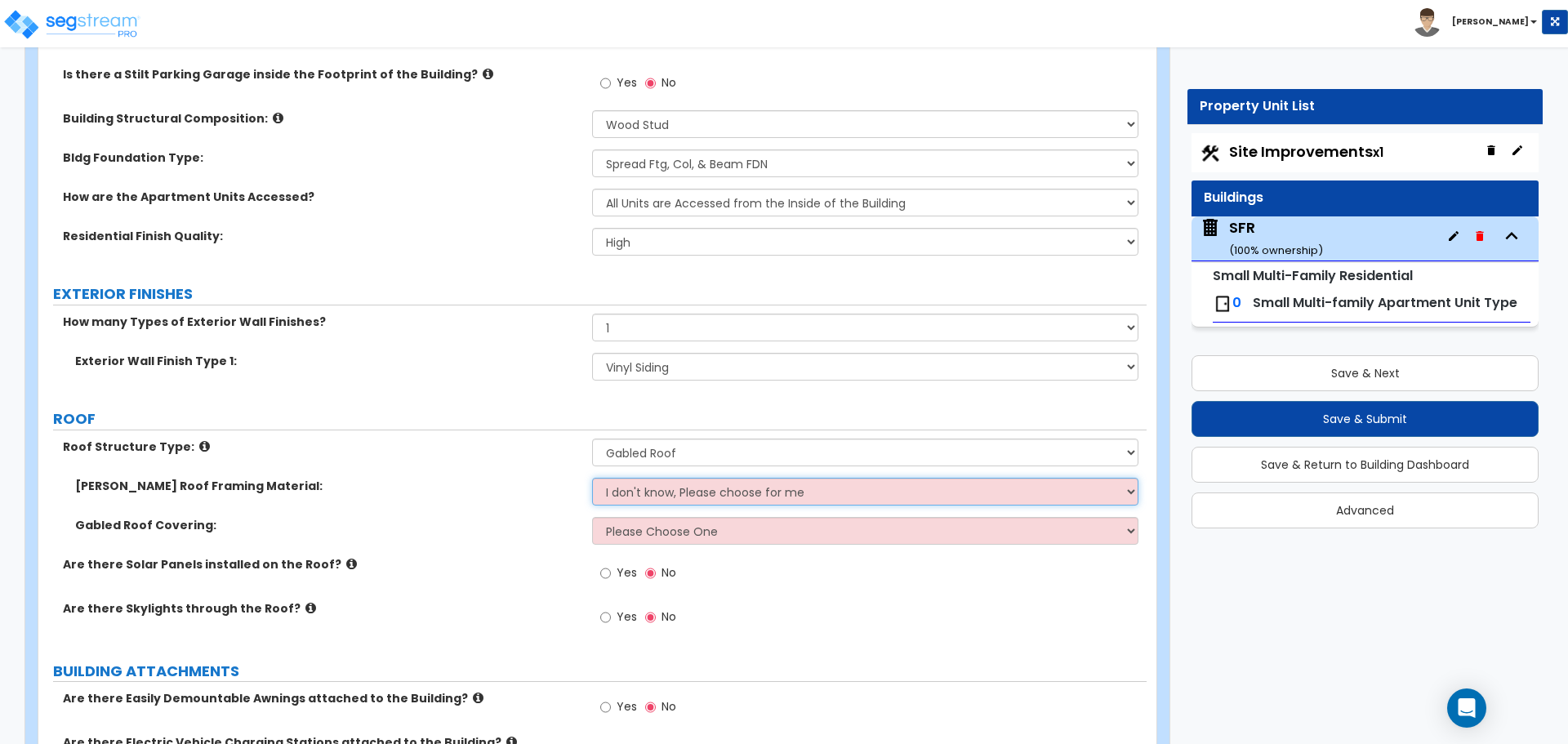
click at [669, 496] on select "I don't know, Please choose for me Metal Wood" at bounding box center [864, 492] width 545 height 28
click at [592, 478] on select "I don't know, Please choose for me Metal Wood" at bounding box center [864, 492] width 545 height 28
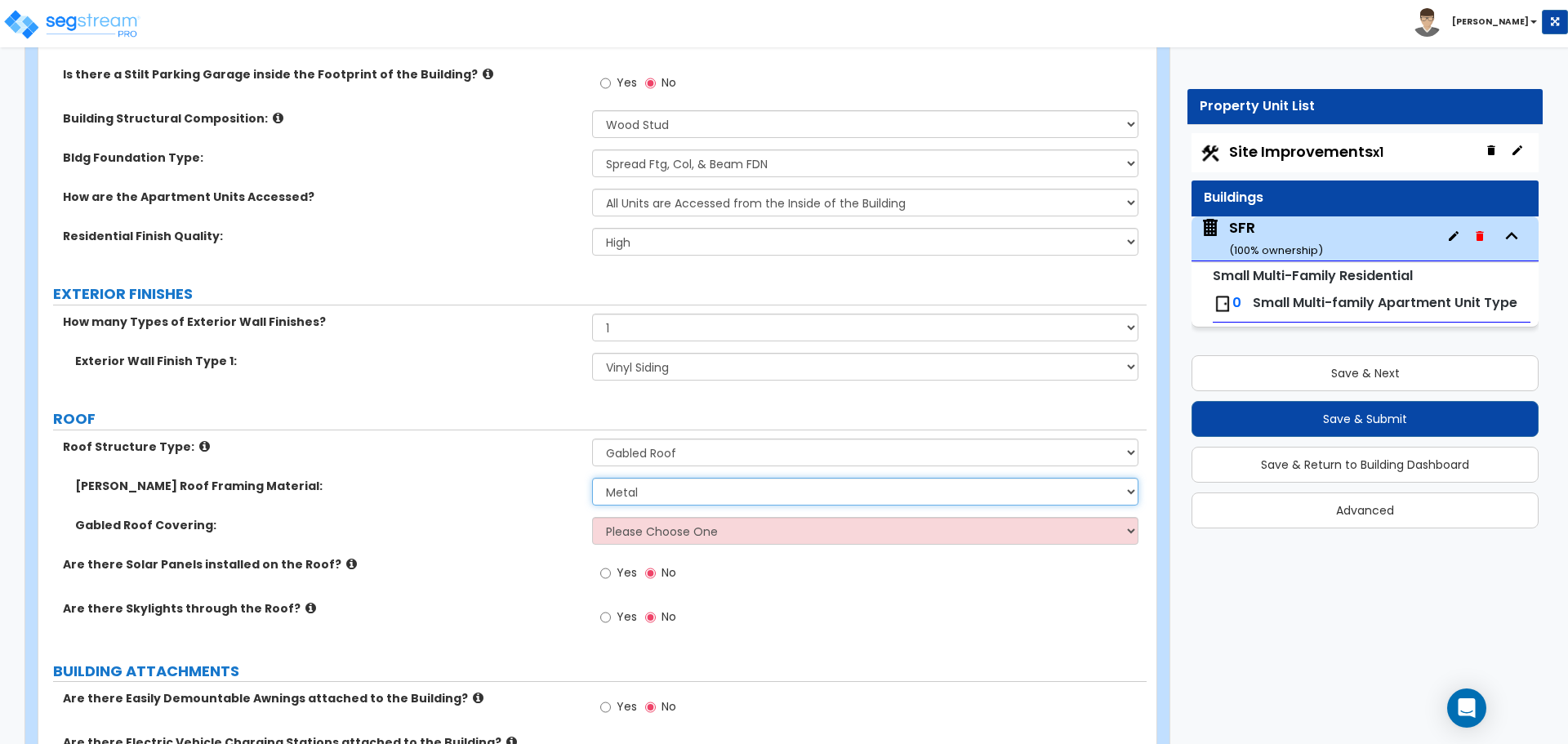
click at [665, 491] on select "I don't know, Please choose for me Metal Wood" at bounding box center [864, 492] width 545 height 28
select select "2"
click at [592, 478] on select "I don't know, Please choose for me Metal Wood" at bounding box center [864, 492] width 545 height 28
click at [659, 540] on select "Please Choose One Asphalt Shingle Clay Tile Wood Shingle Metal Shingle Standing…" at bounding box center [864, 531] width 545 height 28
select select "1"
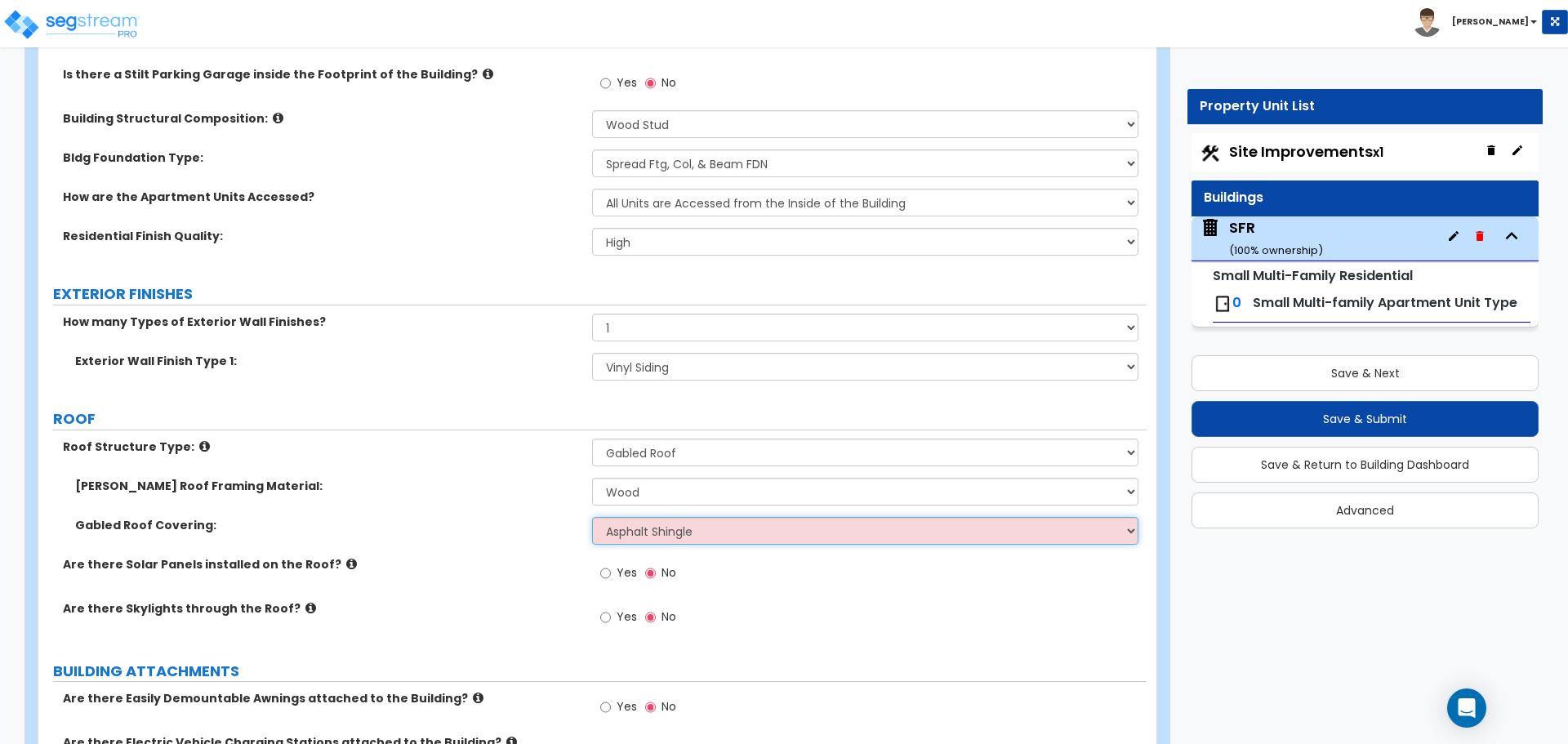
click at [592, 517] on select "Please Choose One Asphalt Shingle Clay Tile Wood Shingle Metal Shingle Standing…" at bounding box center [864, 531] width 545 height 28
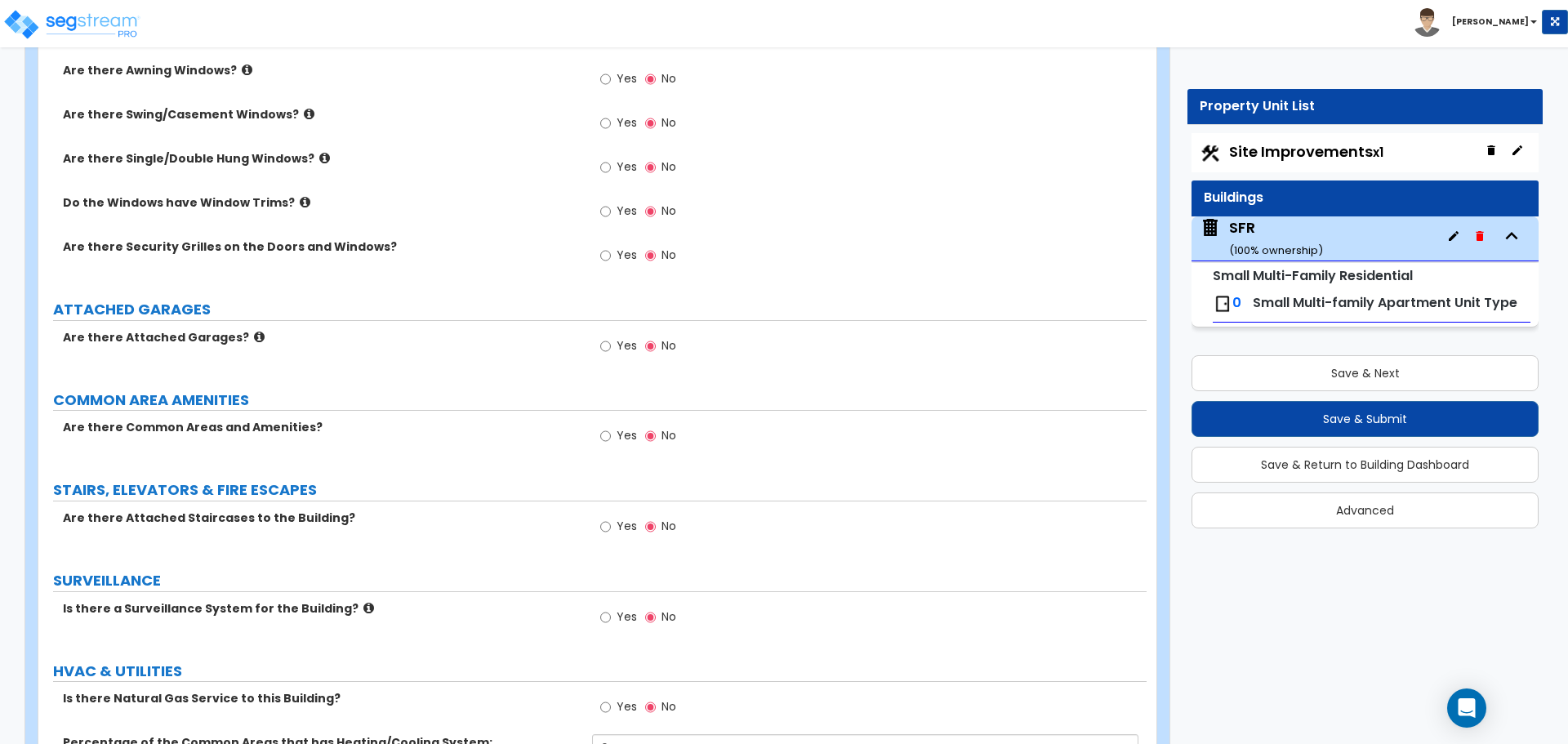
scroll to position [1796, 0]
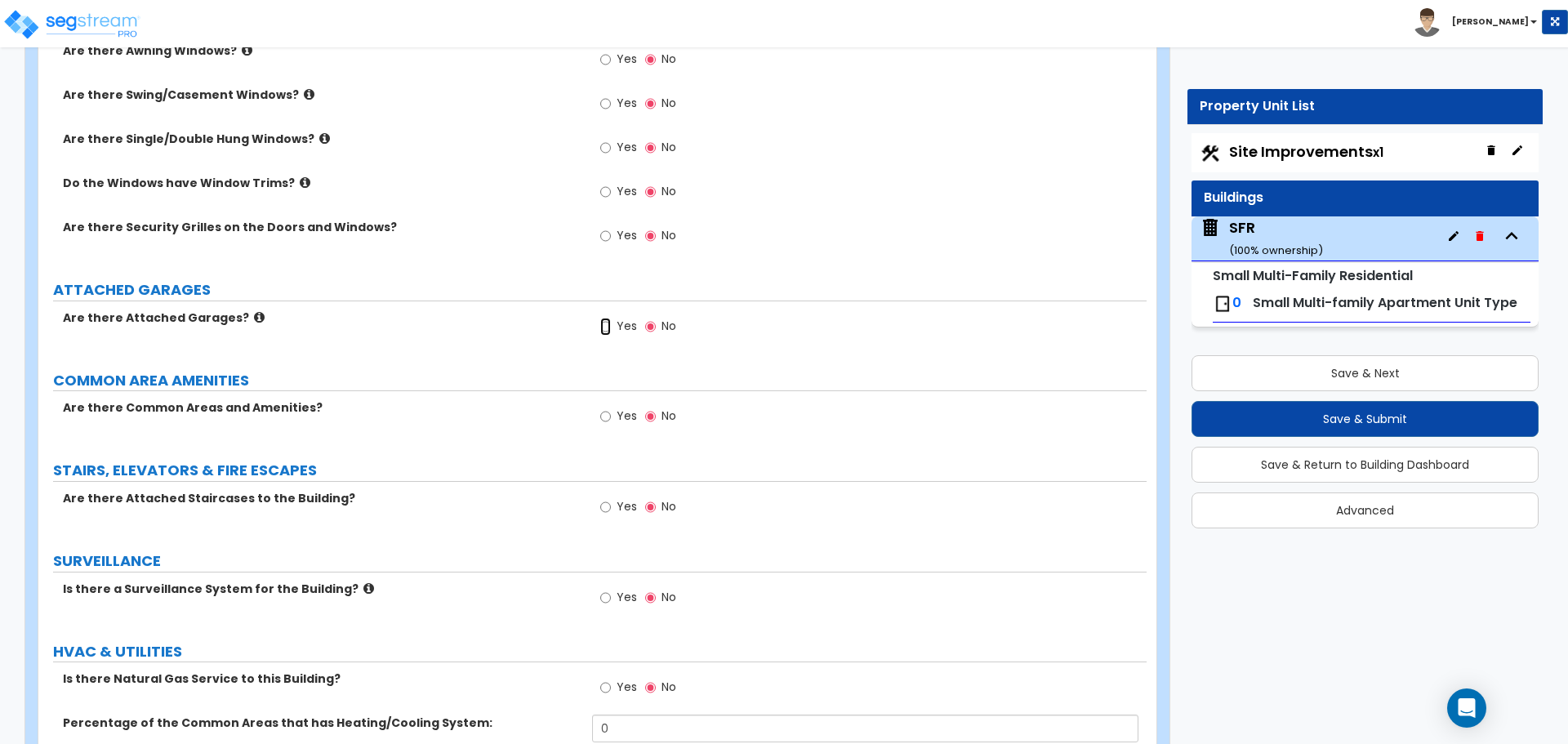
click at [600, 330] on input "Yes" at bounding box center [605, 327] width 11 height 18
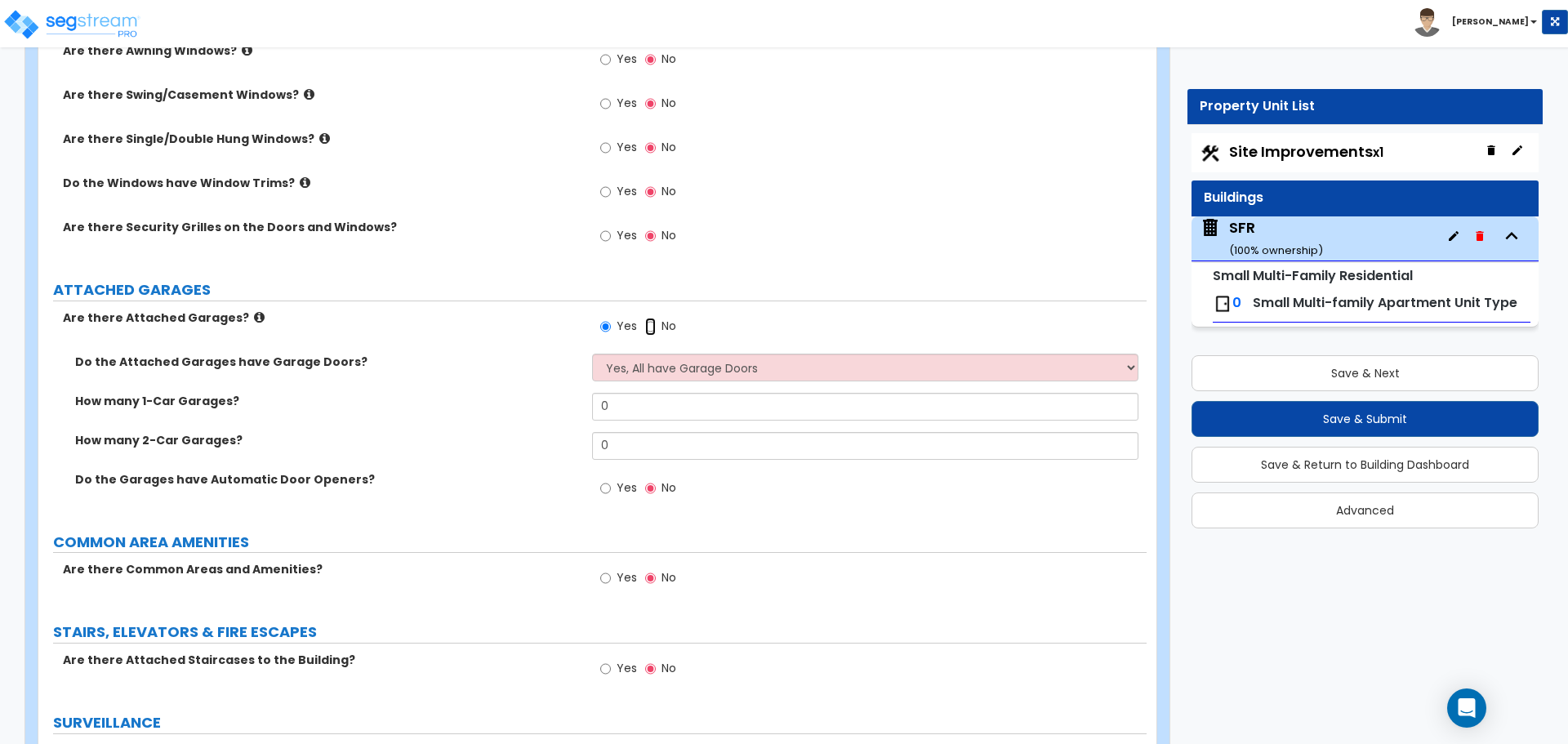
click at [648, 328] on input "No" at bounding box center [650, 327] width 11 height 18
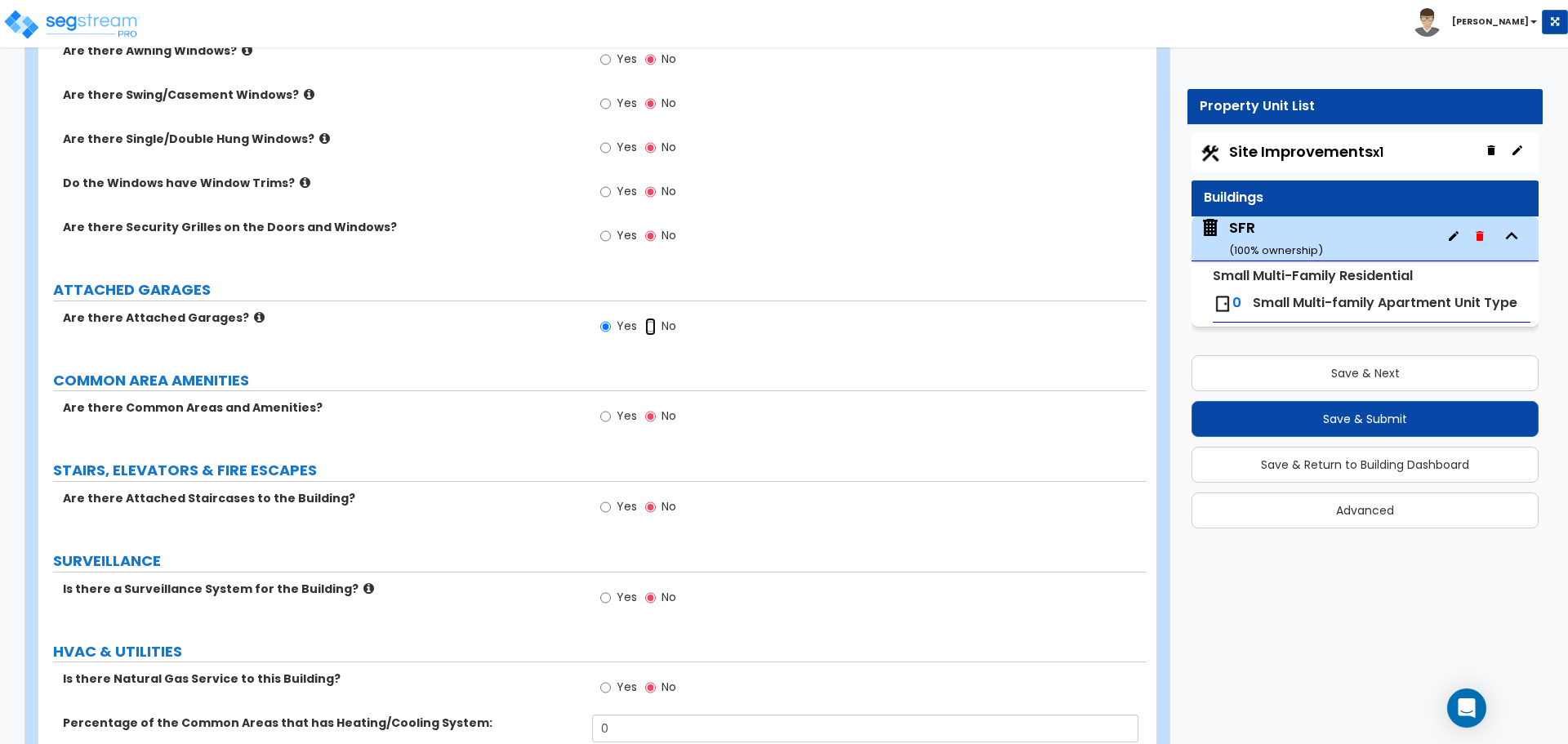
radio input "false"
radio input "true"
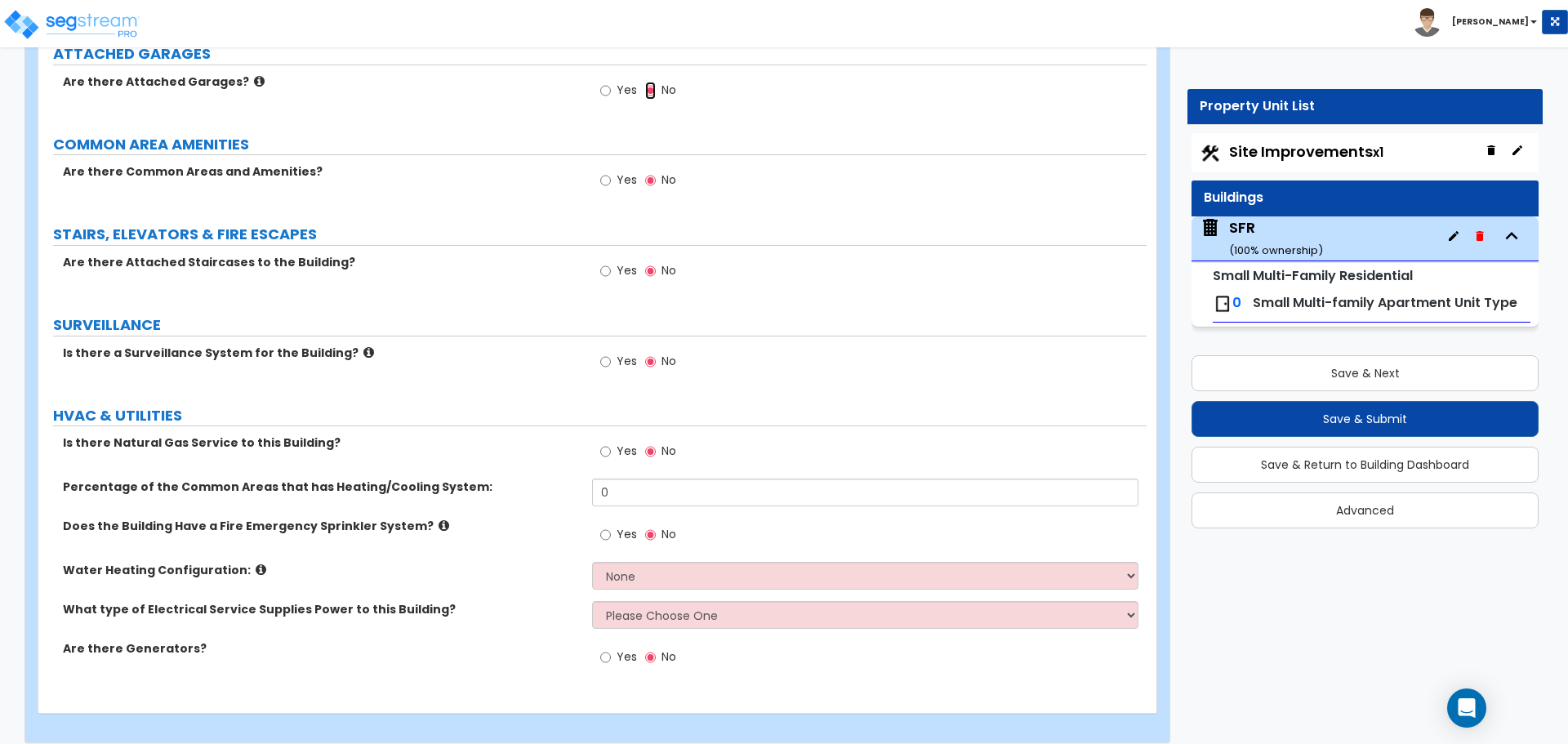
scroll to position [2042, 0]
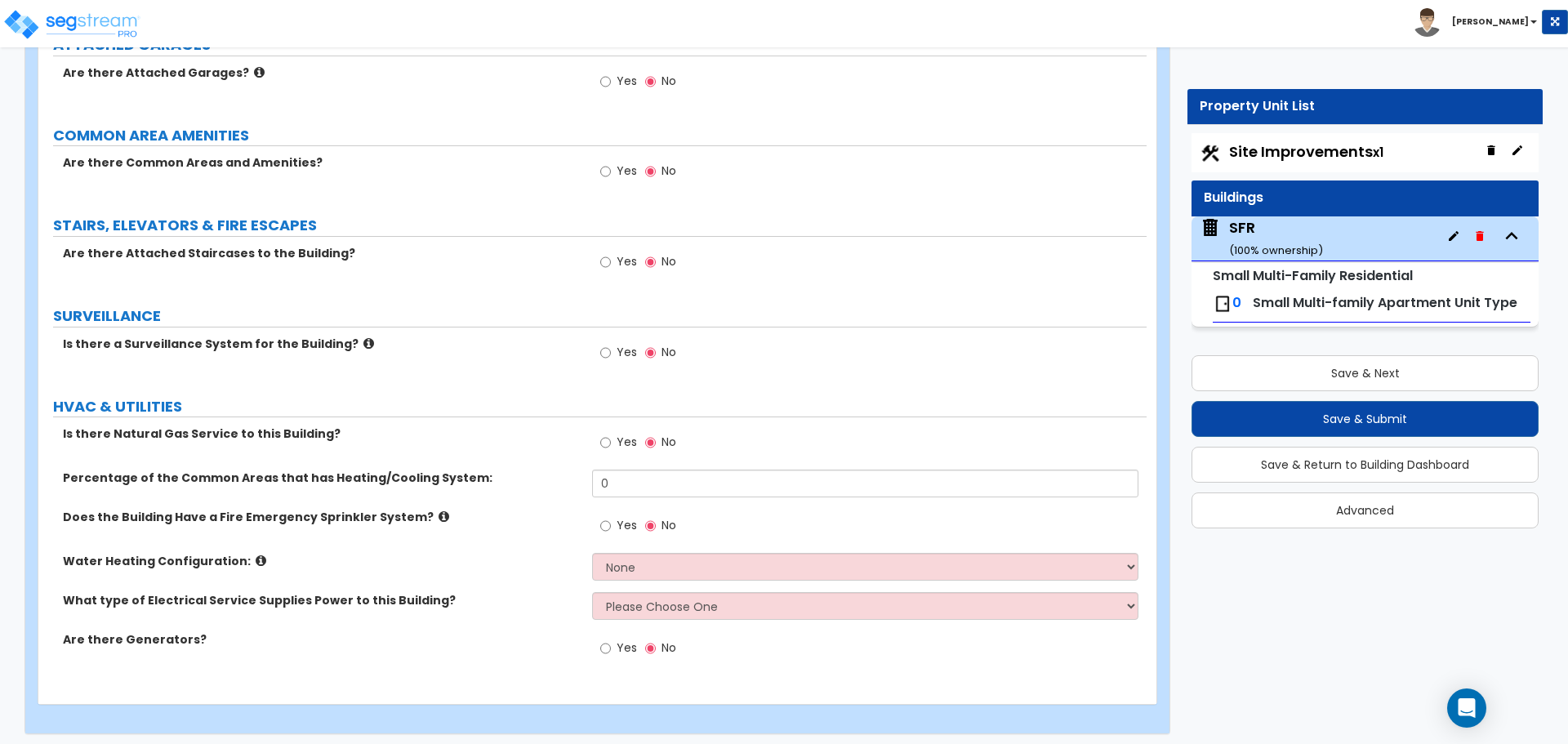
click at [597, 355] on div "Yes No" at bounding box center [638, 354] width 92 height 38
click at [604, 356] on input "Yes" at bounding box center [605, 353] width 11 height 18
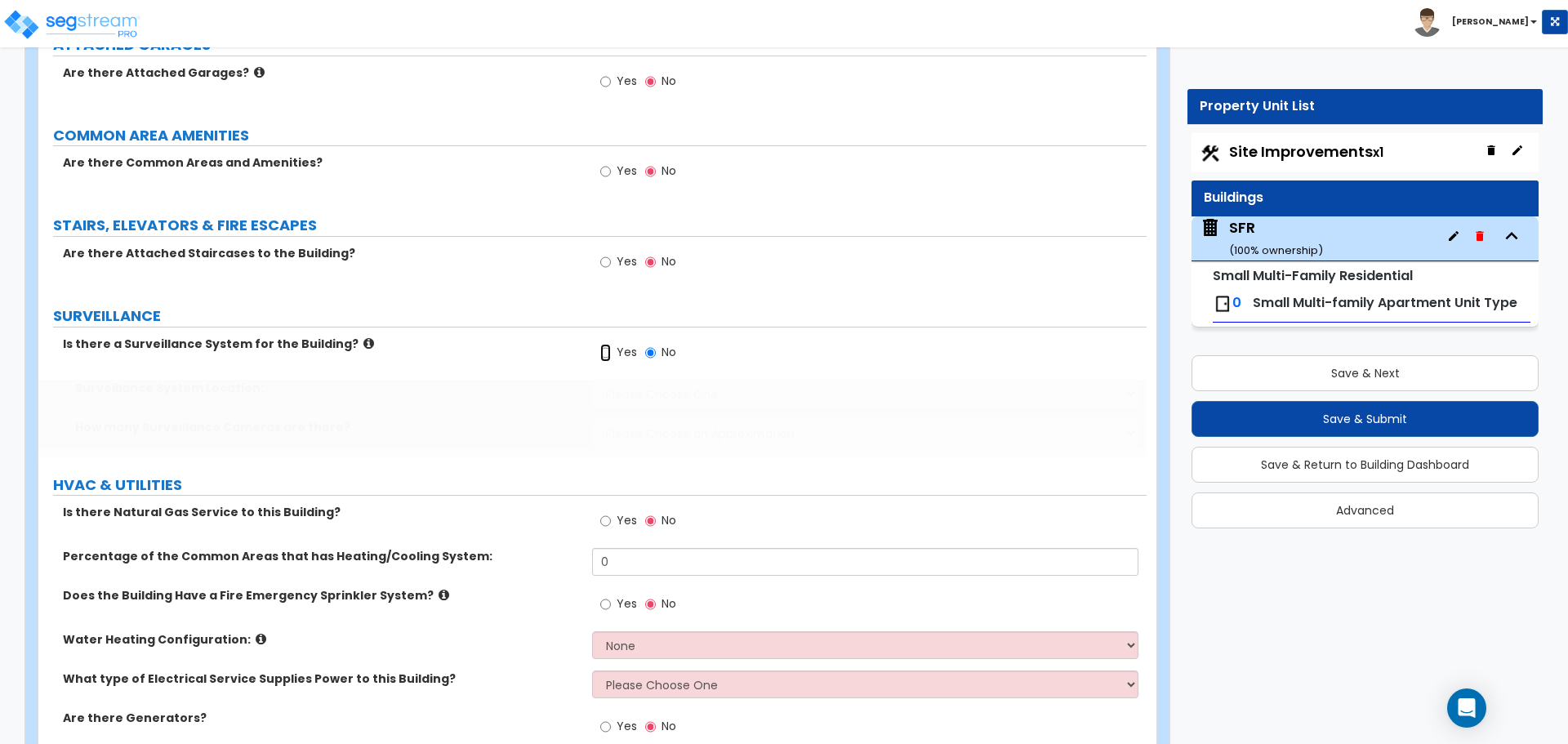
radio input "true"
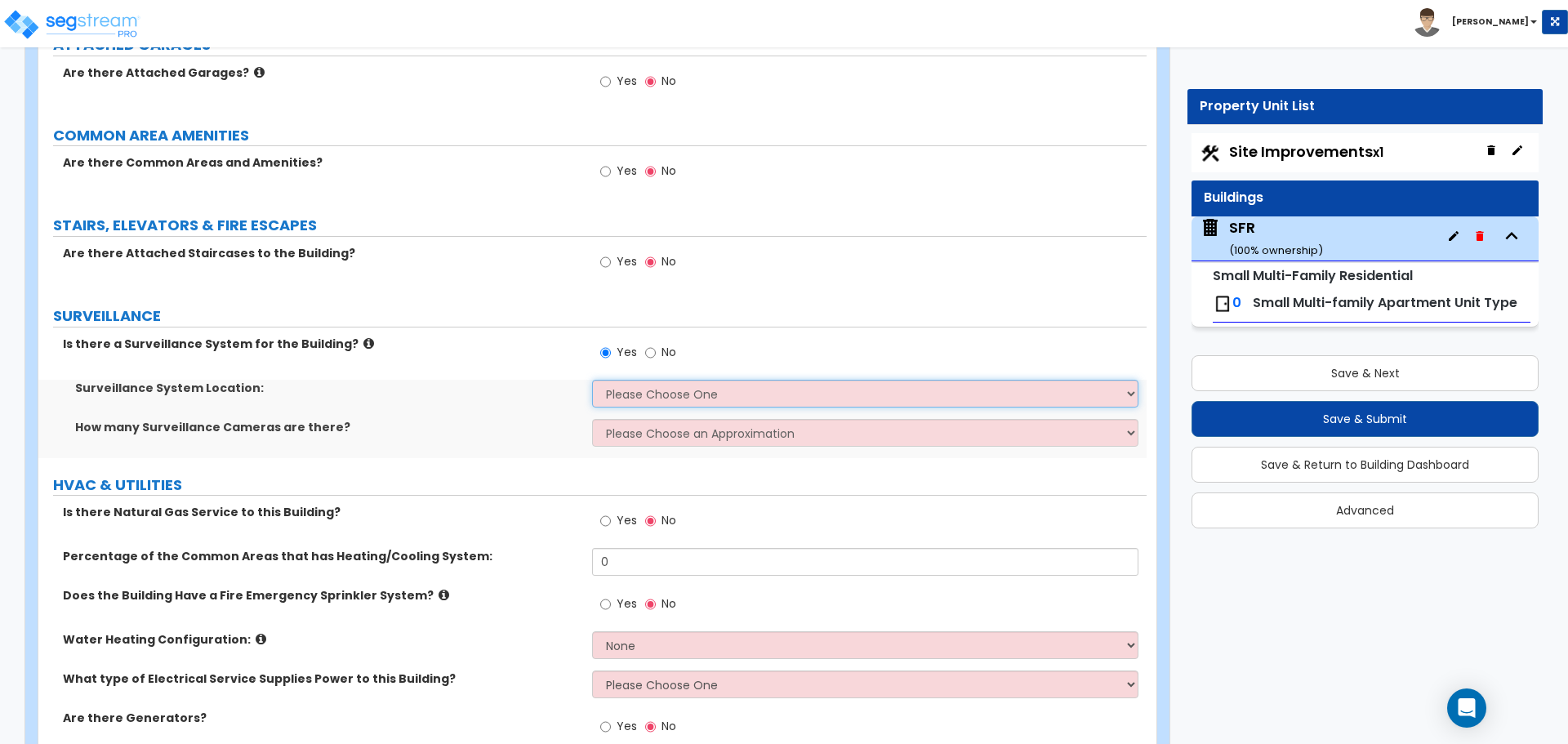
click at [616, 389] on select "Please Choose One Inside the Building Outside the Building Both Inside & Outside" at bounding box center [864, 394] width 545 height 28
click at [592, 380] on select "Please Choose One Inside the Building Outside the Building Both Inside & Outside" at bounding box center [864, 394] width 545 height 28
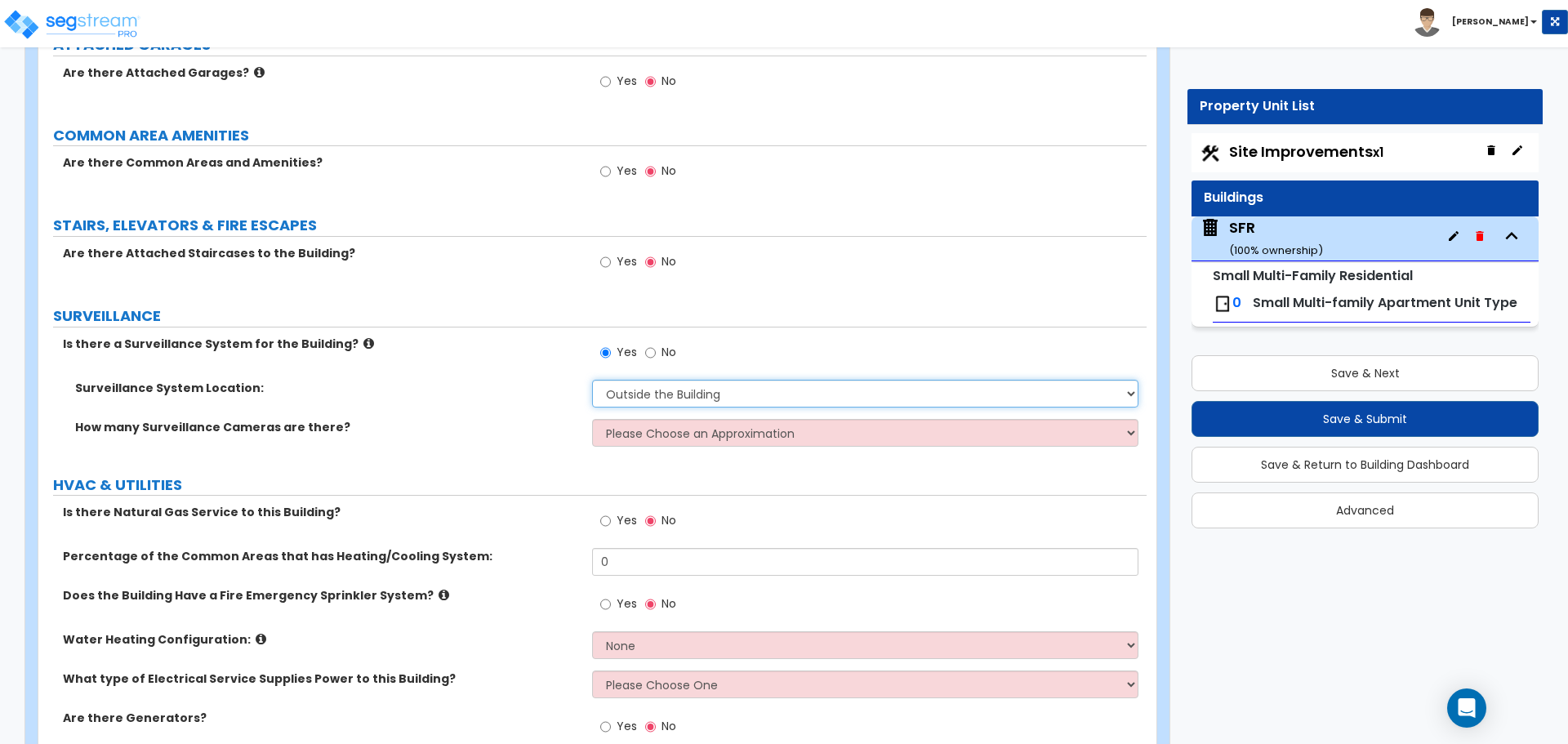
click at [653, 397] on select "Please Choose One Inside the Building Outside the Building Both Inside & Outside" at bounding box center [864, 394] width 545 height 28
select select "3"
click at [592, 380] on select "Please Choose One Inside the Building Outside the Building Both Inside & Outside" at bounding box center [864, 394] width 545 height 28
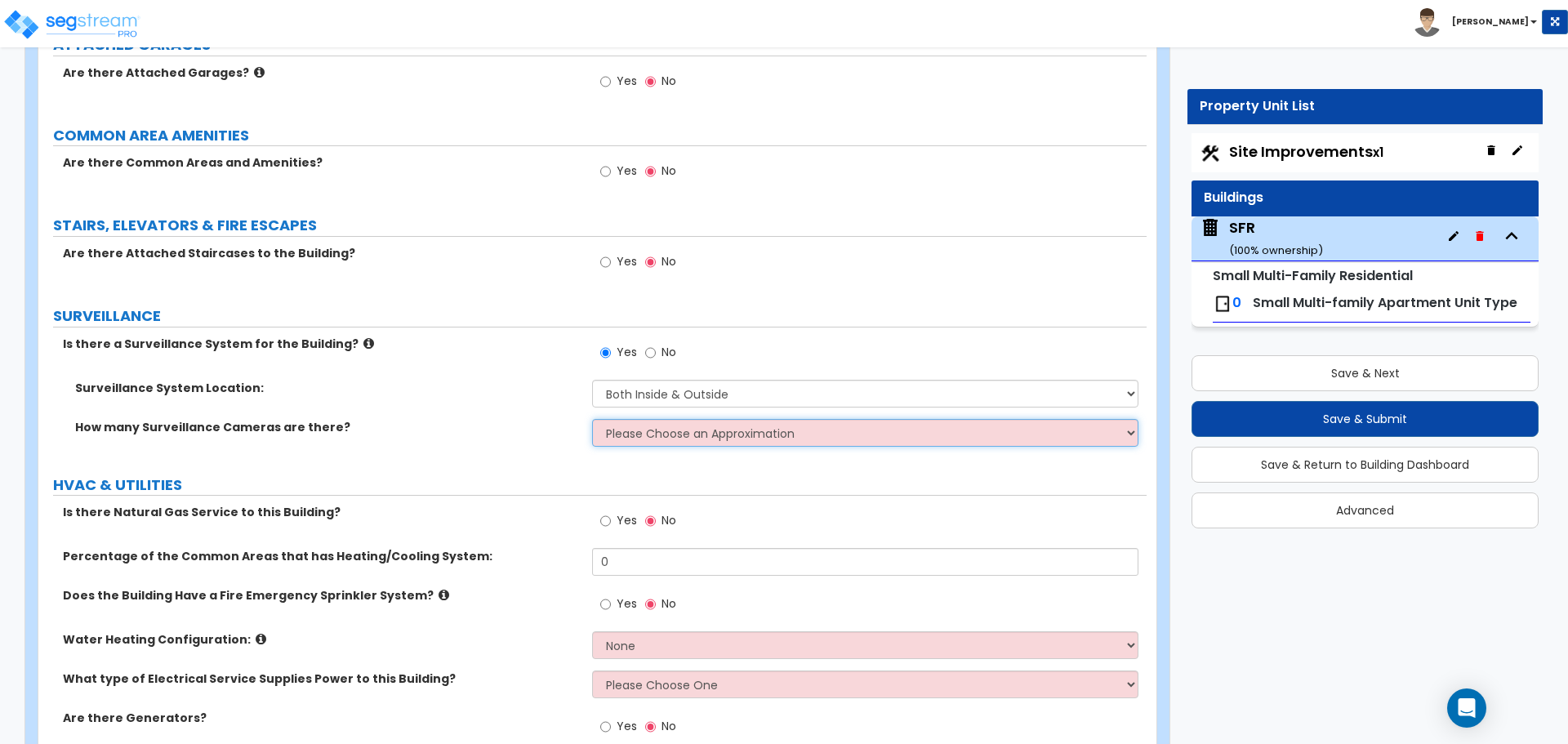
click at [653, 438] on select "Please Choose an Approximation Barely Noticed Any Noticed a Couple Frequently S…" at bounding box center [864, 433] width 545 height 28
select select "2"
click at [592, 419] on select "Please Choose an Approximation Barely Noticed Any Noticed a Couple Frequently S…" at bounding box center [864, 433] width 545 height 28
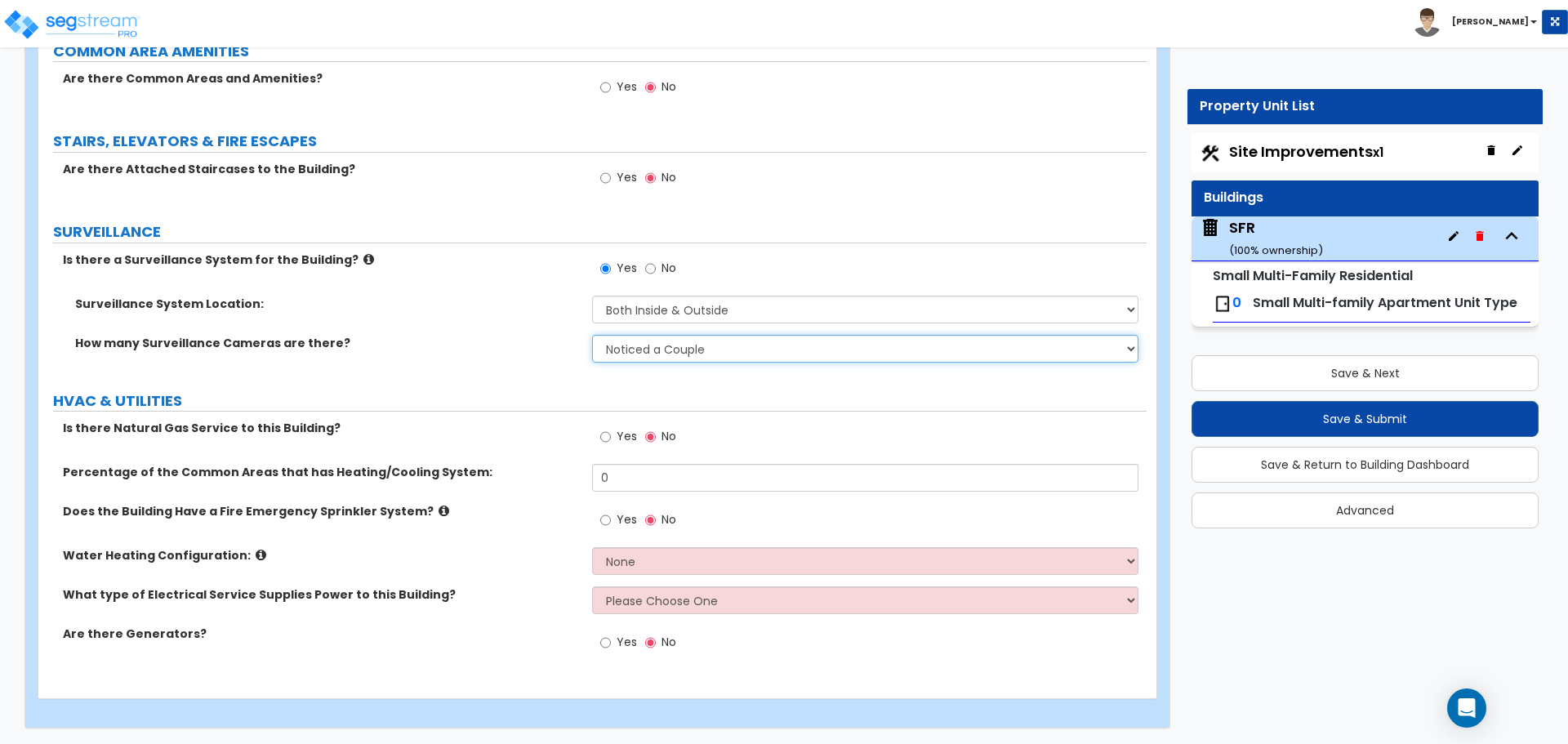
scroll to position [2127, 0]
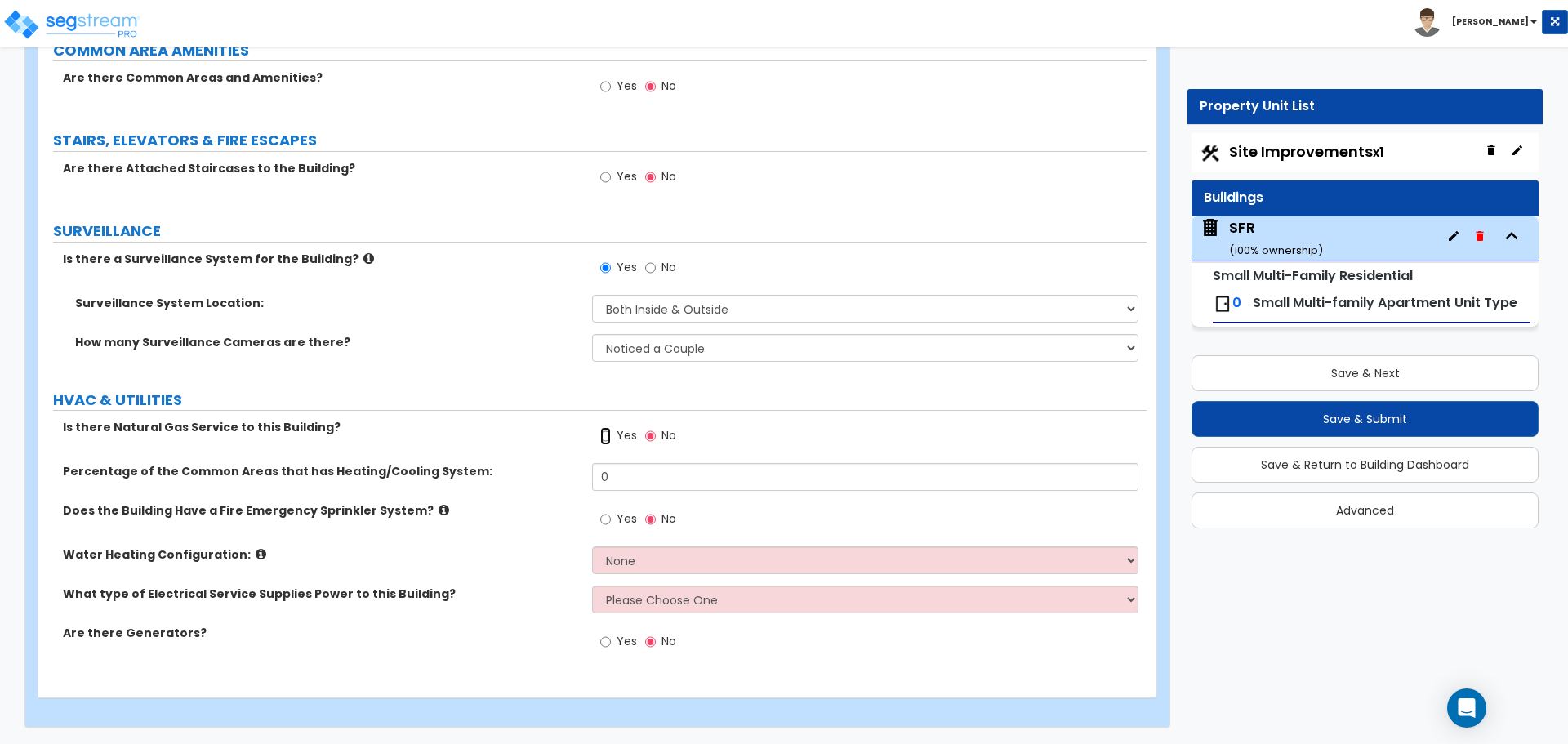
click at [603, 437] on input "Yes" at bounding box center [605, 436] width 11 height 18
radio input "true"
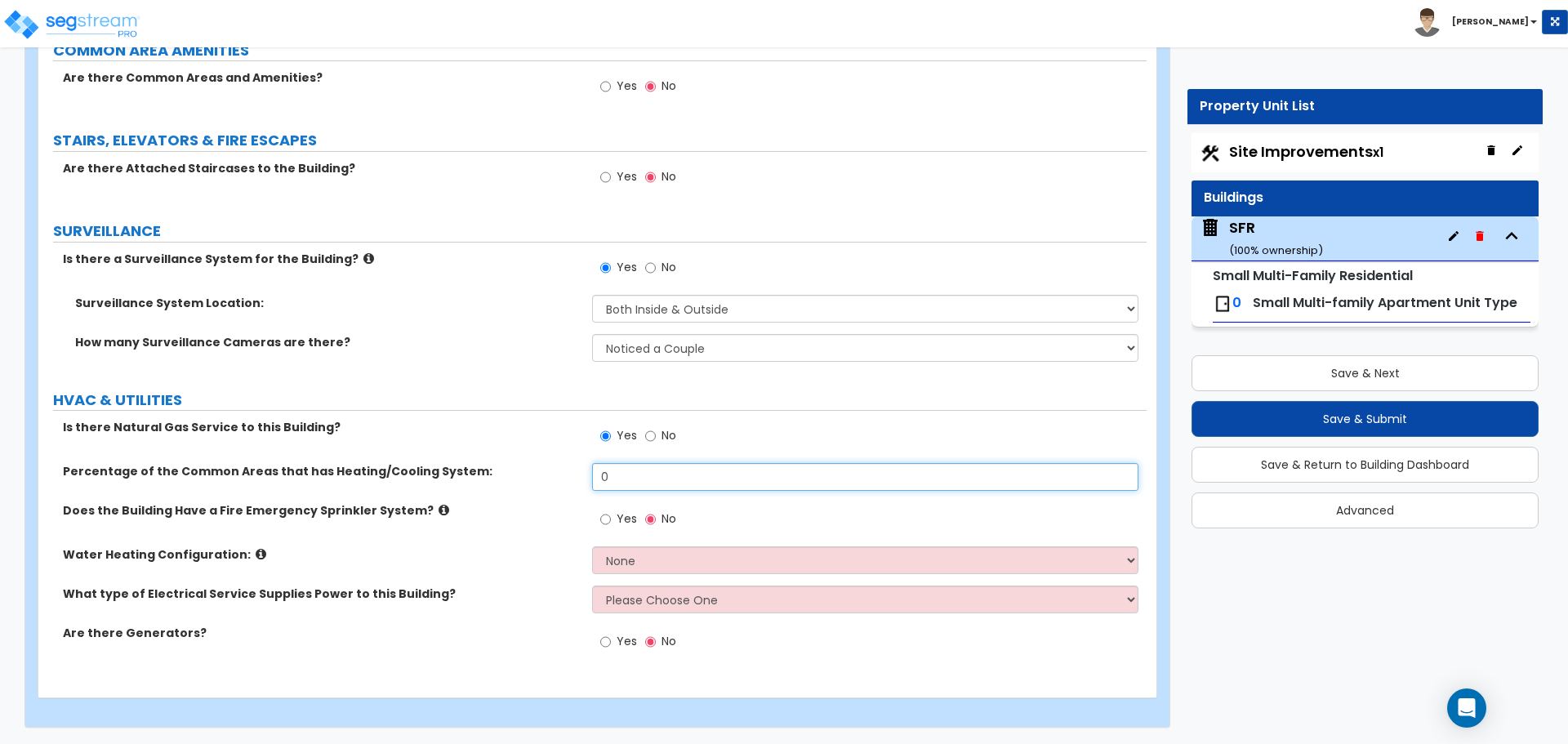
click at [633, 478] on input "0" at bounding box center [864, 477] width 545 height 28
type input "100"
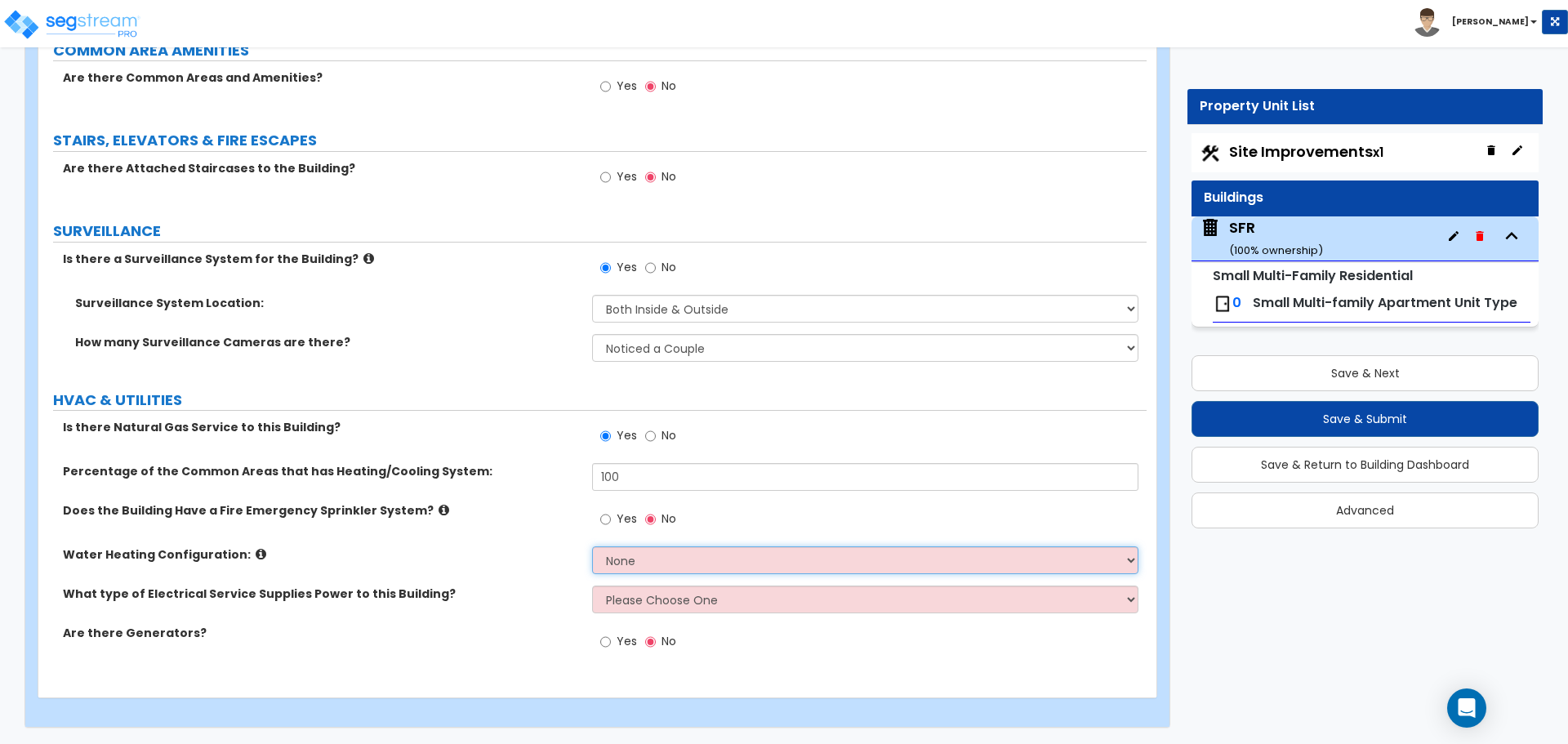
click at [663, 564] on select "None Water Heater for Multiple Units Water Heater for Individual Units" at bounding box center [864, 560] width 545 height 28
click at [663, 566] on select "None Water Heater for Multiple Units Water Heater for Individual Units" at bounding box center [864, 560] width 545 height 28
click at [665, 566] on select "None Water Heater for Multiple Units Water Heater for Individual Units" at bounding box center [864, 560] width 545 height 28
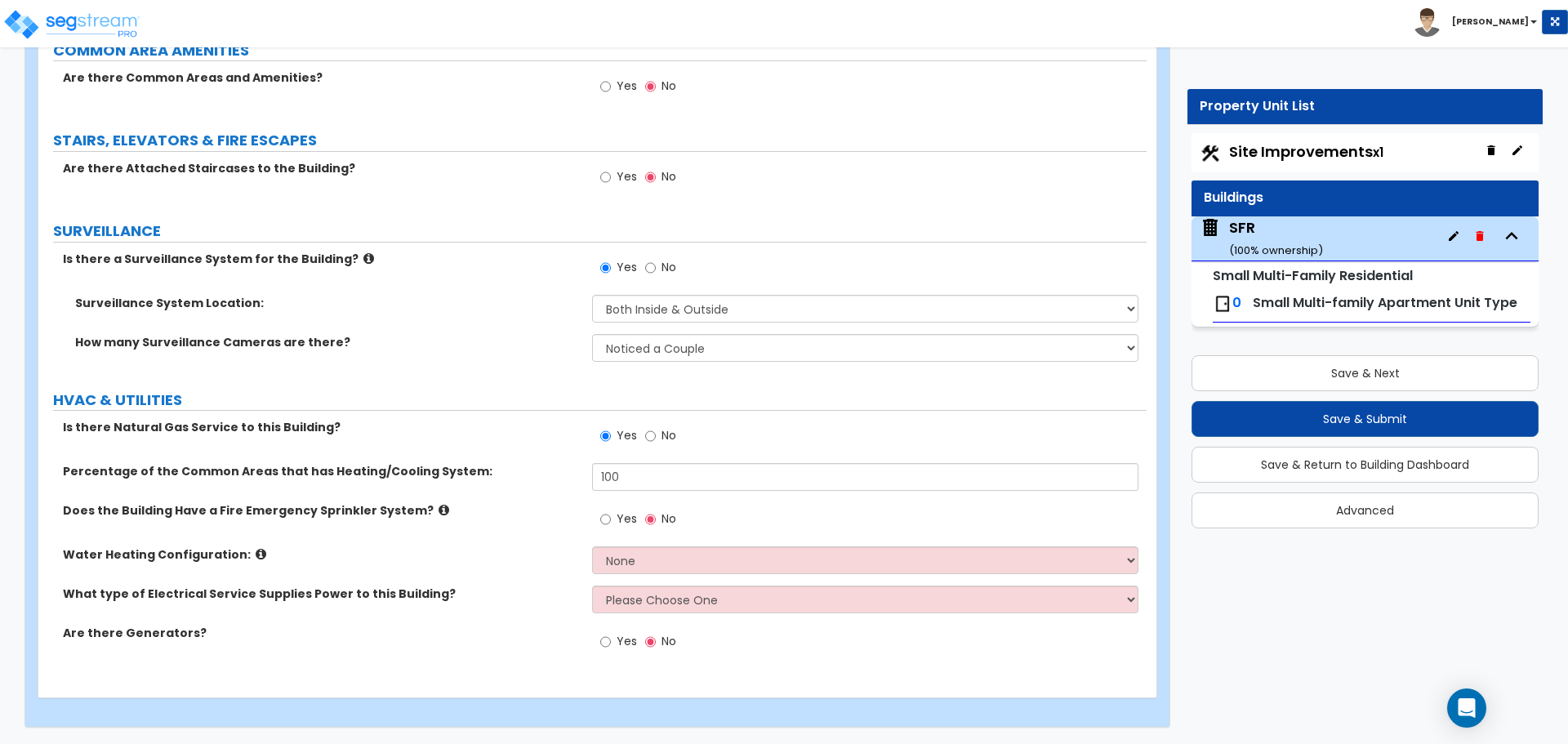
click at [1447, 233] on icon "button" at bounding box center [1453, 236] width 13 height 13
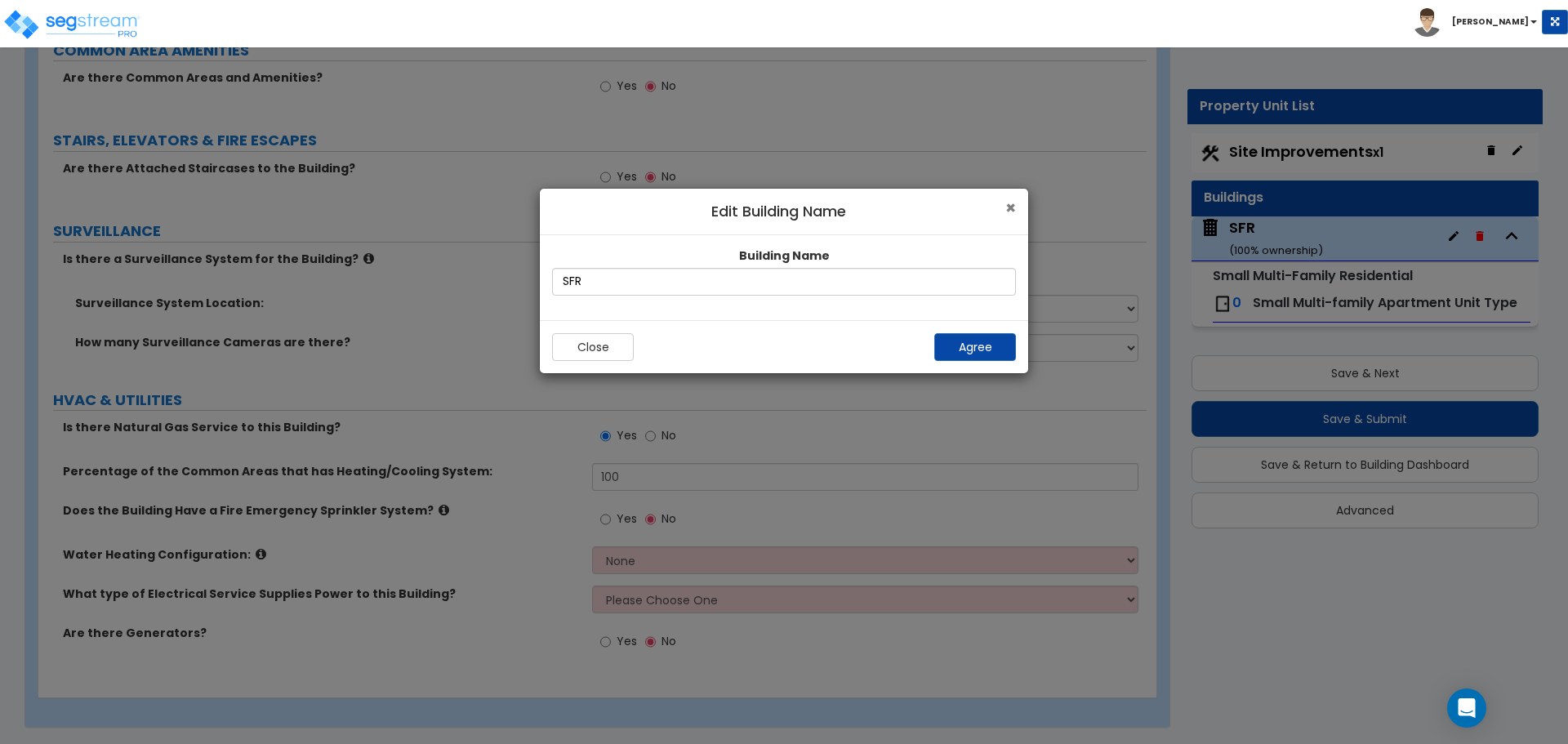
click at [1010, 210] on span "×" at bounding box center [1010, 208] width 11 height 24
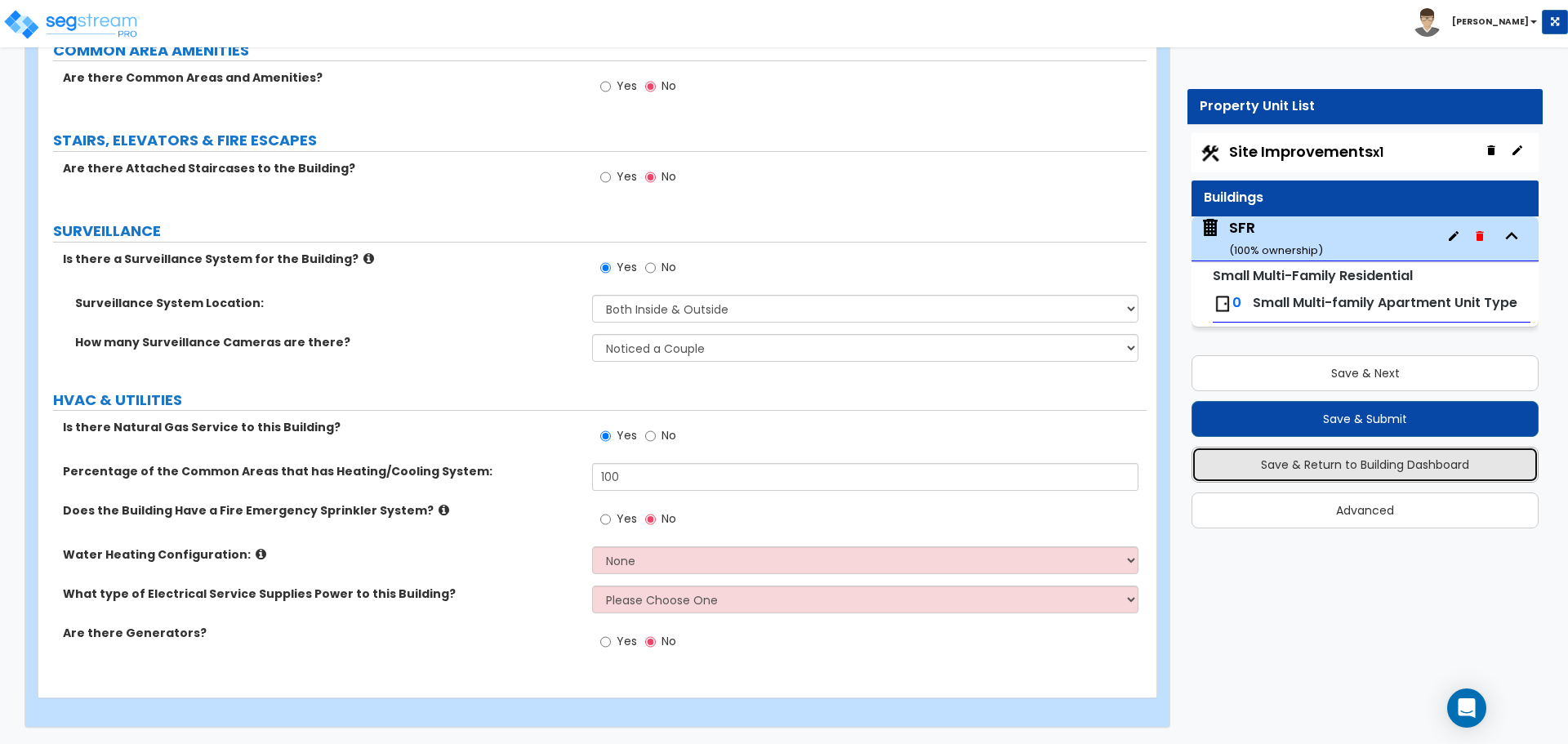
click at [1352, 461] on button "Save & Return to Building Dashboard" at bounding box center [1364, 465] width 347 height 36
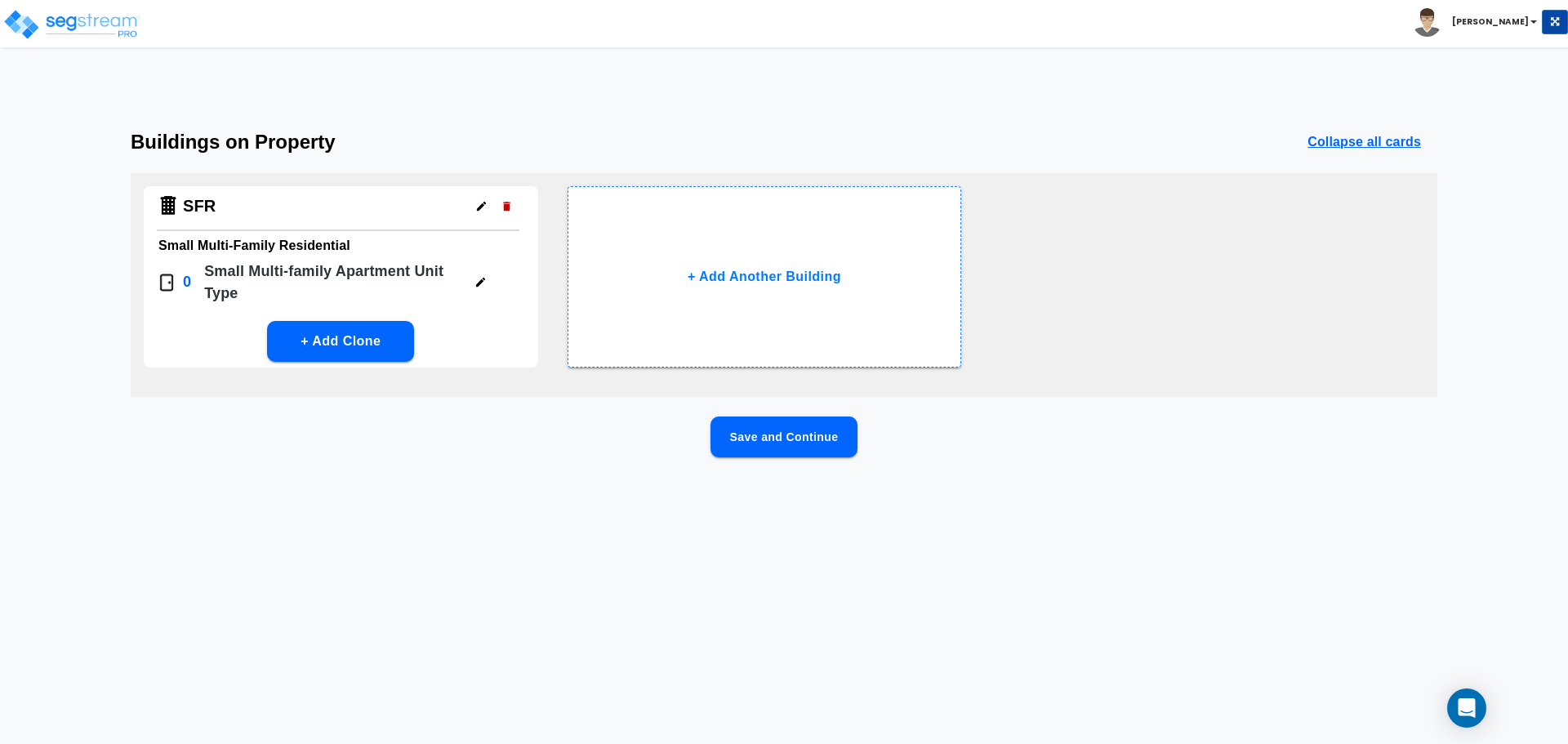
scroll to position [0, 0]
click at [470, 288] on button "button" at bounding box center [480, 282] width 26 height 26
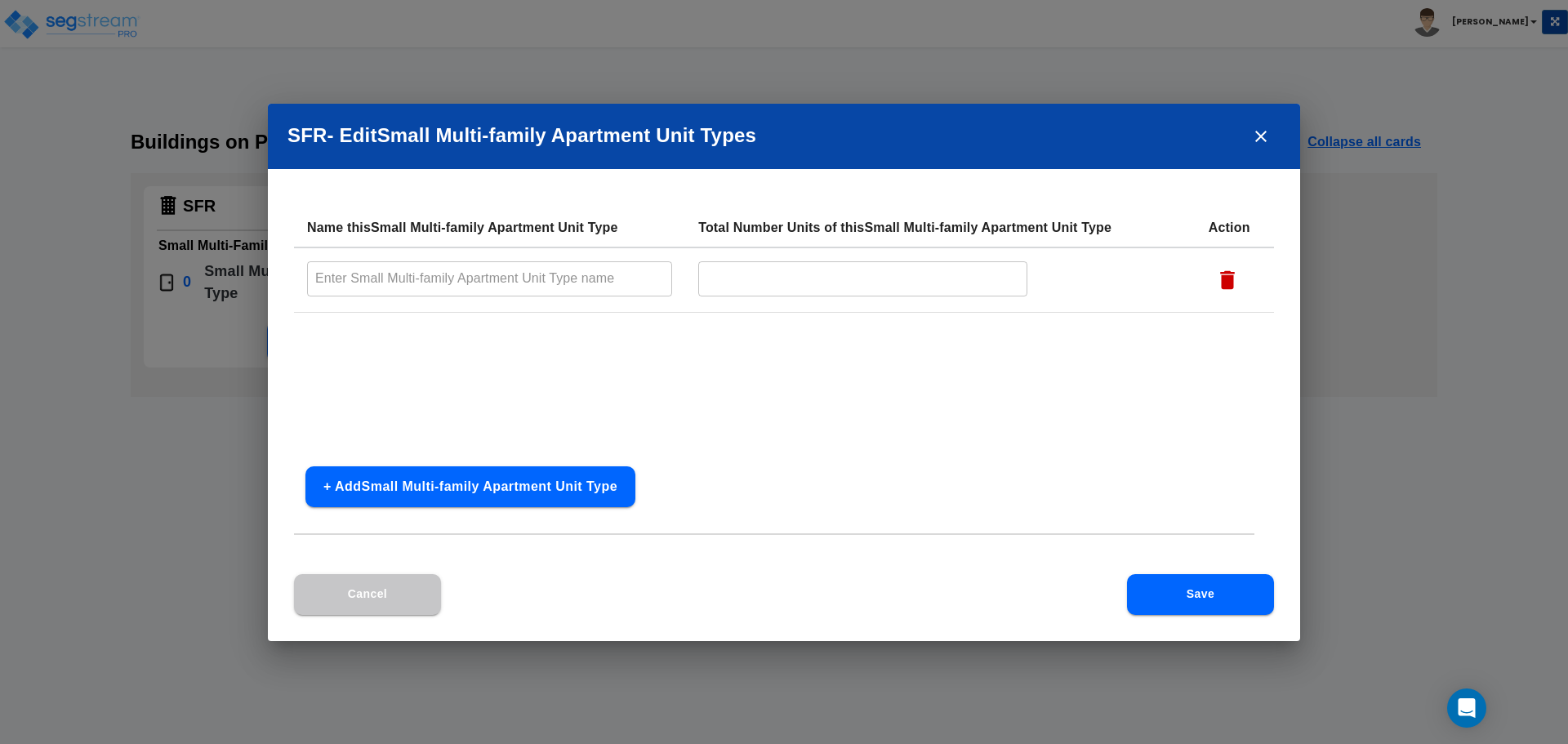
click at [559, 274] on input "text" at bounding box center [489, 278] width 365 height 35
click at [1264, 140] on icon "close" at bounding box center [1261, 137] width 20 height 20
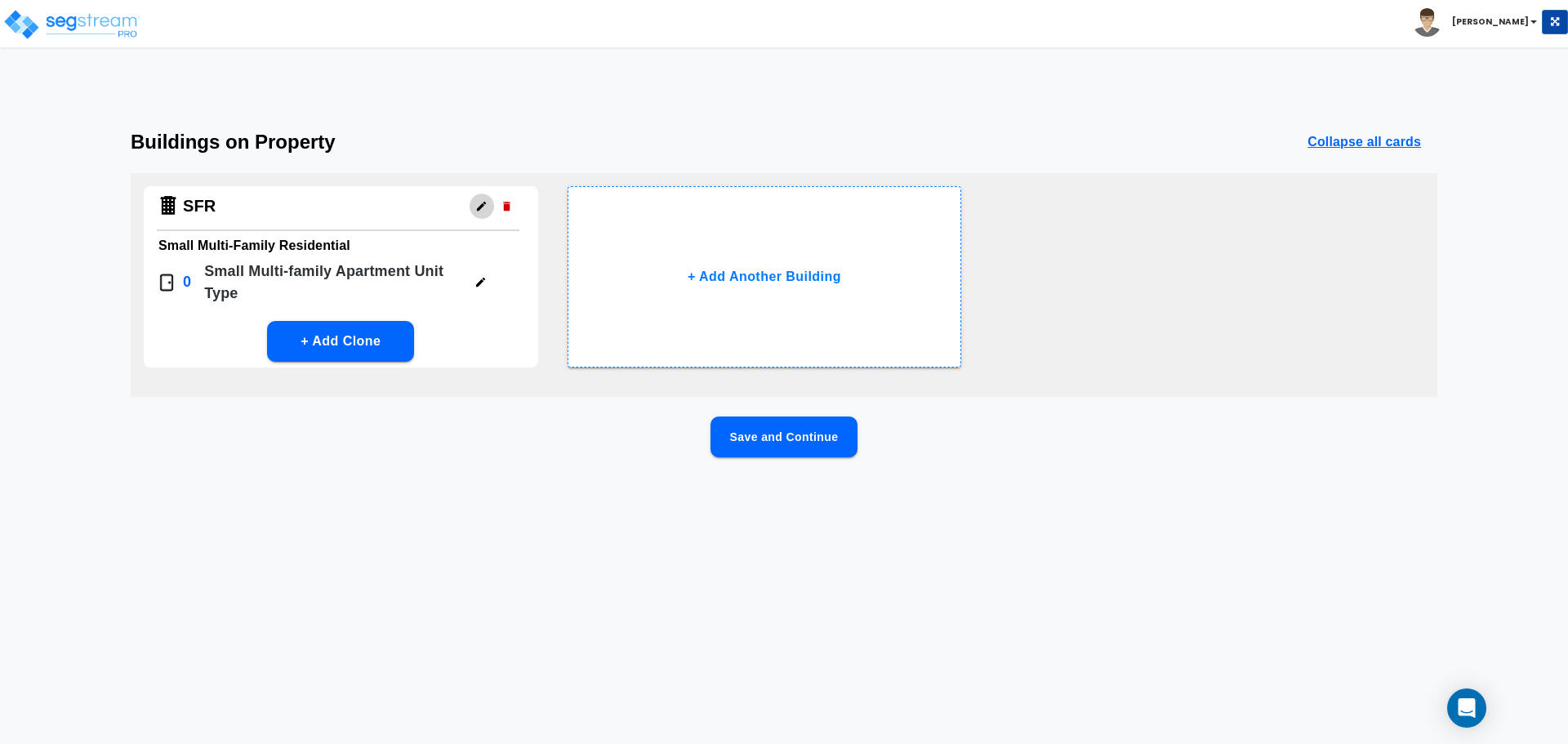
click at [484, 207] on icon "button" at bounding box center [481, 206] width 12 height 12
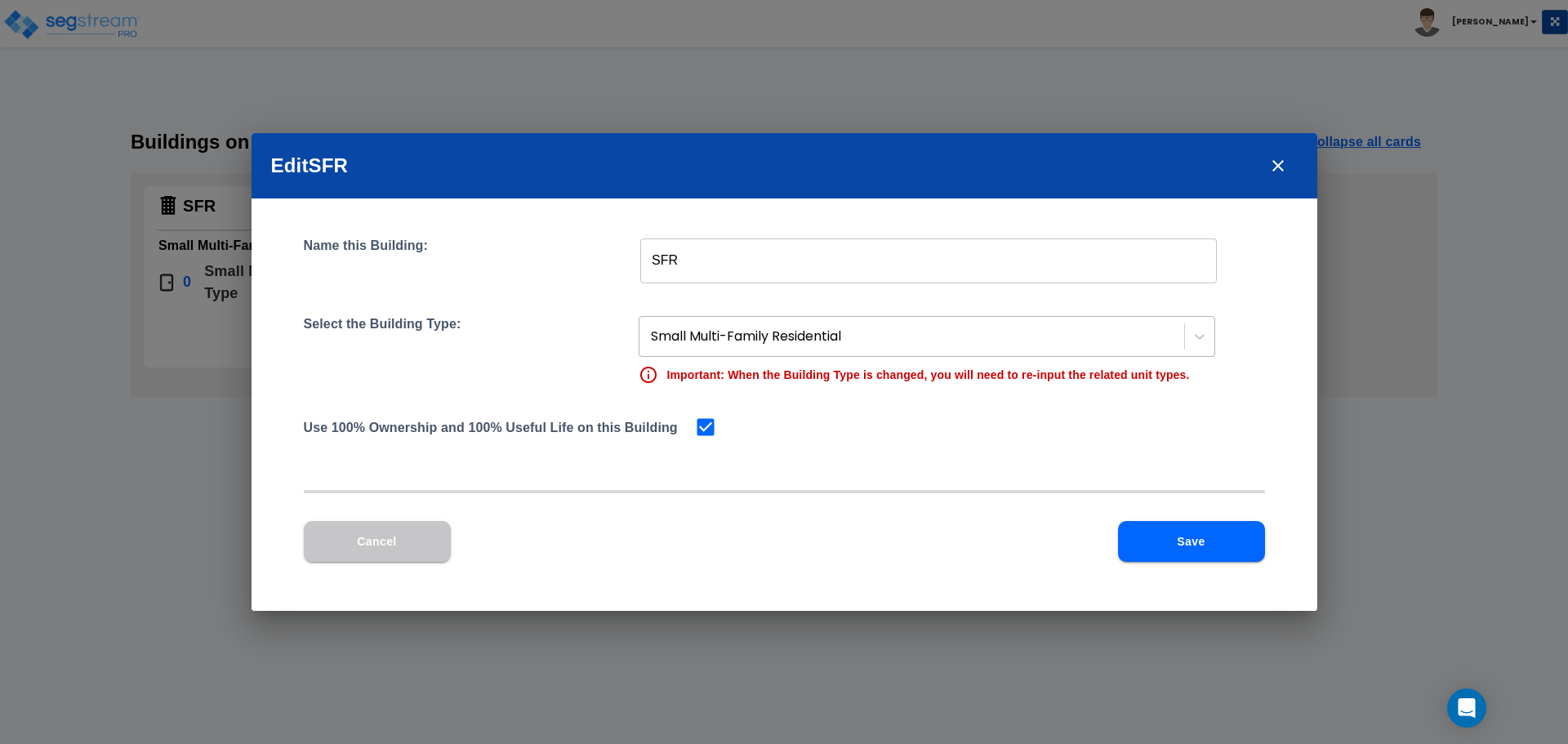
click at [741, 344] on div at bounding box center [913, 336] width 525 height 22
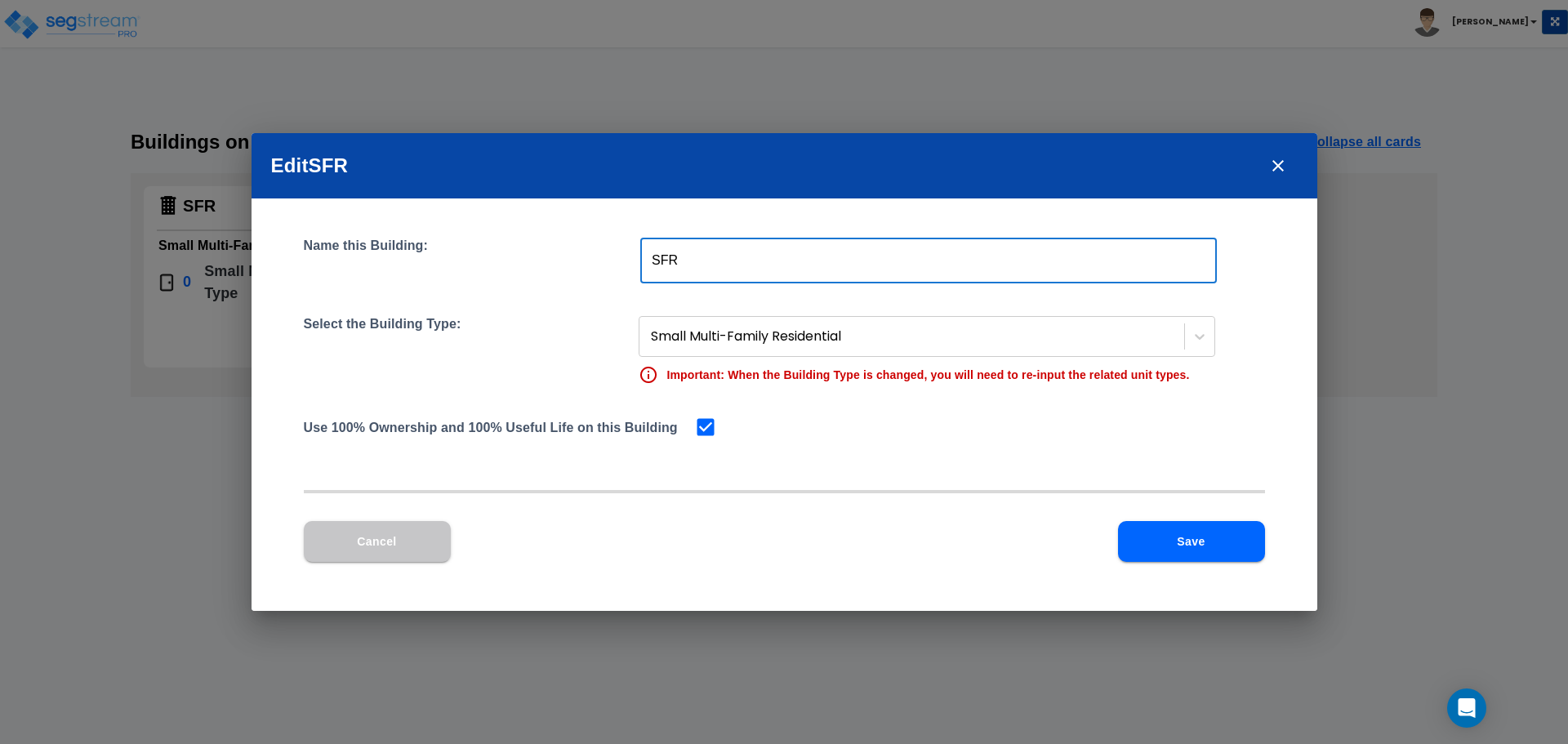
click at [755, 270] on input "SFR" at bounding box center [929, 260] width 577 height 45
click at [906, 339] on div at bounding box center [913, 336] width 525 height 22
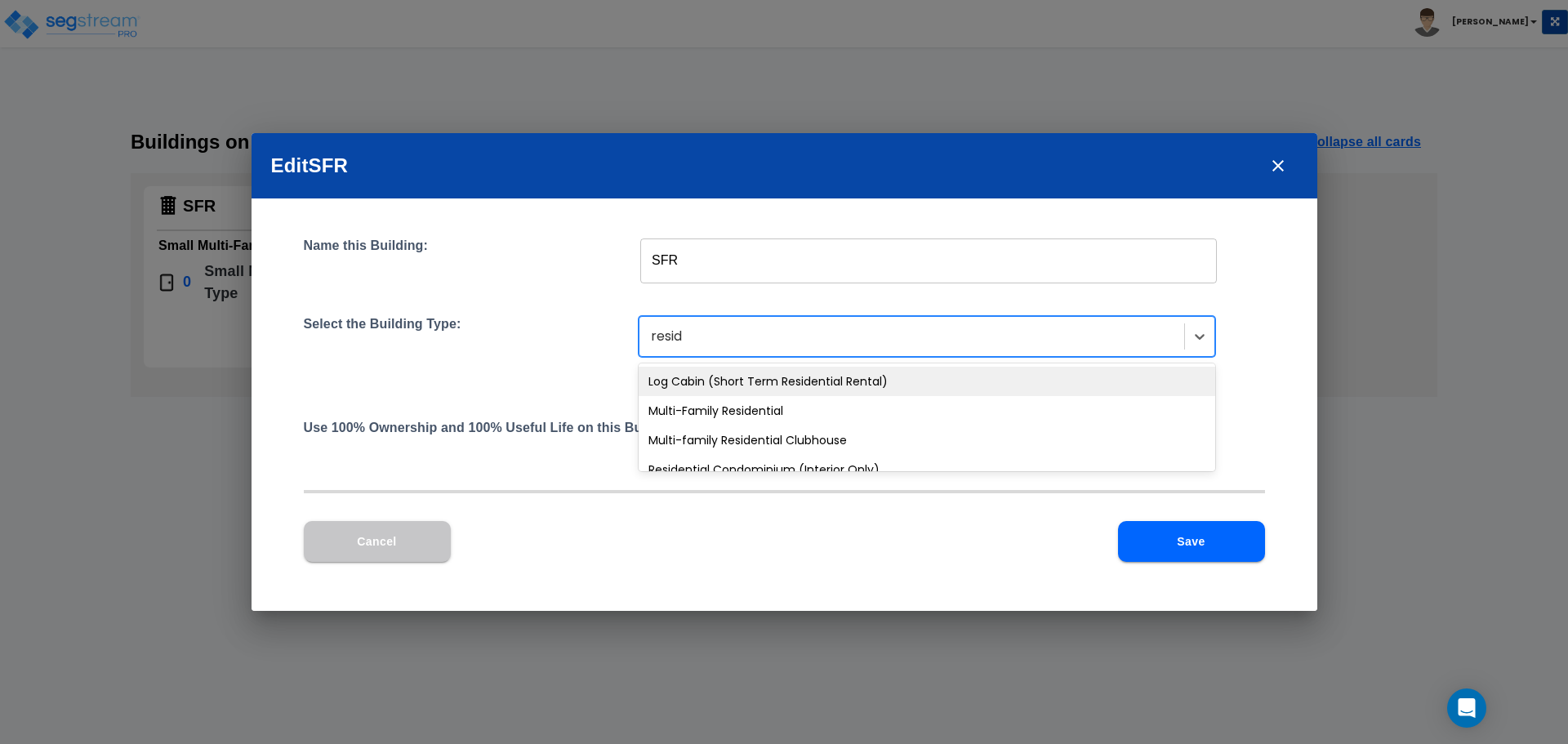
type input "reside"
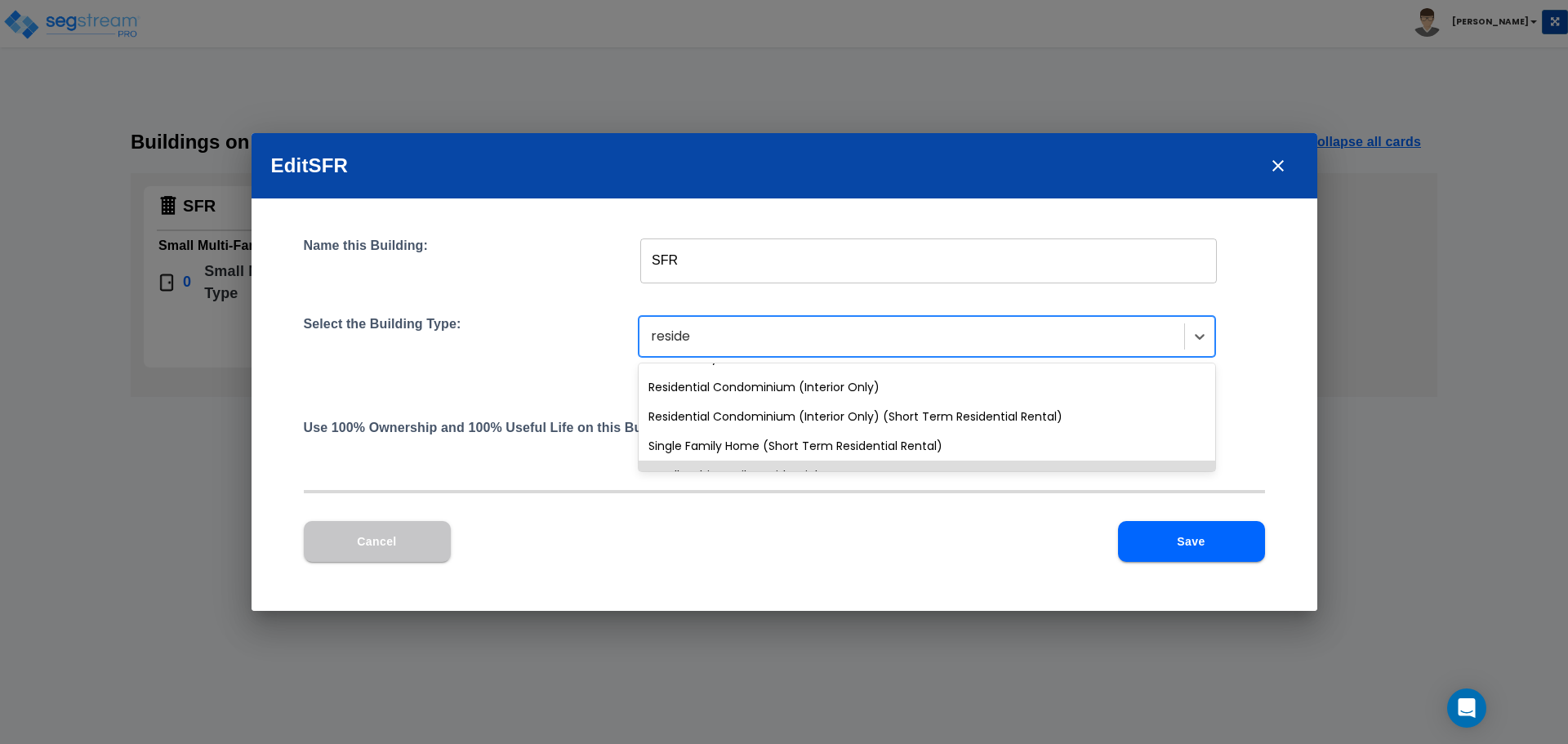
scroll to position [82, 0]
click at [726, 450] on div "Single Family Home (Short Term Residential Rental)" at bounding box center [927, 447] width 577 height 30
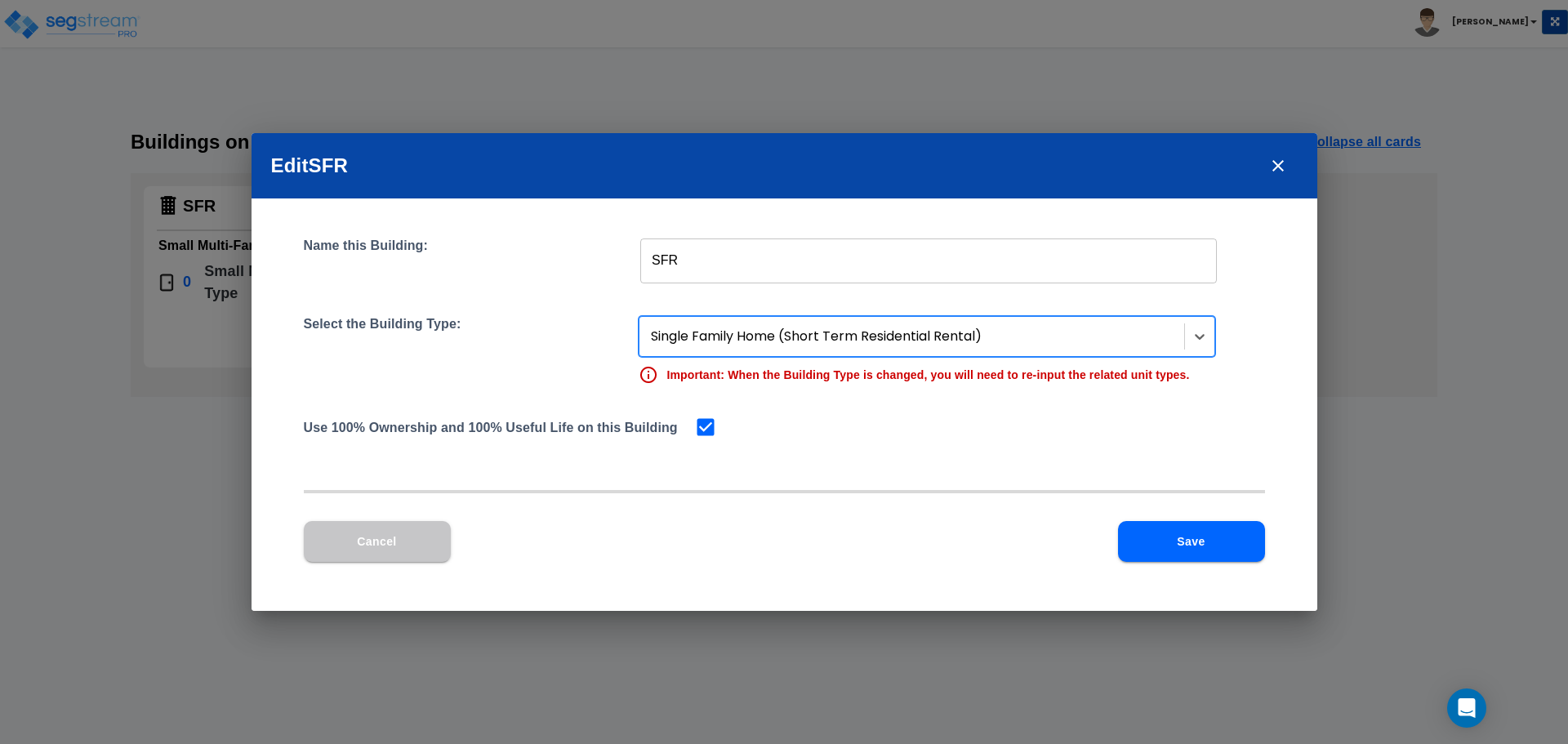
click at [795, 341] on div at bounding box center [913, 336] width 525 height 22
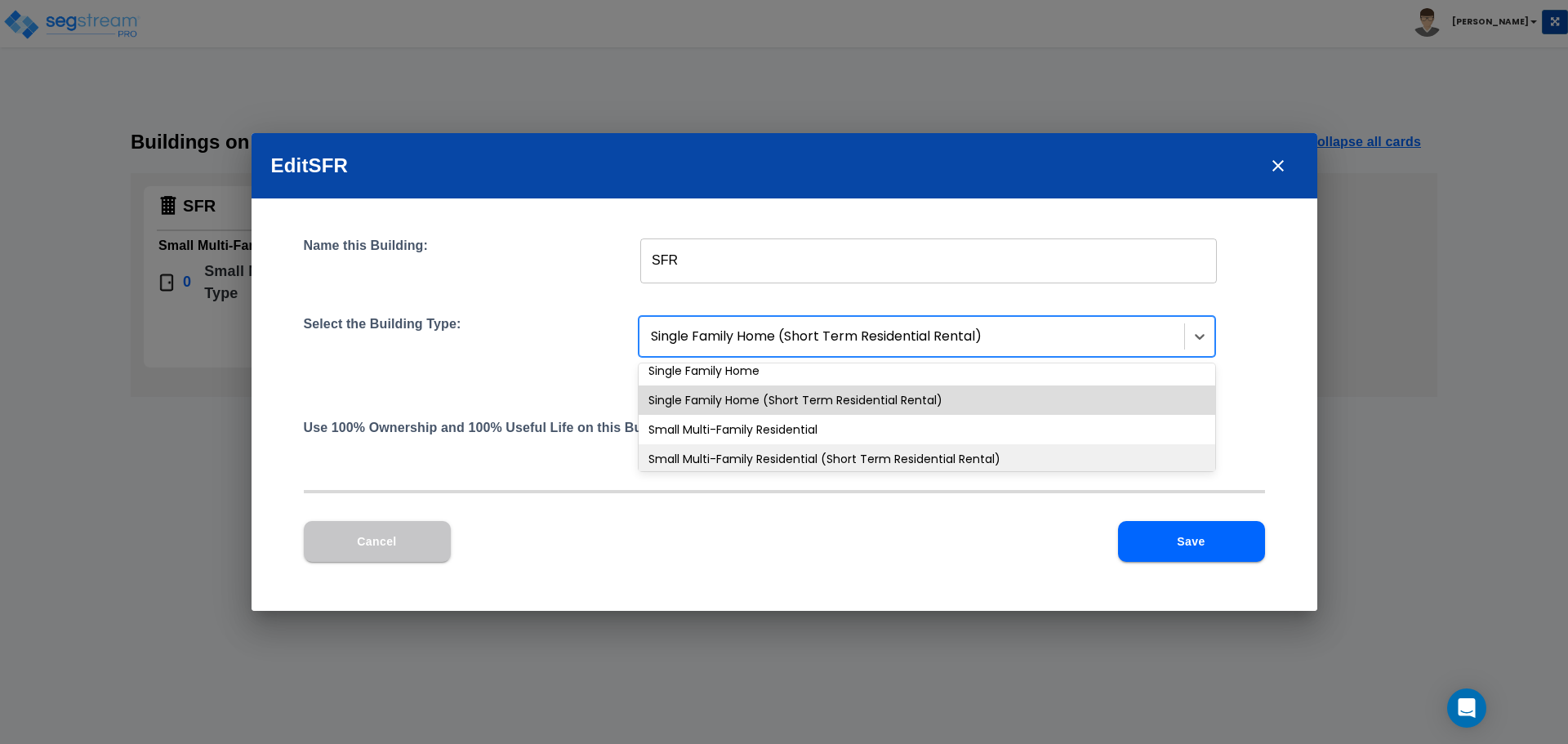
scroll to position [1382, 0]
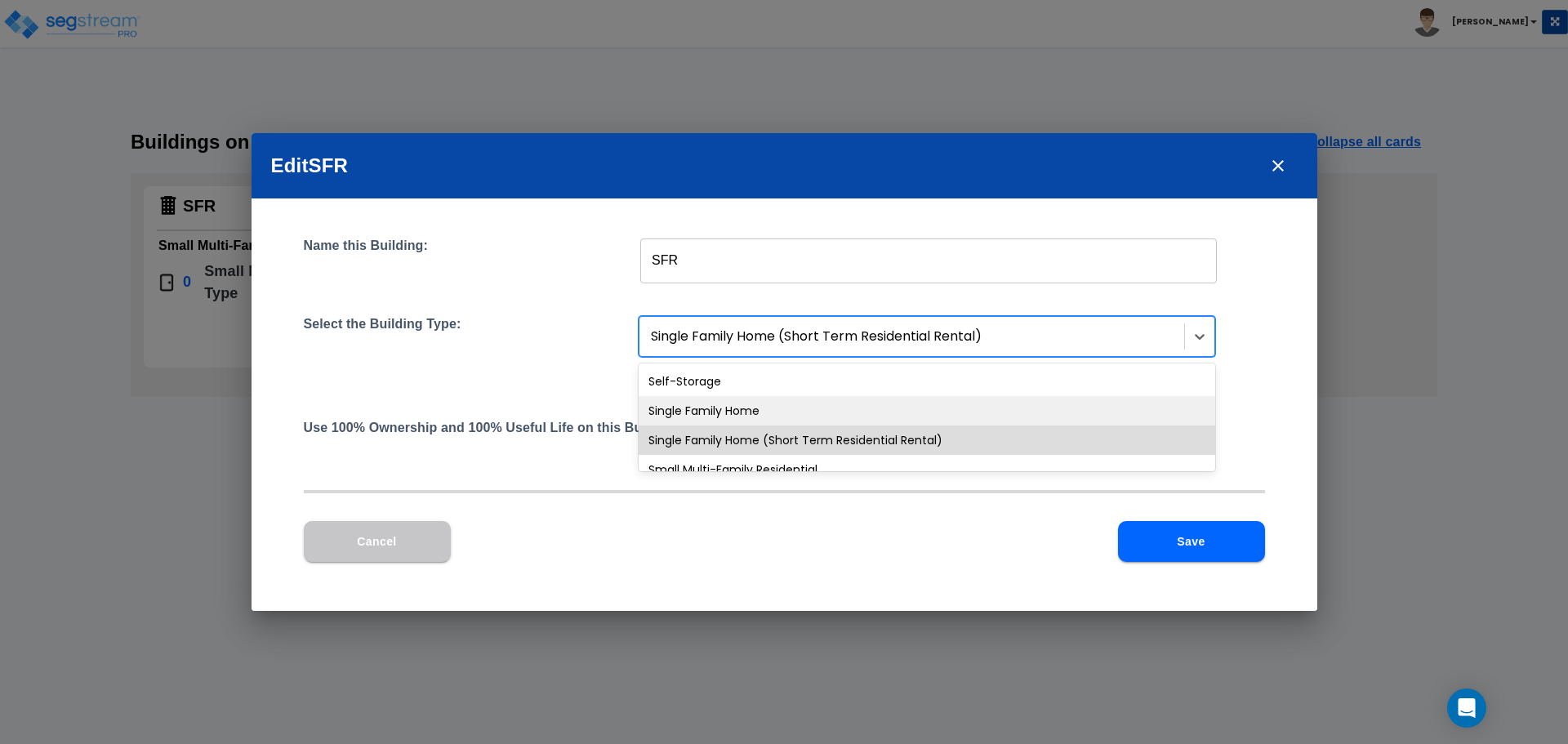
click at [739, 417] on div "Single Family Home" at bounding box center [927, 411] width 577 height 30
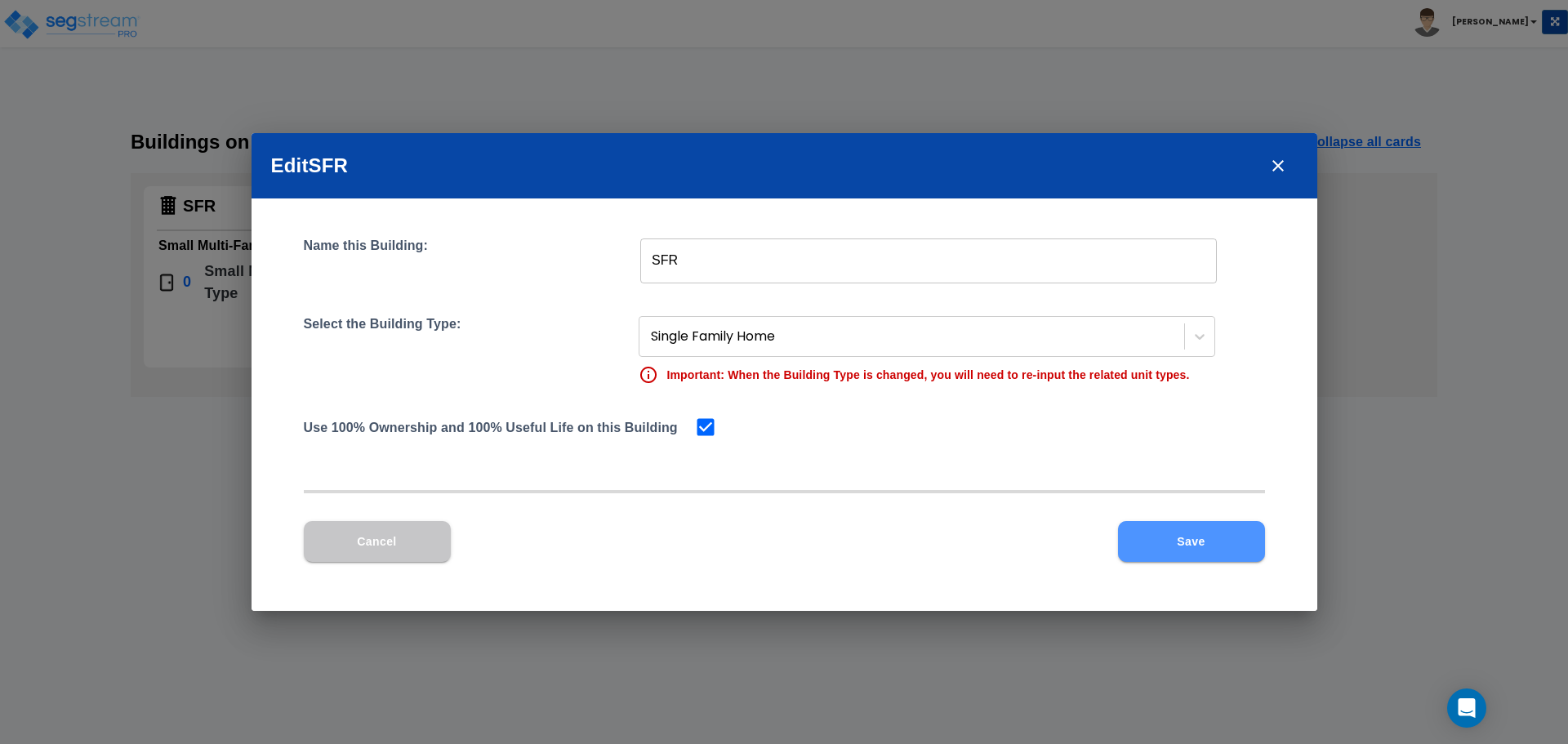
click at [1182, 535] on button "Save" at bounding box center [1191, 541] width 147 height 41
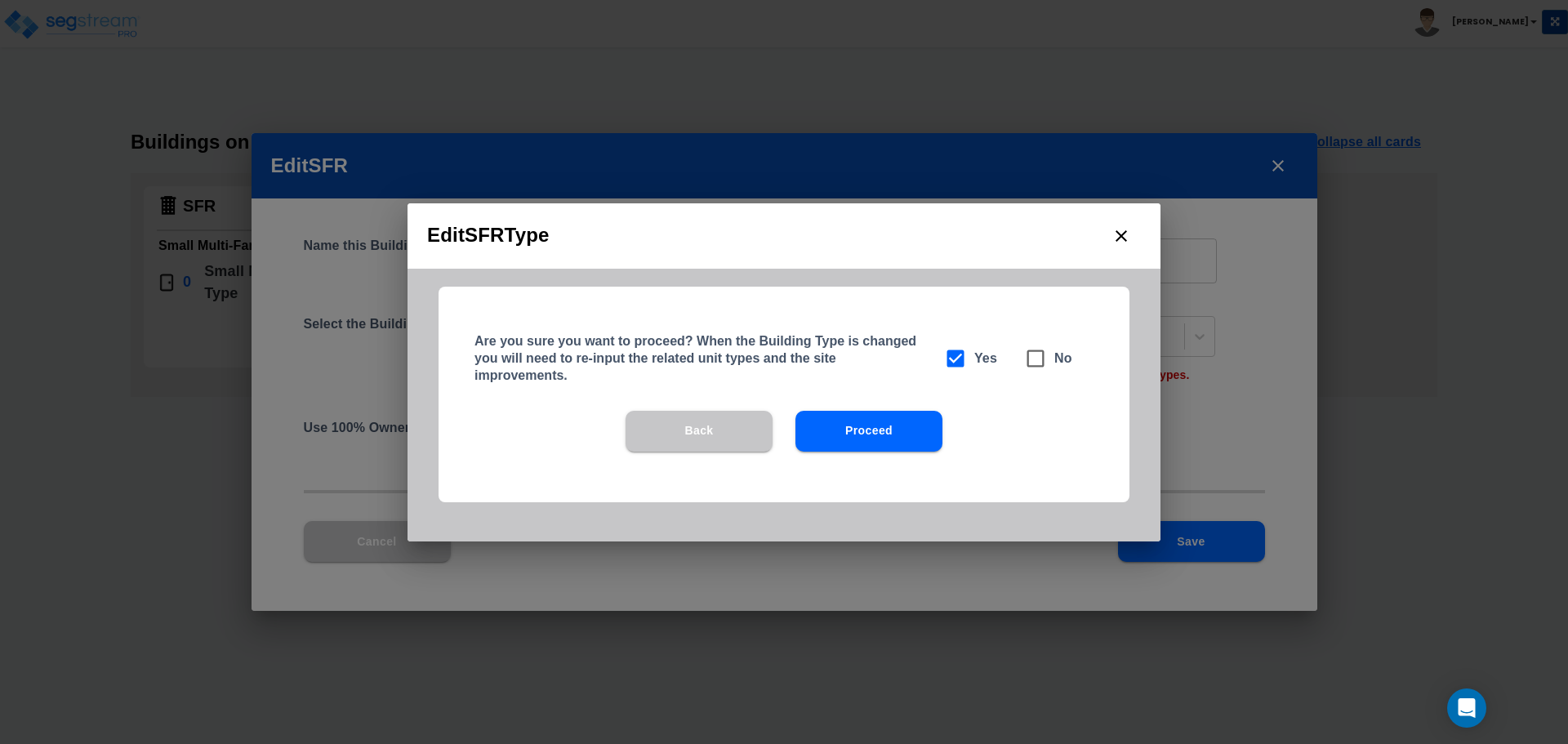
click at [875, 436] on button "Proceed" at bounding box center [868, 431] width 147 height 41
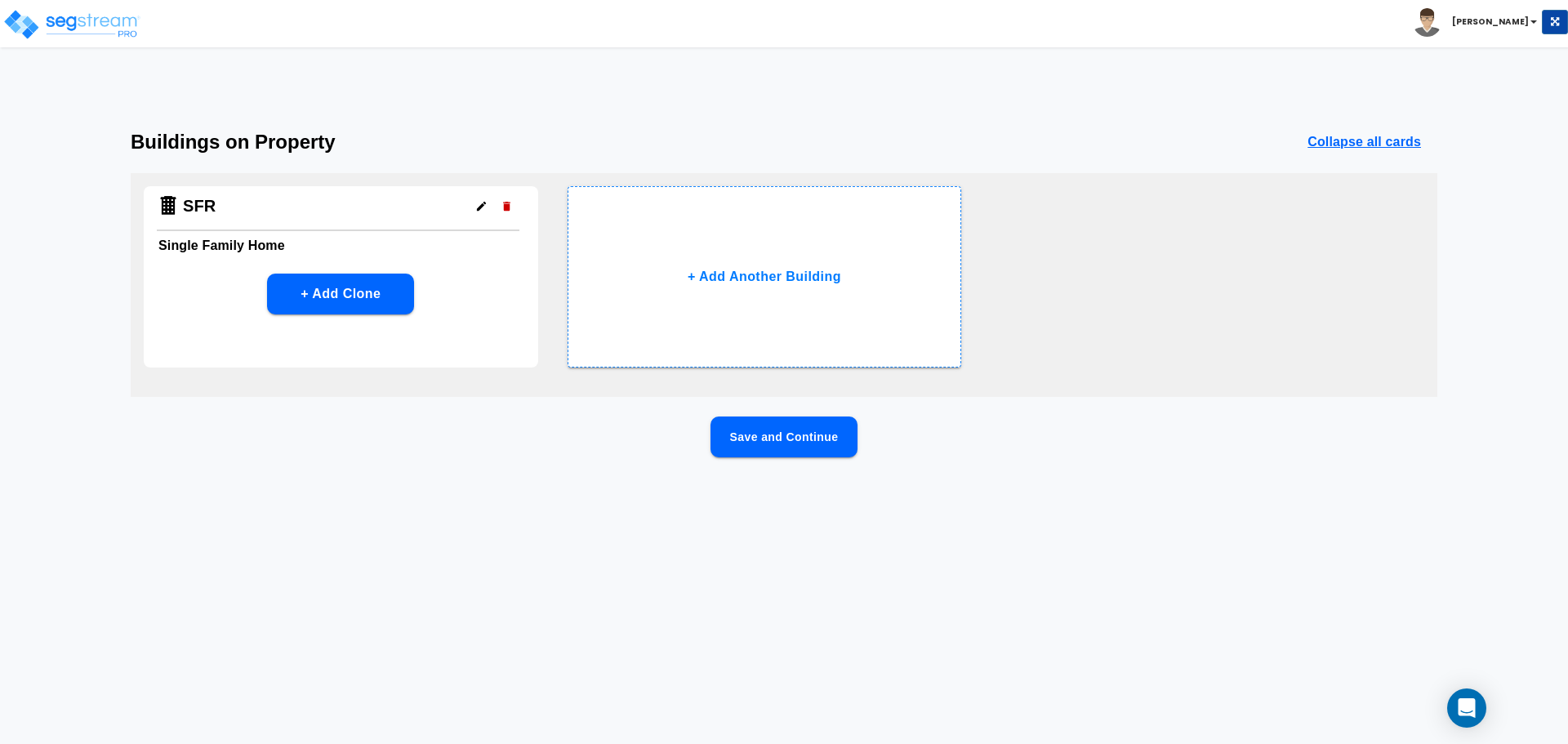
click at [783, 441] on button "Save and Continue" at bounding box center [784, 437] width 147 height 41
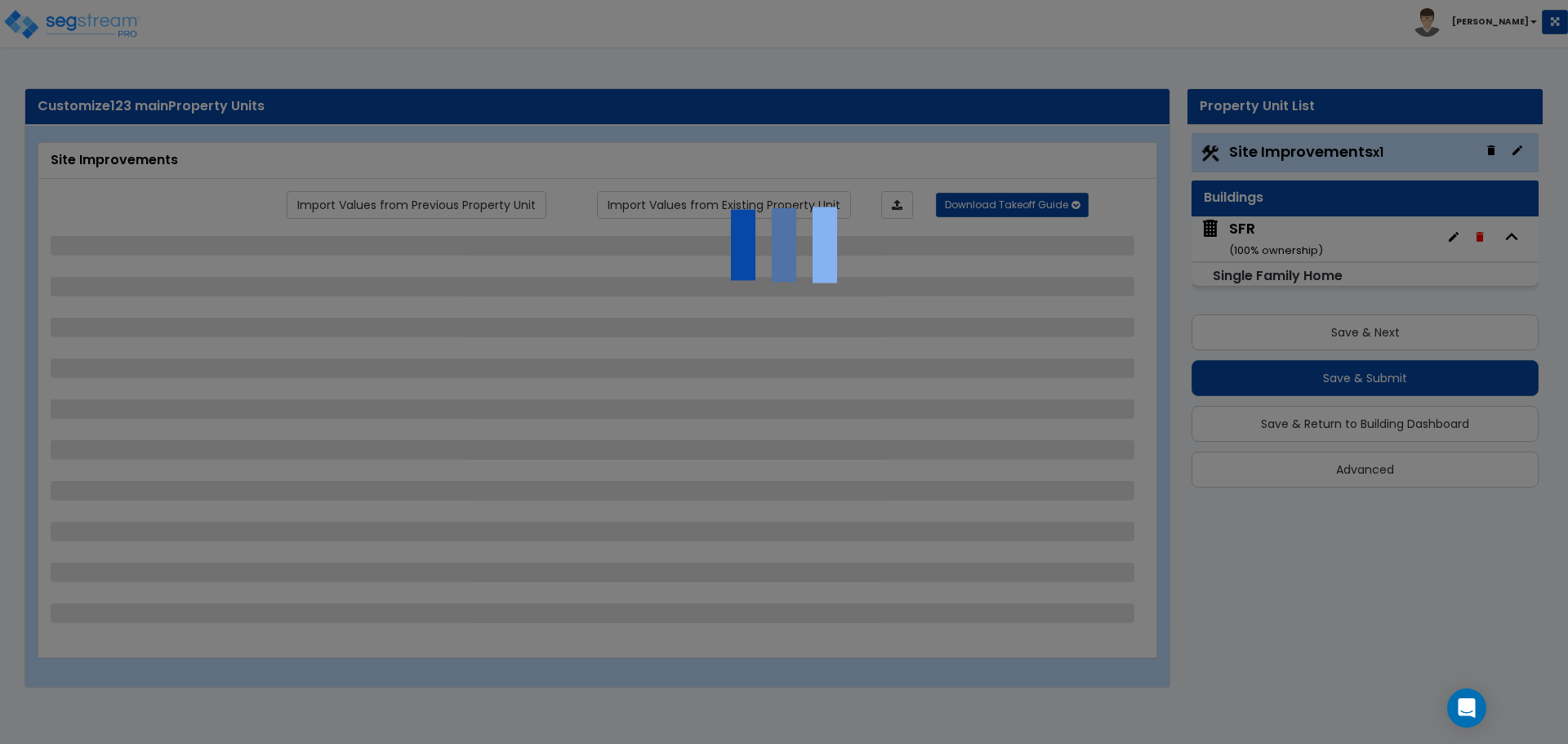
select select "1"
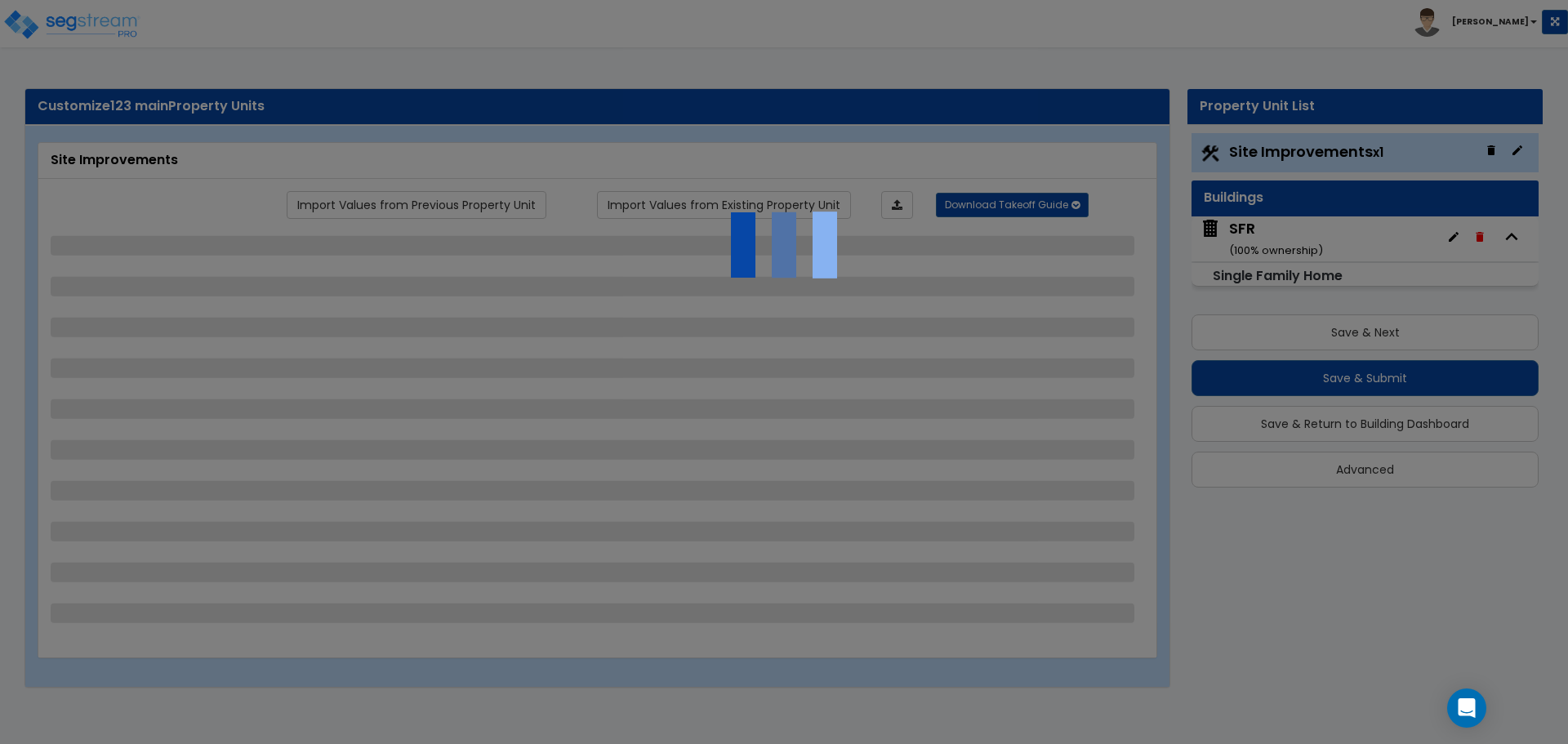
select select "1"
select select "3"
select select "1"
select select "5"
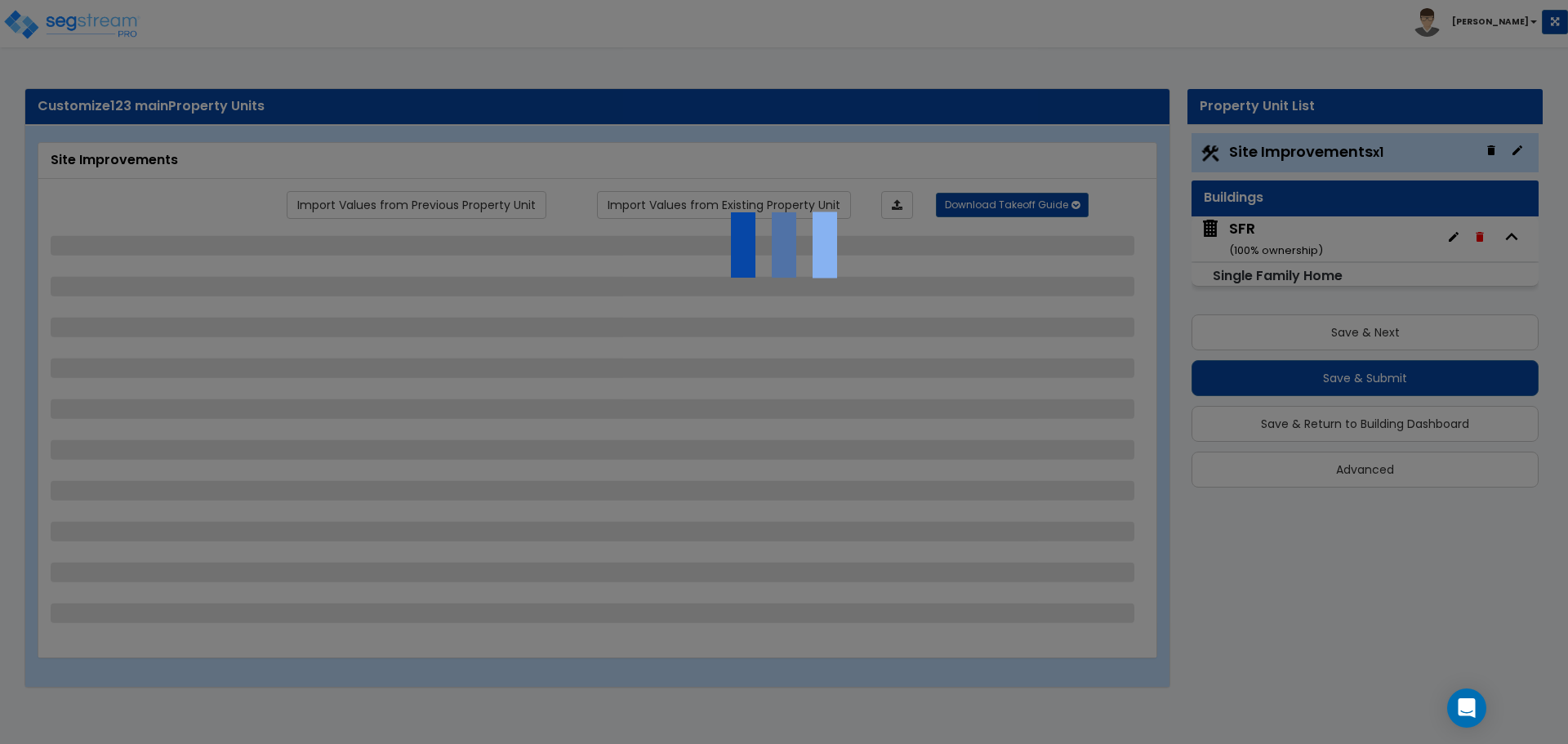
select select "1"
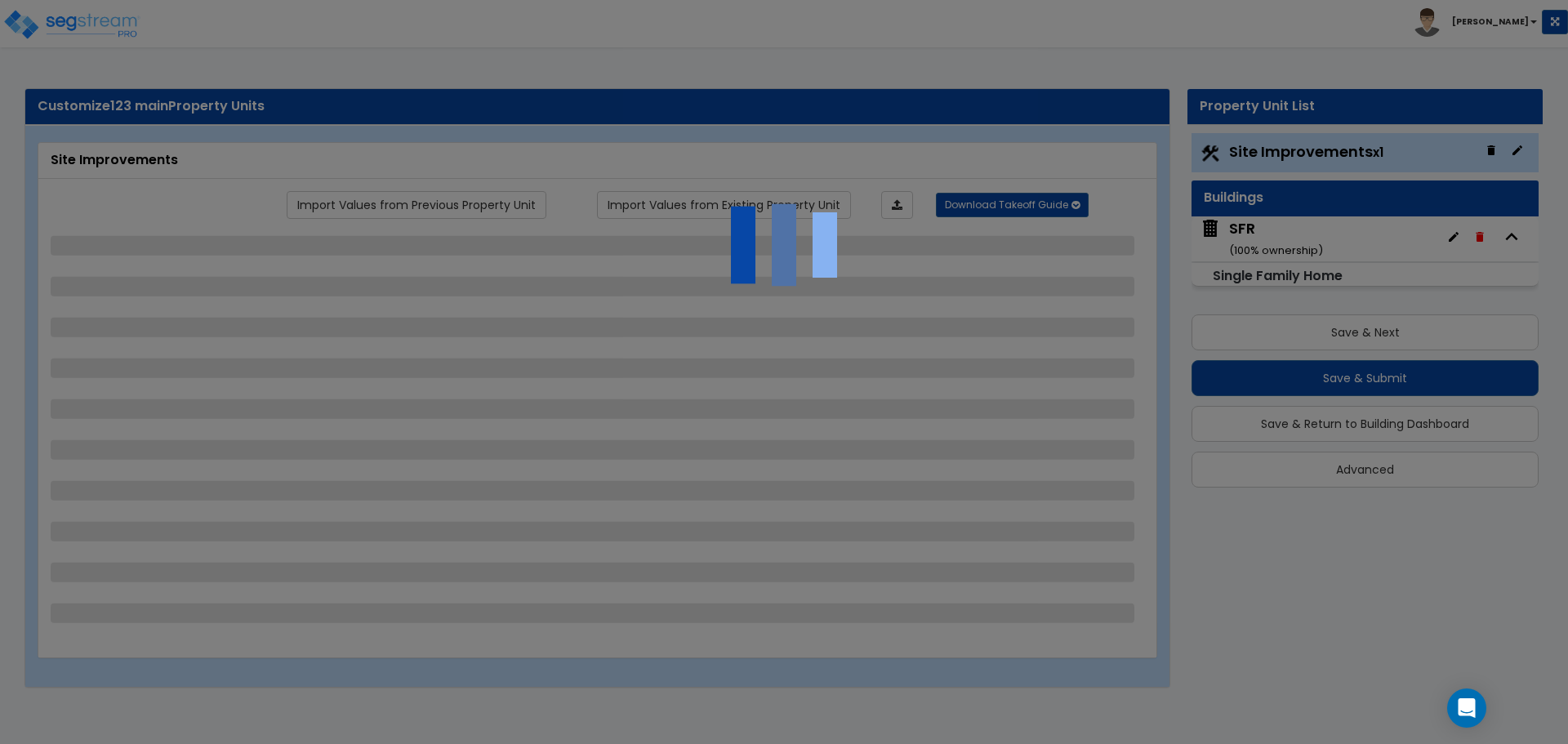
select select "2"
select select "1"
select select "2"
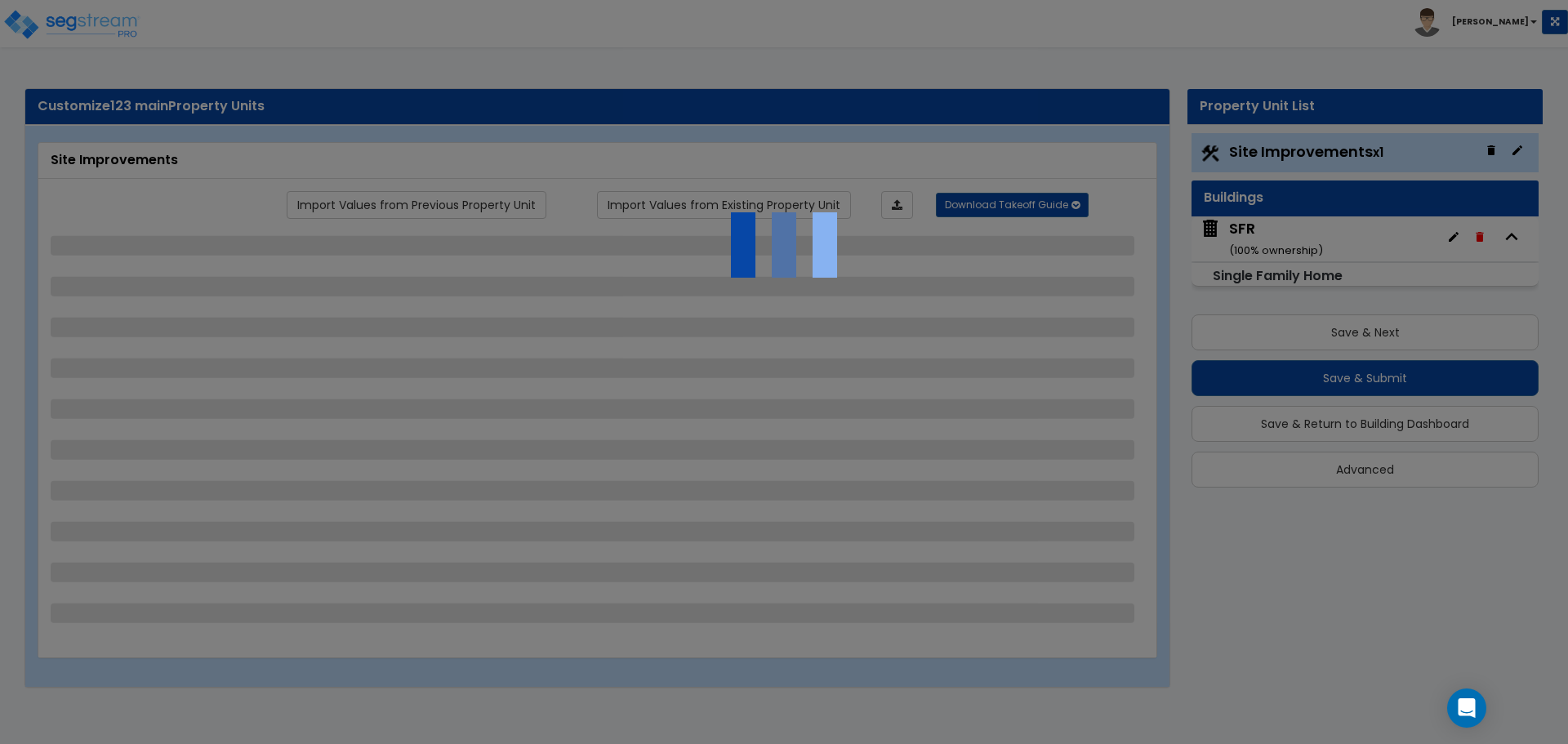
select select "1"
select select "2"
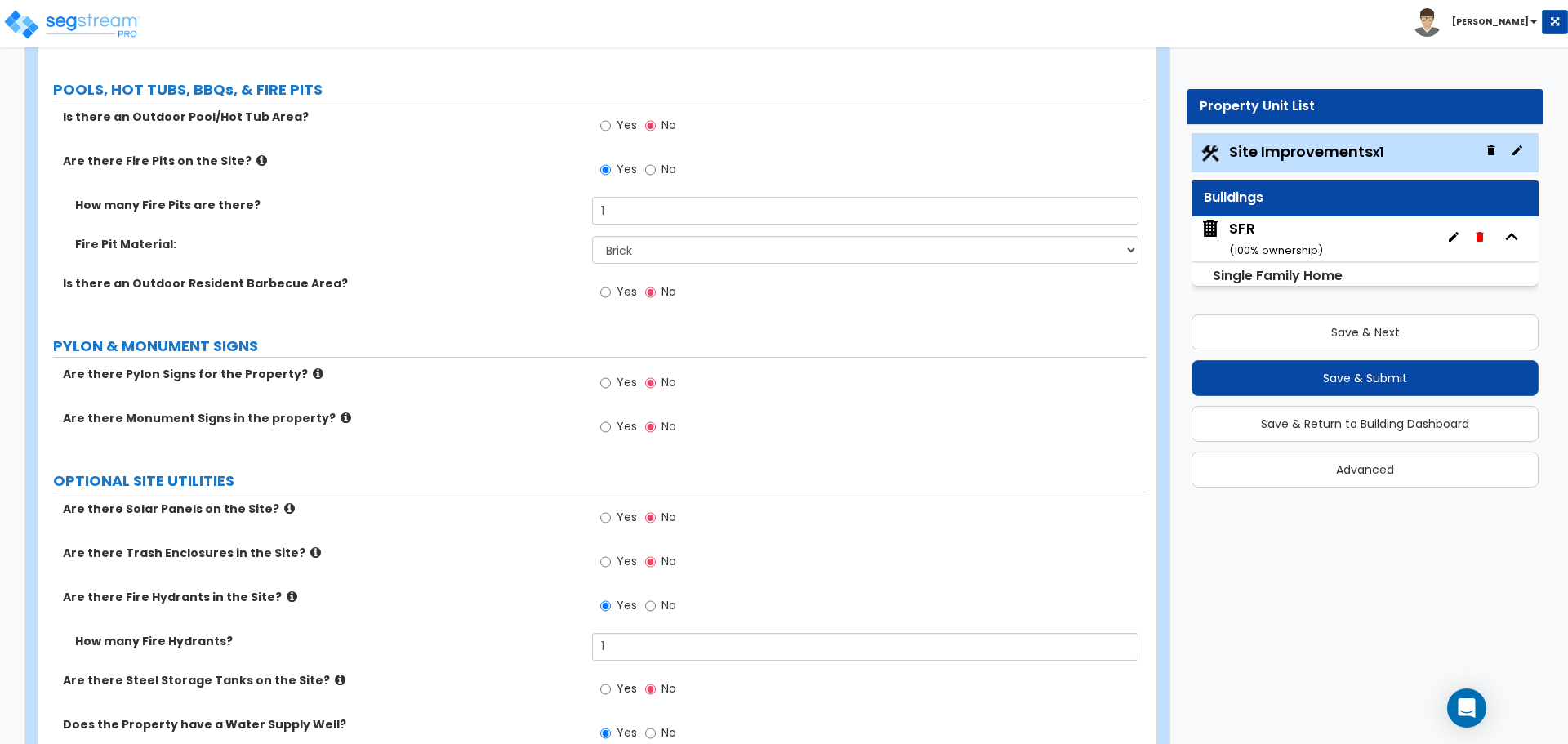
scroll to position [4319, 0]
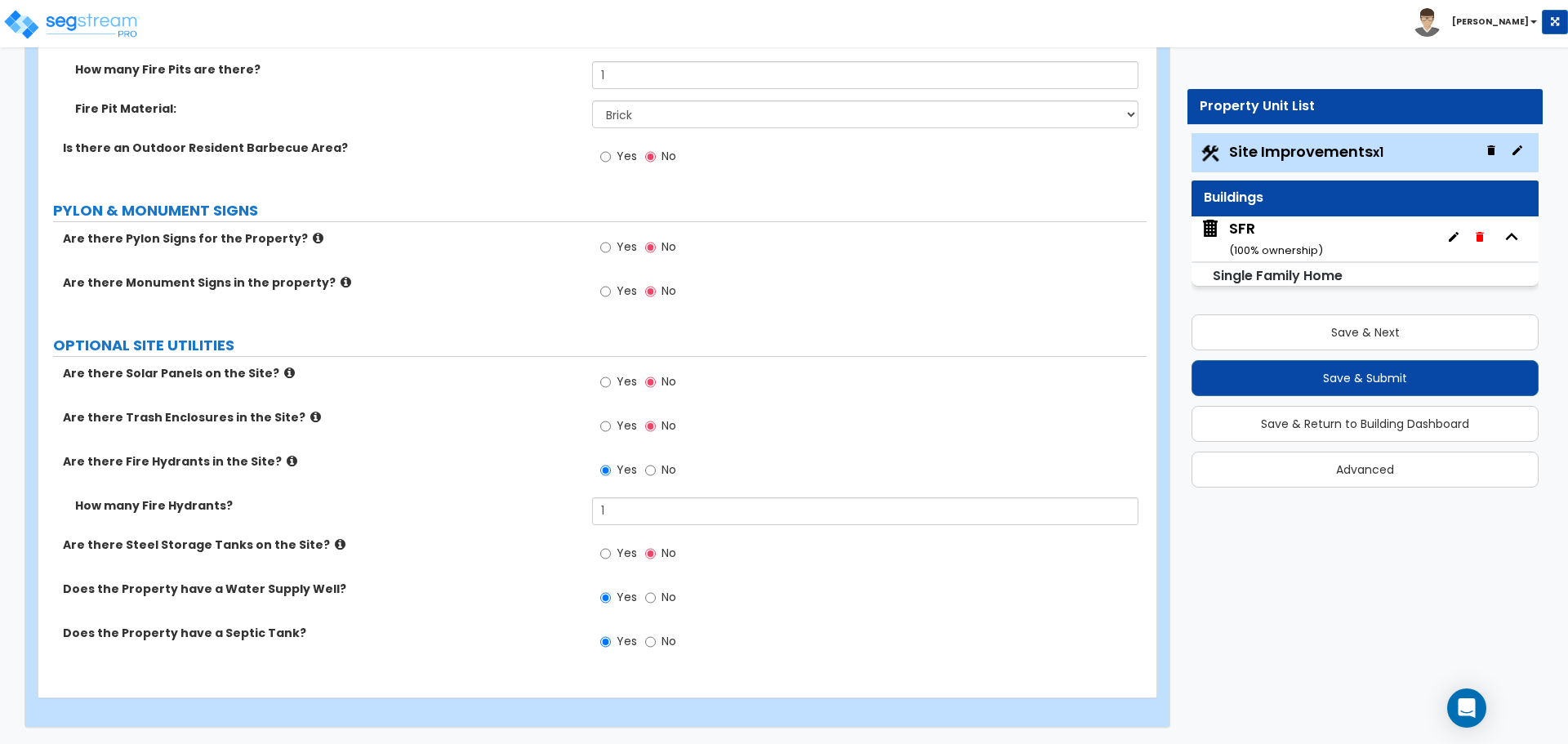
click at [1288, 228] on div "SFR ( 100 % ownership)" at bounding box center [1275, 239] width 94 height 42
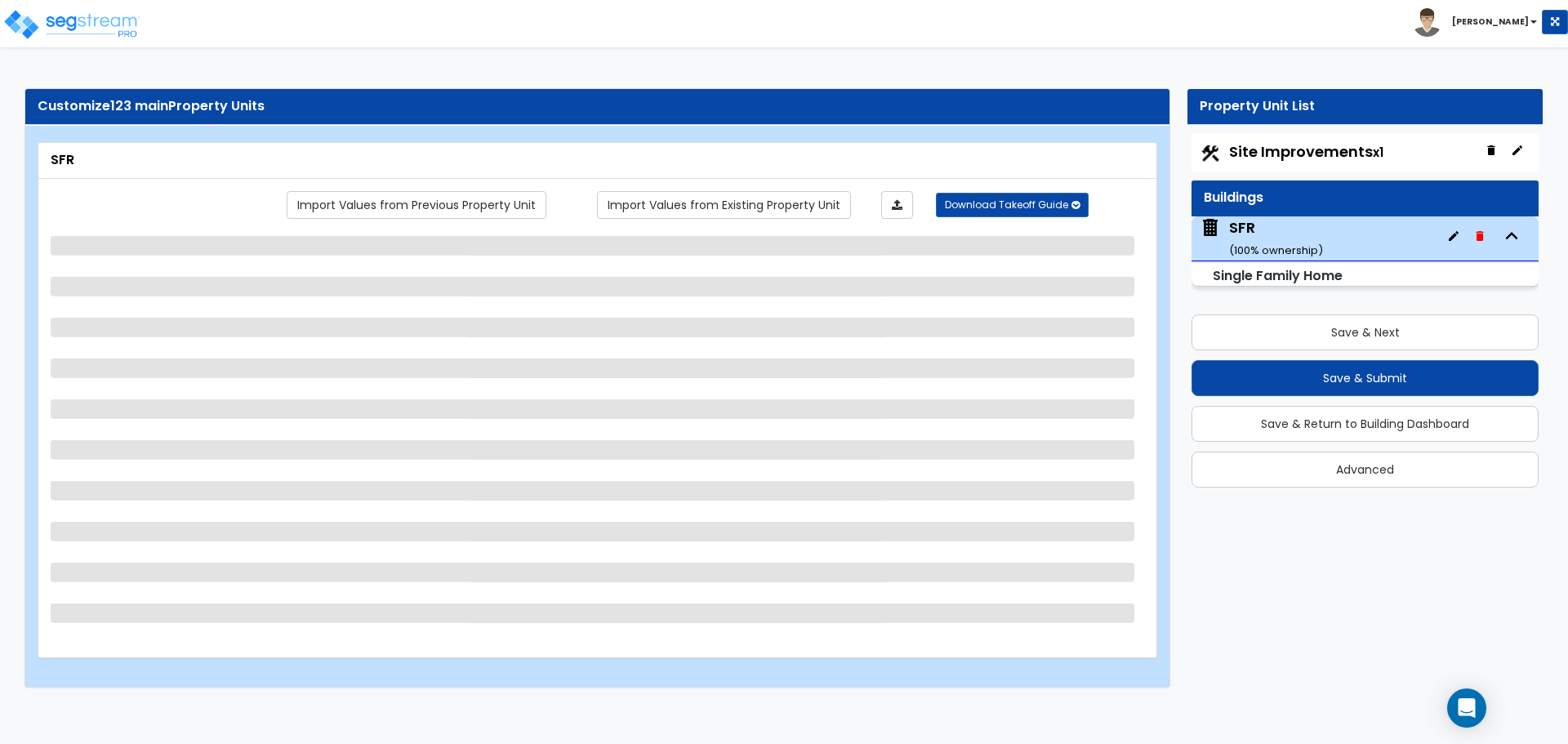
scroll to position [0, 0]
select select "2"
select select "7"
select select "1"
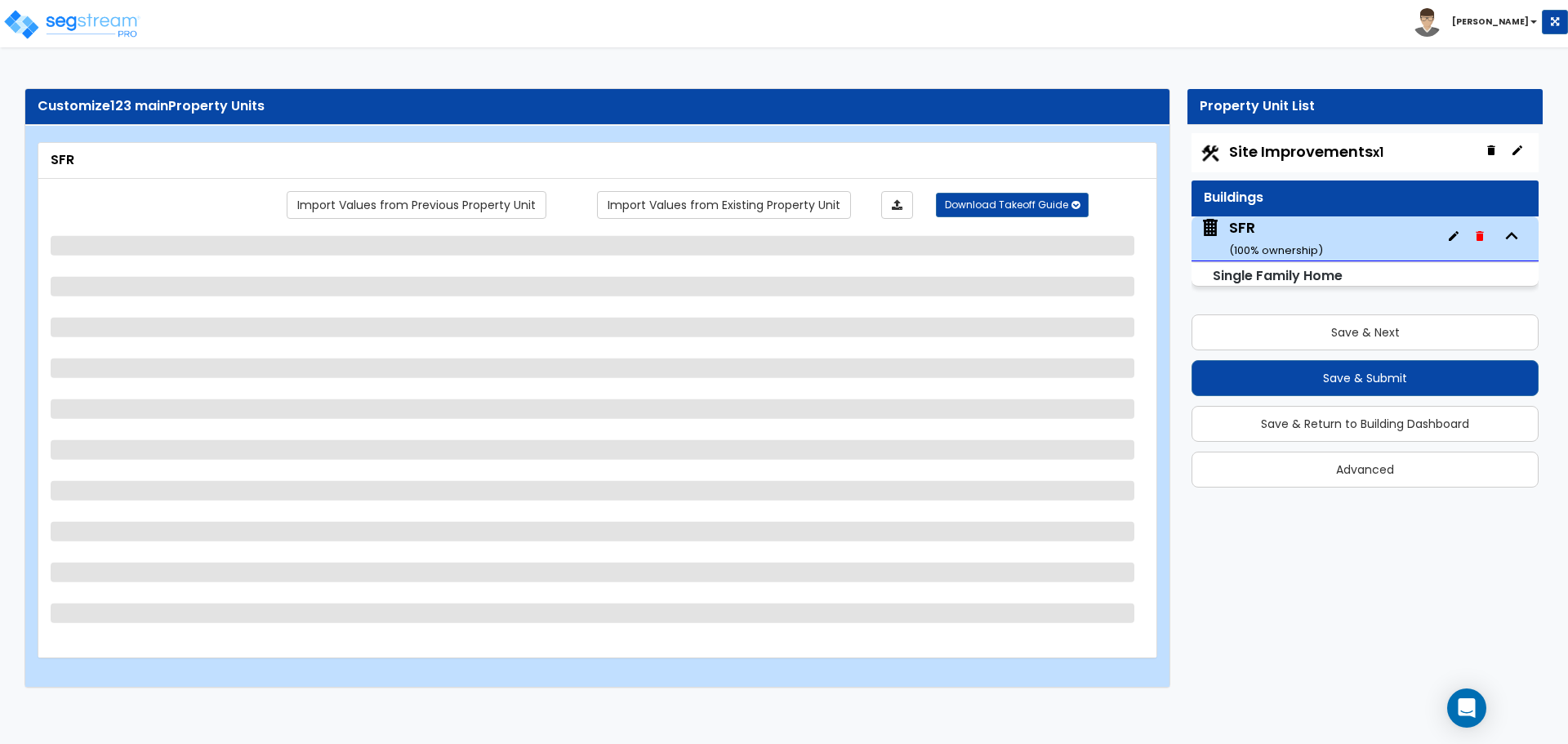
select select "5"
select select "1"
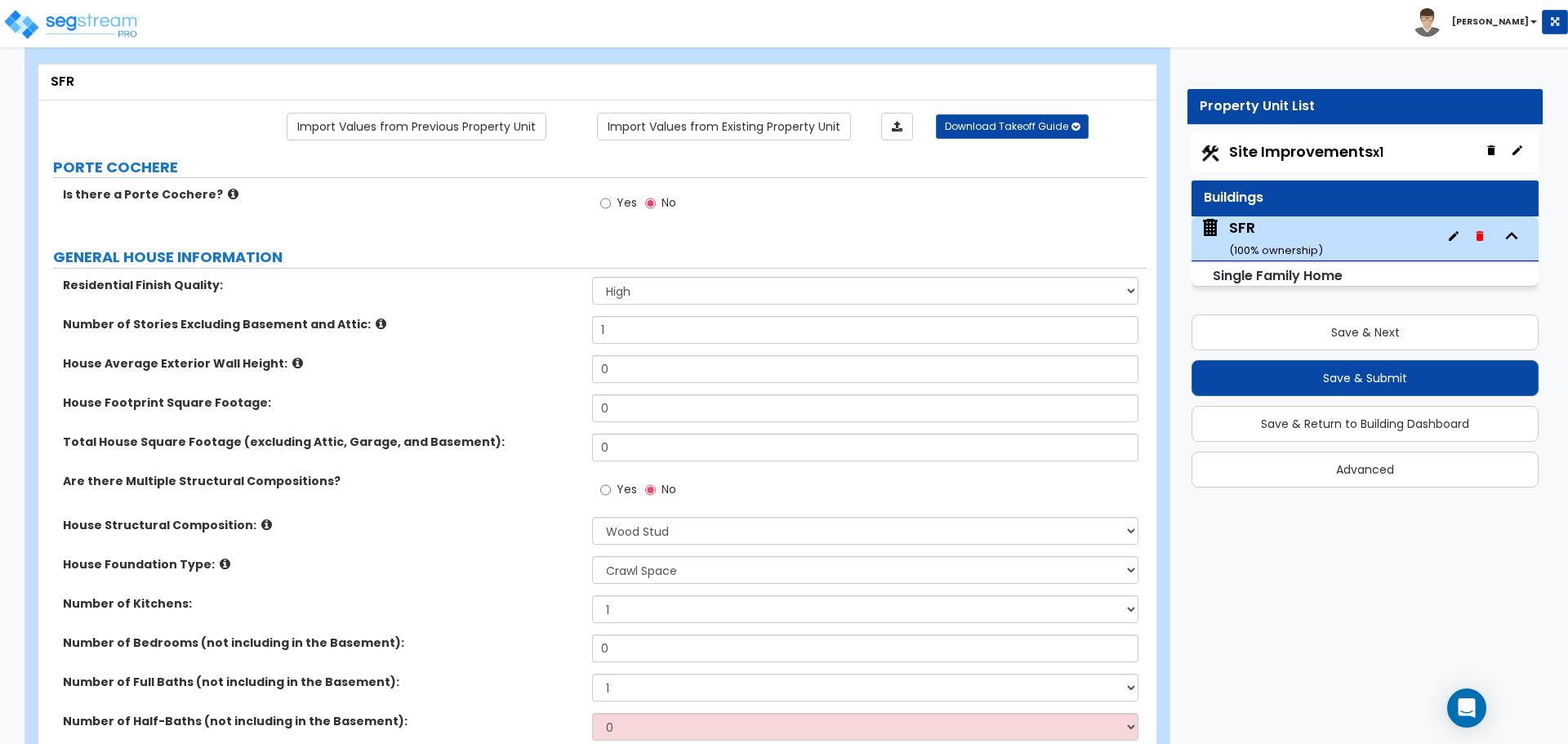
scroll to position [82, 0]
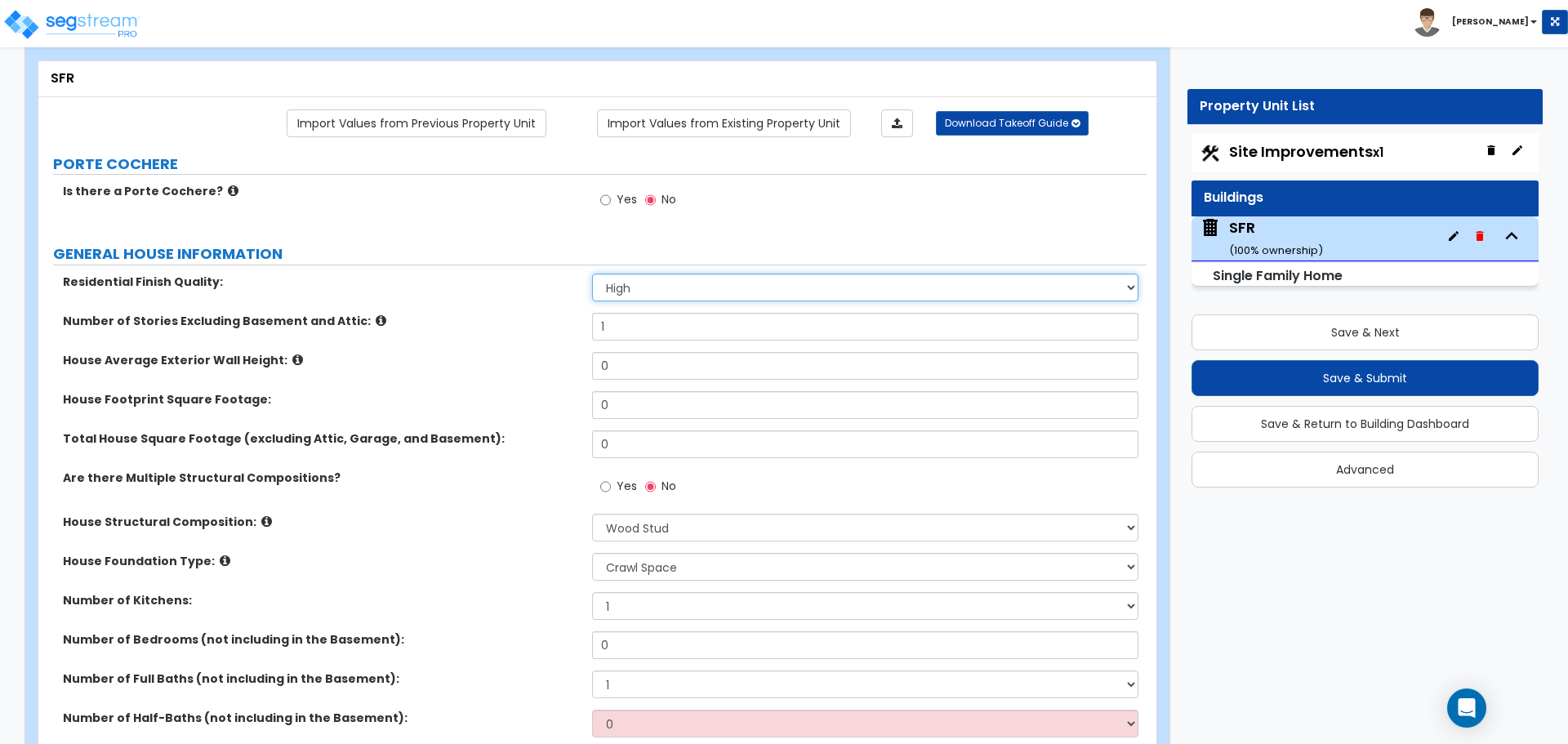
click at [639, 291] on select "Low Average High" at bounding box center [864, 288] width 545 height 28
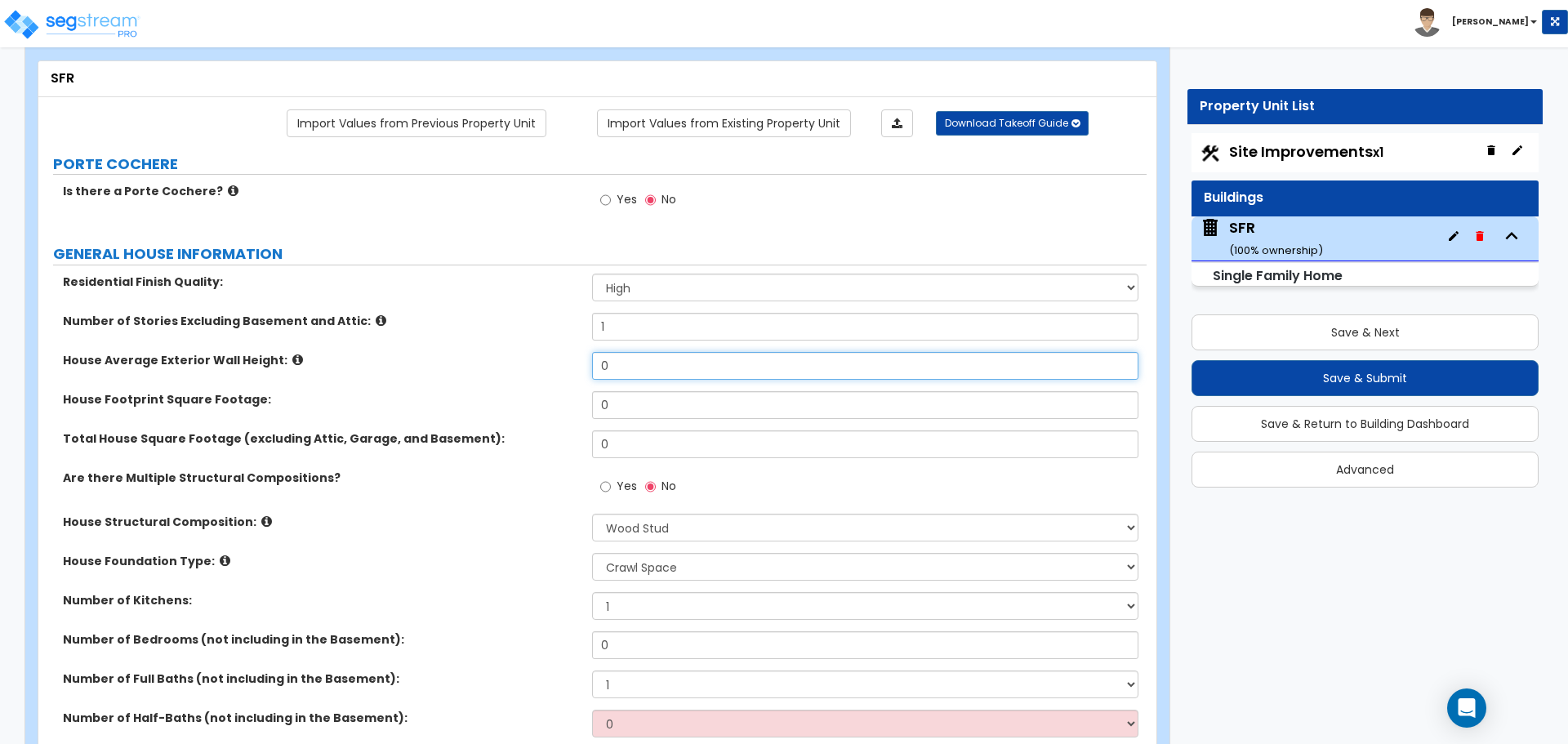
click at [631, 360] on input "0" at bounding box center [864, 366] width 545 height 28
type input "10"
click at [648, 400] on input "0" at bounding box center [864, 405] width 545 height 28
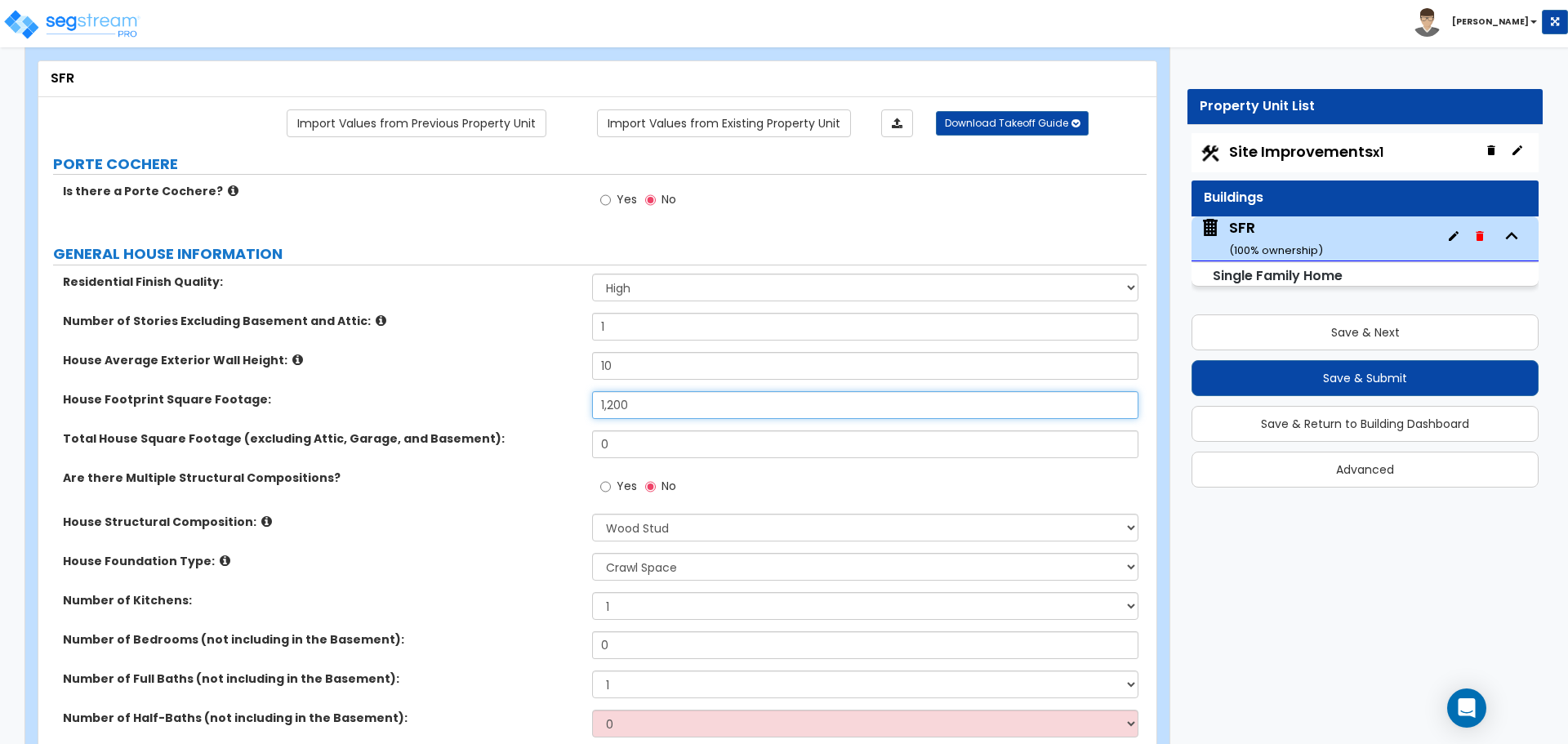
type input "1,200"
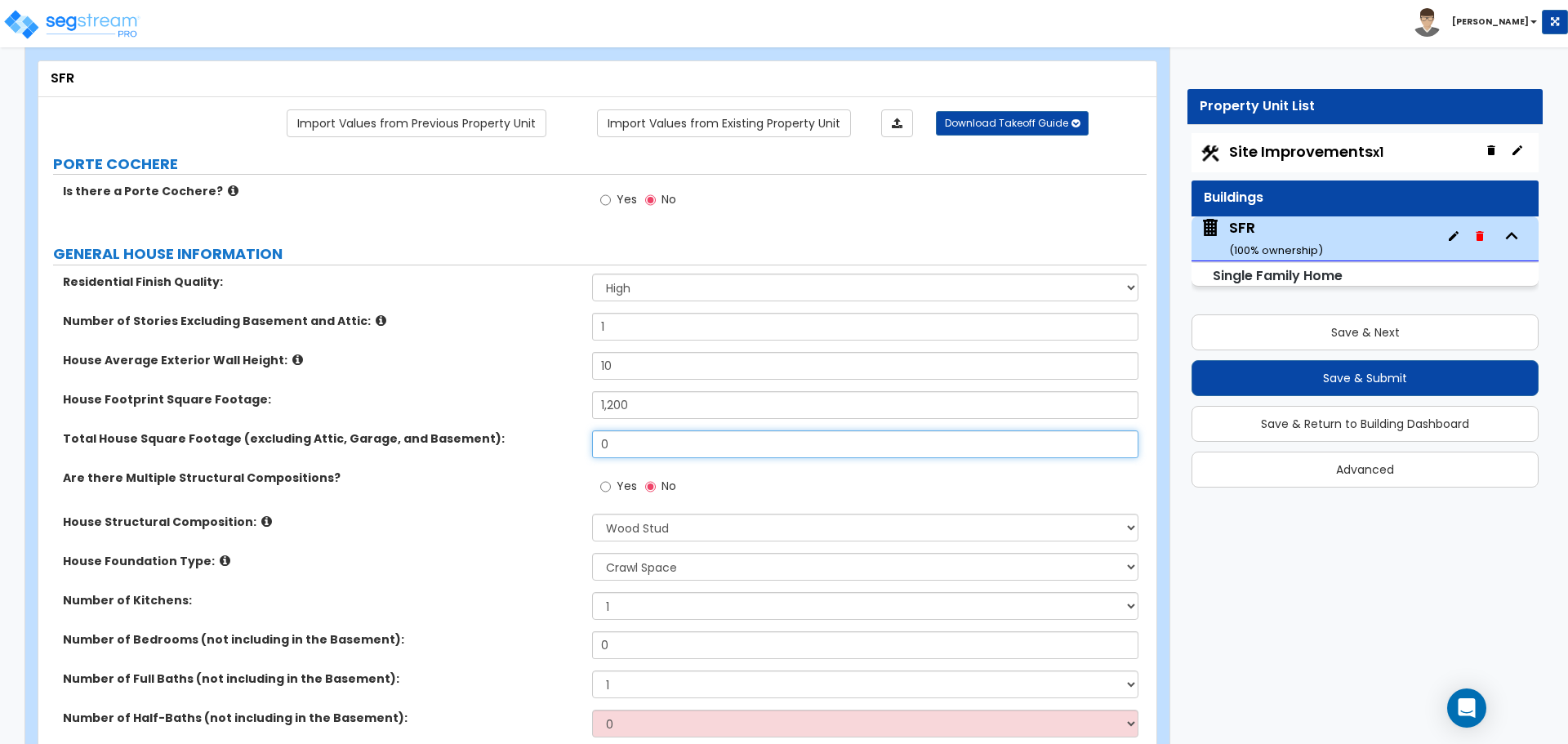
click at [642, 439] on input "0" at bounding box center [864, 444] width 545 height 28
type input "1,200"
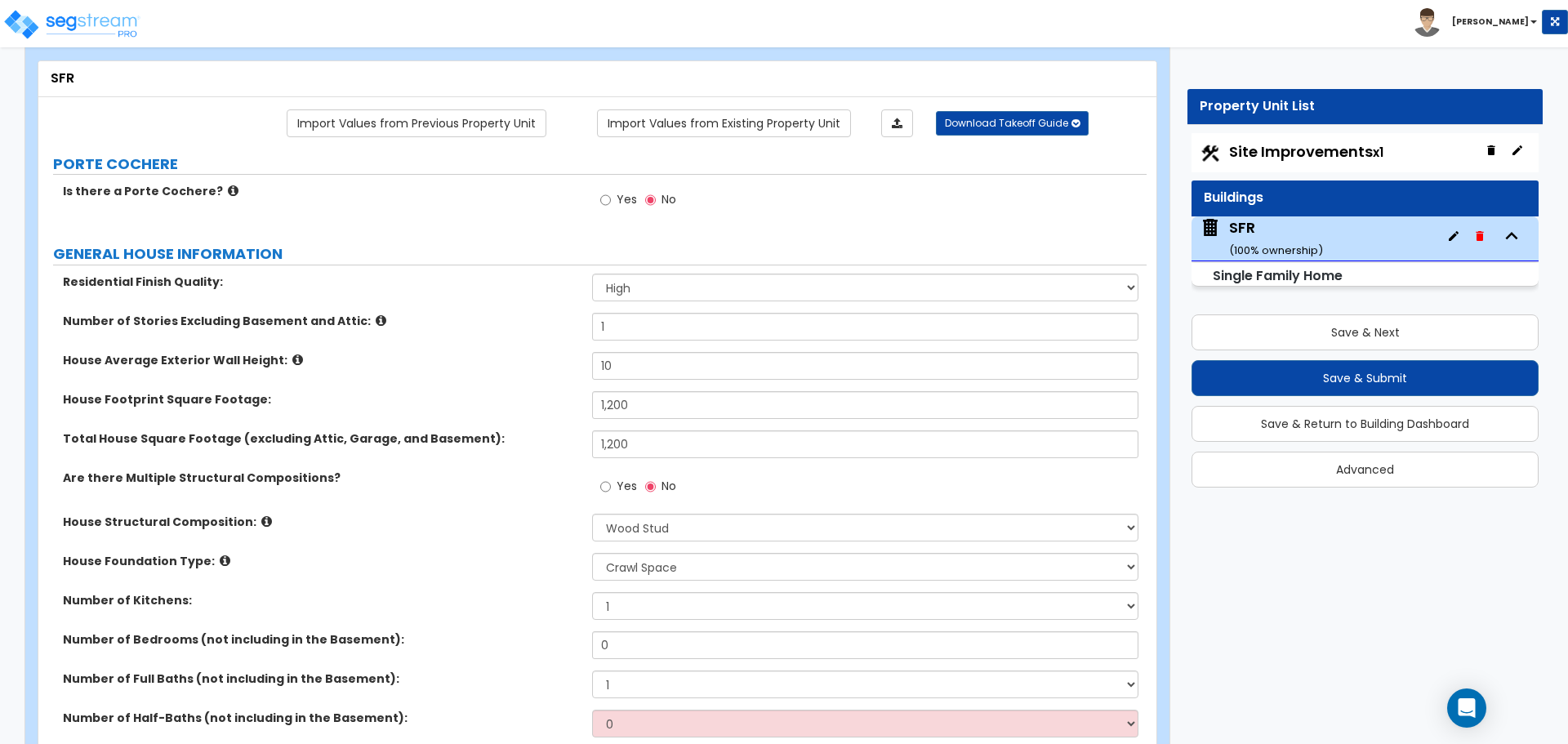
click at [572, 466] on div "Total House Square Footage (excluding Attic, Garage, and Basement): 1,200" at bounding box center [592, 450] width 1108 height 40
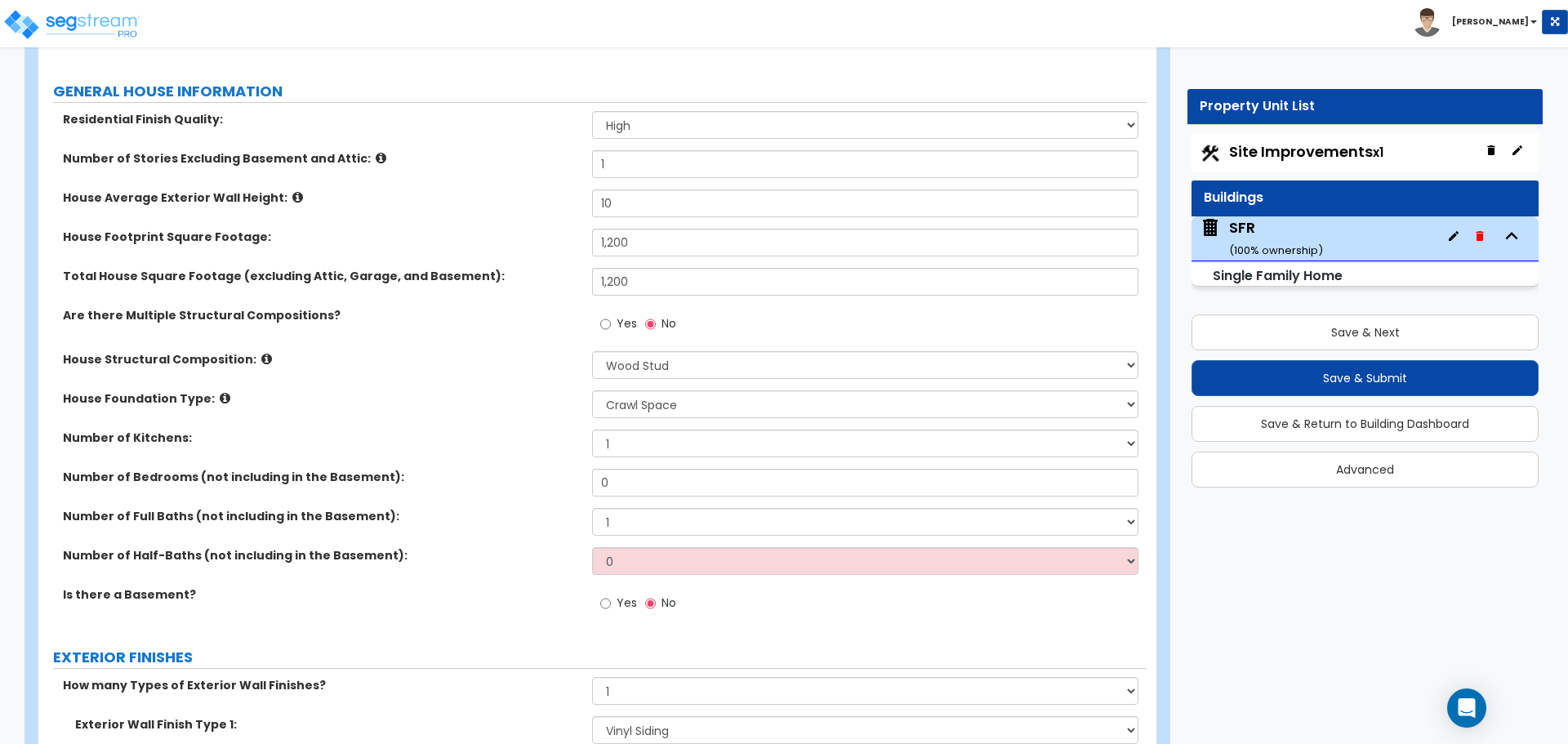
scroll to position [245, 0]
click at [613, 331] on label "Yes" at bounding box center [618, 325] width 37 height 28
click at [611, 331] on input "Yes" at bounding box center [605, 324] width 11 height 18
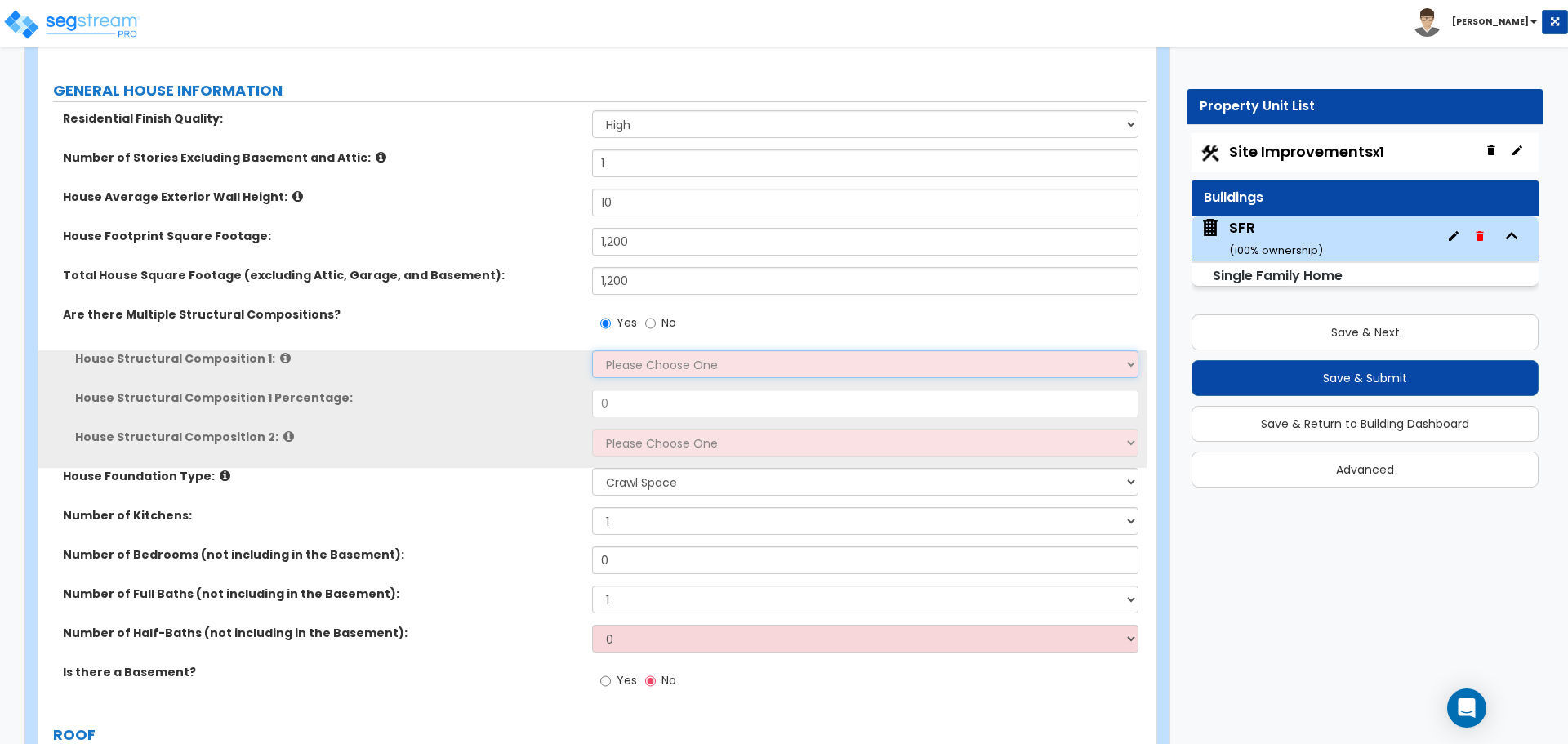
click at [625, 357] on select "Please Choose One Reinforced Concrete Structural Steel Brick Masonry CMU Masonr…" at bounding box center [864, 364] width 545 height 28
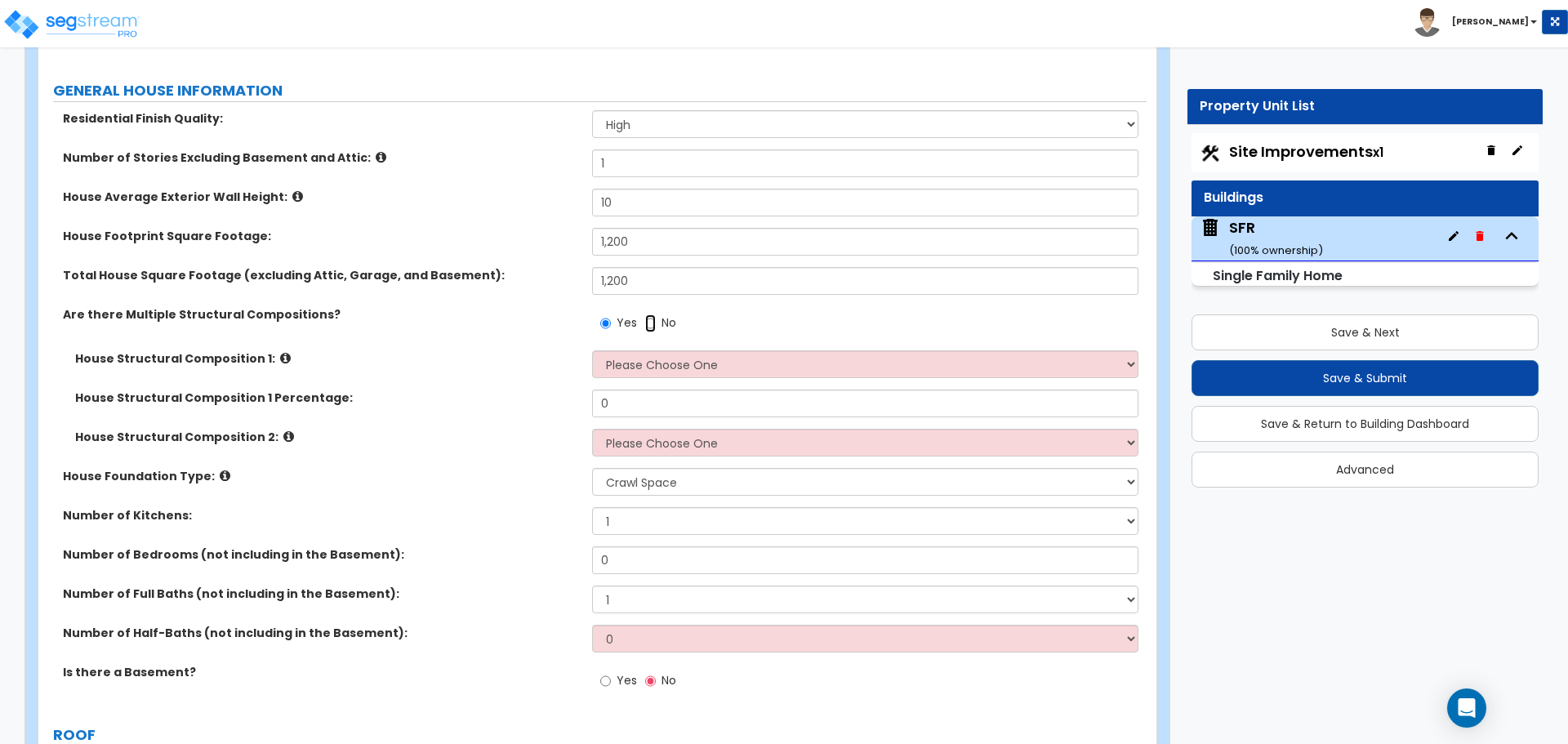
click at [650, 321] on input "No" at bounding box center [650, 324] width 11 height 18
radio input "false"
radio input "true"
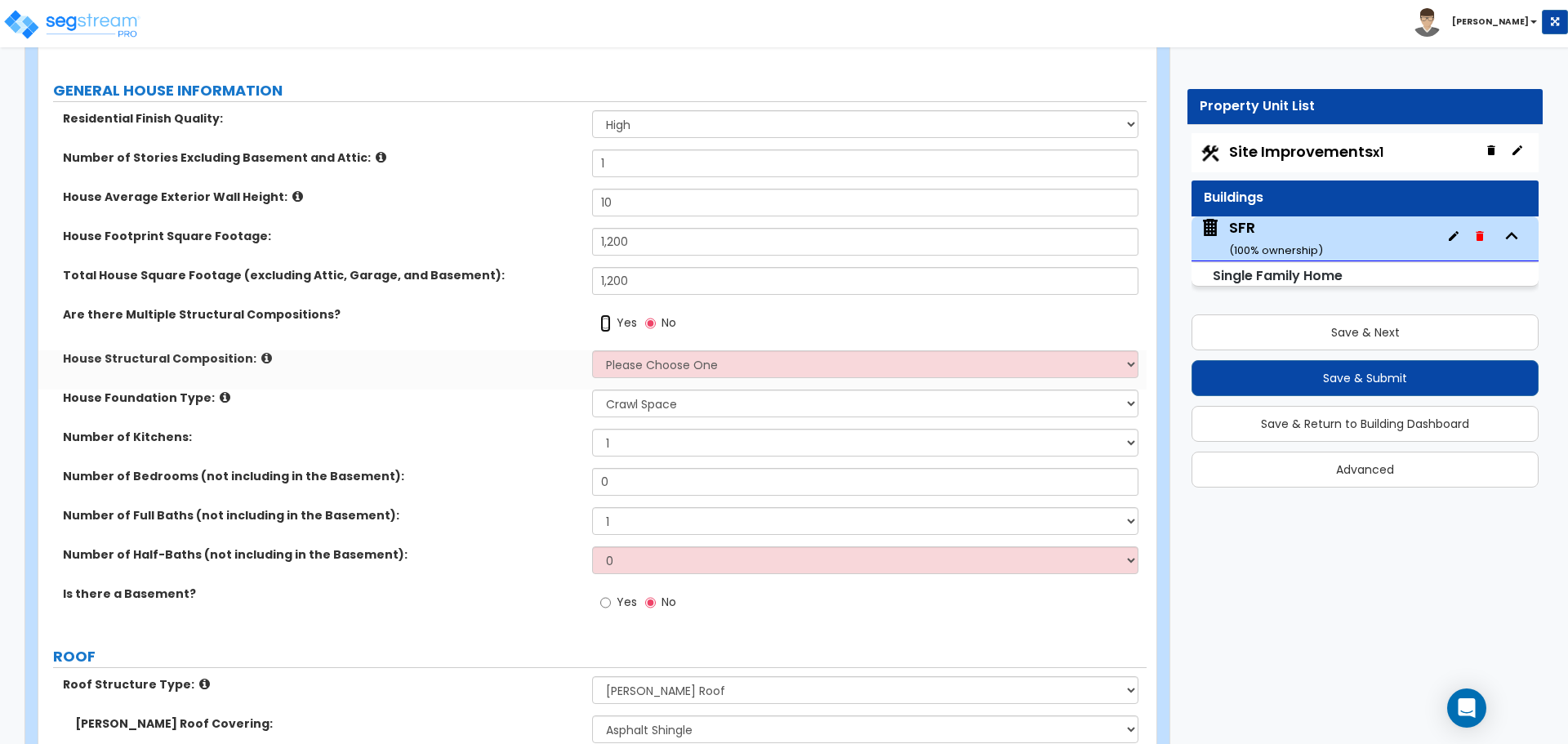
click at [609, 328] on input "Yes" at bounding box center [605, 324] width 11 height 18
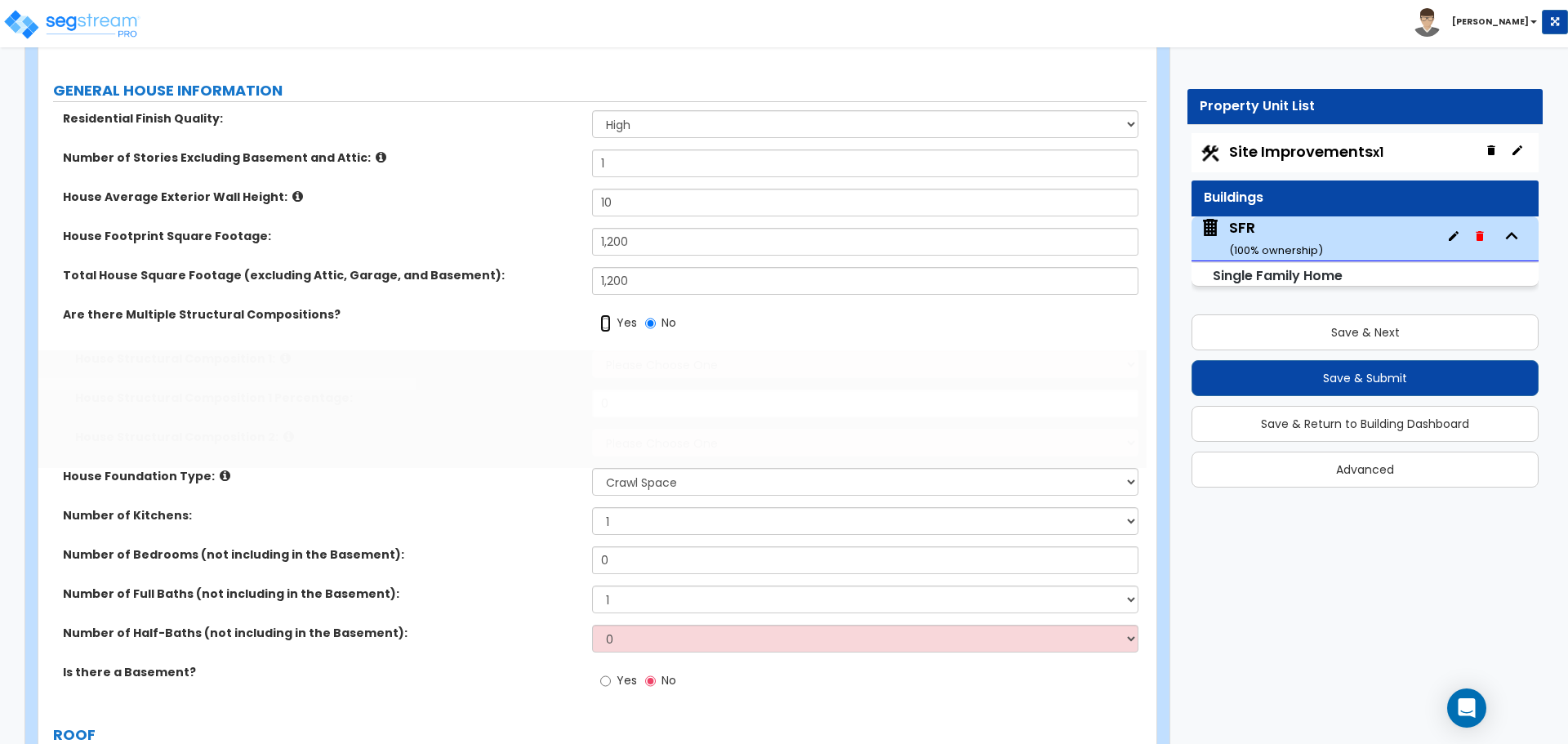
radio input "true"
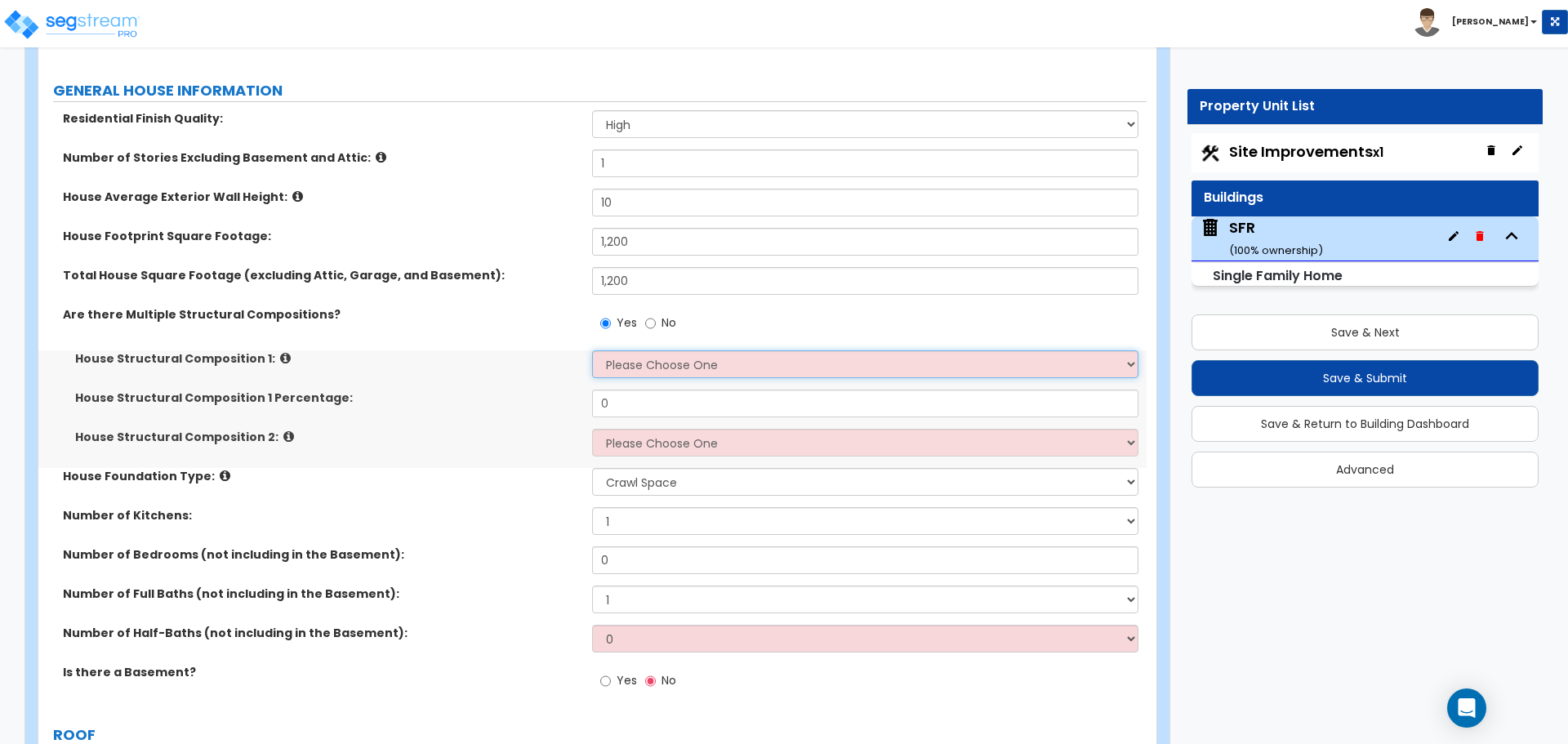
click at [635, 365] on select "Please Choose One Reinforced Concrete Structural Steel Brick Masonry CMU Masonr…" at bounding box center [864, 364] width 545 height 28
select select "6"
click at [592, 350] on select "Please Choose One Reinforced Concrete Structural Steel Brick Masonry CMU Masonr…" at bounding box center [864, 364] width 545 height 28
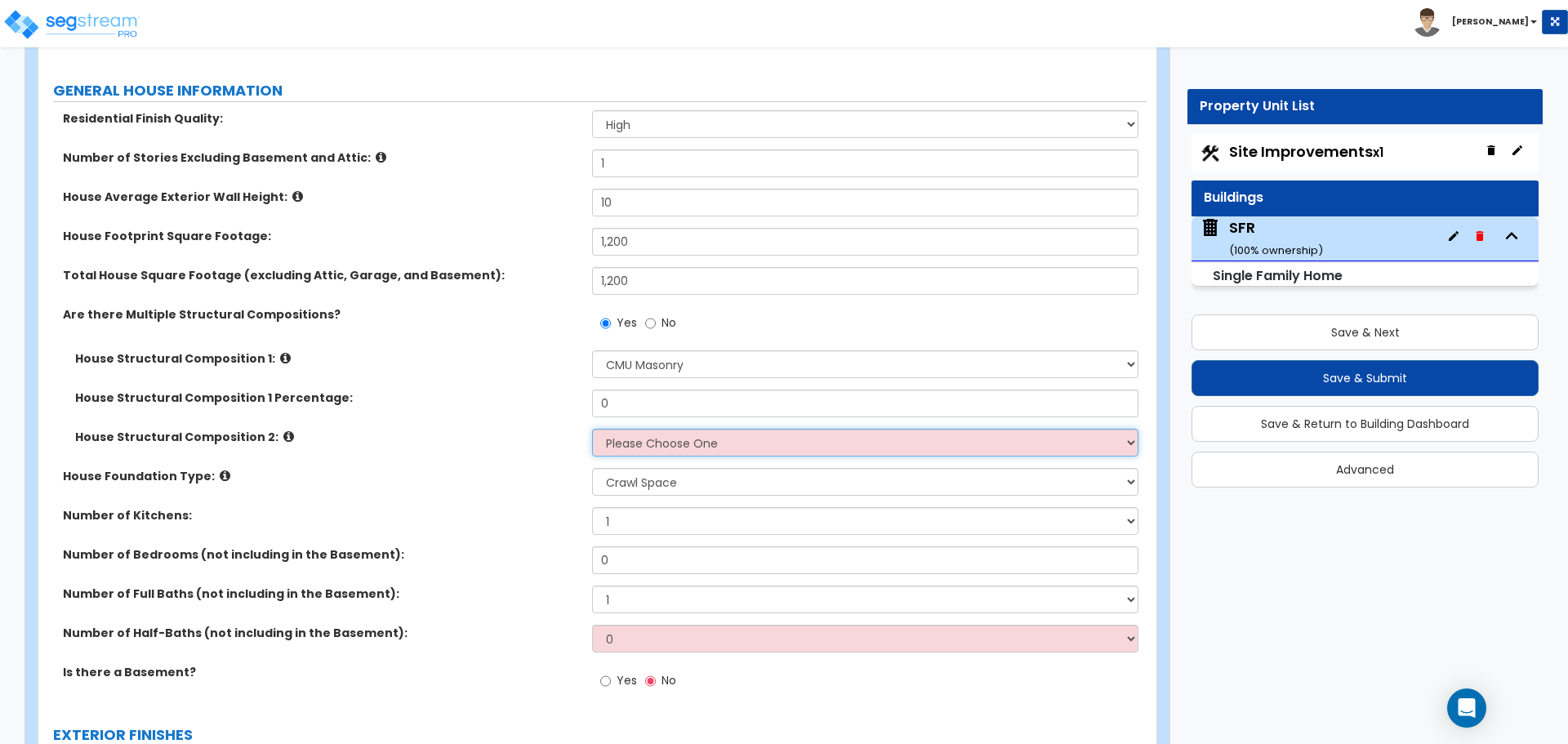
click at [618, 443] on select "Please Choose One Reinforced Concrete Structural Steel Brick Masonry CMU Masonr…" at bounding box center [864, 442] width 545 height 28
select select "7"
click at [592, 428] on select "Please Choose One Reinforced Concrete Structural Steel Brick Masonry CMU Masonr…" at bounding box center [864, 442] width 545 height 28
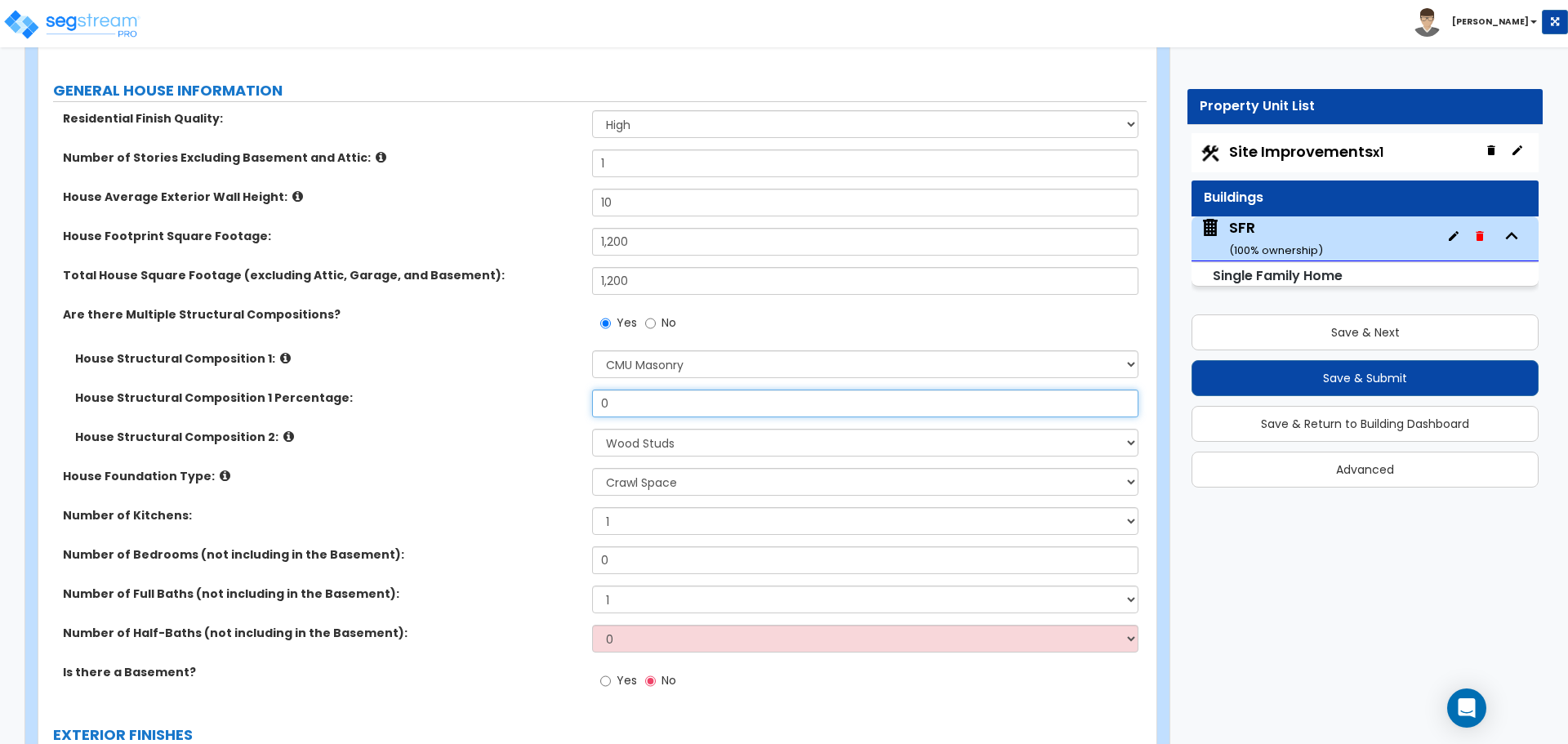
click at [634, 406] on input "0" at bounding box center [864, 404] width 545 height 28
type input "50"
click at [556, 455] on div "House Structural Composition 2: Please Choose One Reinforced Concrete Structura…" at bounding box center [592, 448] width 1108 height 40
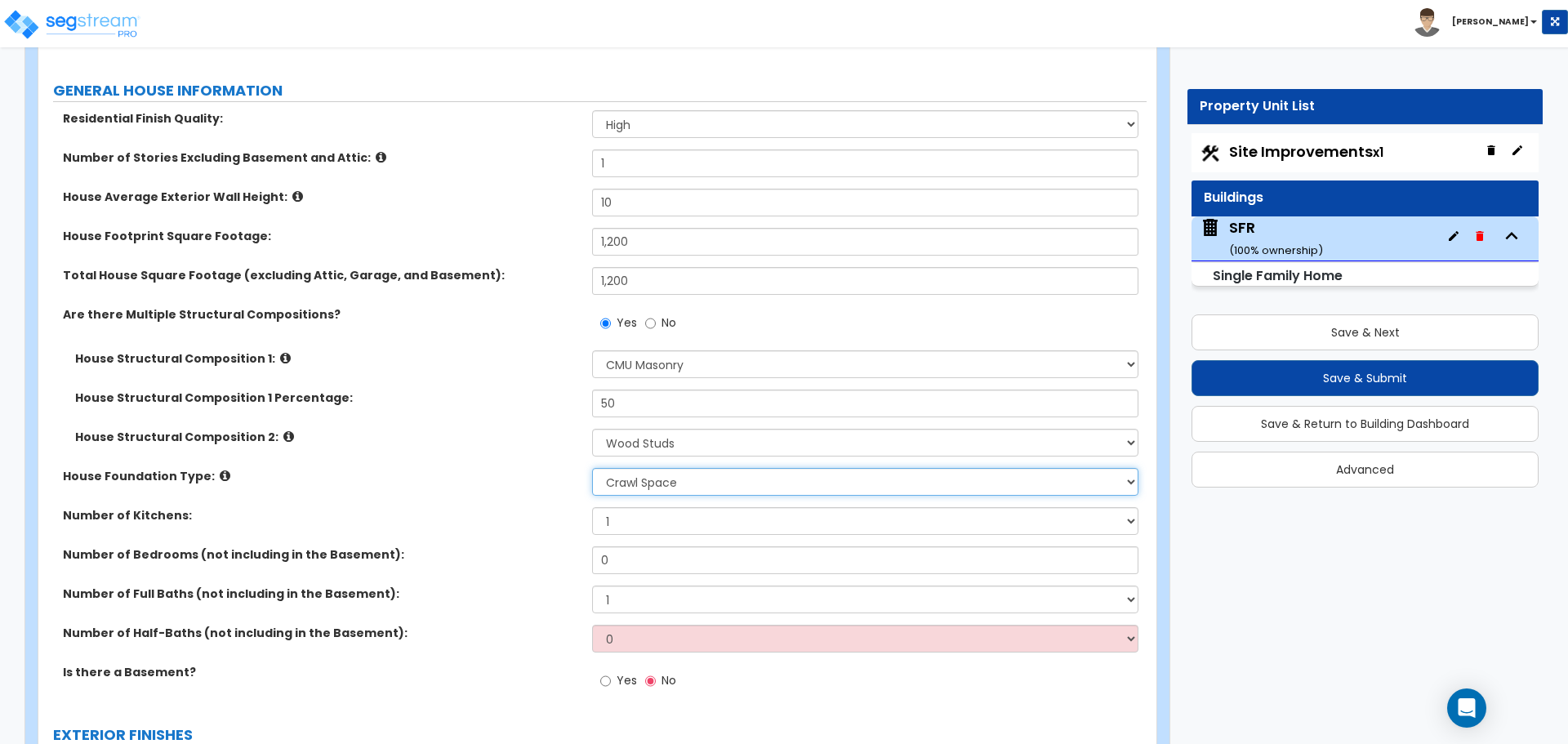
click at [630, 487] on select "Please Choose One Crawl Space Pier-Elevated First floor Slab on Grade" at bounding box center [864, 482] width 545 height 28
click at [665, 469] on select "Please Choose One Crawl Space Pier-Elevated First floor Slab on Grade" at bounding box center [864, 482] width 545 height 28
click at [592, 468] on select "Please Choose One Crawl Space Pier-Elevated First floor Slab on Grade" at bounding box center [864, 482] width 545 height 28
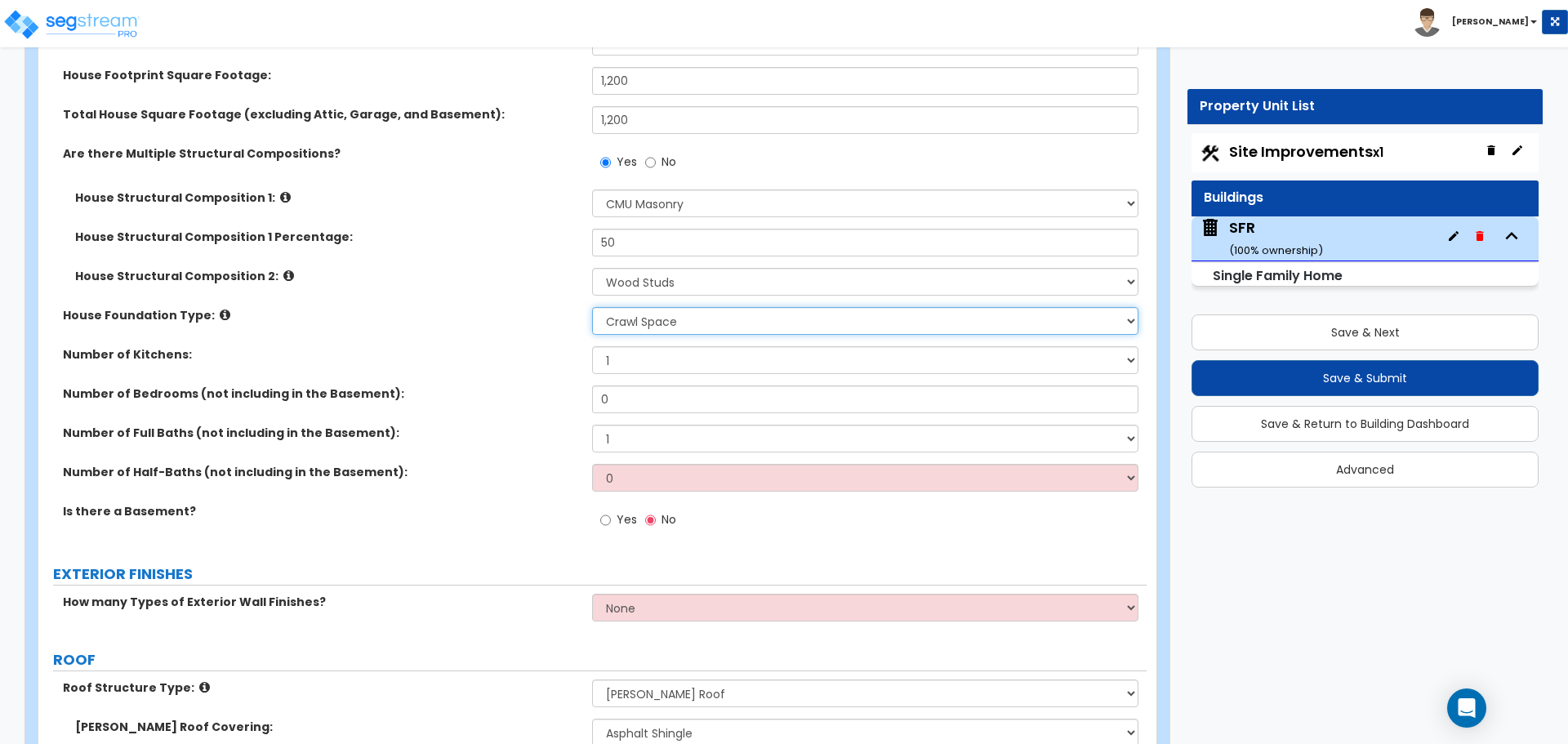
scroll to position [409, 0]
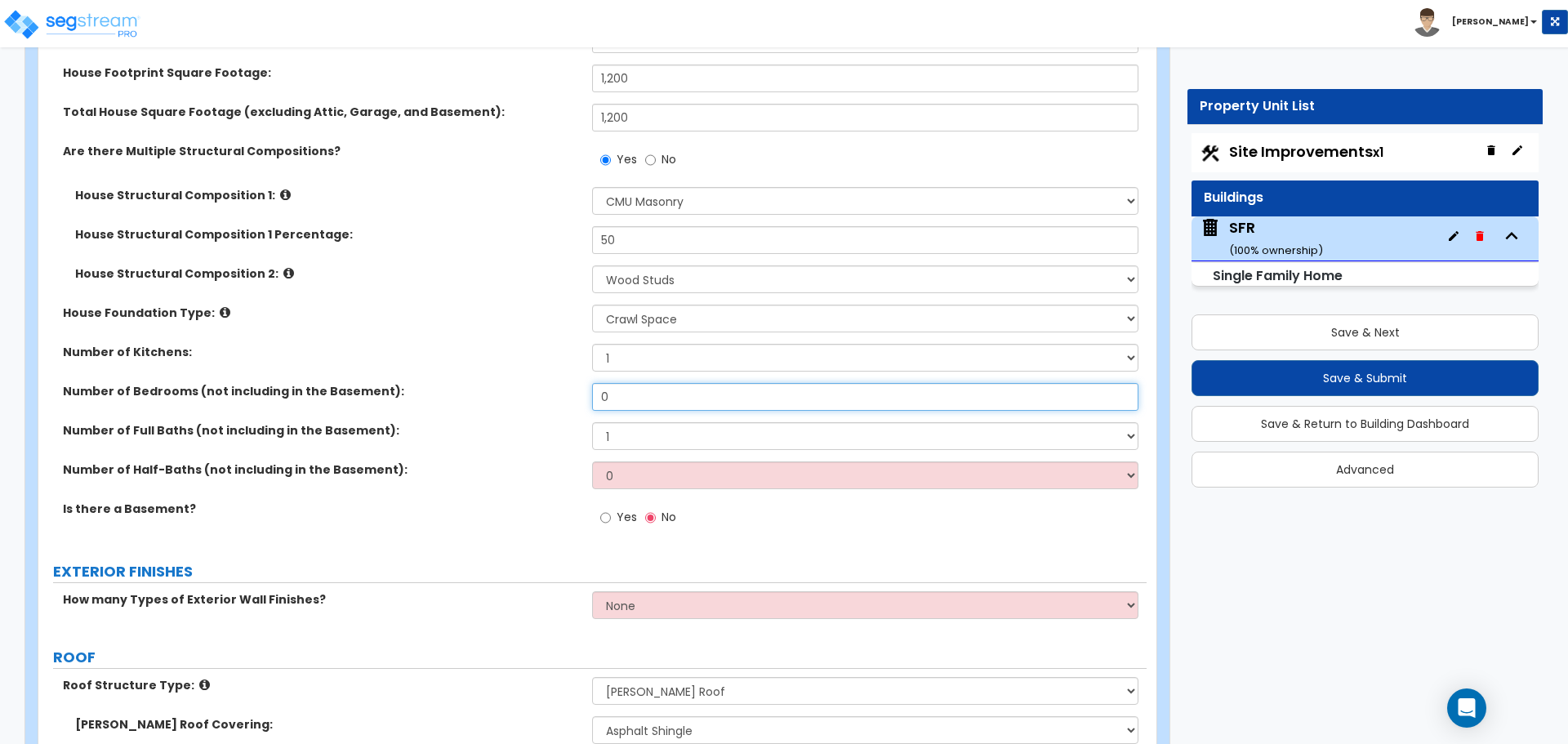
click at [620, 398] on input "0" at bounding box center [864, 397] width 545 height 28
type input "3"
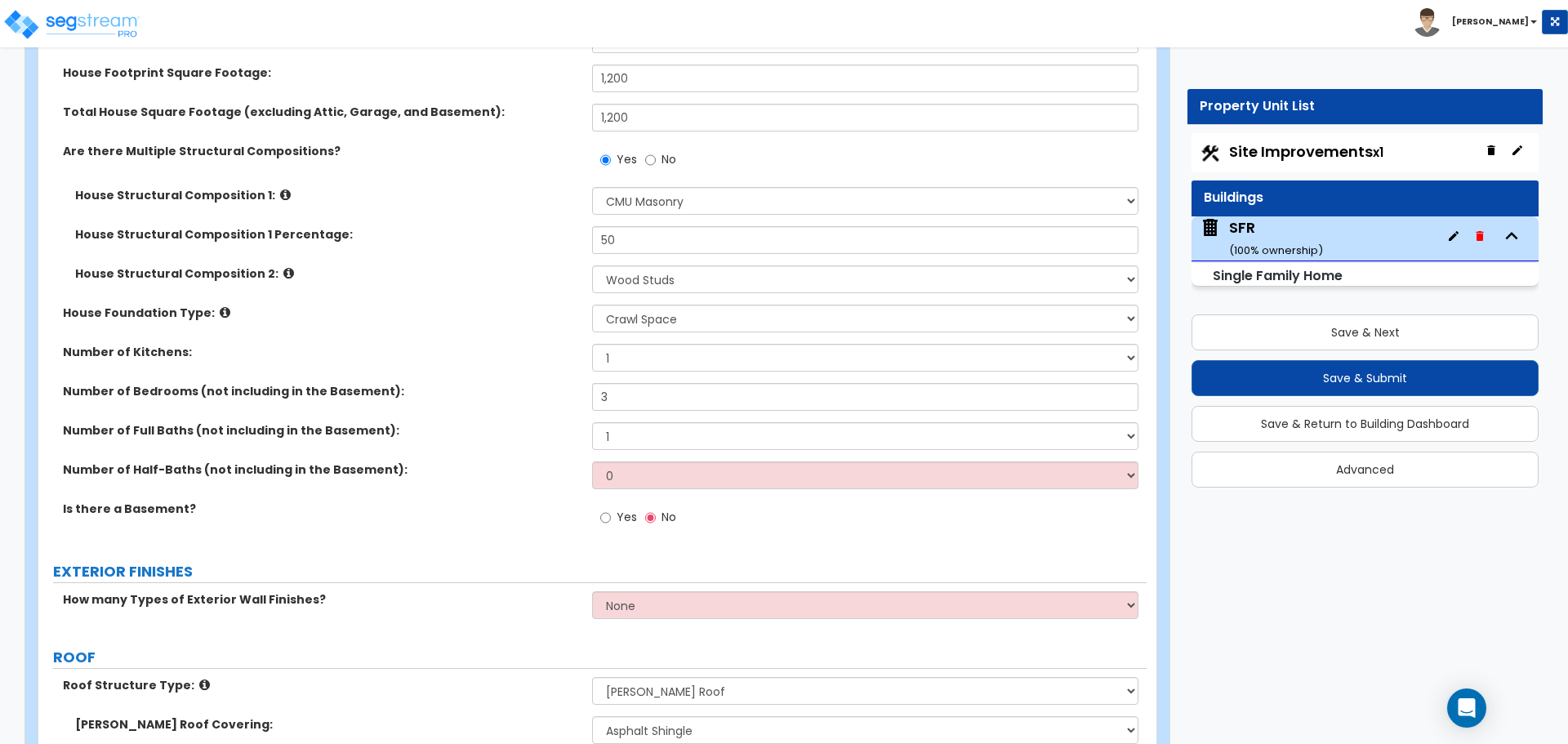
click at [539, 419] on div "Number of Bedrooms (not including in the Basement): 3" at bounding box center [592, 403] width 1108 height 40
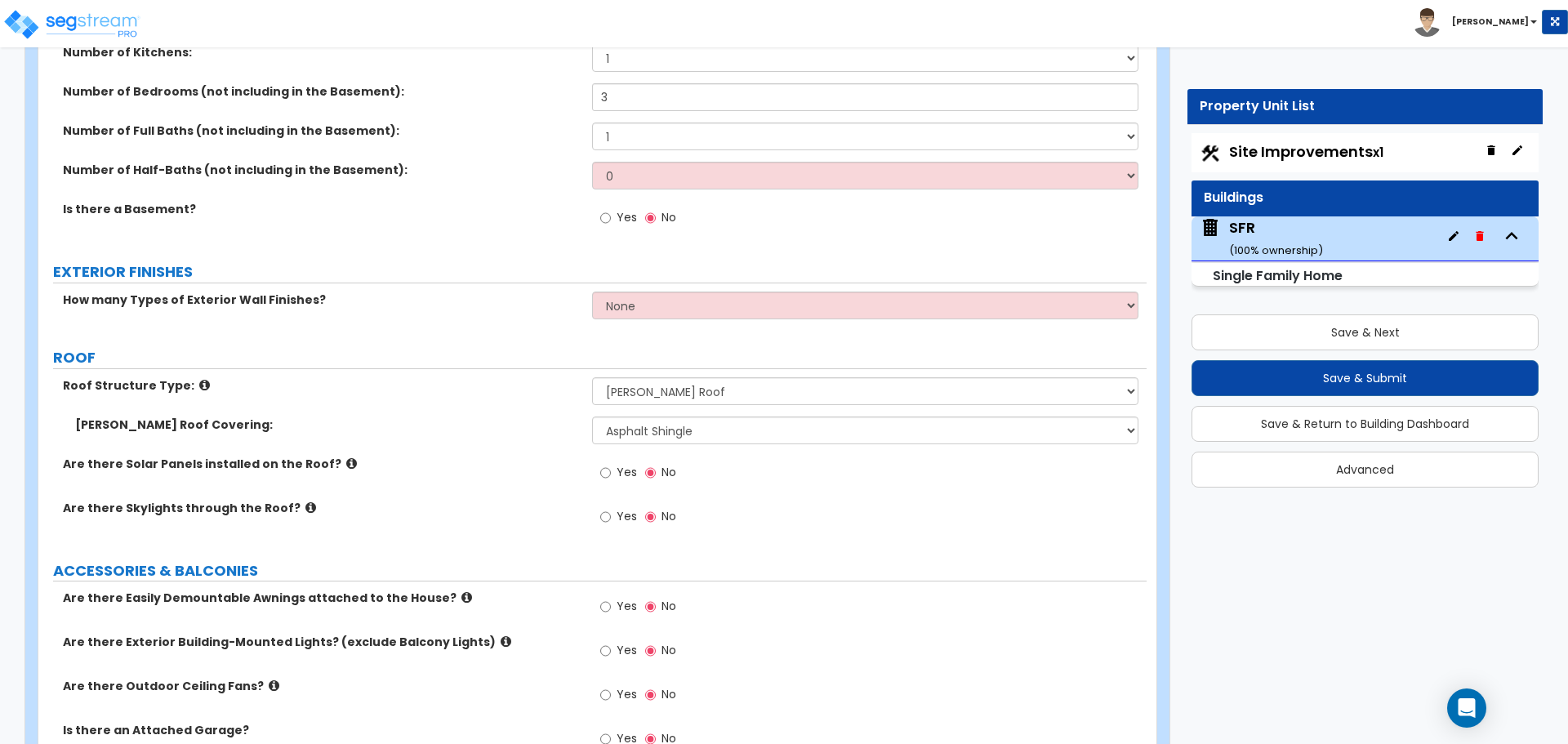
scroll to position [735, 0]
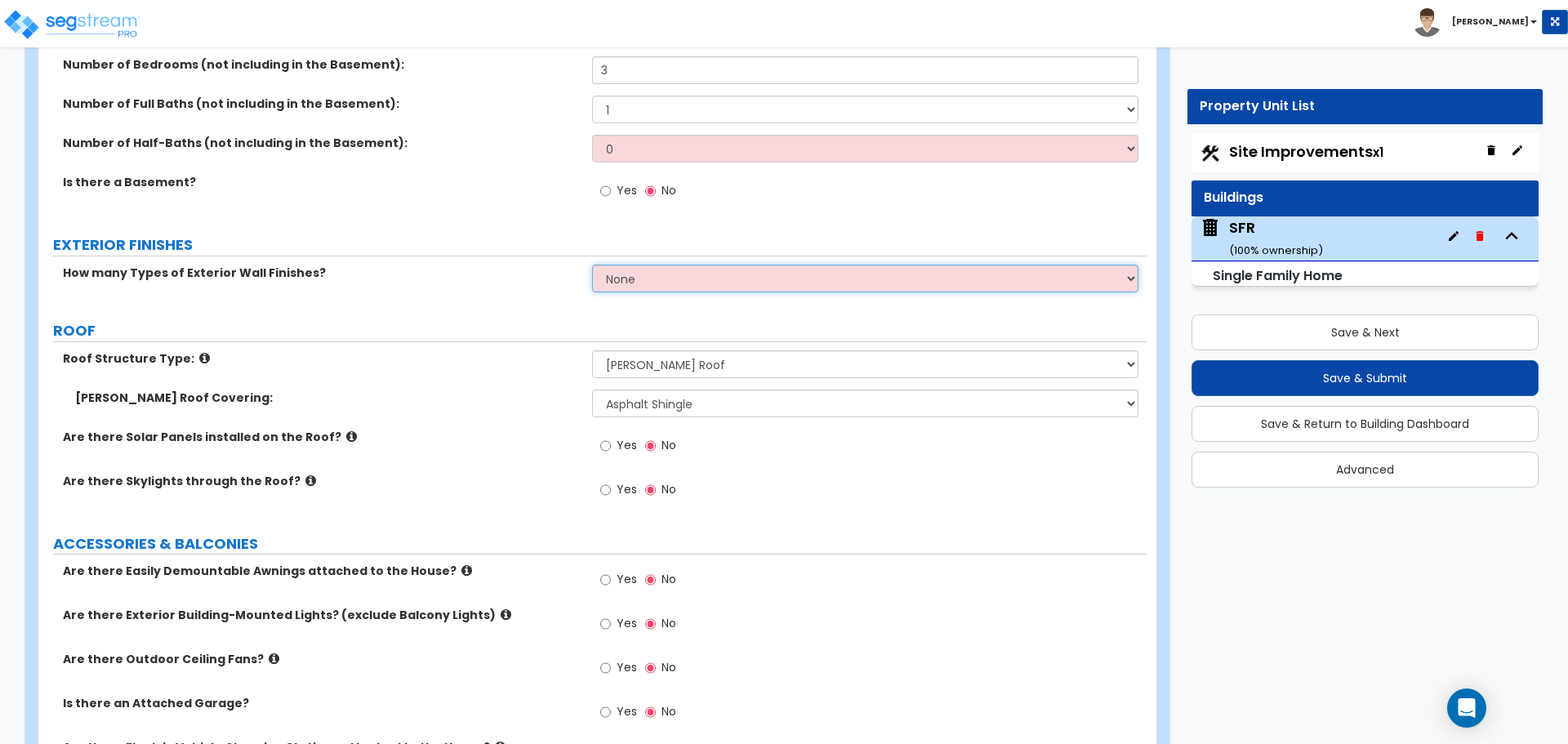
click at [623, 279] on select "None 1 2 3" at bounding box center [864, 278] width 545 height 28
click at [592, 264] on select "None 1 2 3" at bounding box center [864, 278] width 545 height 28
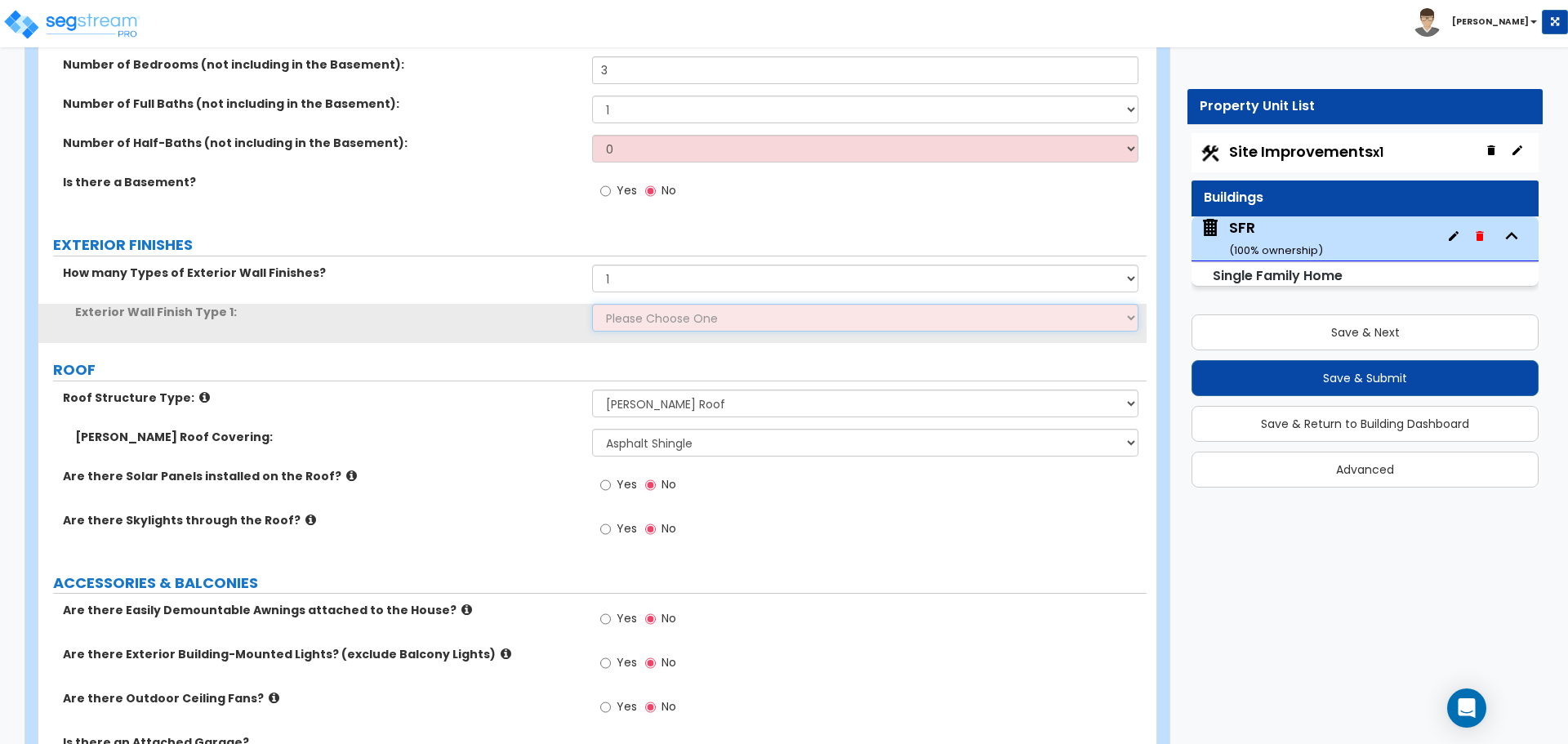
click at [646, 307] on select "Please Choose One No Finish/Shared Wall No Wall Brick Finish Stone Finish Wood …" at bounding box center [864, 318] width 545 height 28
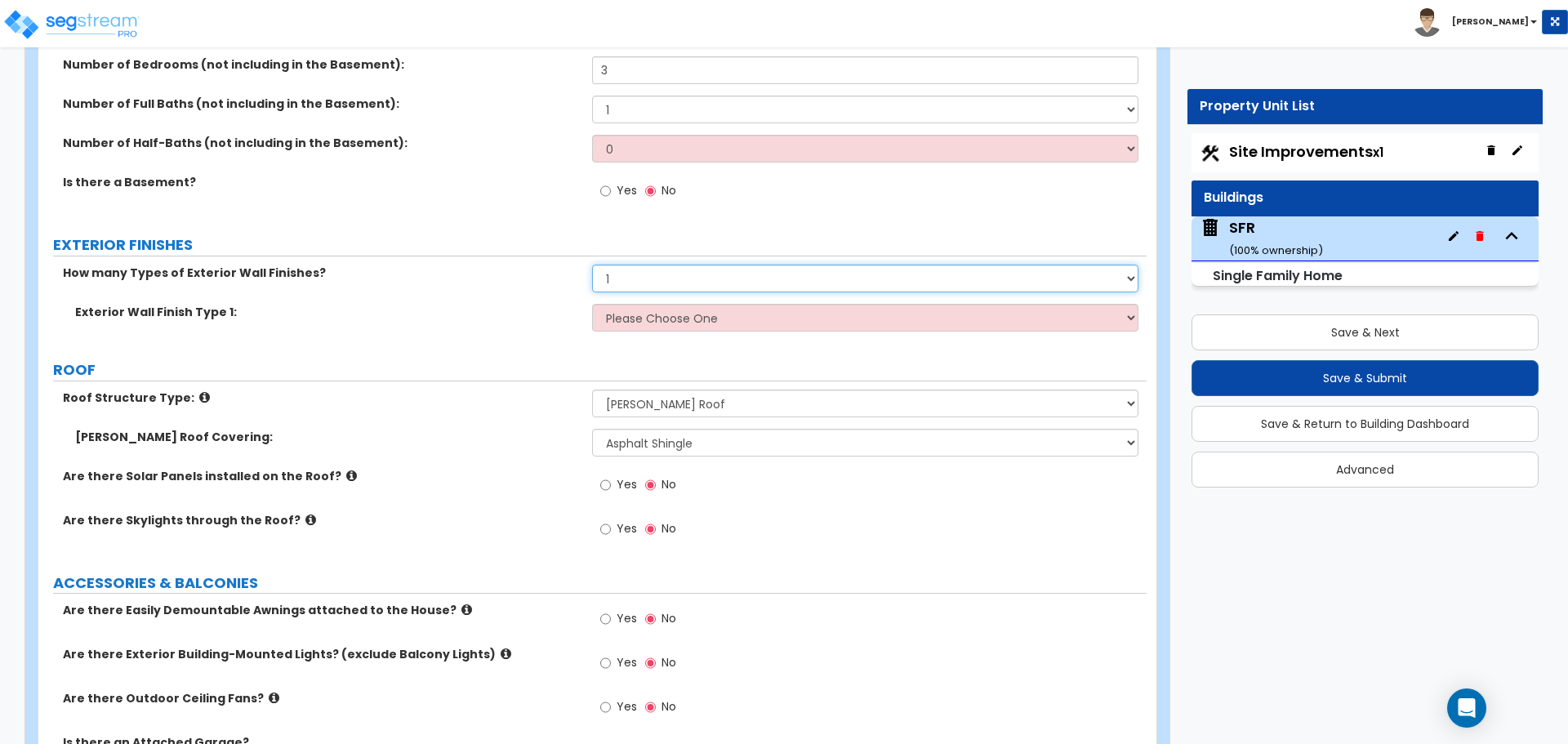
click at [639, 281] on select "None 1 2 3" at bounding box center [864, 278] width 545 height 28
select select "2"
click at [592, 264] on select "None 1 2 3" at bounding box center [864, 278] width 545 height 28
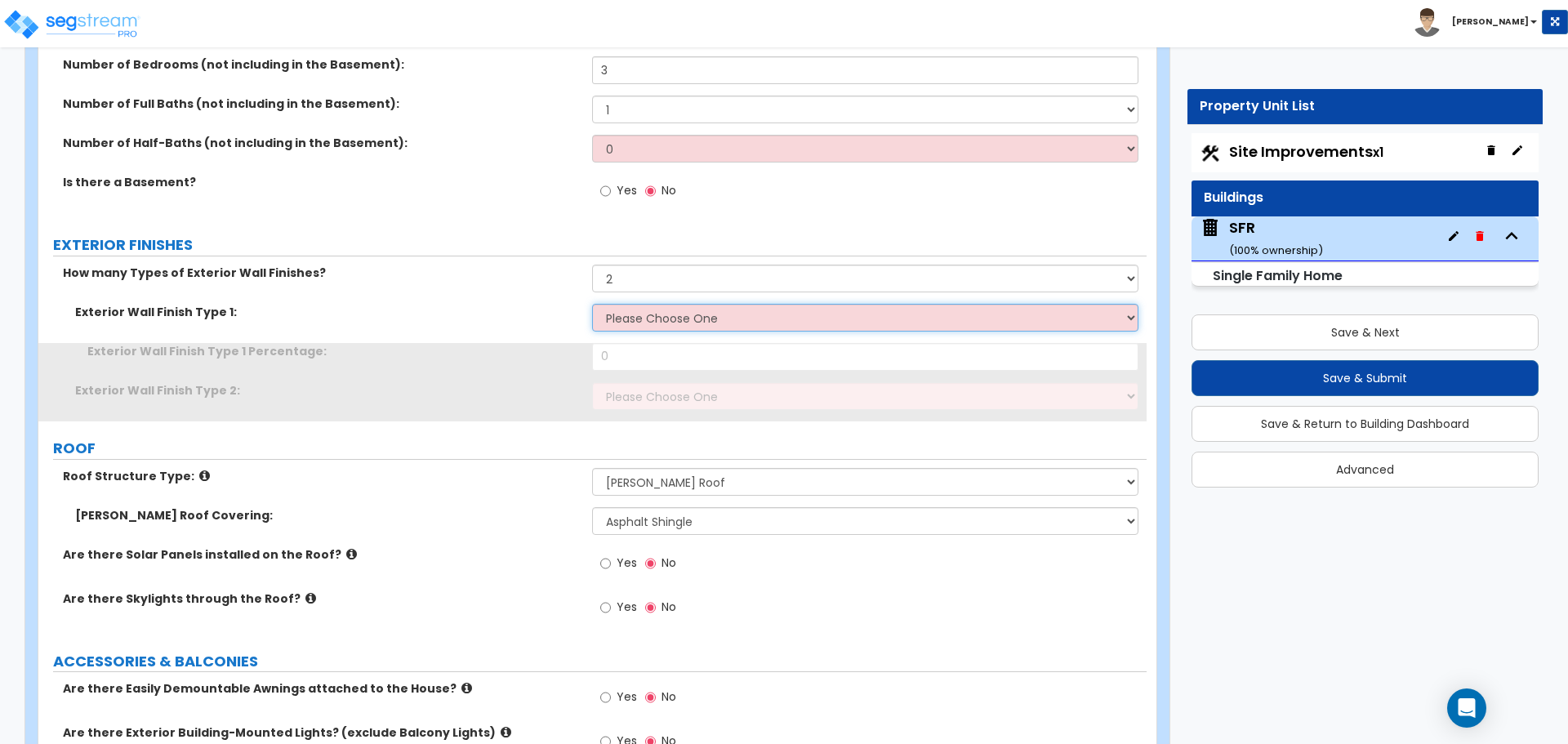
click at [647, 329] on select "Please Choose One No Finish/Shared Wall No Wall Brick Finish Stone Finish Wood …" at bounding box center [864, 318] width 545 height 28
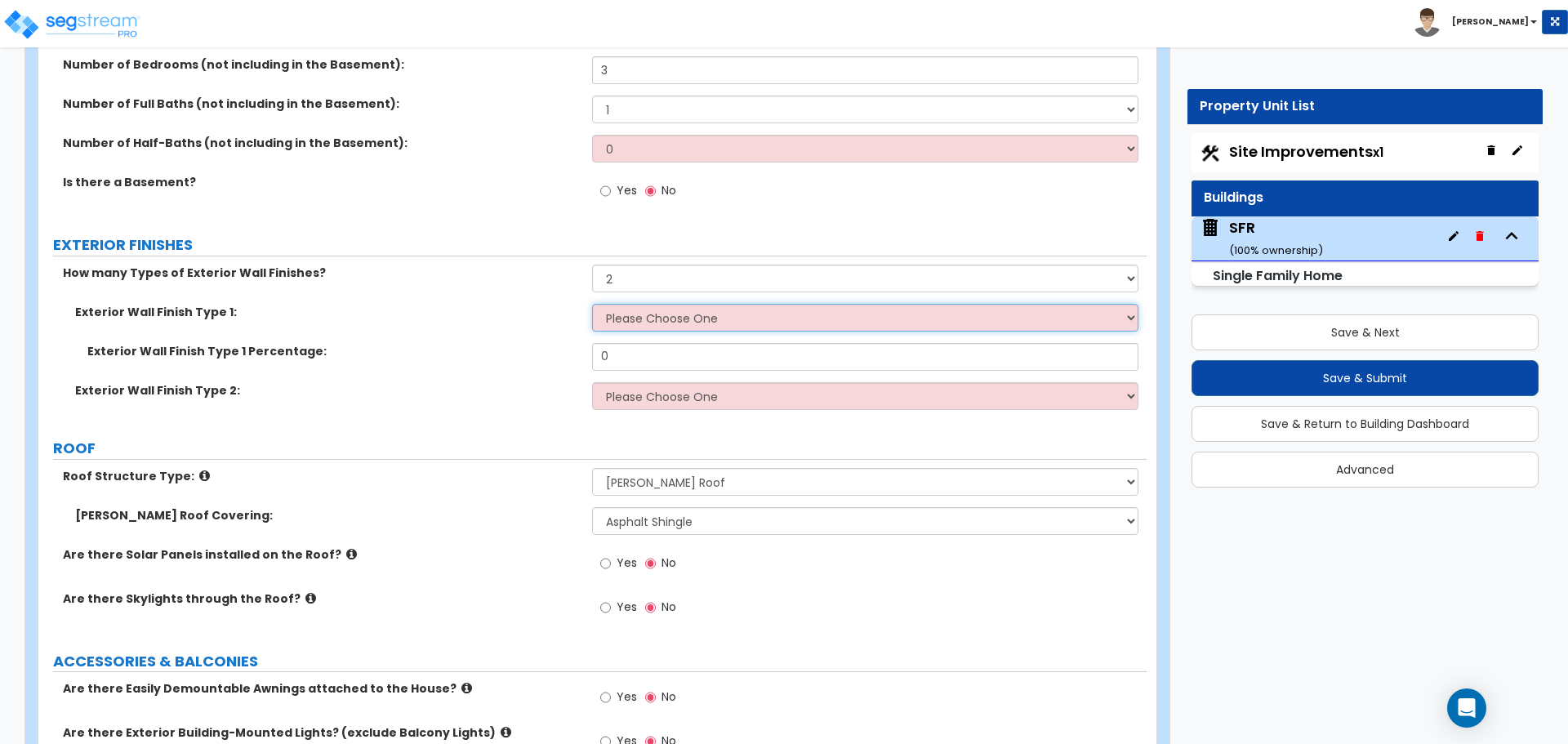
select select "6"
click at [592, 304] on select "Please Choose One No Finish/Shared Wall No Wall Brick Finish Stone Finish Wood …" at bounding box center [864, 318] width 545 height 28
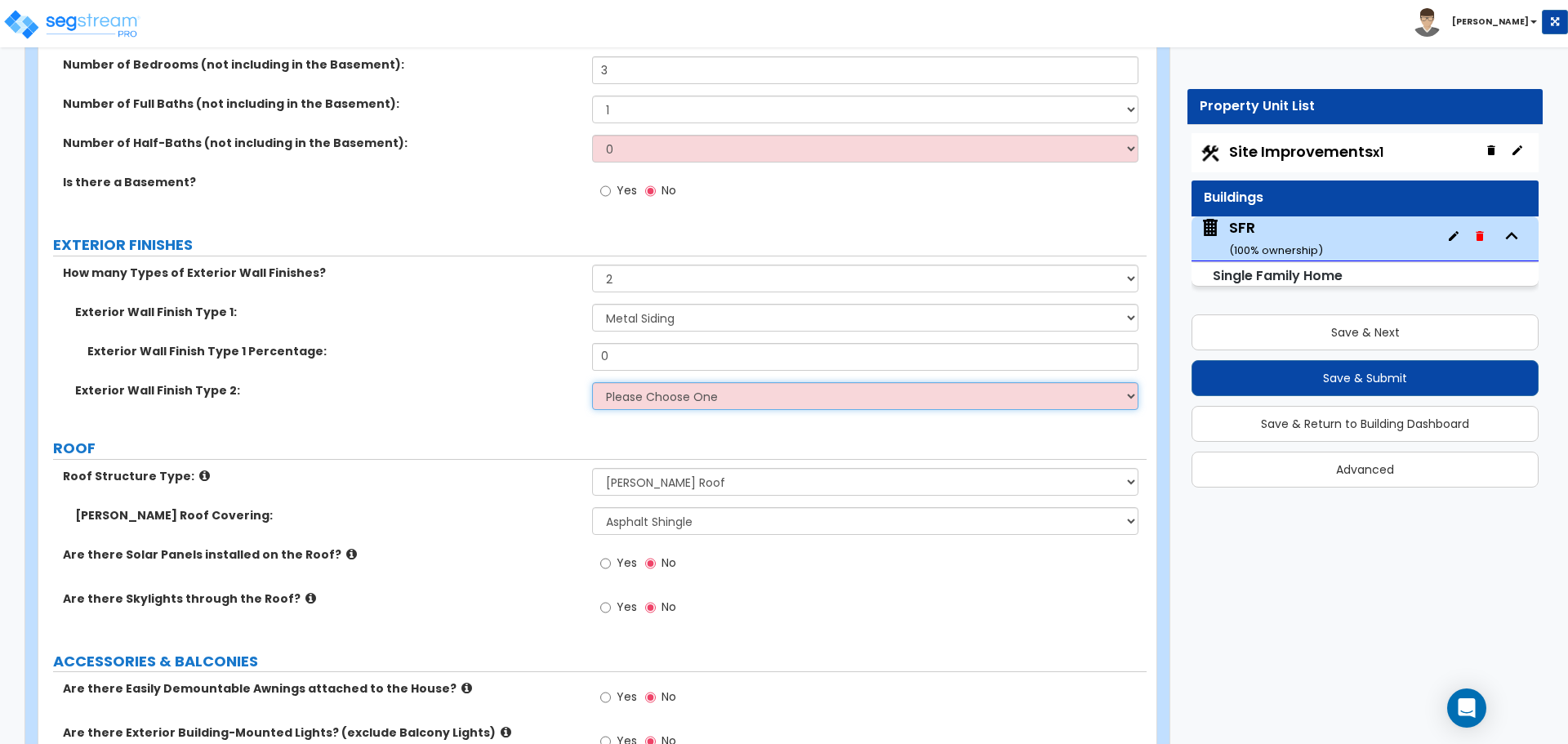
click at [658, 396] on select "Please Choose One No Finish/Shared Wall No Wall Brick Finish Stone Finish Wood …" at bounding box center [864, 396] width 545 height 28
select select "7"
click at [592, 382] on select "Please Choose One No Finish/Shared Wall No Wall Brick Finish Stone Finish Wood …" at bounding box center [864, 396] width 545 height 28
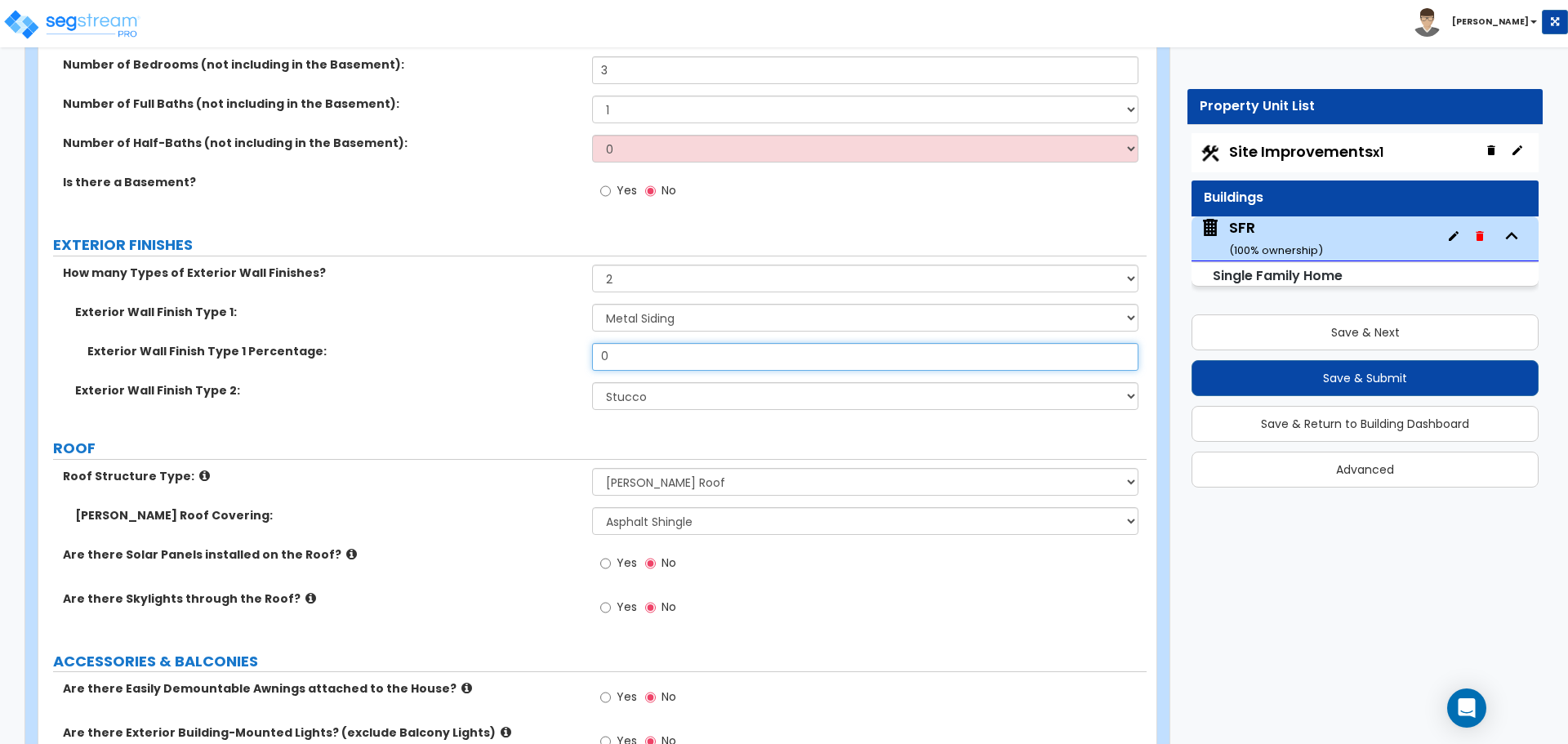
click at [633, 366] on input "0" at bounding box center [864, 357] width 545 height 28
click at [633, 358] on input "0" at bounding box center [864, 357] width 545 height 28
type input "40"
click at [553, 377] on div "Exterior Wall Finish Type 1 Percentage: 40" at bounding box center [592, 363] width 1108 height 40
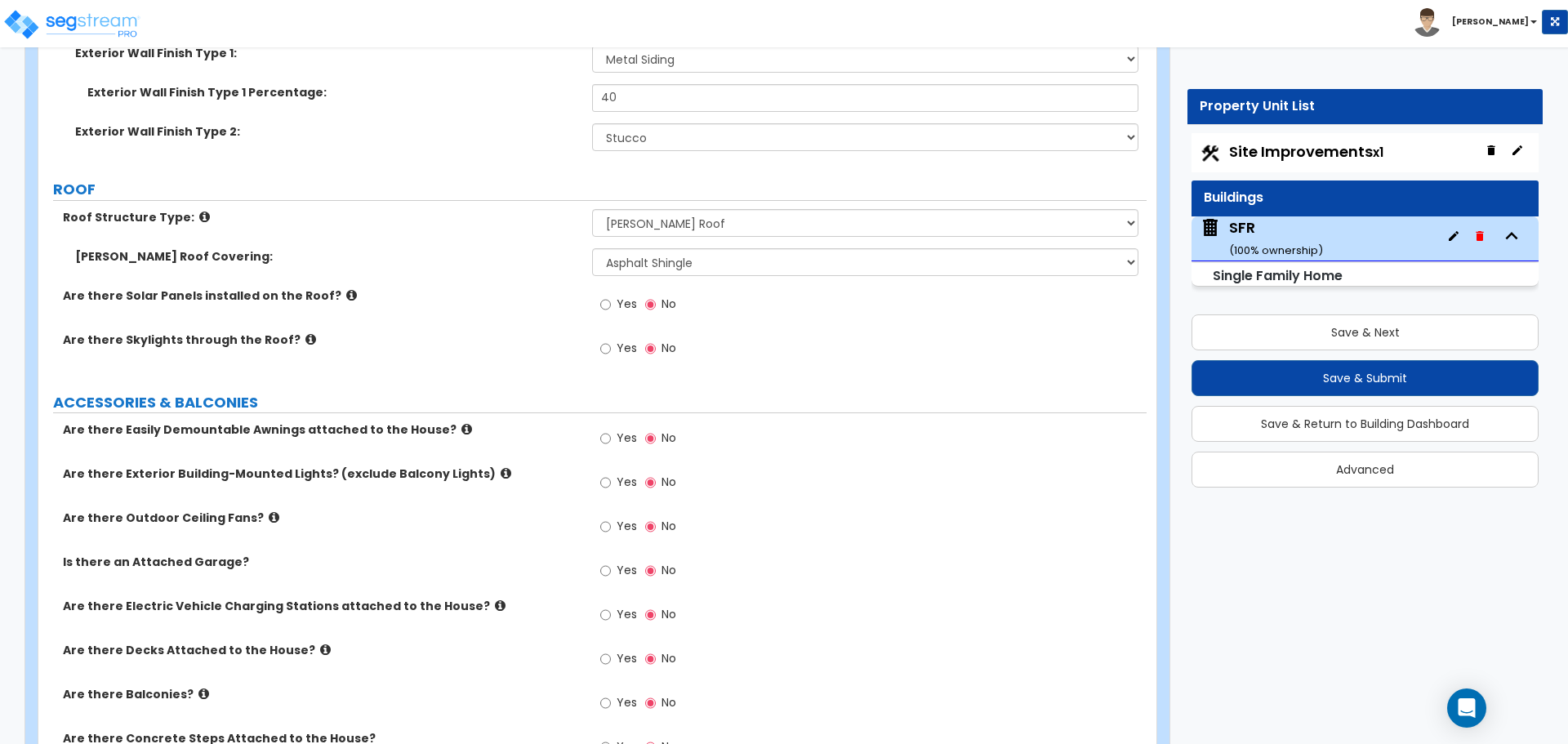
scroll to position [980, 0]
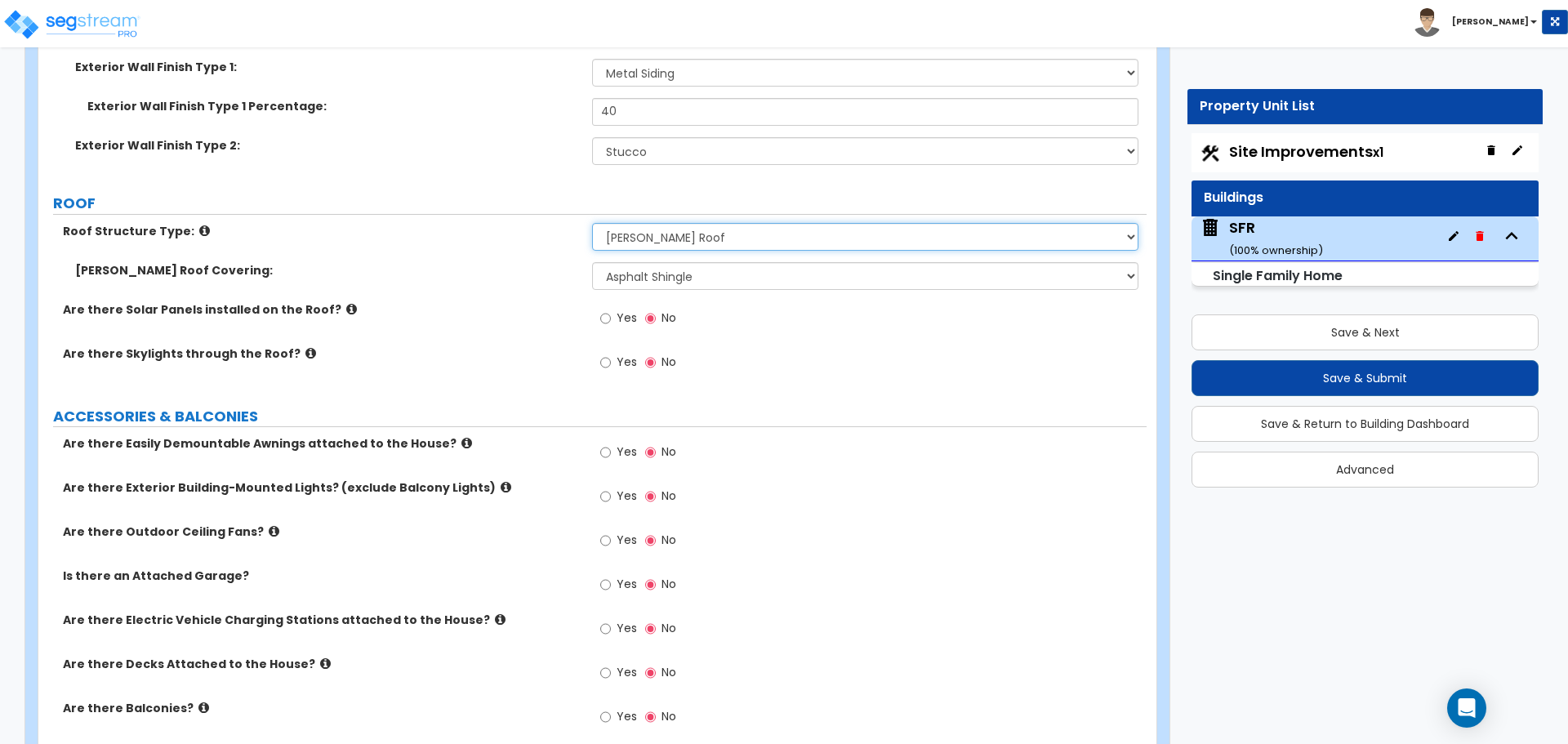
click at [700, 243] on select "Please Choose One Gable Roof Flat Roof Hybrid Gable & Flat Roof" at bounding box center [864, 237] width 545 height 28
click at [667, 276] on select "Please Choose One Asphalt Shingle Clay Tile Wood Shingle Metal Shingle Standing…" at bounding box center [864, 276] width 545 height 28
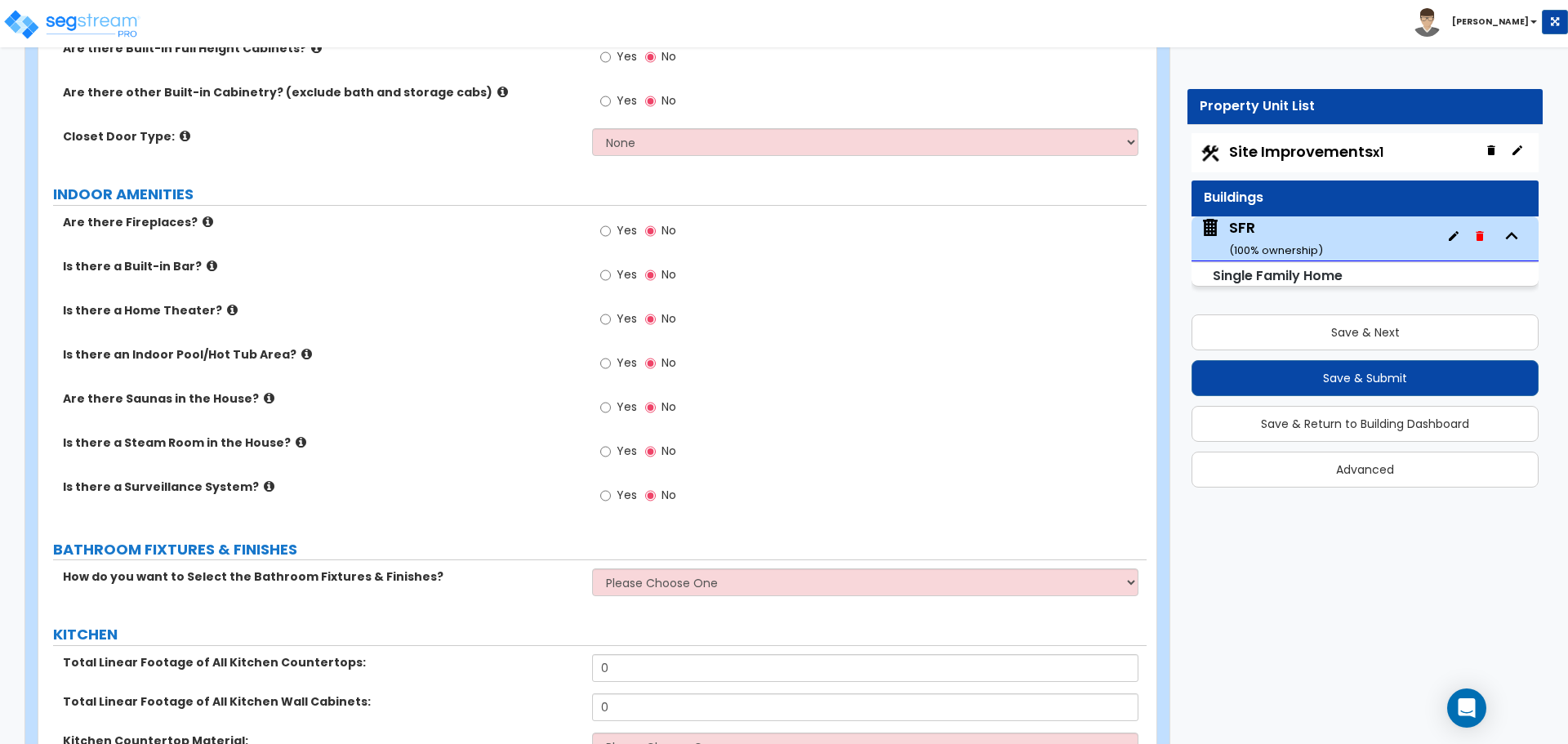
scroll to position [3103, 0]
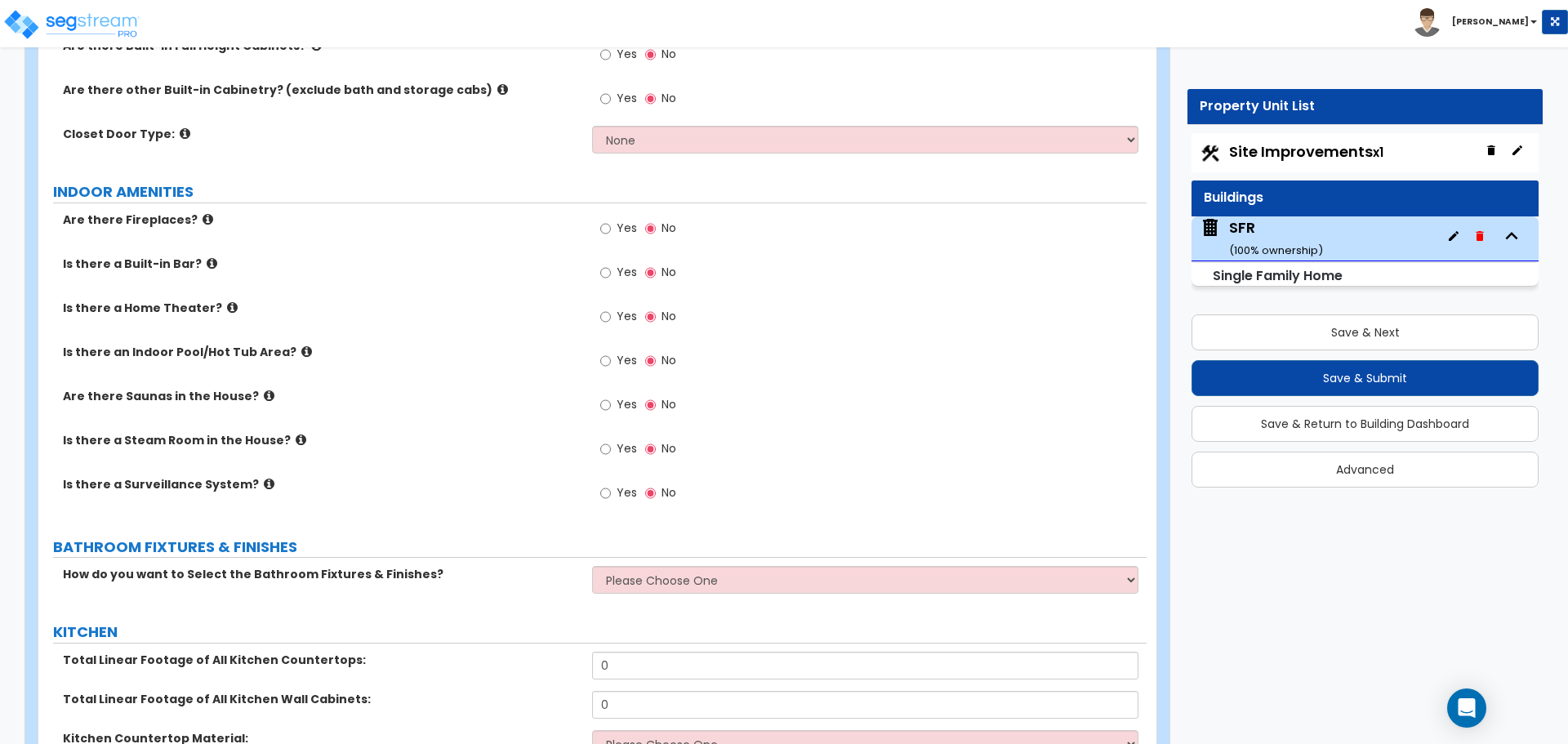
click at [611, 217] on label "Yes" at bounding box center [618, 231] width 37 height 28
click at [611, 220] on input "Yes" at bounding box center [605, 229] width 11 height 18
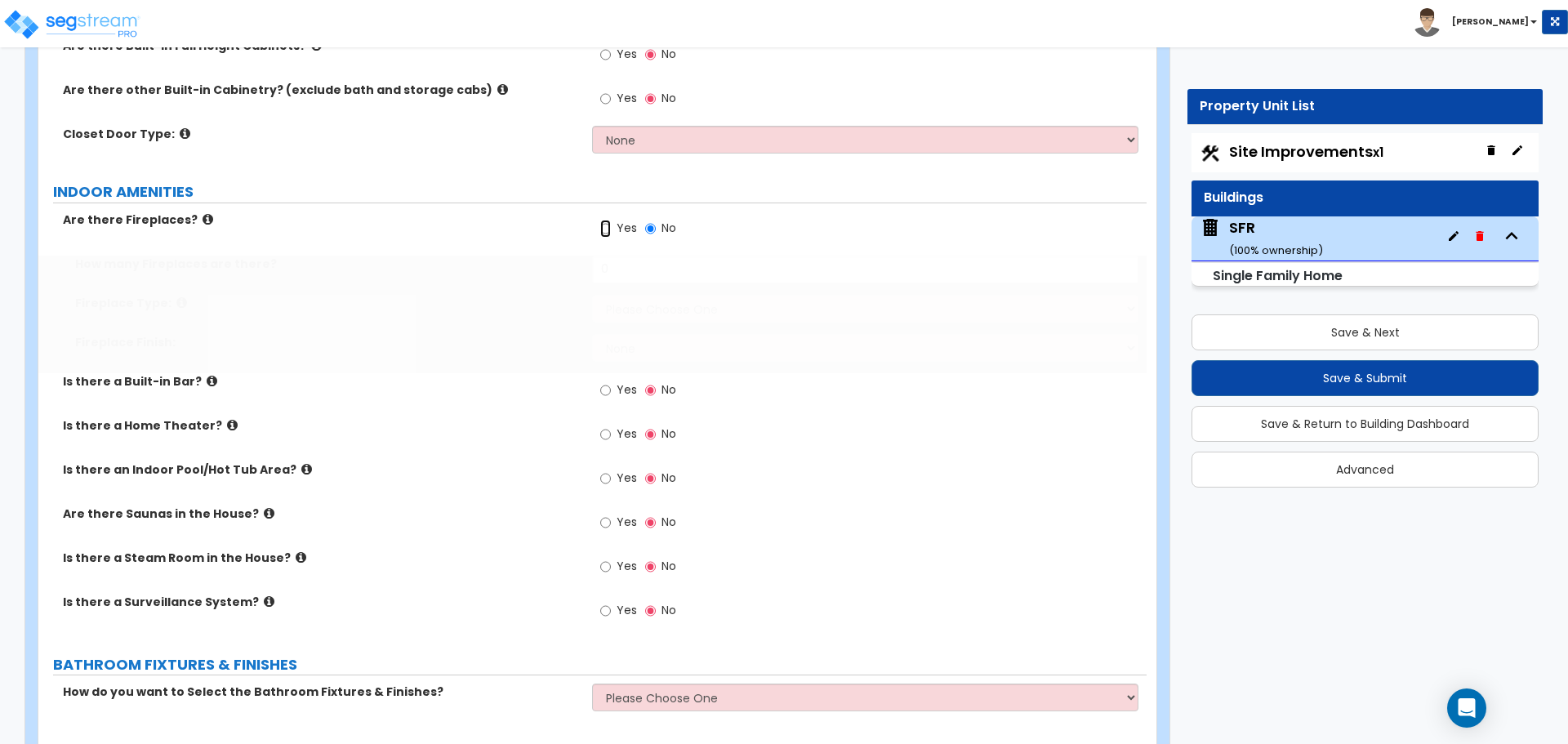
radio input "true"
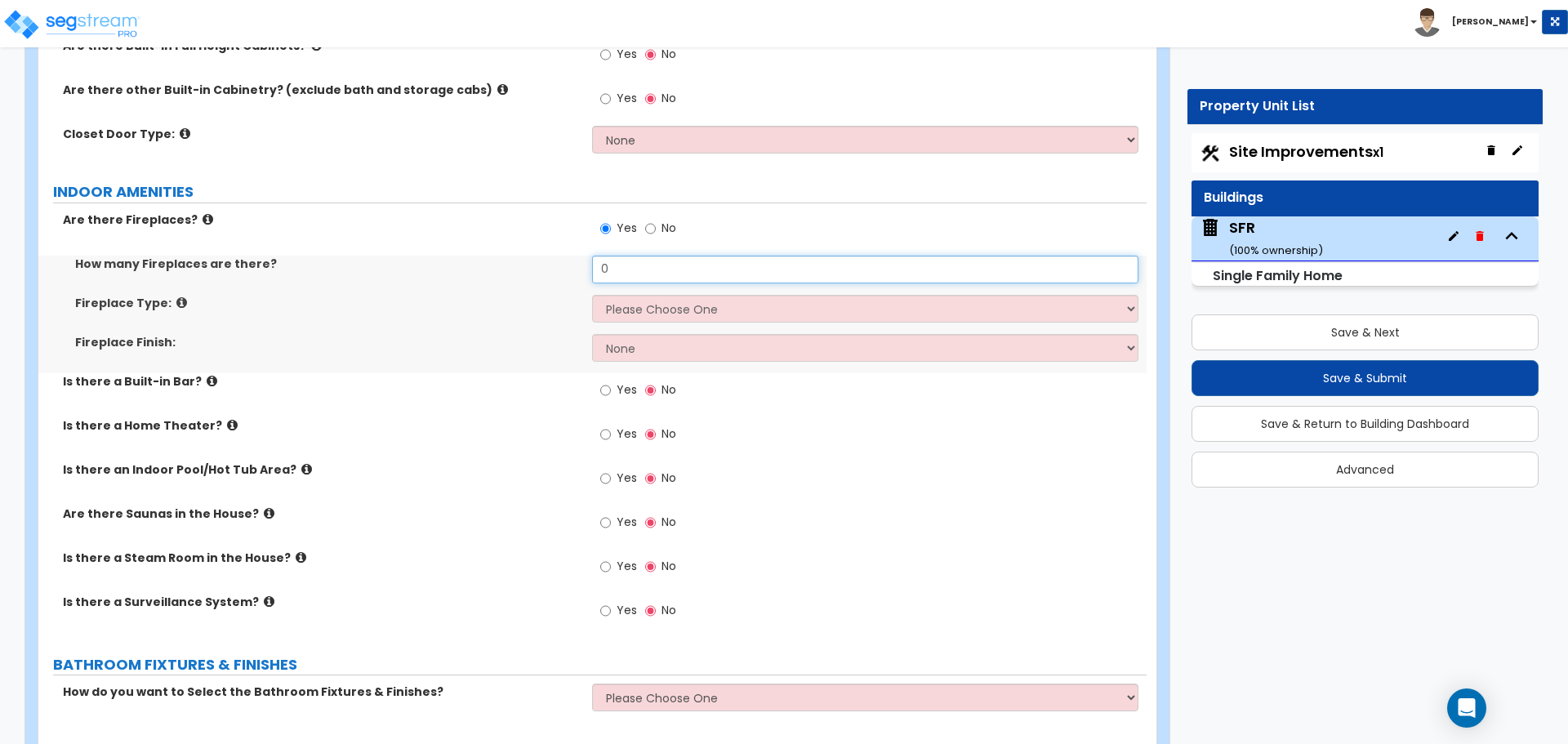
click at [641, 261] on input "0" at bounding box center [864, 269] width 545 height 28
click at [641, 257] on input "0" at bounding box center [864, 269] width 545 height 28
type input "2"
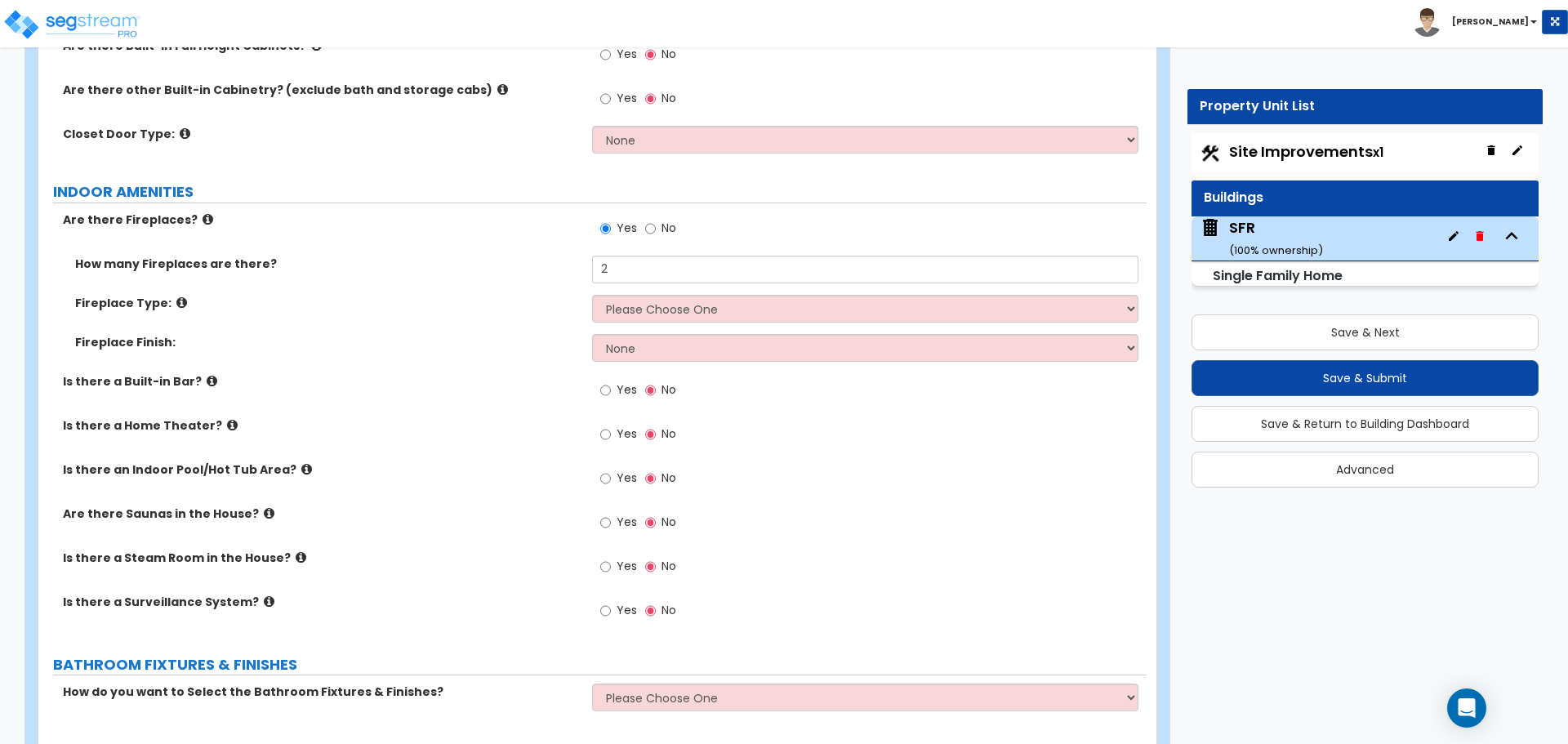
click at [559, 295] on label "Fireplace Type:" at bounding box center [327, 303] width 504 height 16
click at [647, 295] on select "Please Choose One Built-in Electric Fireplace Built-in Gas Fireplace Built-in W…" at bounding box center [864, 309] width 545 height 28
select select "3"
click at [592, 295] on select "Please Choose One Built-in Electric Fireplace Built-in Gas Fireplace Built-in W…" at bounding box center [864, 309] width 545 height 28
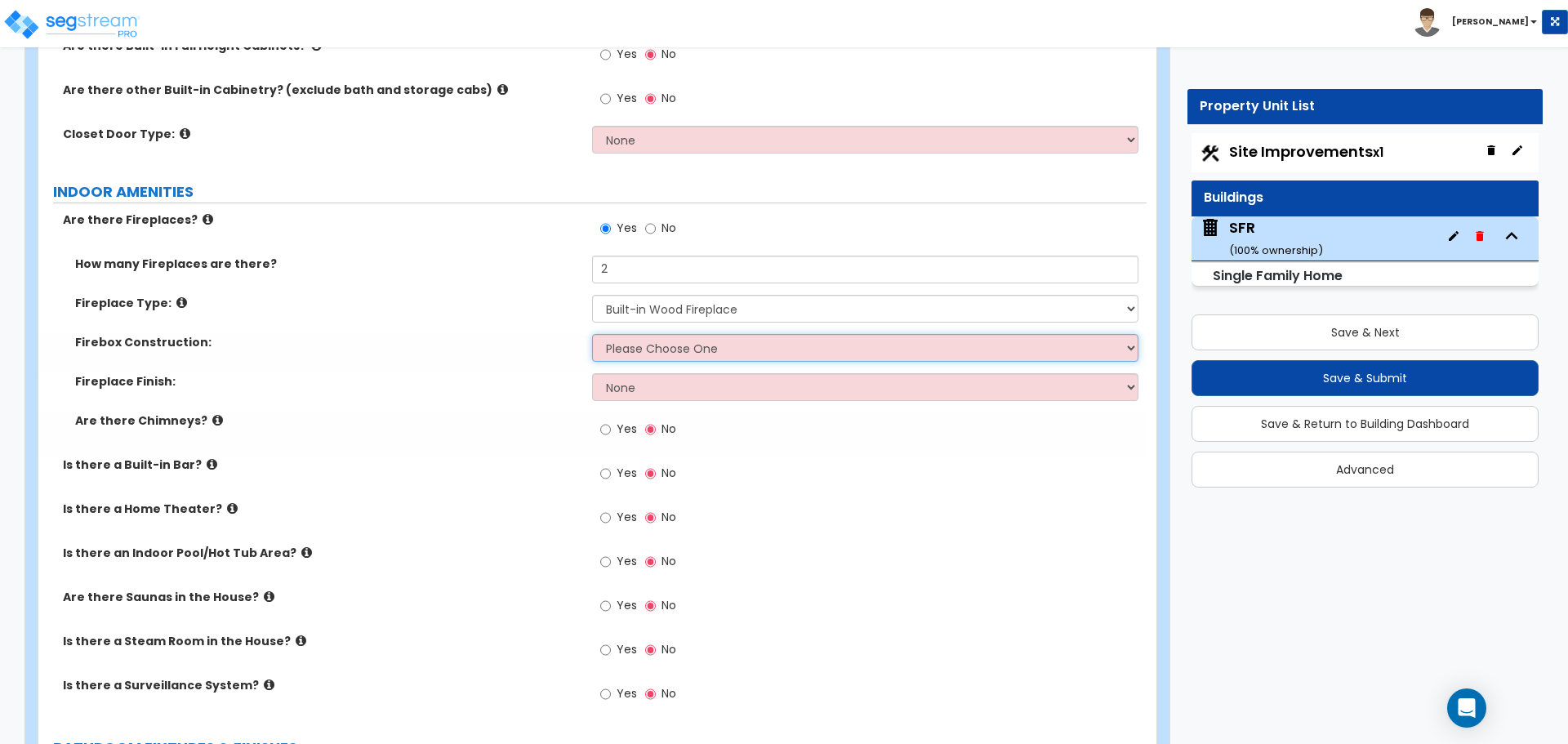
click at [643, 334] on select "Please Choose One Brick Stone I Don't Know, Please Choose for me" at bounding box center [864, 348] width 545 height 28
select select "1"
click at [592, 334] on select "Please Choose One Brick Stone I Don't Know, Please Choose for me" at bounding box center [864, 348] width 545 height 28
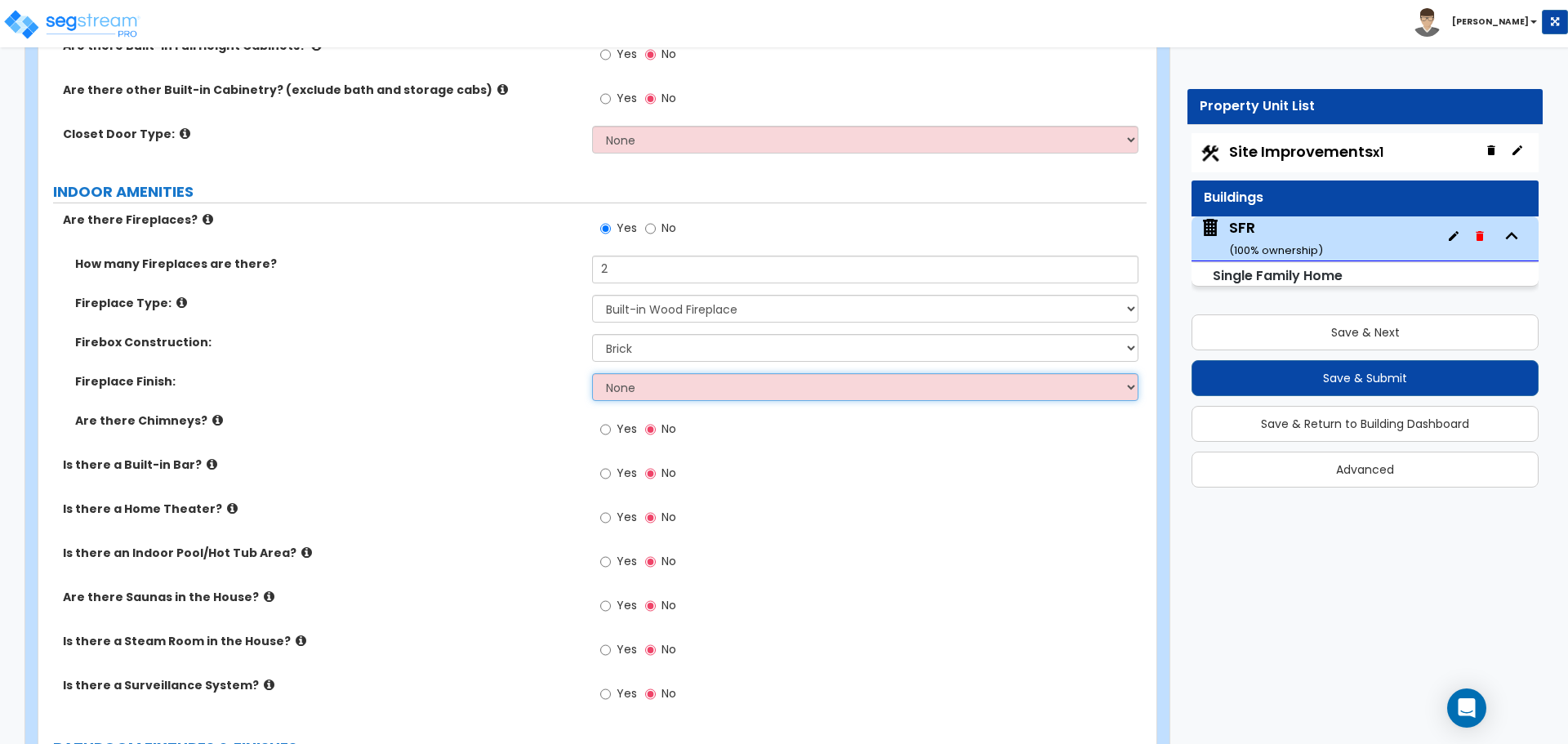
click at [648, 373] on select "None Brick Stone Tile Painted Molding" at bounding box center [864, 387] width 545 height 28
select select "1"
click at [592, 373] on select "None Brick Stone Tile Painted Molding" at bounding box center [864, 387] width 545 height 28
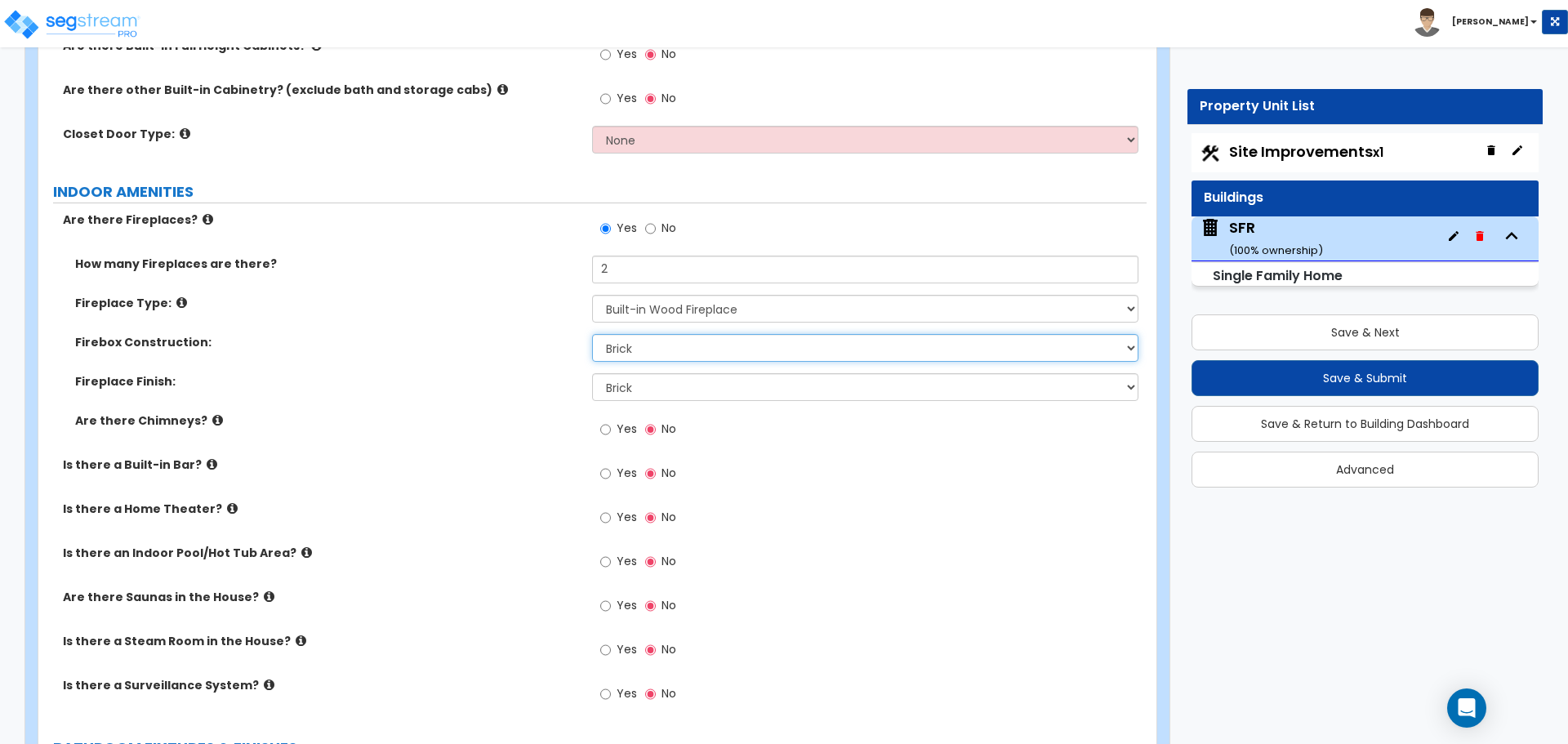
click at [639, 339] on select "Please Choose One Brick Stone I Don't Know, Please Choose for me" at bounding box center [864, 348] width 545 height 28
select select "2"
click at [592, 334] on select "Please Choose One Brick Stone I Don't Know, Please Choose for me" at bounding box center [864, 348] width 545 height 28
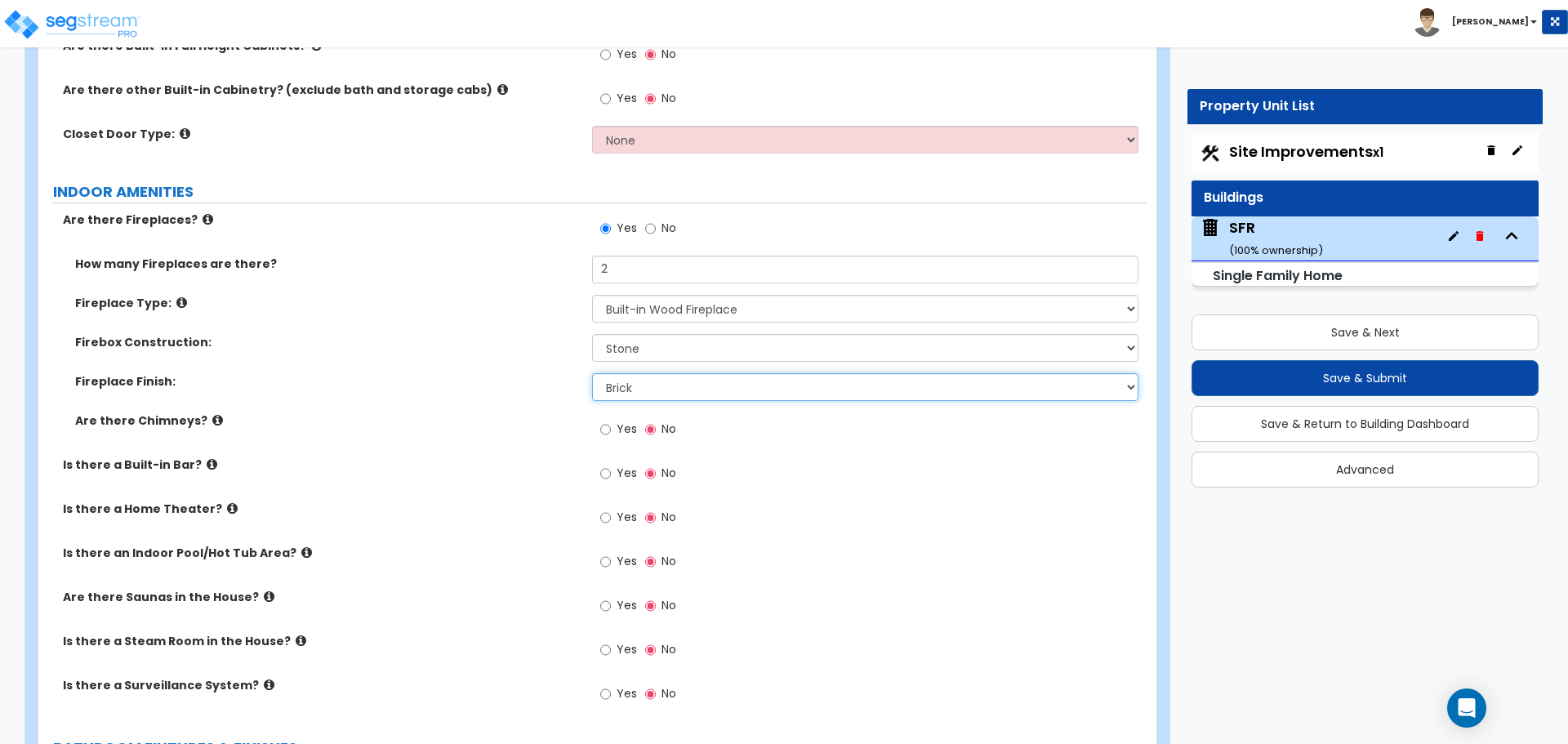
click at [641, 374] on select "None Brick Stone Tile Painted Molding" at bounding box center [864, 387] width 545 height 28
click at [615, 417] on label "Yes" at bounding box center [618, 431] width 37 height 28
click at [611, 420] on input "Yes" at bounding box center [605, 429] width 11 height 18
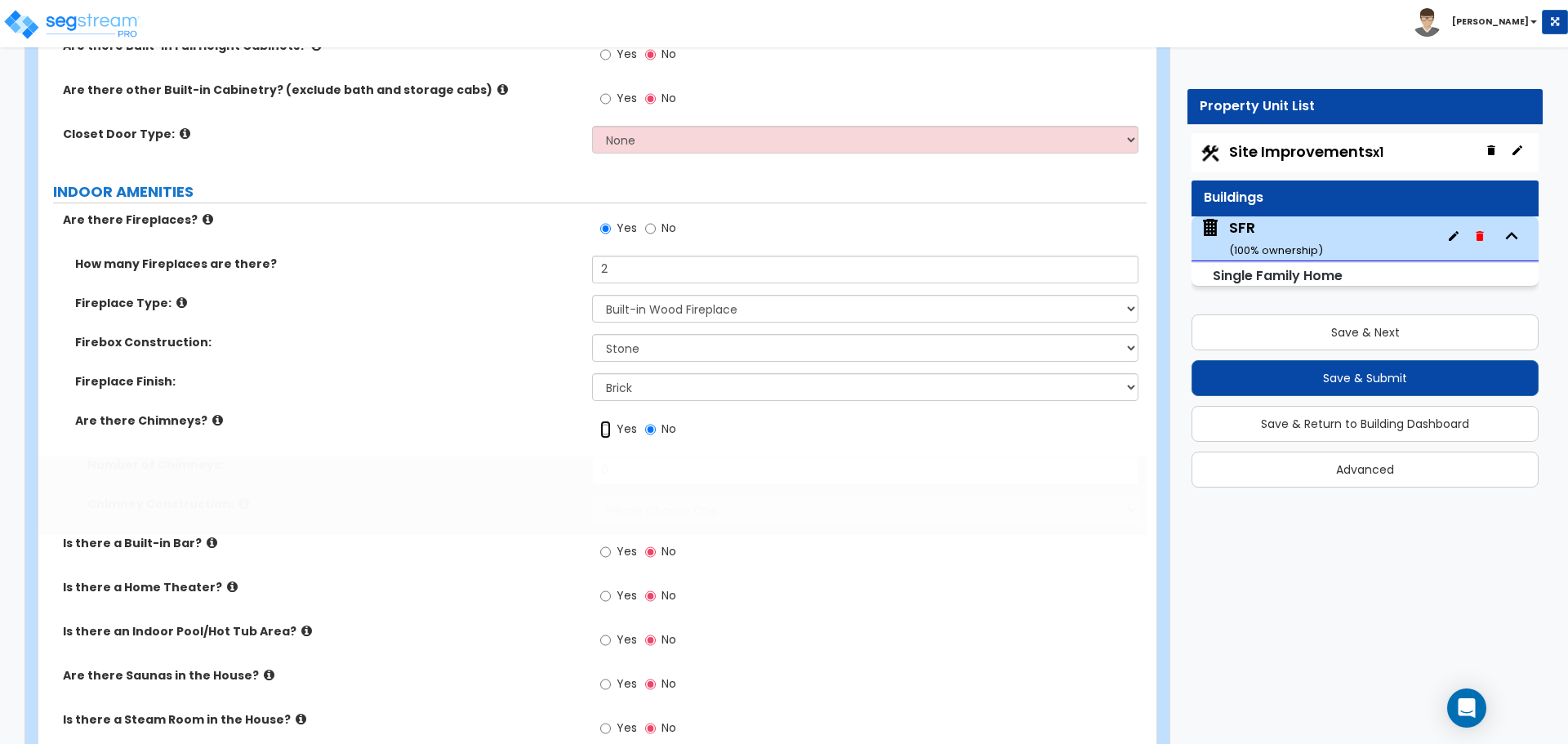
radio input "true"
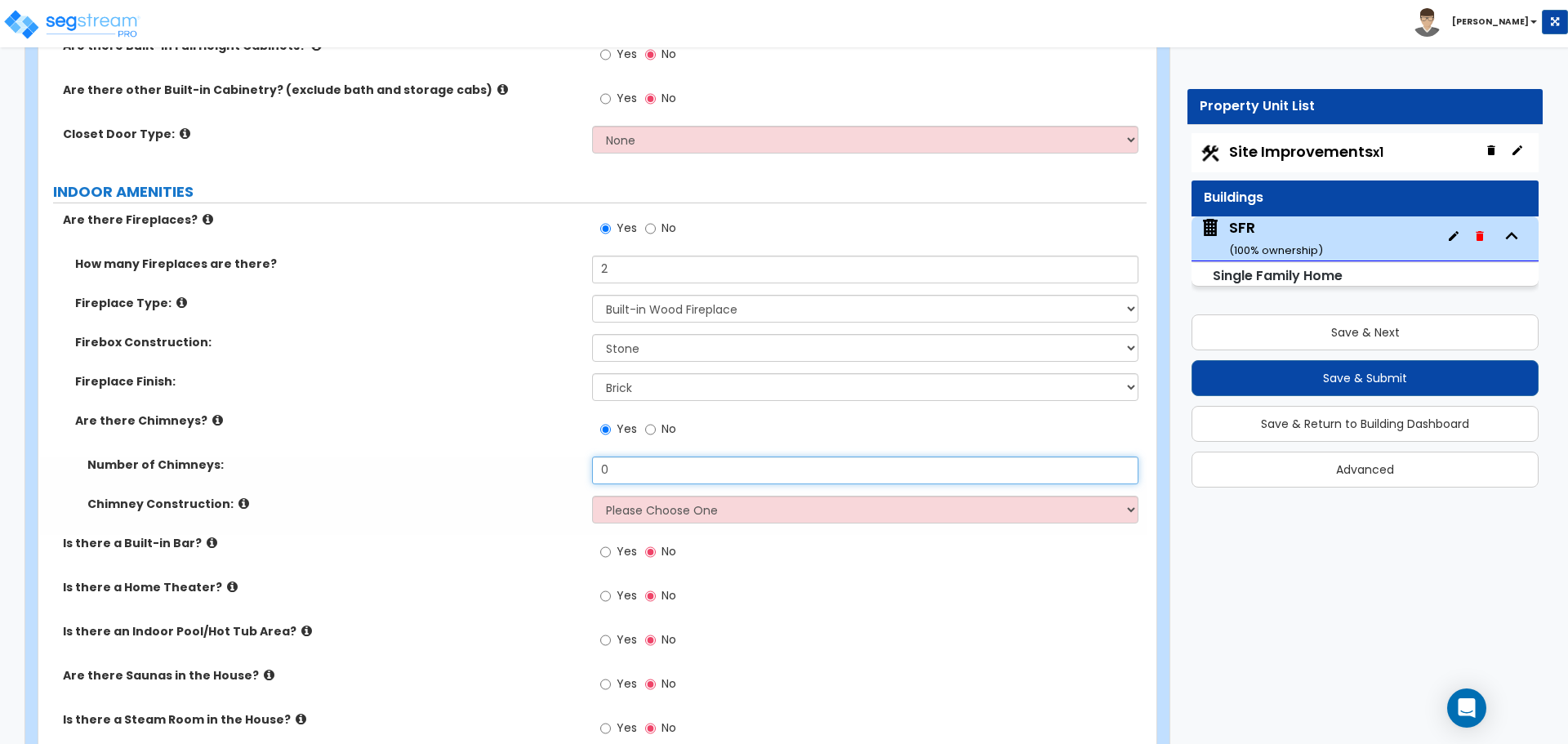
click at [613, 456] on input "0" at bounding box center [864, 470] width 545 height 28
type input "1"
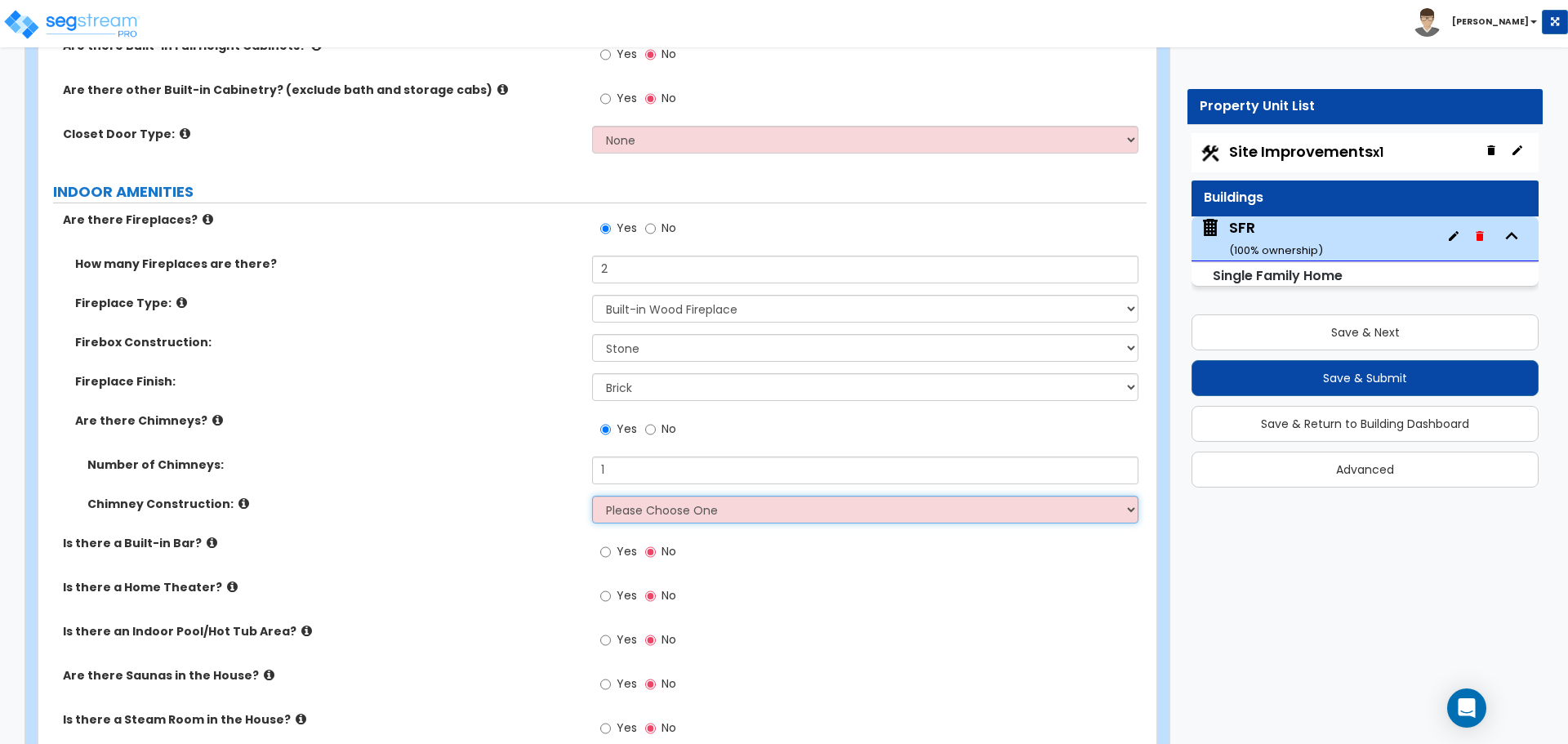
click at [630, 496] on select "Please Choose One Brick Construction Cinder Block Construction Stone Constructi…" at bounding box center [864, 510] width 545 height 28
select select "2"
click at [592, 496] on select "Please Choose One Brick Construction Cinder Block Construction Stone Constructi…" at bounding box center [864, 510] width 545 height 28
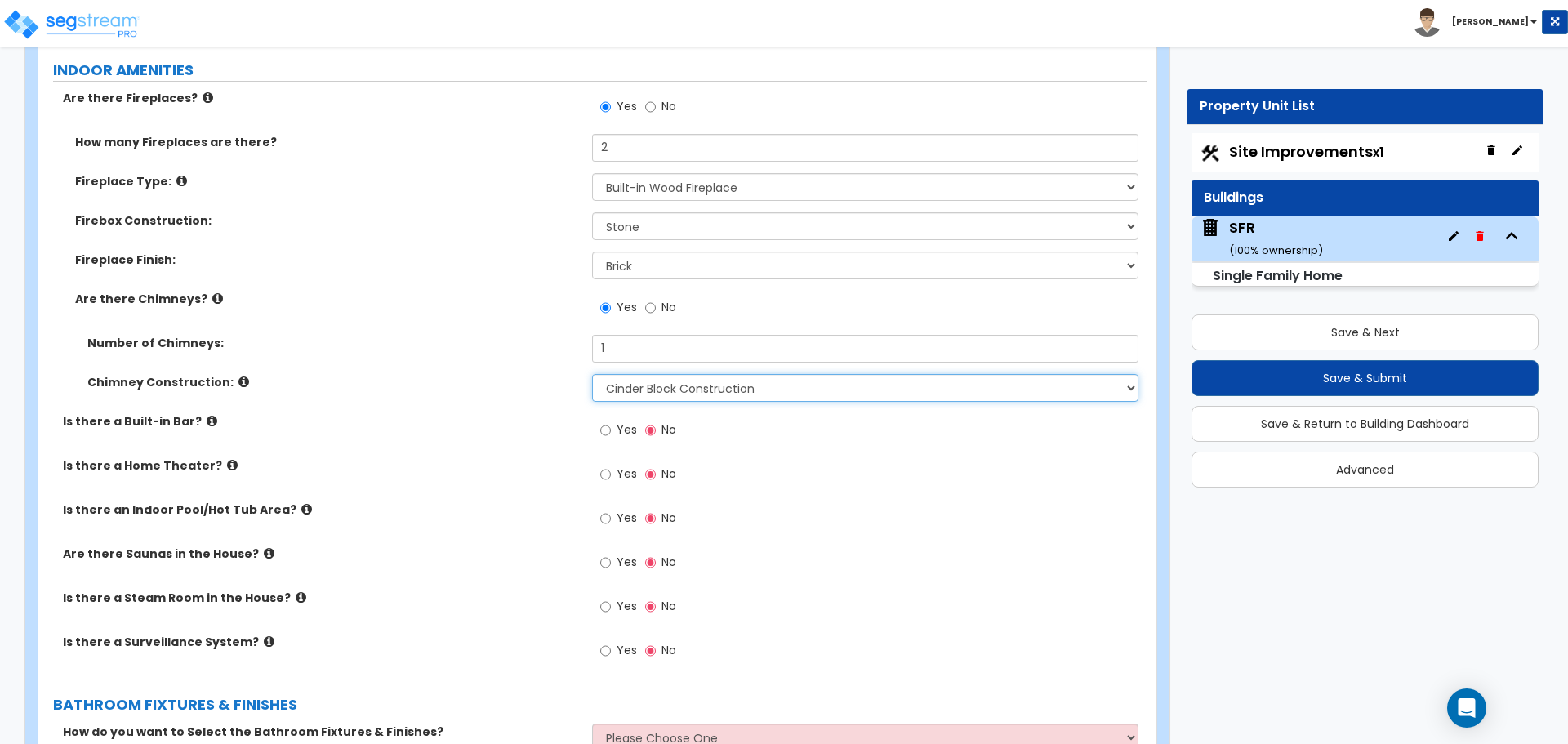
scroll to position [3184, 0]
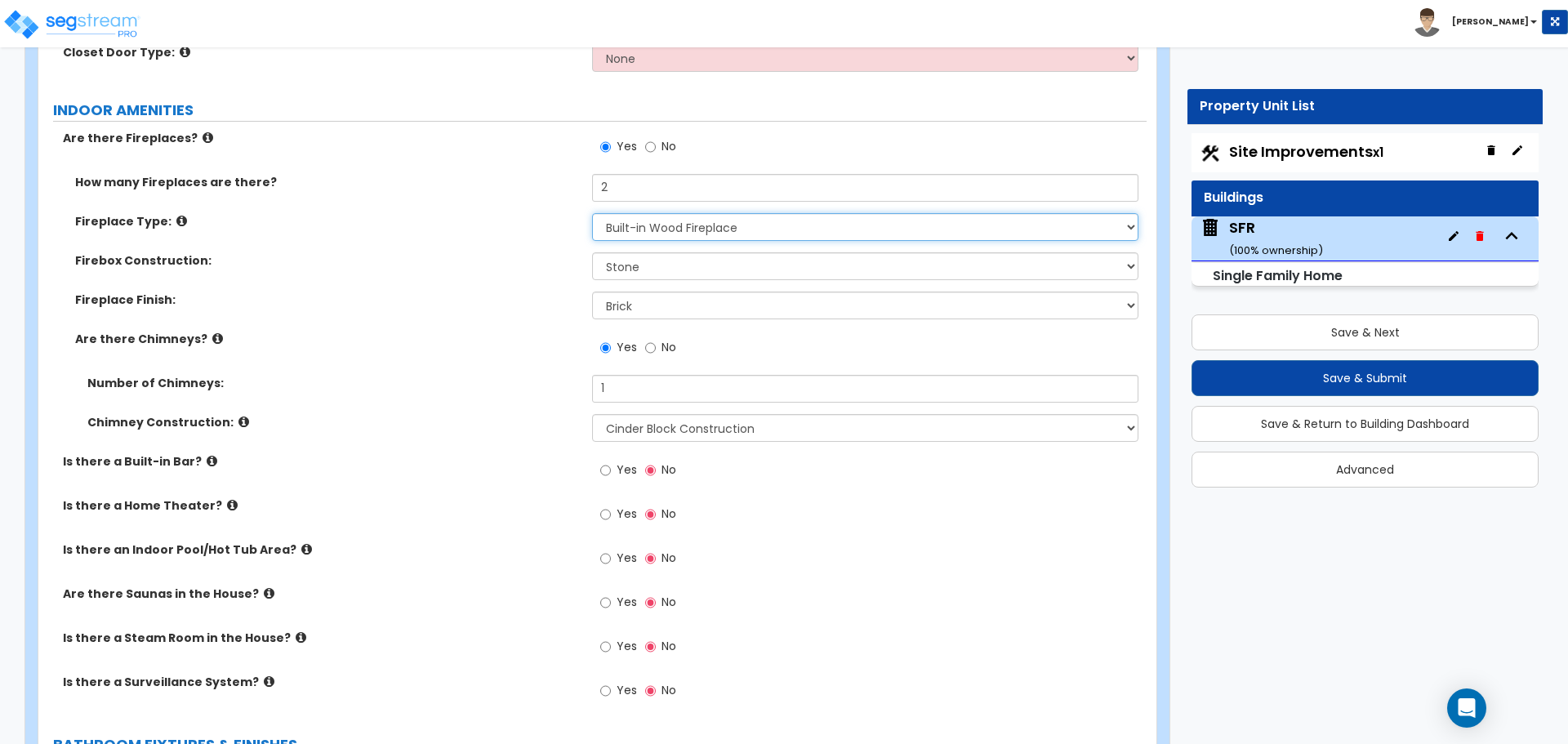
click at [669, 213] on select "Please Choose One Built-in Electric Fireplace Built-in Gas Fireplace Built-in W…" at bounding box center [864, 227] width 545 height 28
click at [644, 252] on select "Please Choose One Brick Stone I Don't Know, Please Choose for me" at bounding box center [864, 266] width 545 height 28
select select "3"
click at [592, 252] on select "Please Choose One Brick Stone I Don't Know, Please Choose for me" at bounding box center [864, 266] width 545 height 28
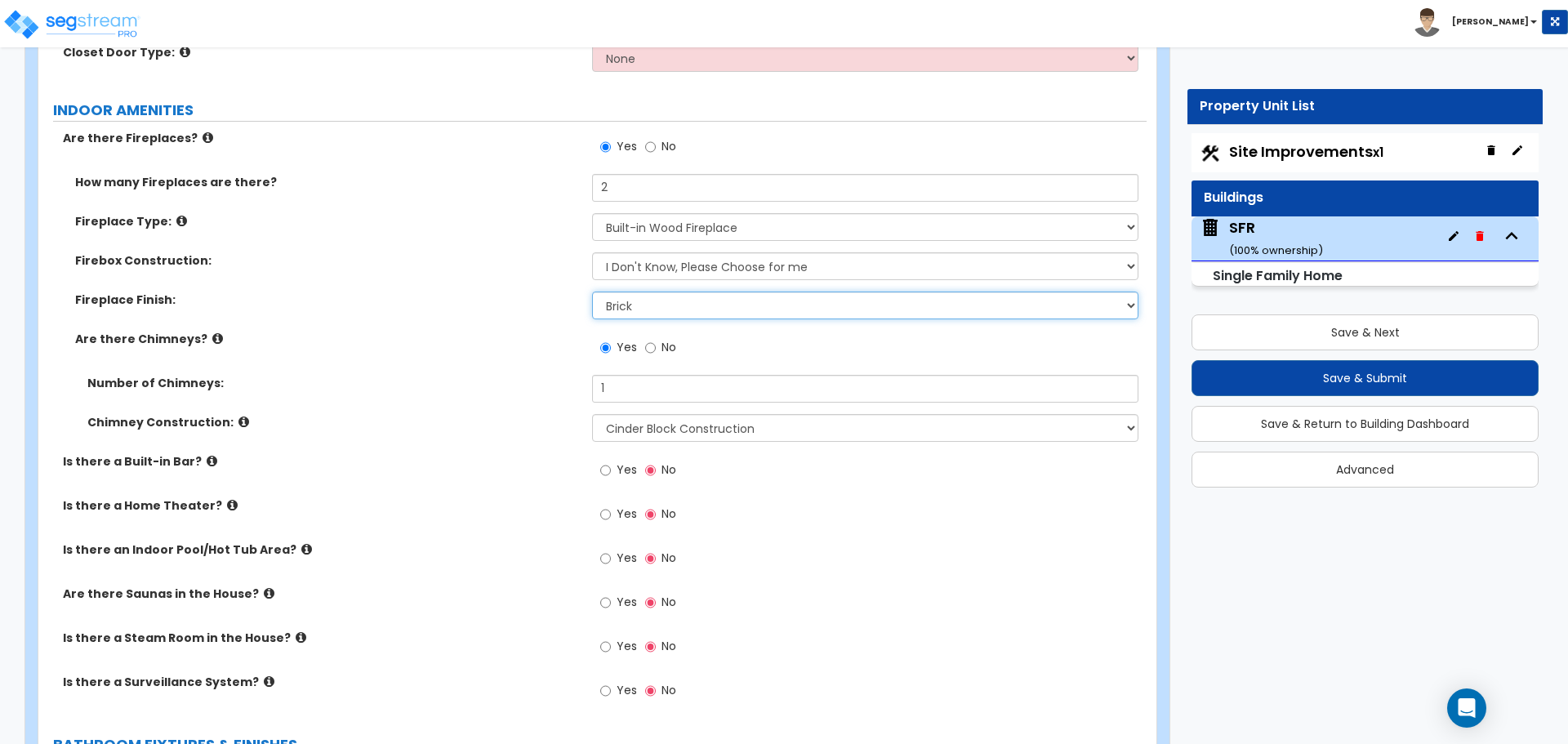
click at [663, 293] on select "None Brick Stone Tile Painted Molding" at bounding box center [864, 306] width 545 height 28
click at [592, 292] on select "None Brick Stone Tile Painted Molding" at bounding box center [864, 306] width 545 height 28
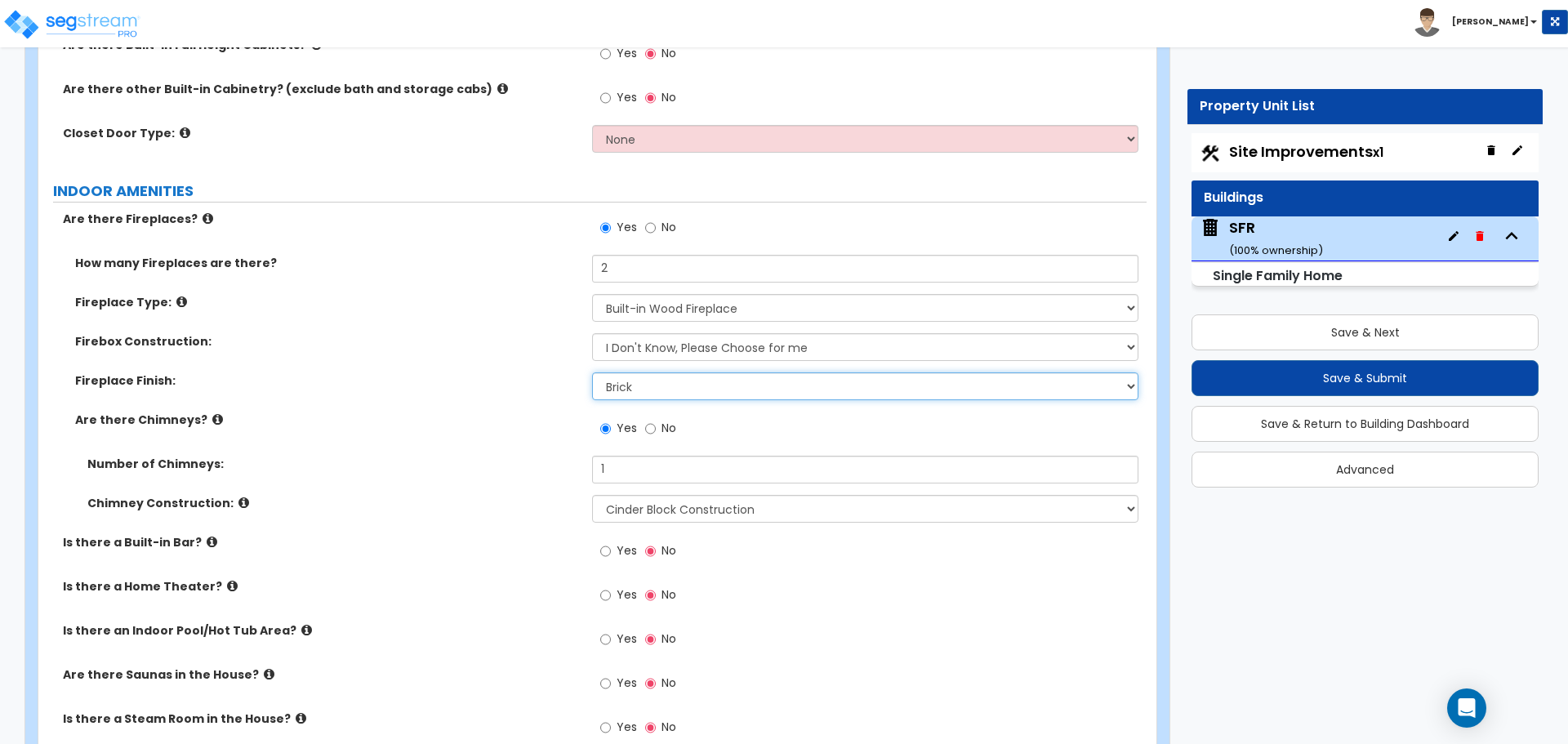
scroll to position [3103, 0]
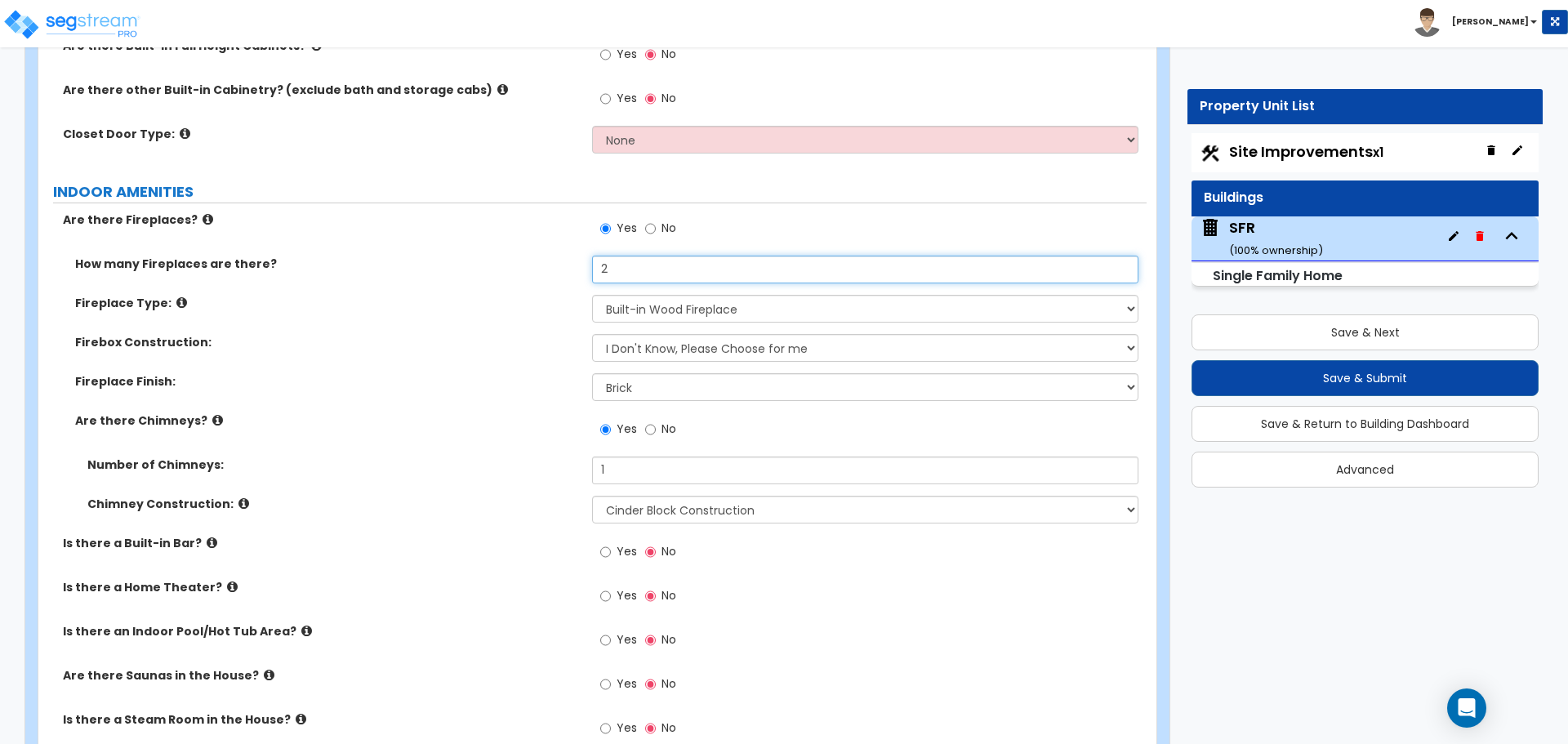
click at [615, 255] on input "2" at bounding box center [864, 269] width 545 height 28
type input "1"
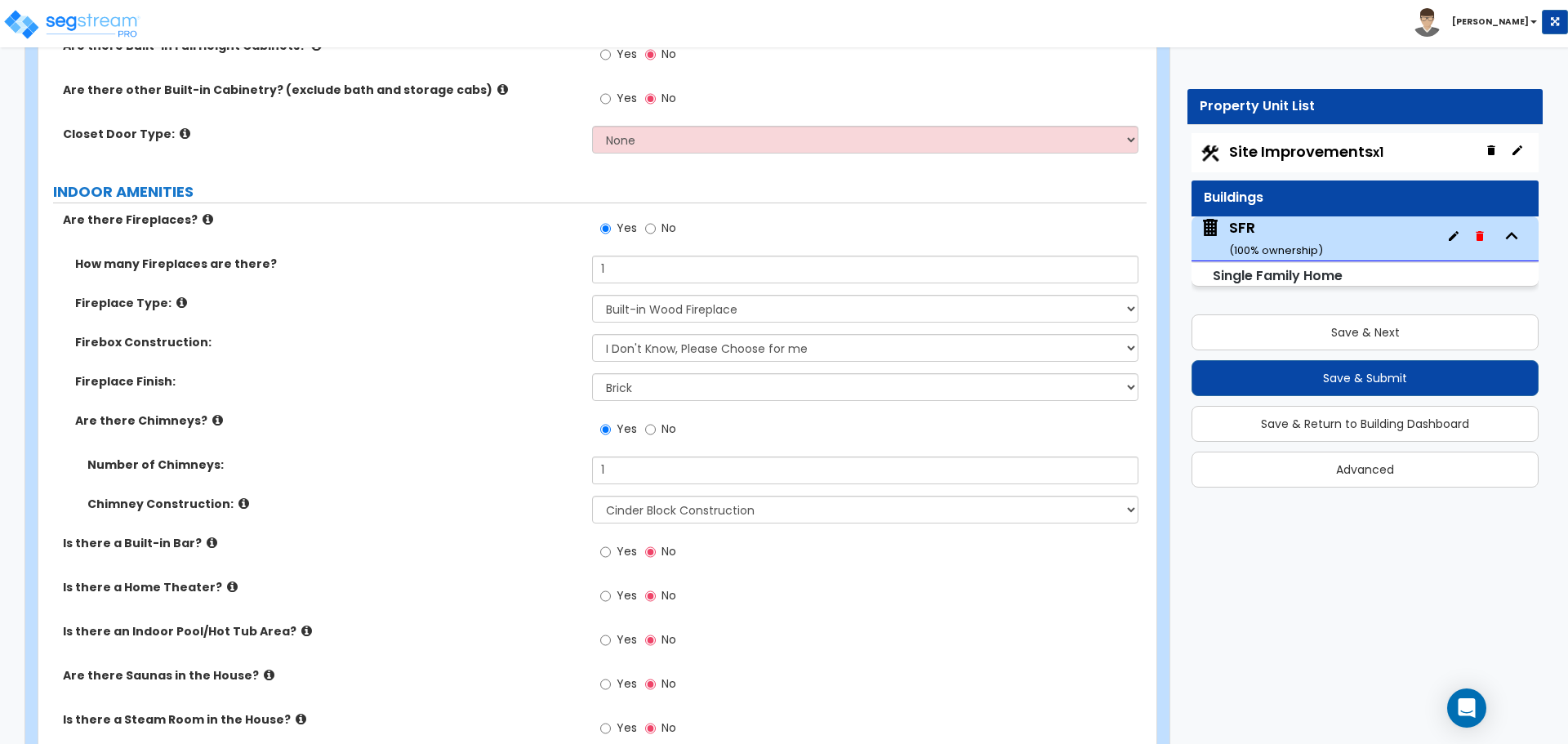
click at [528, 236] on div "Are there Fireplaces? Yes No" at bounding box center [592, 234] width 1108 height 44
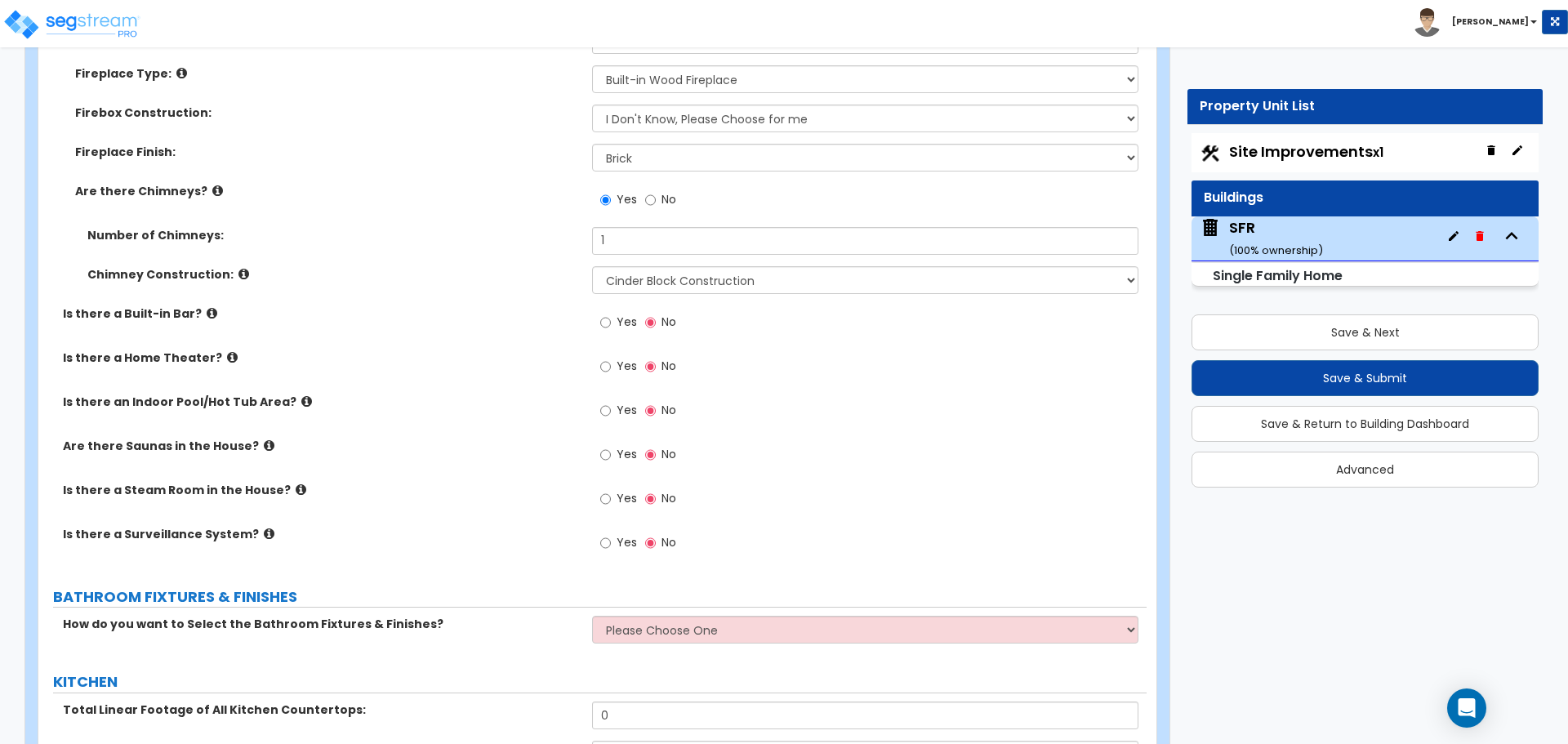
scroll to position [3348, 0]
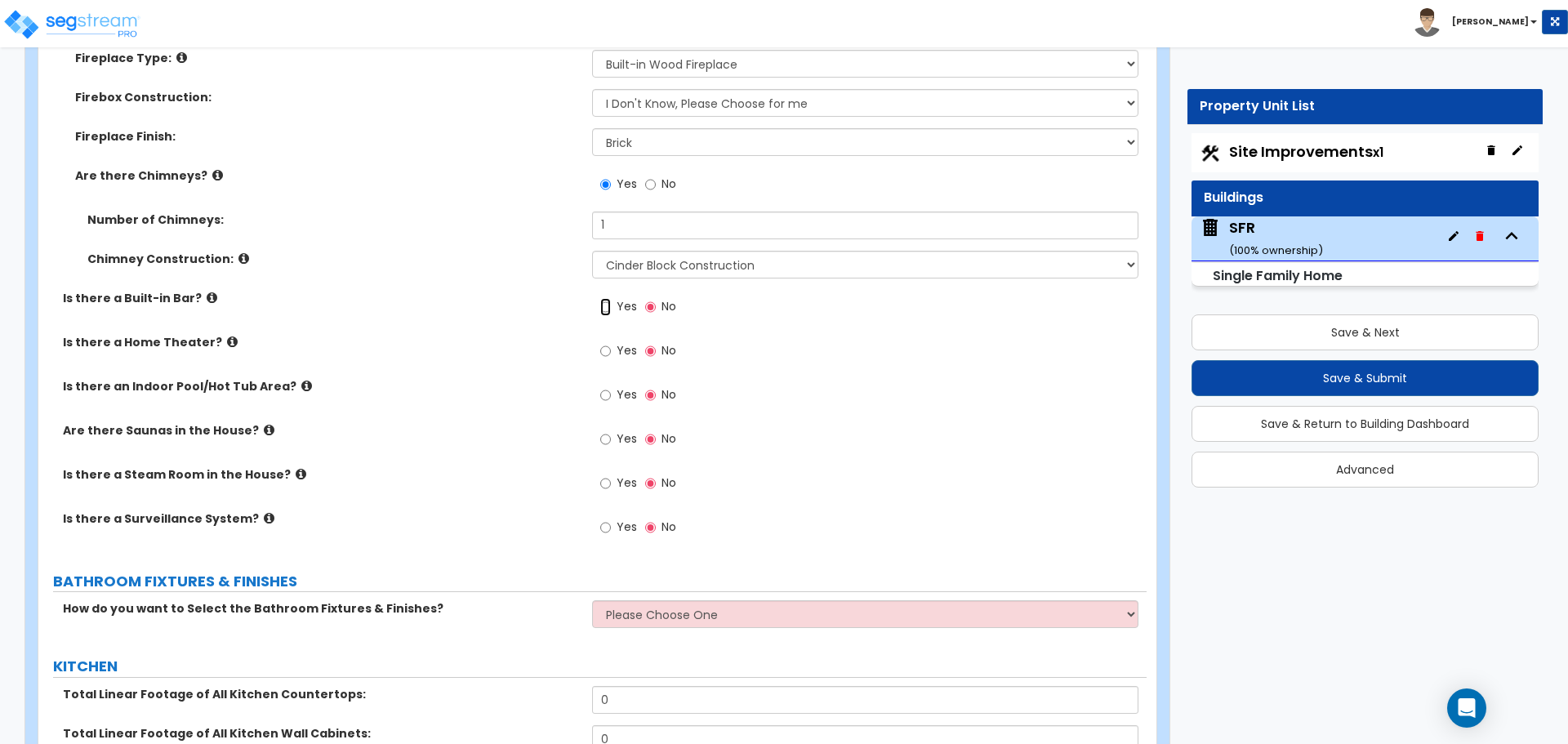
click at [606, 298] on input "Yes" at bounding box center [605, 307] width 11 height 18
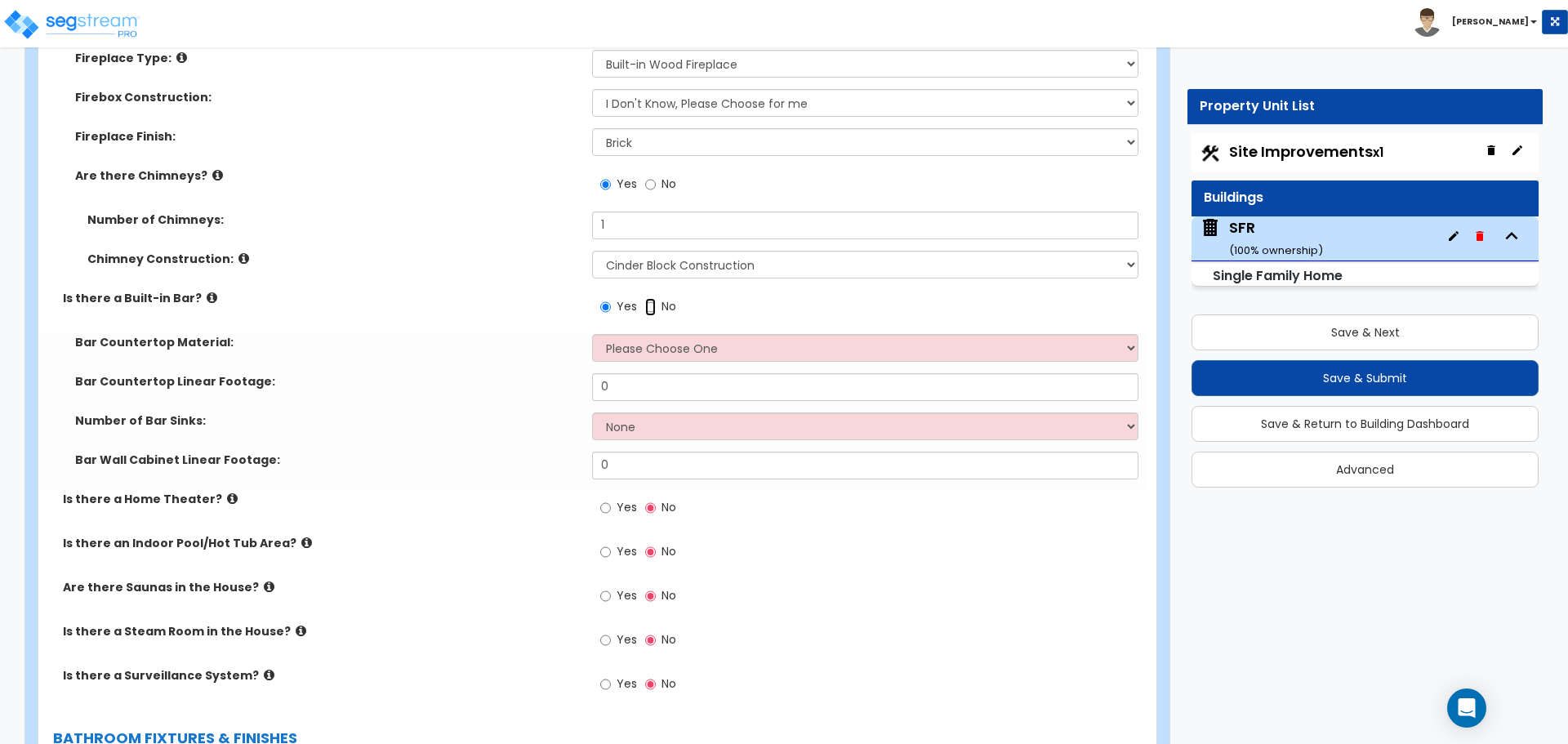
click at [647, 298] on input "No" at bounding box center [650, 307] width 11 height 18
radio input "false"
radio input "true"
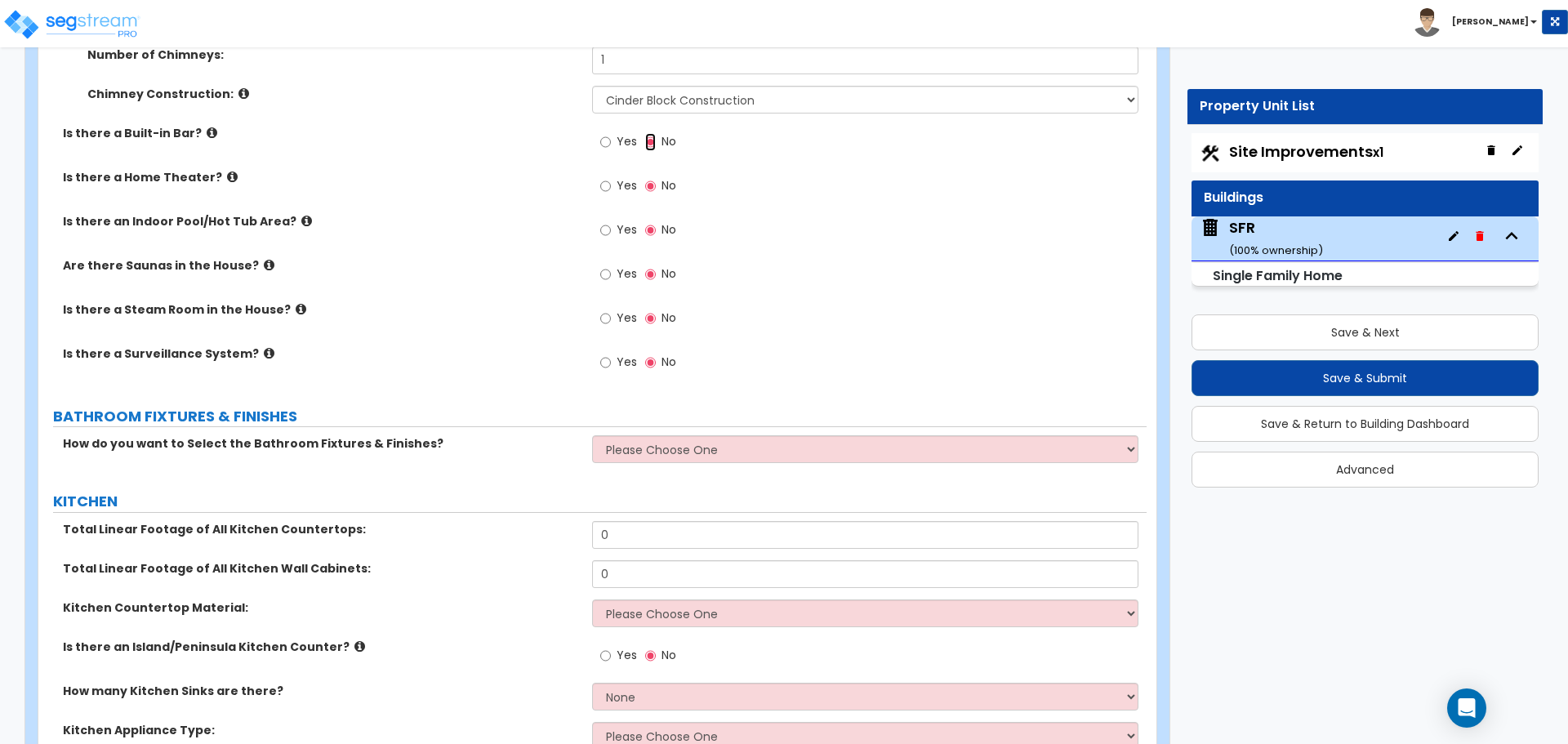
scroll to position [3592, 0]
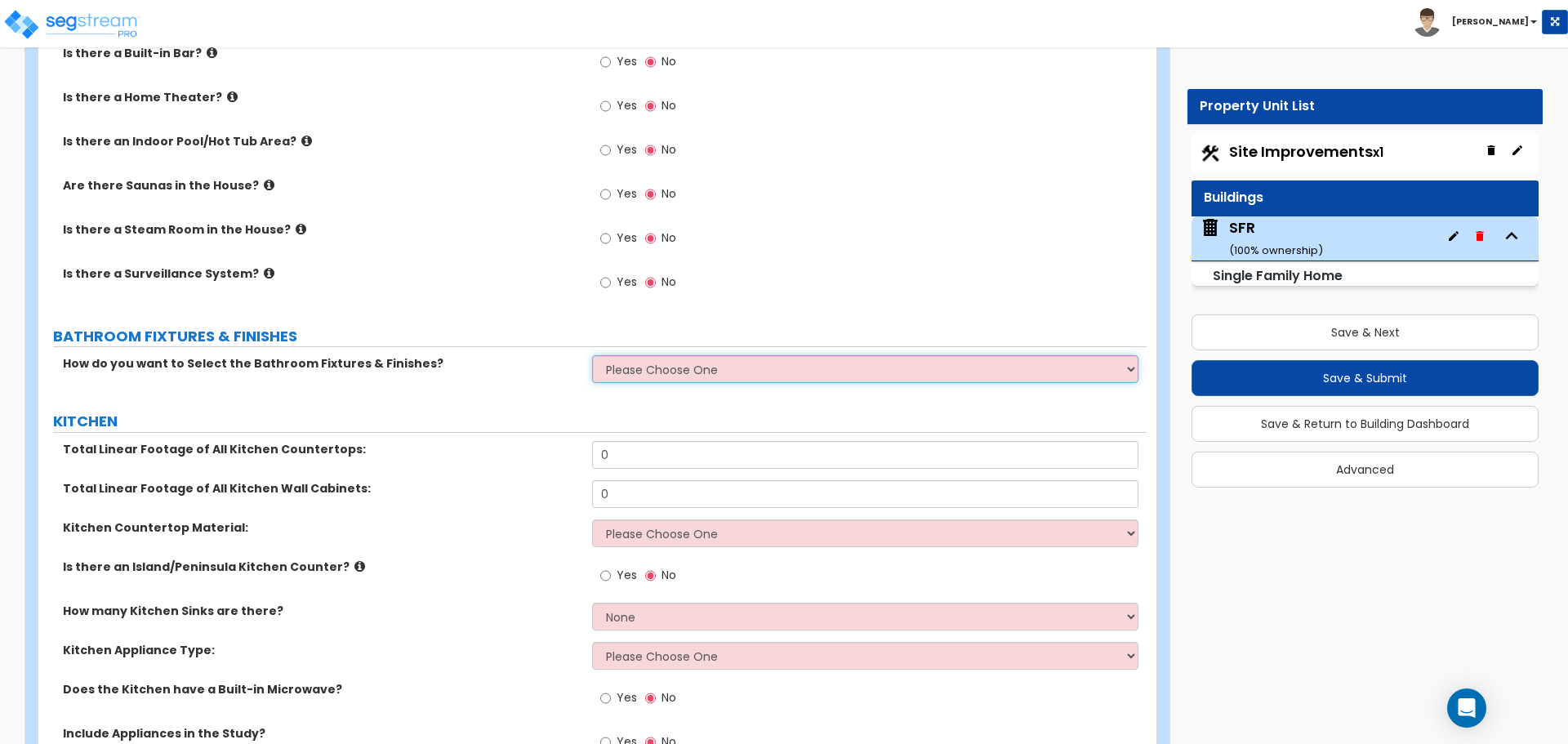
click at [639, 355] on select "Please Choose One I want to Select Fixtures and Finishes only for one Bath and …" at bounding box center [864, 369] width 545 height 28
click at [634, 355] on select "Please Choose One I want to Select Fixtures and Finishes only for one Bath and …" at bounding box center [864, 369] width 545 height 28
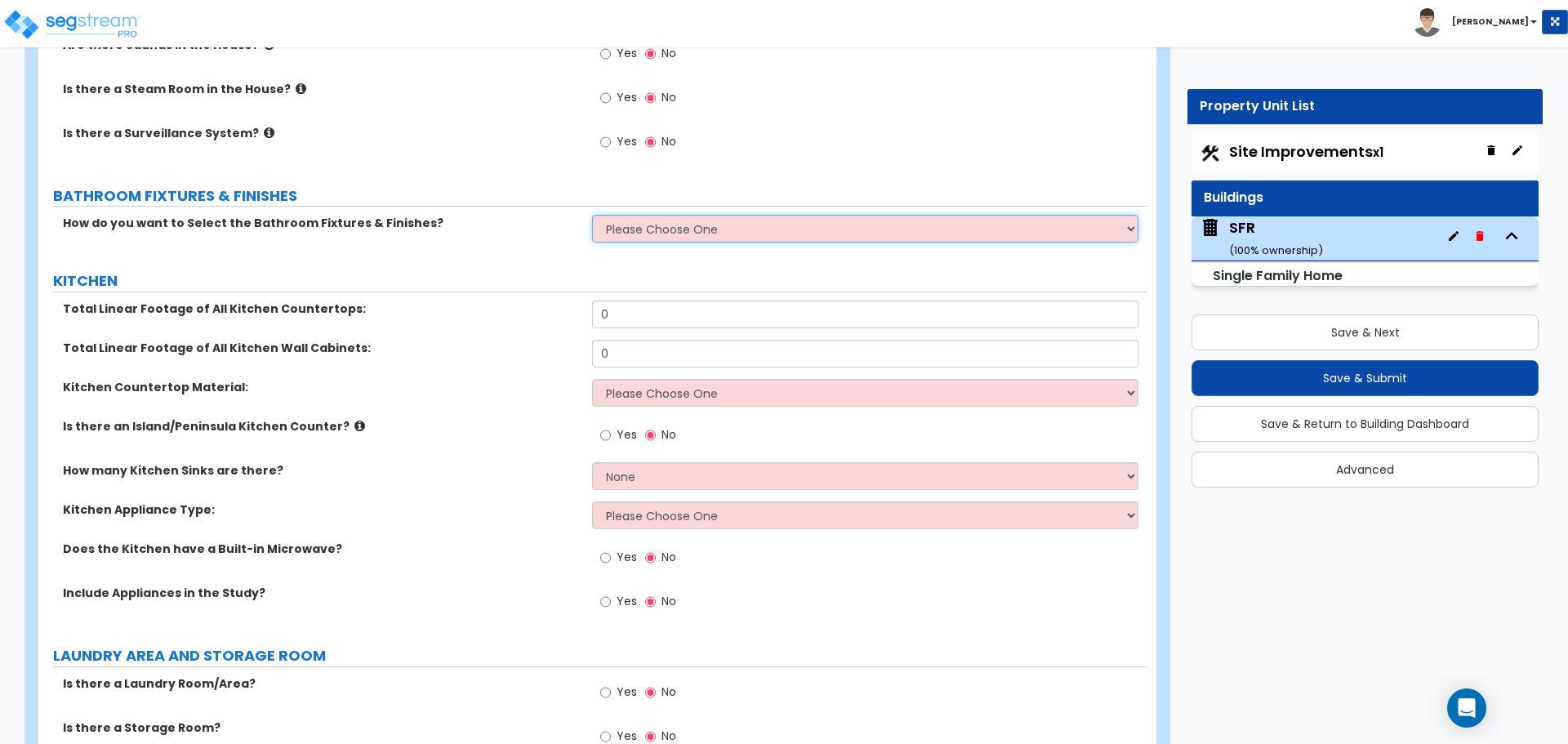
scroll to position [3756, 0]
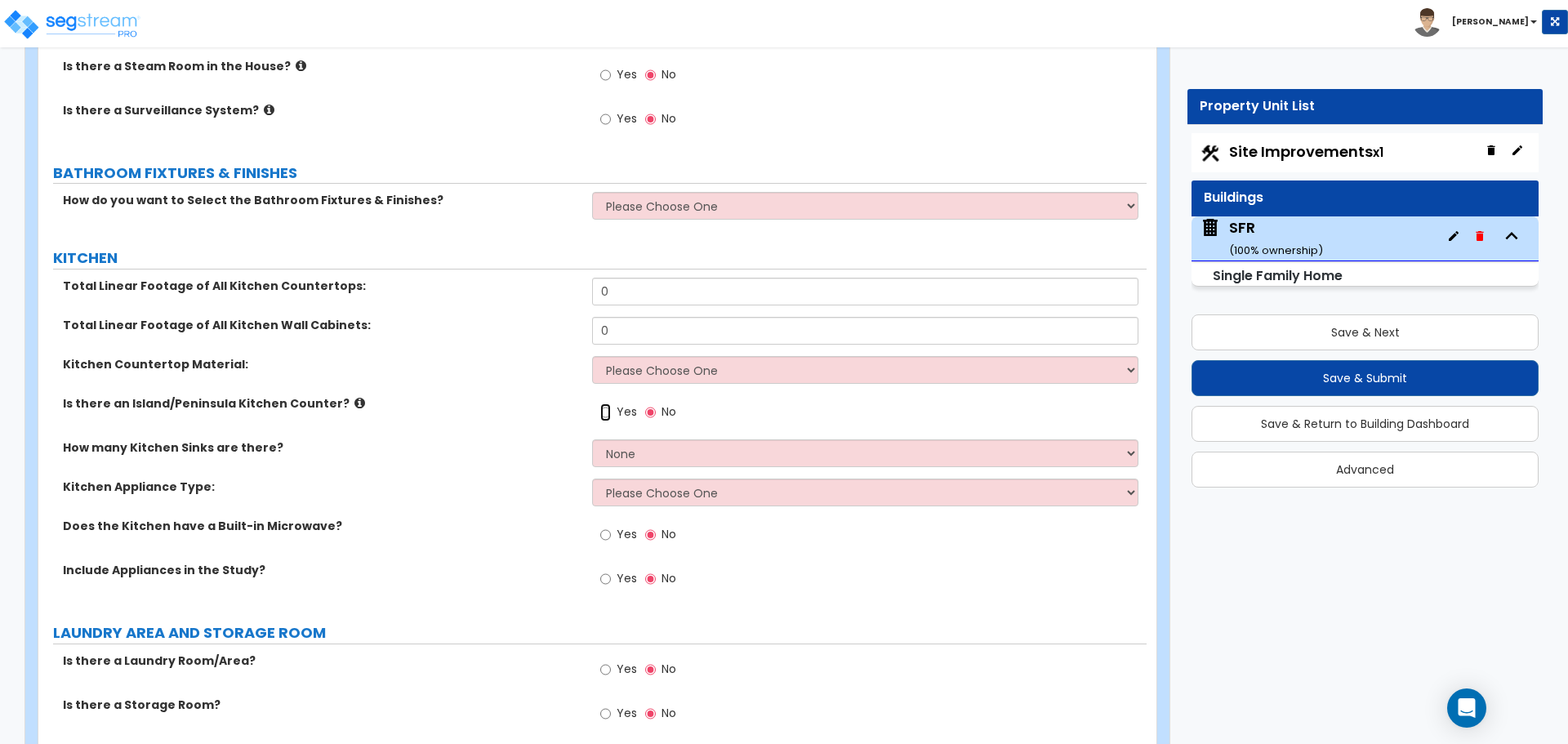
click at [604, 404] on input "Yes" at bounding box center [605, 413] width 11 height 18
radio input "true"
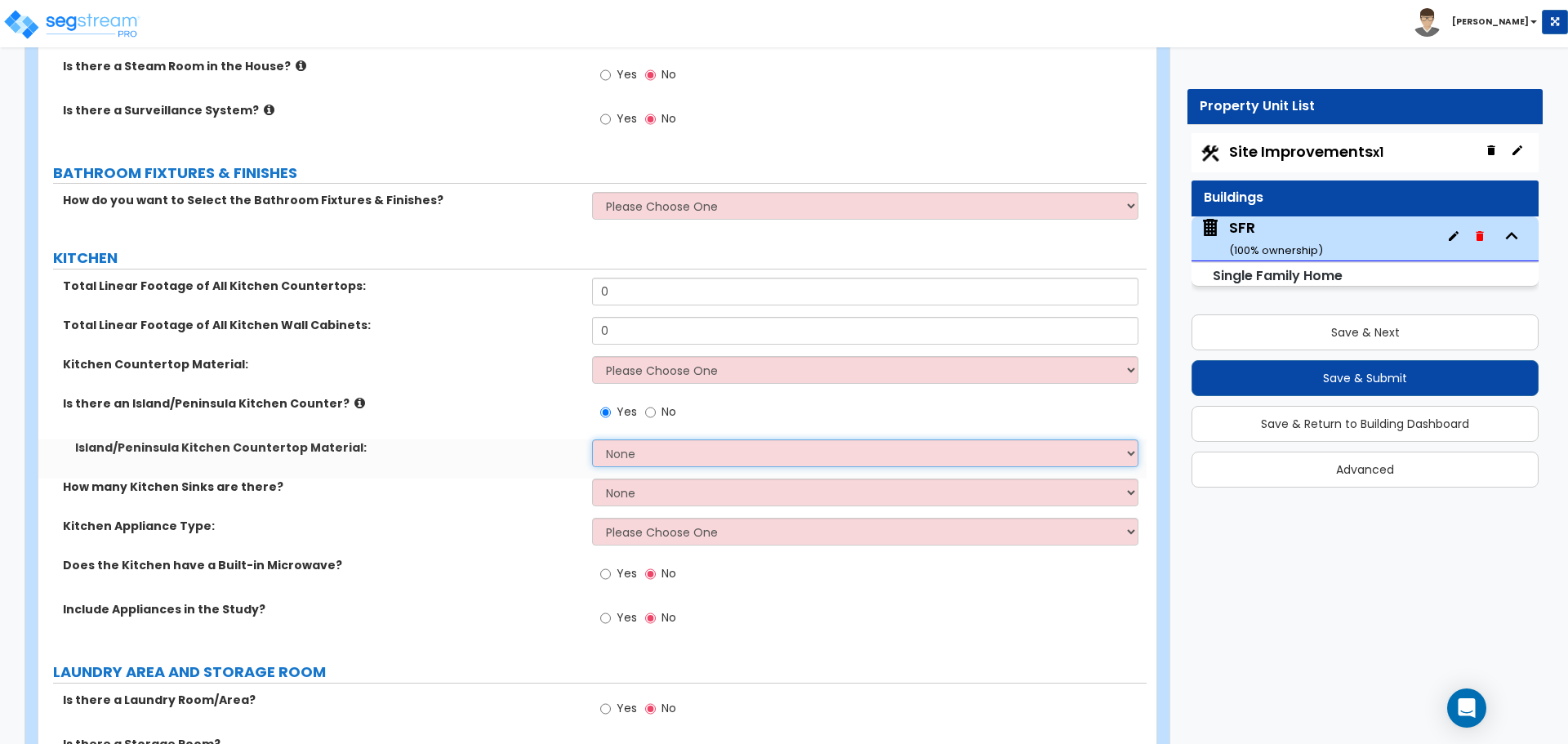
click at [644, 439] on select "None Plastic Laminate Solid Surface Stone Quartz Marble Tile Wood Stainless Ste…" at bounding box center [864, 453] width 545 height 28
select select "1"
click at [592, 439] on select "None Plastic Laminate Solid Surface Stone Quartz Marble Tile Wood Stainless Ste…" at bounding box center [864, 453] width 545 height 28
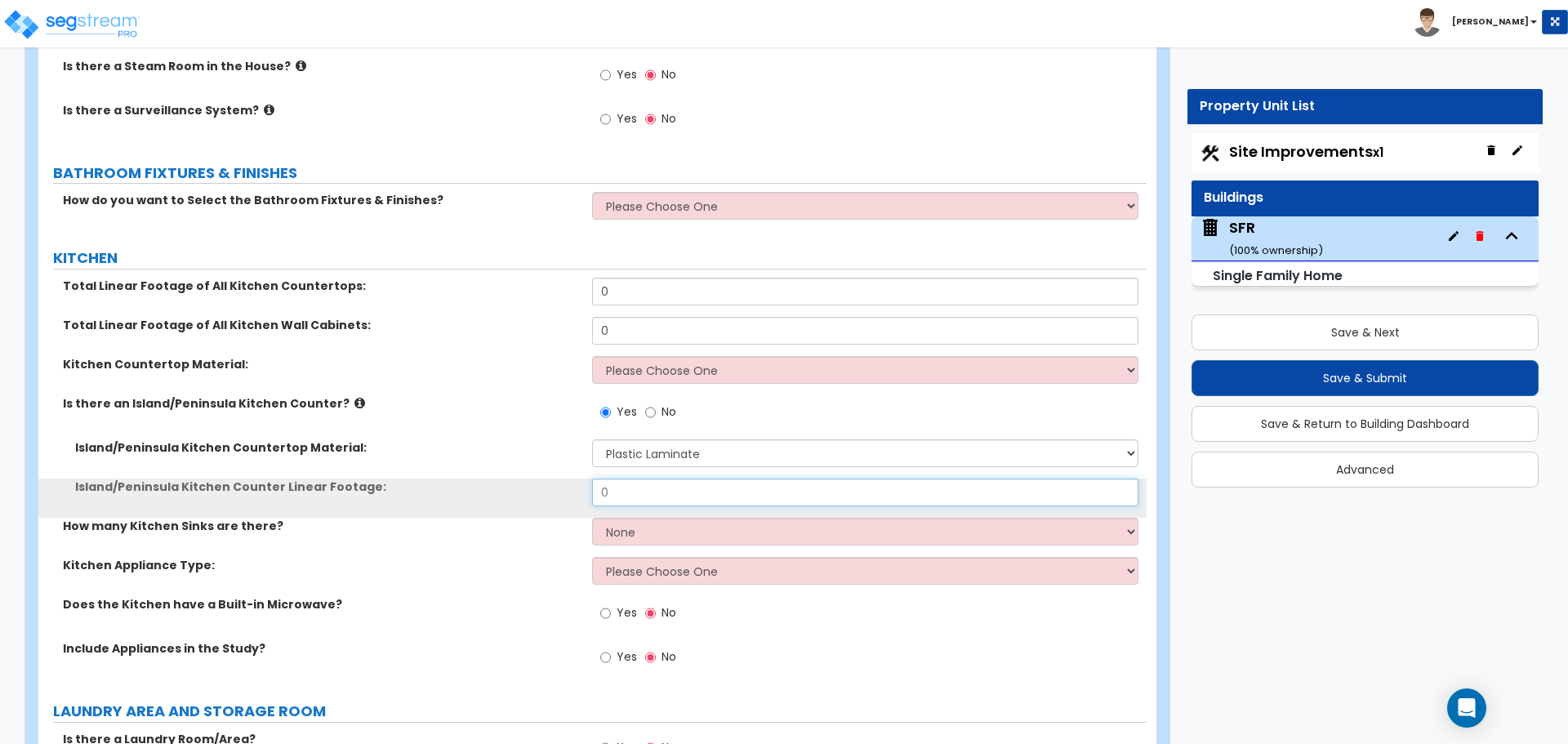
click at [620, 479] on input "0" at bounding box center [864, 493] width 545 height 28
type input "5"
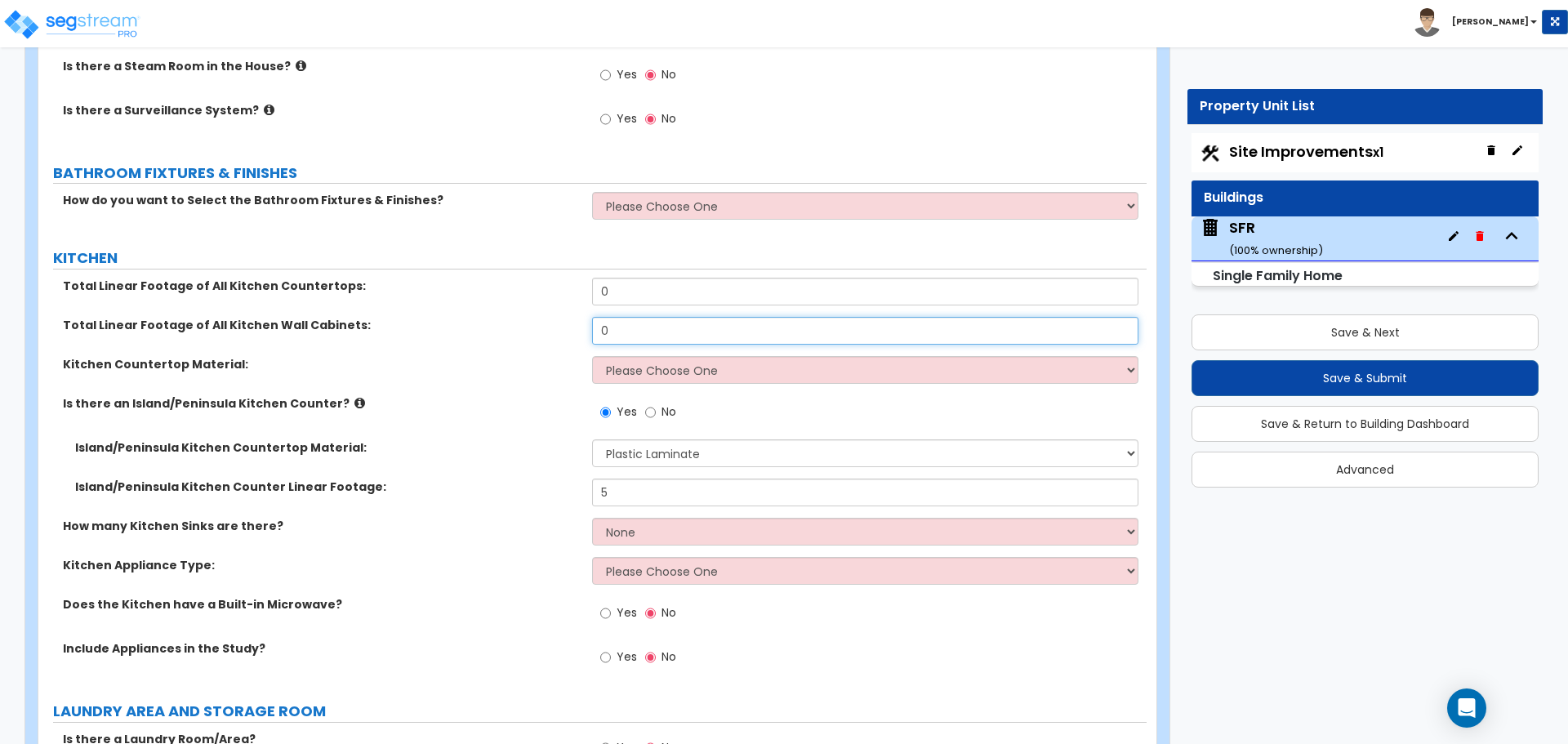
click at [617, 317] on input "0" at bounding box center [864, 331] width 545 height 28
click at [620, 317] on input "0" at bounding box center [864, 331] width 545 height 28
click at [628, 285] on input "0" at bounding box center [864, 292] width 545 height 28
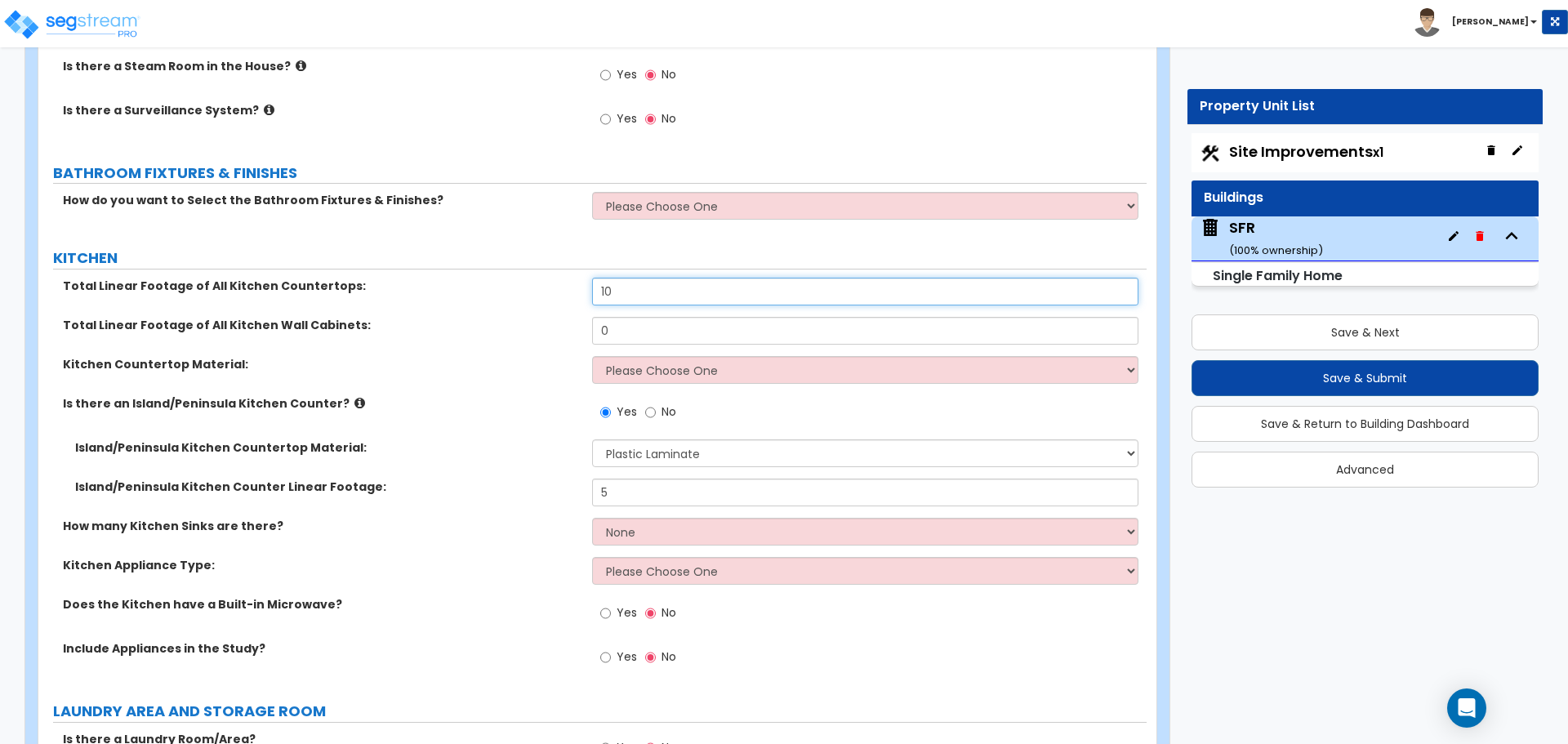
type input "10"
click at [621, 317] on input "0" at bounding box center [864, 331] width 545 height 28
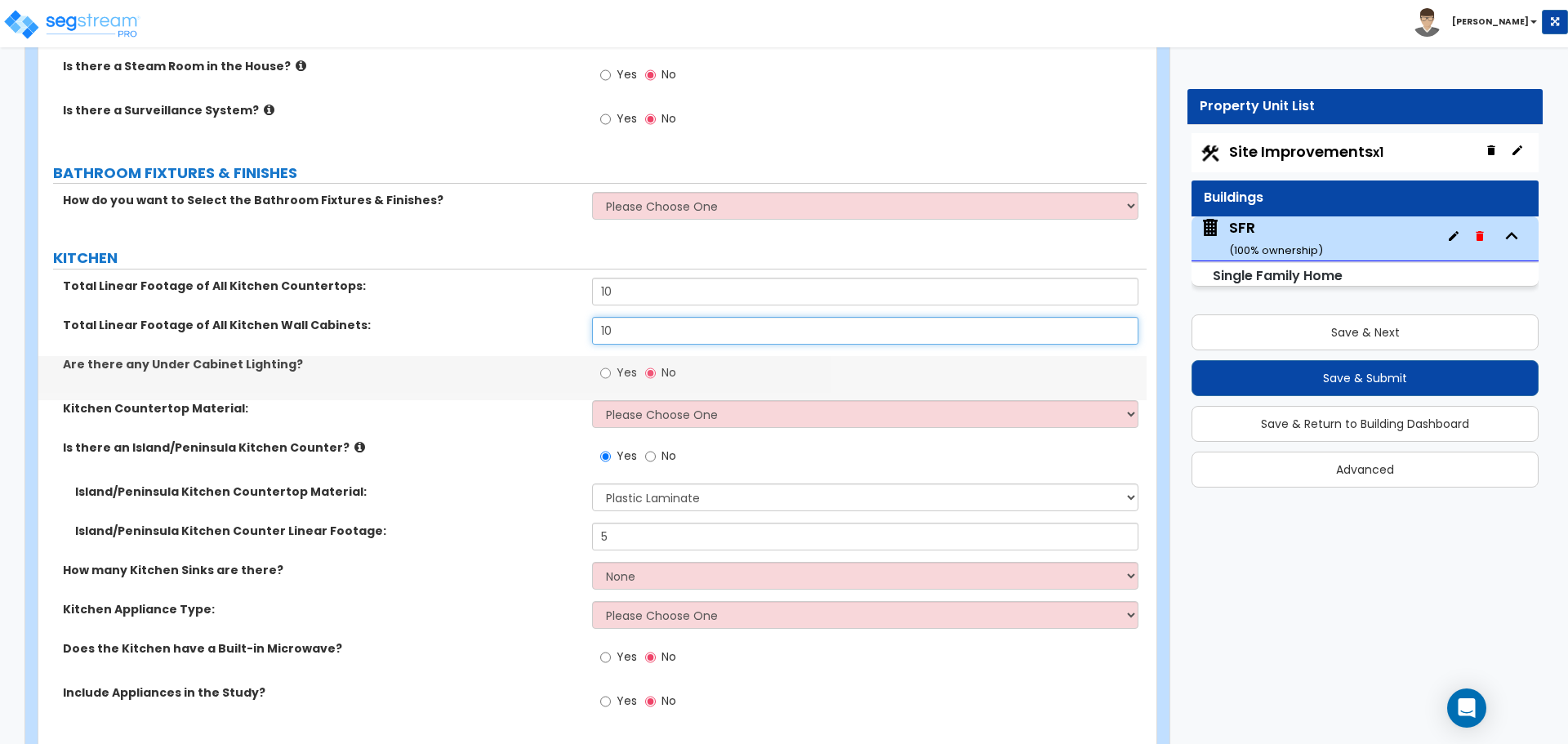
type input "10"
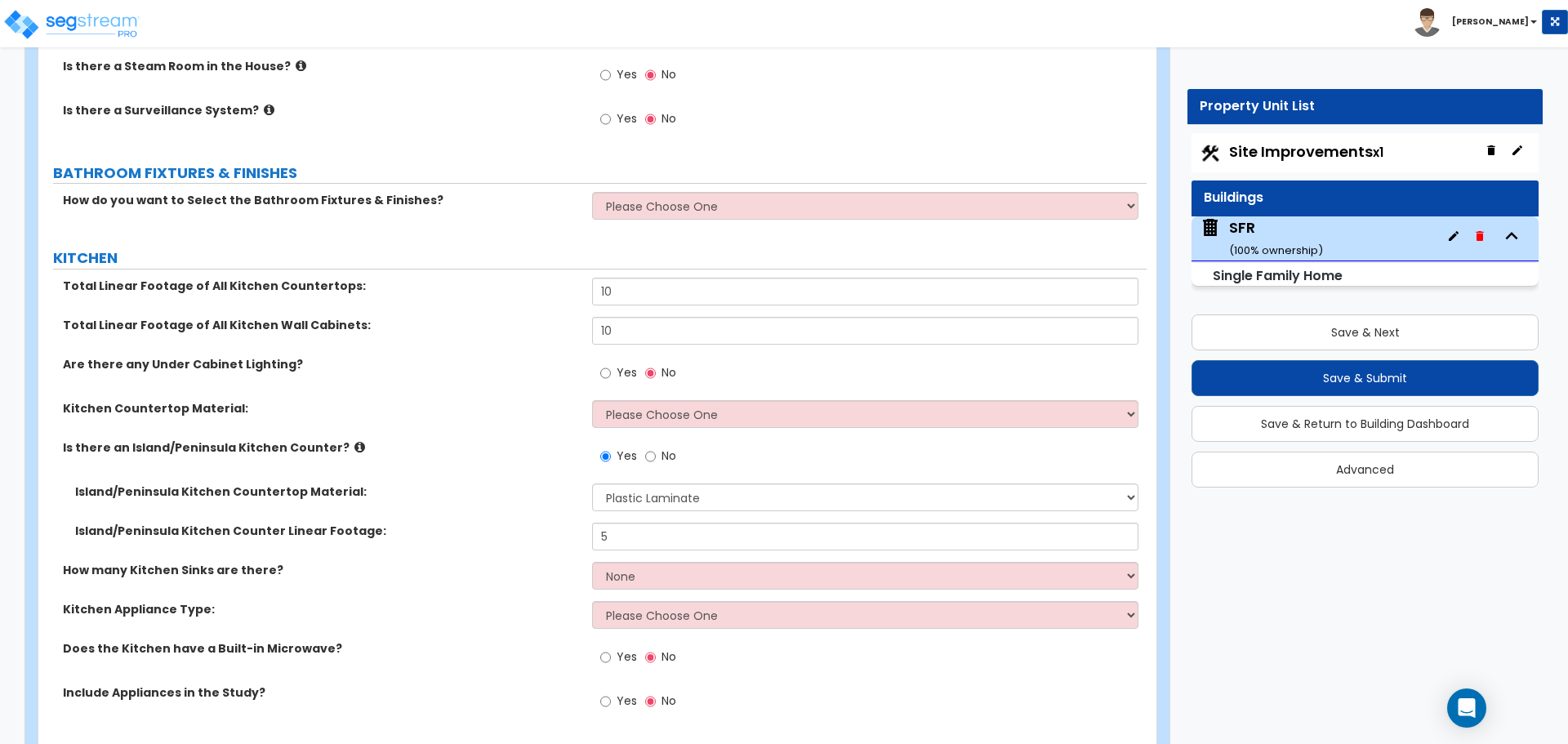
click at [545, 356] on label "Are there any Under Cabinet Lighting?" at bounding box center [321, 364] width 517 height 16
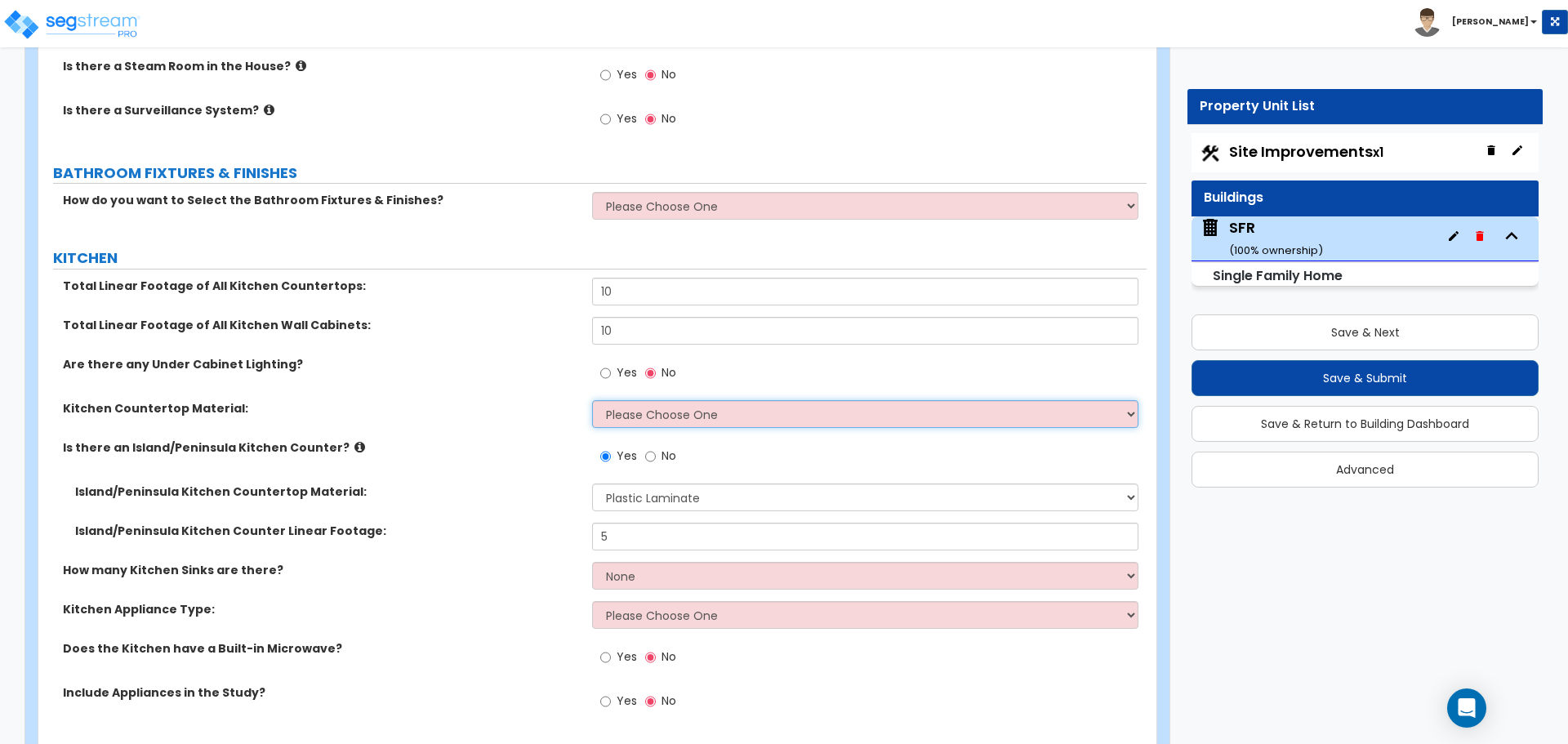
click at [623, 400] on select "Please Choose One Plastic Laminate Solid Surface Stone Quartz Marble Tile Wood …" at bounding box center [864, 414] width 545 height 28
select select "1"
click at [592, 400] on select "Please Choose One Plastic Laminate Solid Surface Stone Quartz Marble Tile Wood …" at bounding box center [864, 414] width 545 height 28
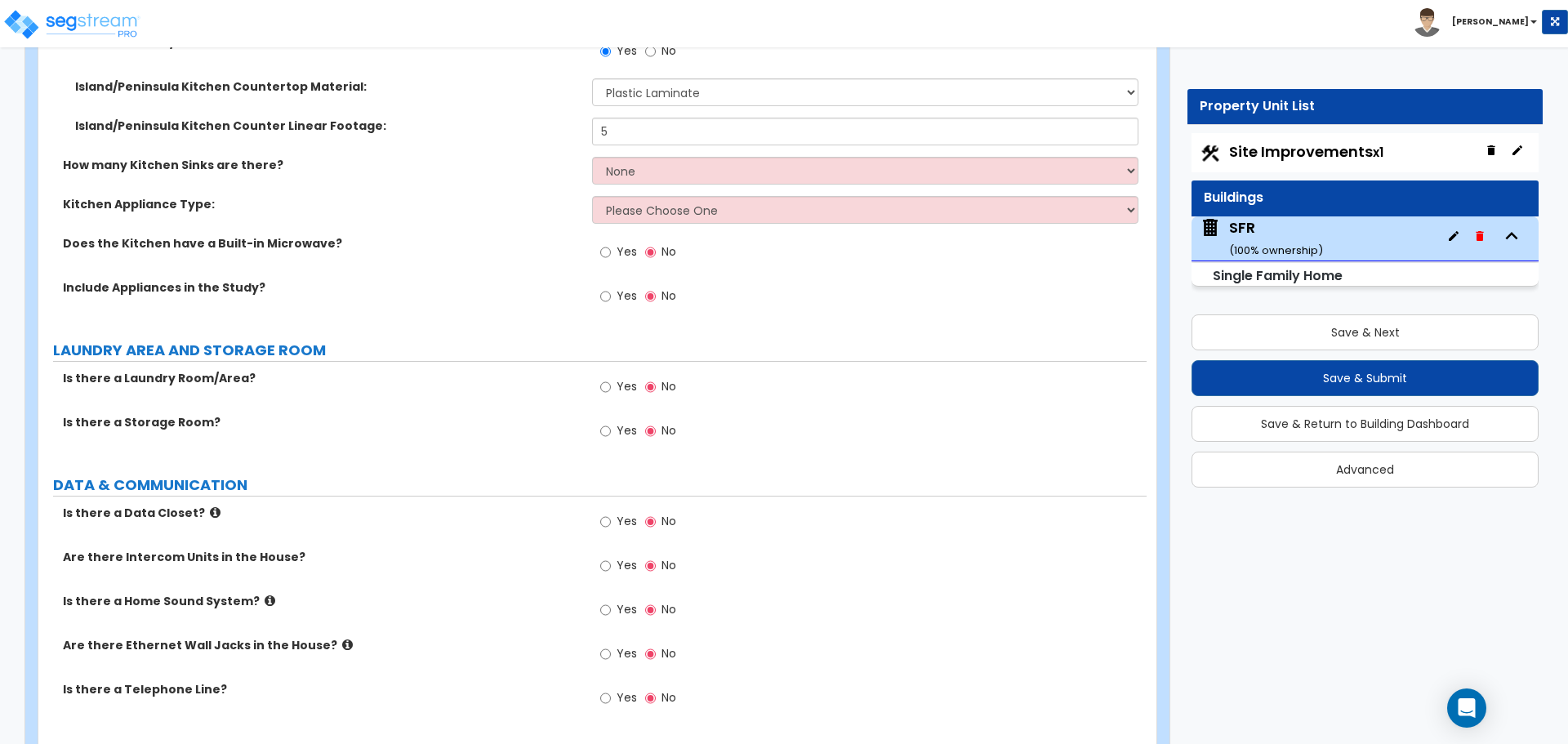
scroll to position [4246, 0]
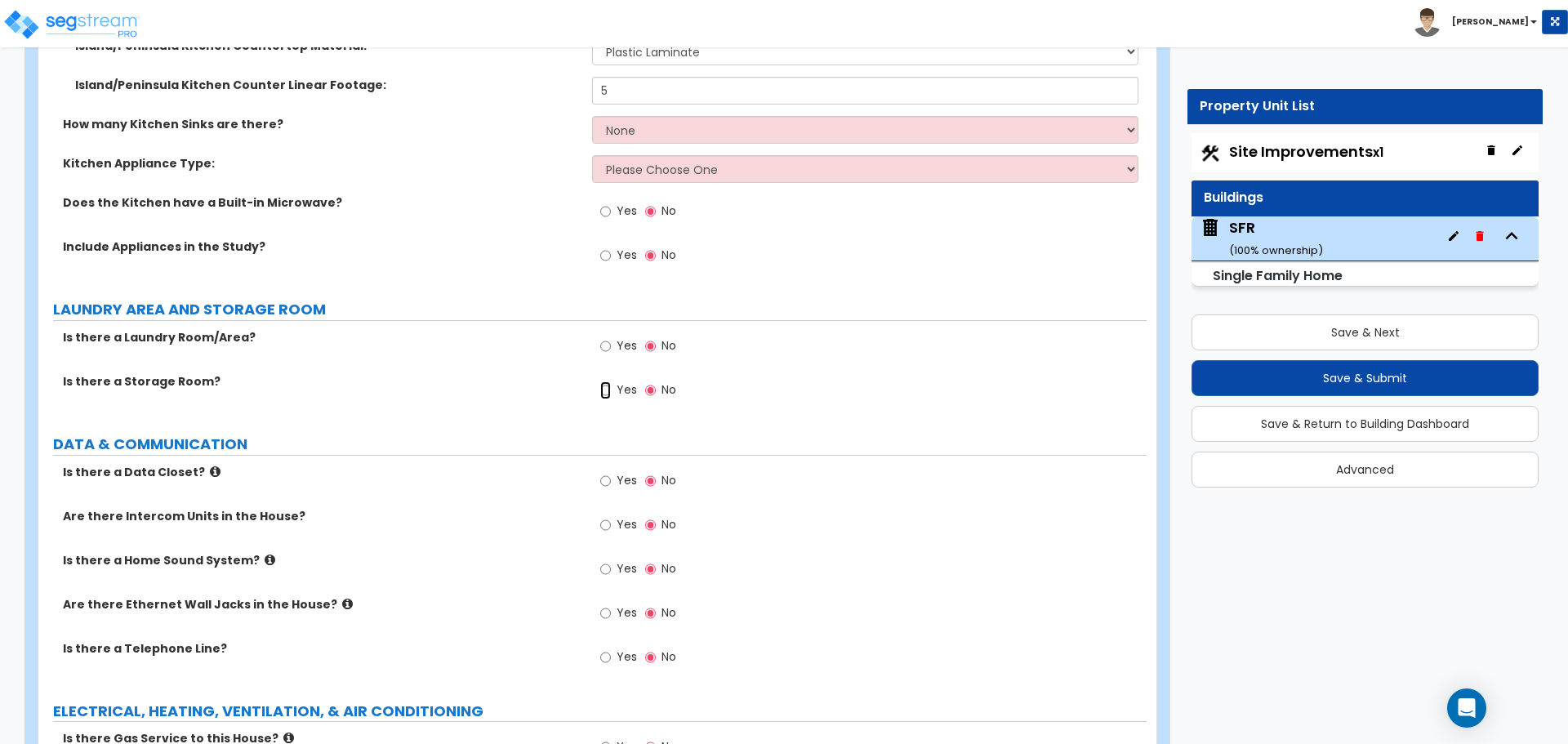
click at [604, 381] on input "Yes" at bounding box center [605, 391] width 11 height 18
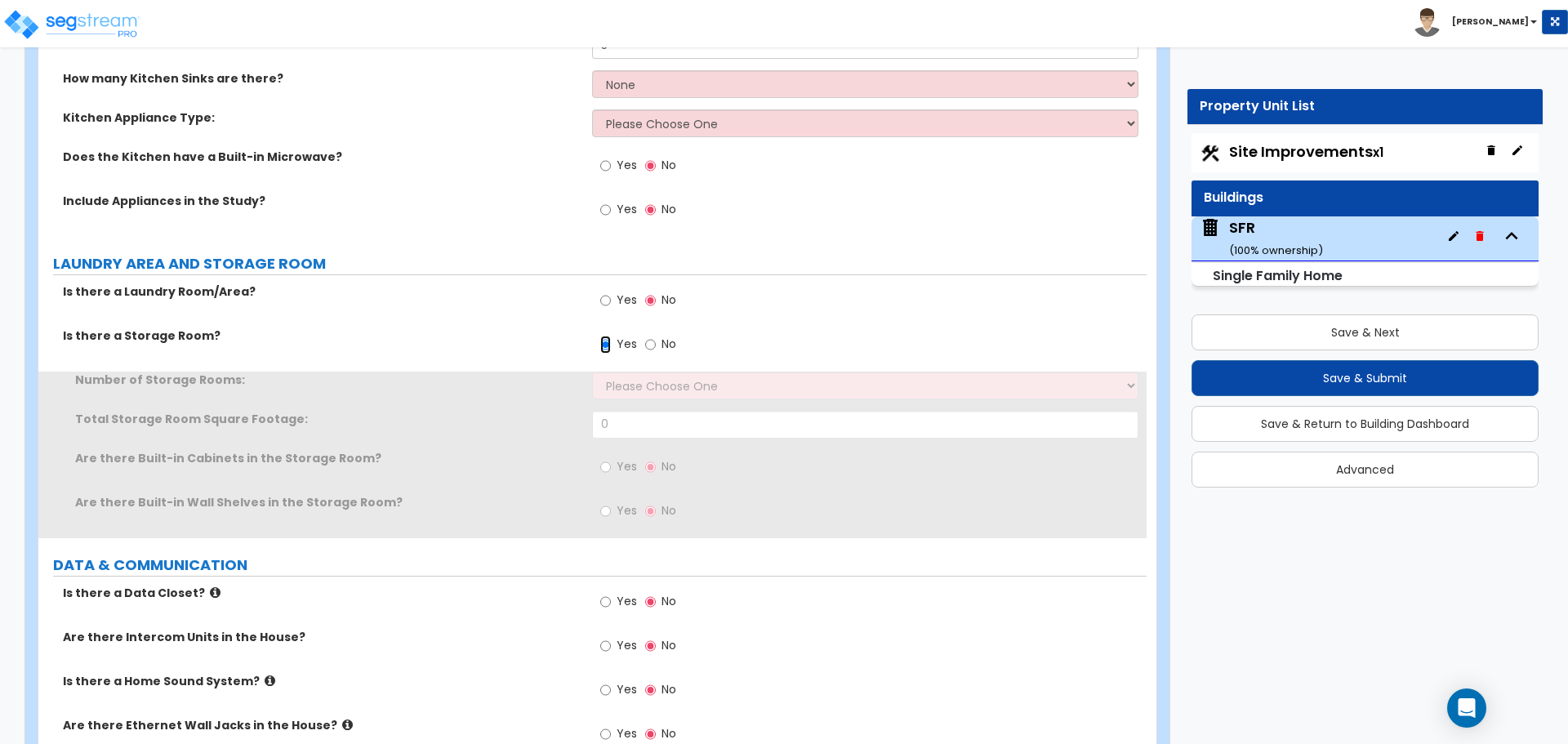
scroll to position [4409, 0]
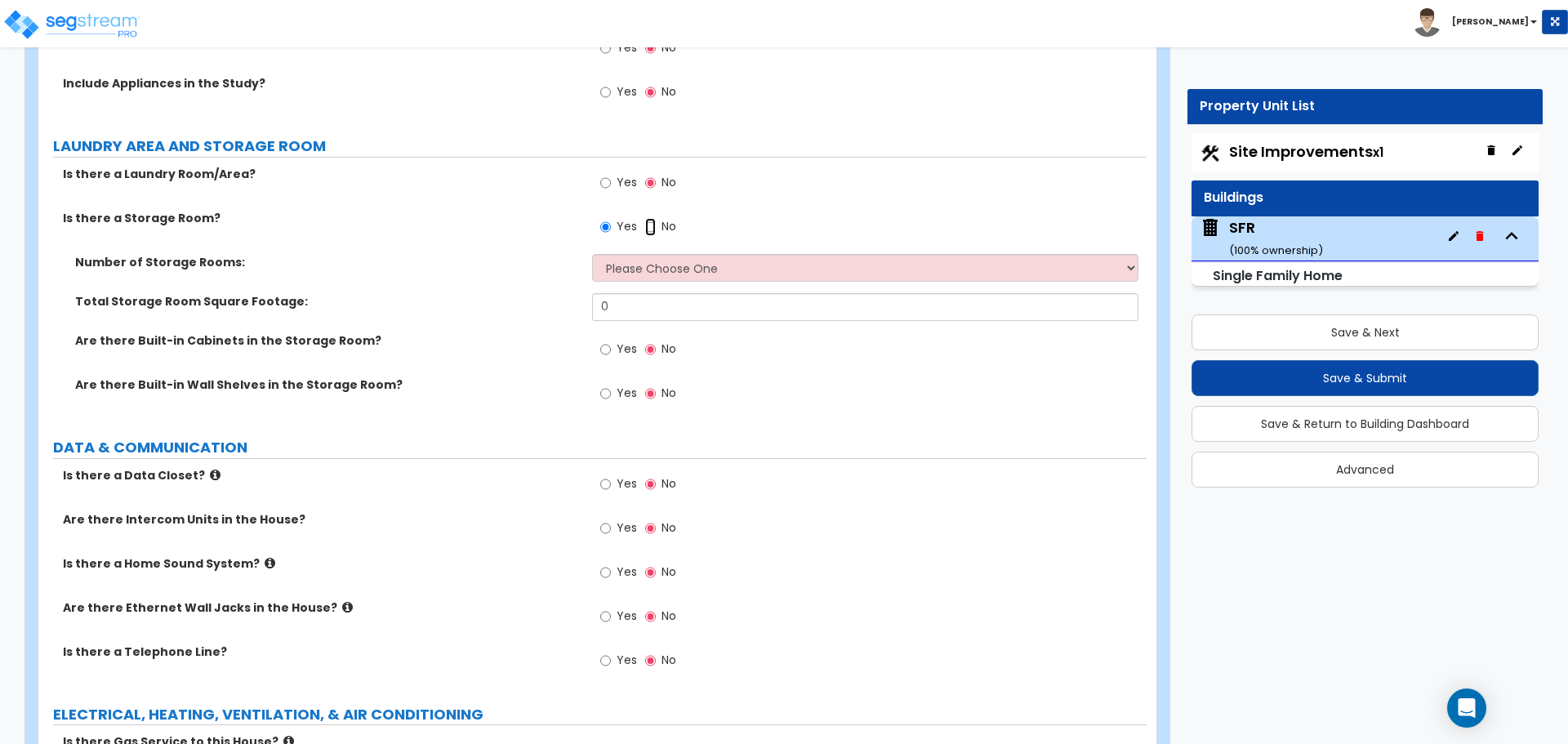
click at [653, 218] on input "No" at bounding box center [650, 227] width 11 height 18
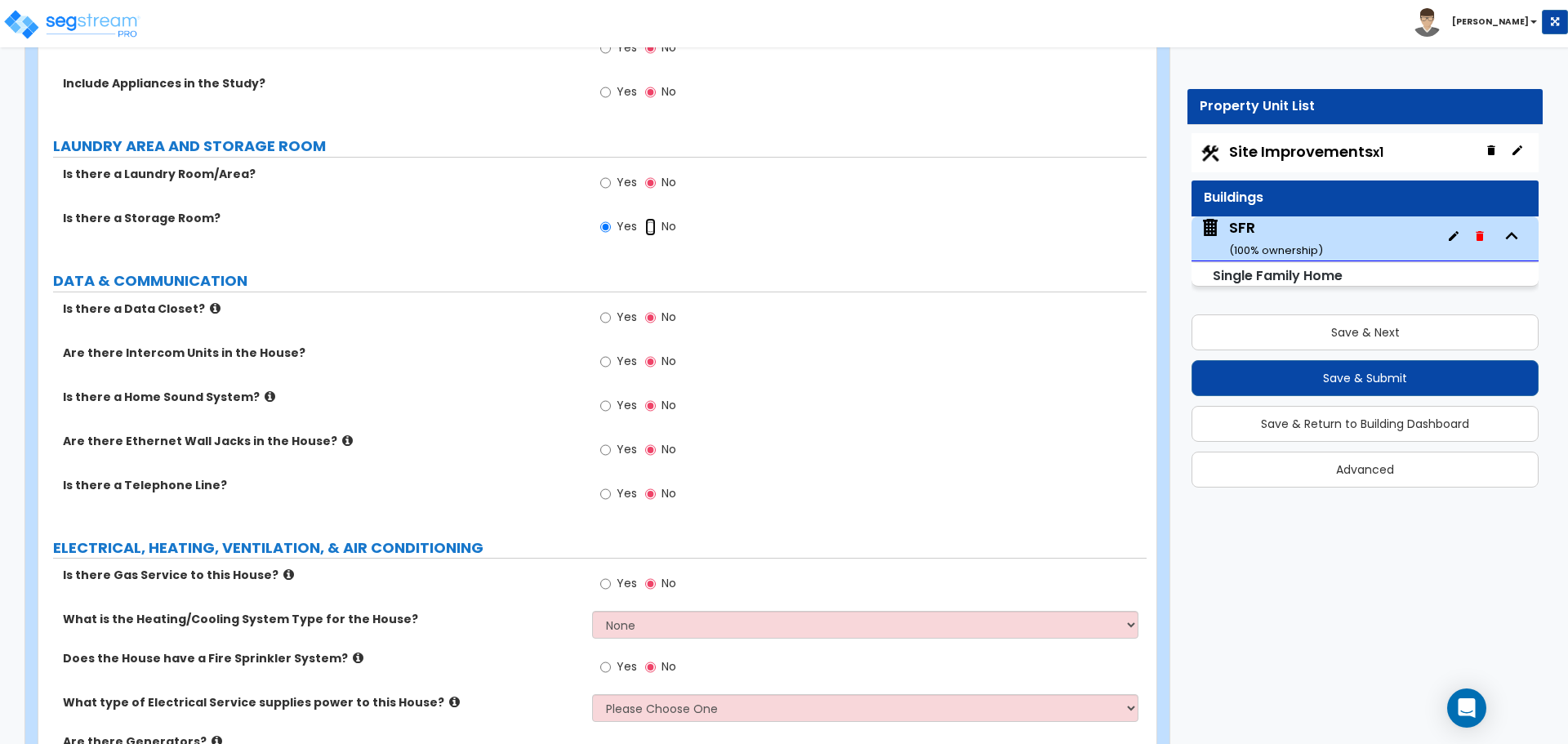
radio input "false"
radio input "true"
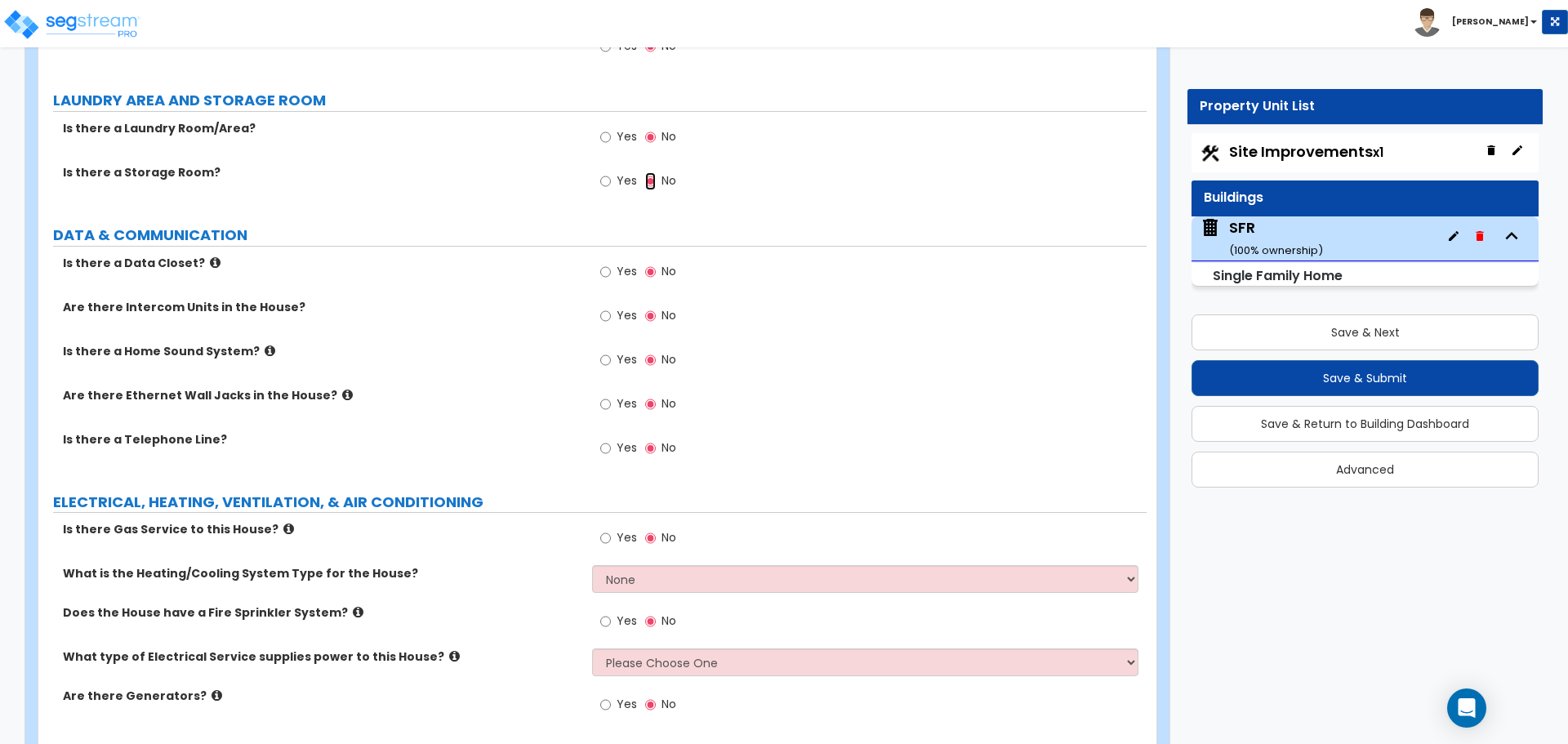
scroll to position [4501, 0]
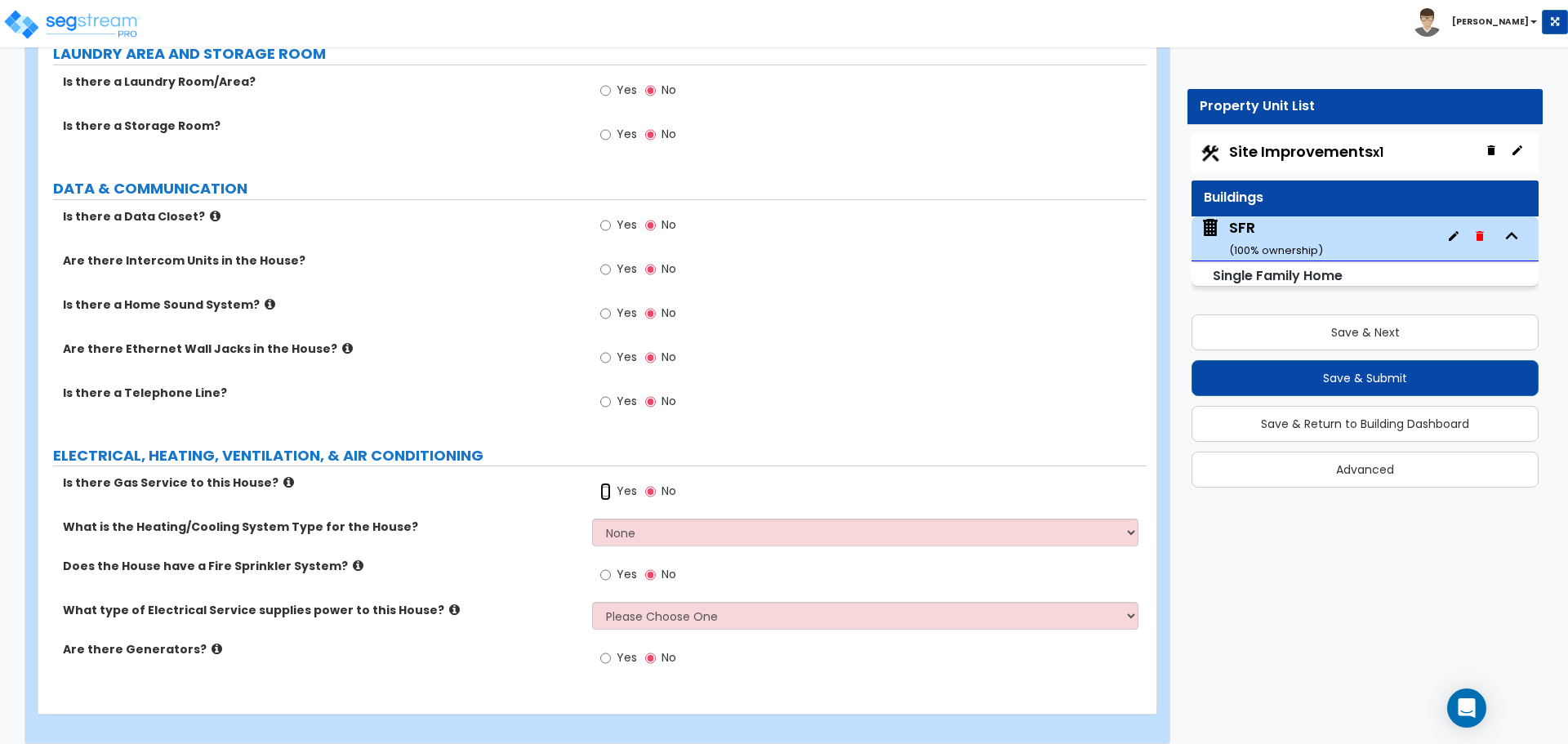
click at [604, 483] on input "Yes" at bounding box center [605, 492] width 11 height 18
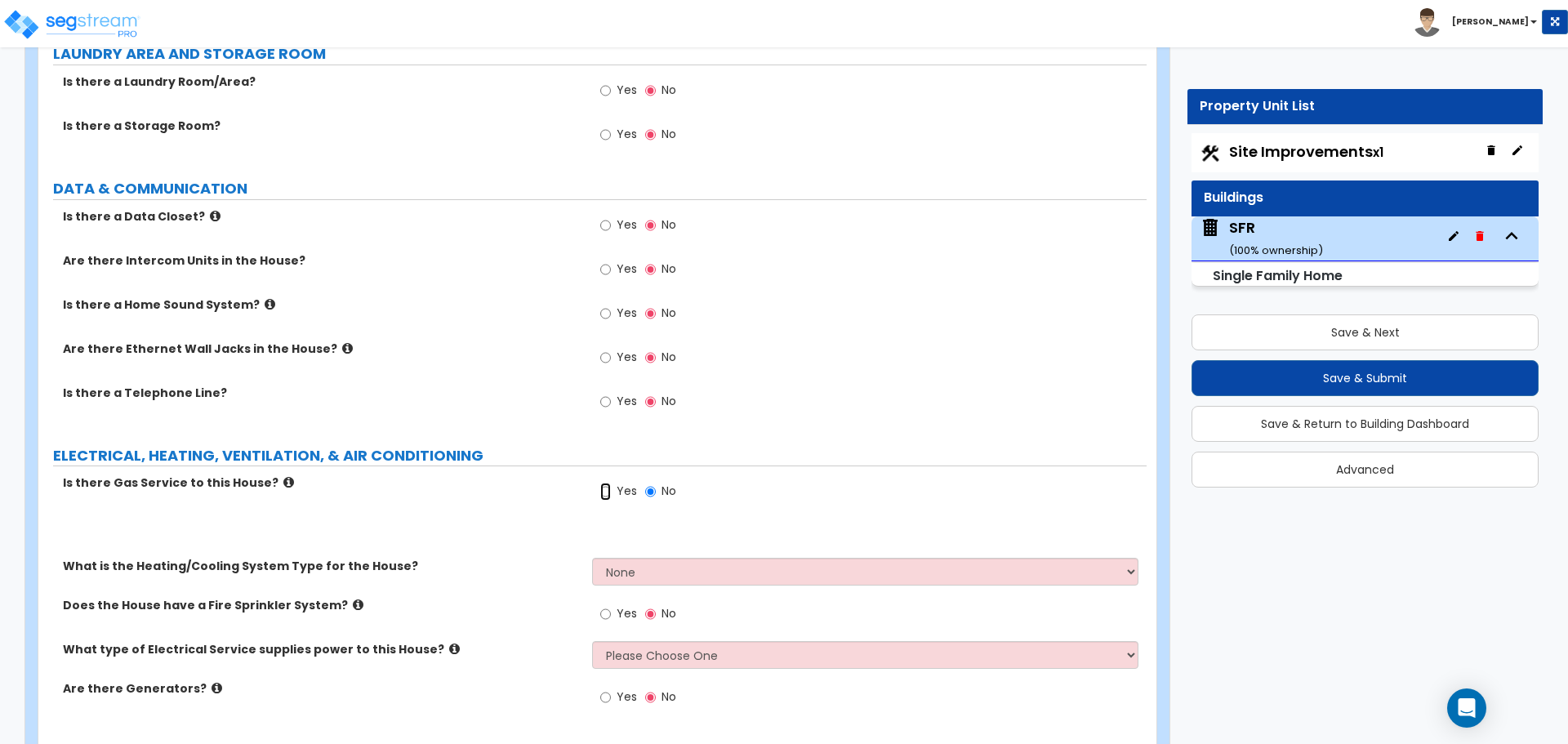
radio input "true"
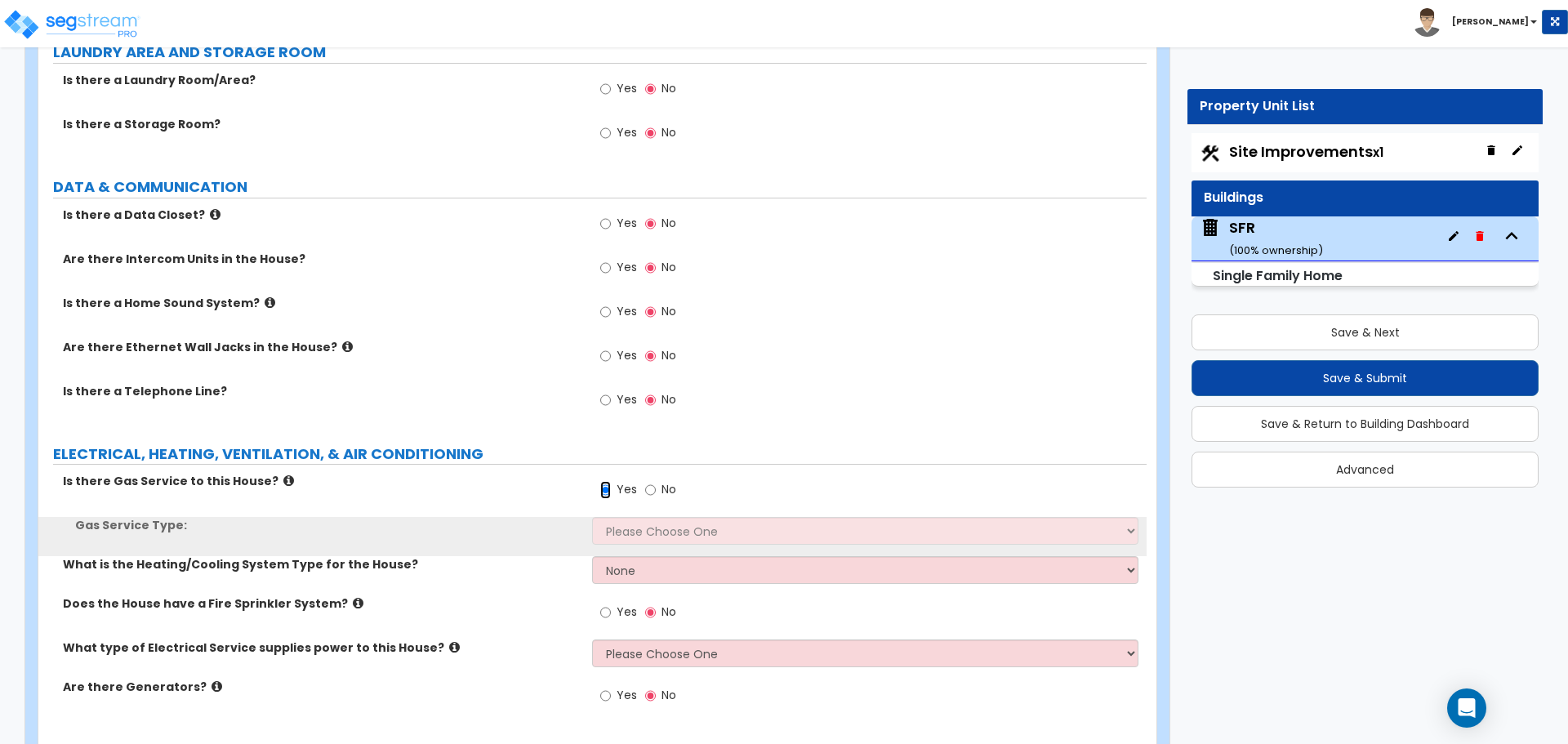
scroll to position [4541, 0]
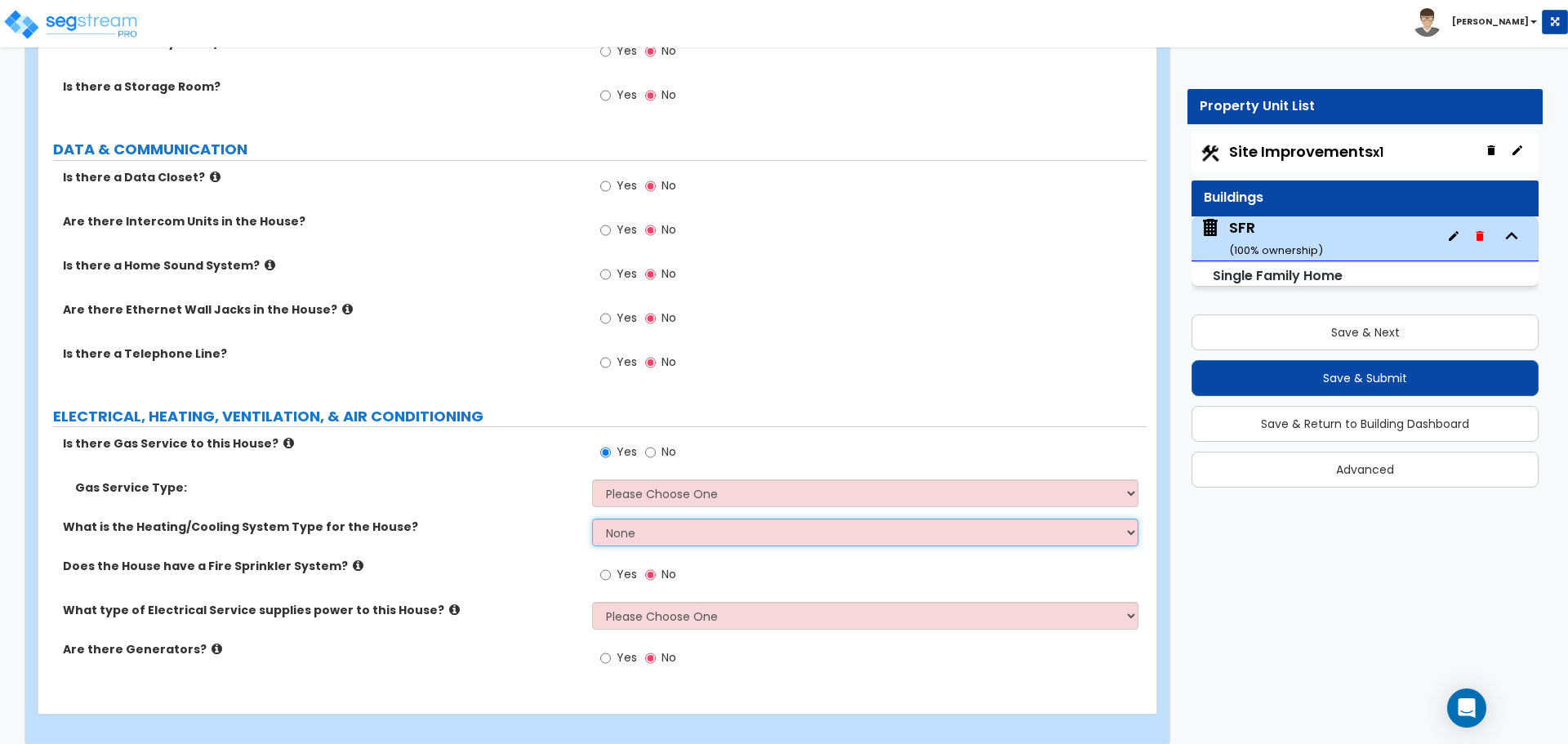
click at [632, 518] on select "None Heat Only Centralized Heating & Cooling Thru Wall Air Conditioners Mini Sp…" at bounding box center [864, 532] width 545 height 28
select select "2"
click at [592, 518] on select "None Heat Only Centralized Heating & Cooling Thru Wall Air Conditioners Mini Sp…" at bounding box center [864, 532] width 545 height 28
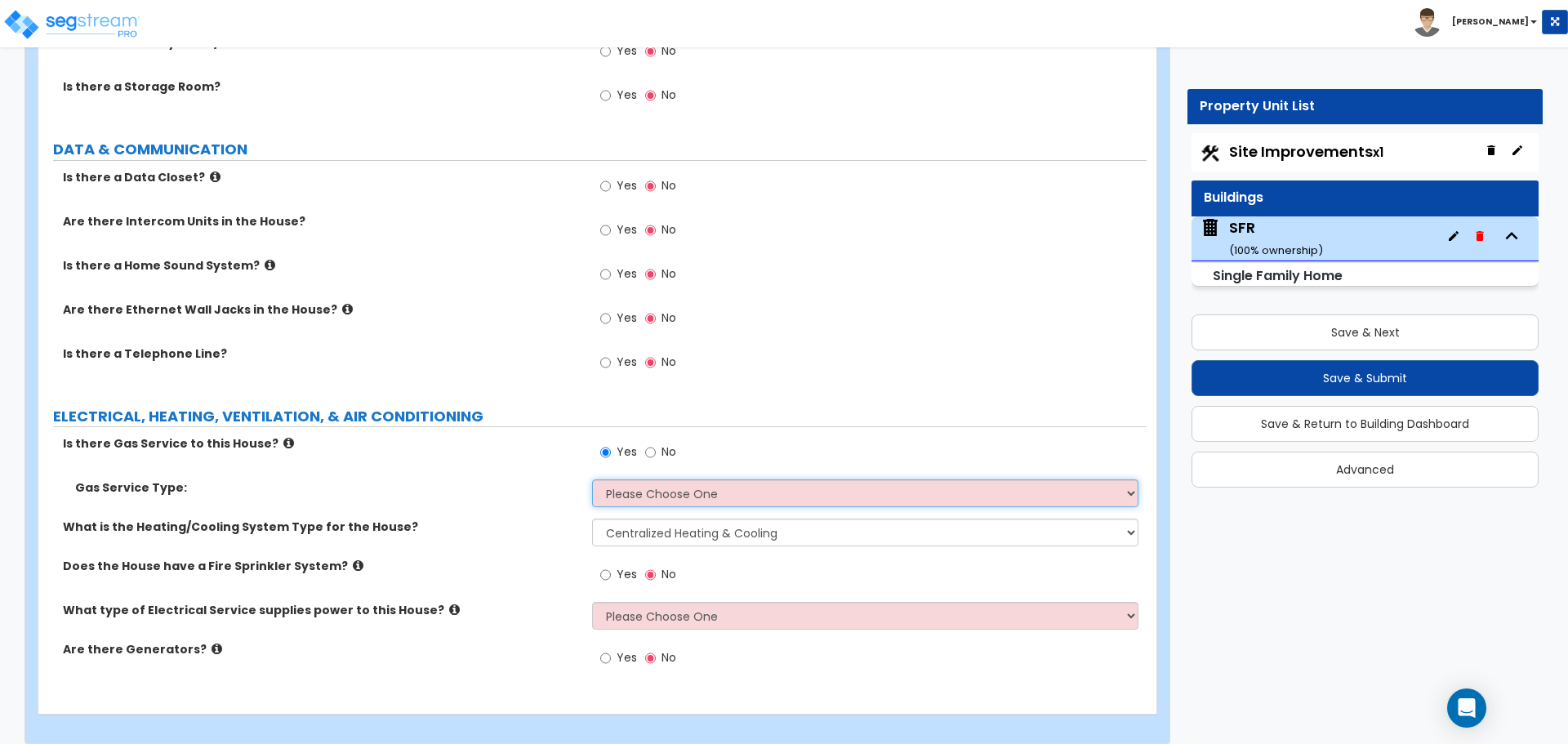
click at [644, 480] on select "Please Choose One Natural Gas Service Propane Tank On-site" at bounding box center [864, 494] width 545 height 28
select select "1"
click at [592, 480] on select "Please Choose One Natural Gas Service Propane Tank On-site" at bounding box center [864, 494] width 545 height 28
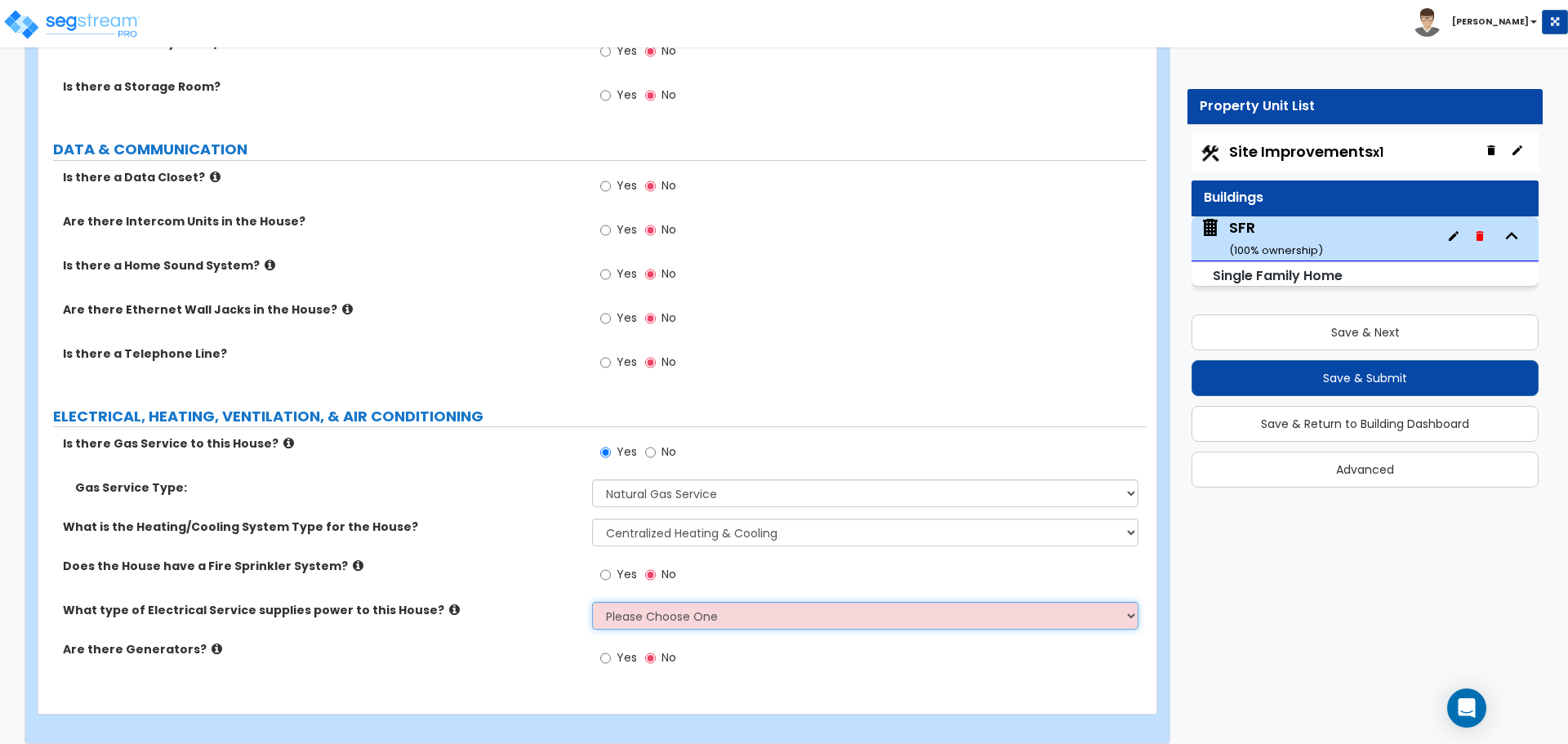
click at [650, 601] on select "Please Choose One Overhead Underground" at bounding box center [864, 615] width 545 height 28
select select "1"
click at [592, 601] on select "Please Choose One Overhead Underground" at bounding box center [864, 615] width 545 height 28
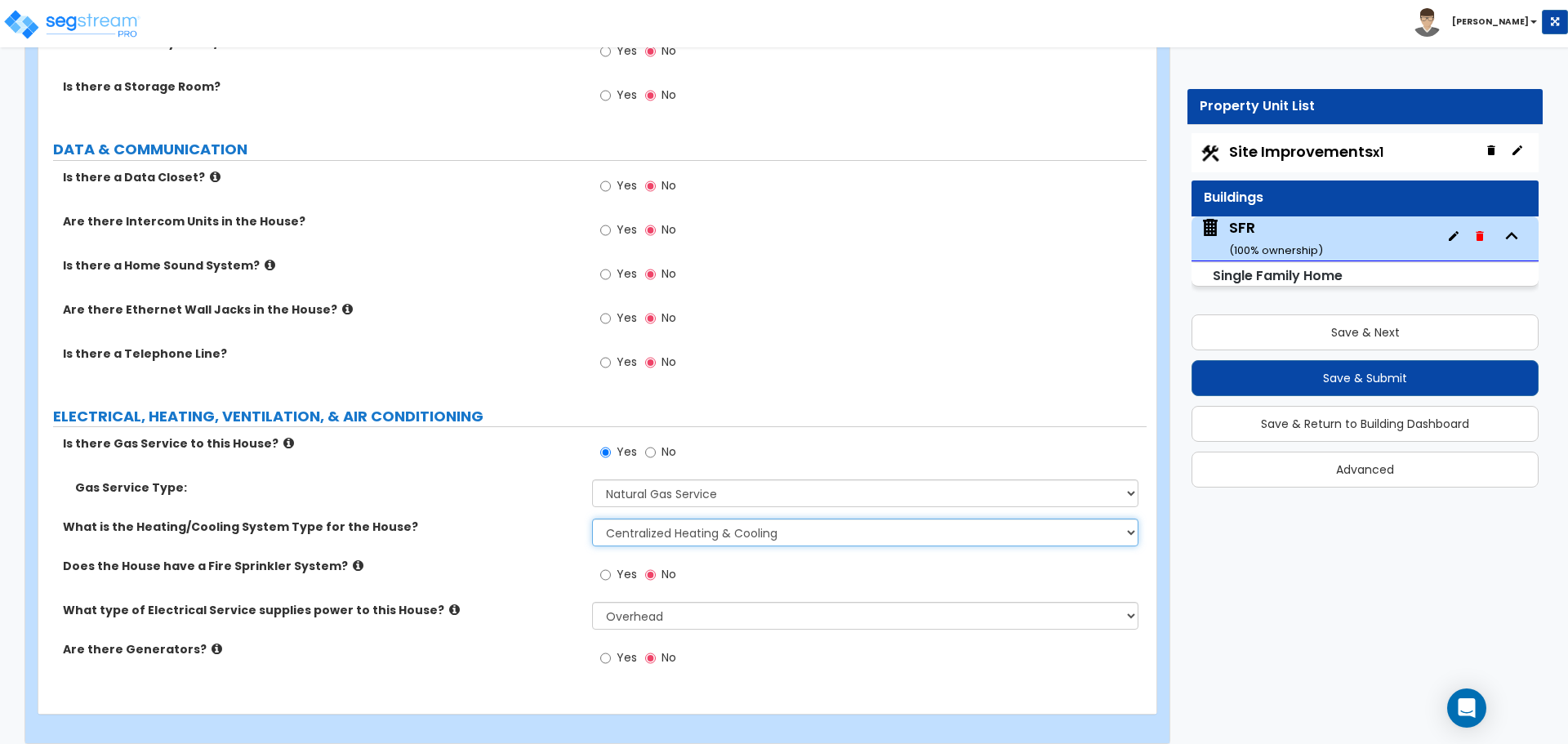
click at [639, 526] on select "None Heat Only Centralized Heating & Cooling Thru Wall Air Conditioners Mini Sp…" at bounding box center [864, 532] width 545 height 28
select select "4"
click at [592, 518] on select "None Heat Only Centralized Heating & Cooling Thru Wall Air Conditioners Mini Sp…" at bounding box center [864, 532] width 545 height 28
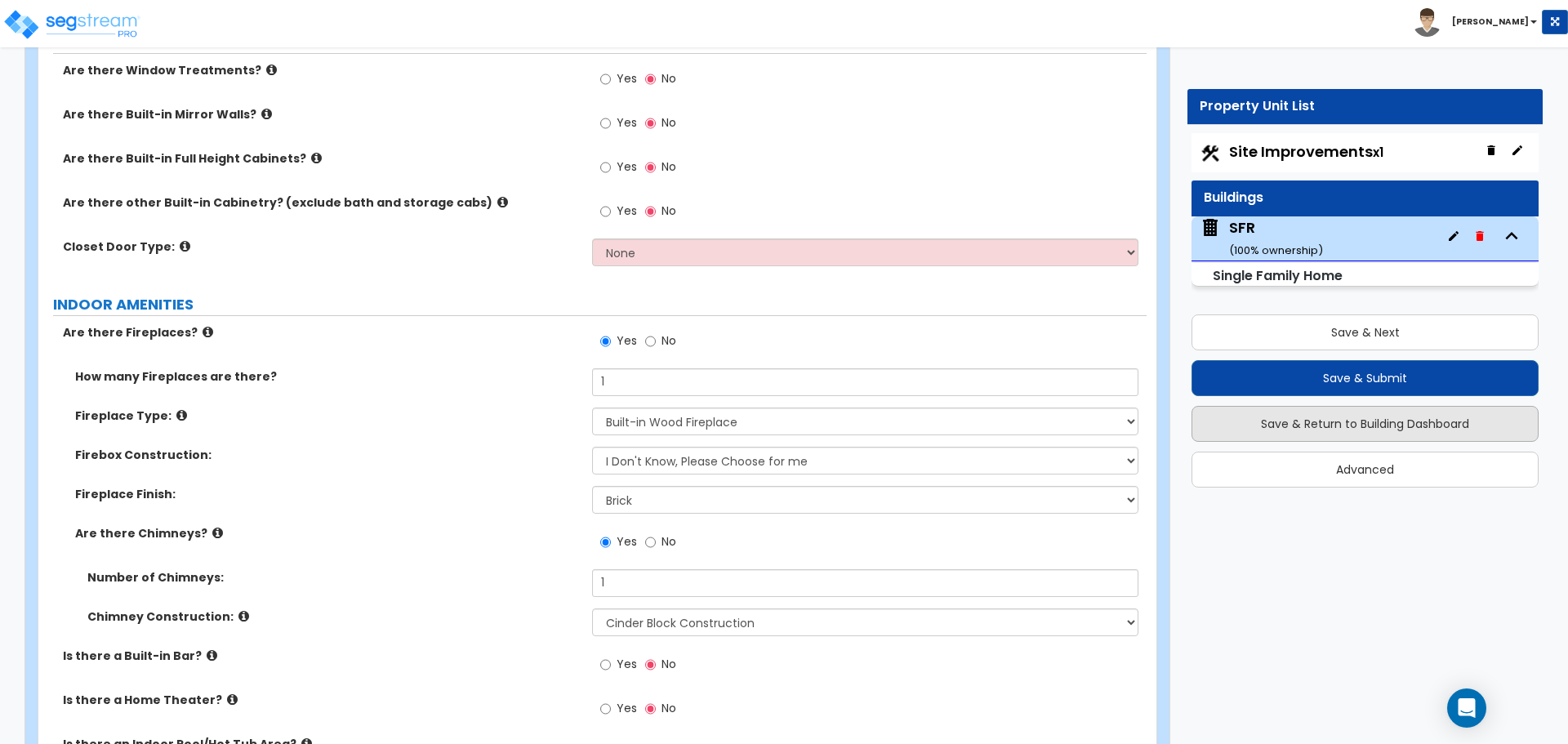
scroll to position [2989, 0]
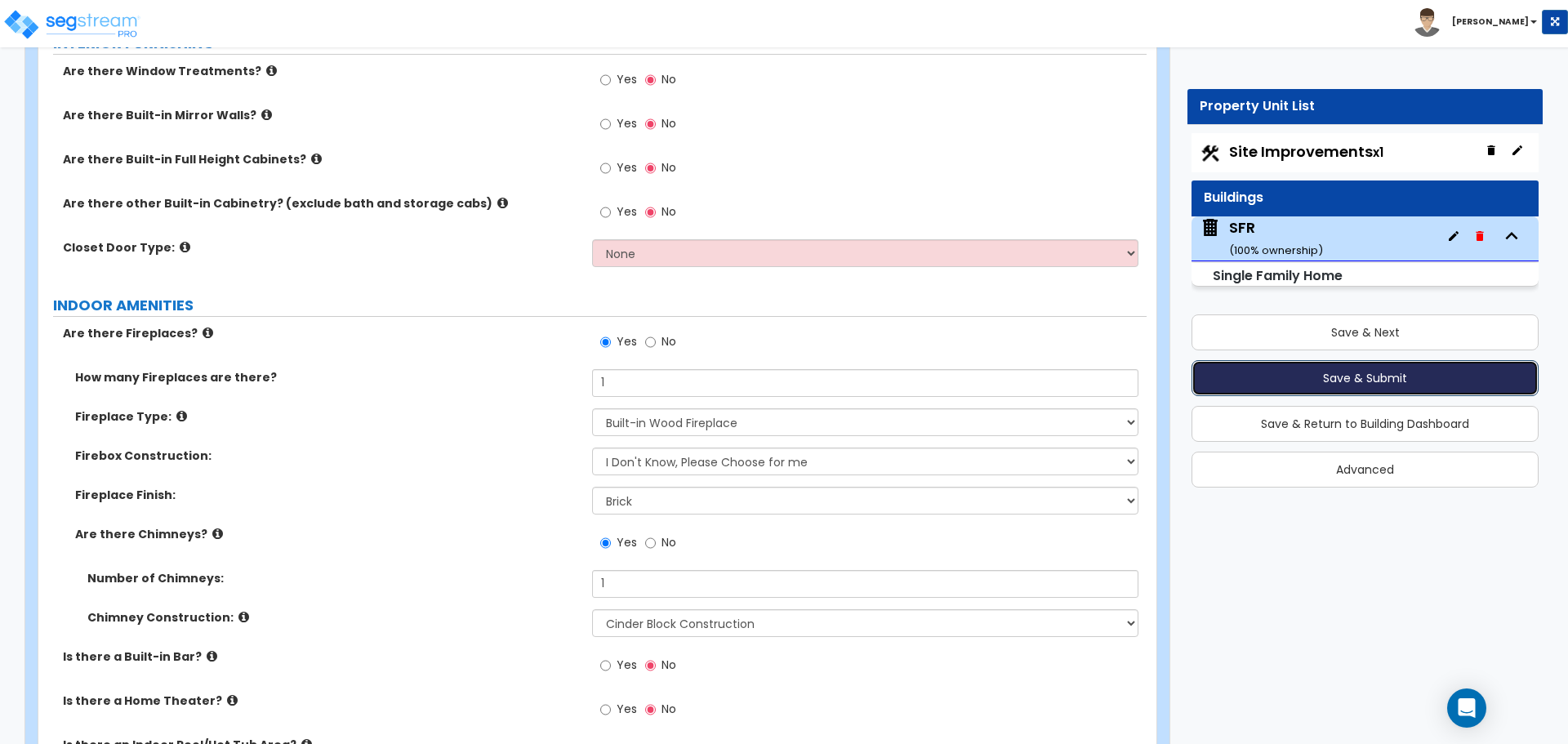
click at [1322, 386] on button "Save & Submit" at bounding box center [1364, 378] width 347 height 36
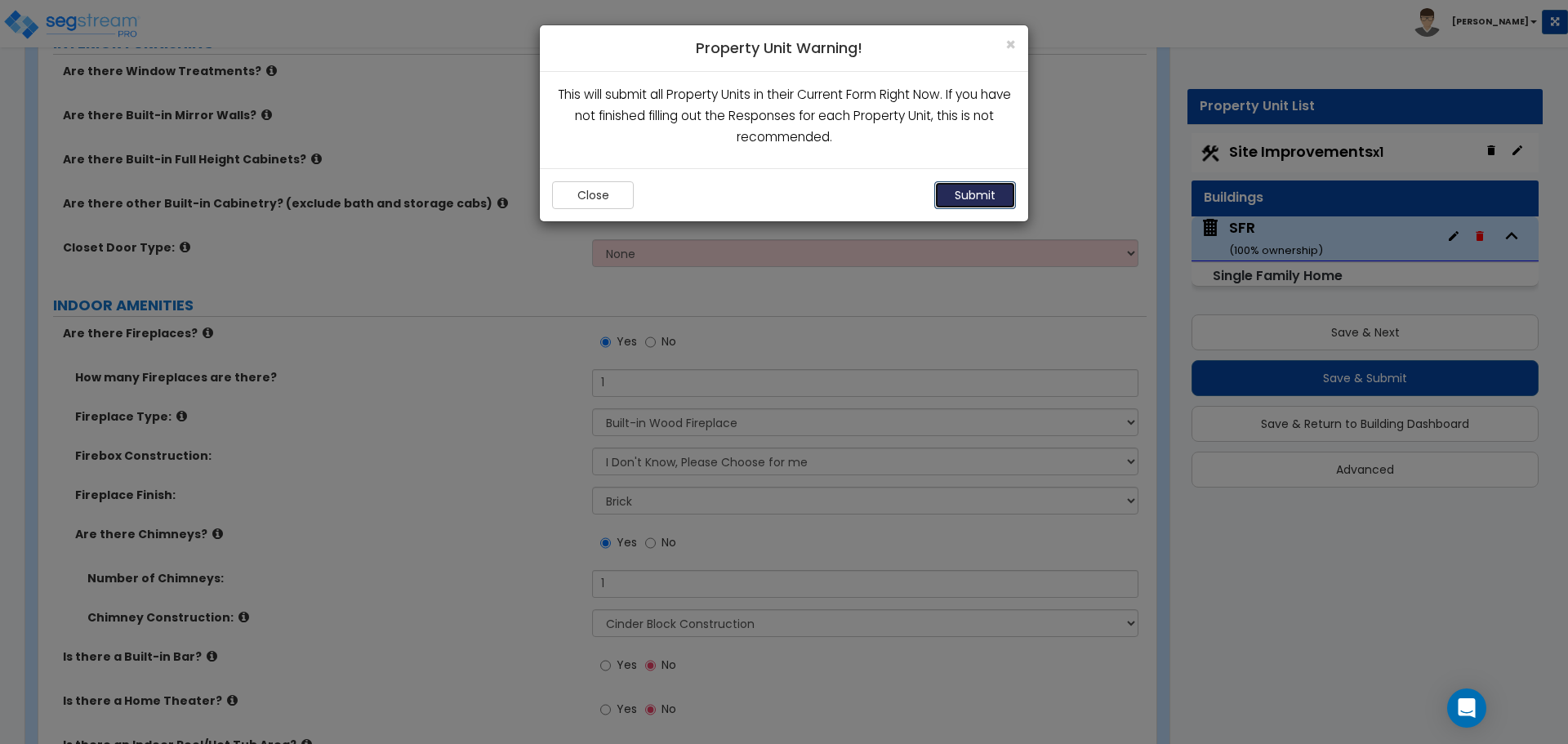
click at [982, 192] on button "Submit" at bounding box center [975, 195] width 82 height 28
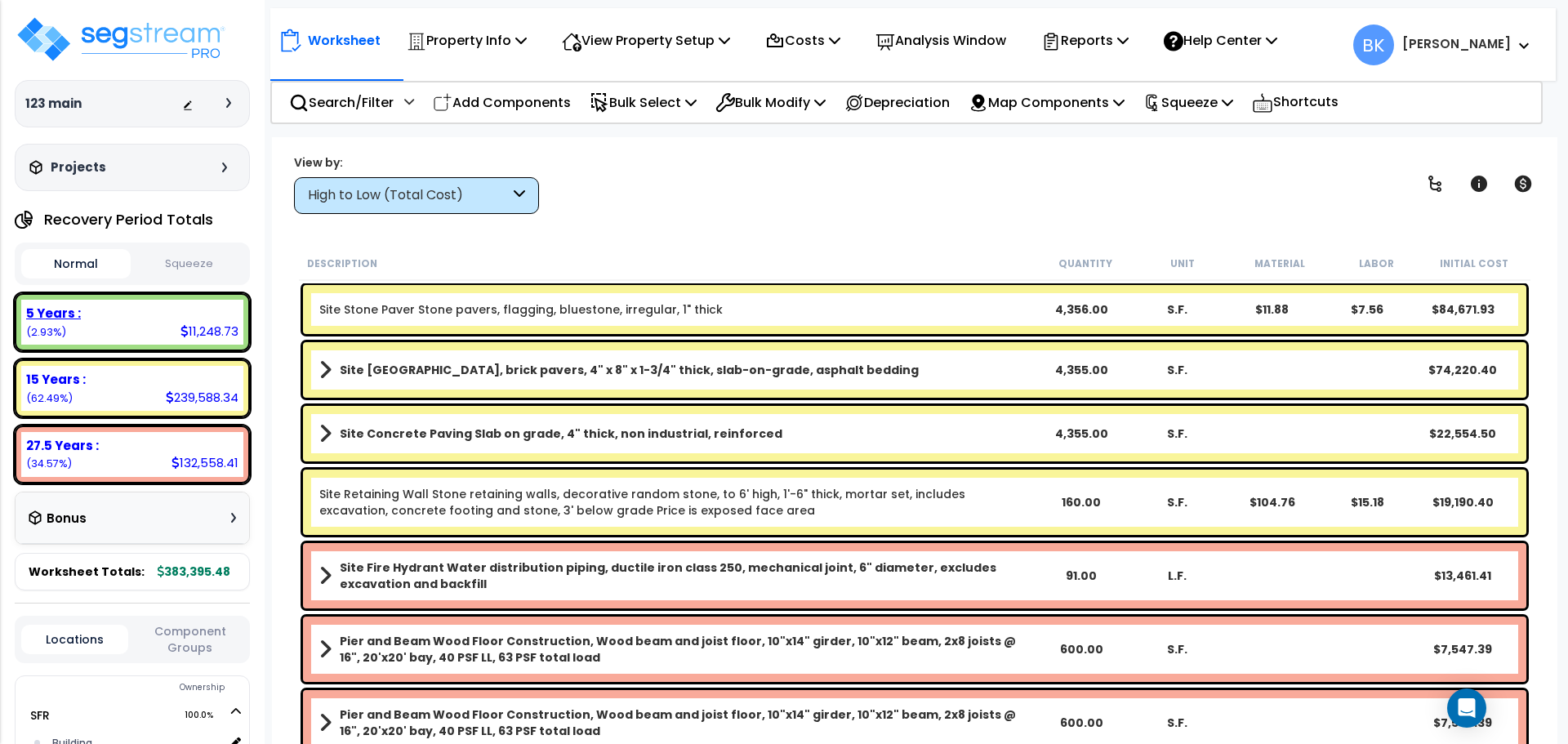
click at [156, 327] on div "5 Years : 11,248.73 (2.93%)" at bounding box center [133, 322] width 222 height 45
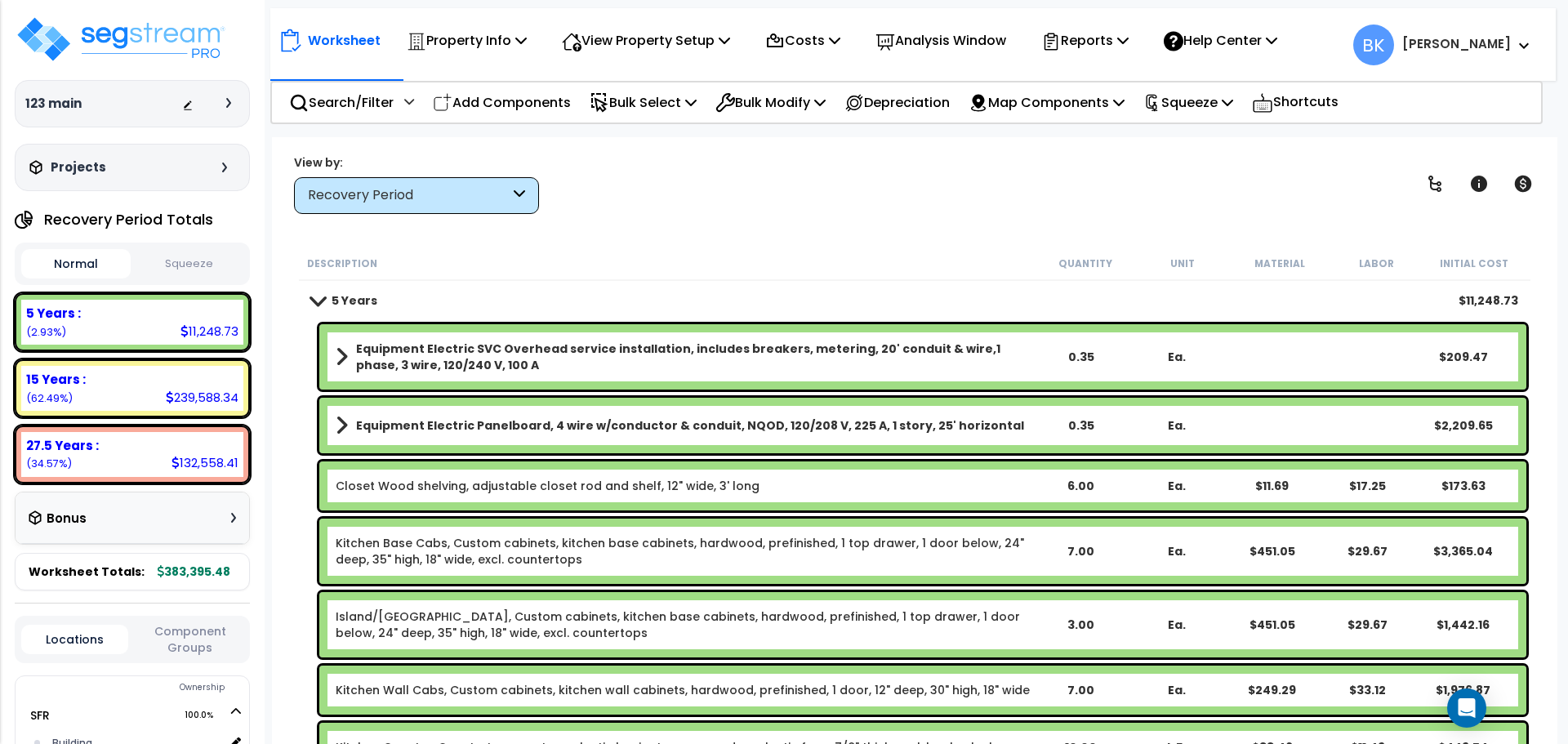
click at [346, 355] on span at bounding box center [341, 357] width 12 height 23
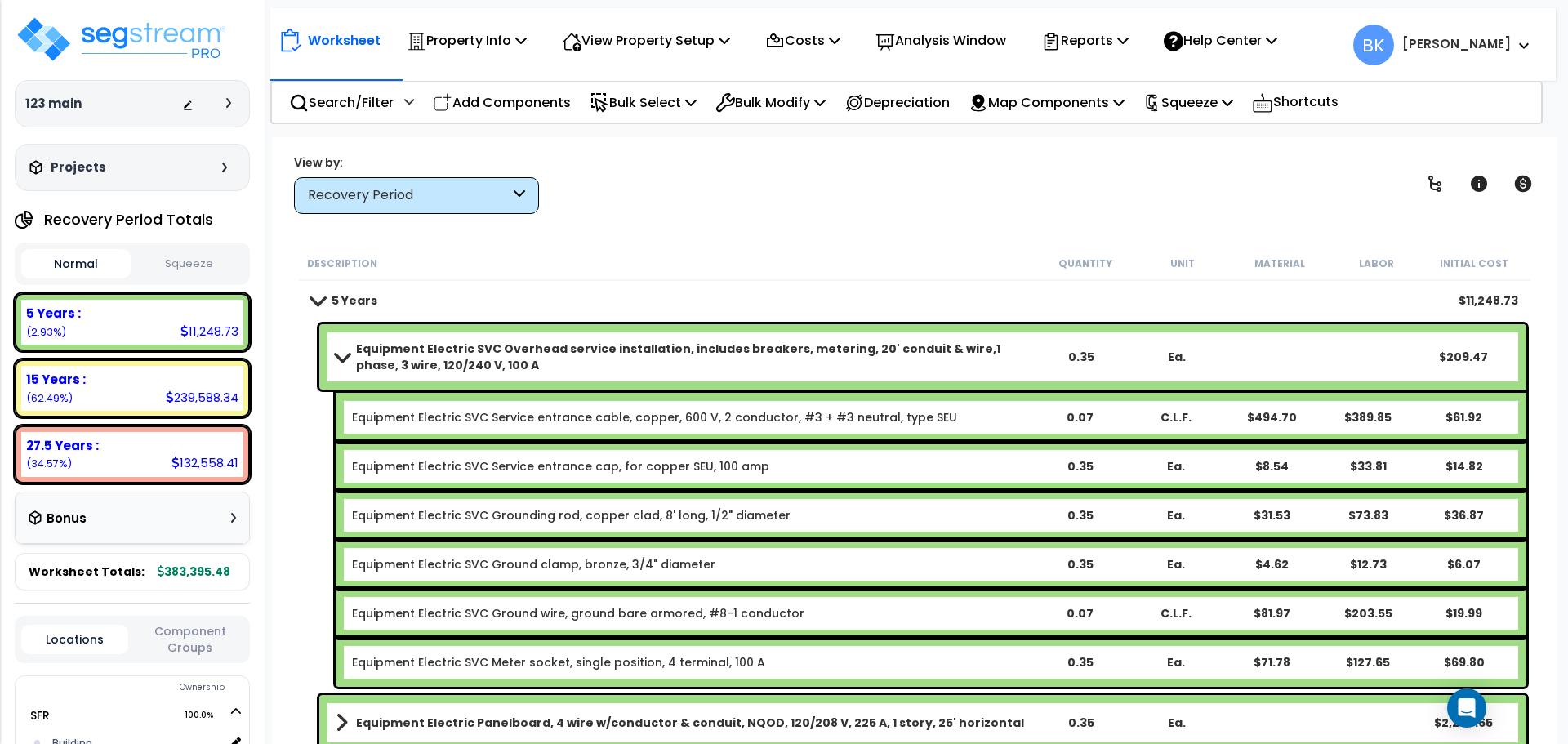
click at [337, 365] on link "Equipment Electric SVC Overhead service installation, includes breakers, meteri…" at bounding box center [683, 357] width 696 height 33
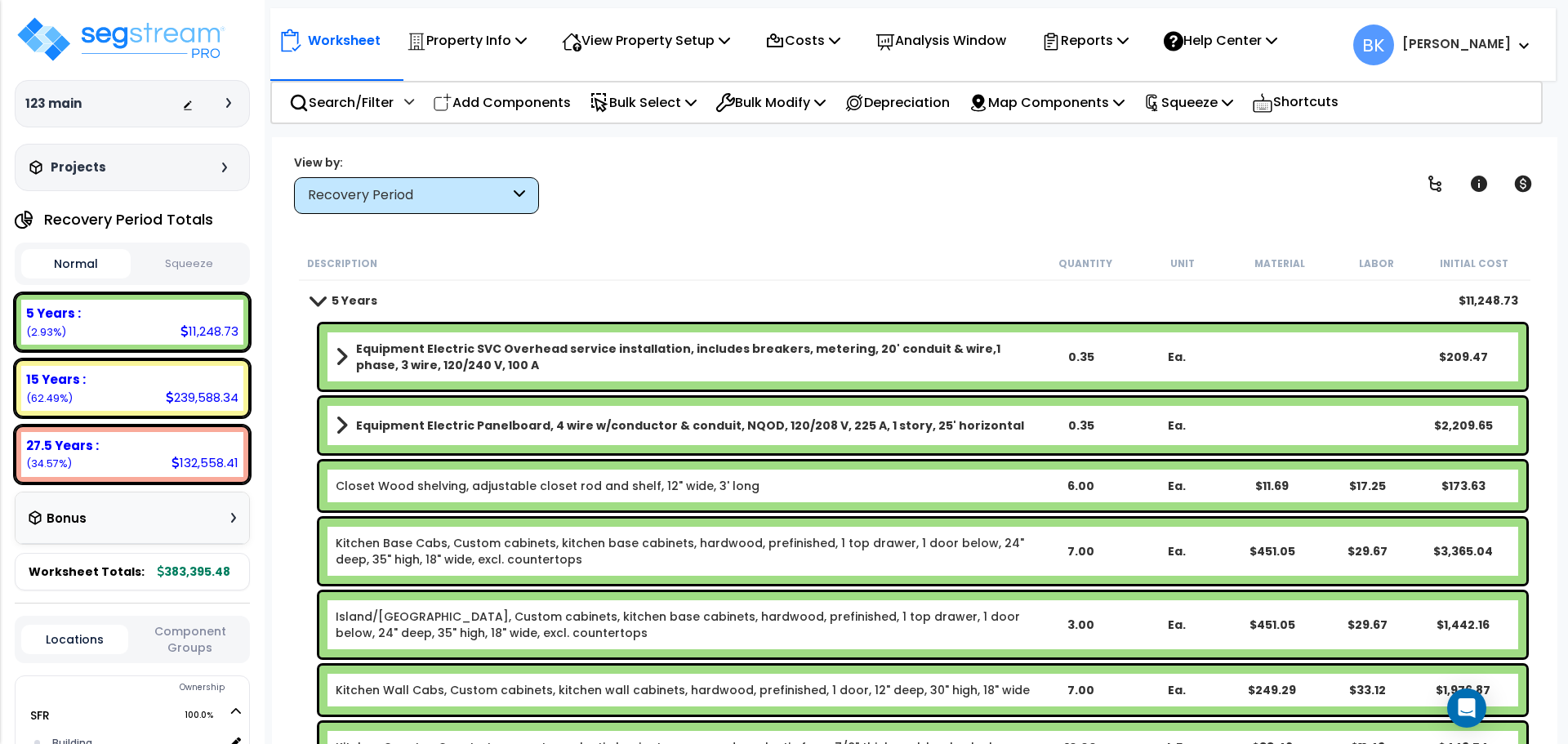
click at [358, 428] on b "Equipment Electric Panelboard, 4 wire w/conductor & conduit, NQOD, 120/208 V, 2…" at bounding box center [690, 425] width 668 height 16
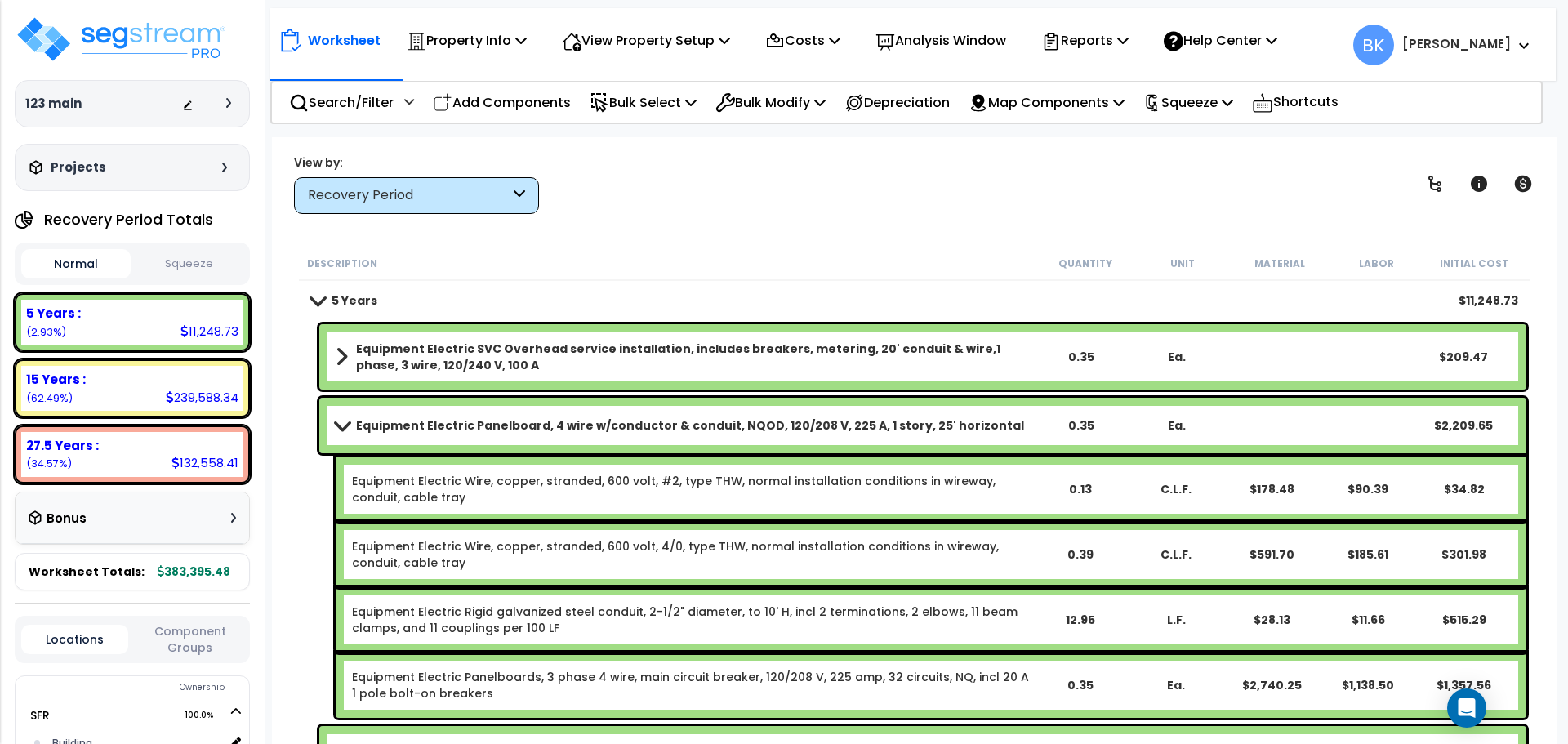
click at [358, 428] on b "Equipment Electric Panelboard, 4 wire w/conductor & conduit, NQOD, 120/208 V, 2…" at bounding box center [690, 425] width 668 height 16
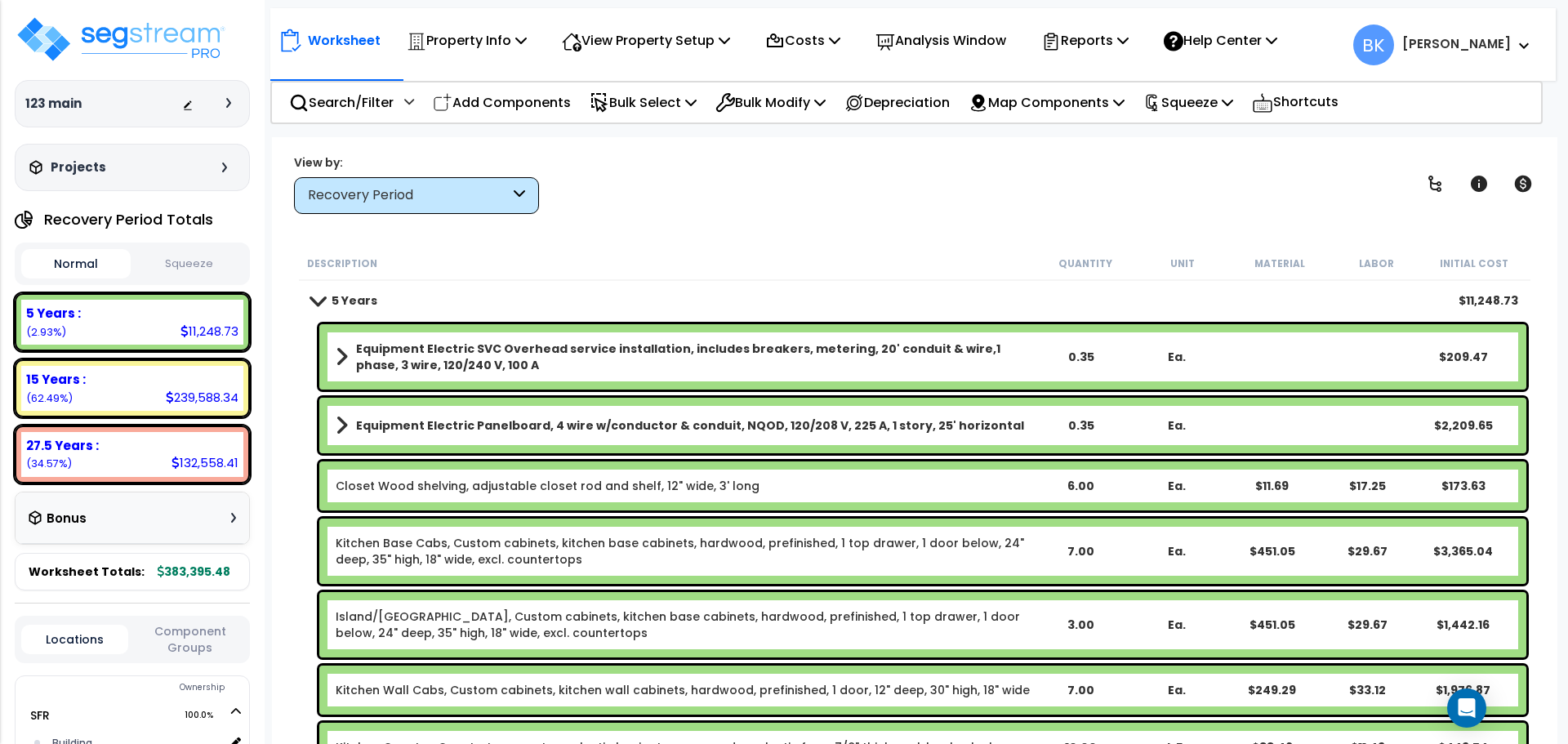
click at [331, 303] on b "5 Years" at bounding box center [353, 301] width 45 height 16
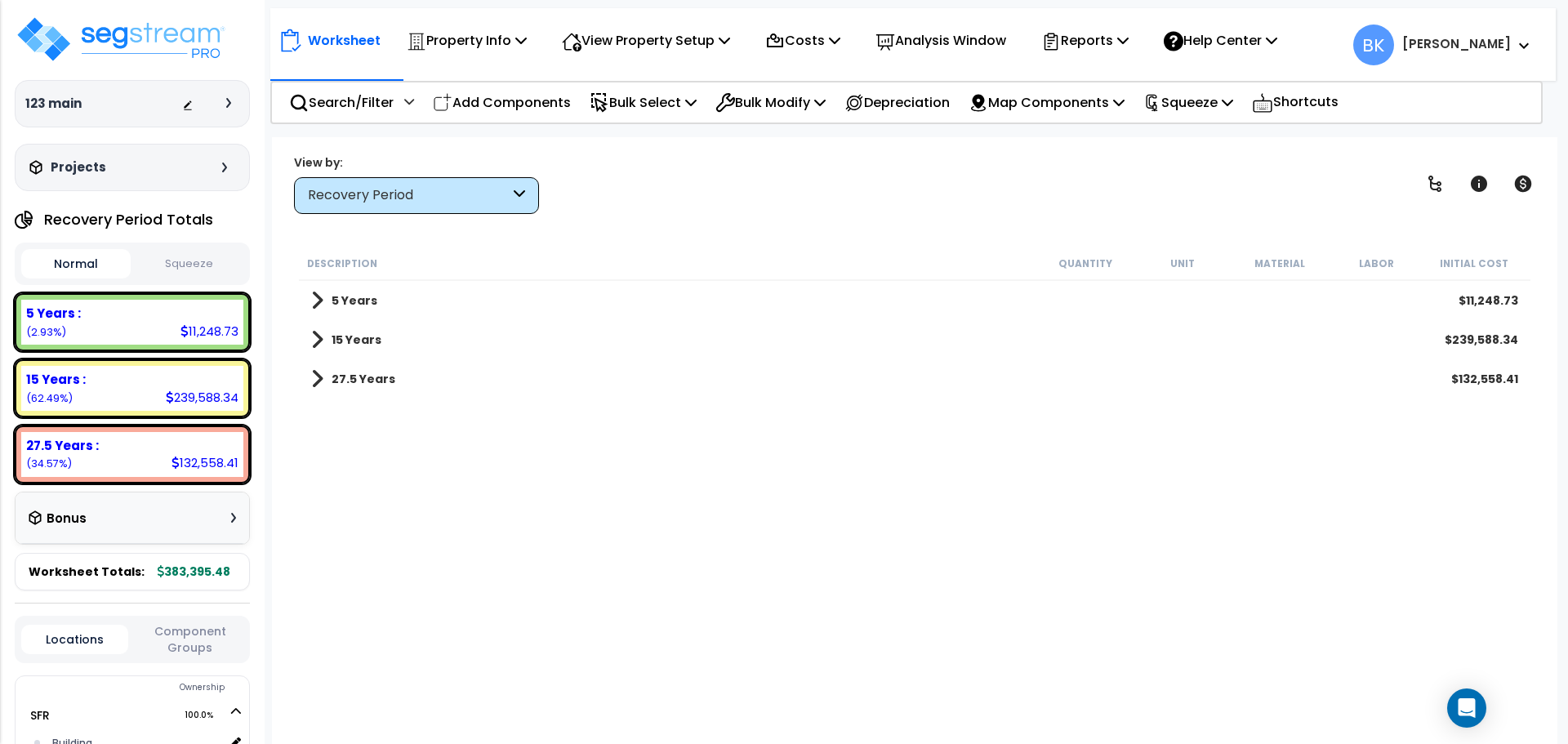
click at [336, 349] on link "15 Years" at bounding box center [346, 339] width 70 height 23
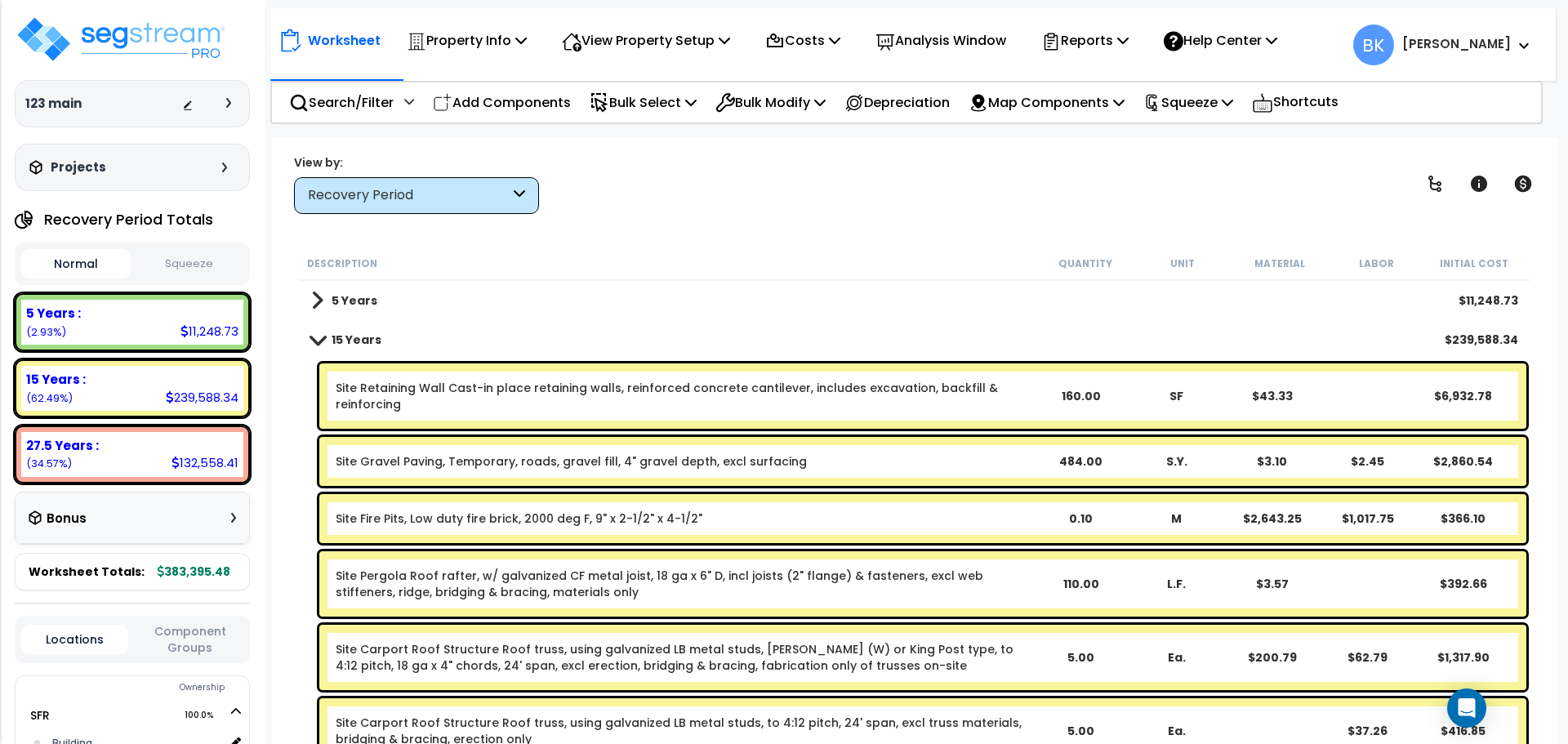
click at [318, 335] on span at bounding box center [318, 339] width 23 height 12
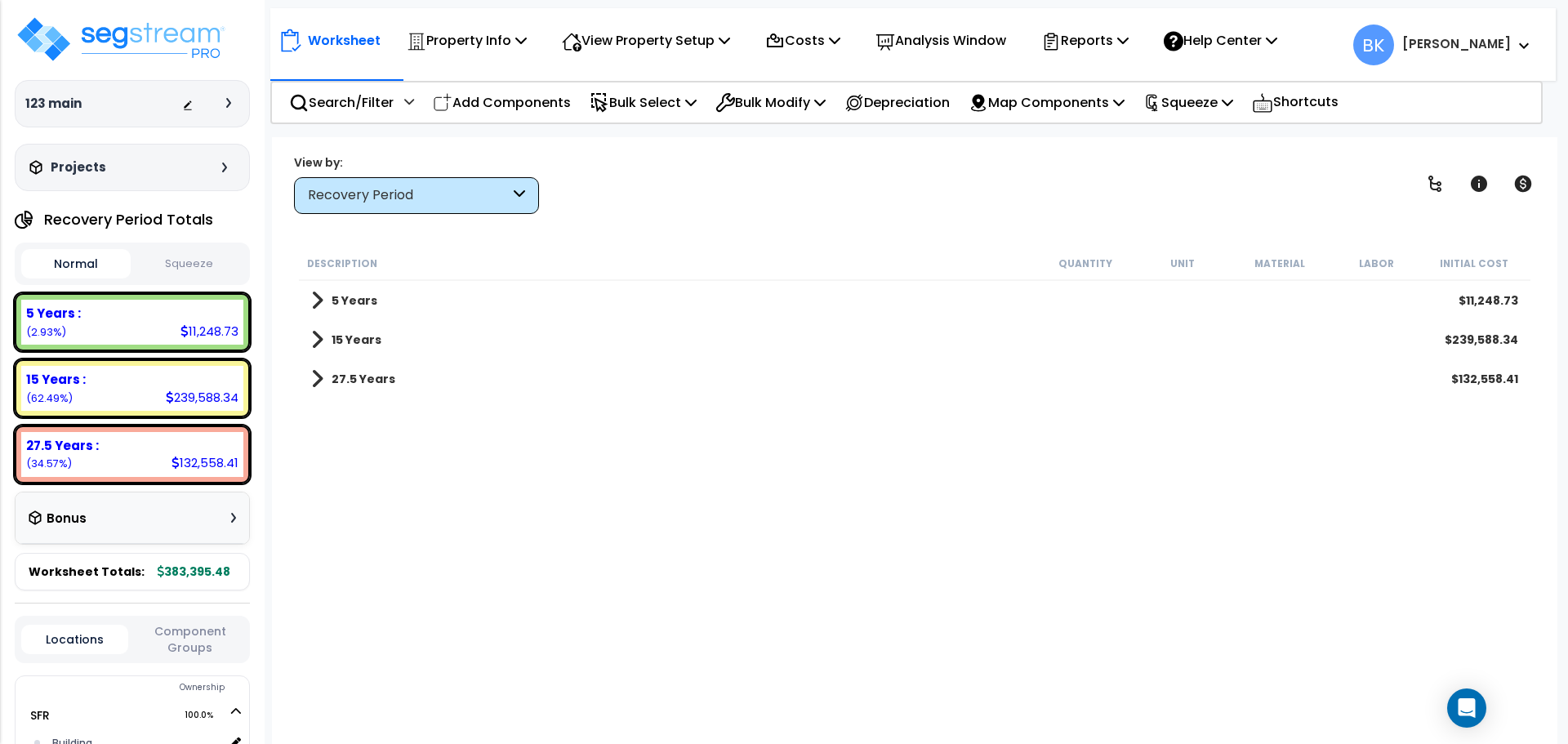
click at [318, 335] on span at bounding box center [317, 339] width 12 height 23
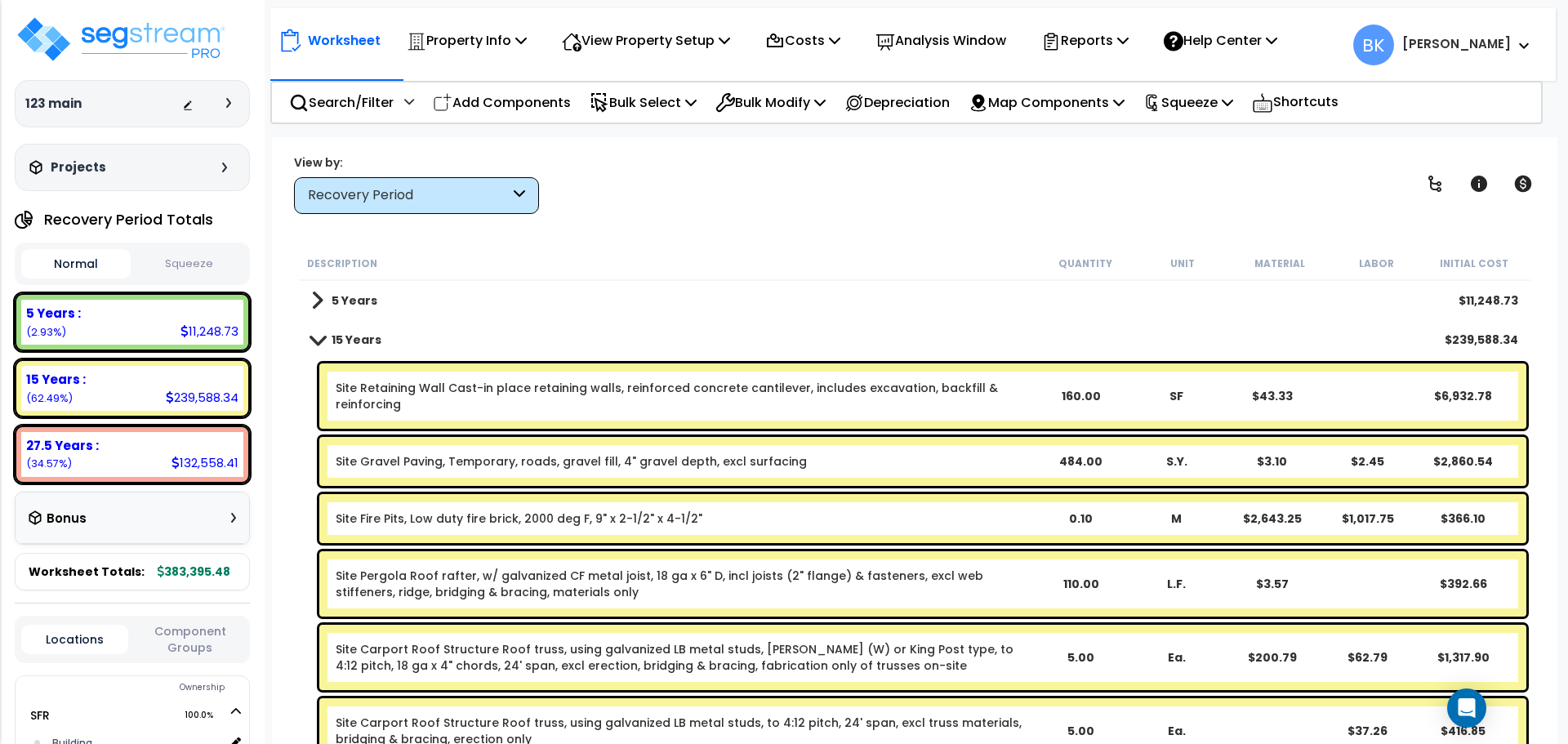
click at [331, 342] on b "15 Years" at bounding box center [356, 339] width 49 height 16
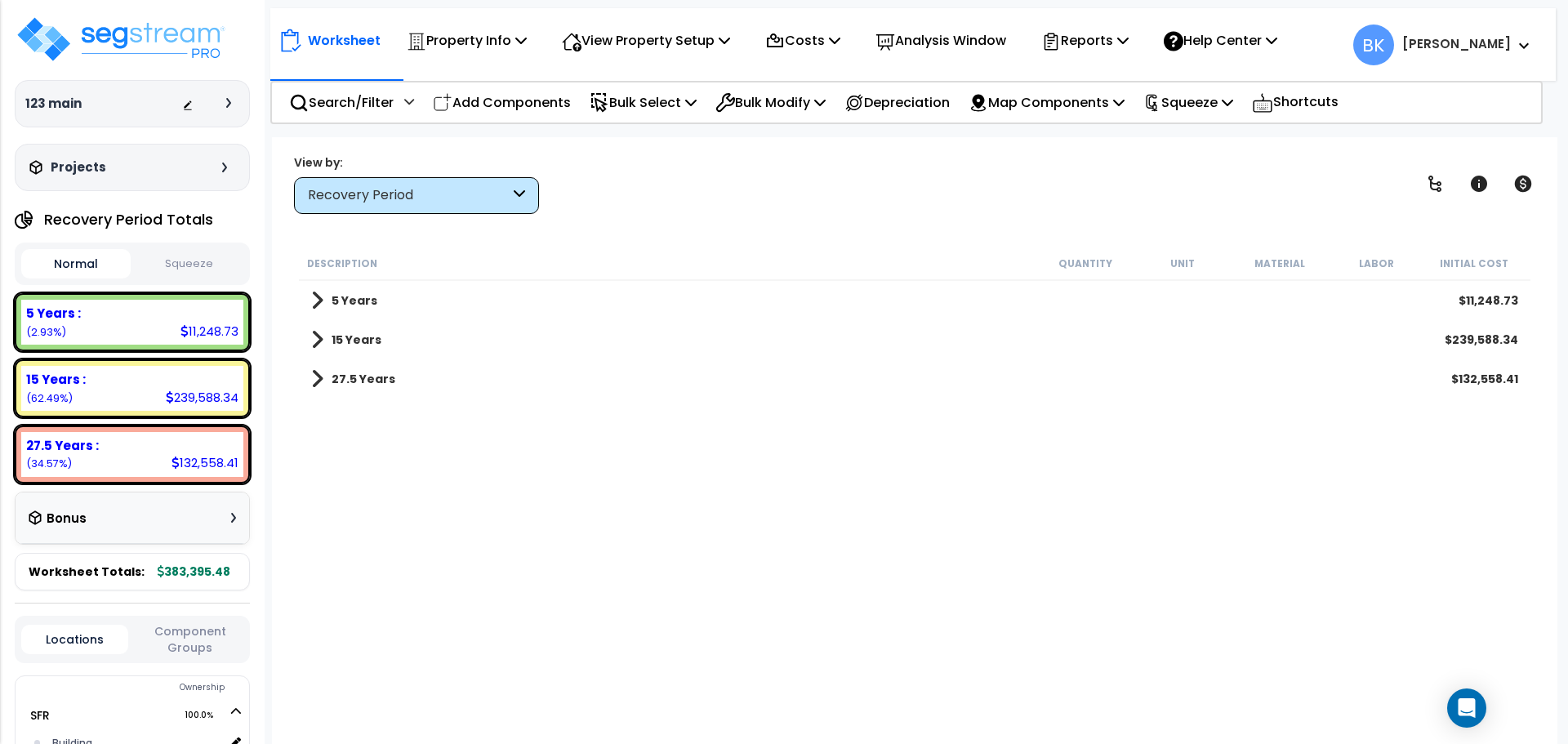
click at [325, 388] on link "27.5 Years" at bounding box center [353, 379] width 84 height 23
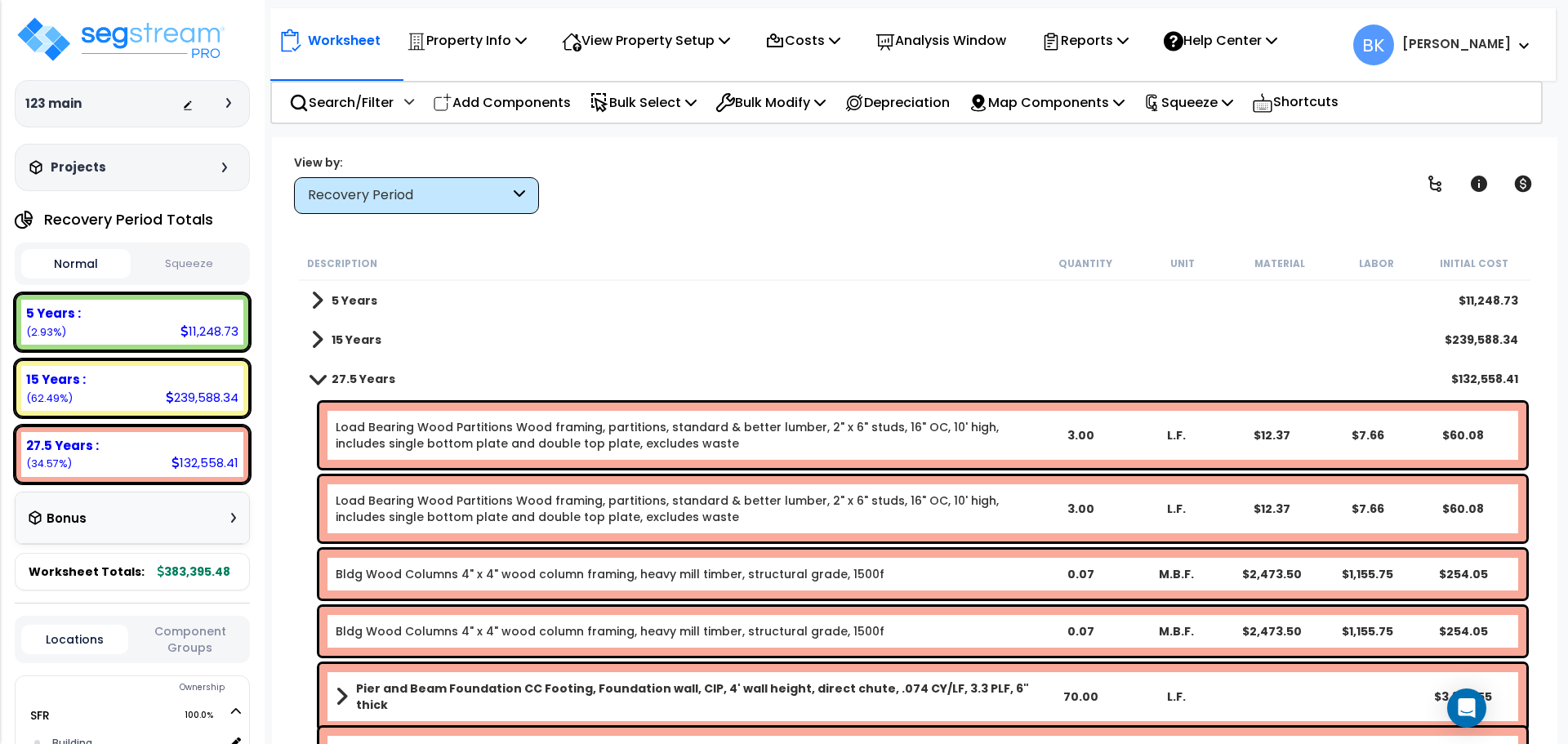
click at [413, 208] on div "Recovery Period" at bounding box center [416, 195] width 245 height 37
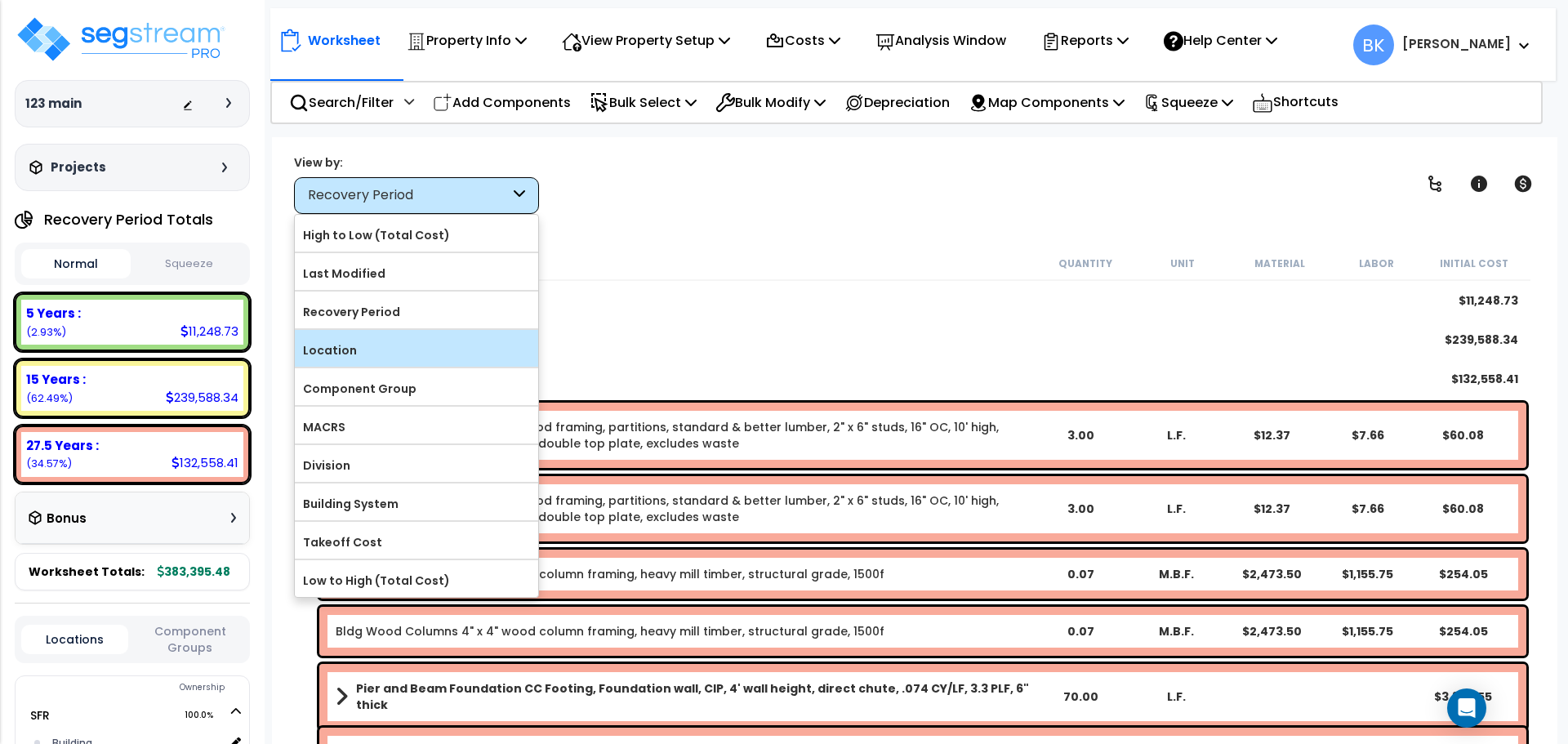
click at [369, 336] on div "Location" at bounding box center [416, 348] width 243 height 37
click at [343, 346] on label "Location" at bounding box center [416, 350] width 243 height 25
click at [0, 0] on input "Location" at bounding box center [0, 0] width 0 height 0
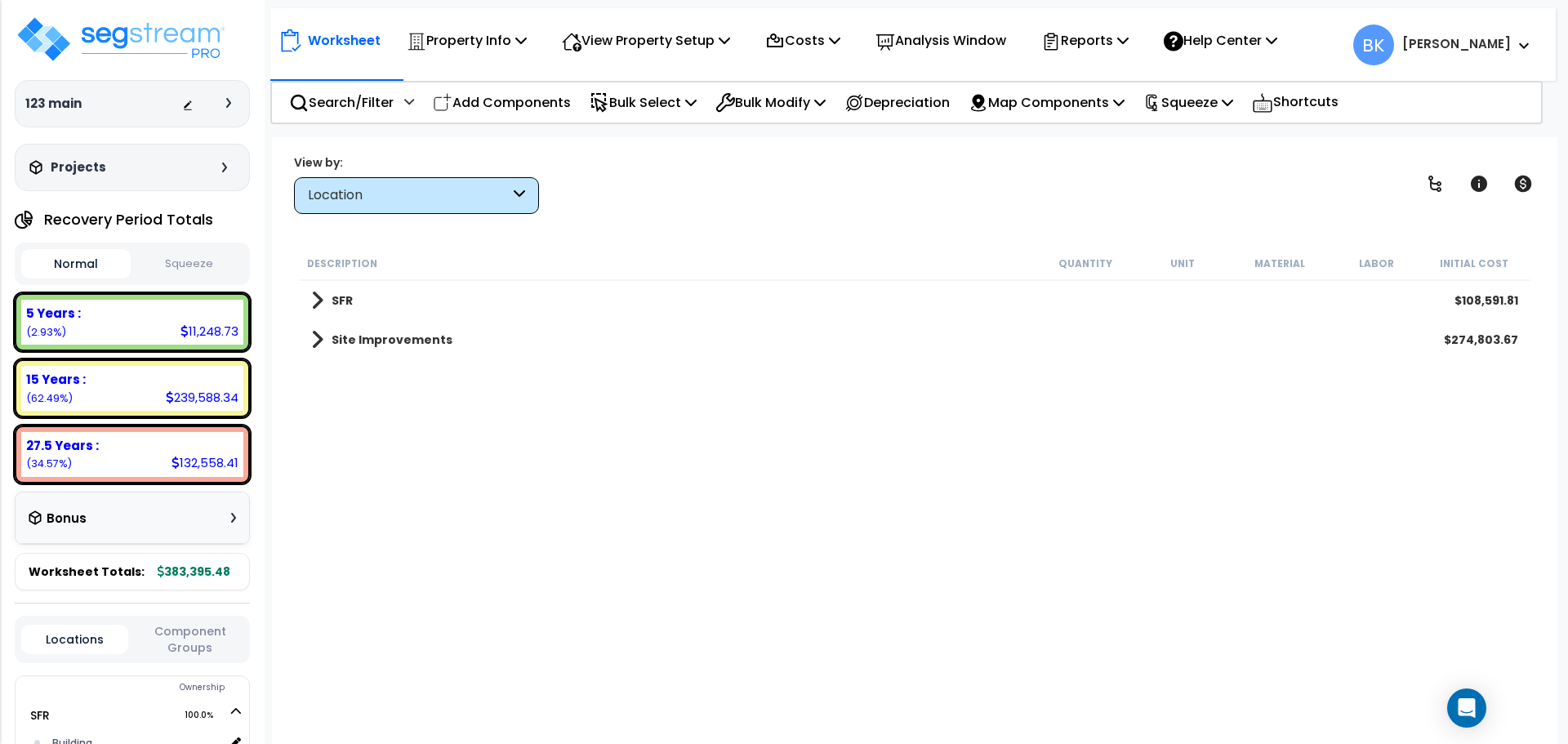
click at [325, 340] on link "Site Improvements" at bounding box center [381, 339] width 141 height 23
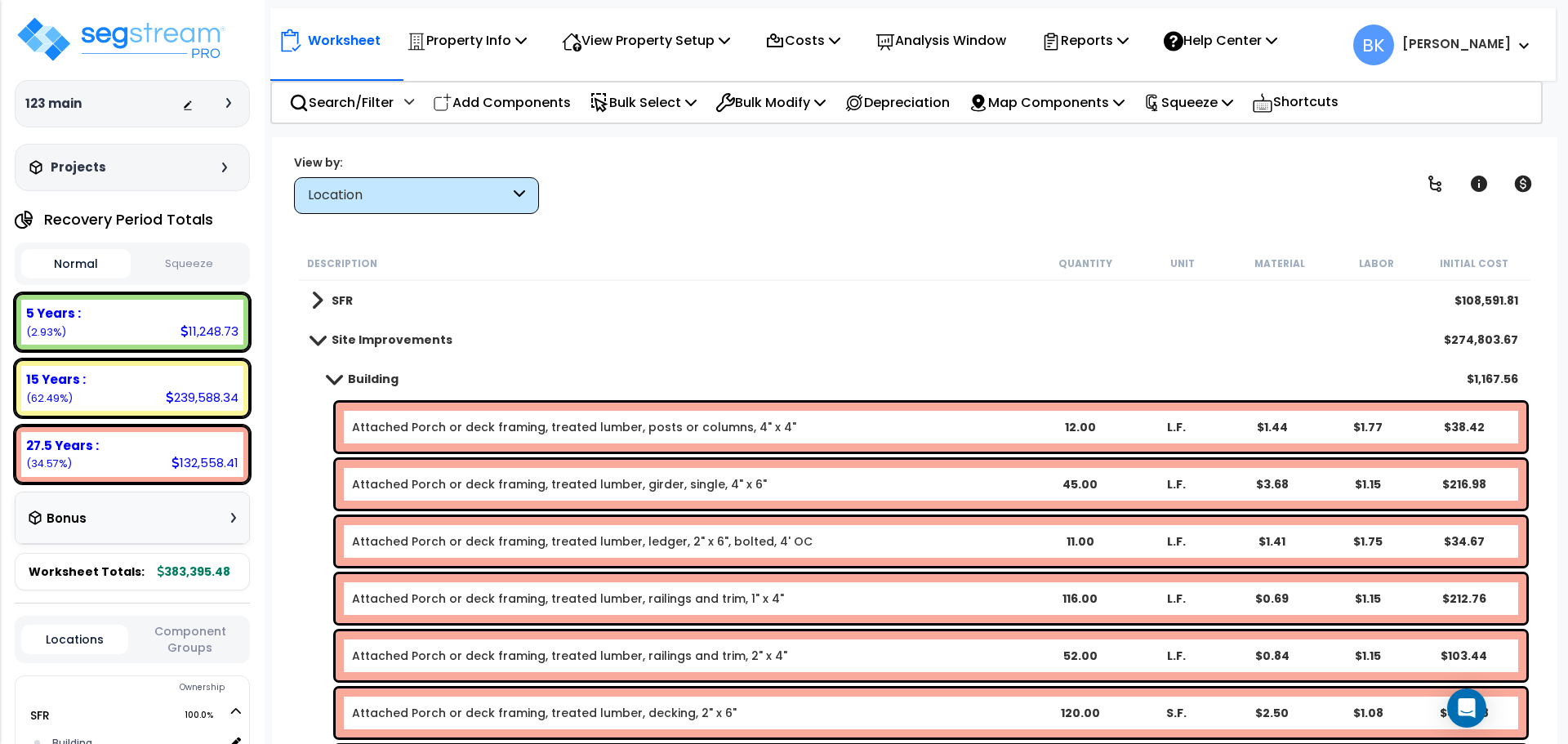
click at [321, 339] on span at bounding box center [318, 339] width 23 height 12
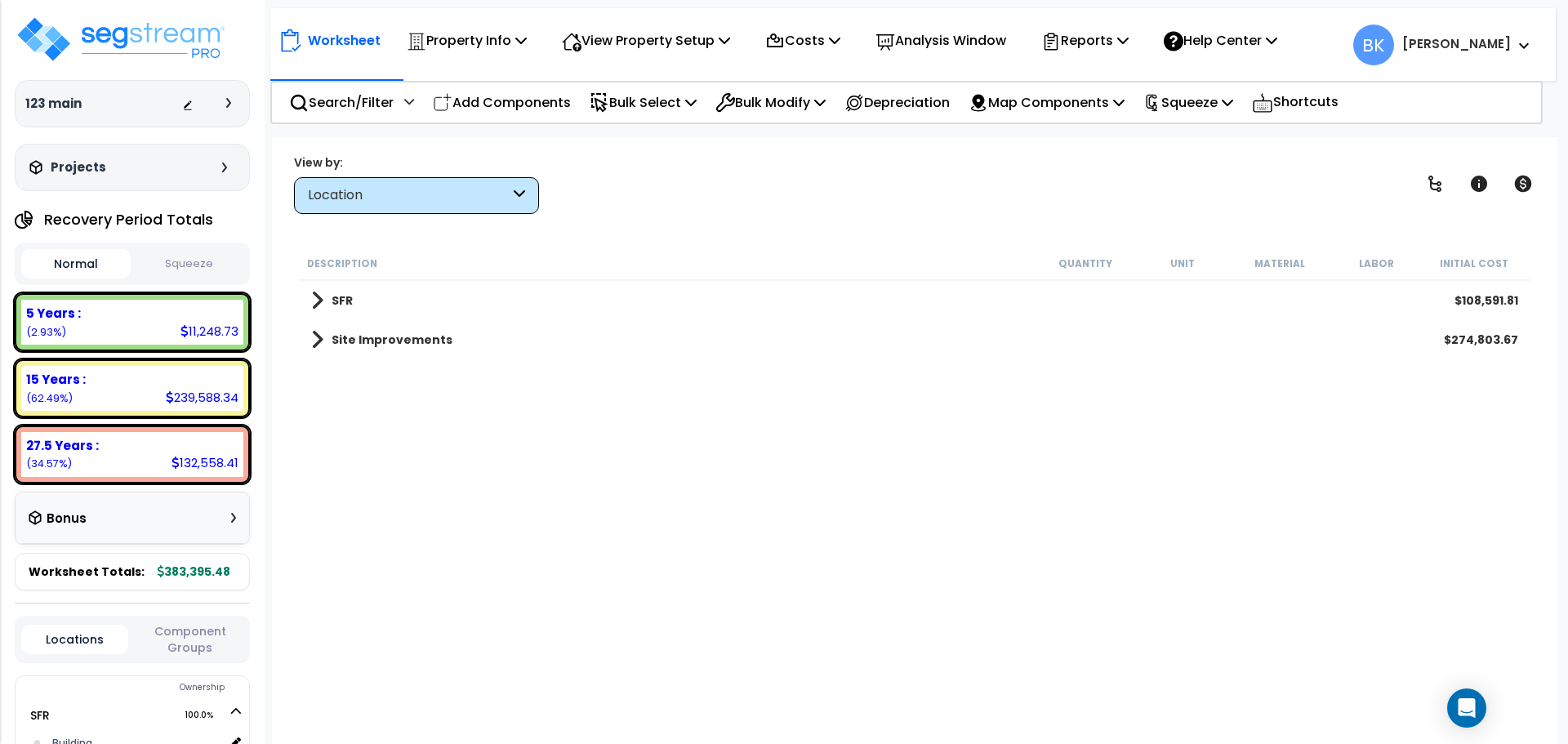
click at [325, 301] on link "SFR" at bounding box center [332, 301] width 42 height 23
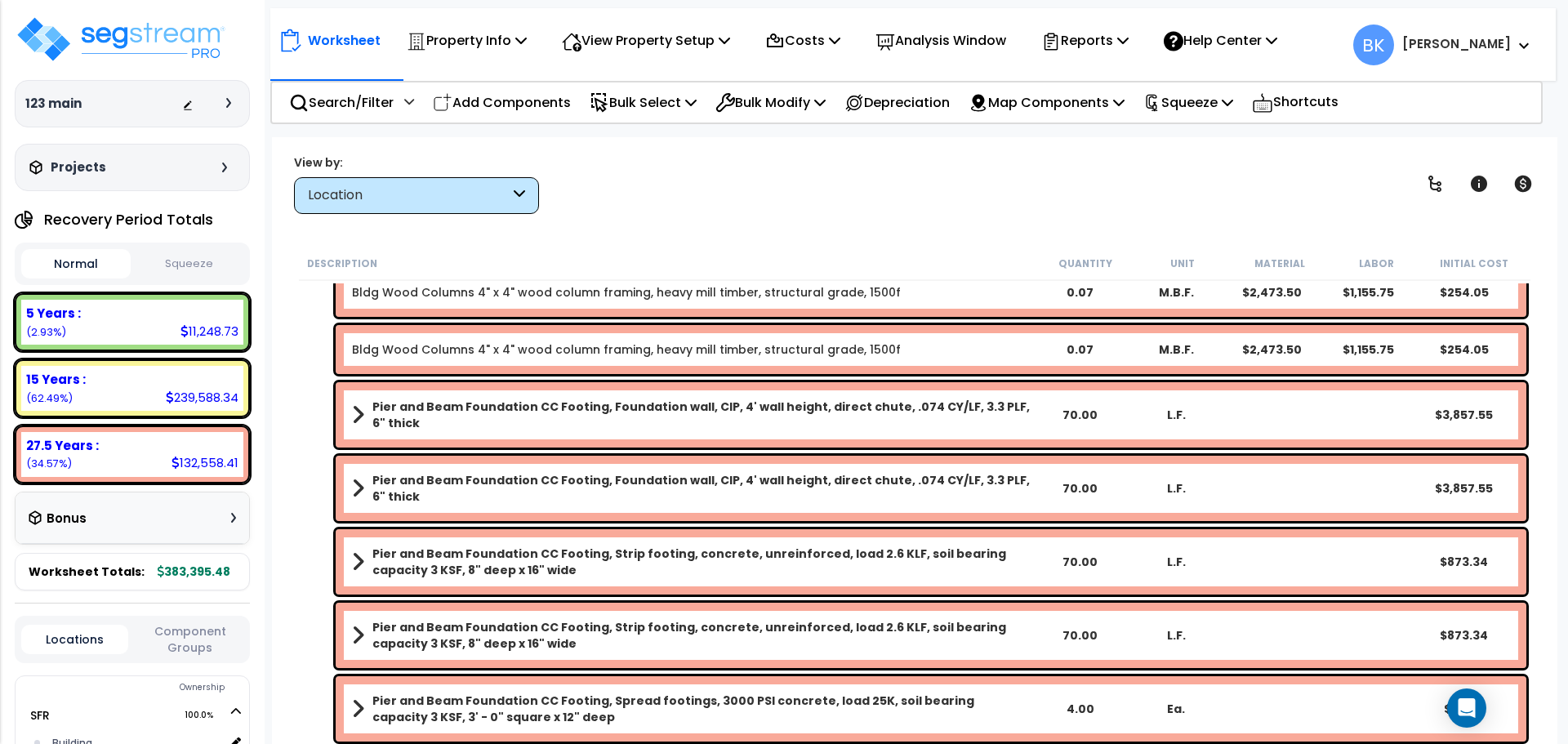
scroll to position [245, 0]
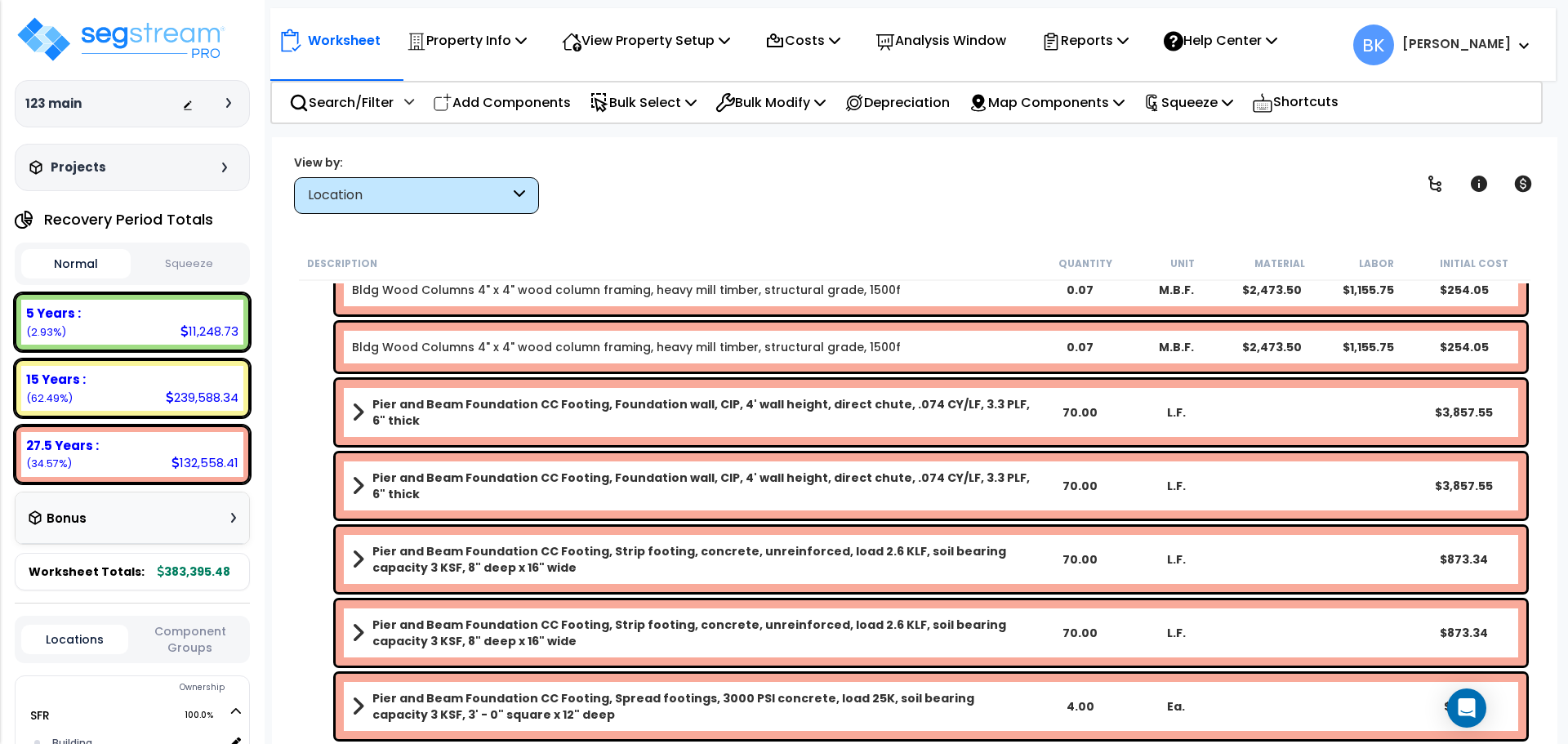
click at [358, 415] on span at bounding box center [358, 413] width 12 height 23
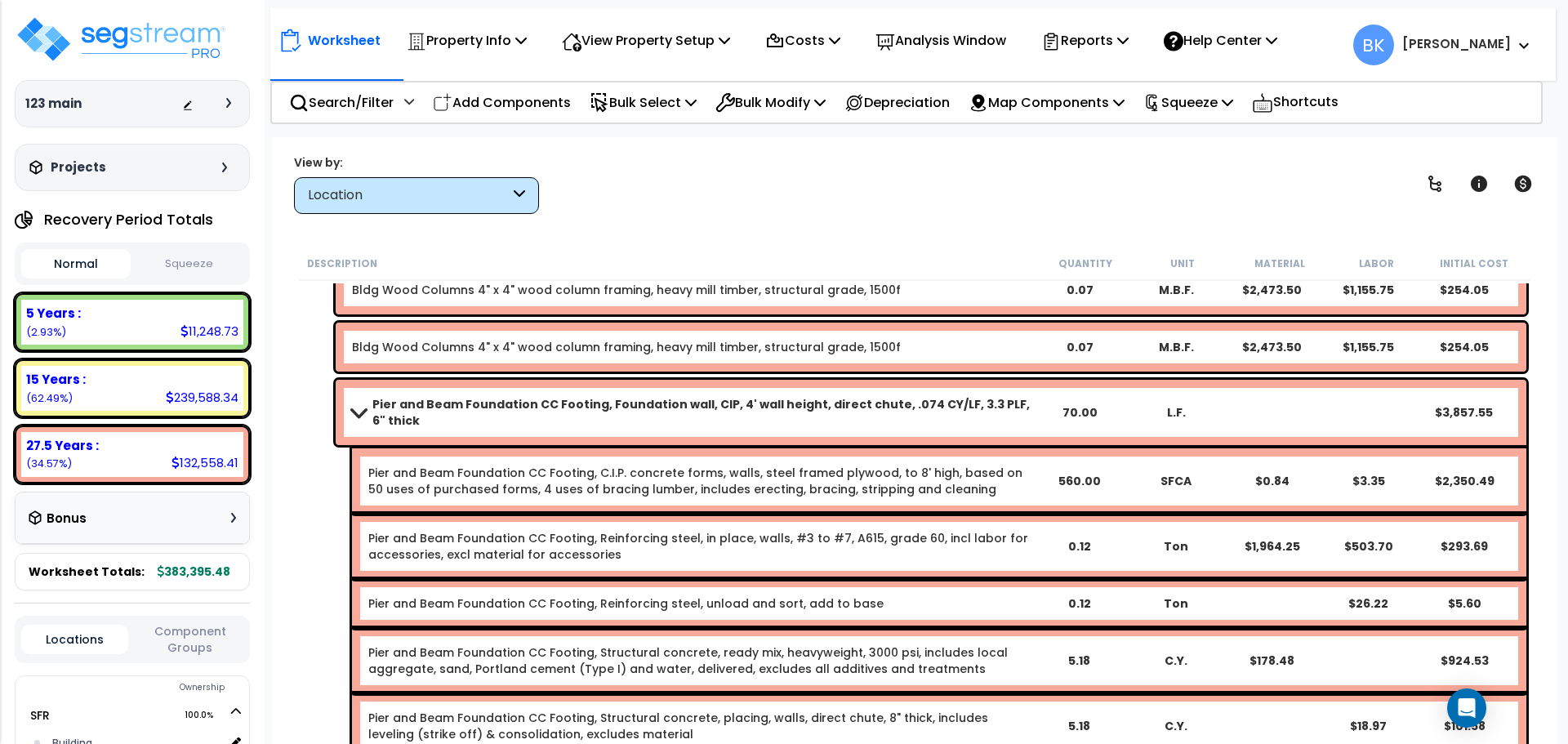
click at [358, 415] on span at bounding box center [358, 412] width 23 height 12
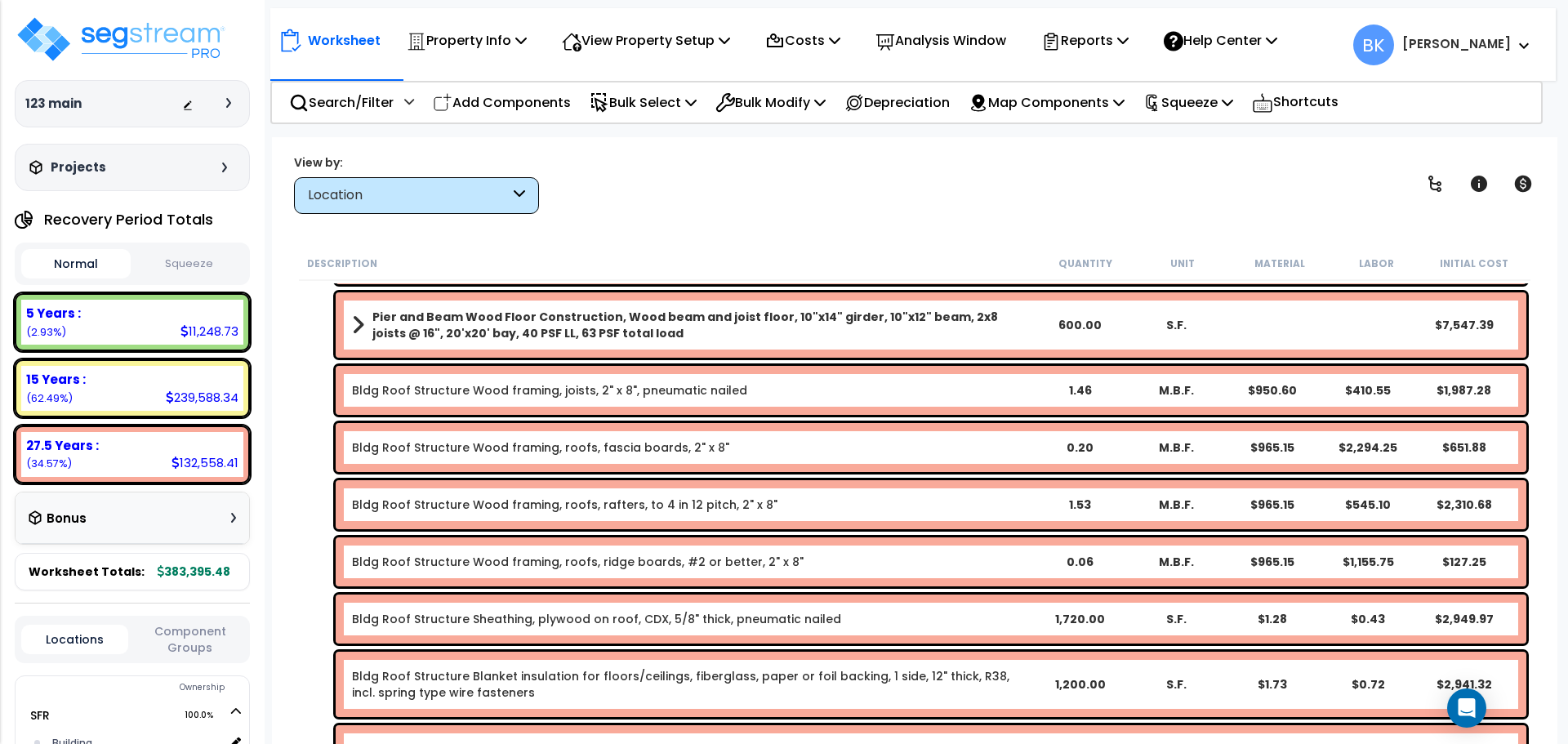
scroll to position [1143, 0]
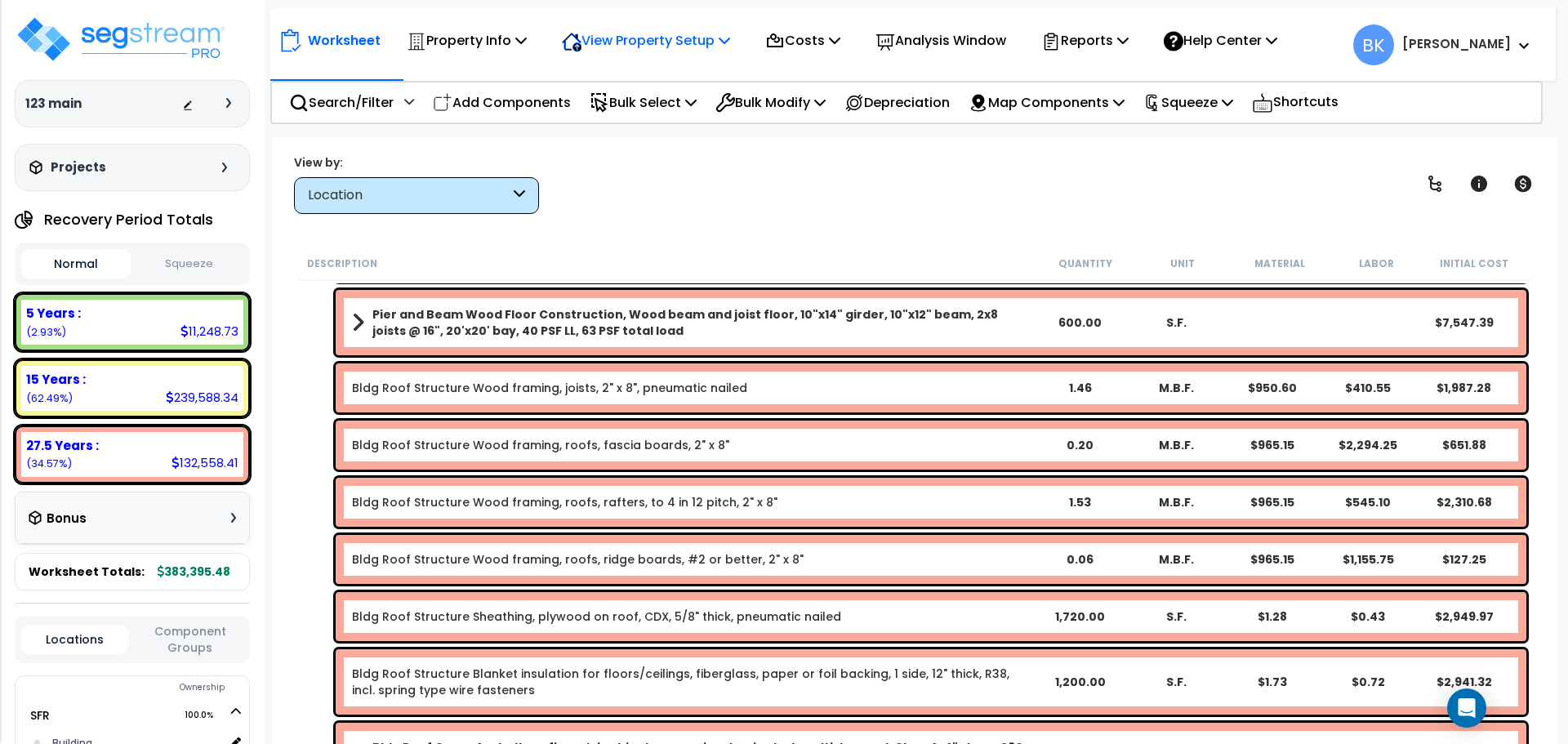
click at [527, 54] on div "View Property Setup" at bounding box center [467, 40] width 120 height 39
click at [653, 109] on link "View Questionnaire" at bounding box center [634, 112] width 161 height 33
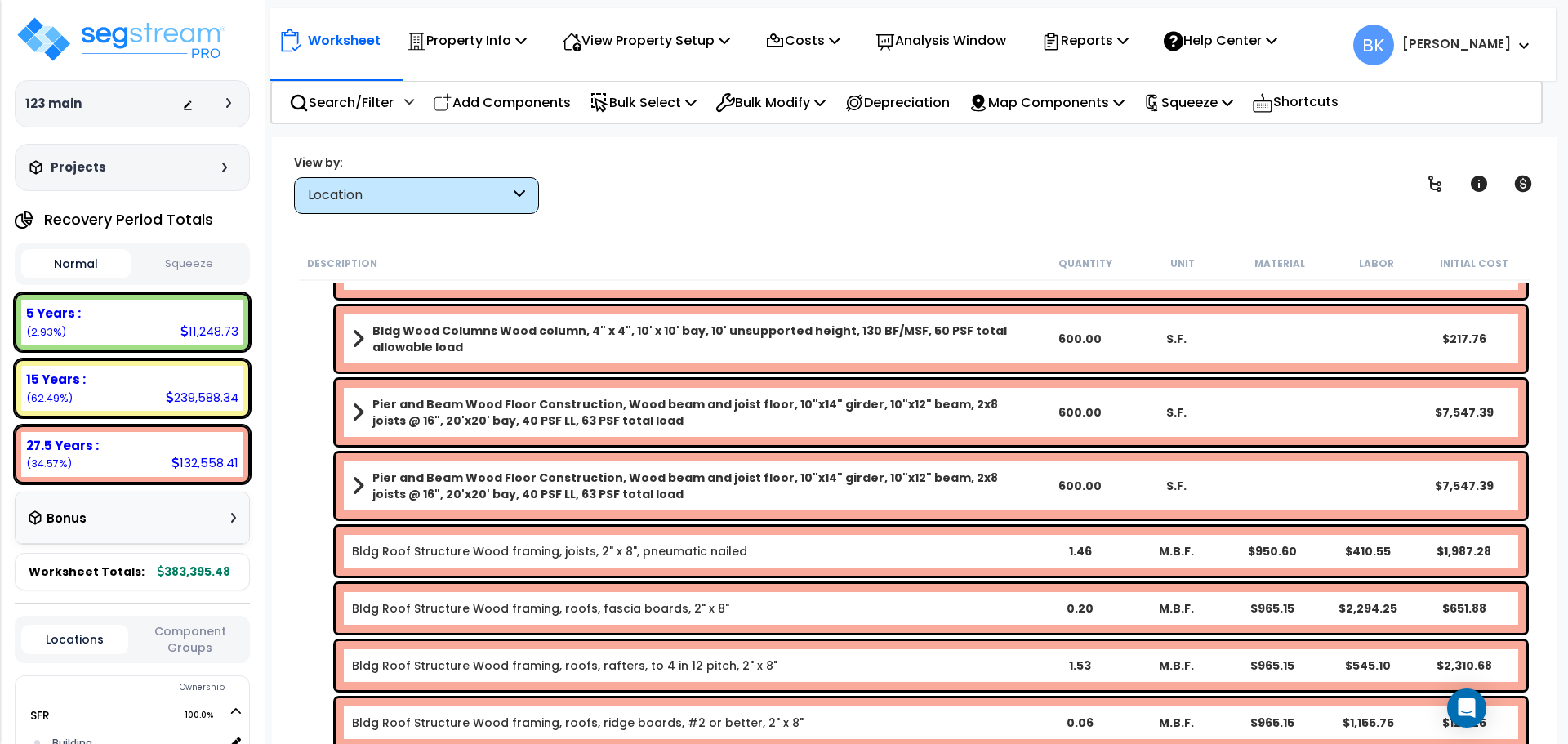
scroll to position [898, 0]
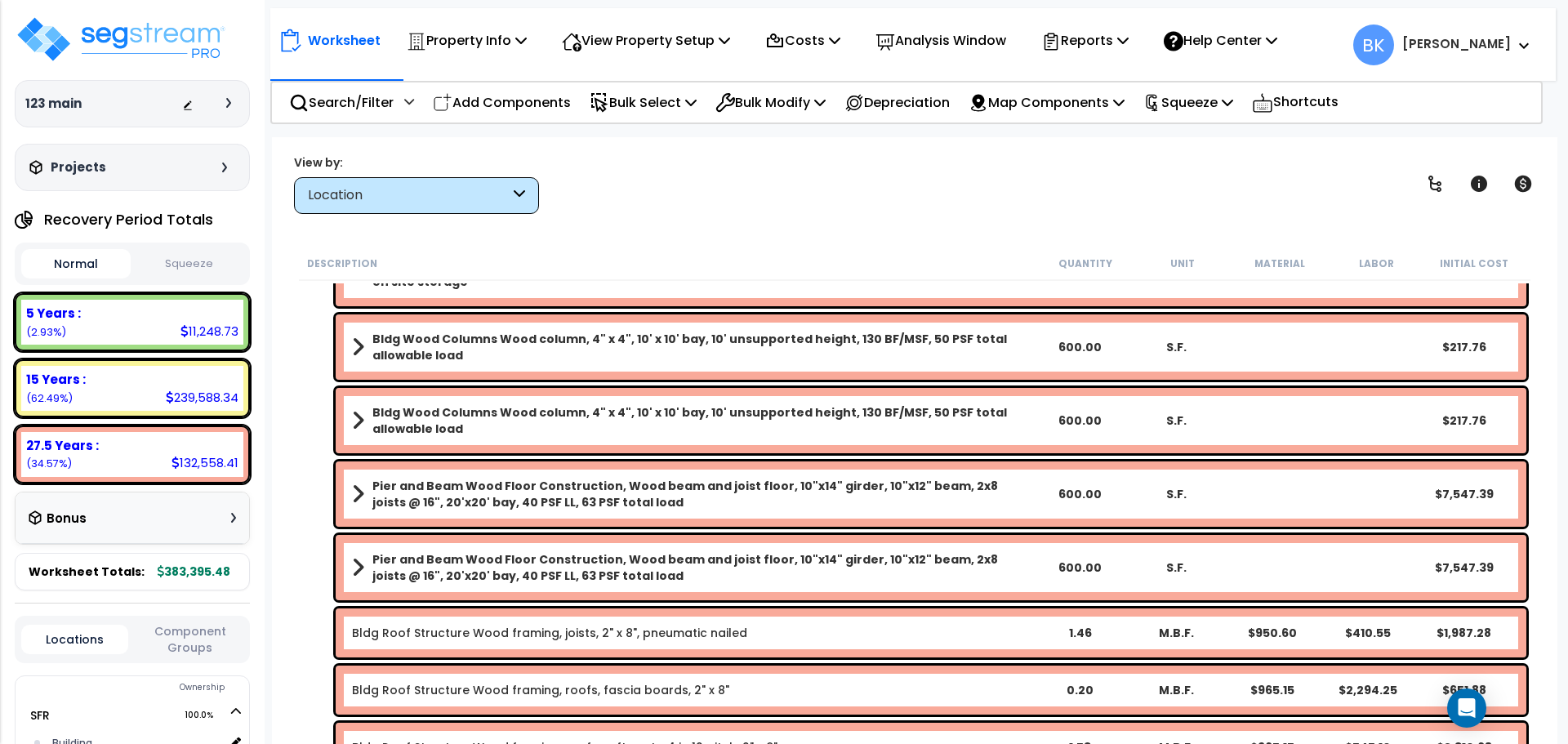
click at [391, 194] on div "Location" at bounding box center [409, 195] width 202 height 19
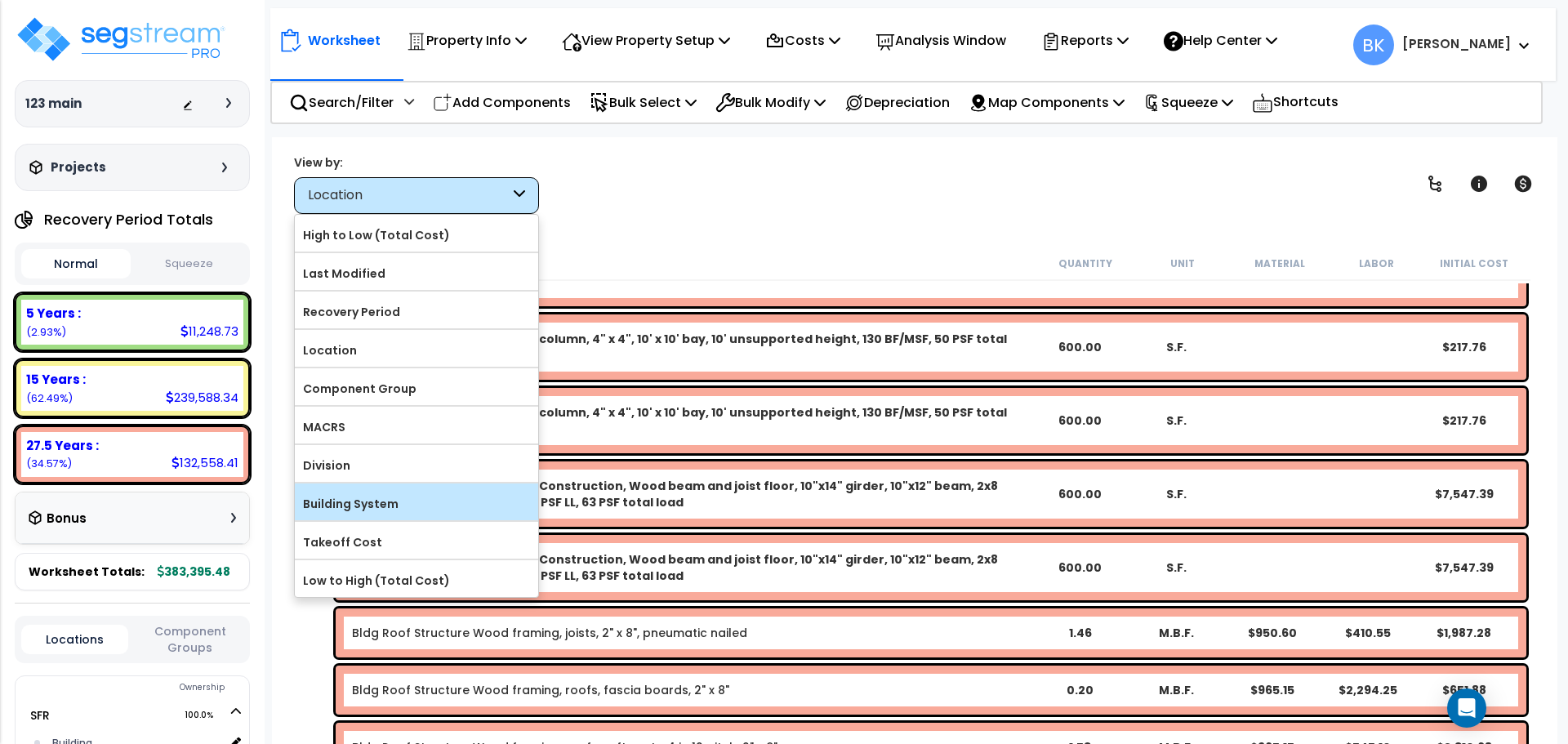
click at [363, 510] on label "Building System" at bounding box center [416, 504] width 243 height 25
click at [0, 0] on input "Building System" at bounding box center [0, 0] width 0 height 0
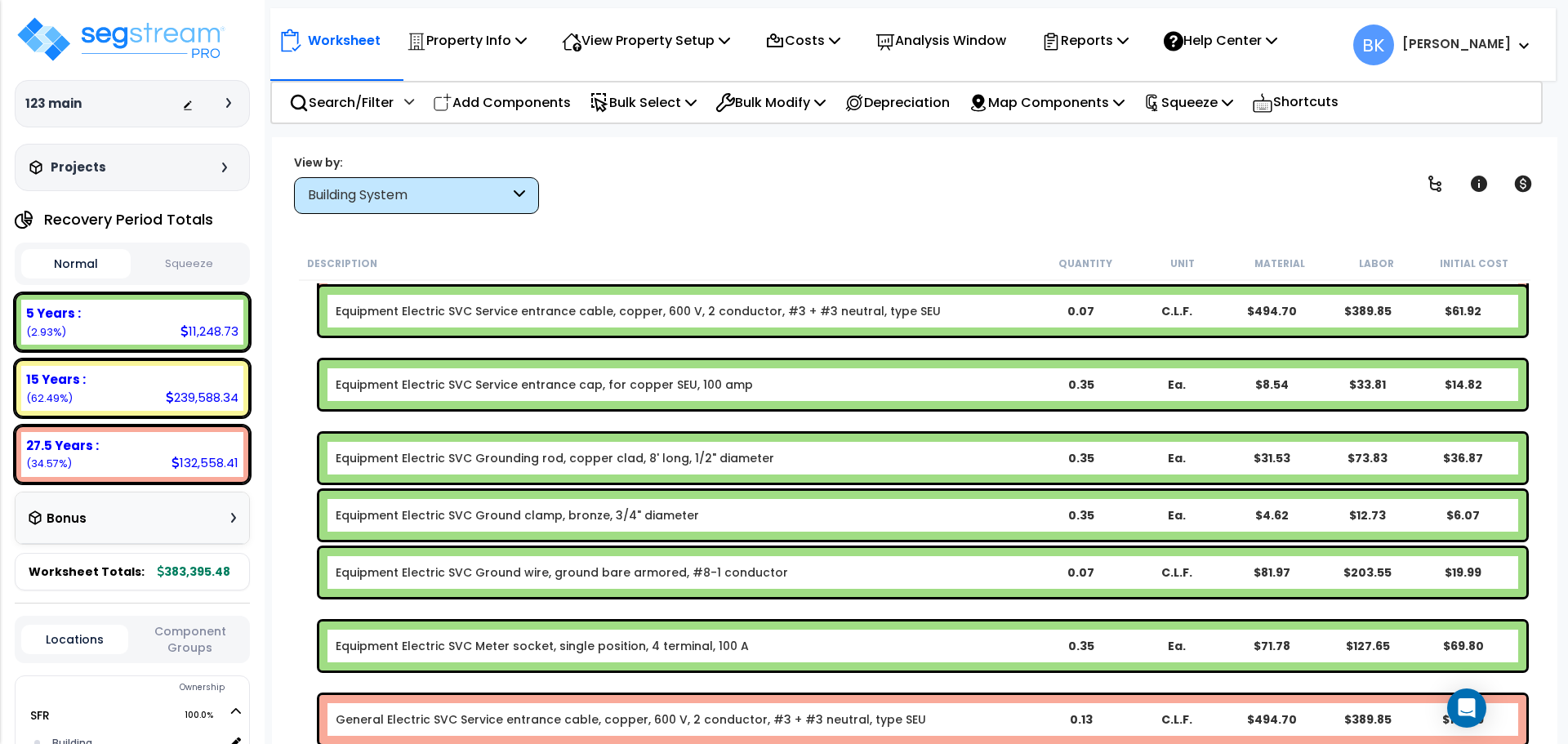
scroll to position [0, 0]
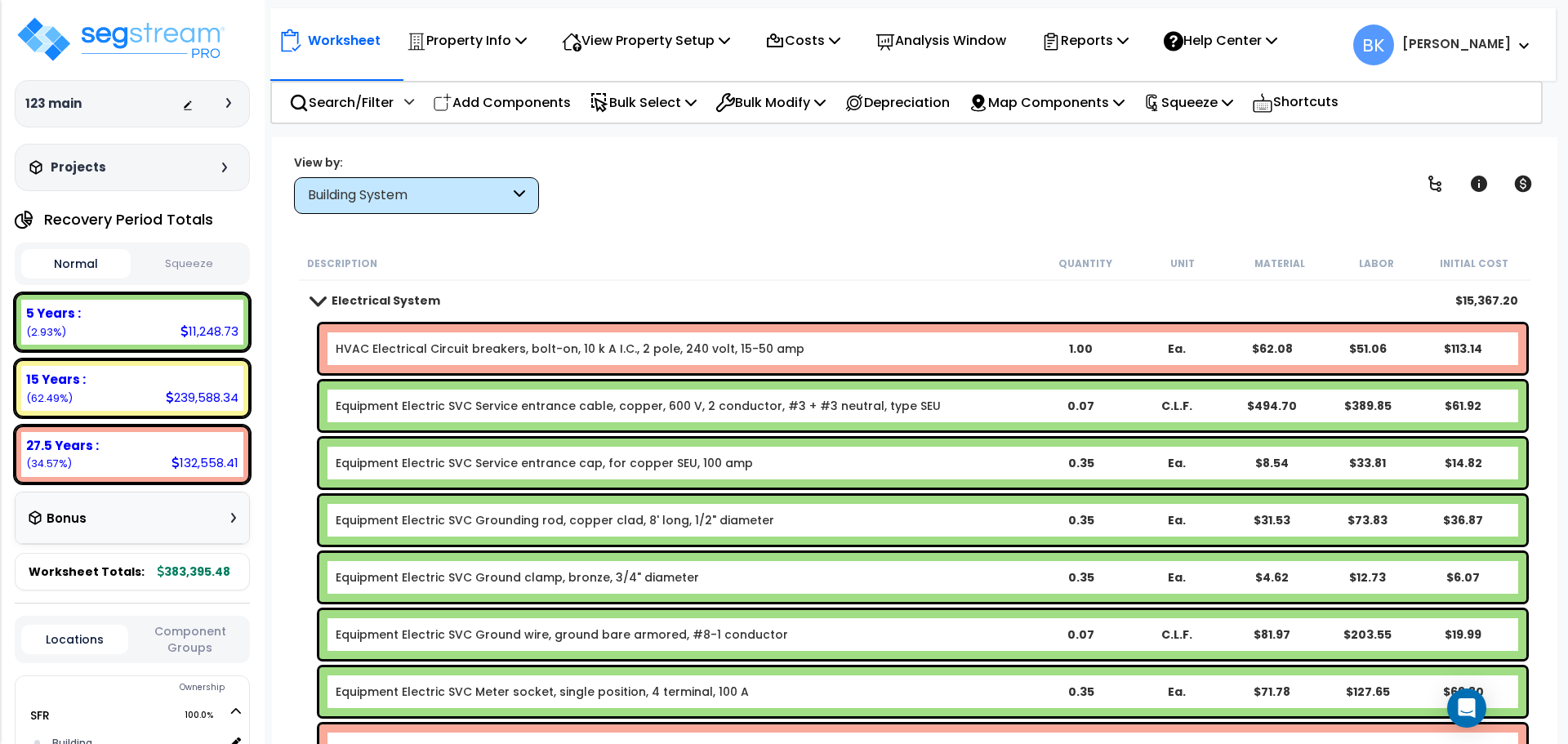
click at [323, 309] on link "Electrical System" at bounding box center [376, 301] width 129 height 23
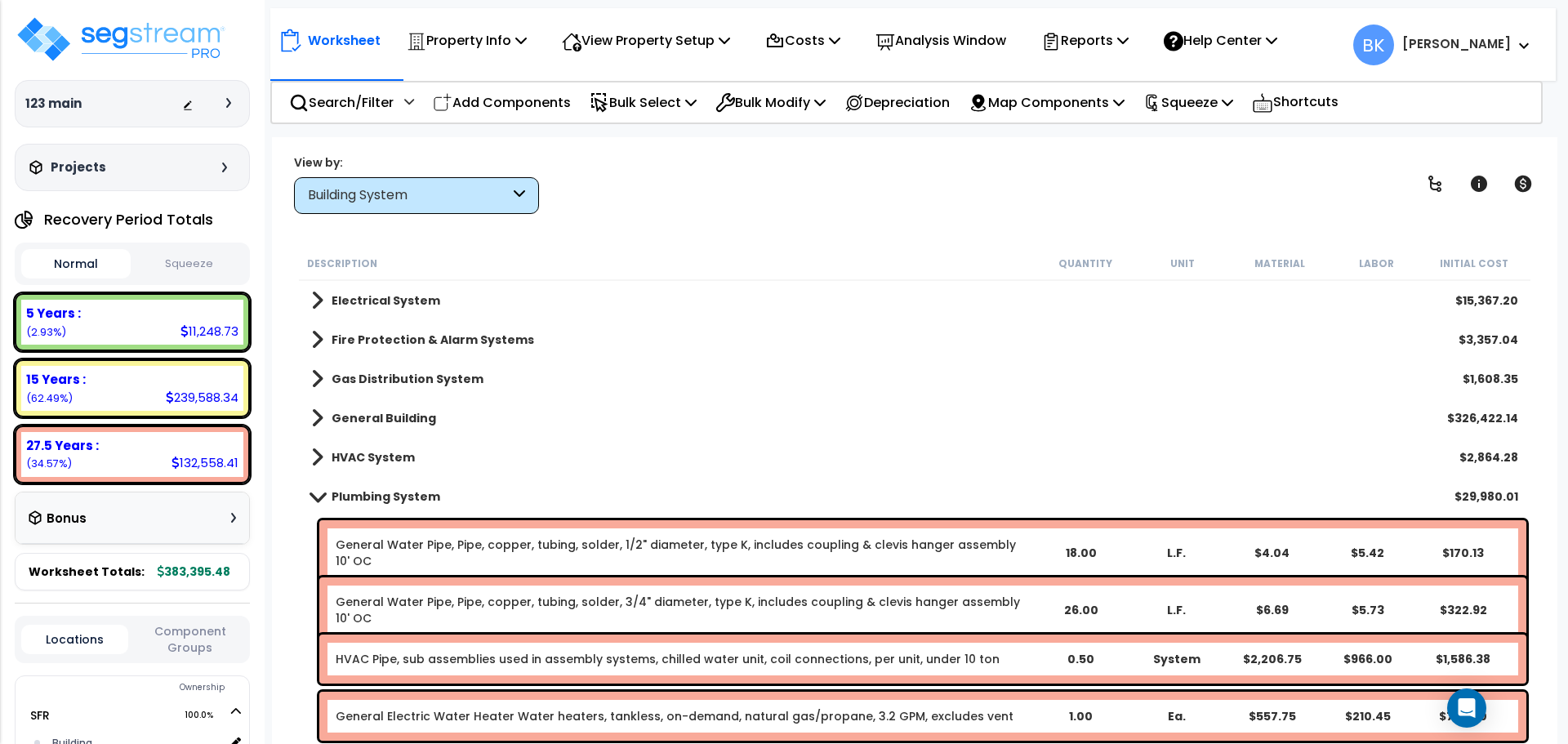
click at [316, 495] on span at bounding box center [318, 496] width 23 height 12
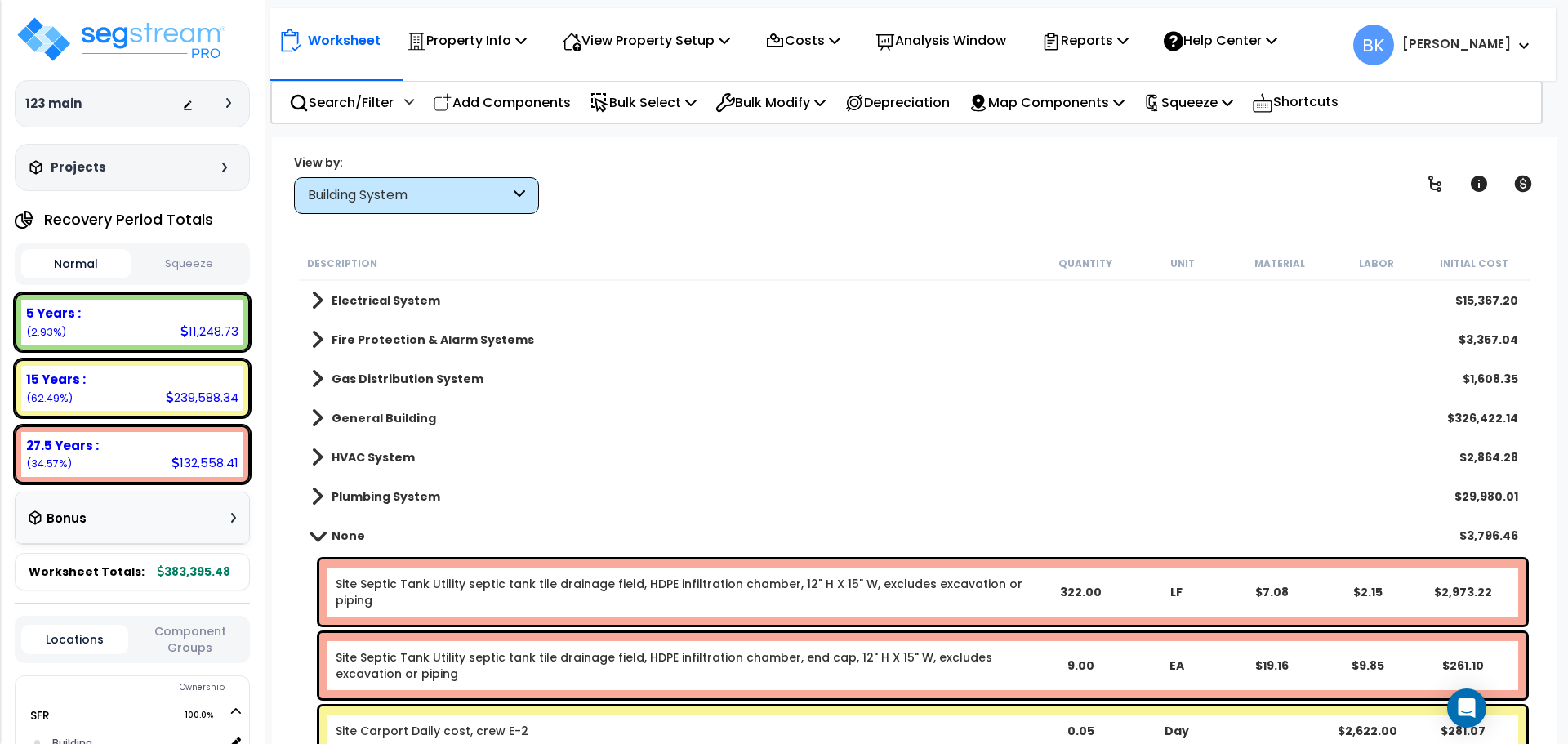
click at [318, 538] on span at bounding box center [318, 535] width 23 height 12
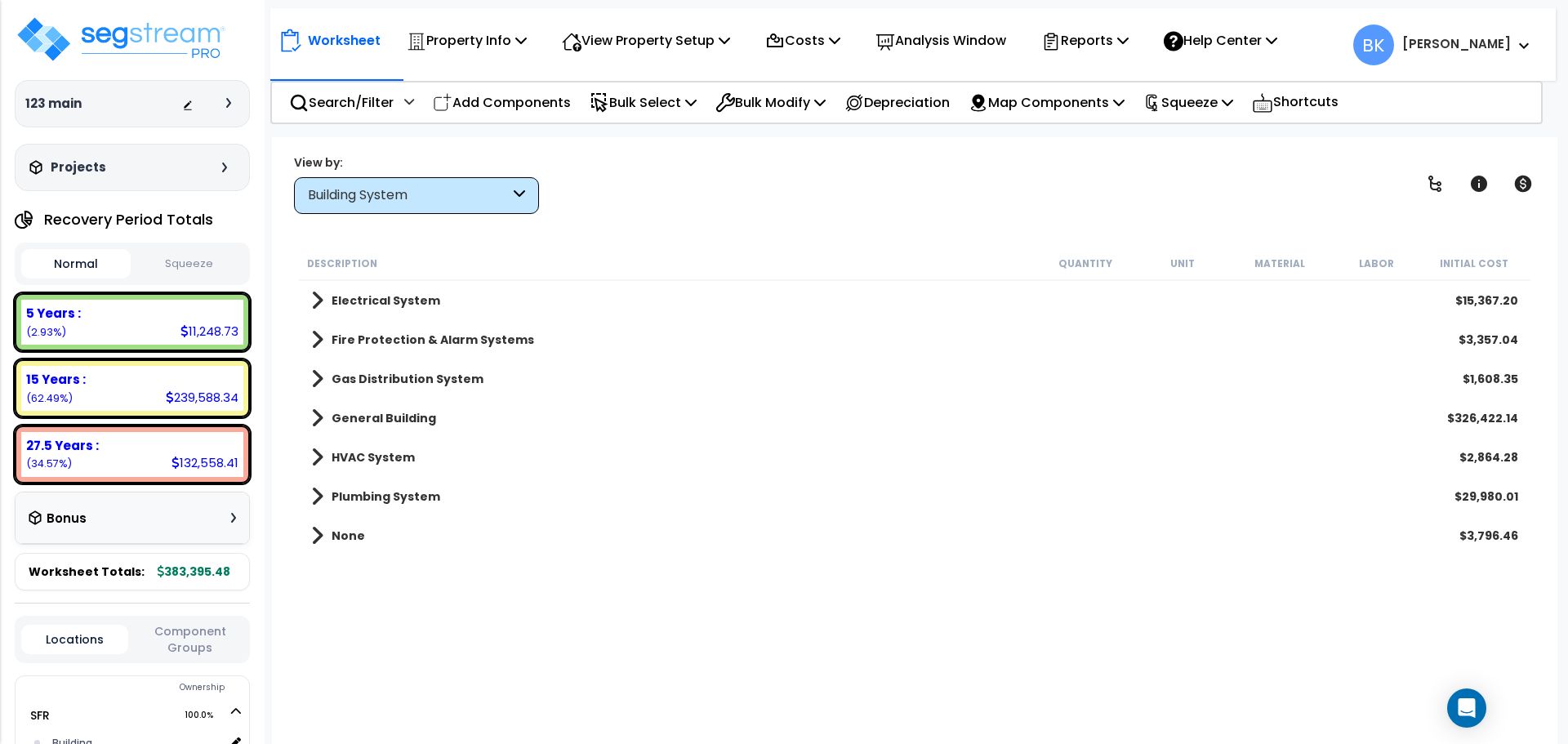
scroll to position [72, 0]
click at [332, 531] on b "None" at bounding box center [348, 536] width 34 height 16
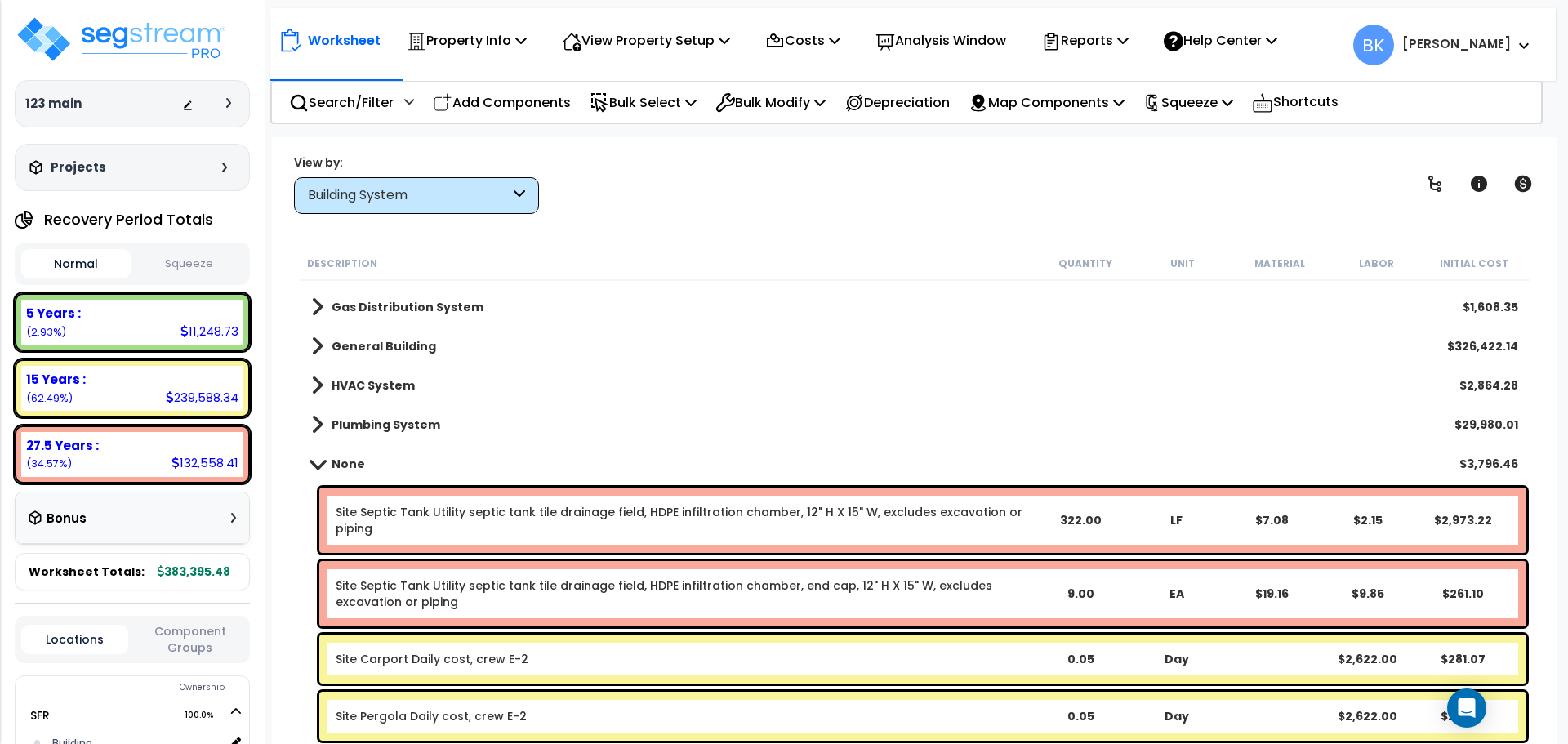
click at [320, 466] on span at bounding box center [318, 463] width 23 height 12
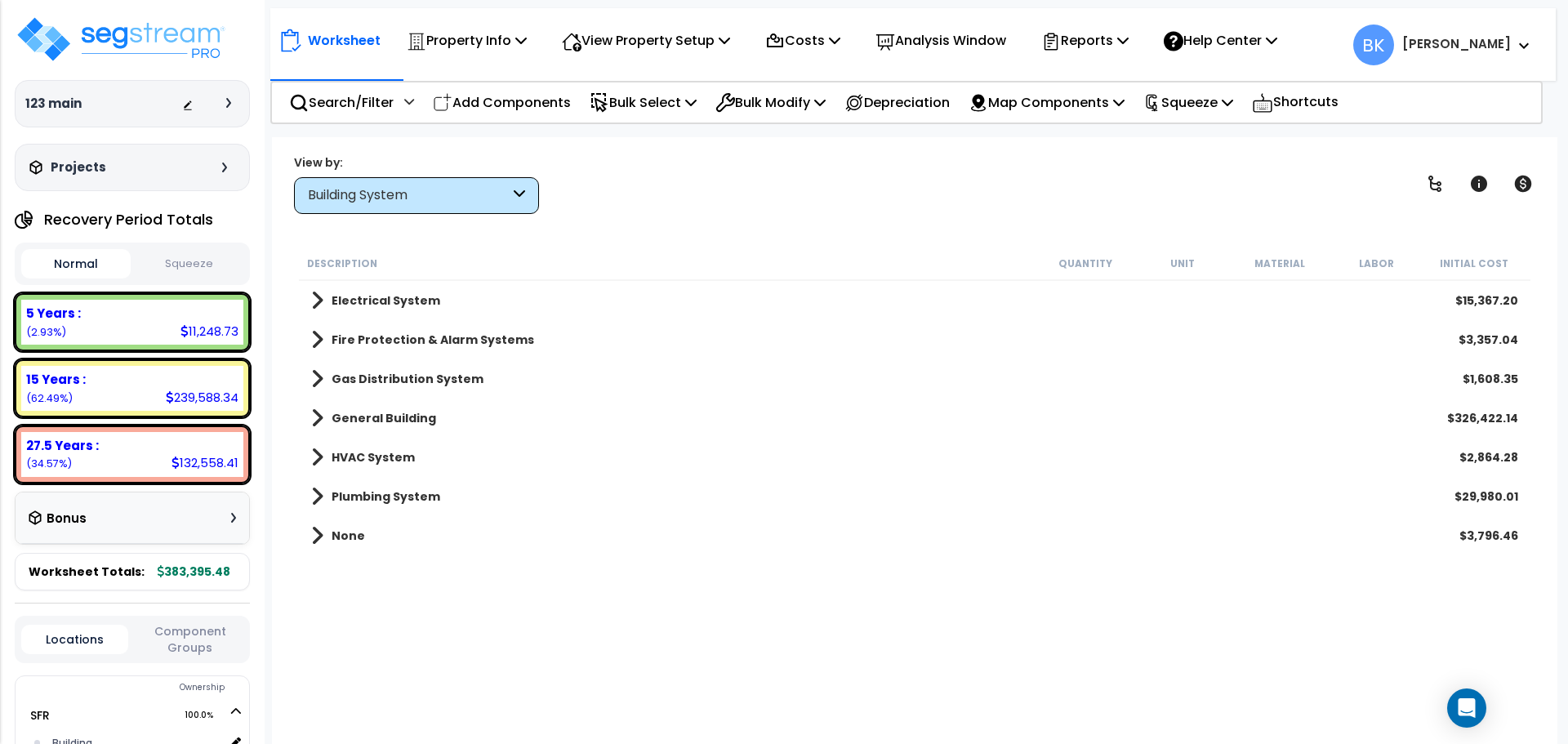
click at [320, 503] on span at bounding box center [317, 497] width 12 height 23
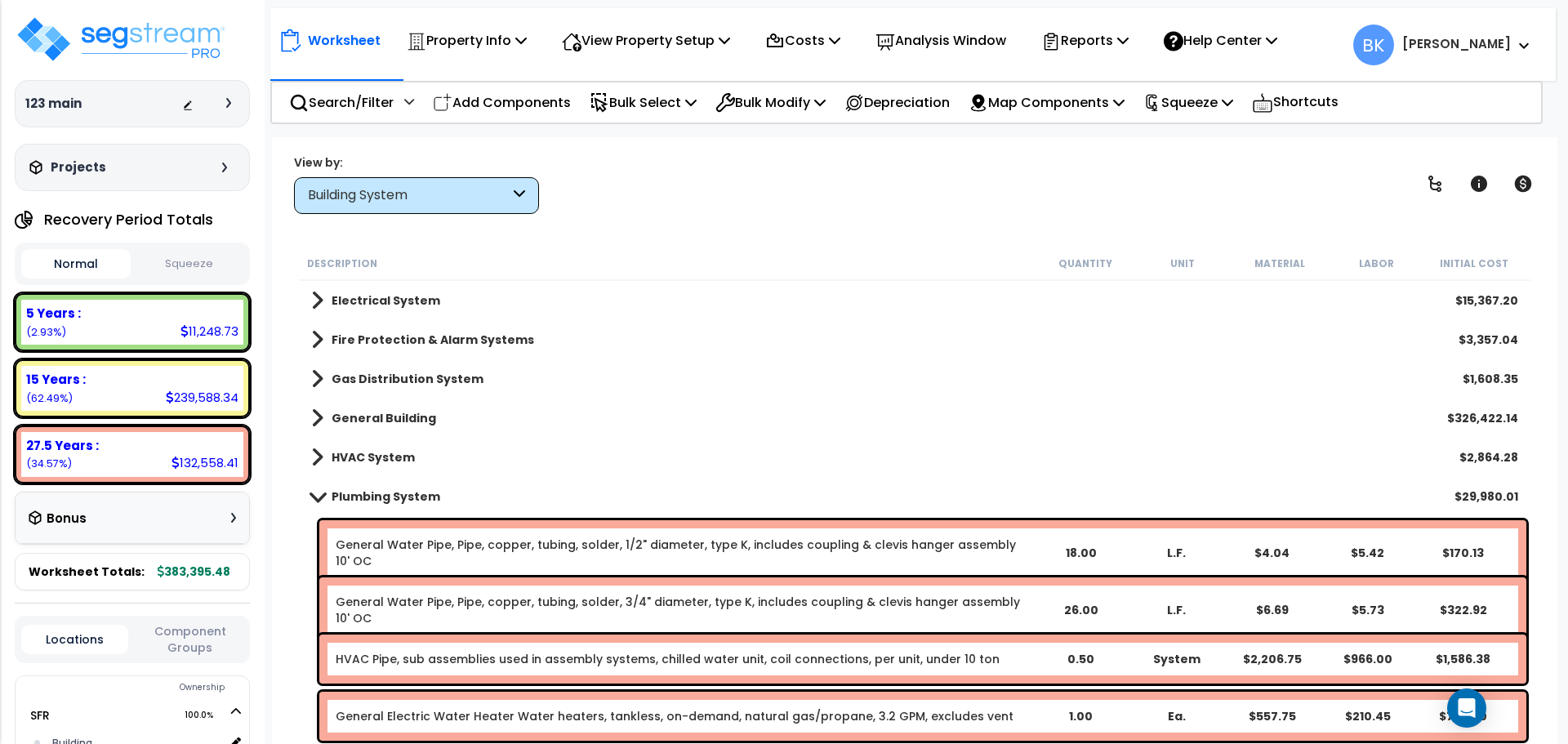
click at [326, 503] on link "Plumbing System" at bounding box center [376, 497] width 129 height 23
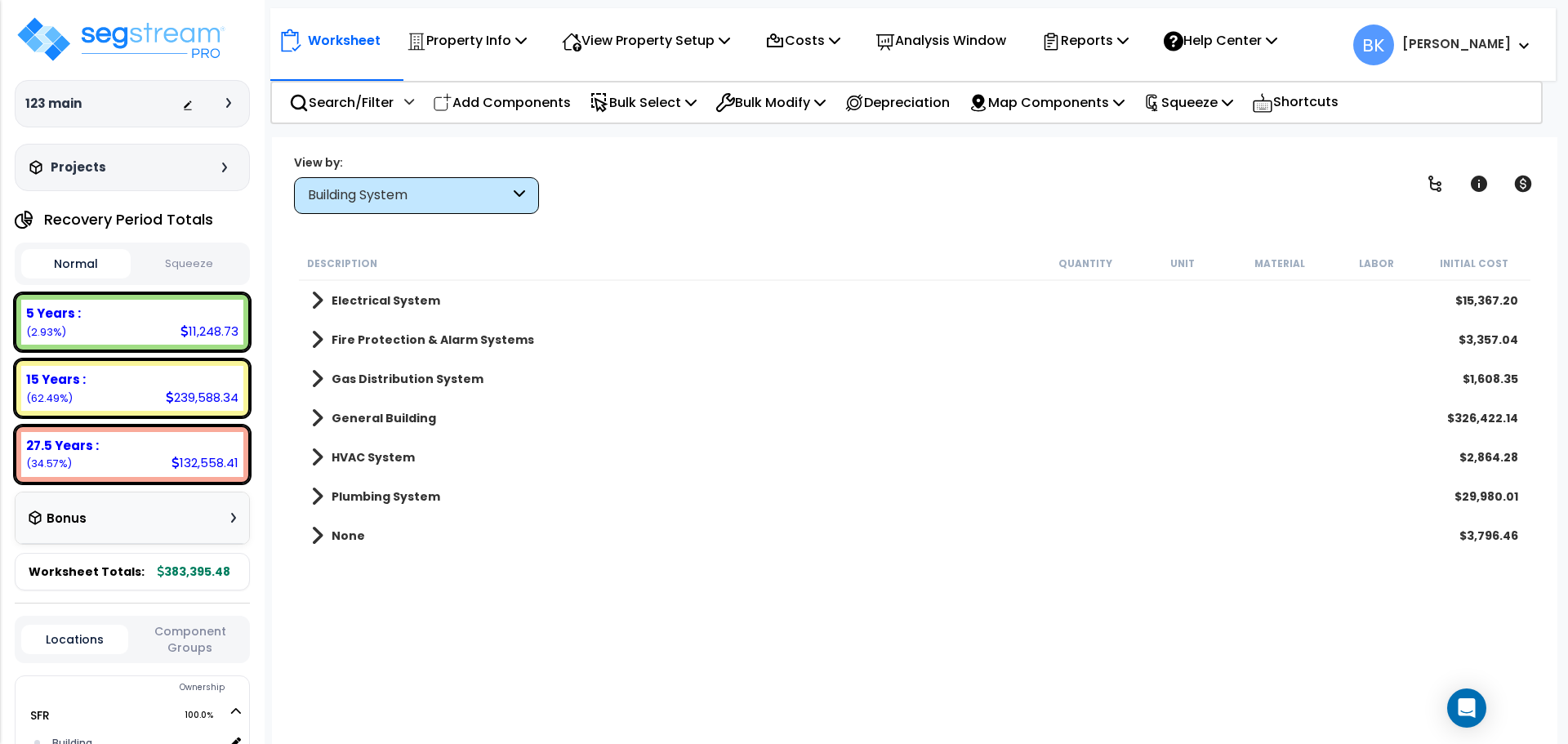
click at [316, 454] on span at bounding box center [317, 457] width 12 height 23
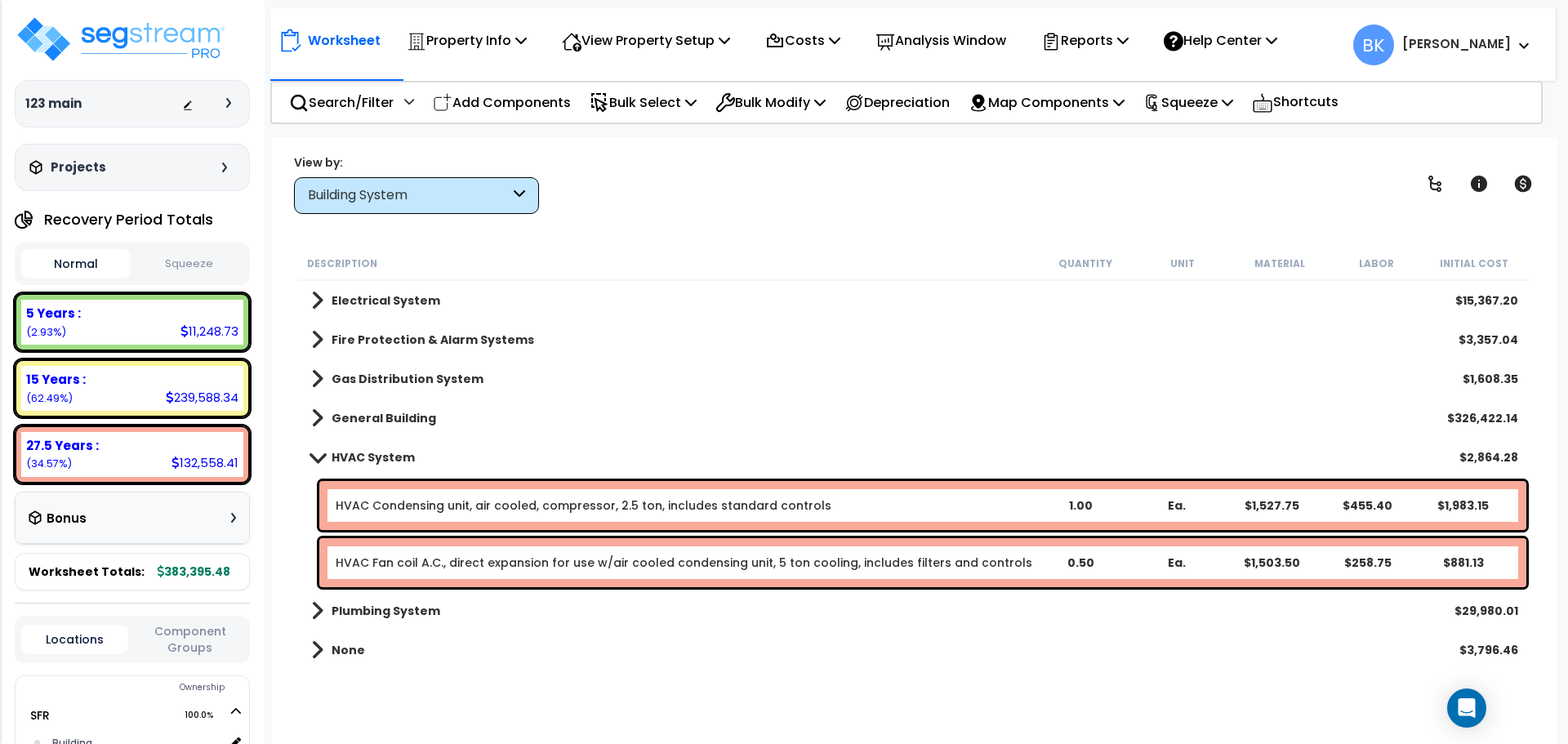
drag, startPoint x: 321, startPoint y: 459, endPoint x: 321, endPoint y: 433, distance: 26.0
click at [321, 458] on span at bounding box center [318, 456] width 23 height 12
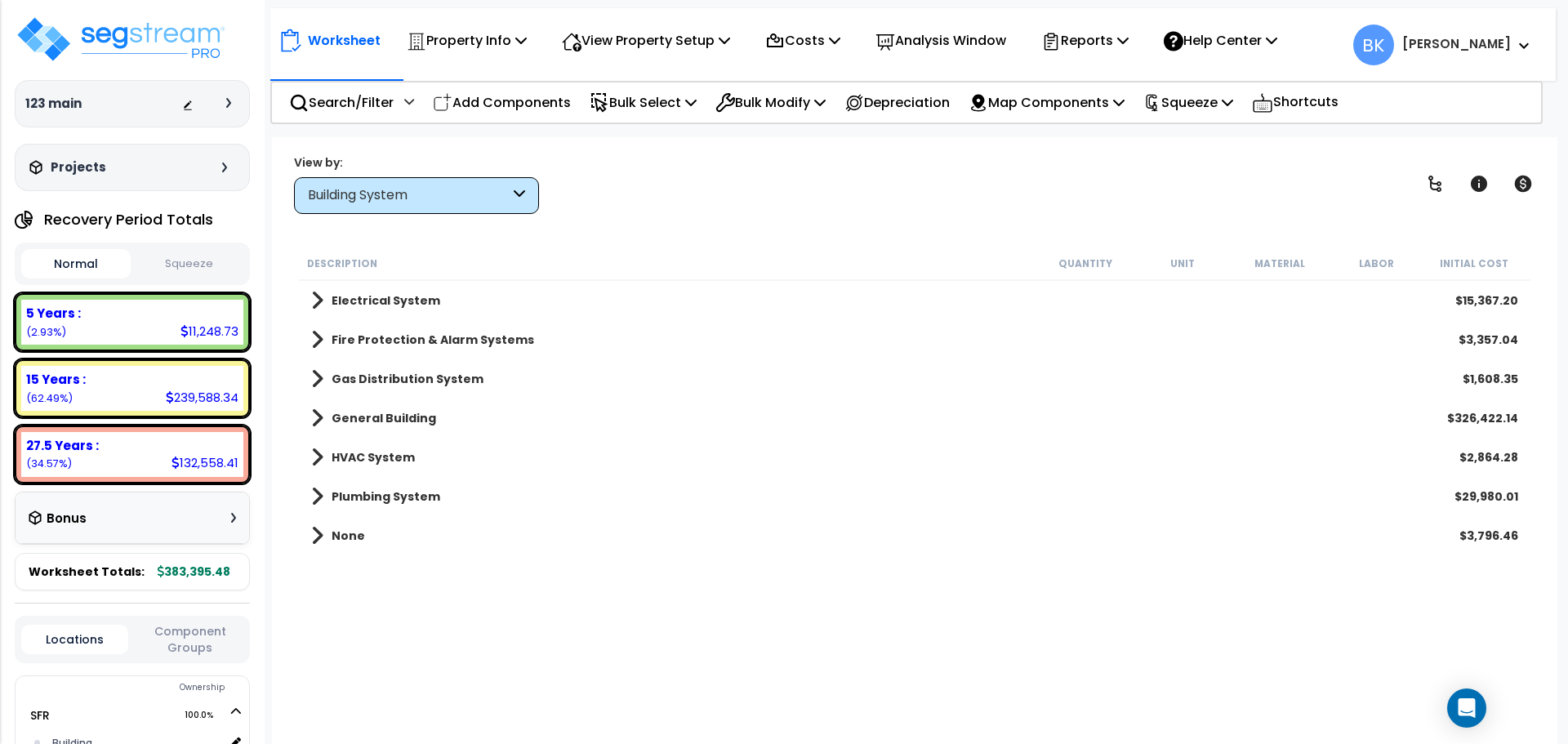
click at [321, 421] on span at bounding box center [317, 419] width 12 height 23
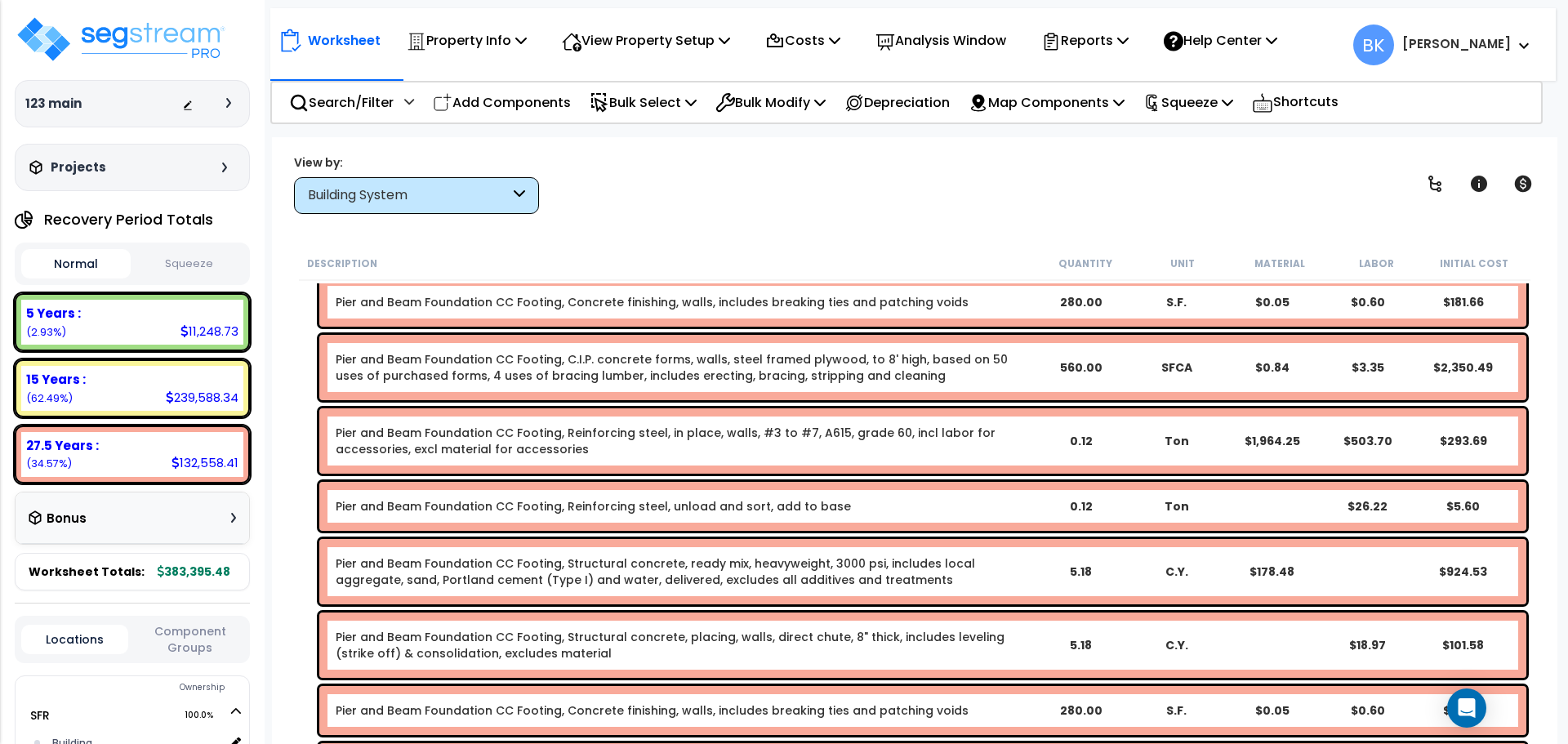
scroll to position [817, 0]
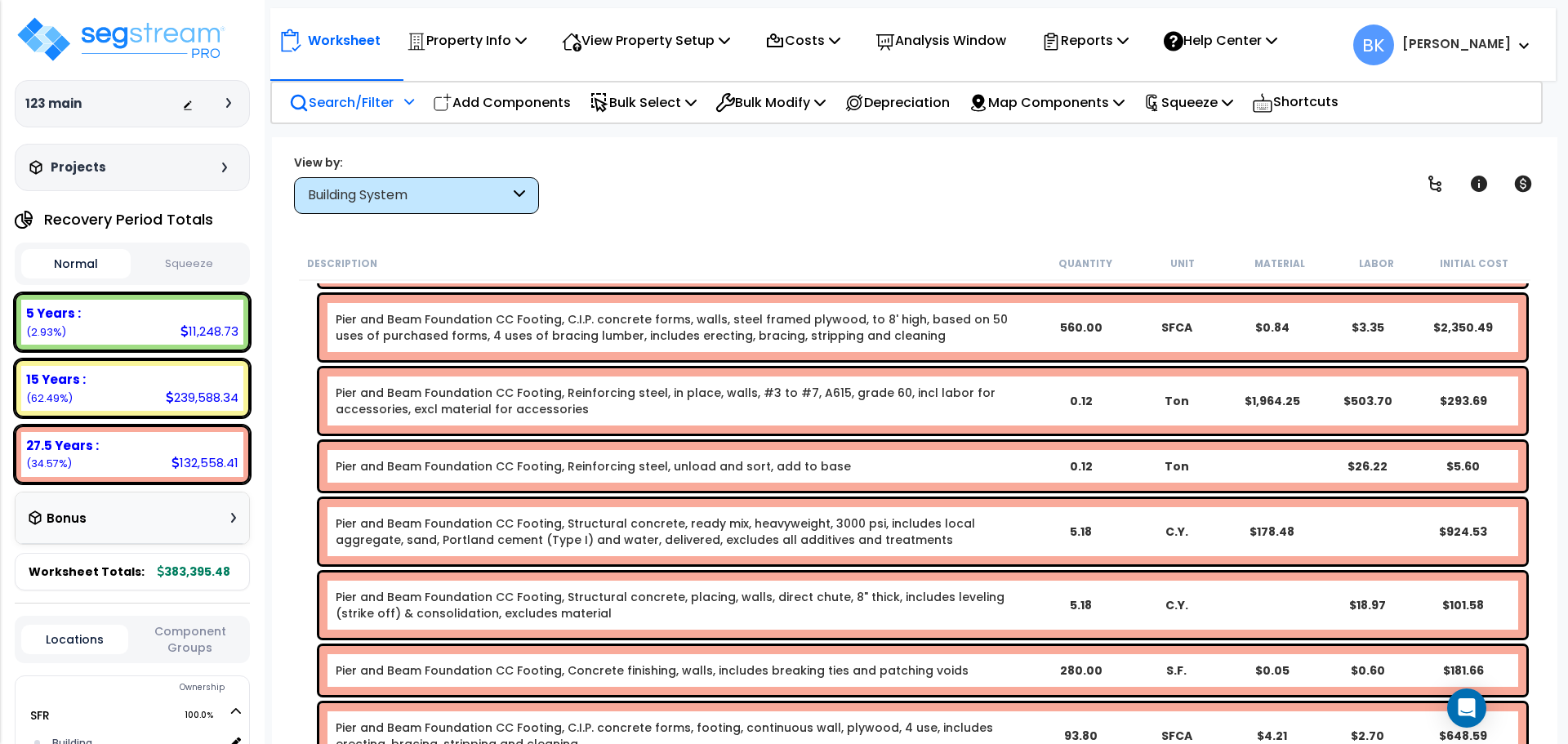
click at [364, 98] on p "Search/Filter" at bounding box center [341, 102] width 105 height 22
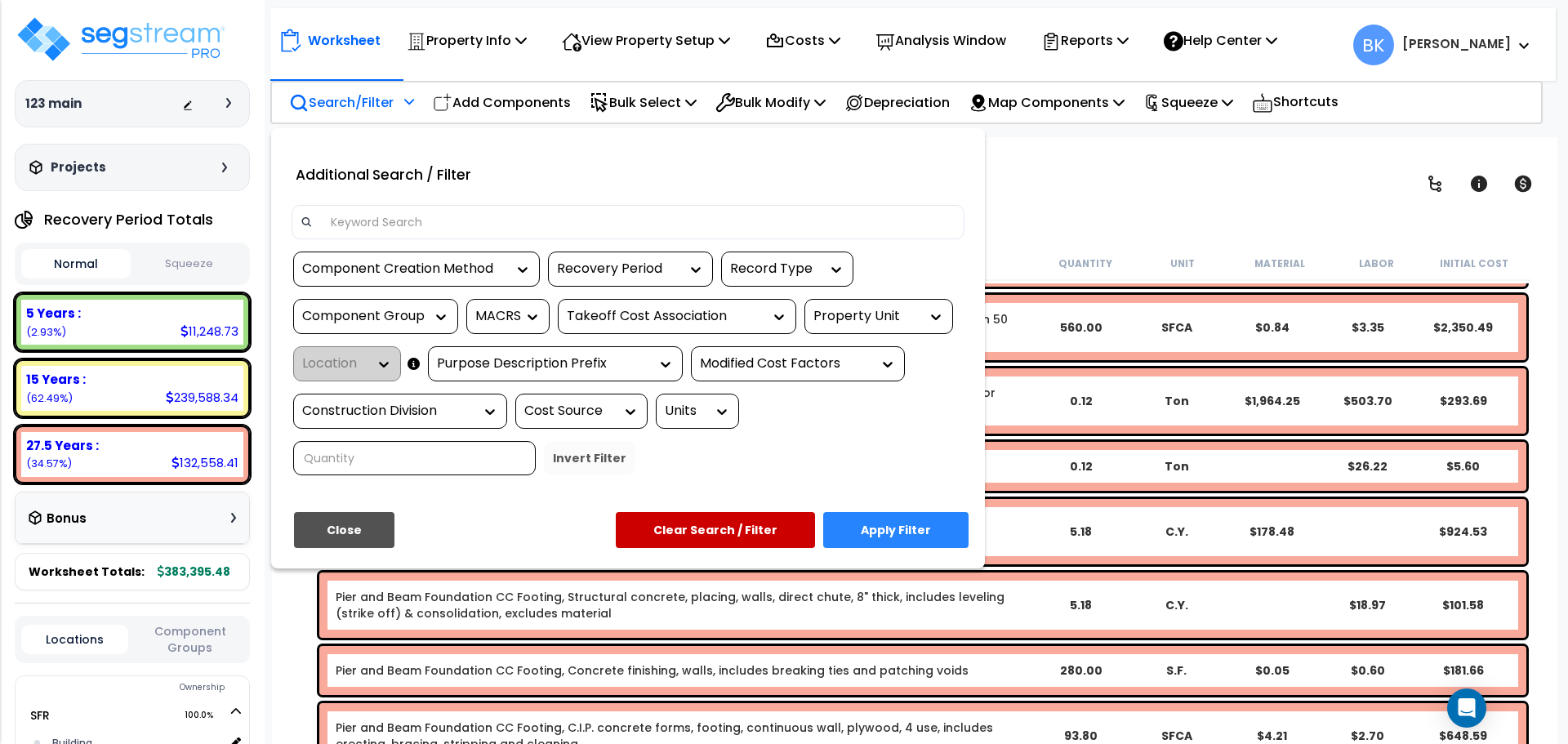
click at [471, 219] on input at bounding box center [638, 222] width 634 height 25
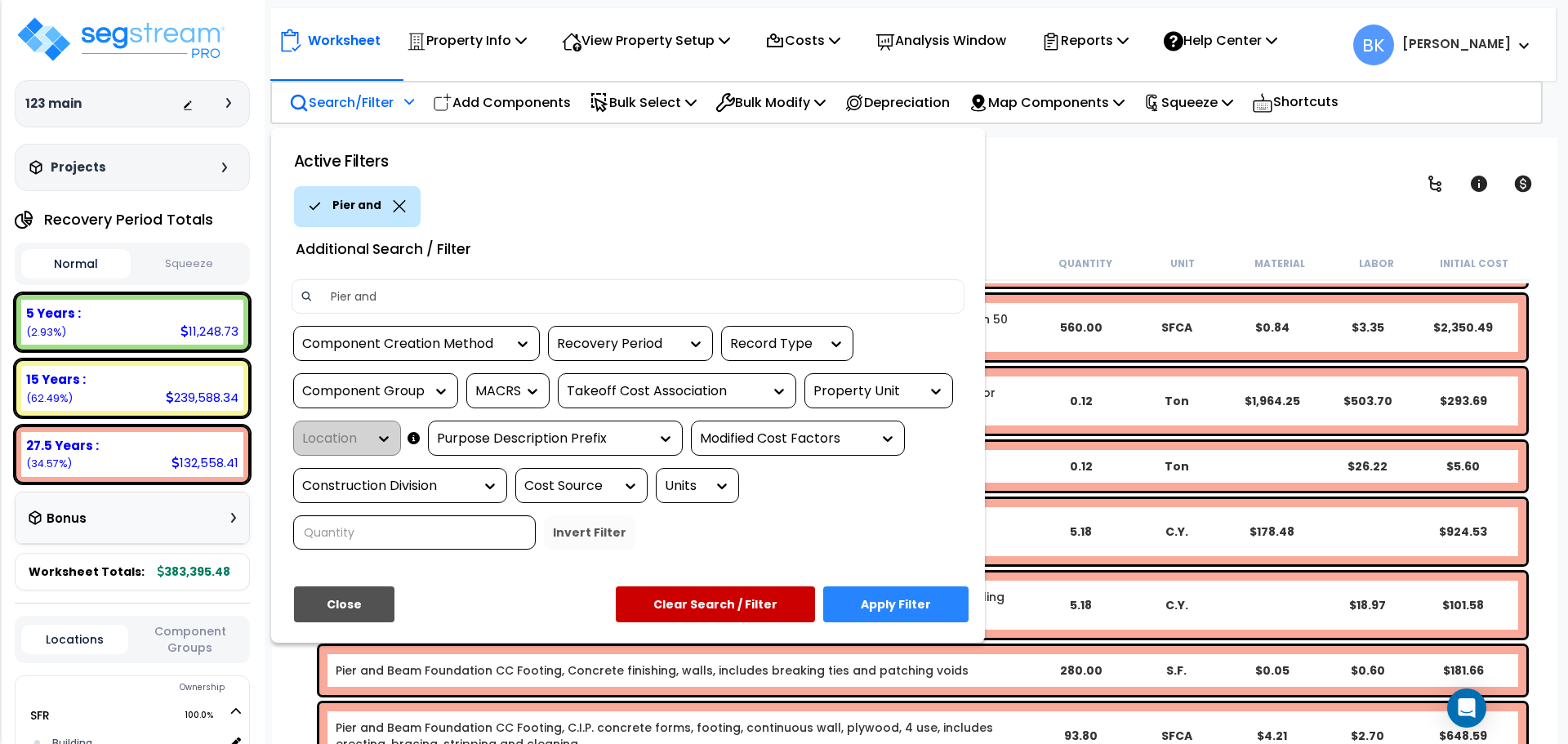
type input "Pier and"
click at [890, 605] on button "Apply Filter" at bounding box center [896, 605] width 145 height 36
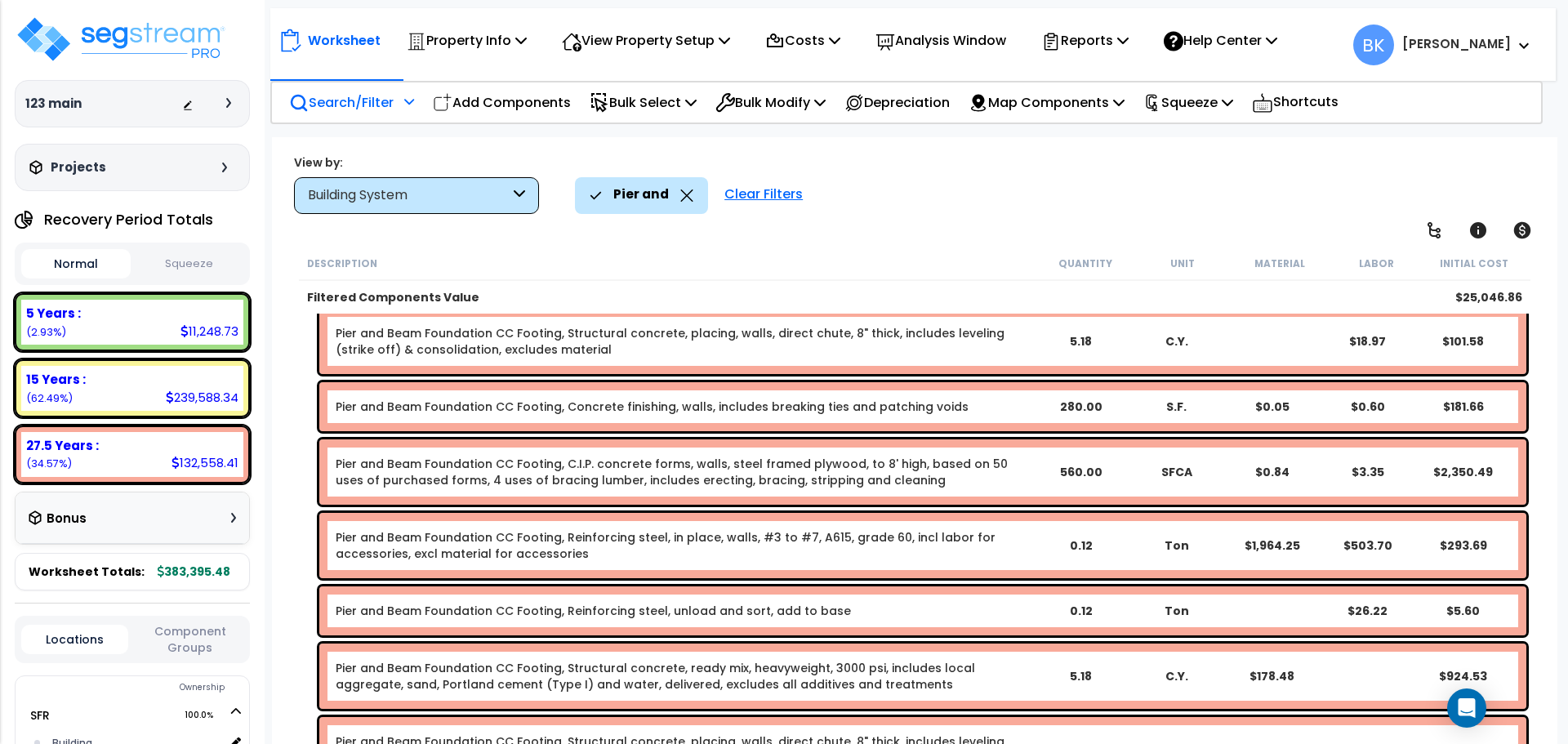
scroll to position [0, 0]
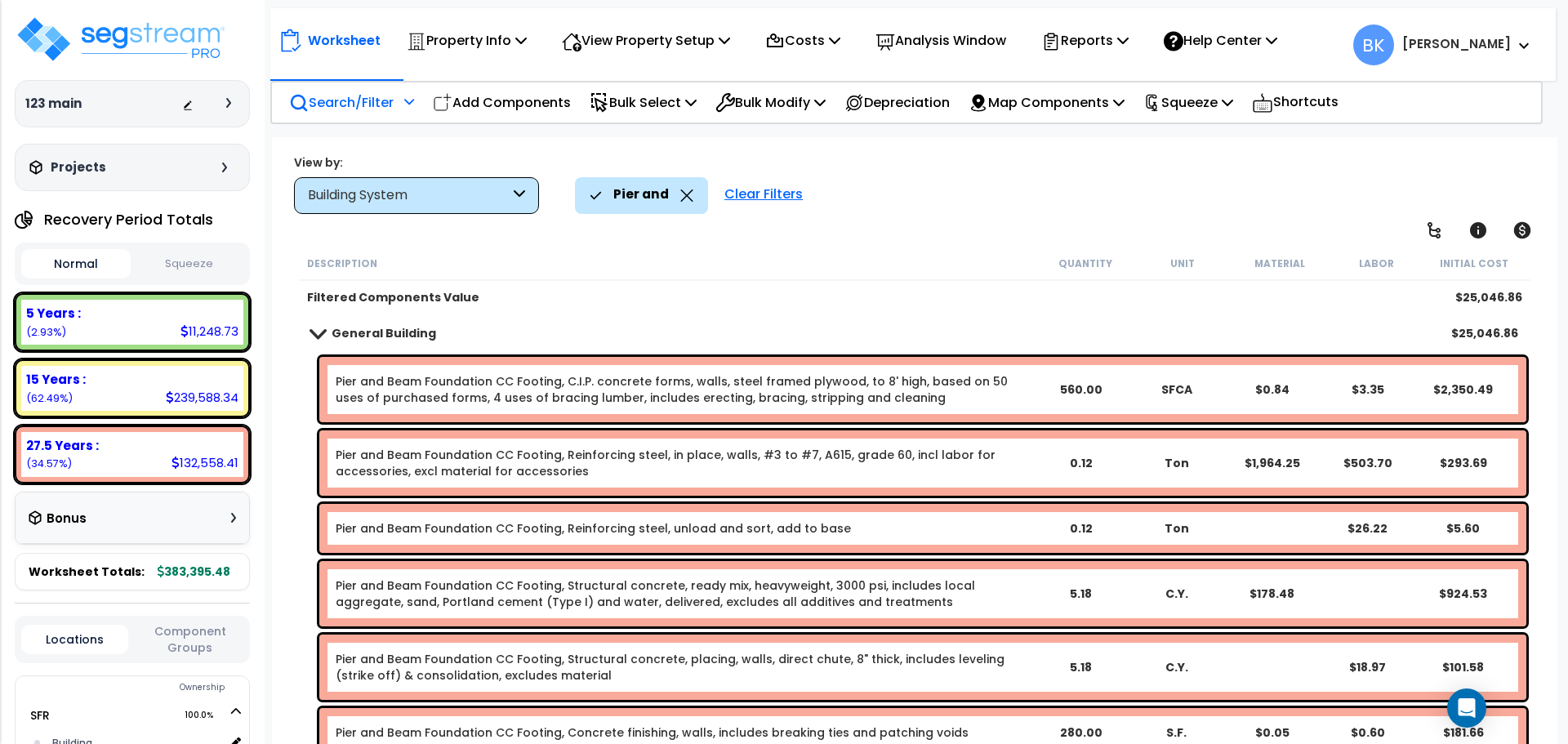
click at [322, 337] on span at bounding box center [318, 332] width 23 height 12
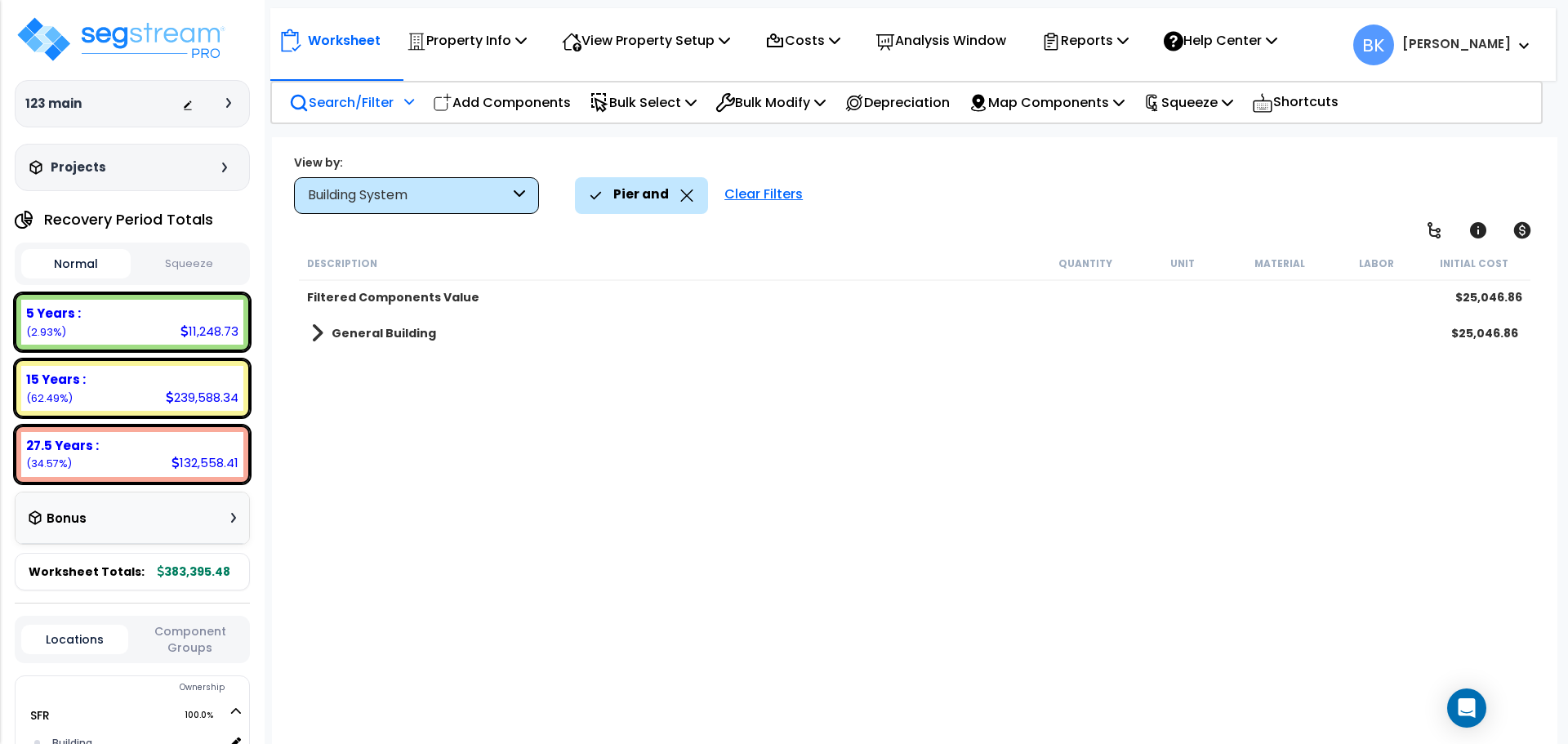
click at [322, 337] on link "General Building" at bounding box center [374, 333] width 125 height 23
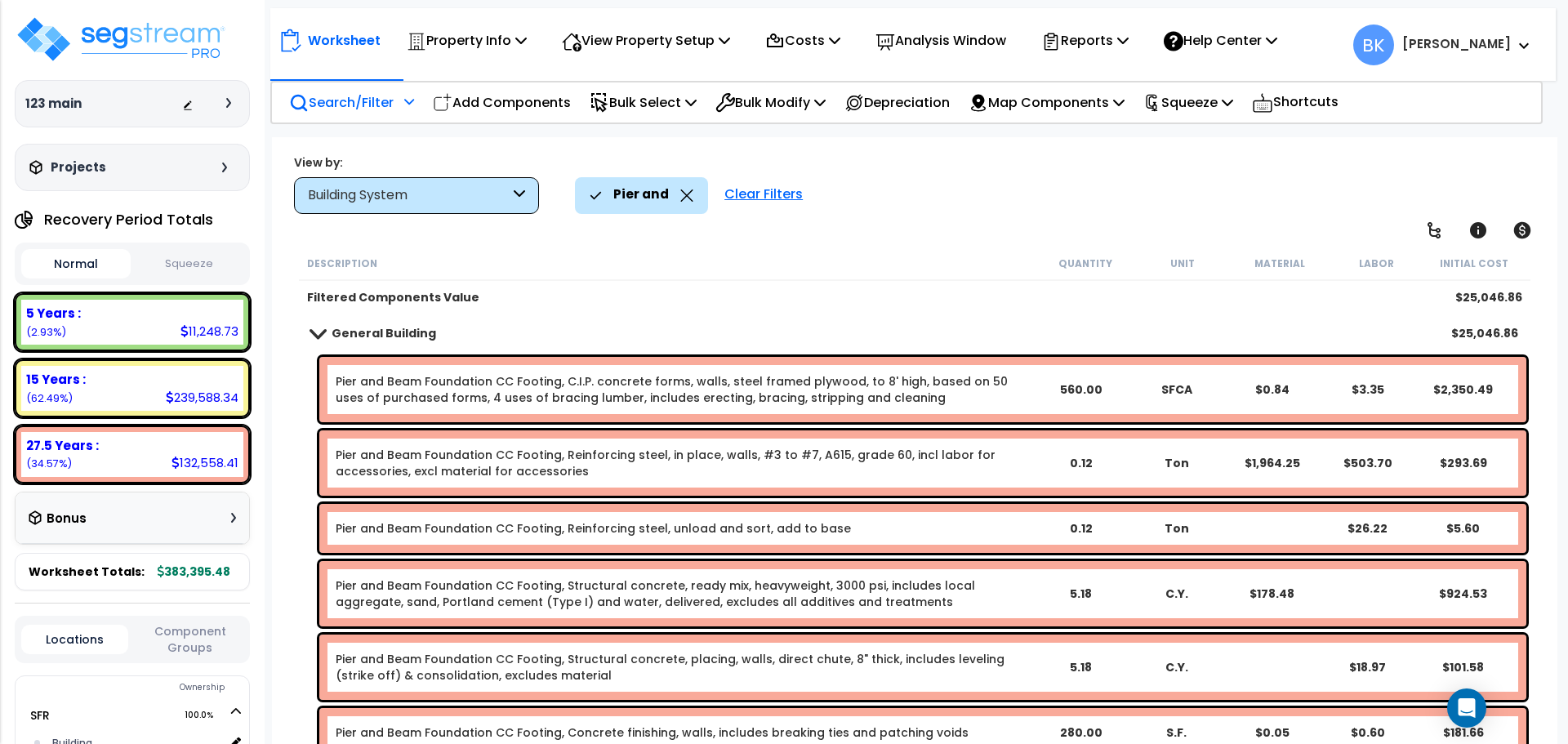
click at [320, 333] on span at bounding box center [318, 332] width 23 height 12
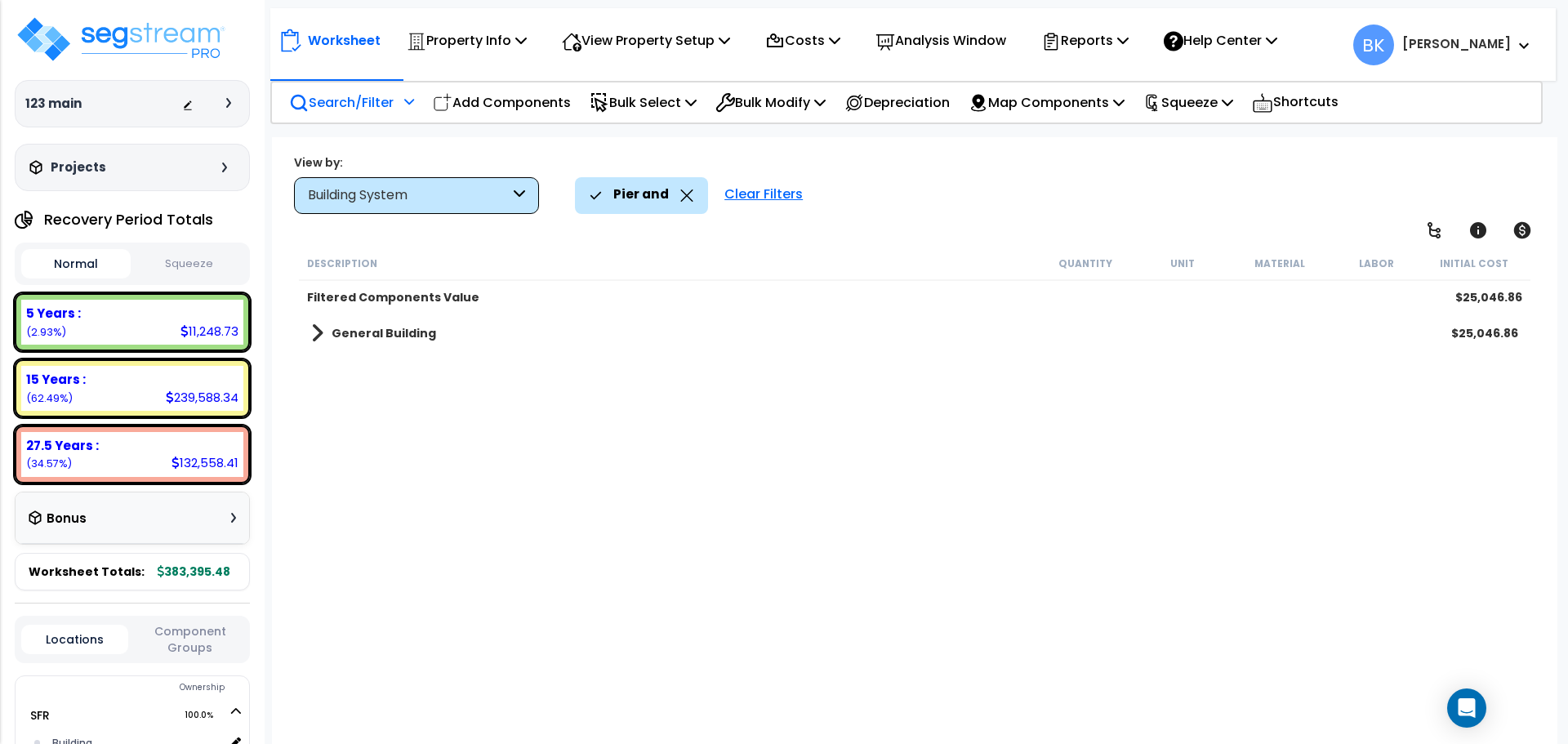
click at [320, 333] on span at bounding box center [317, 333] width 12 height 23
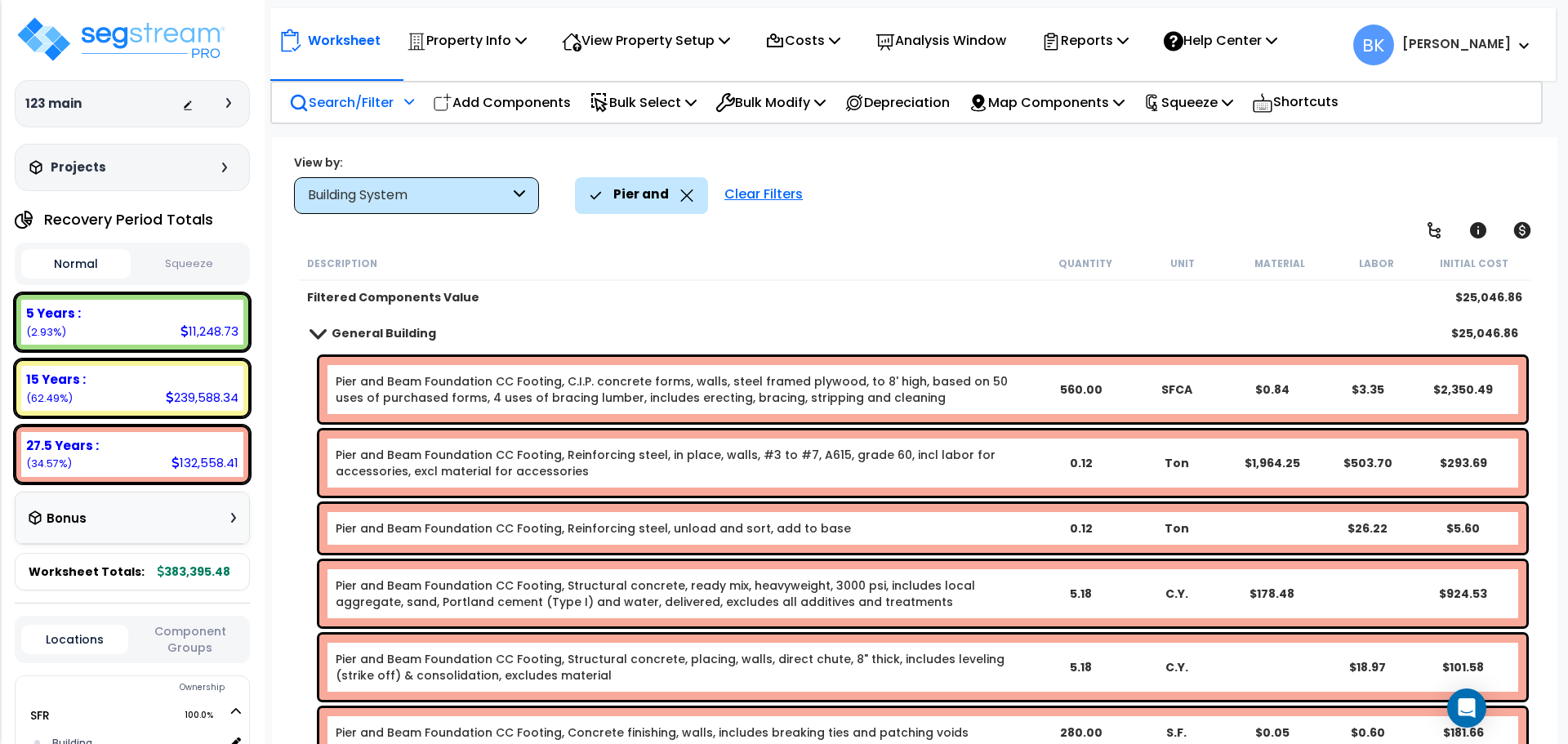
click at [315, 328] on span at bounding box center [318, 332] width 23 height 12
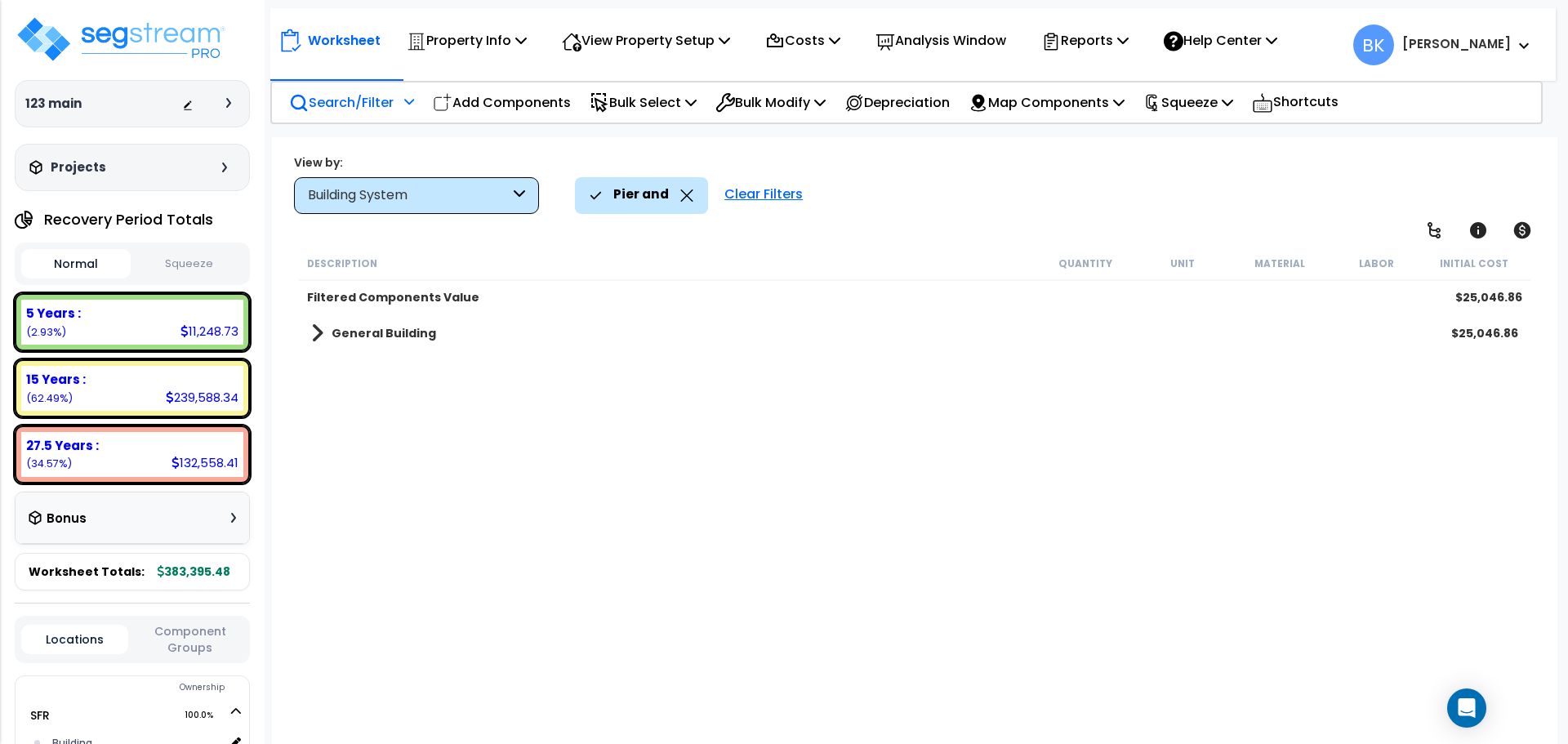
click at [315, 327] on span at bounding box center [317, 333] width 12 height 23
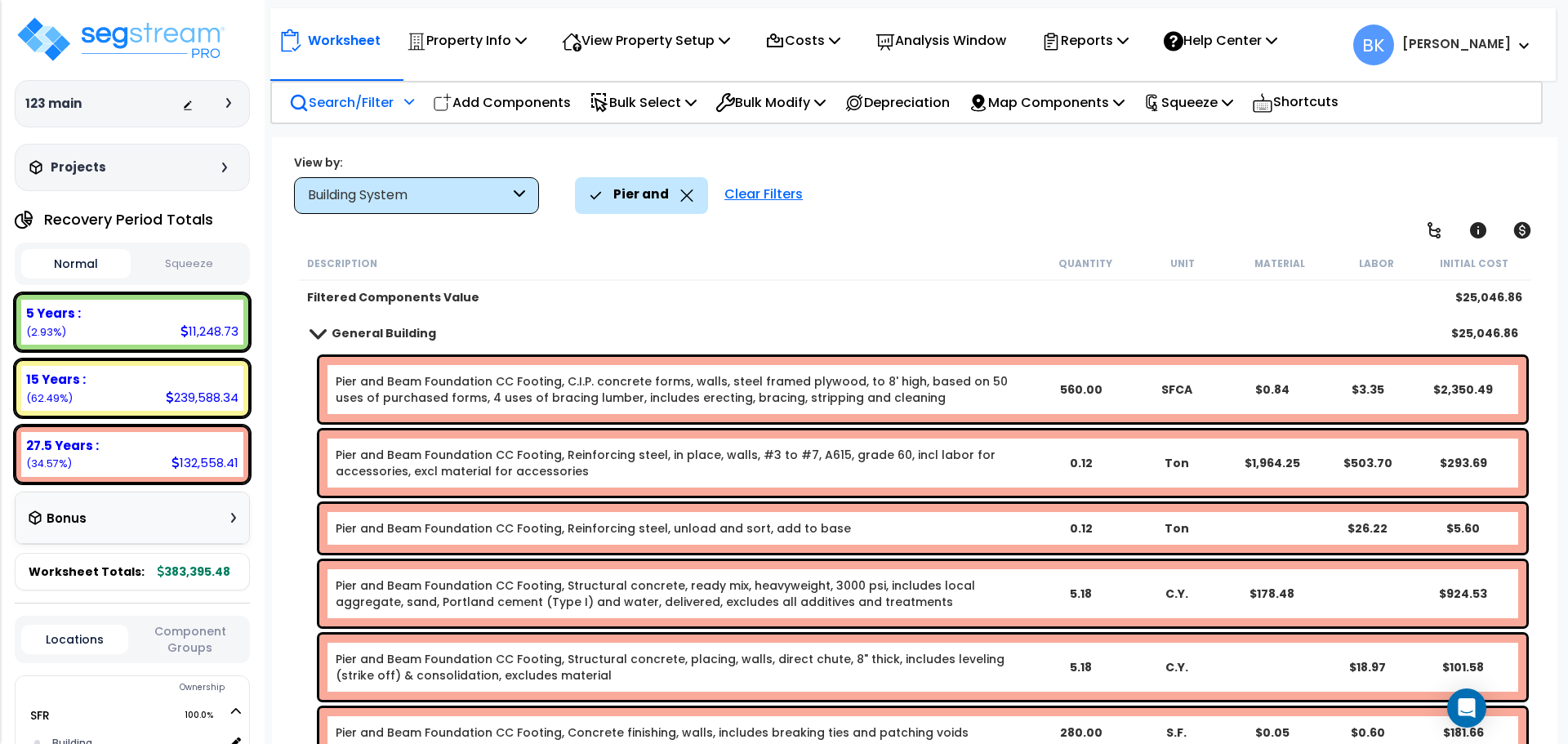
click at [681, 199] on icon at bounding box center [687, 195] width 13 height 12
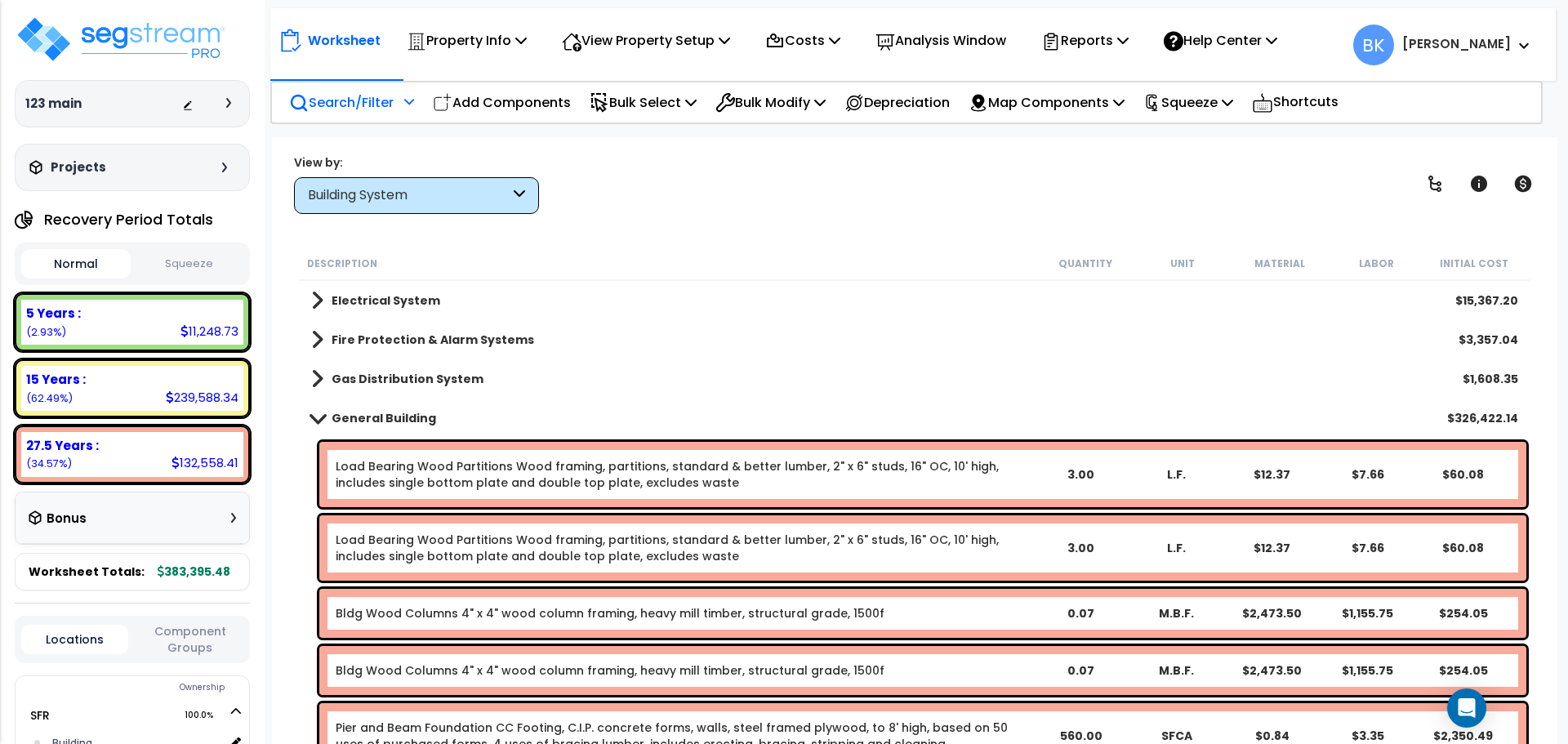
click at [323, 422] on span at bounding box center [318, 417] width 23 height 12
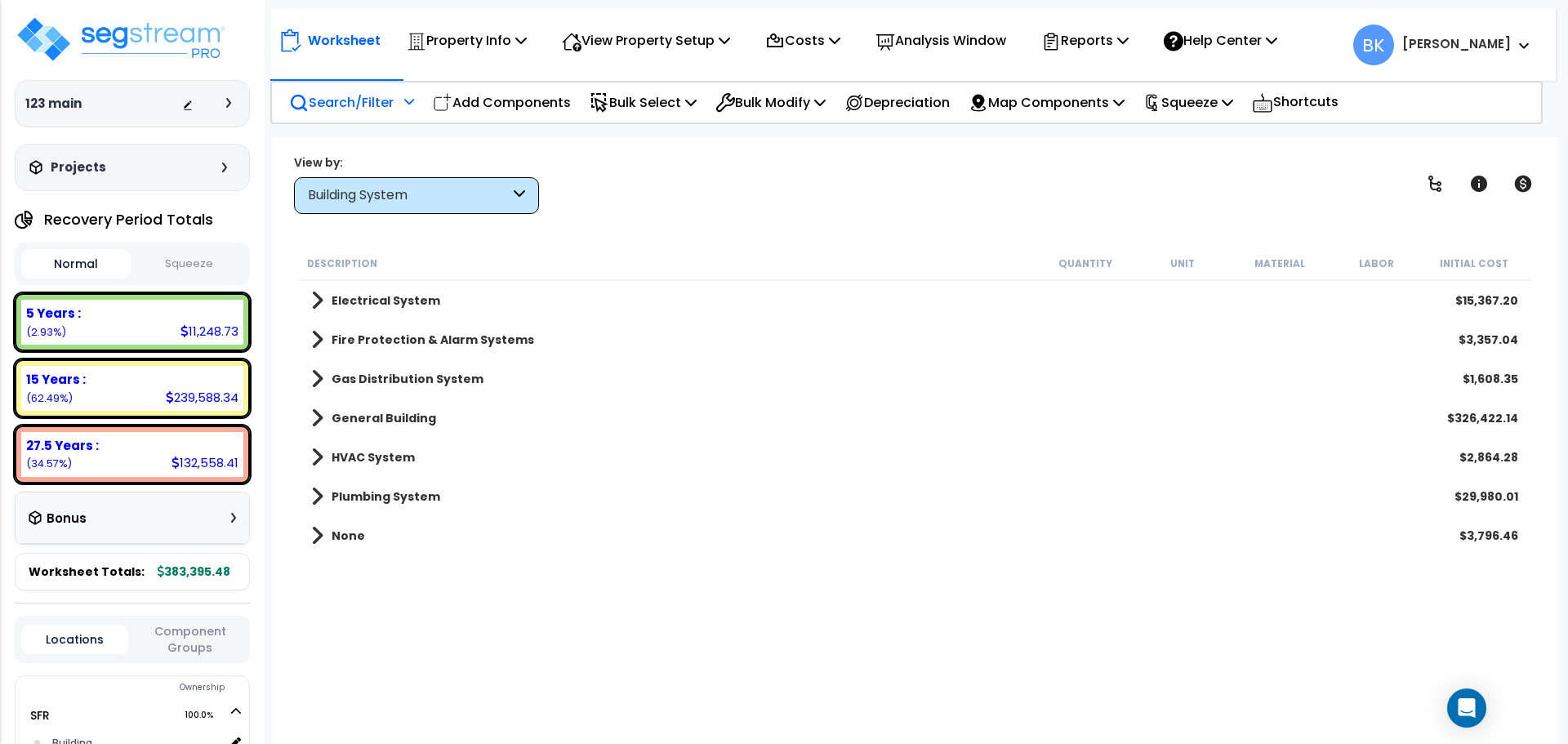
click at [389, 172] on div "View by: Building System High to Low (Total Cost)" at bounding box center [416, 184] width 245 height 59
click at [391, 181] on div "Building System" at bounding box center [416, 195] width 245 height 37
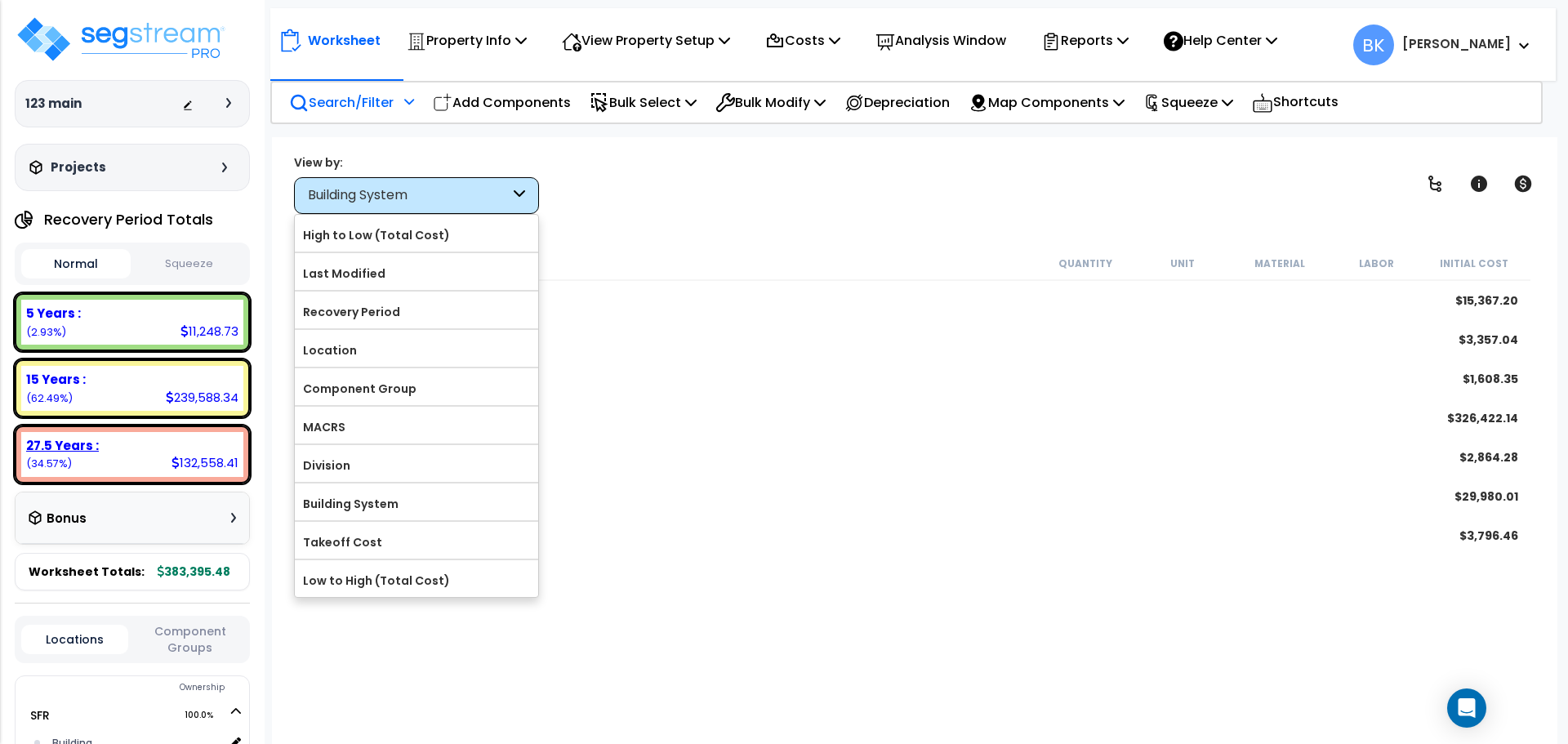
click at [142, 447] on div "27.5 Years :" at bounding box center [133, 445] width 213 height 17
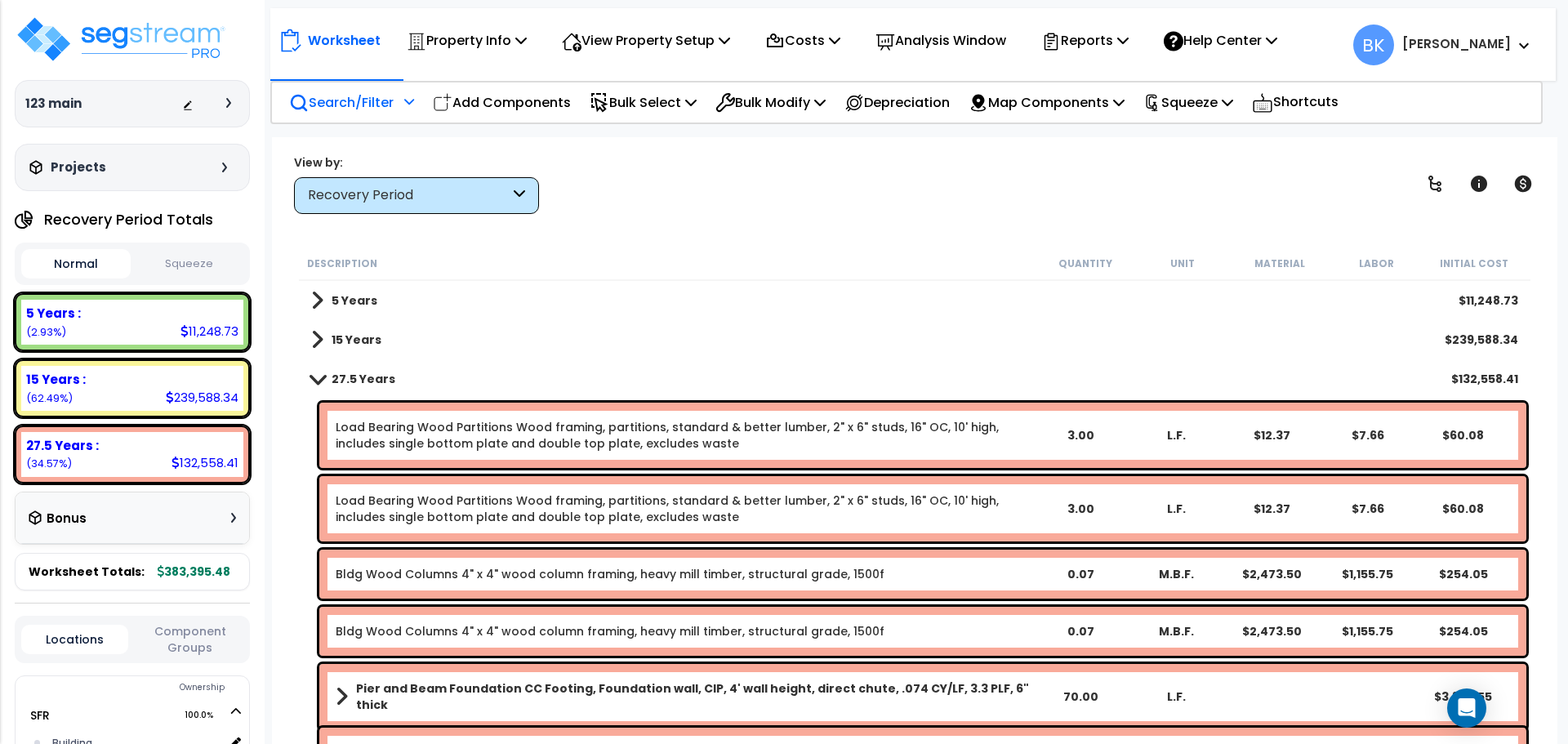
click at [383, 103] on p "Search/Filter" at bounding box center [341, 102] width 105 height 22
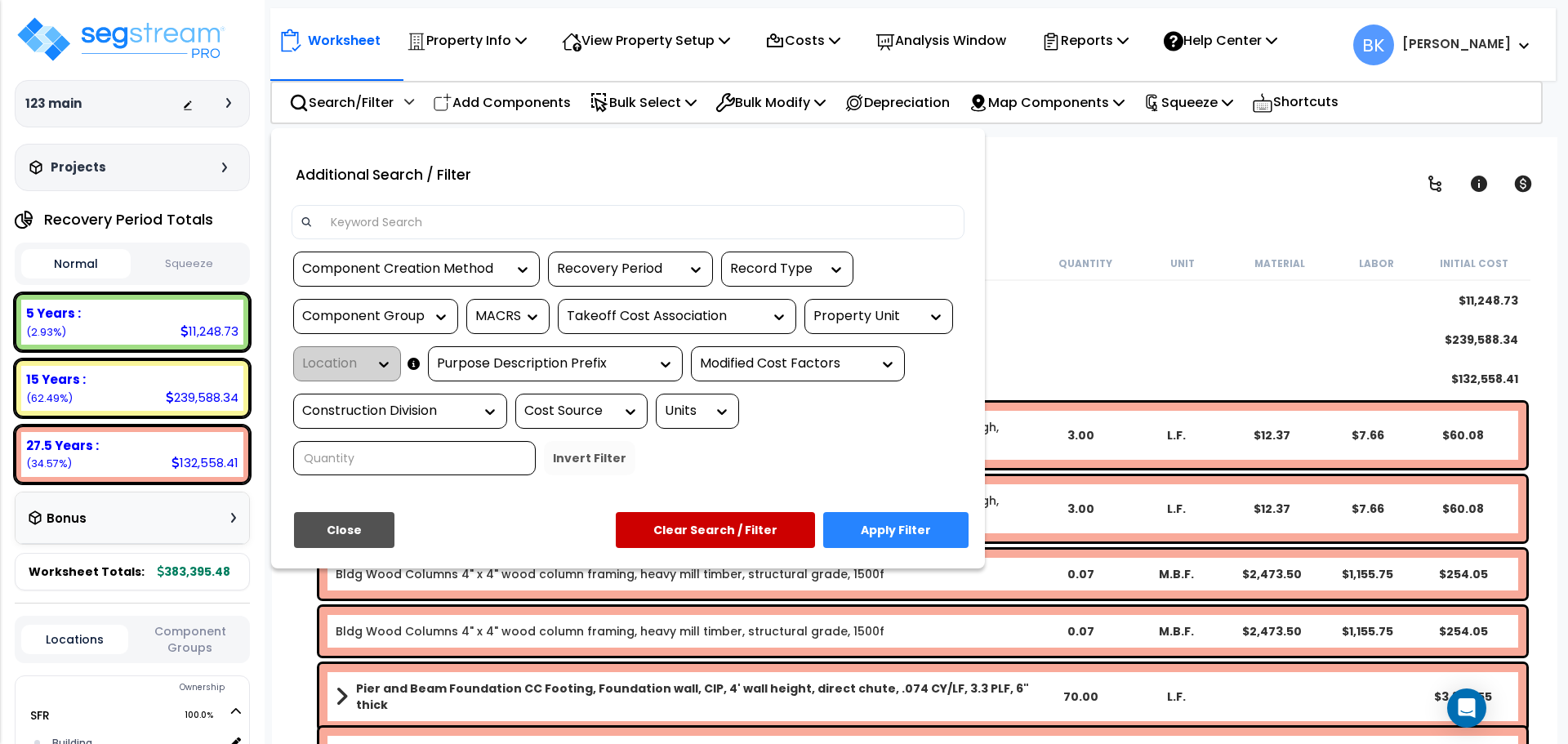
click at [456, 224] on input at bounding box center [638, 222] width 634 height 25
type input "Pier and"
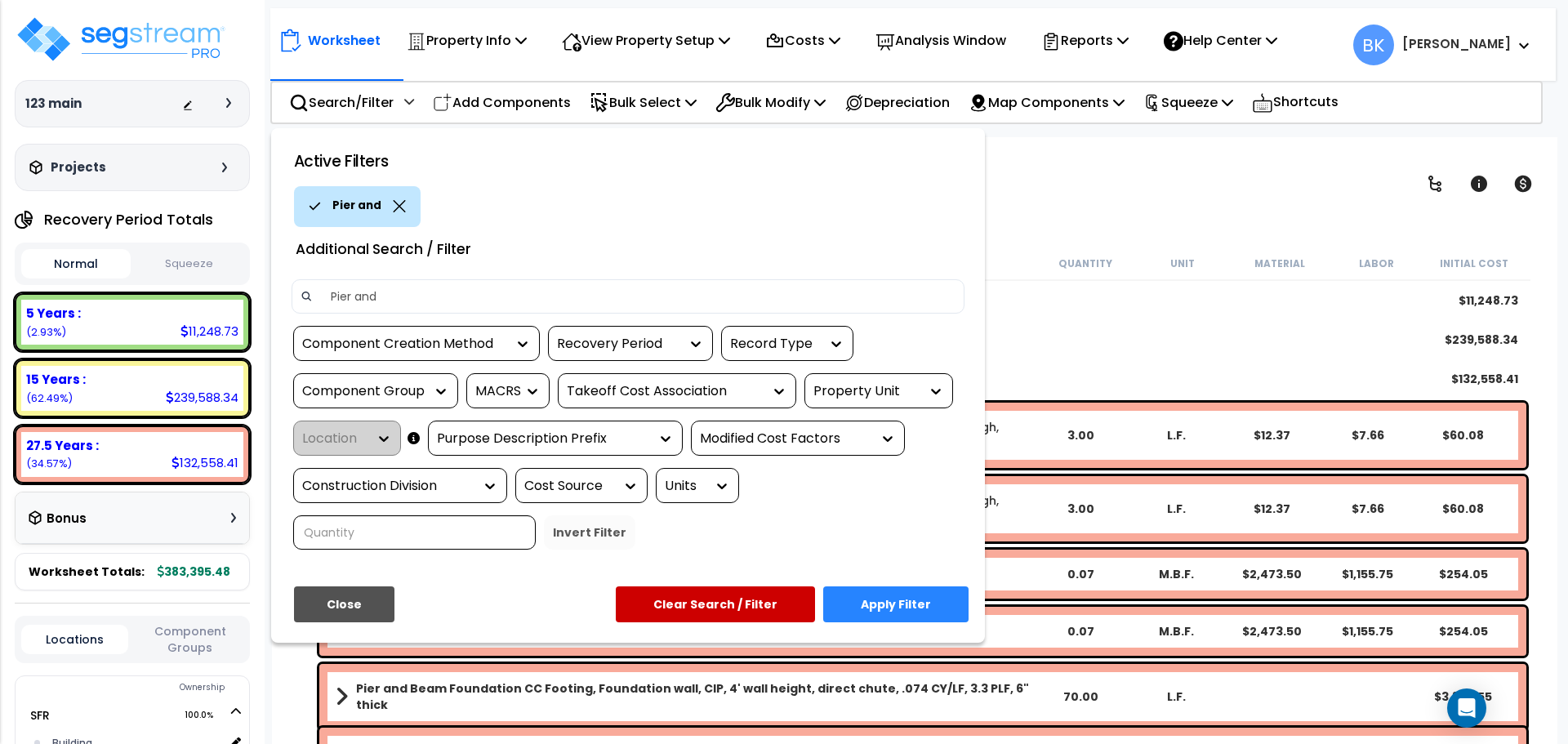
click at [866, 600] on button "Apply Filter" at bounding box center [896, 605] width 145 height 36
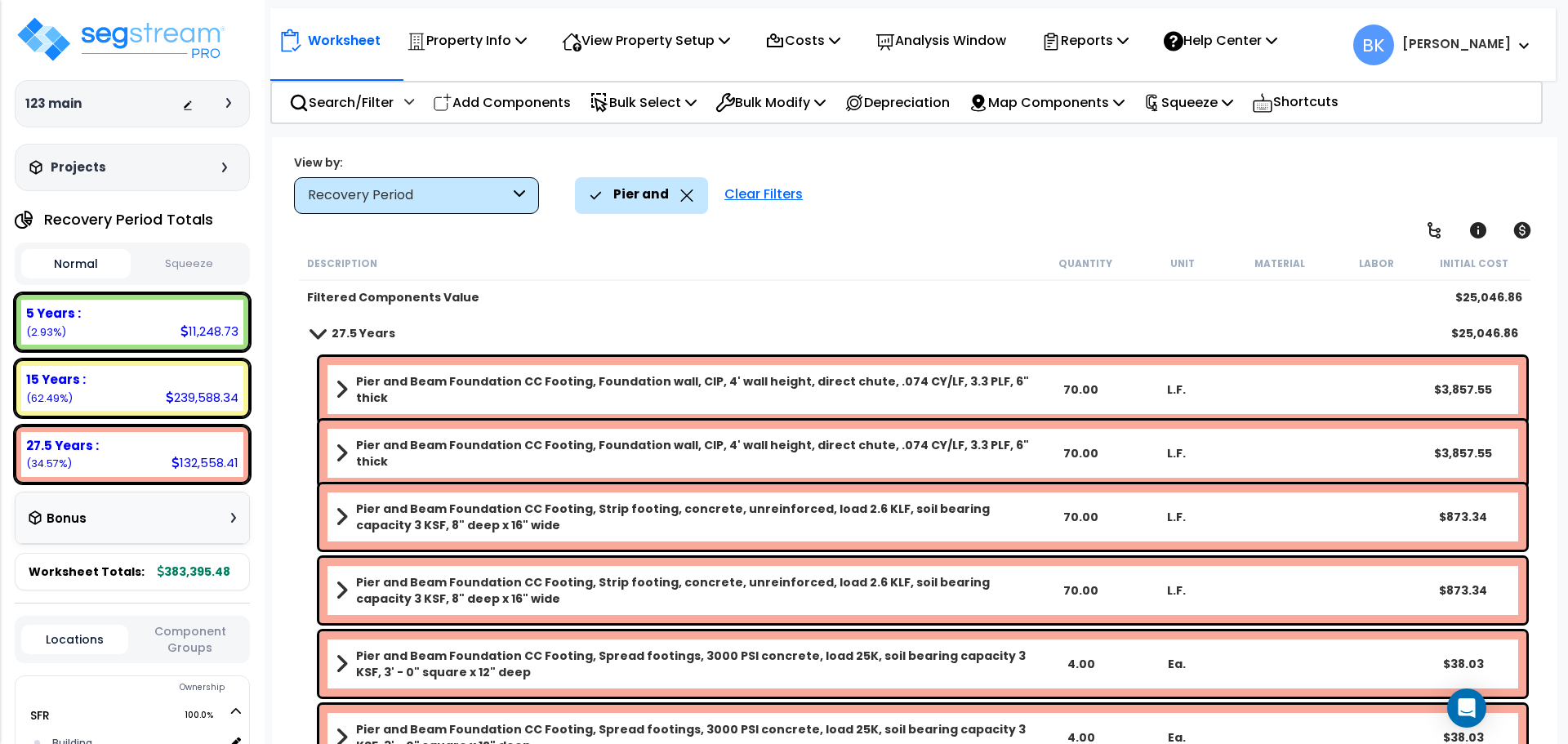
click at [318, 333] on span at bounding box center [318, 332] width 23 height 12
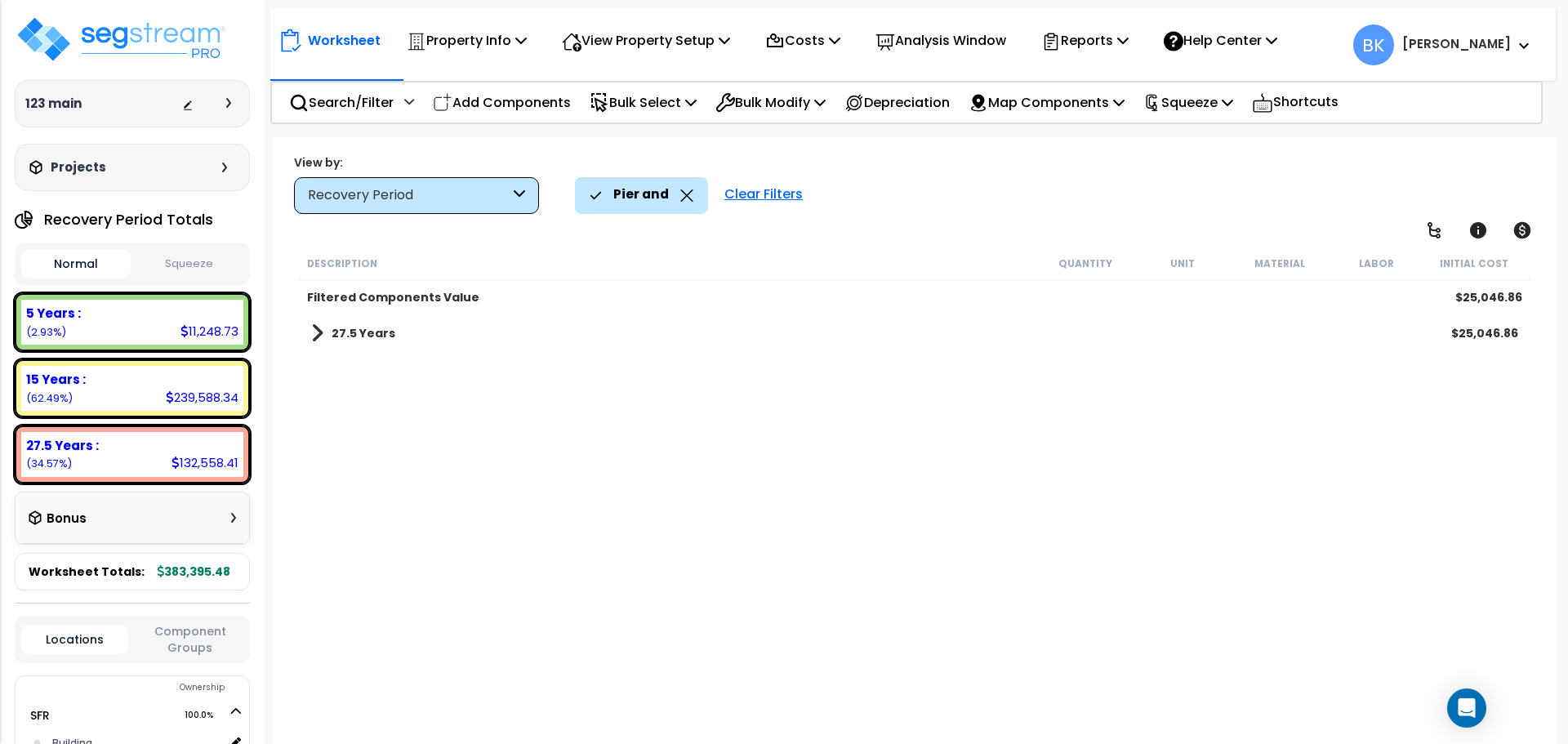
click at [318, 333] on span at bounding box center [317, 333] width 12 height 23
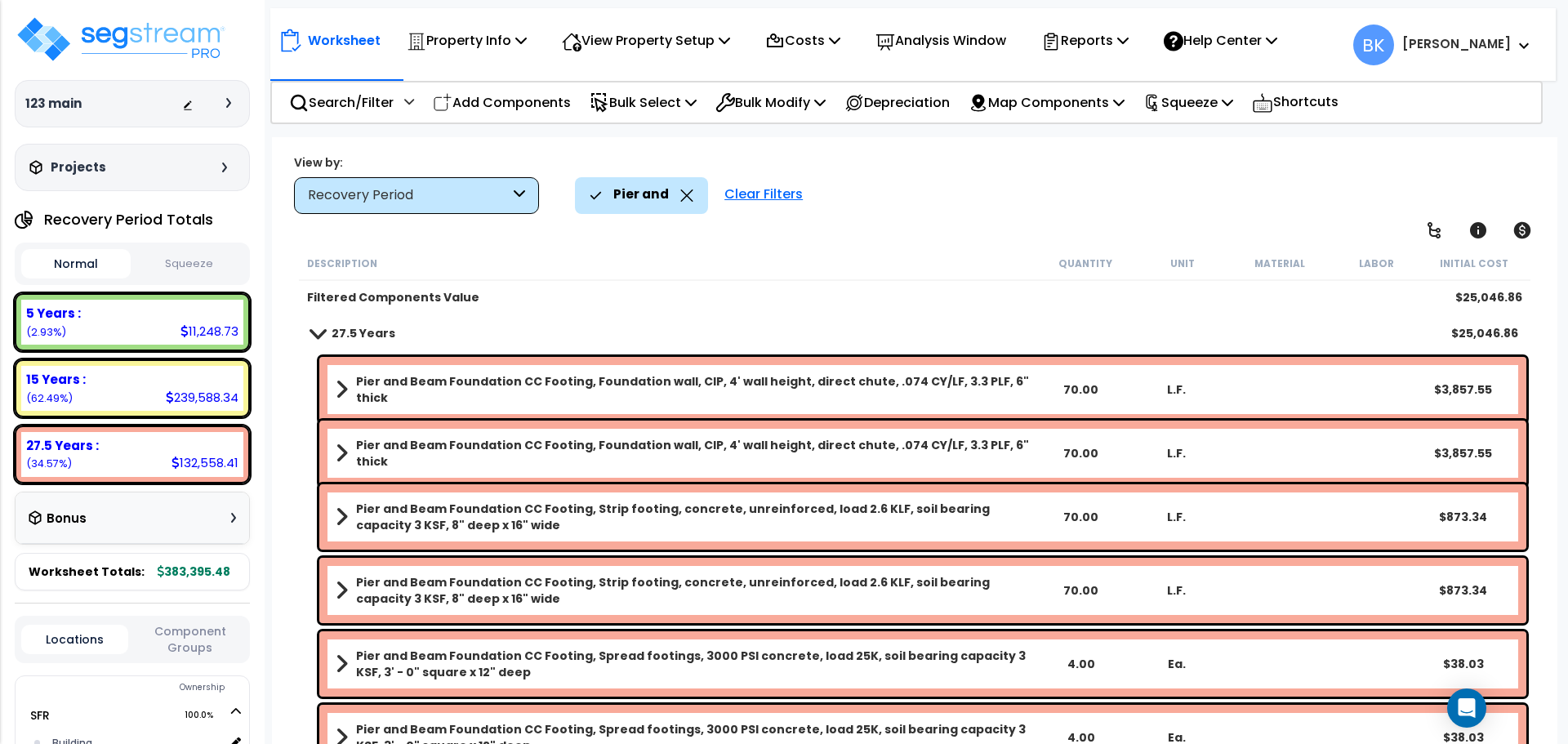
click at [681, 197] on icon at bounding box center [687, 195] width 13 height 12
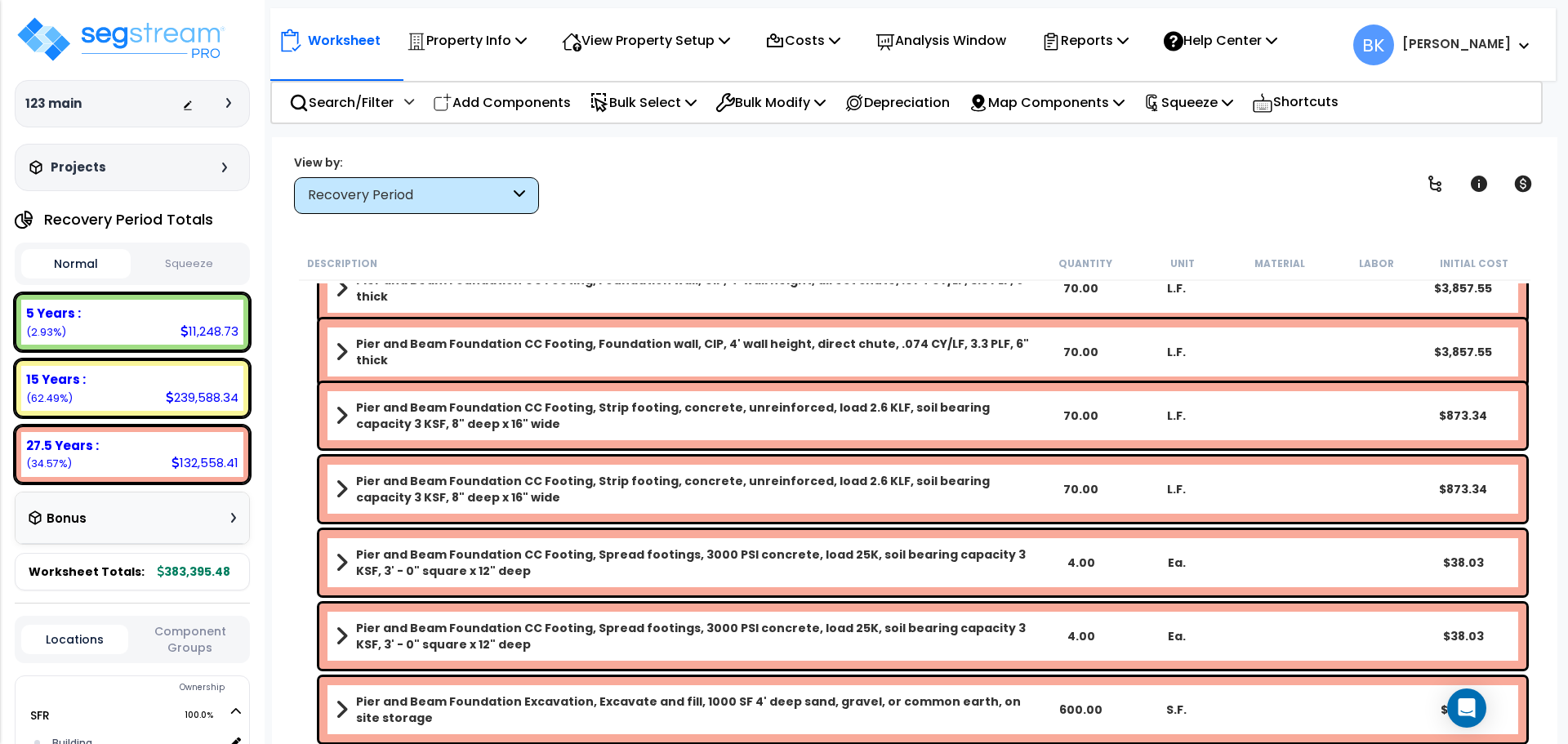
scroll to position [490, 0]
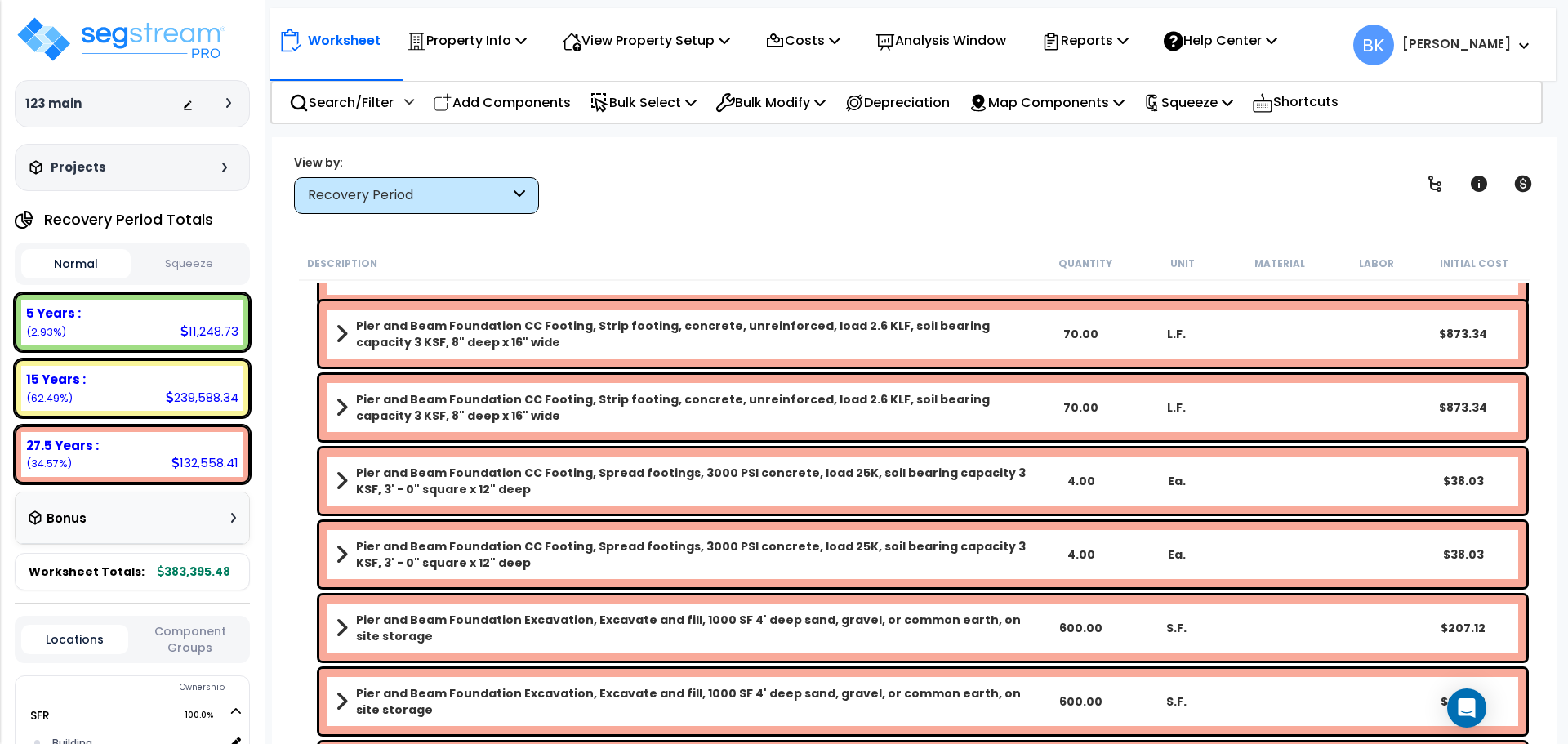
click at [347, 479] on link "Pier and Beam Foundation CC Footing, Spread footings, 3000 PSI concrete, load 2…" at bounding box center [683, 481] width 696 height 33
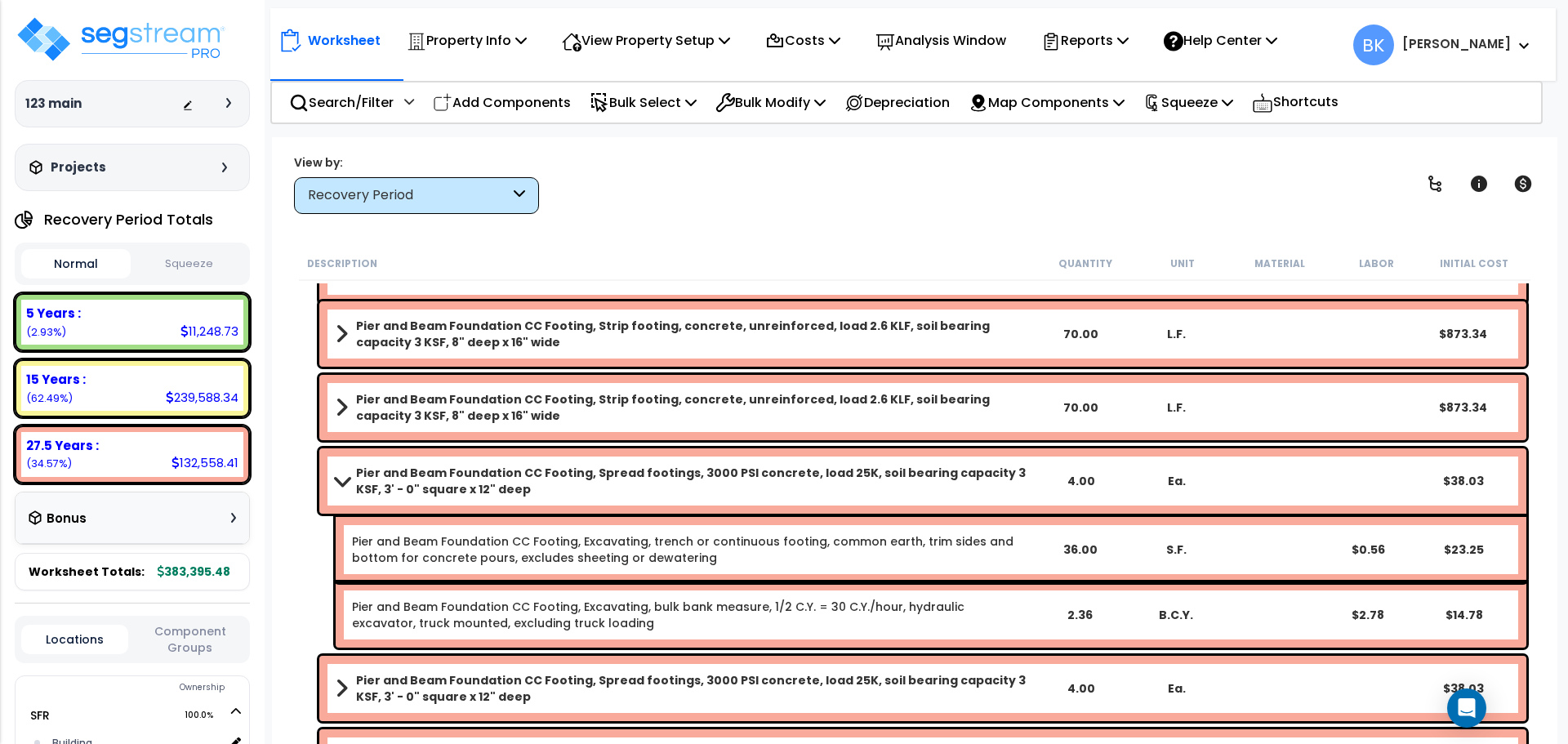
click at [343, 481] on span at bounding box center [342, 480] width 23 height 12
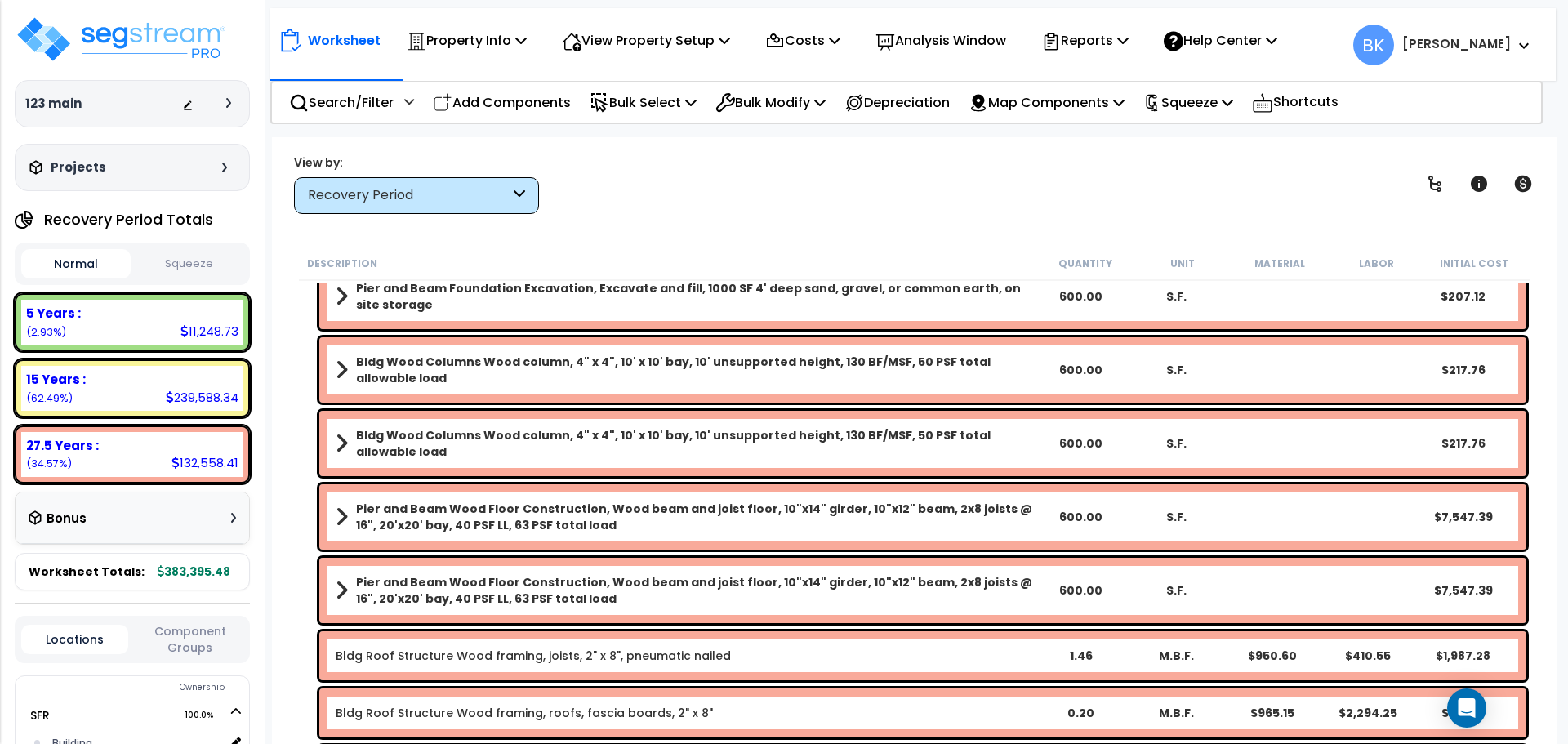
scroll to position [898, 0]
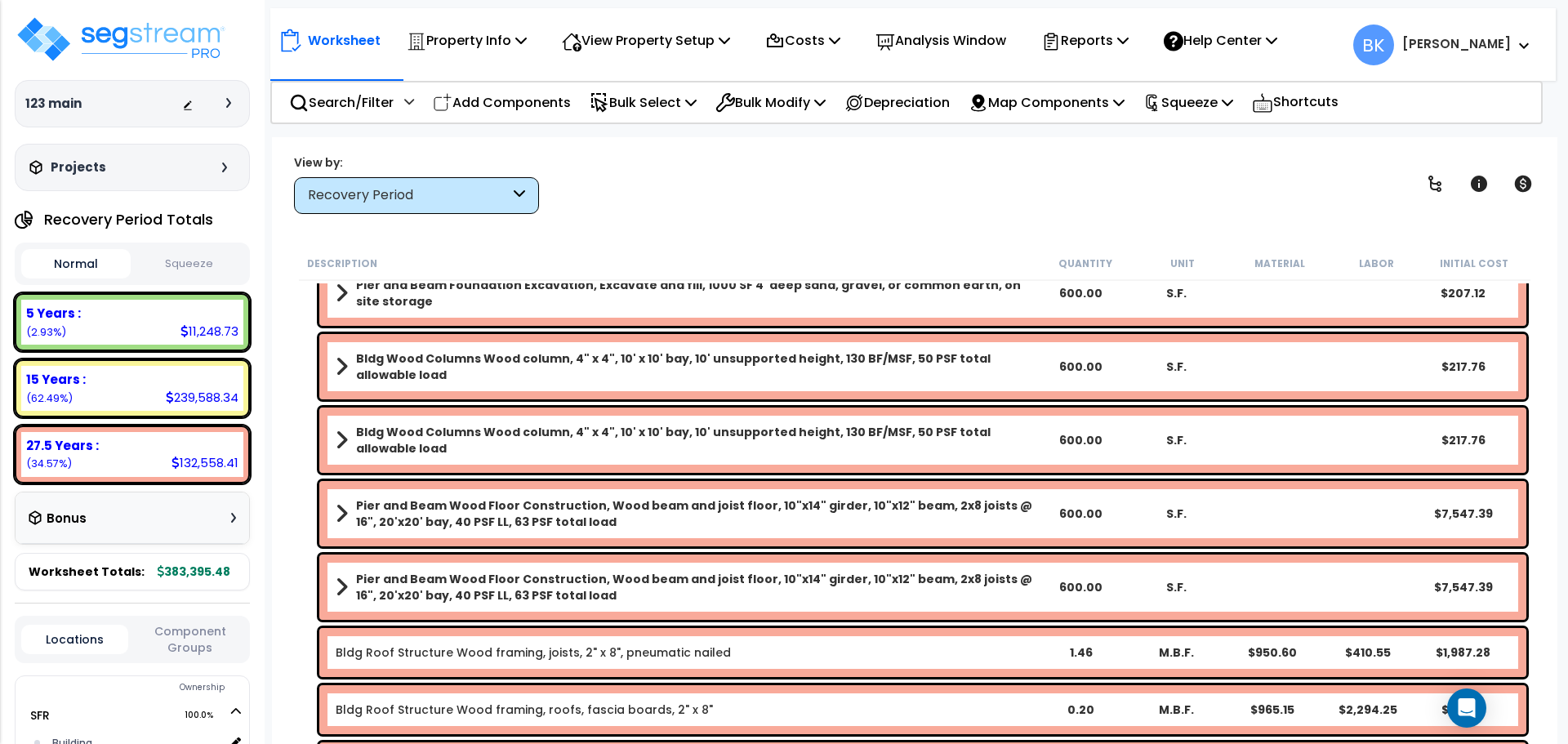
click at [340, 519] on span at bounding box center [341, 513] width 12 height 23
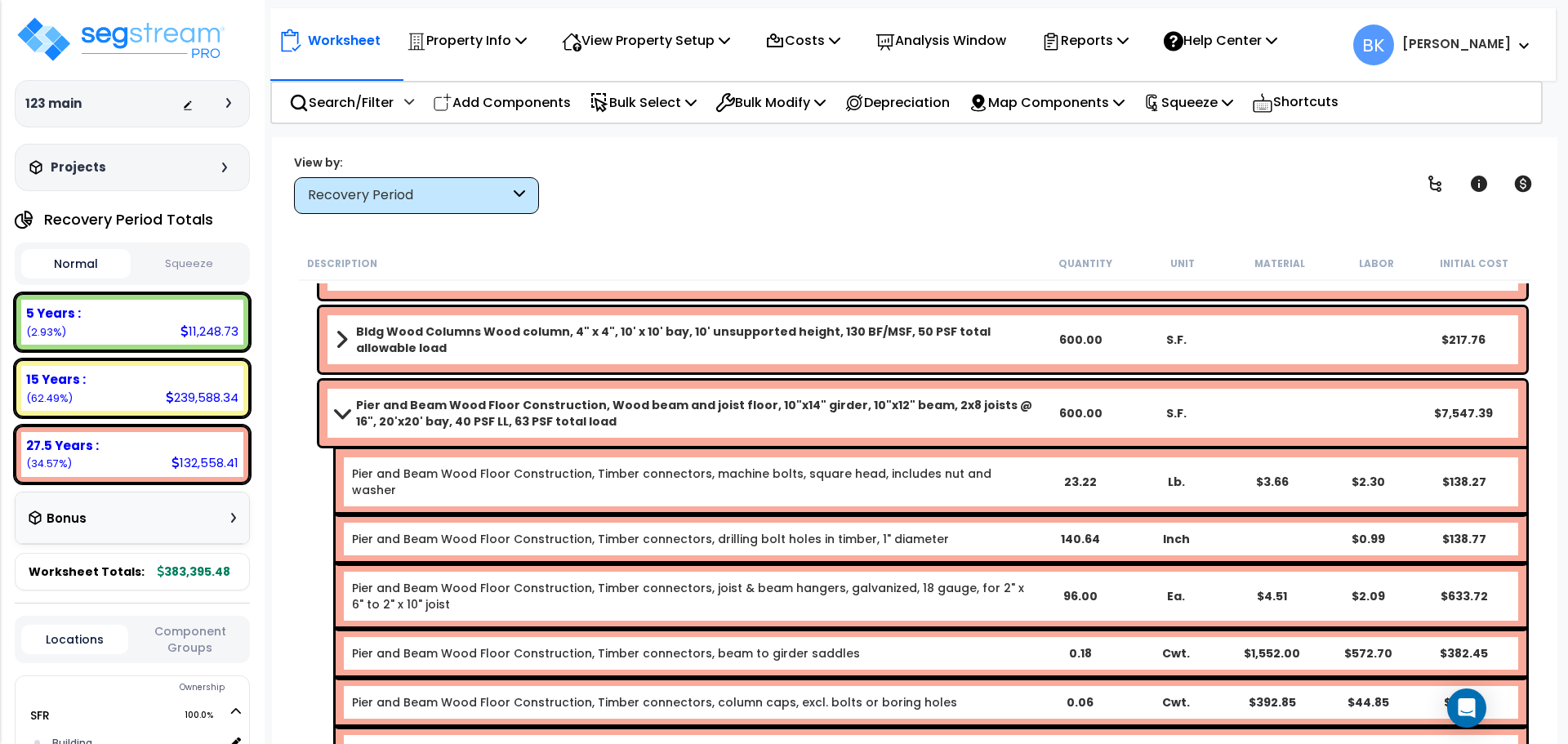
scroll to position [980, 0]
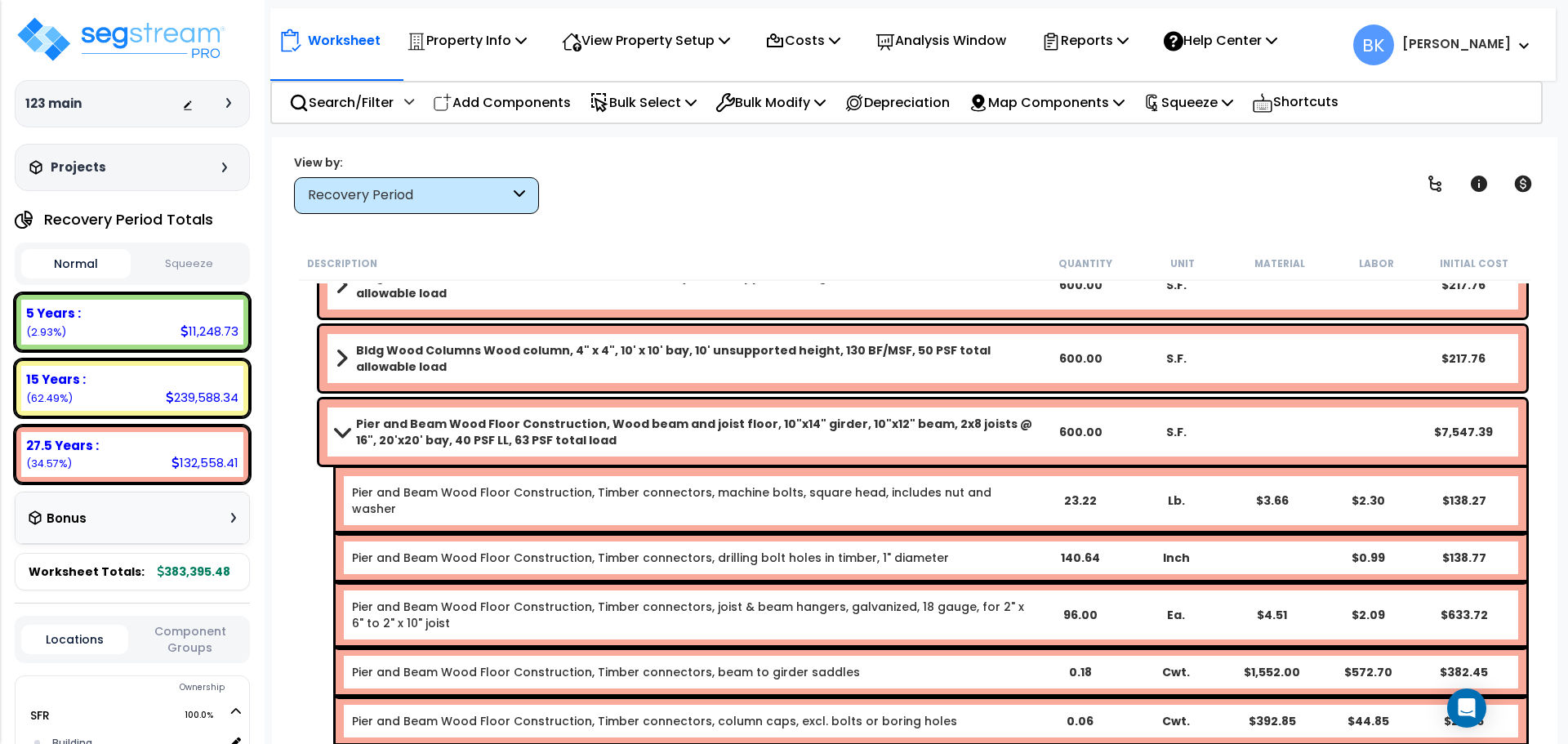
click at [341, 428] on span at bounding box center [342, 431] width 23 height 12
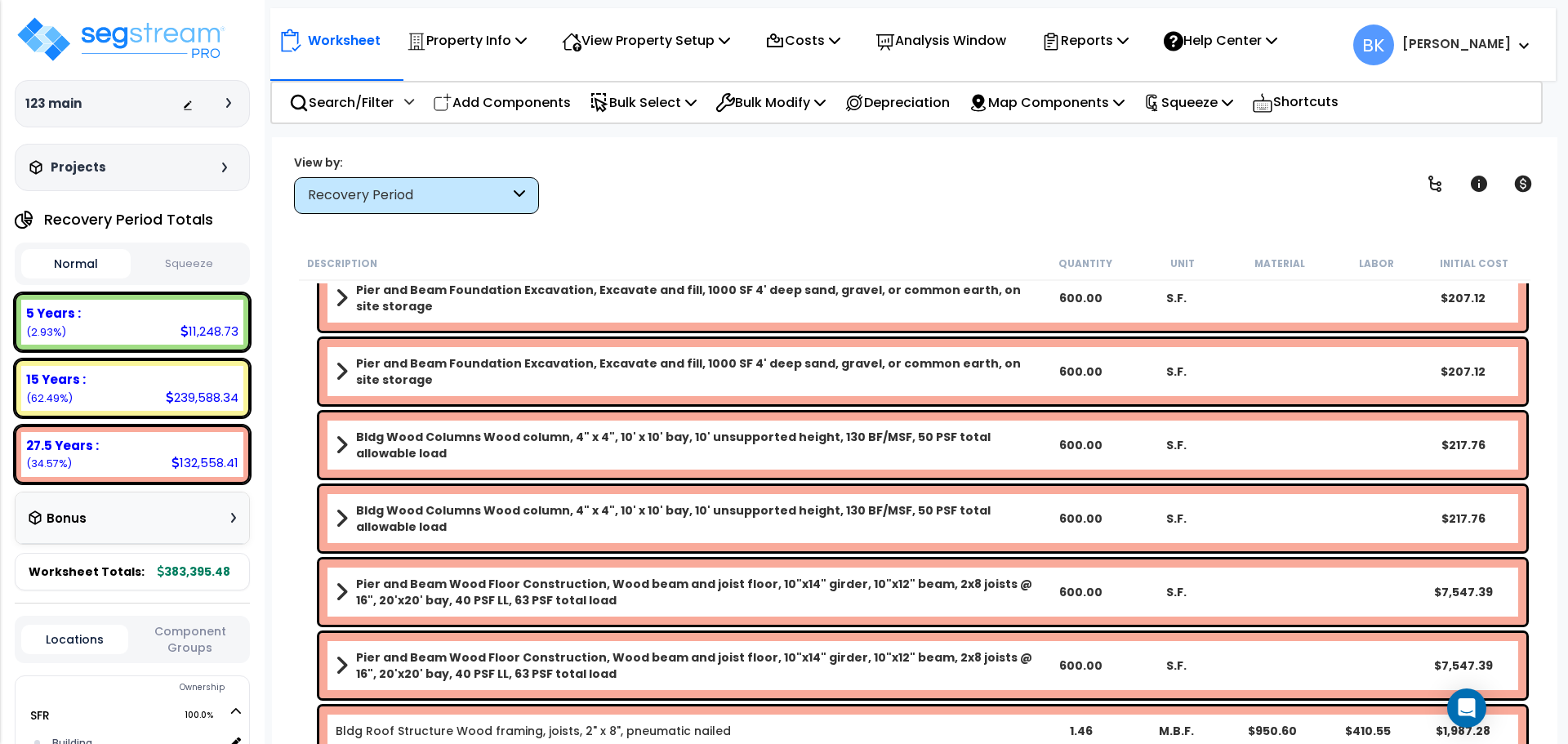
scroll to position [817, 0]
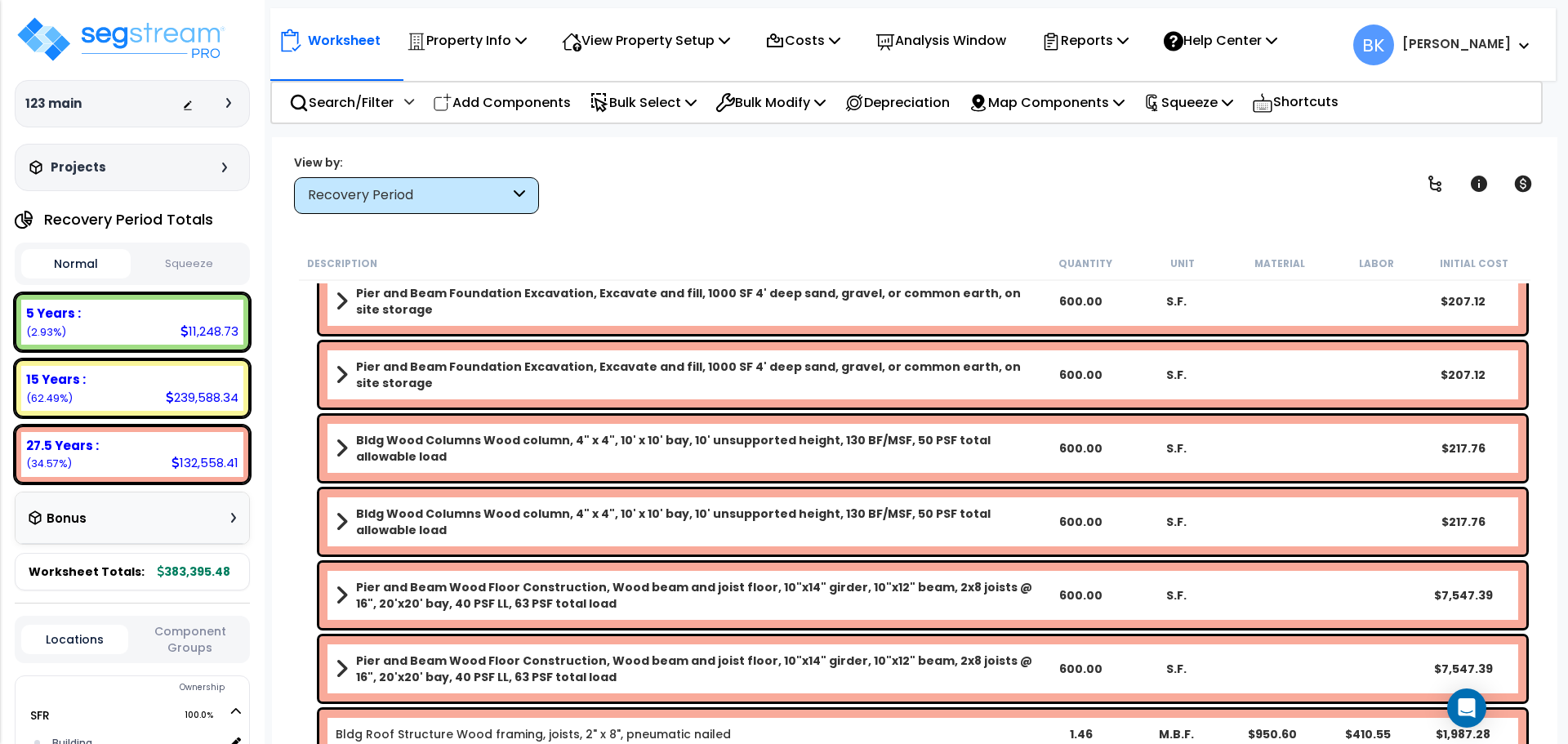
click at [344, 522] on span at bounding box center [341, 522] width 12 height 23
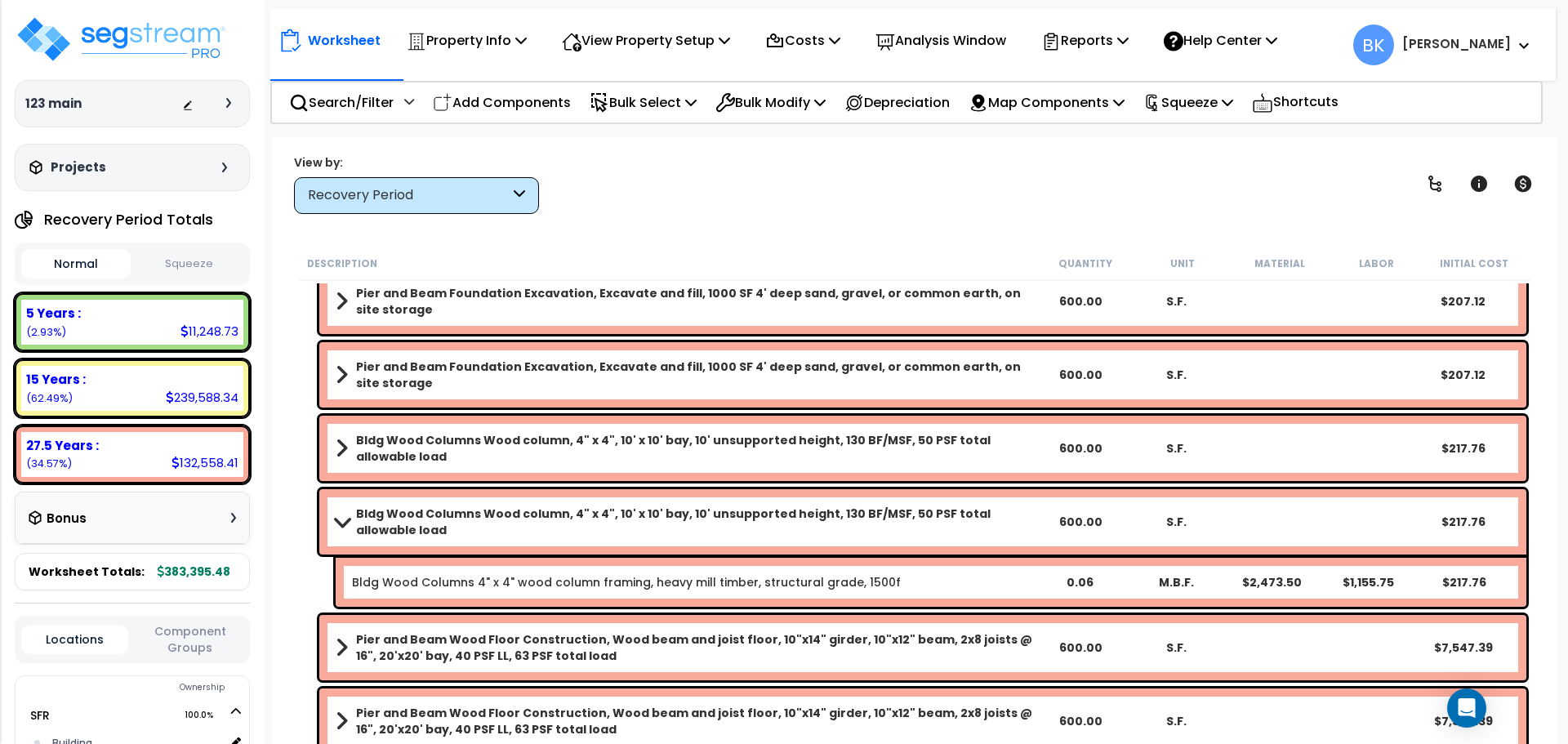
click at [346, 523] on span at bounding box center [342, 521] width 23 height 12
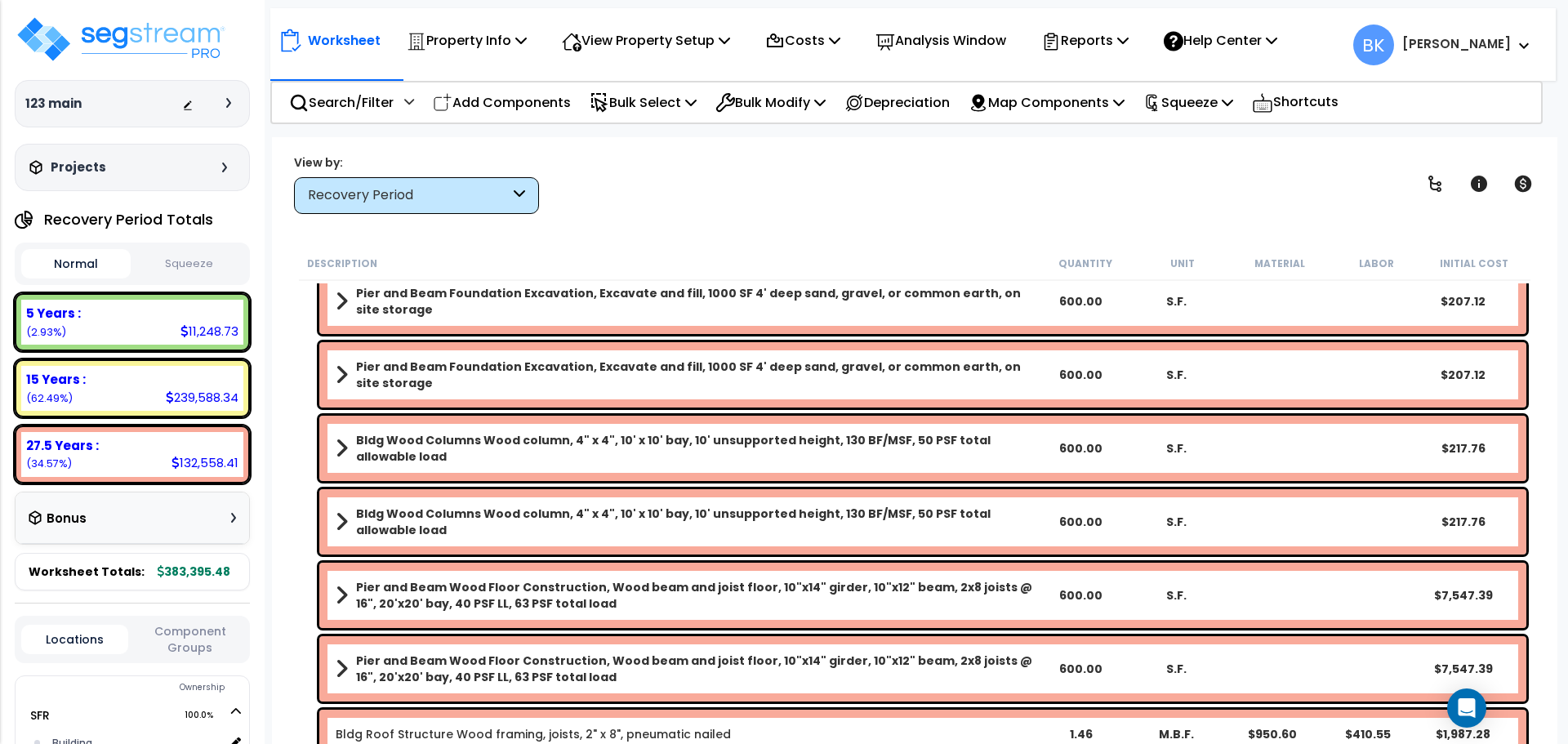
click at [352, 446] on link "Bldg Wood Columns Wood column, 4" x 4", 10' x 10' bay, 10' unsupported height, …" at bounding box center [683, 448] width 696 height 33
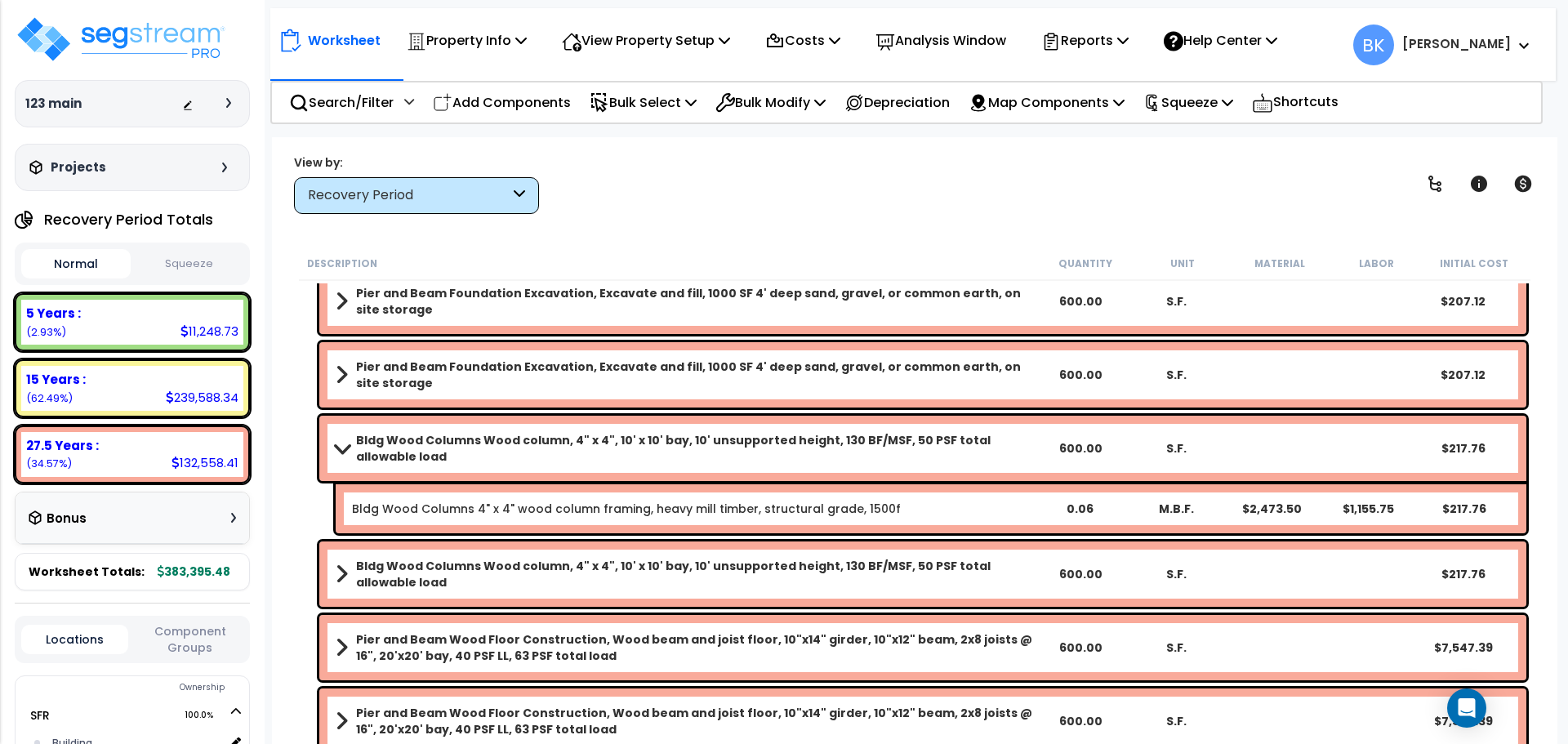
click at [352, 446] on span at bounding box center [342, 447] width 23 height 12
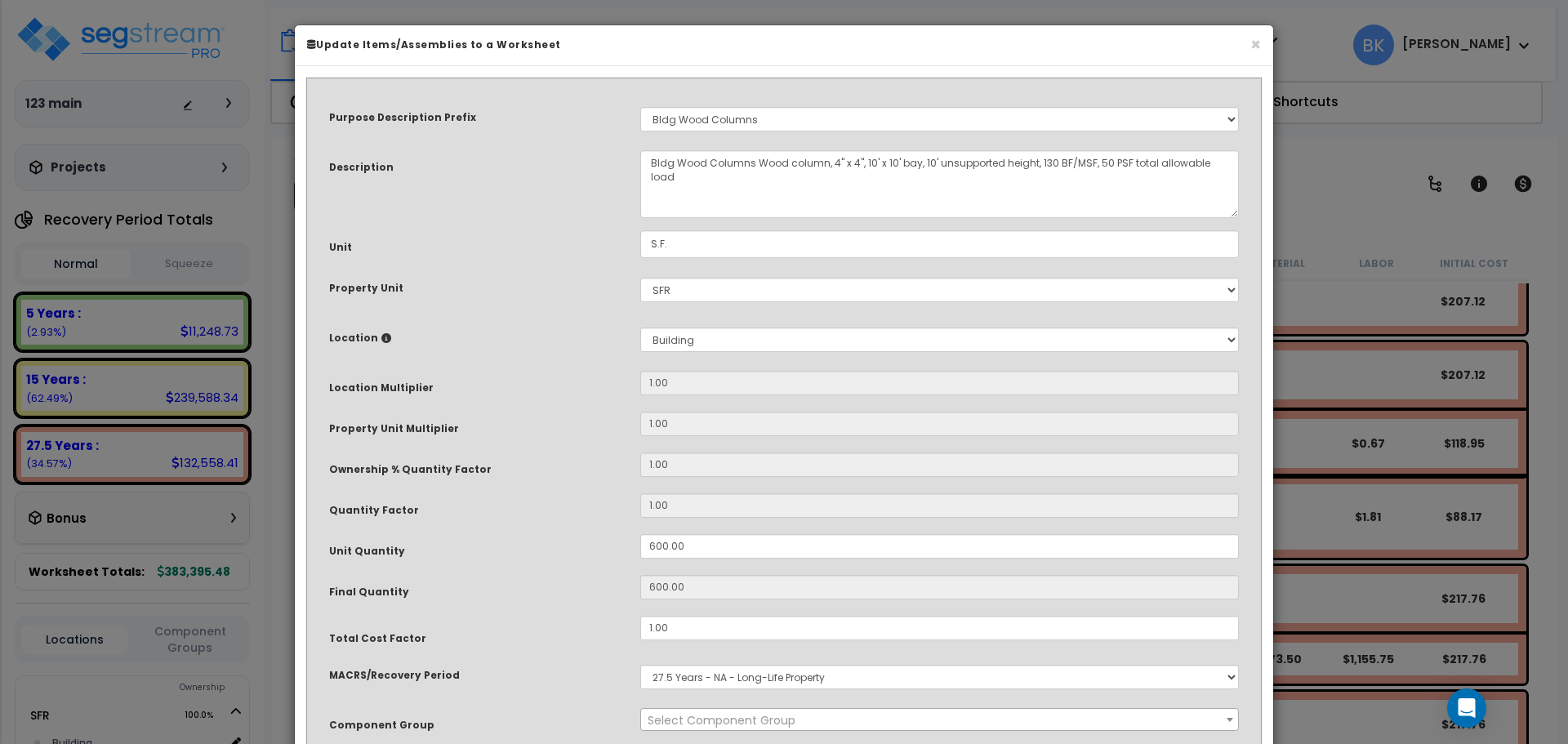
select select "39142"
click at [1254, 44] on button "×" at bounding box center [1255, 44] width 11 height 17
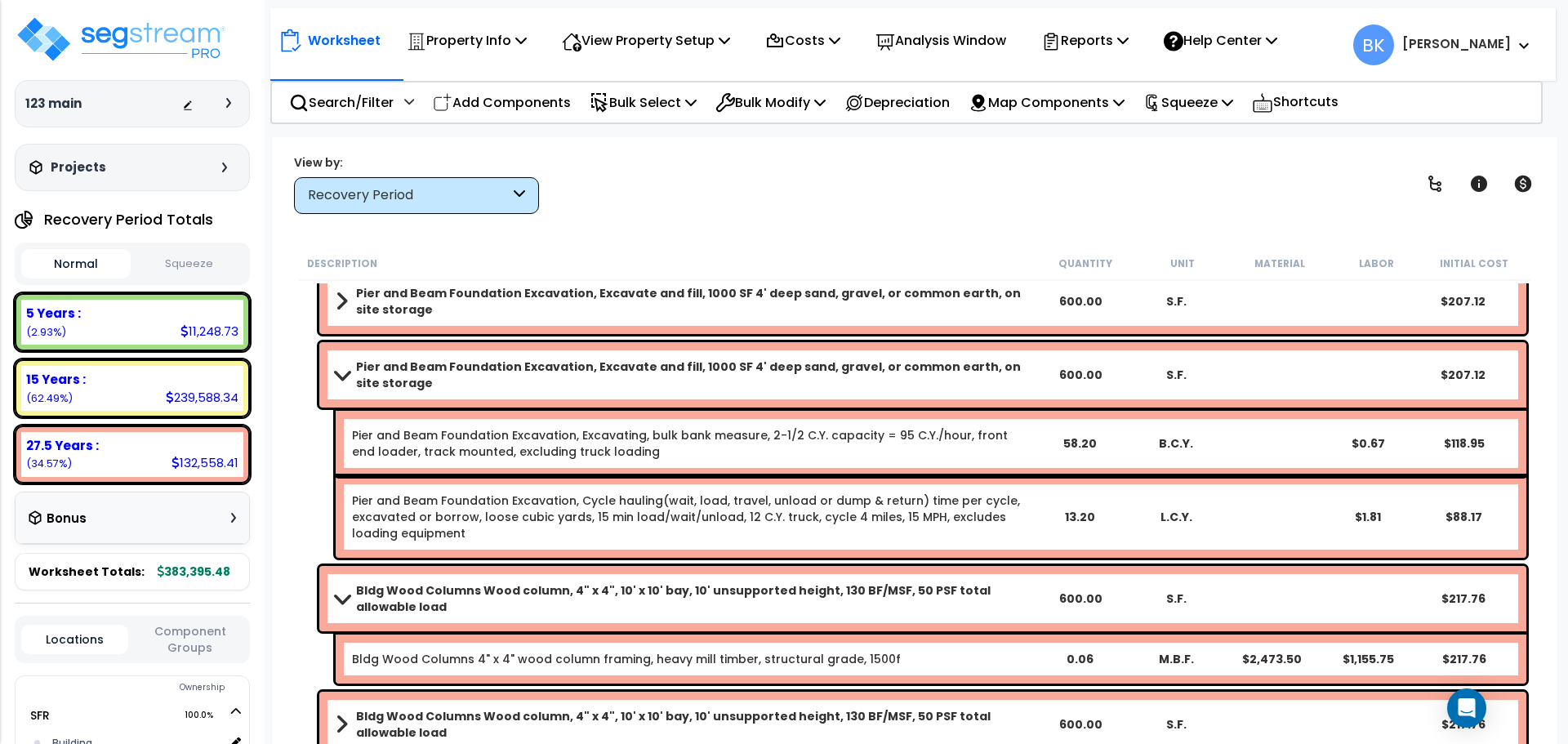
click at [335, 377] on span at bounding box center [342, 374] width 23 height 12
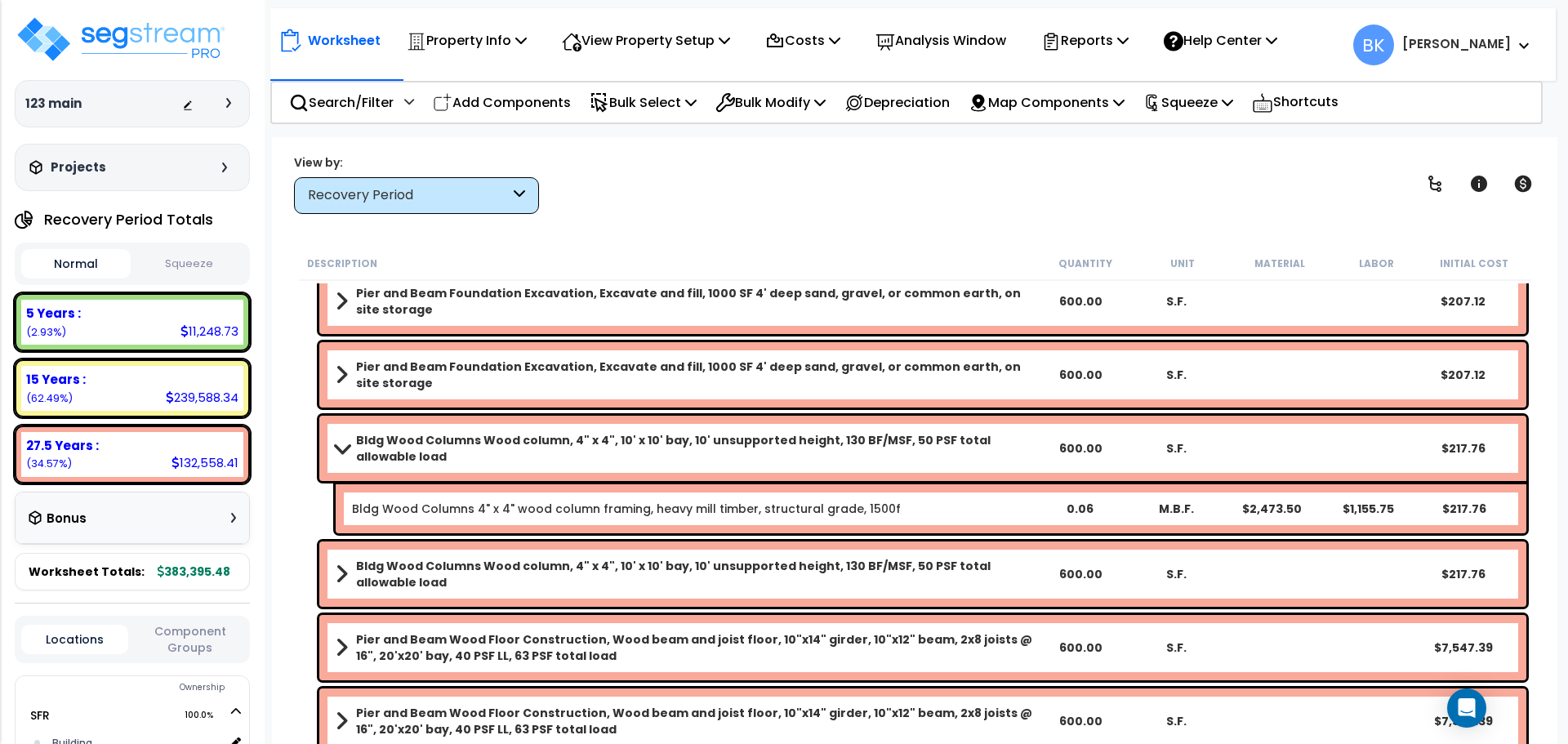
click at [344, 444] on span at bounding box center [342, 447] width 23 height 12
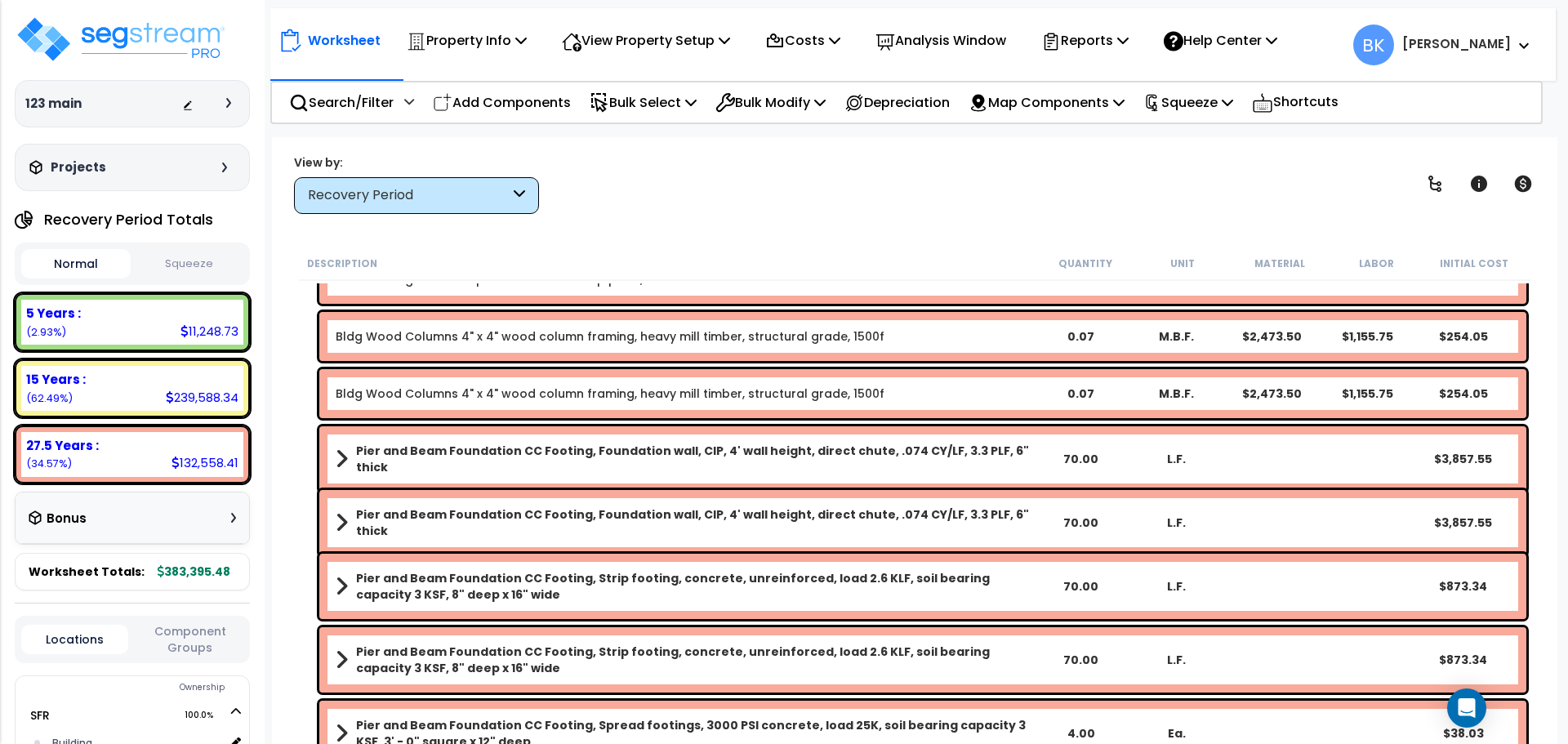
scroll to position [245, 0]
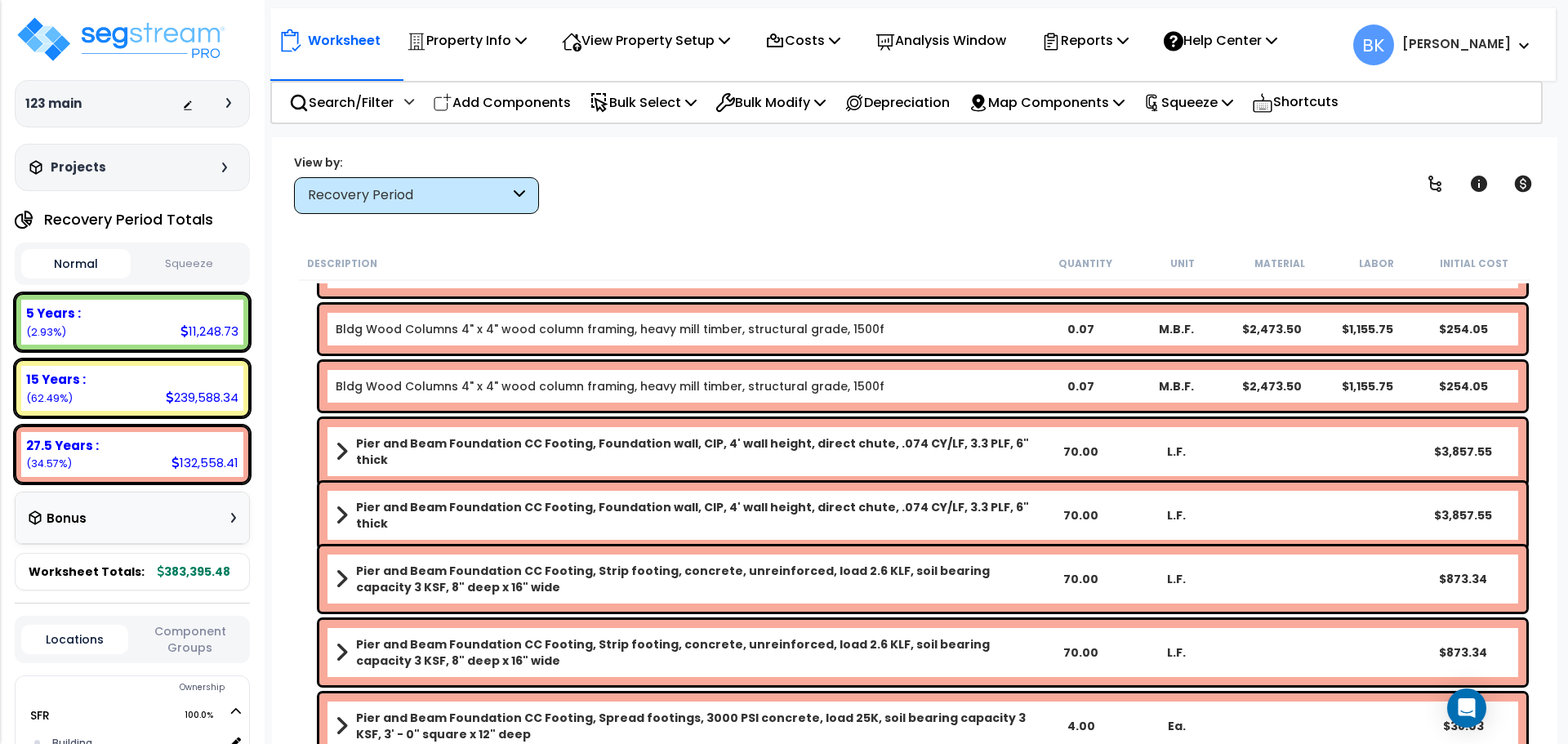
click at [1486, 46] on b "[PERSON_NAME]" at bounding box center [1457, 44] width 109 height 17
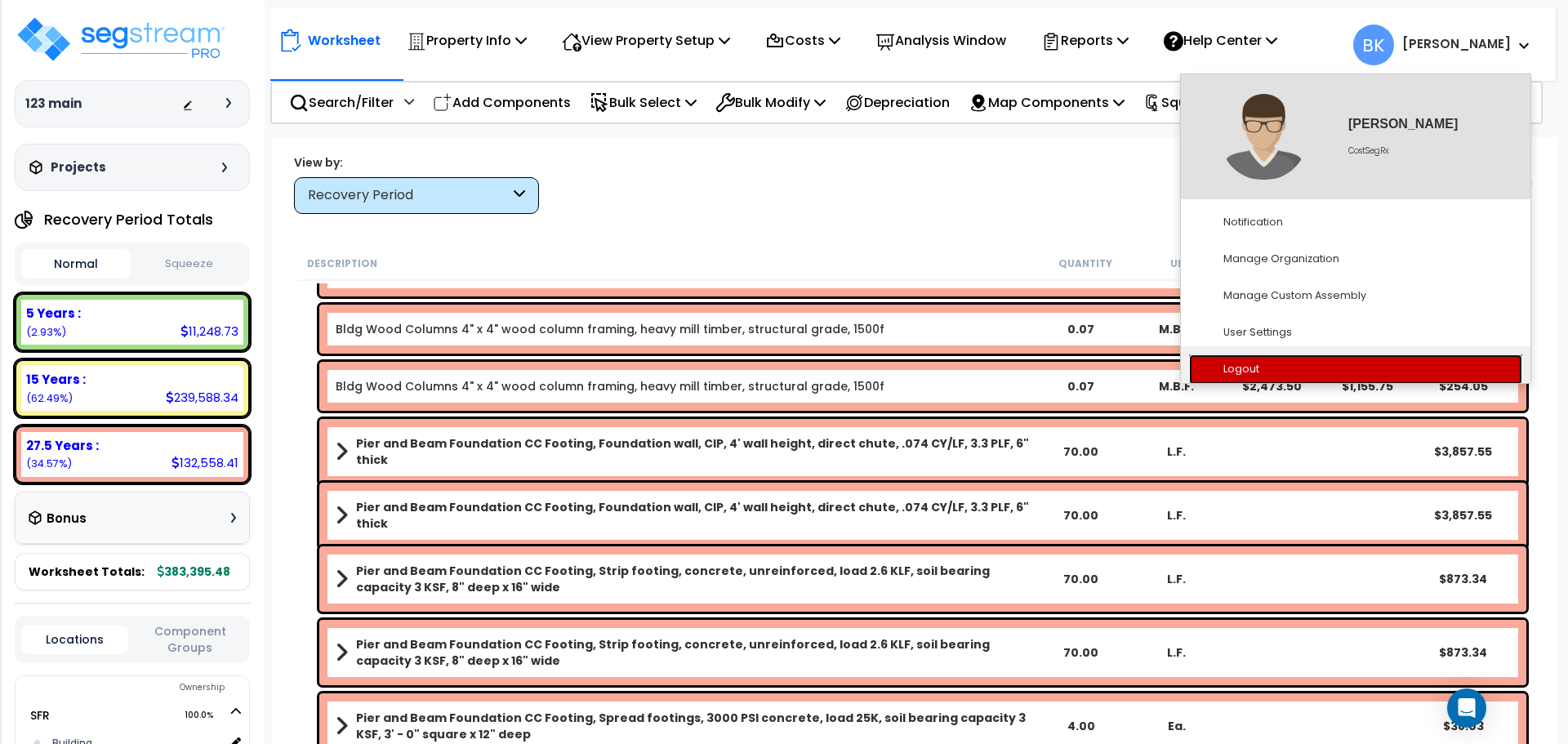
click at [1285, 363] on link "Logout" at bounding box center [1355, 369] width 333 height 30
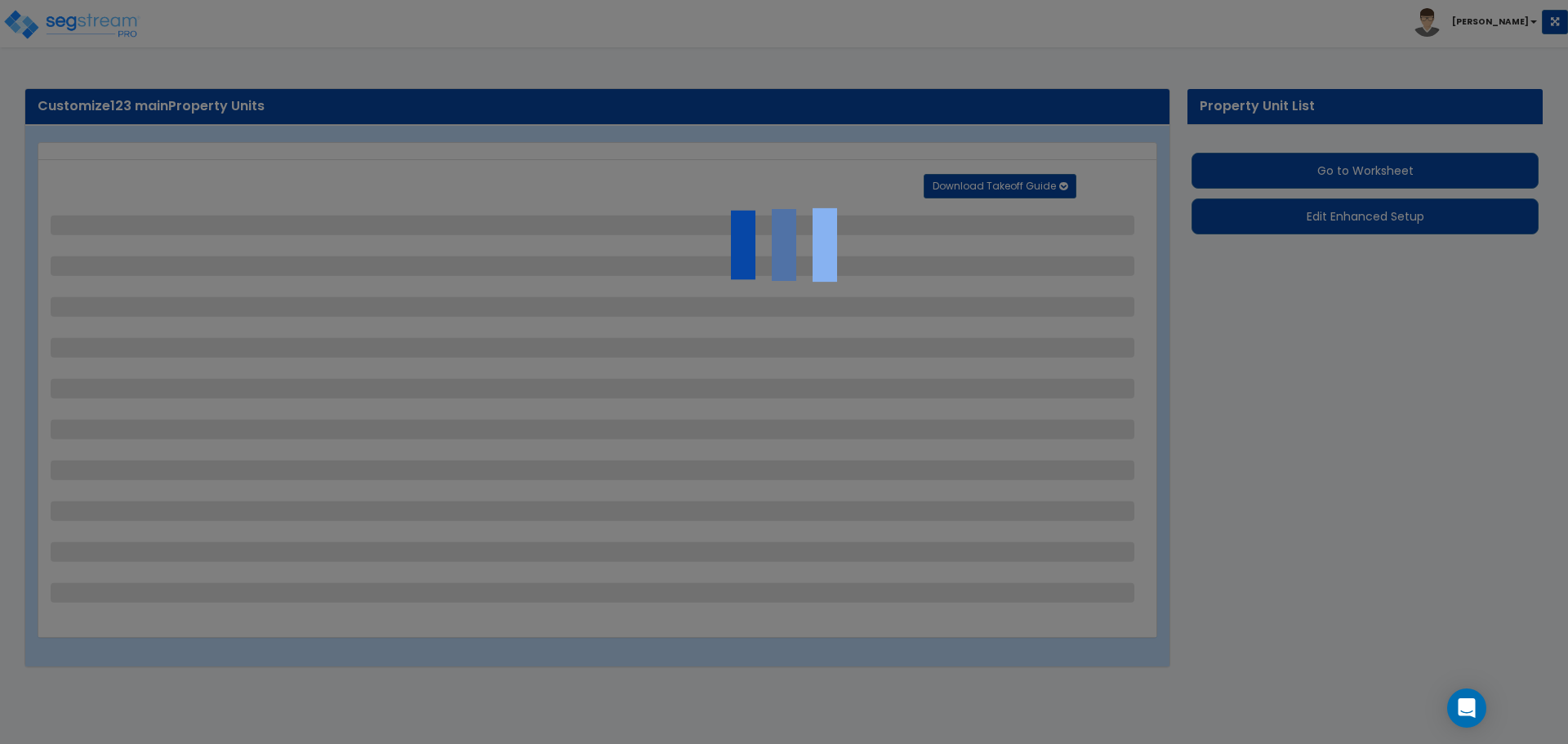
select select "1"
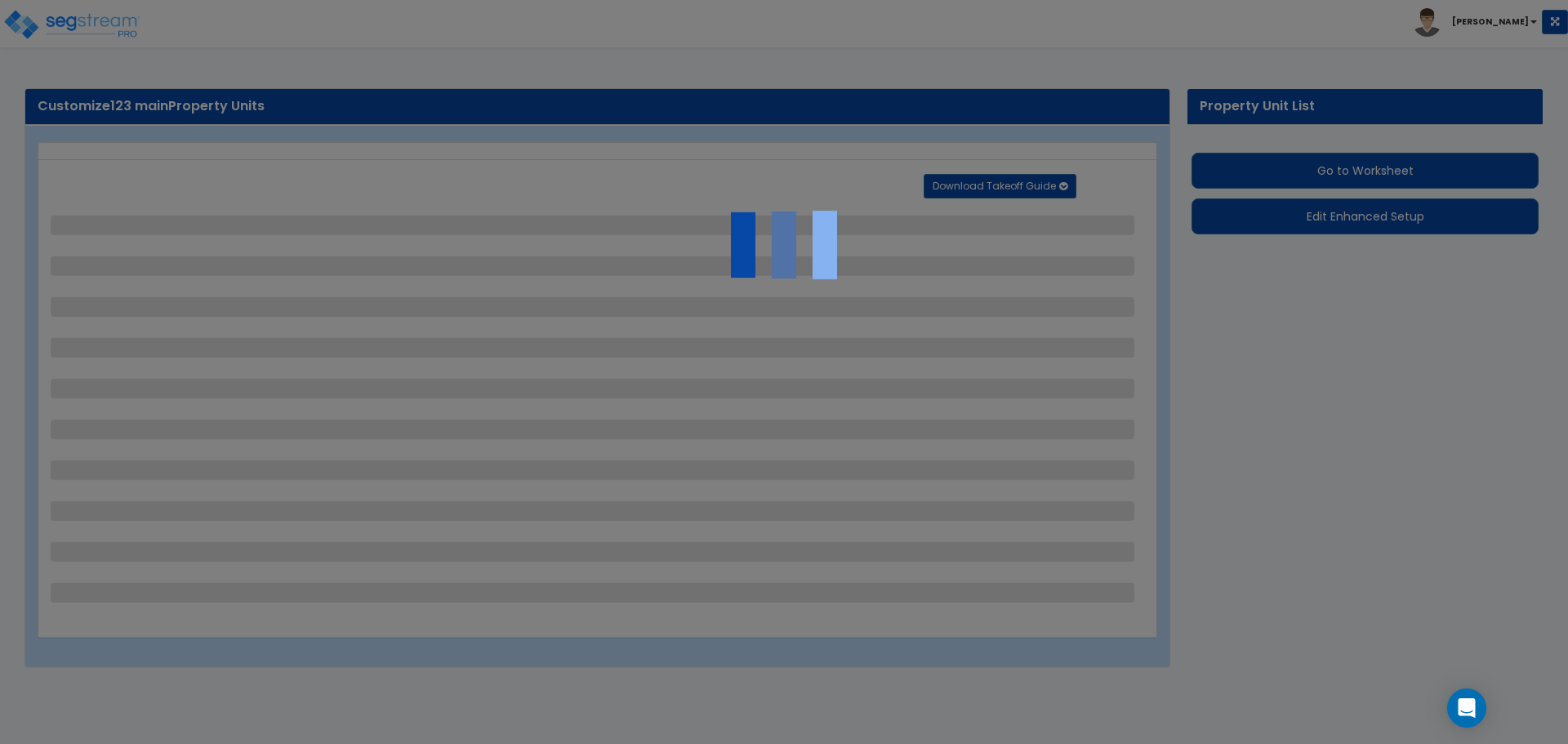
select select "1"
select select "3"
select select "1"
select select "5"
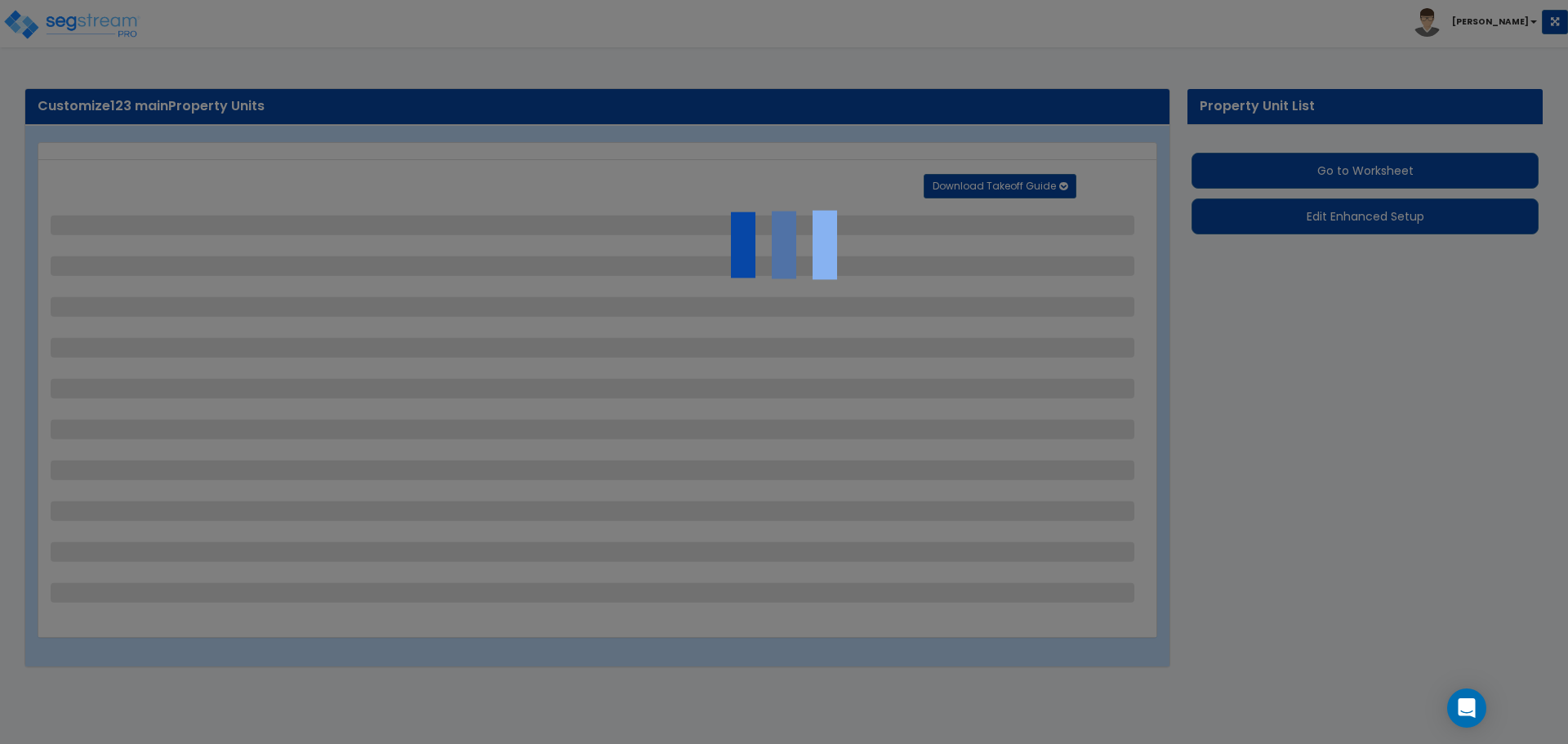
select select "1"
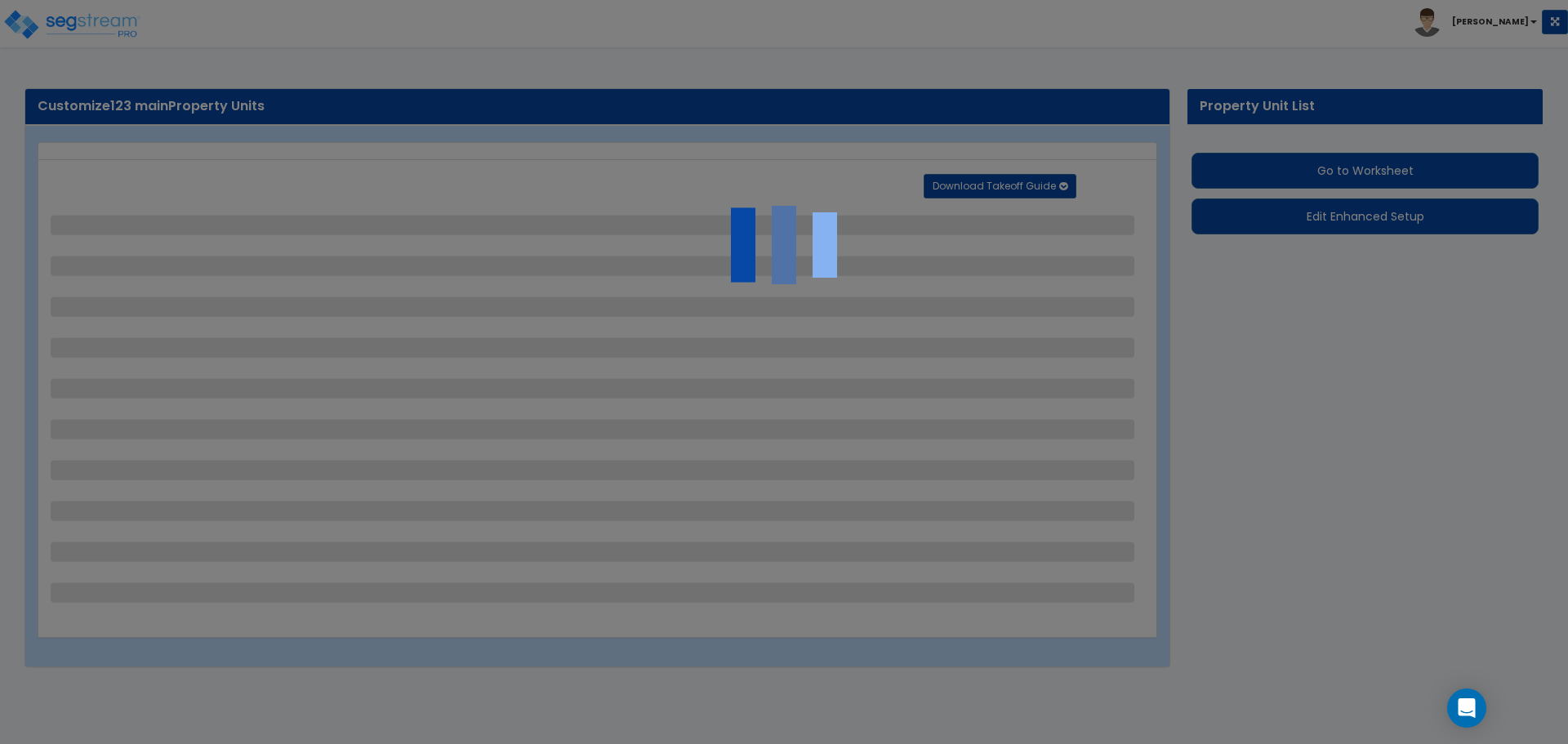
select select "2"
select select "1"
select select "2"
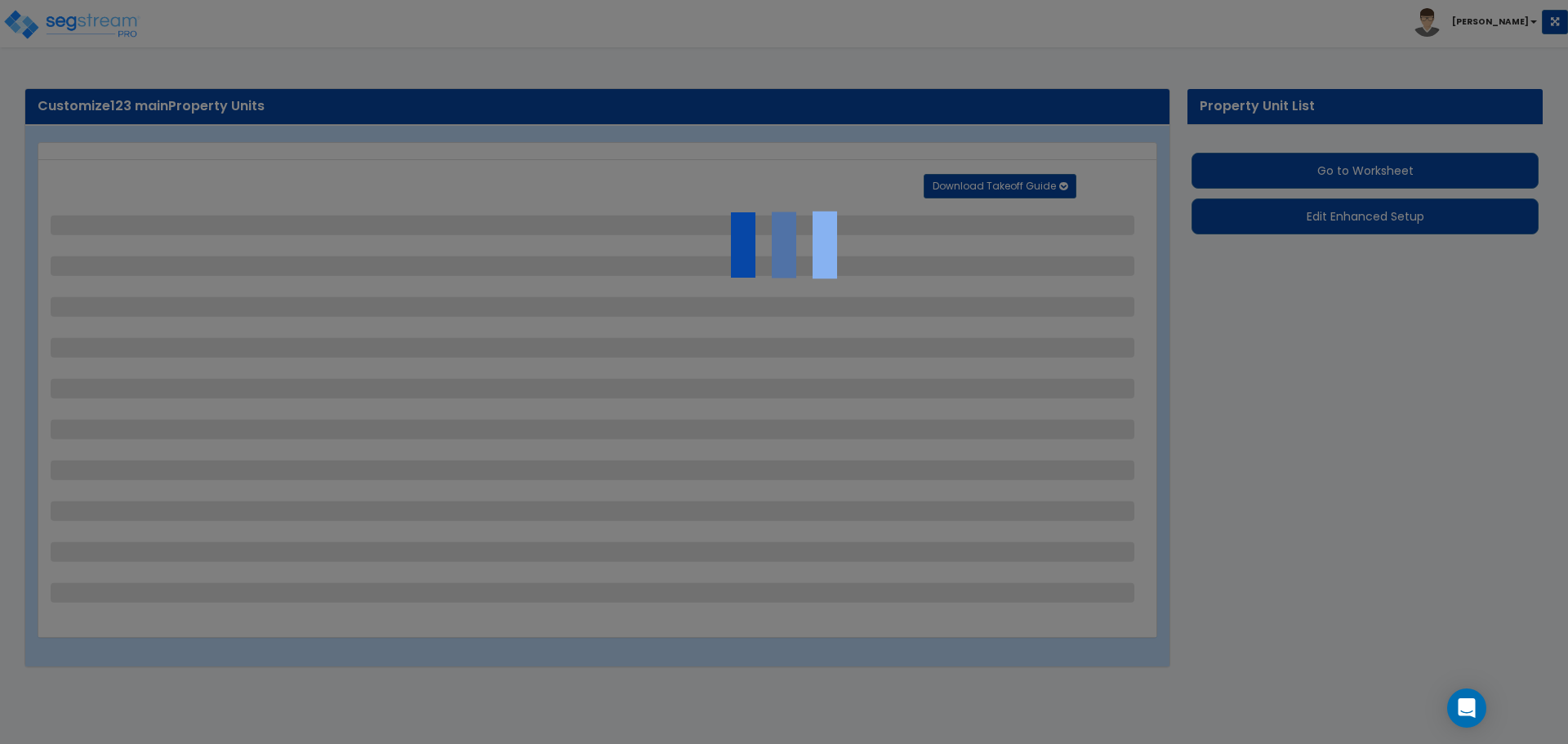
select select "1"
select select "2"
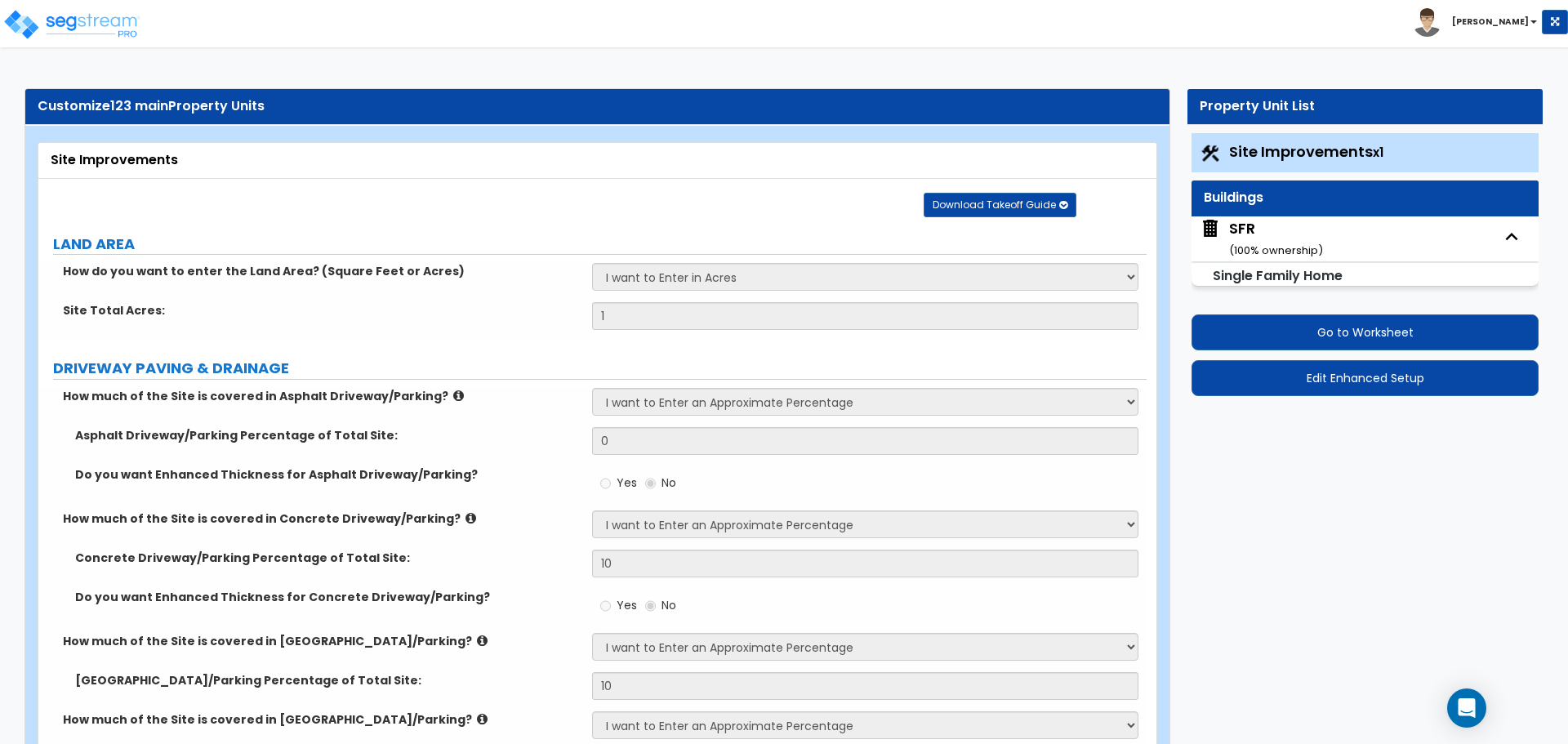
click at [1266, 227] on div "SFR ( 100 % ownership)" at bounding box center [1275, 239] width 94 height 42
select select "2"
select select "6"
select select "7"
select select "1"
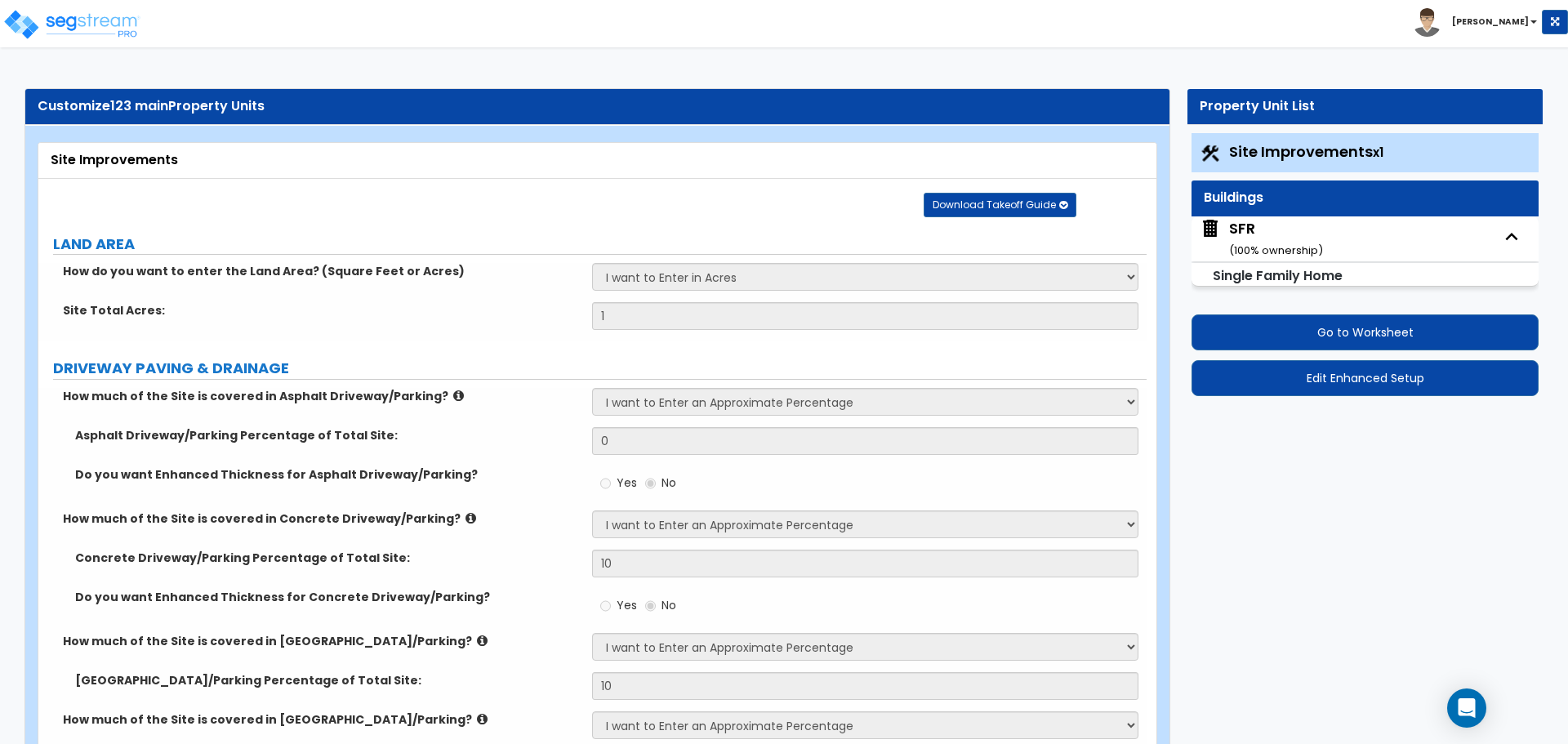
select select "2"
select select "6"
select select "7"
select select "1"
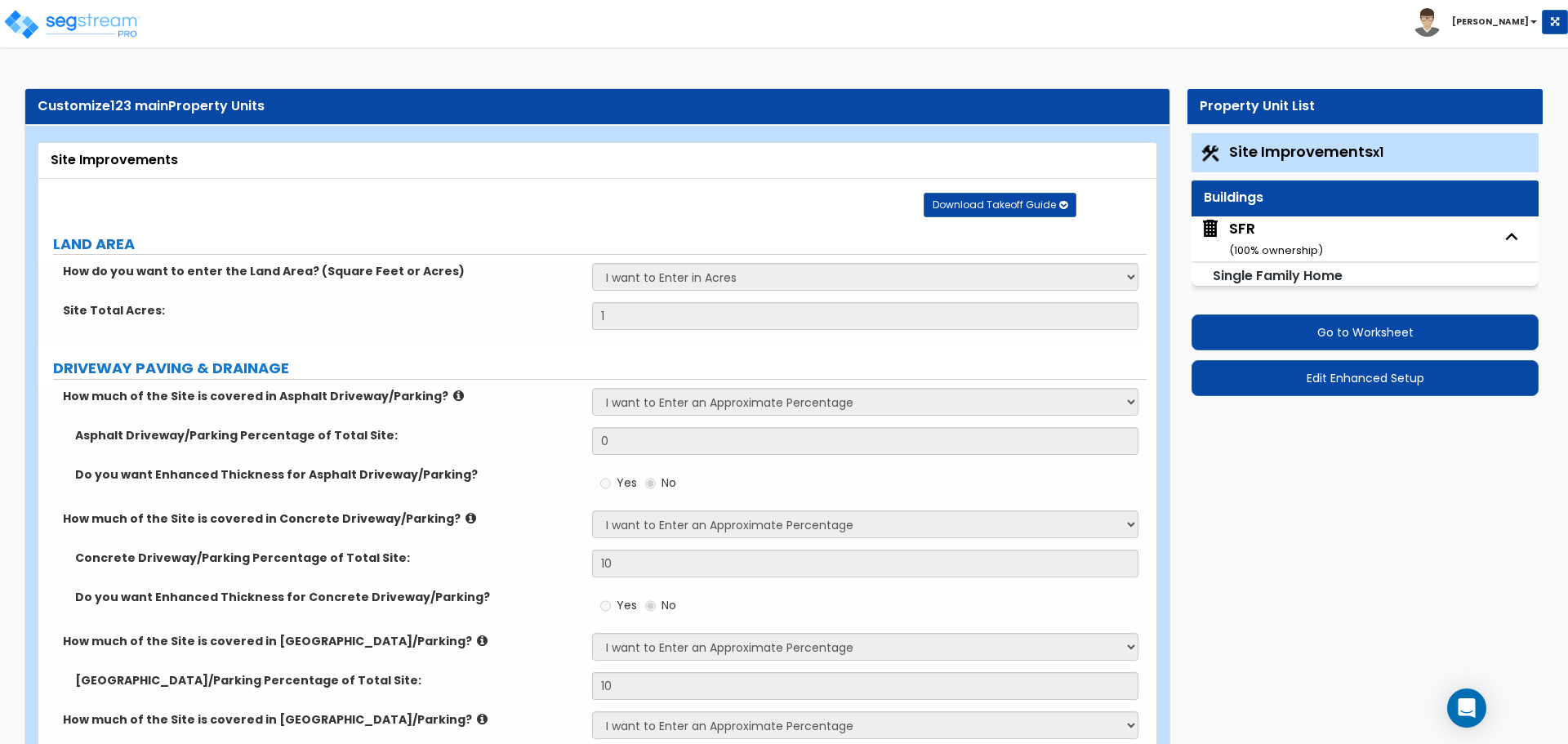
select select "3"
select select "1"
select select "2"
select select "1"
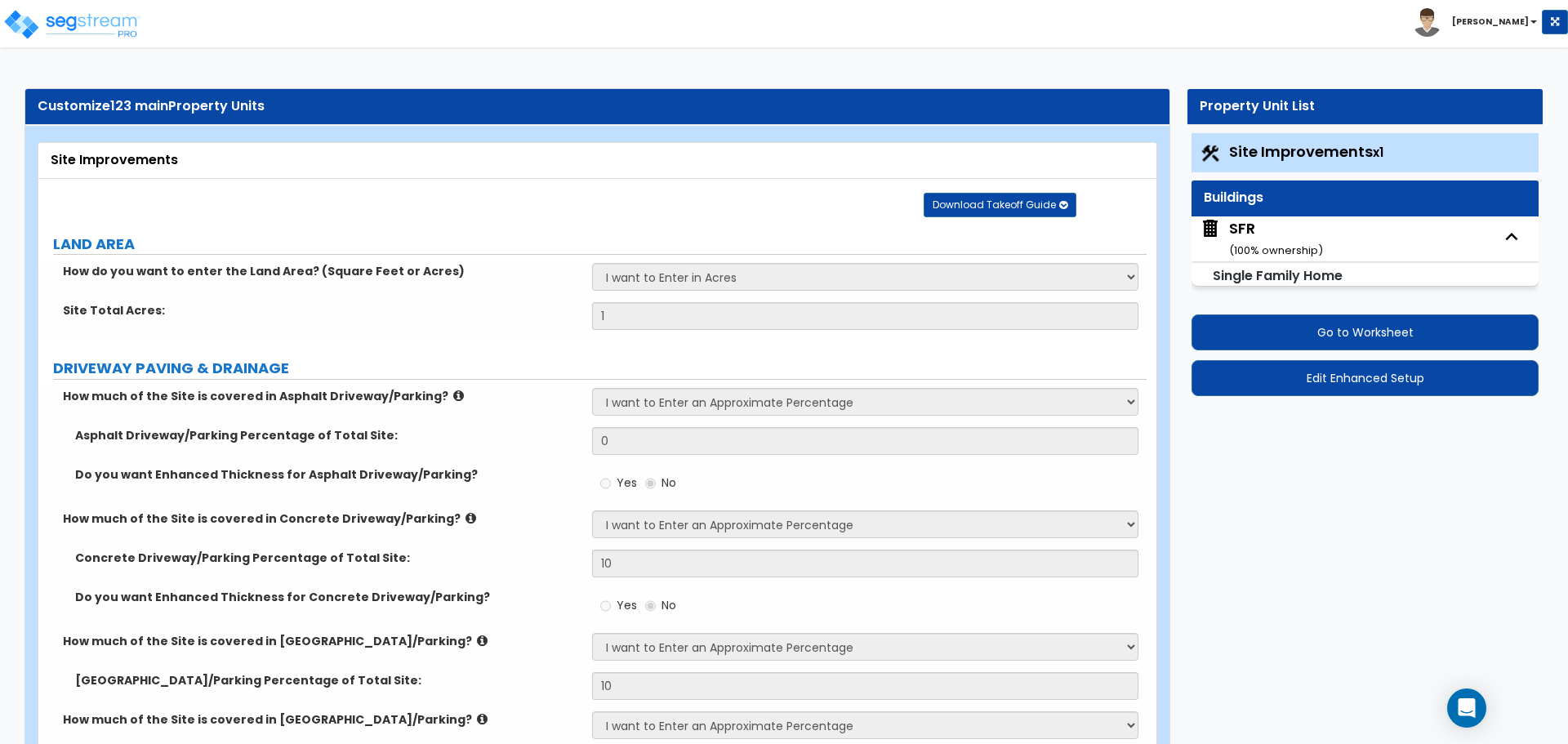
select select "1"
select select "4"
select select "1"
